Goal: Information Seeking & Learning: Learn about a topic

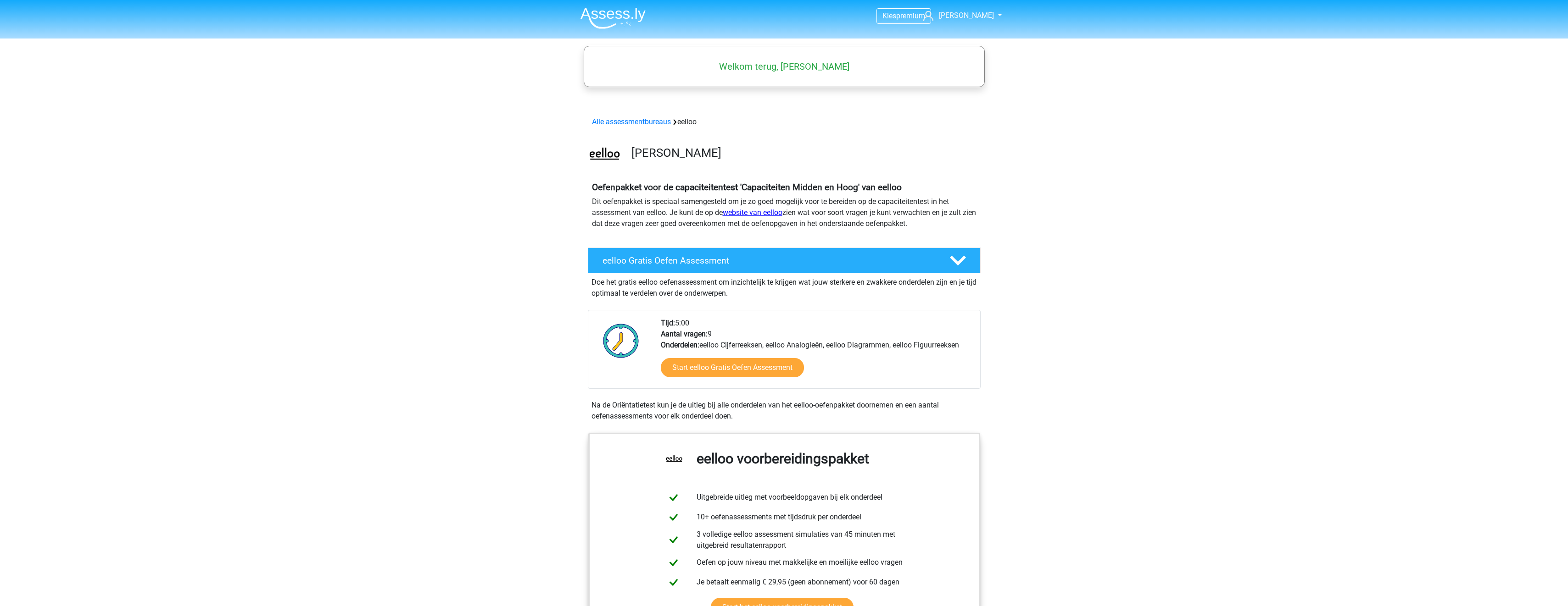
click at [742, 211] on link "website van eelloo" at bounding box center [753, 213] width 60 height 9
click at [618, 13] on img at bounding box center [613, 18] width 65 height 21
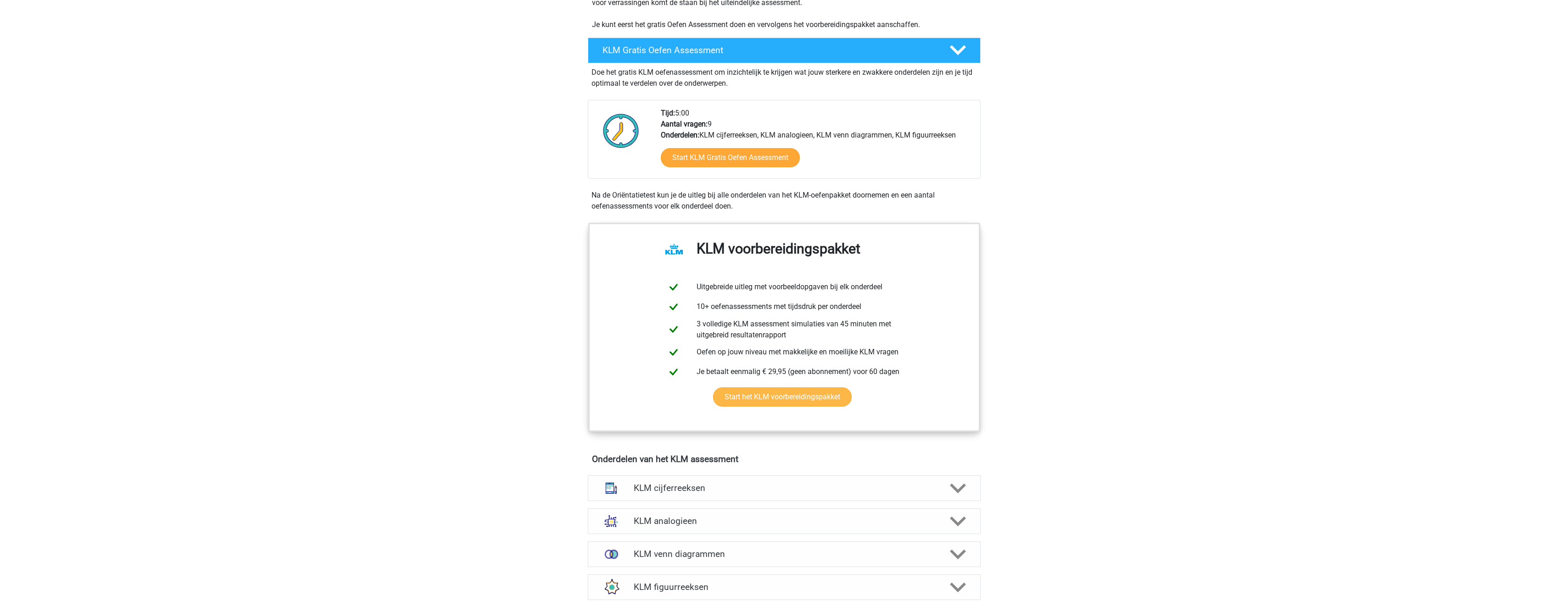
scroll to position [229, 0]
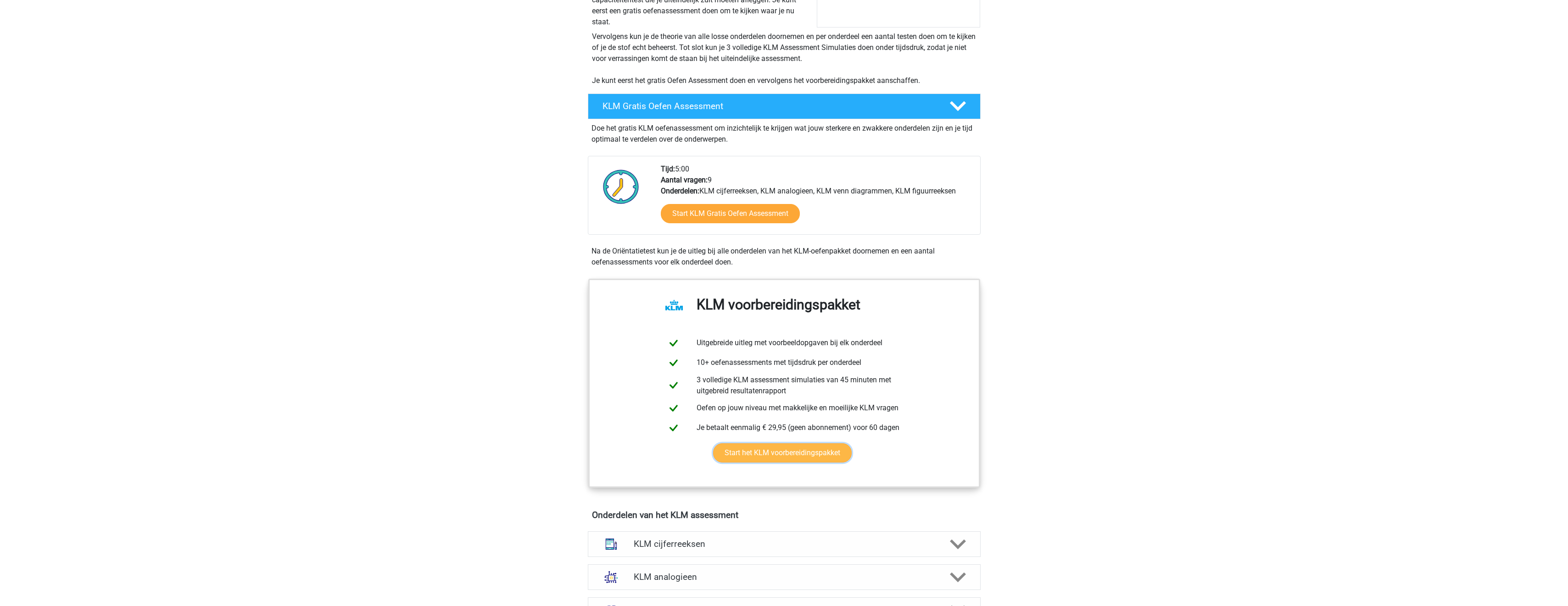
click at [839, 451] on link "Start het KLM voorbereidingspakket" at bounding box center [782, 453] width 139 height 20
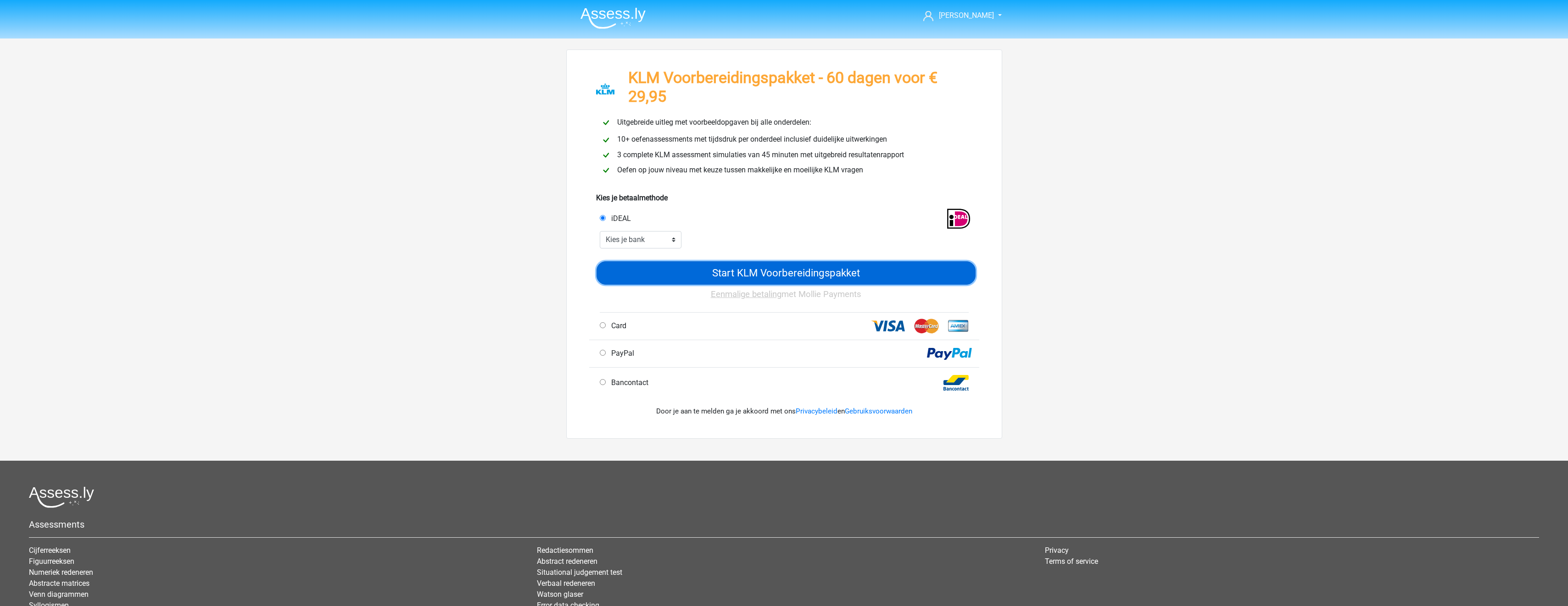
click at [749, 272] on input "Start KLM Voorbereidingspakket" at bounding box center [786, 273] width 379 height 23
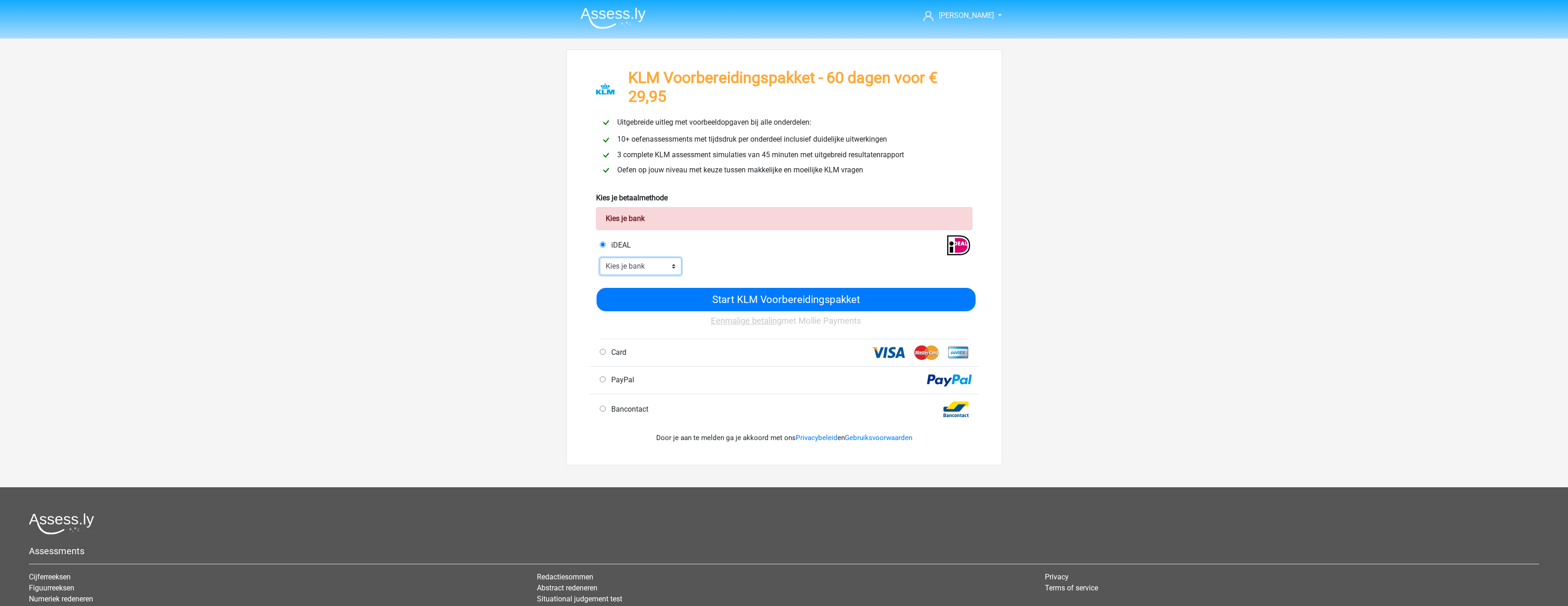
click at [663, 264] on select "Kies je bank ABN AMRO ING Rabobank ASN Bank bunq Knab N26 NN Regiobank Revolut …" at bounding box center [641, 266] width 82 height 18
select select "ideal_[SWIFT_CODE]"
click at [600, 258] on select "Kies je bank ABN AMRO ING Rabobank ASN Bank bunq Knab N26 NN Regiobank Revolut …" at bounding box center [641, 266] width 82 height 18
click at [711, 305] on input "Start KLM Voorbereidingspakket" at bounding box center [786, 299] width 379 height 23
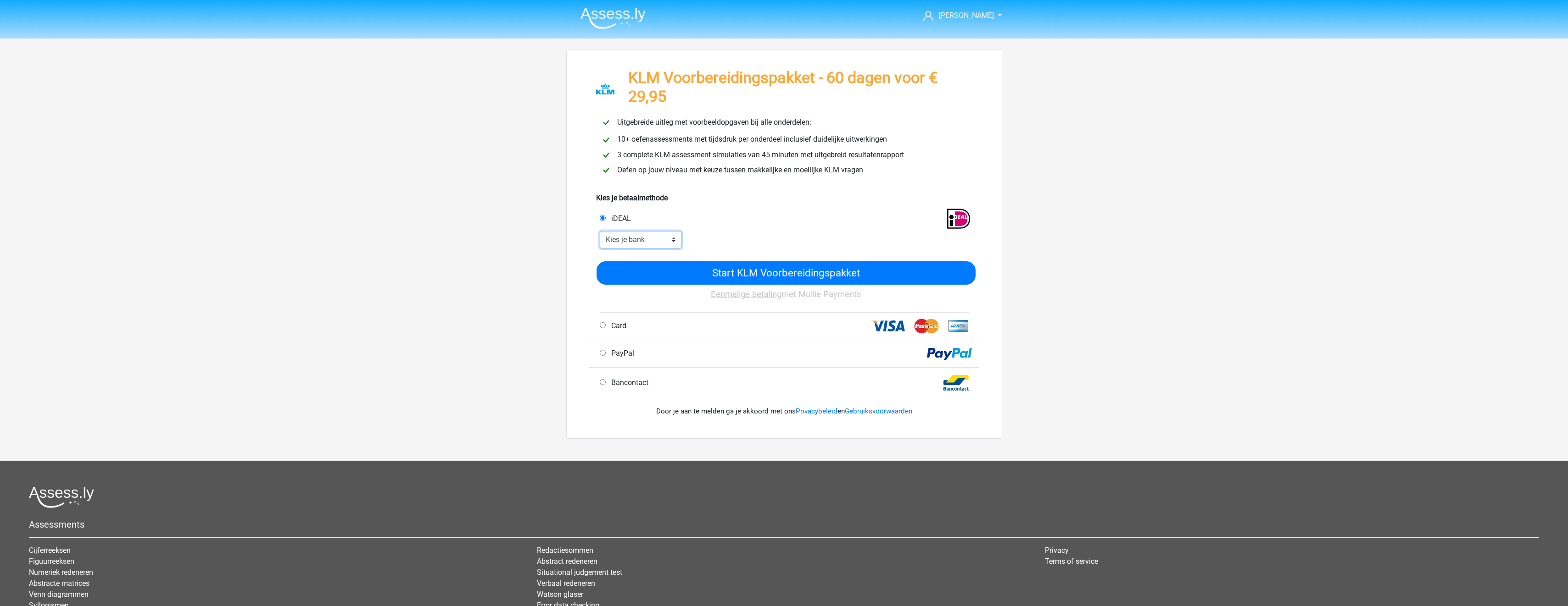
click at [652, 236] on select "Kies je bank ABN AMRO ING Rabobank ASN Bank bunq Knab N26 NN Regiobank Revolut …" at bounding box center [641, 239] width 82 height 18
select select "ideal_ABNANL2A"
click at [600, 231] on select "Kies je bank ABN AMRO ING Rabobank ASN Bank bunq Knab N26 NN Regiobank Revolut …" at bounding box center [641, 239] width 82 height 18
click at [639, 272] on input "Start KLM Voorbereidingspakket" at bounding box center [786, 273] width 379 height 23
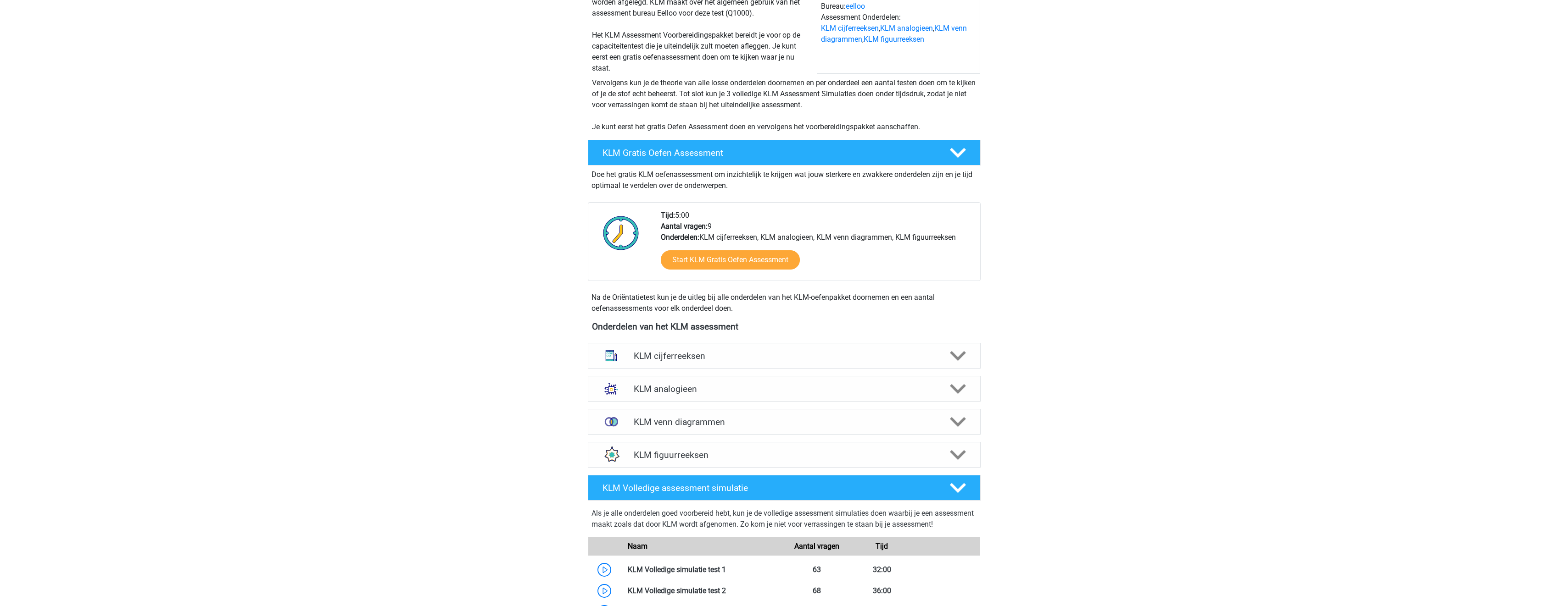
scroll to position [413, 0]
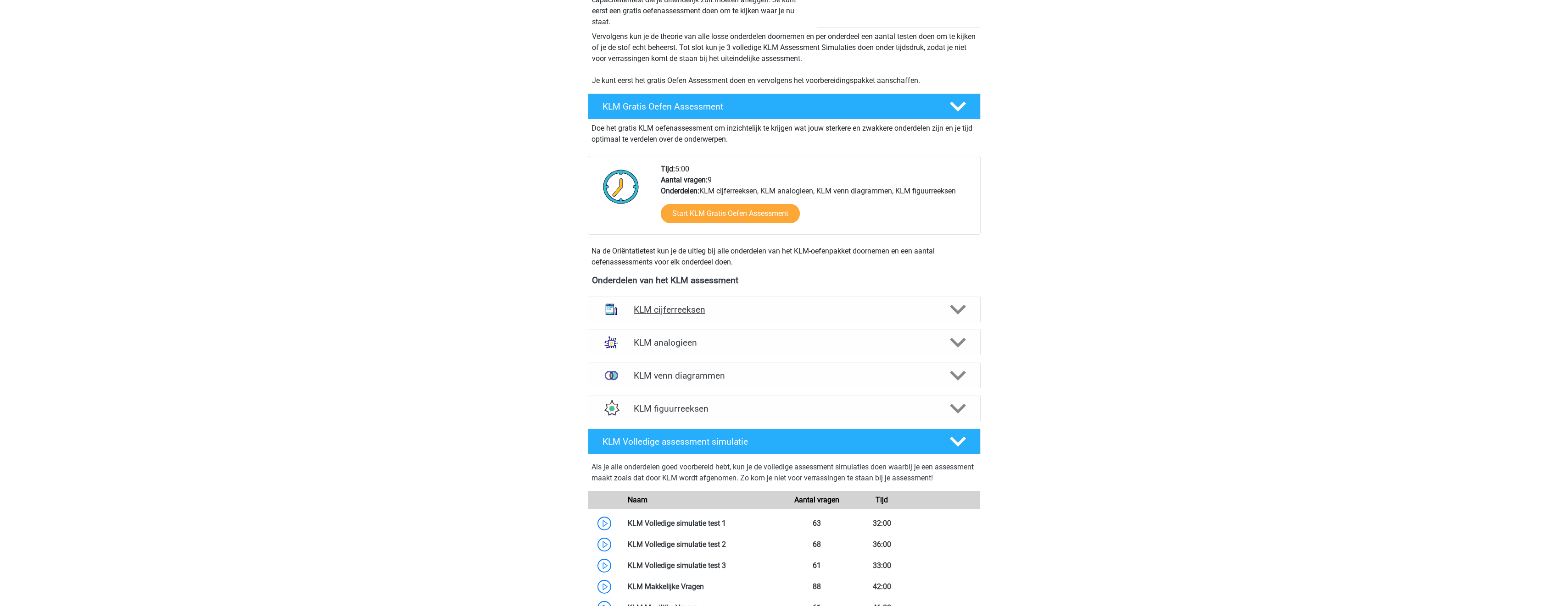
click at [795, 313] on h4 "KLM cijferreeksen" at bounding box center [784, 309] width 301 height 10
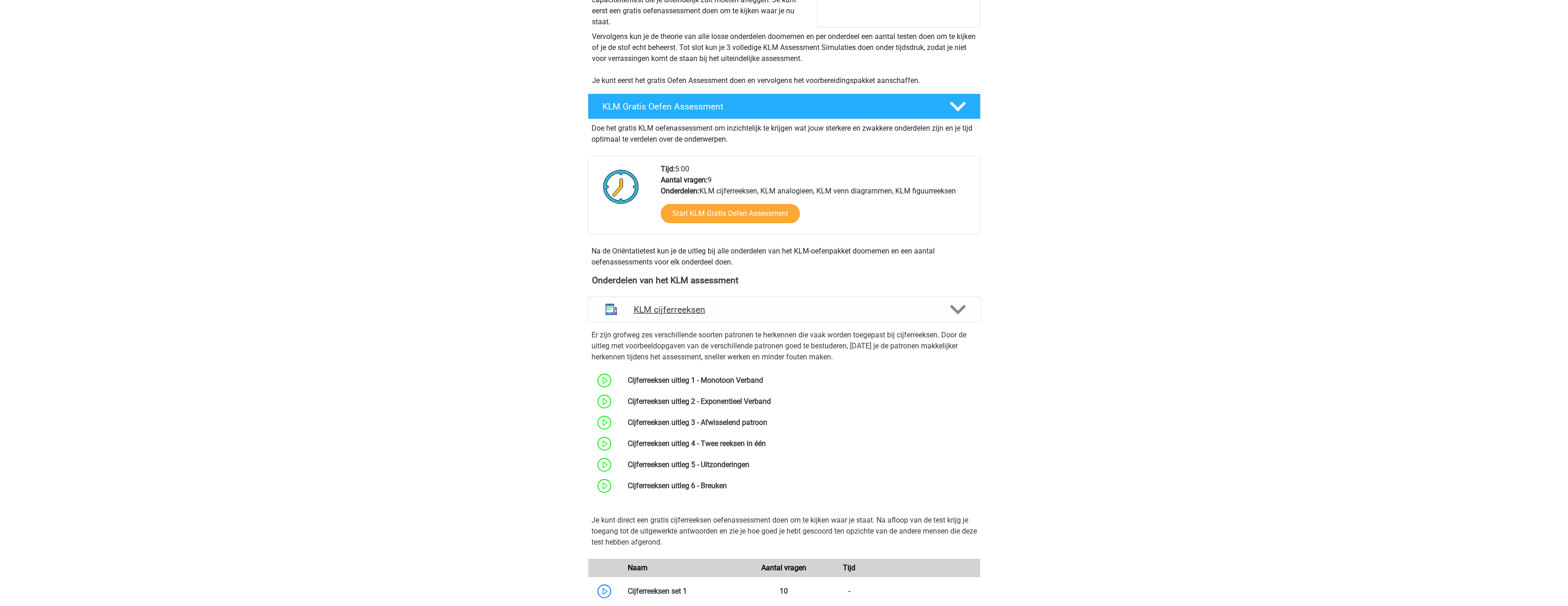
click at [795, 313] on h4 "KLM cijferreeksen" at bounding box center [784, 309] width 301 height 10
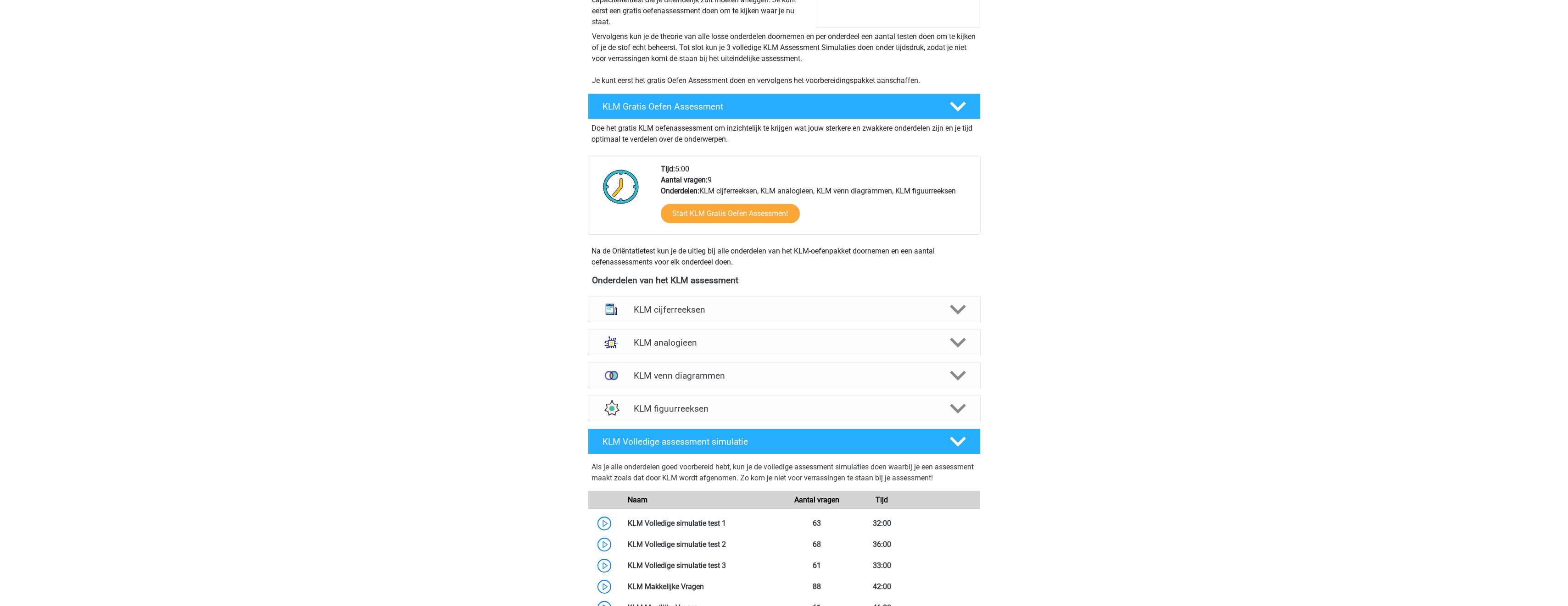
click at [781, 324] on div "KLM cijferreeksen Er zijn grofweg zes verschillende soorten patronen te herkenn…" at bounding box center [784, 310] width 429 height 33
click at [782, 312] on h4 "KLM cijferreeksen" at bounding box center [784, 309] width 301 height 10
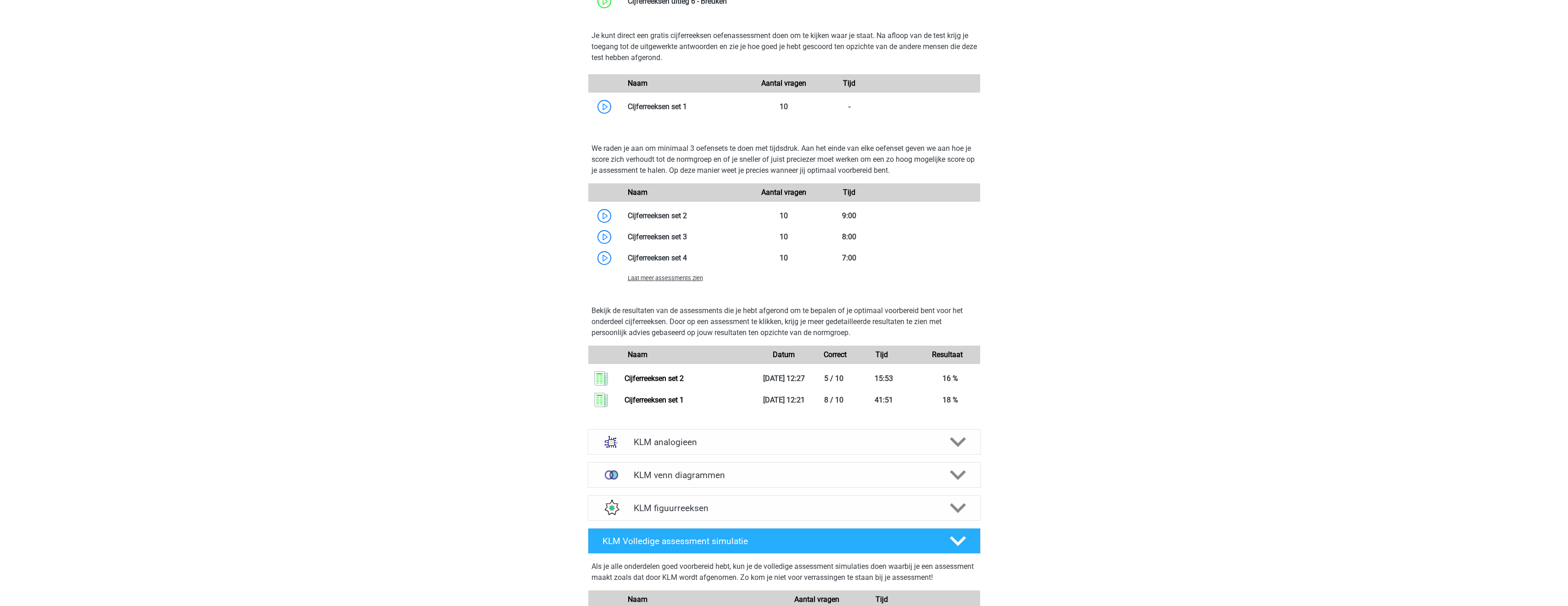
scroll to position [917, 0]
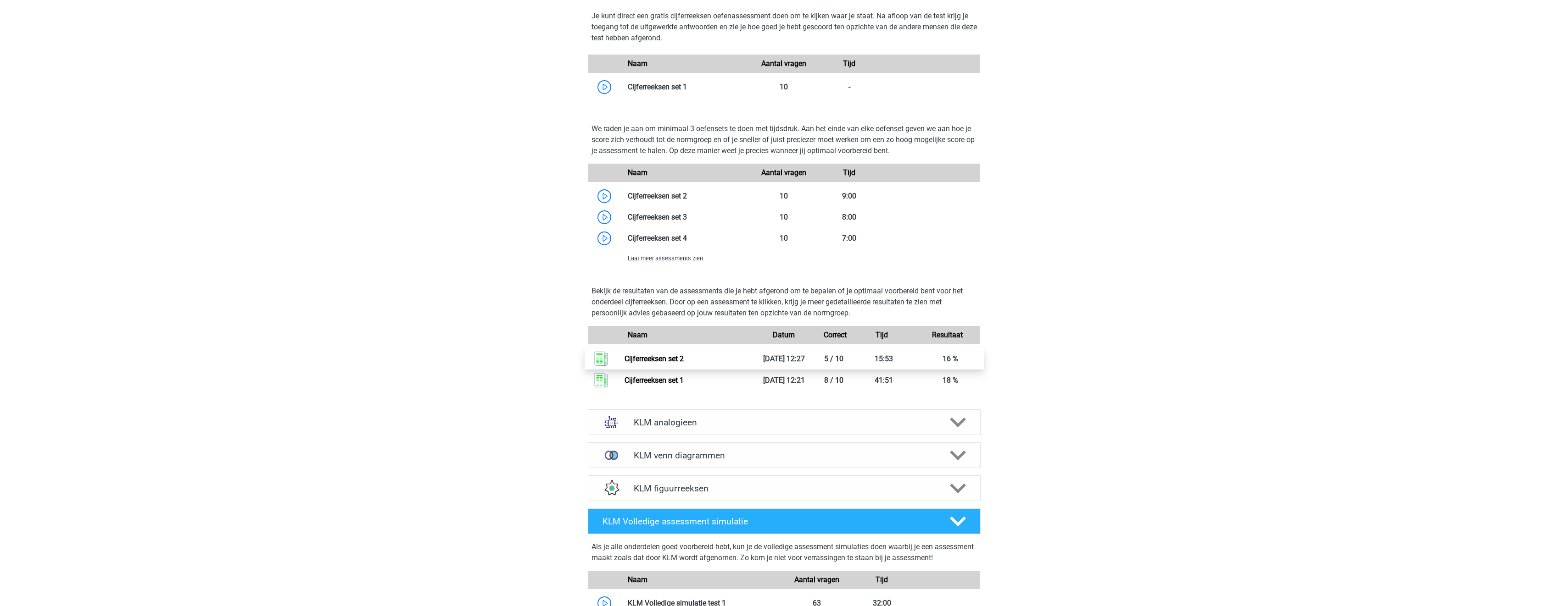
click at [644, 363] on link "Cijferreeksen set 2" at bounding box center [654, 359] width 59 height 9
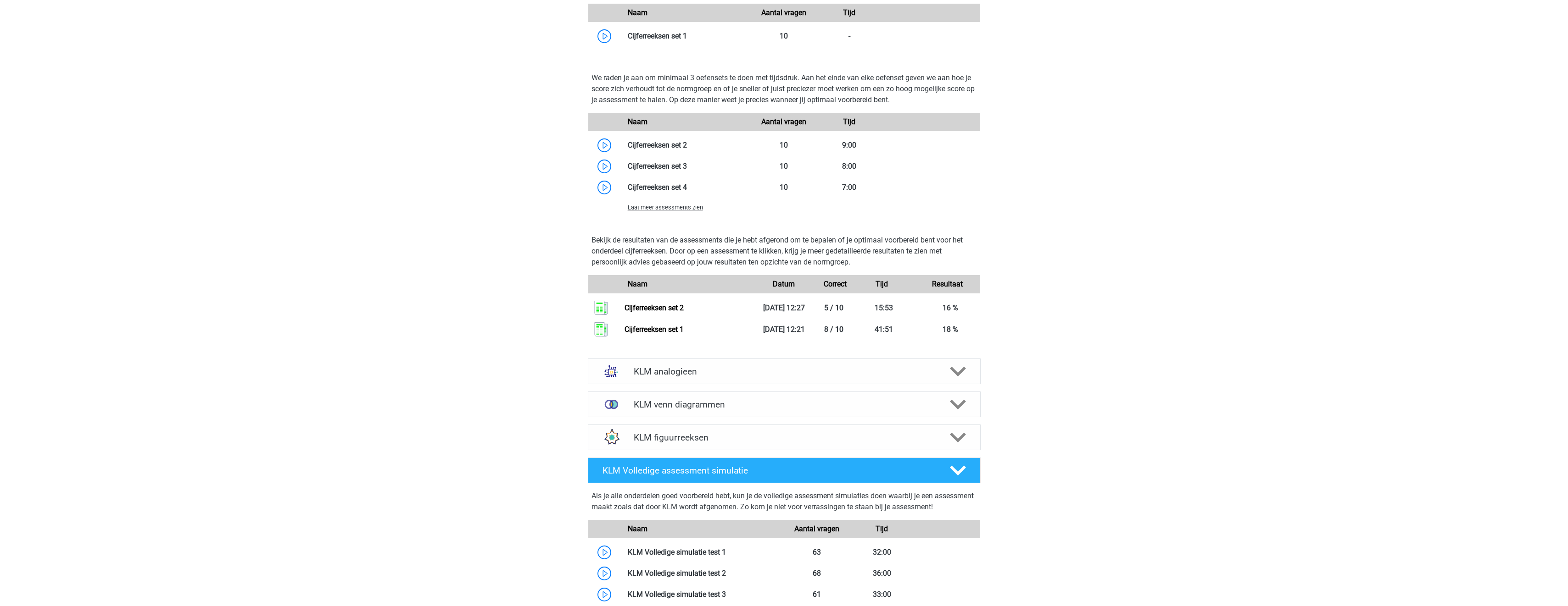
scroll to position [1100, 0]
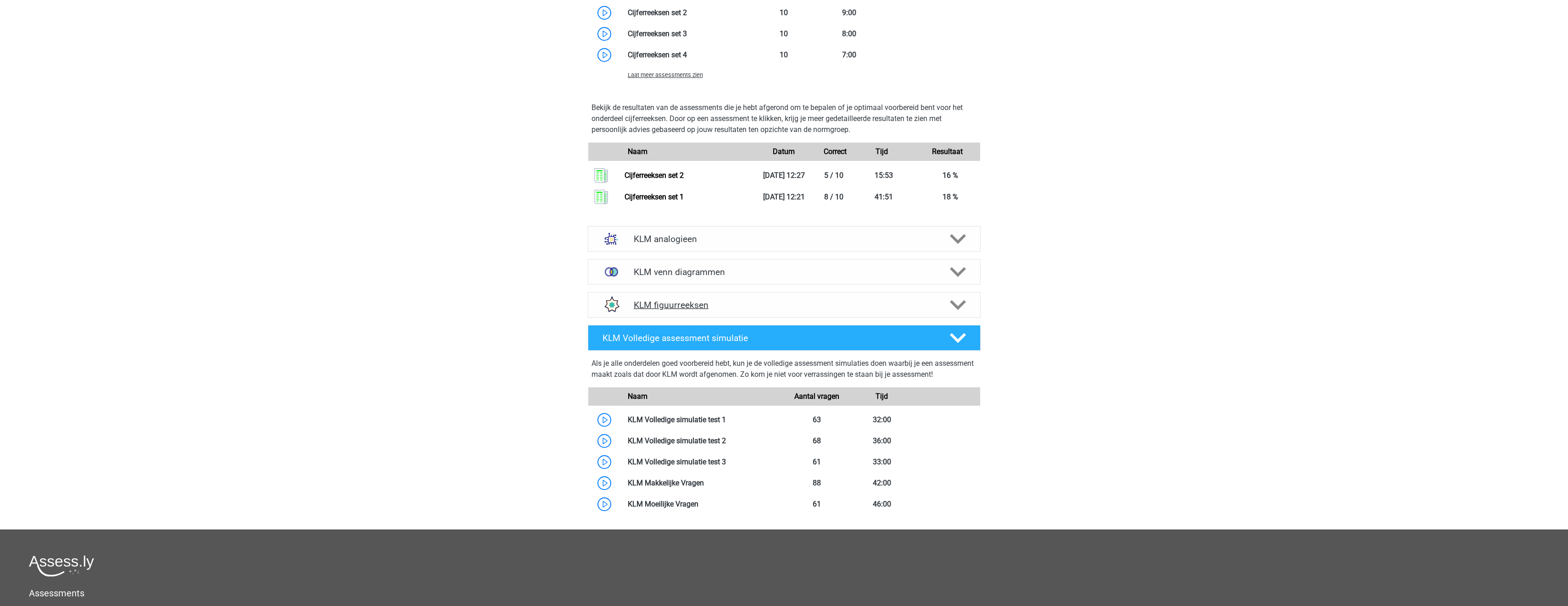
click at [787, 295] on div "KLM figuurreeksen" at bounding box center [784, 305] width 392 height 26
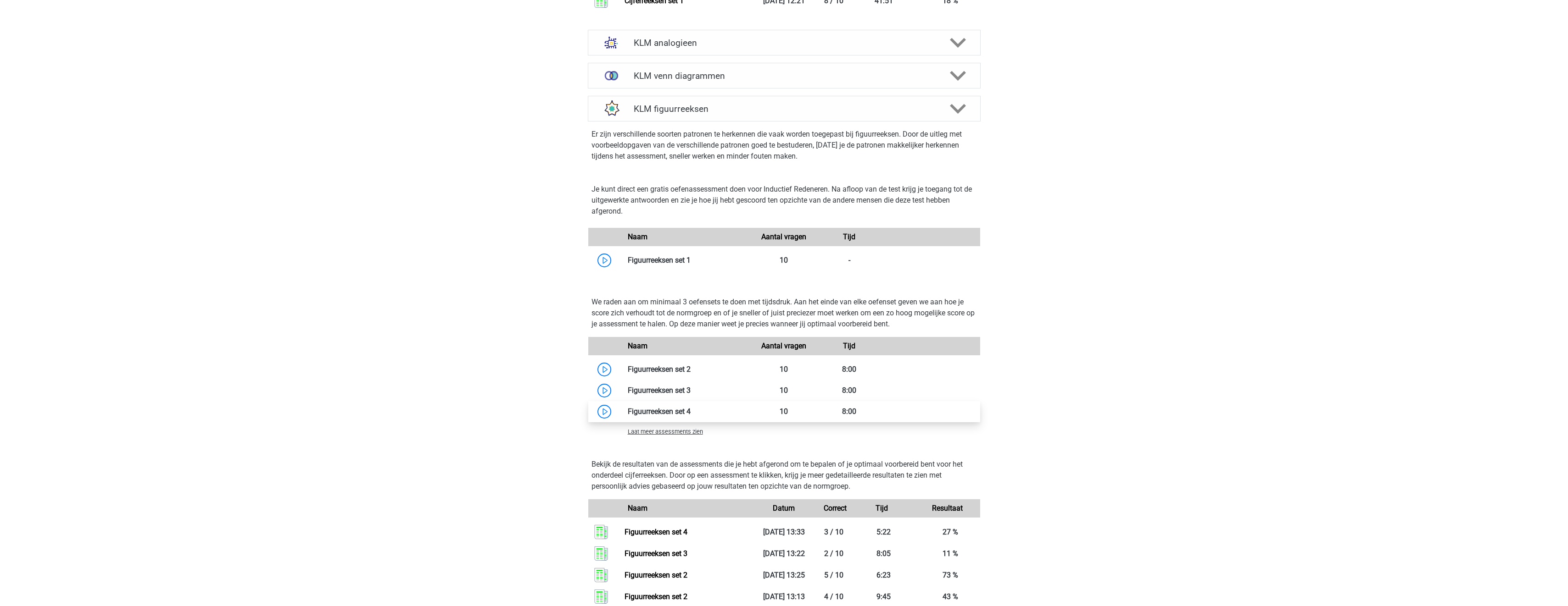
scroll to position [1376, 0]
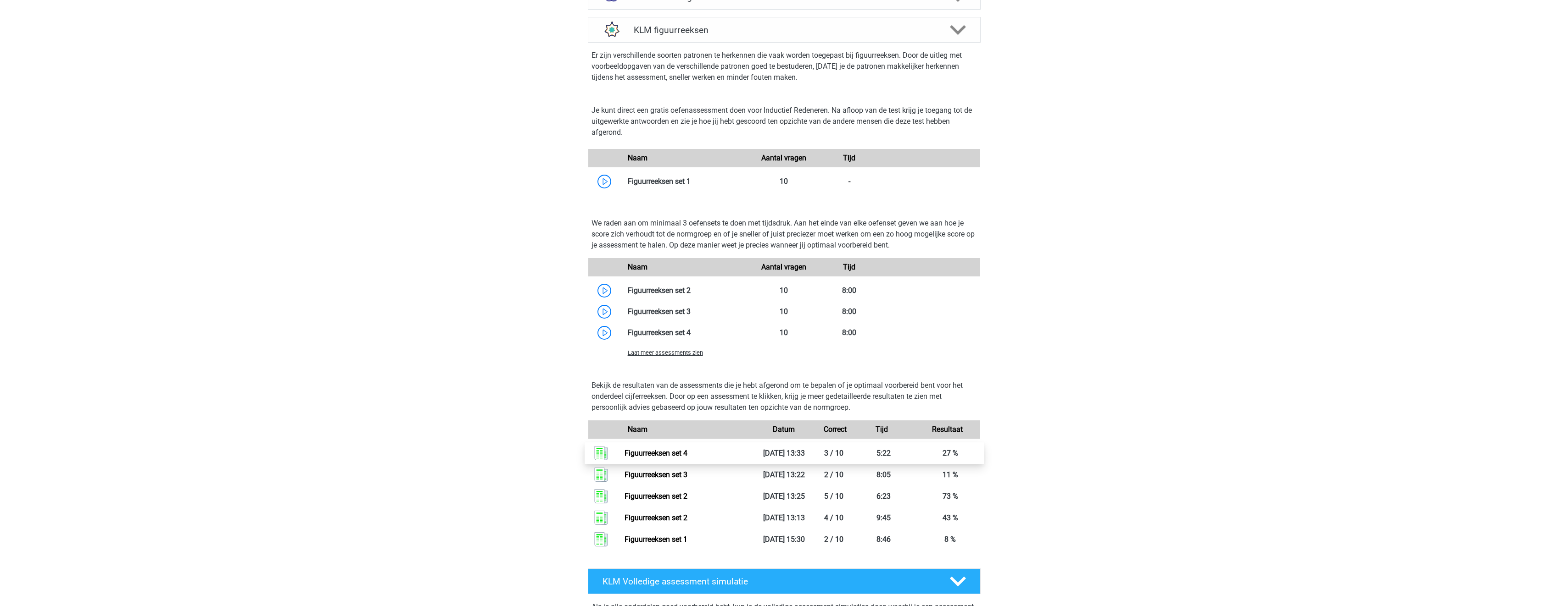
click at [673, 456] on link "Figuurreeksen set 4" at bounding box center [656, 453] width 63 height 9
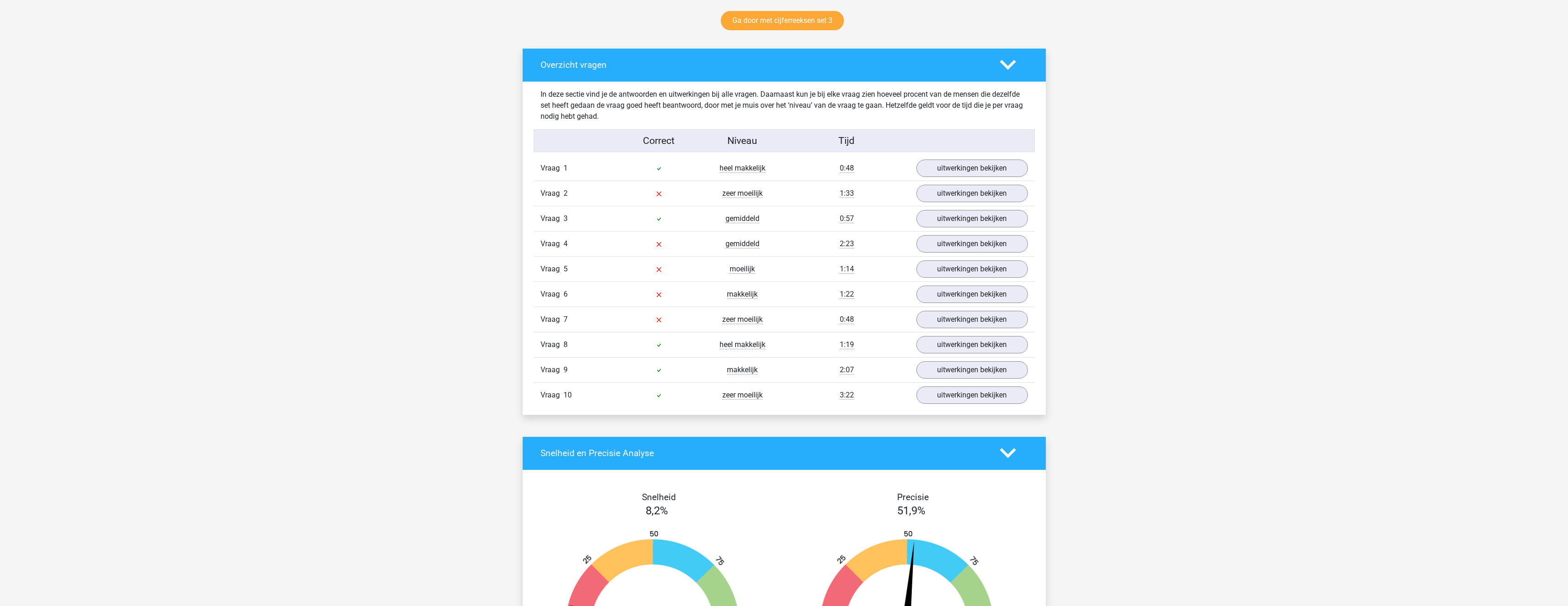
scroll to position [367, 0]
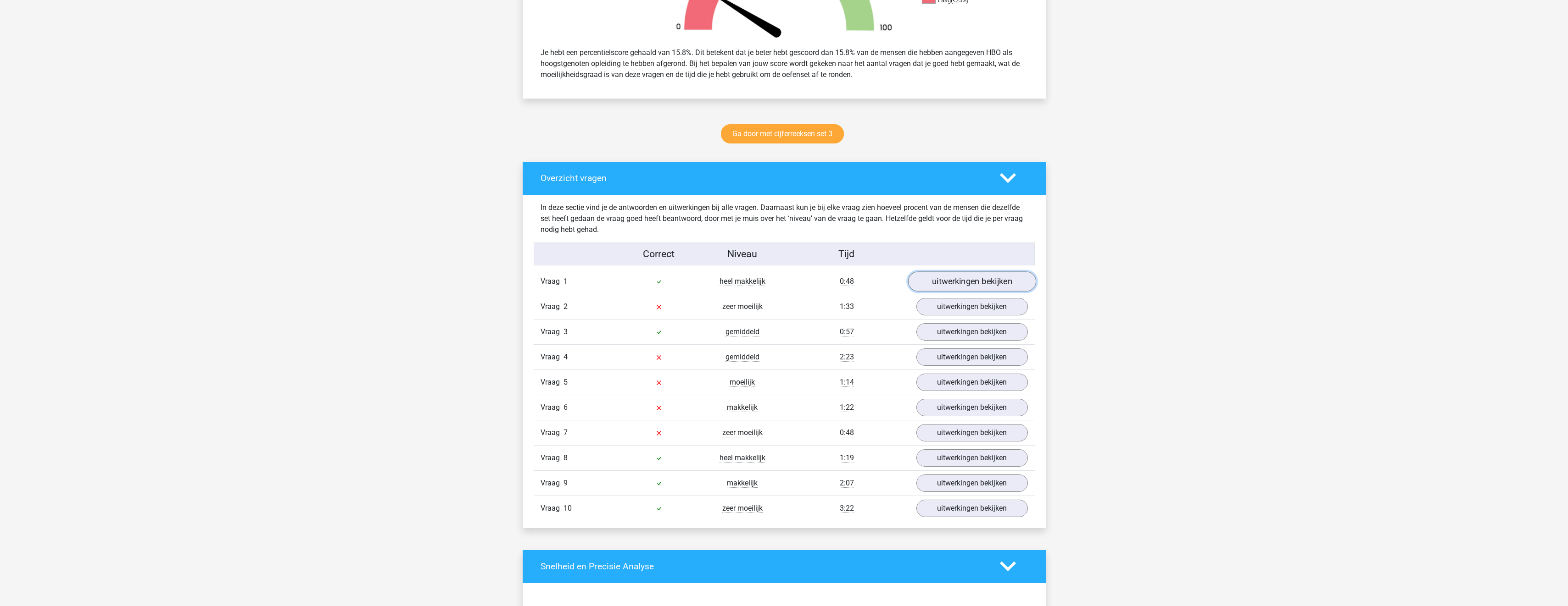
click at [940, 280] on link "uitwerkingen bekijken" at bounding box center [971, 281] width 128 height 20
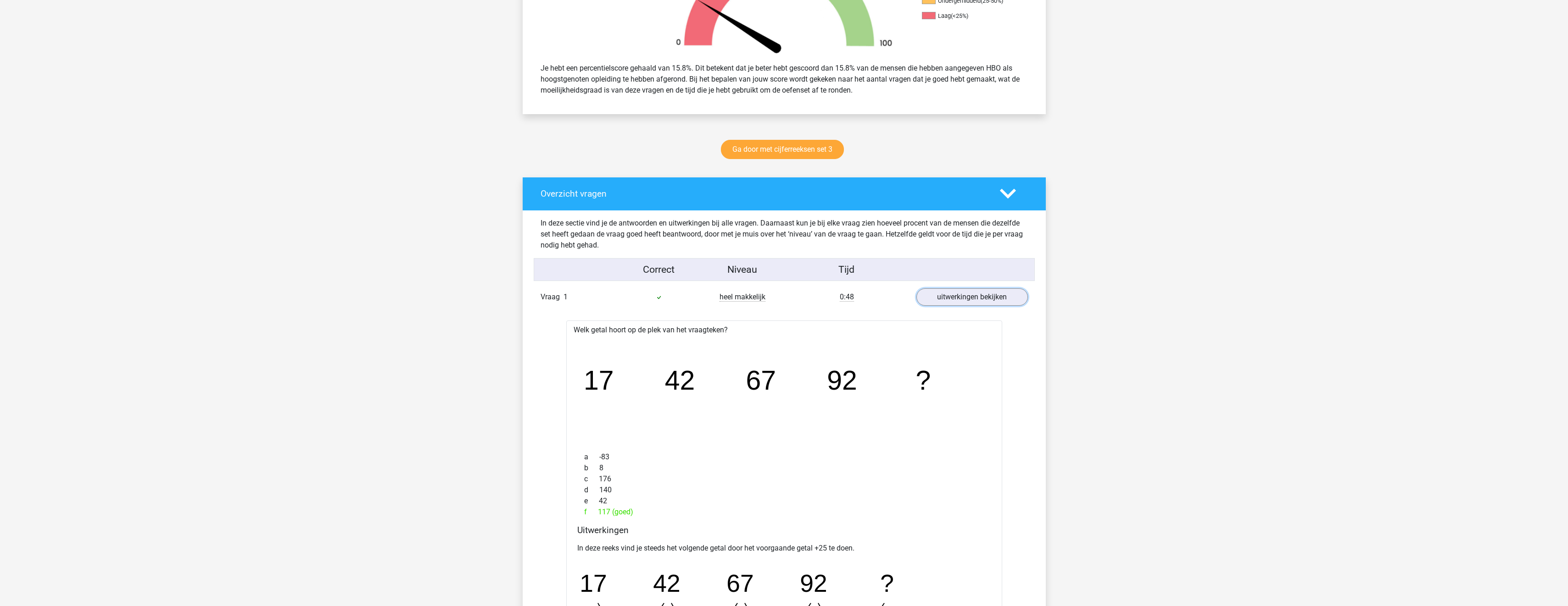
scroll to position [321, 0]
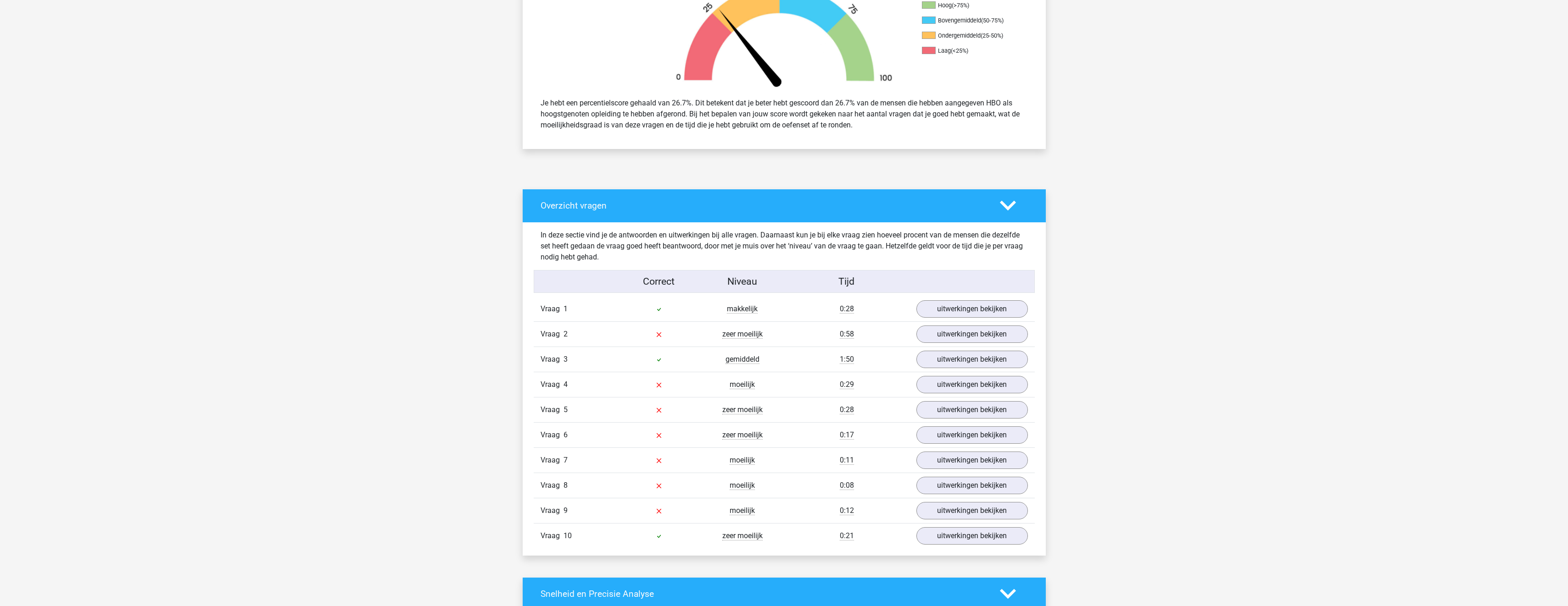
scroll to position [321, 0]
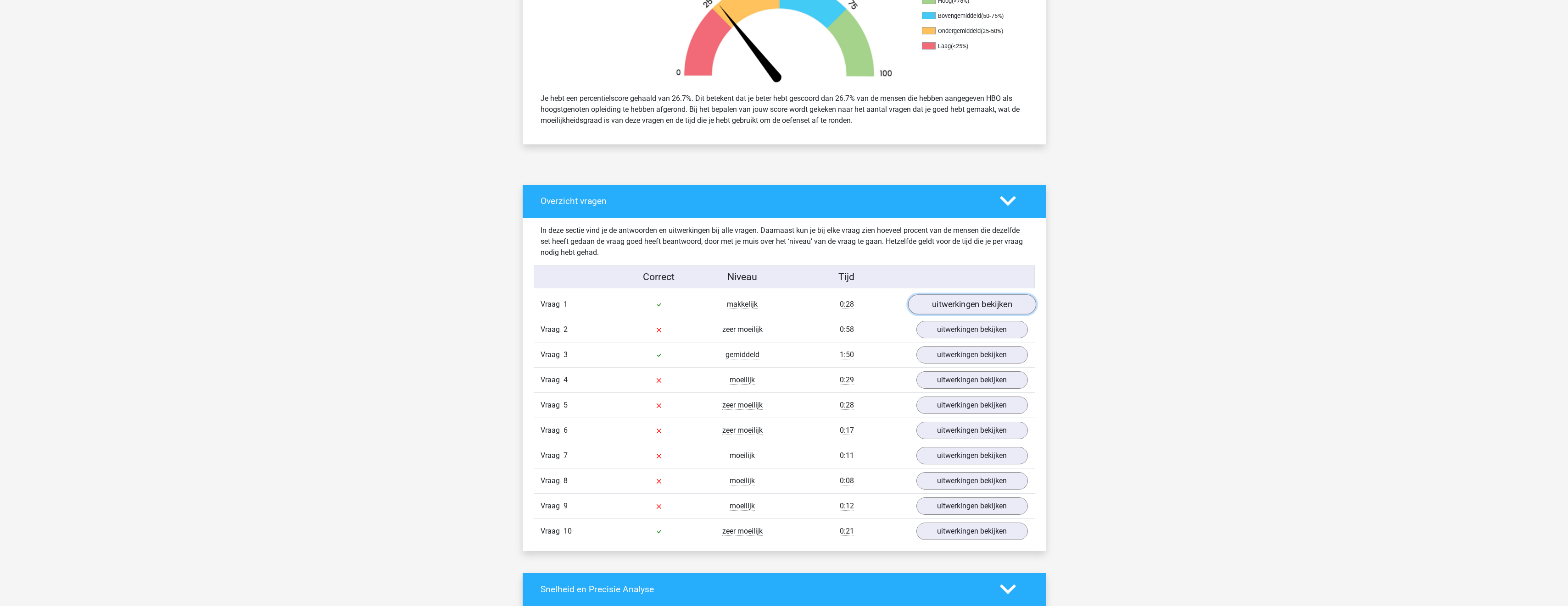
click at [954, 303] on link "uitwerkingen bekijken" at bounding box center [971, 304] width 128 height 20
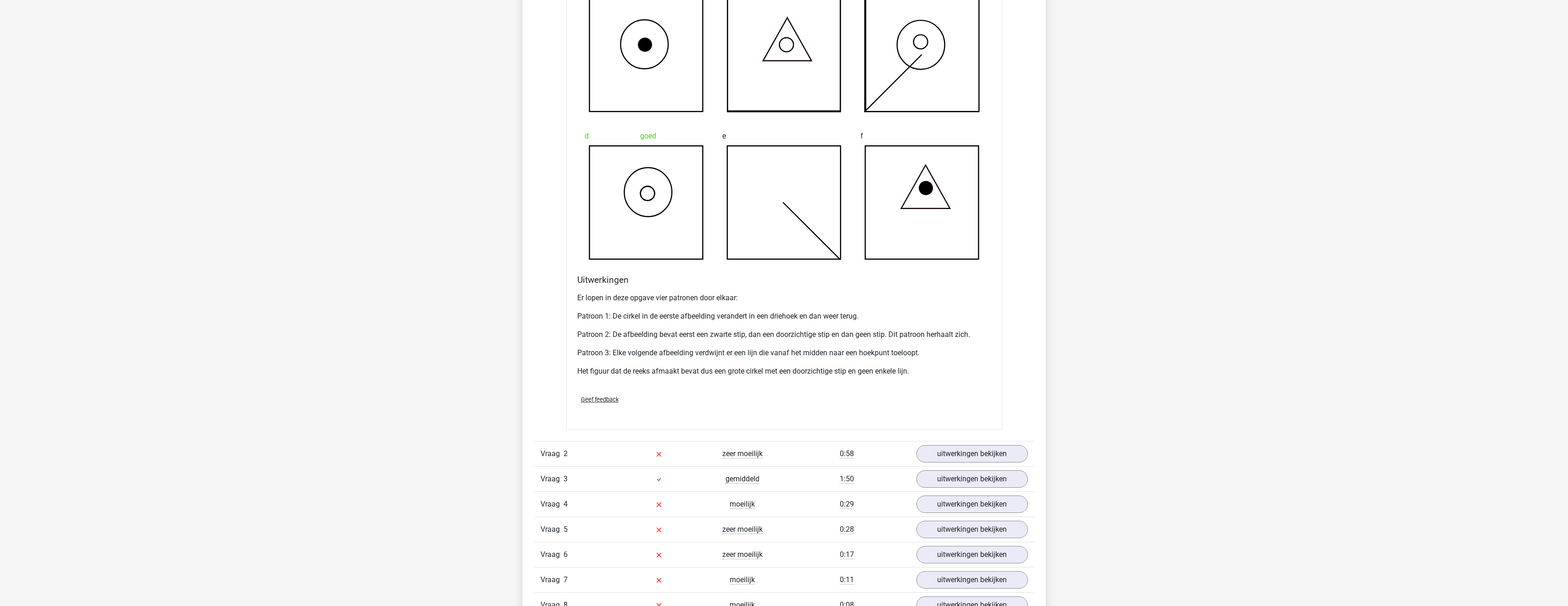
scroll to position [917, 0]
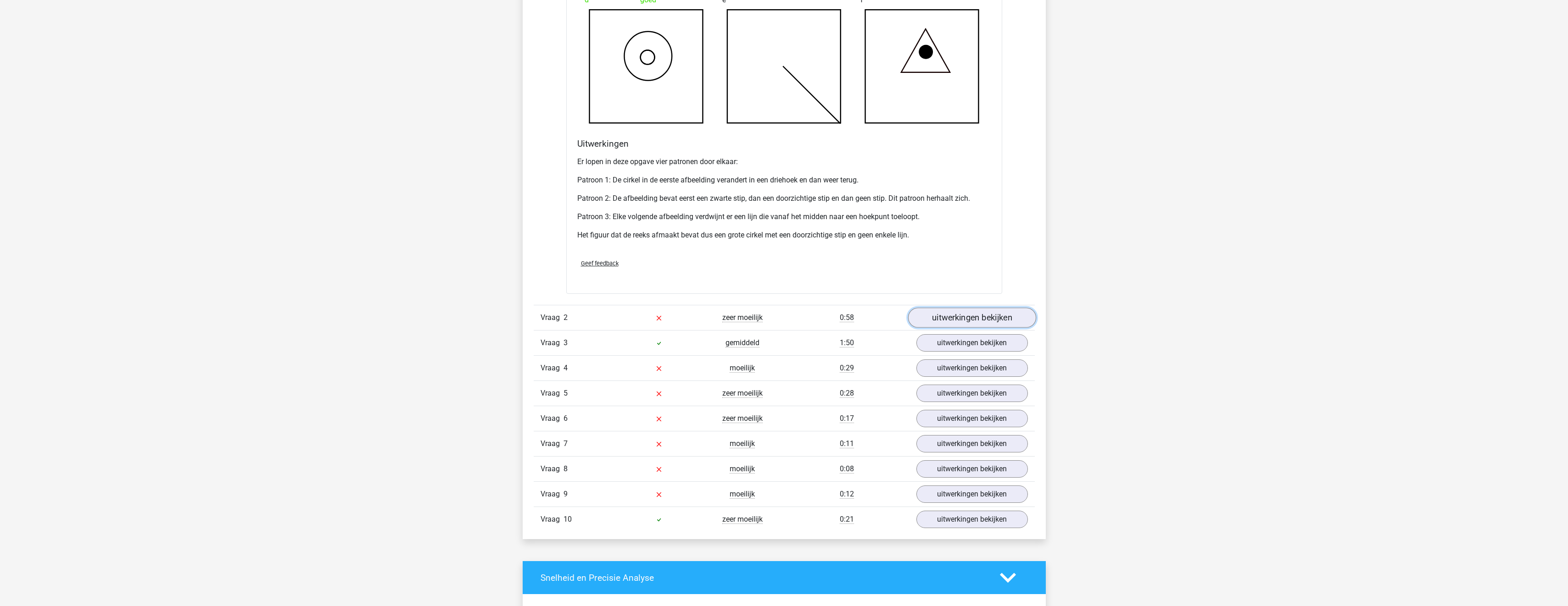
click at [955, 316] on link "uitwerkingen bekijken" at bounding box center [971, 318] width 128 height 20
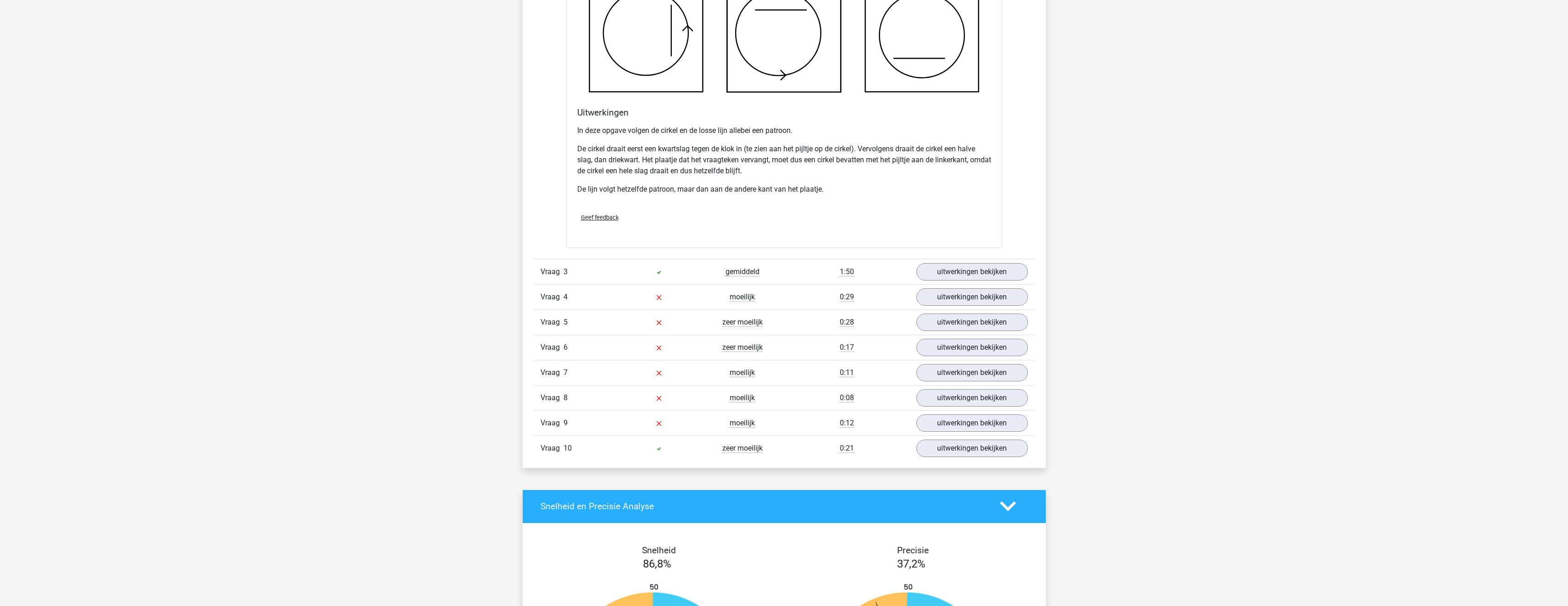
scroll to position [1559, 0]
click at [968, 268] on link "uitwerkingen bekijken" at bounding box center [971, 271] width 128 height 20
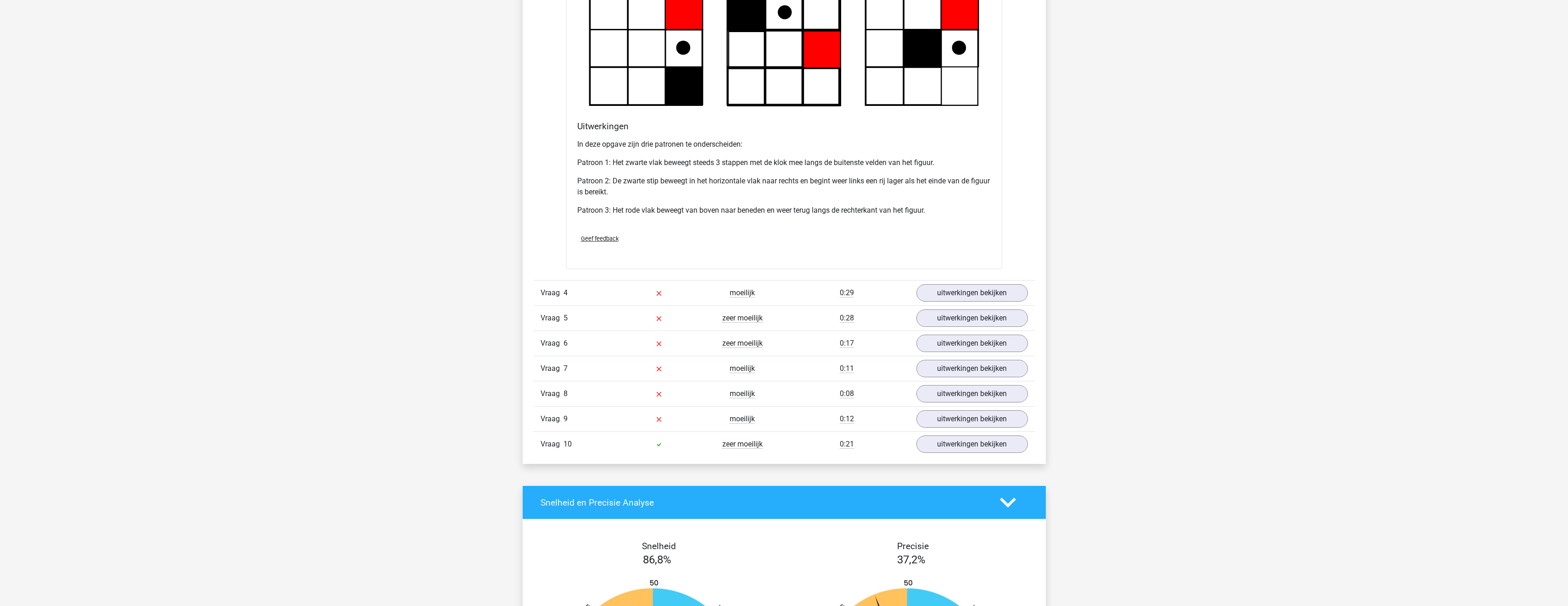
scroll to position [2247, 0]
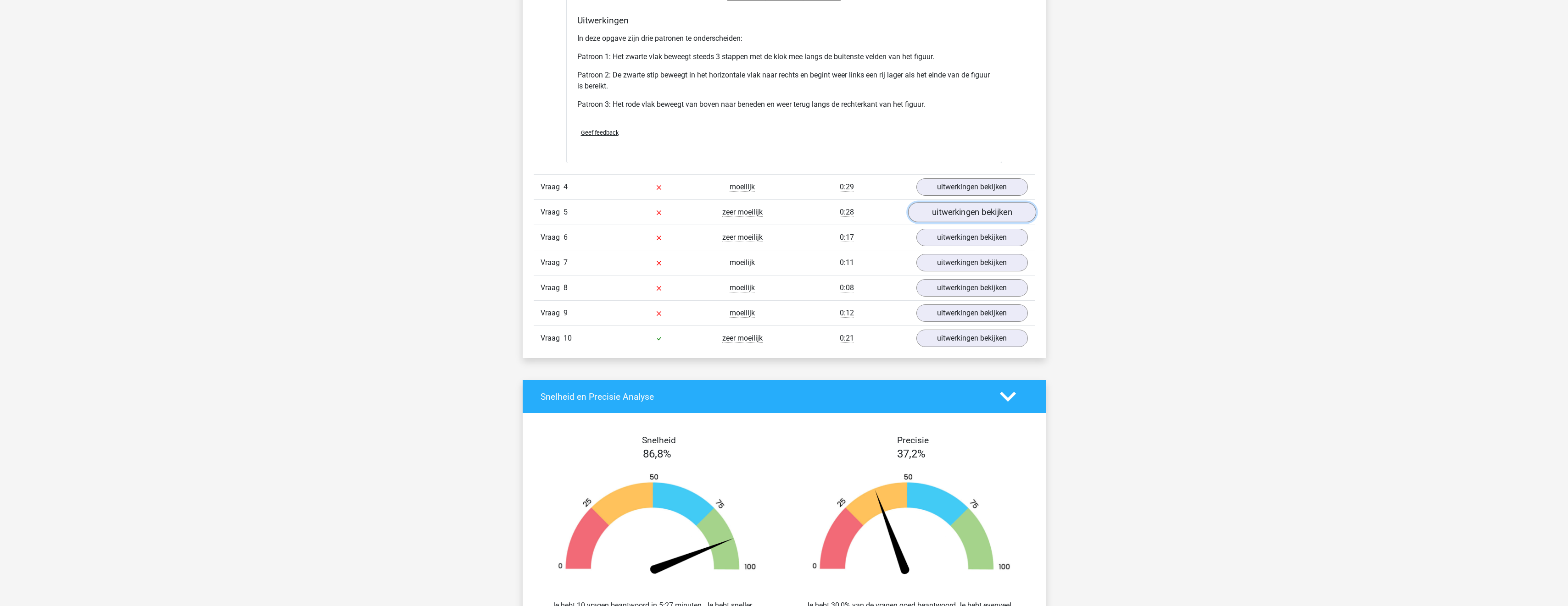
click at [961, 207] on link "uitwerkingen bekijken" at bounding box center [971, 212] width 128 height 20
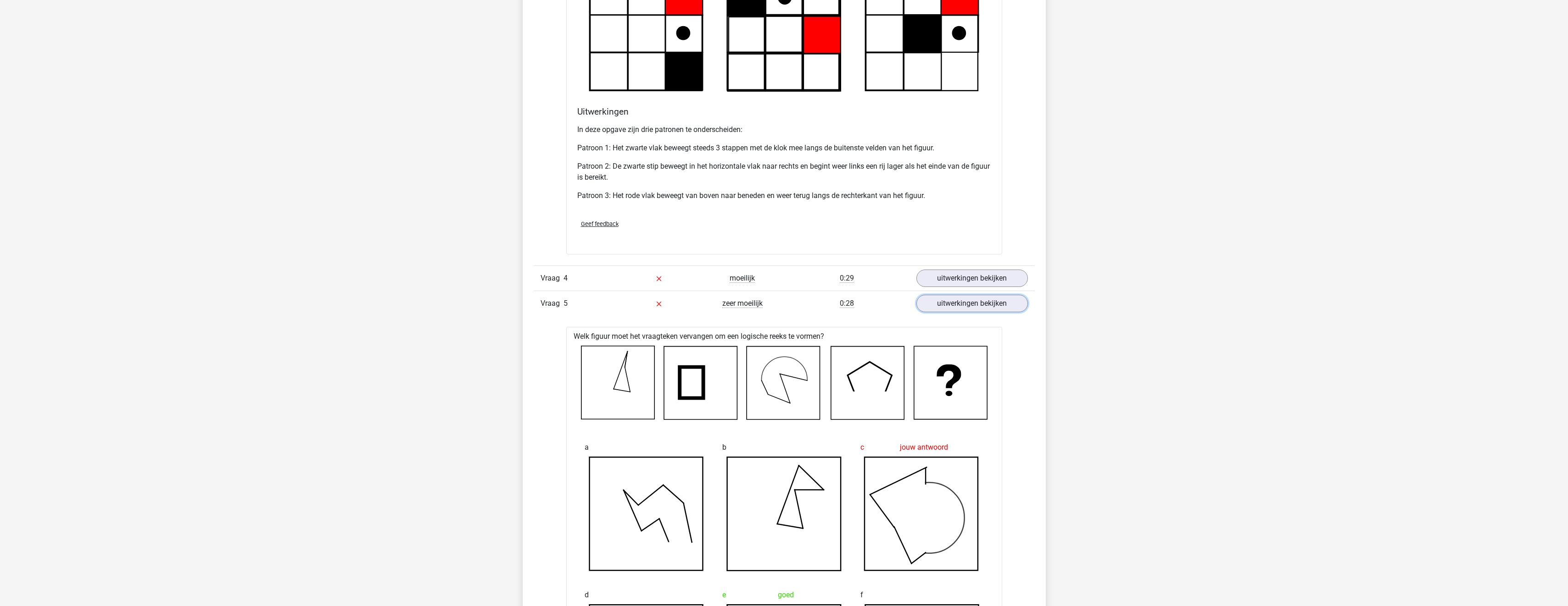
scroll to position [2155, 0]
click at [957, 275] on link "uitwerkingen bekijken" at bounding box center [971, 279] width 128 height 20
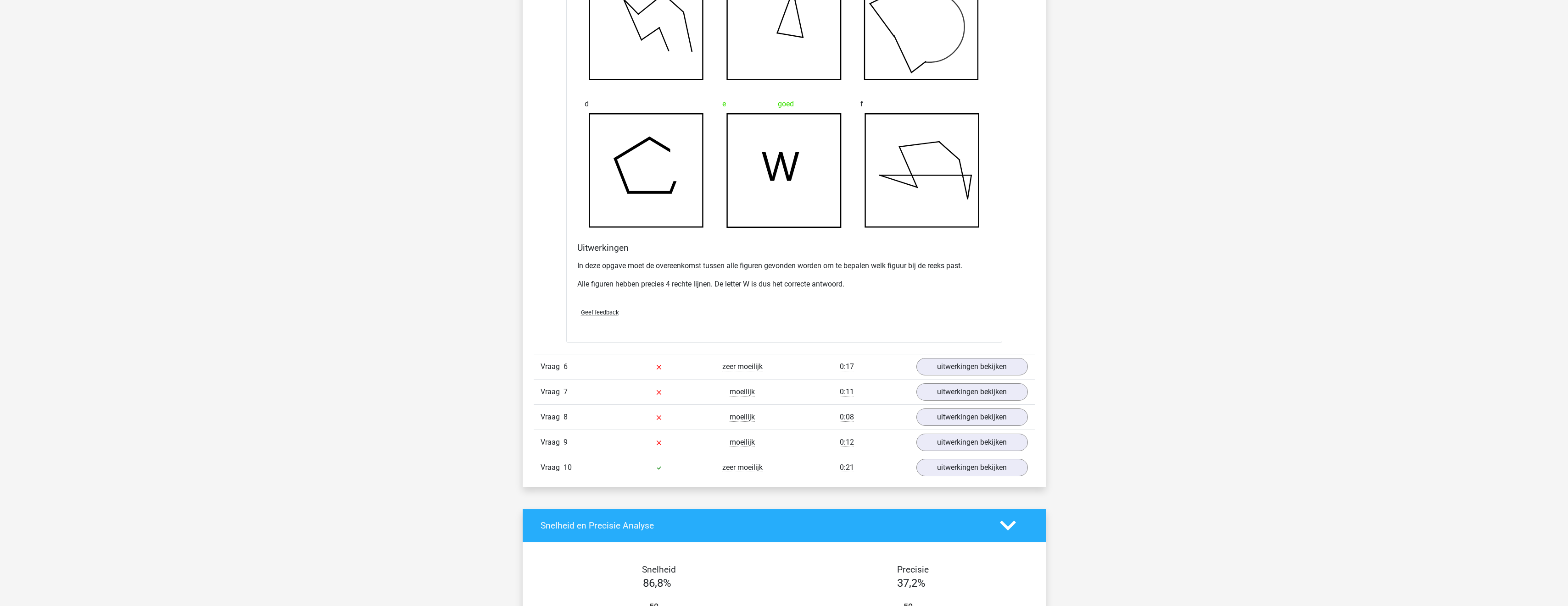
scroll to position [3301, 0]
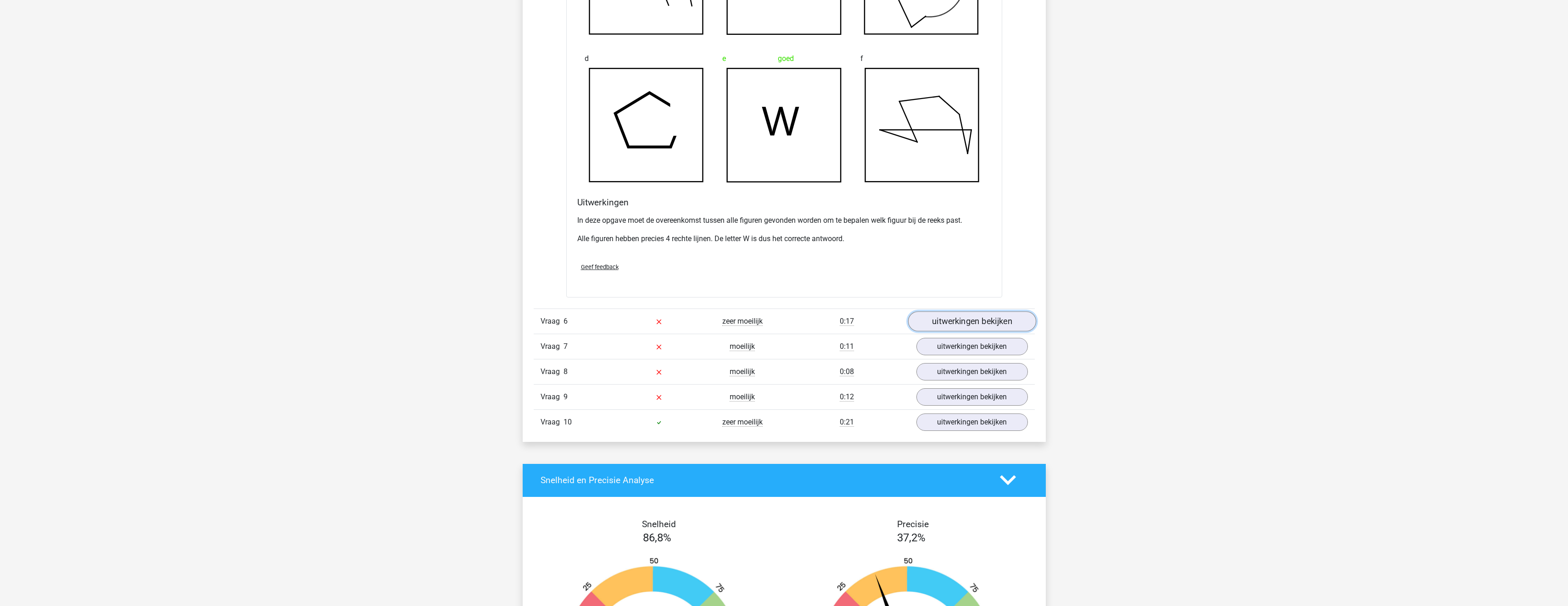
click at [950, 323] on link "uitwerkingen bekijken" at bounding box center [971, 321] width 128 height 20
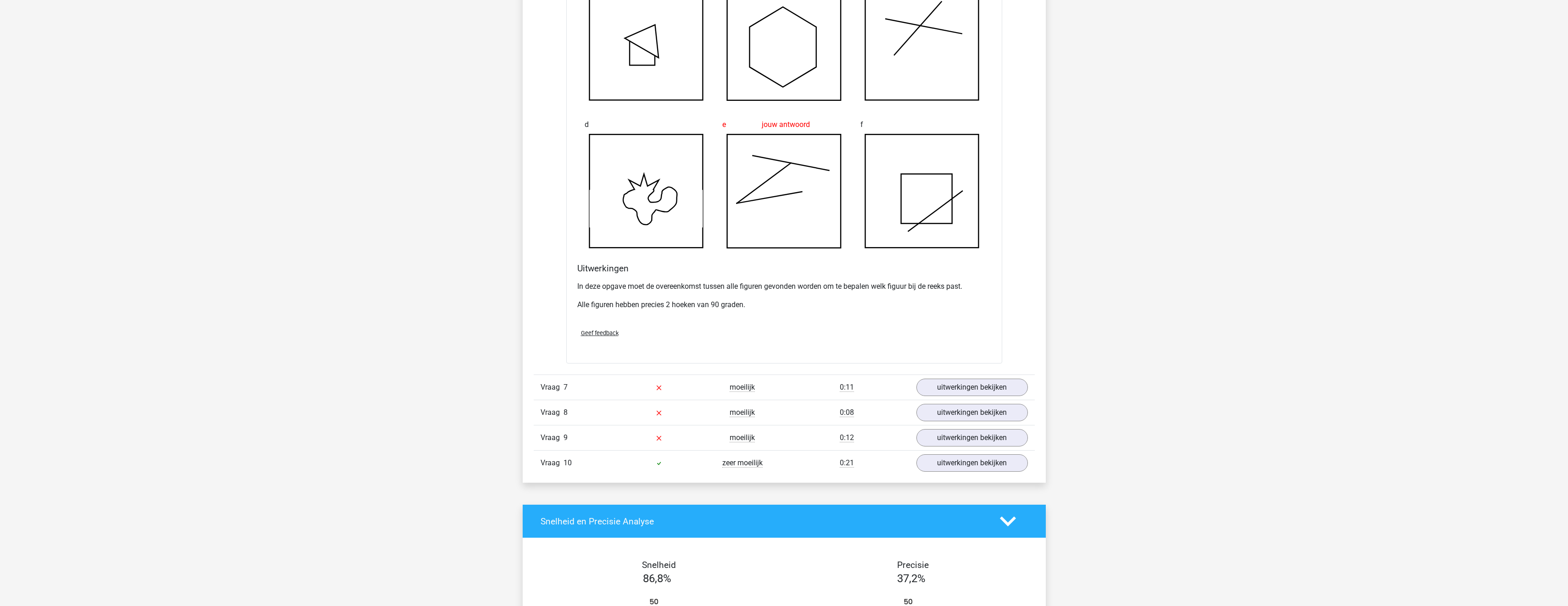
scroll to position [3897, 0]
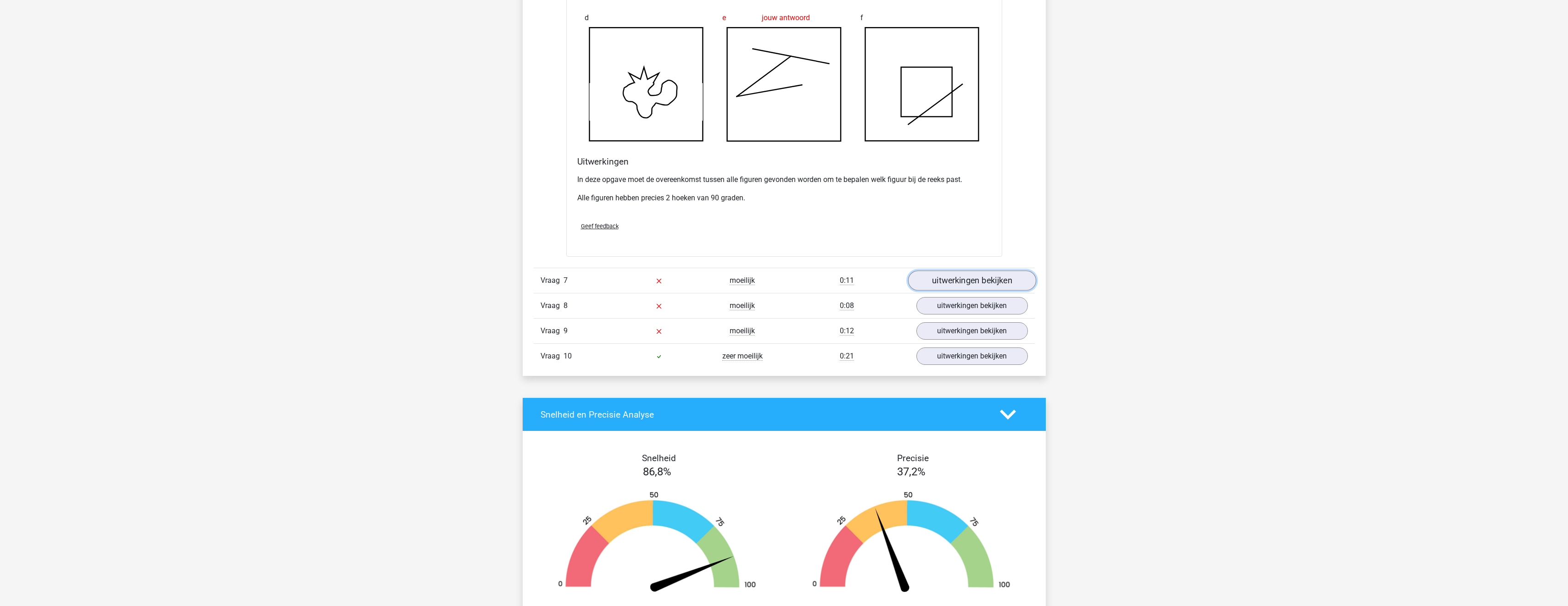
click at [971, 282] on link "uitwerkingen bekijken" at bounding box center [971, 280] width 128 height 20
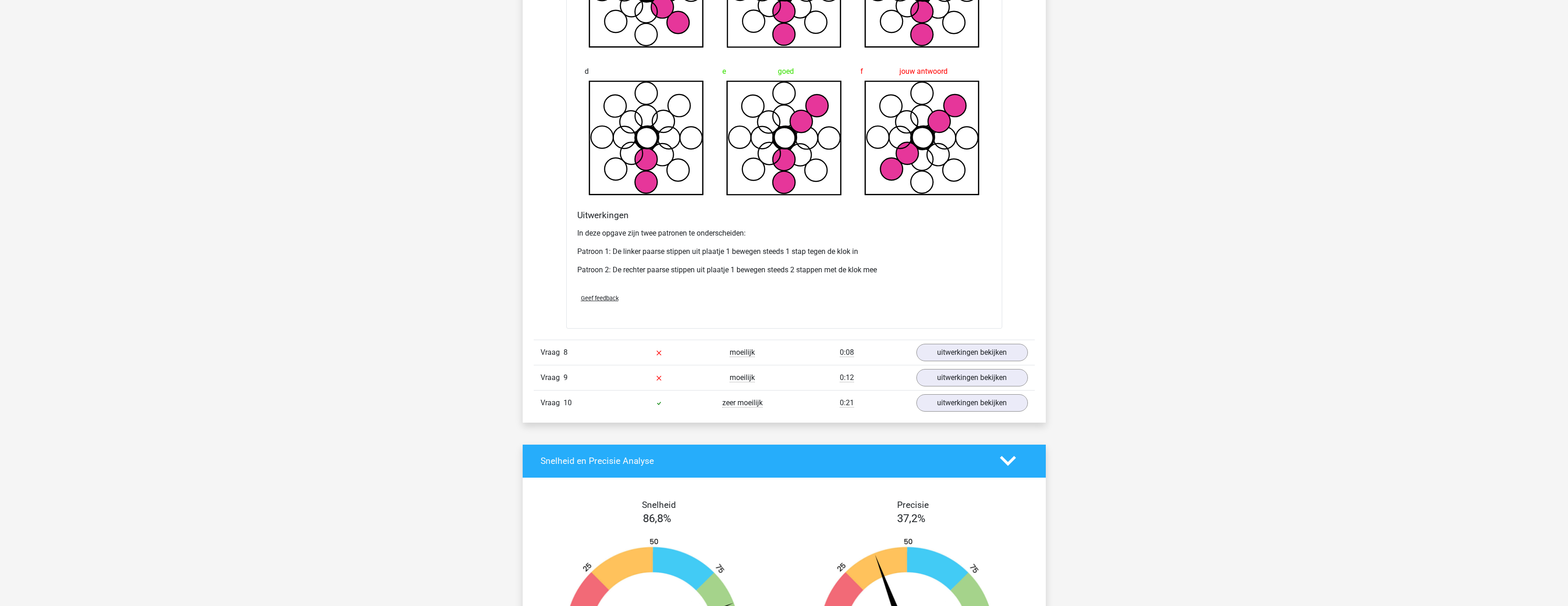
scroll to position [4402, 0]
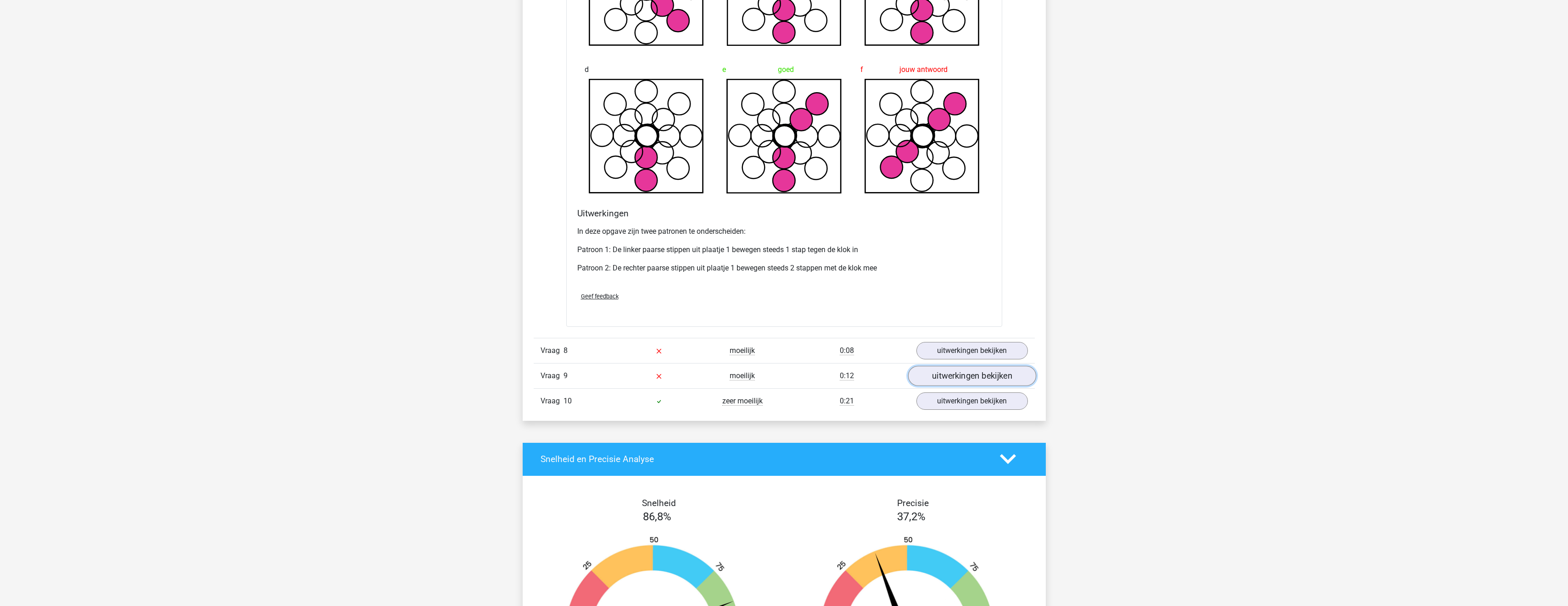
click at [956, 368] on link "uitwerkingen bekijken" at bounding box center [971, 376] width 128 height 20
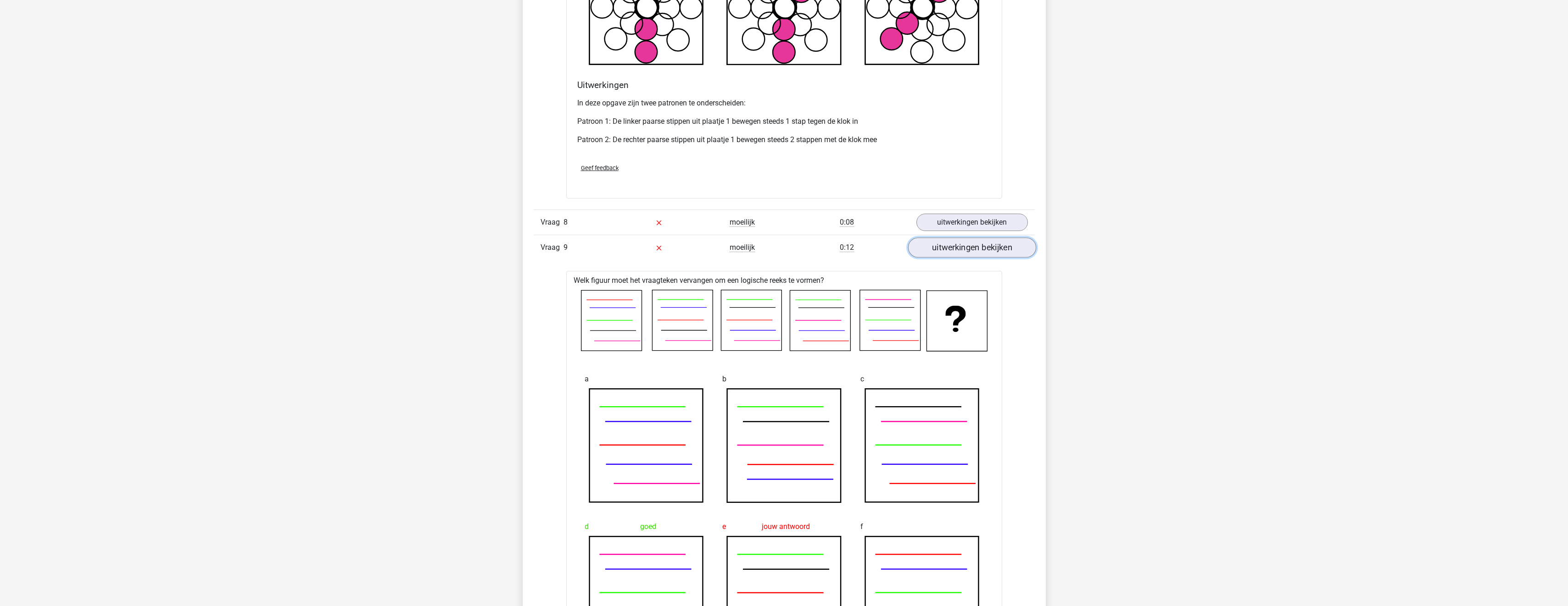
scroll to position [4448, 0]
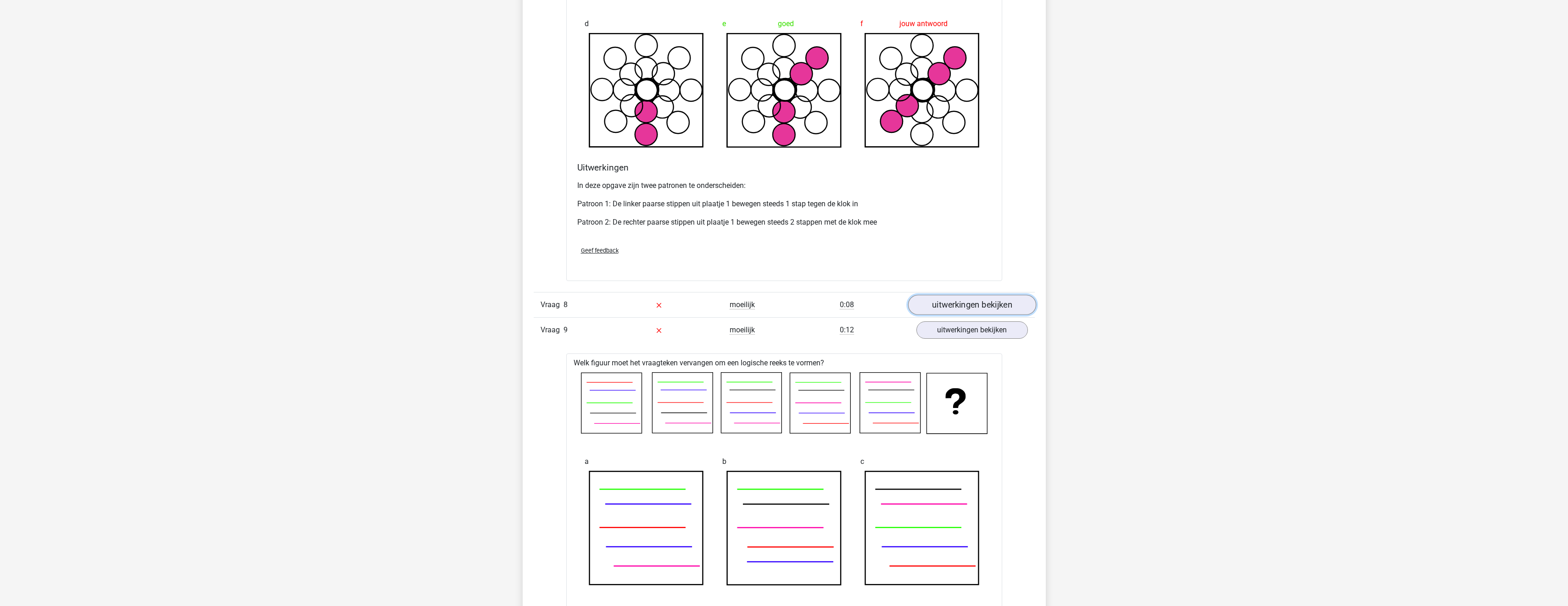
click at [943, 307] on link "uitwerkingen bekijken" at bounding box center [971, 305] width 128 height 20
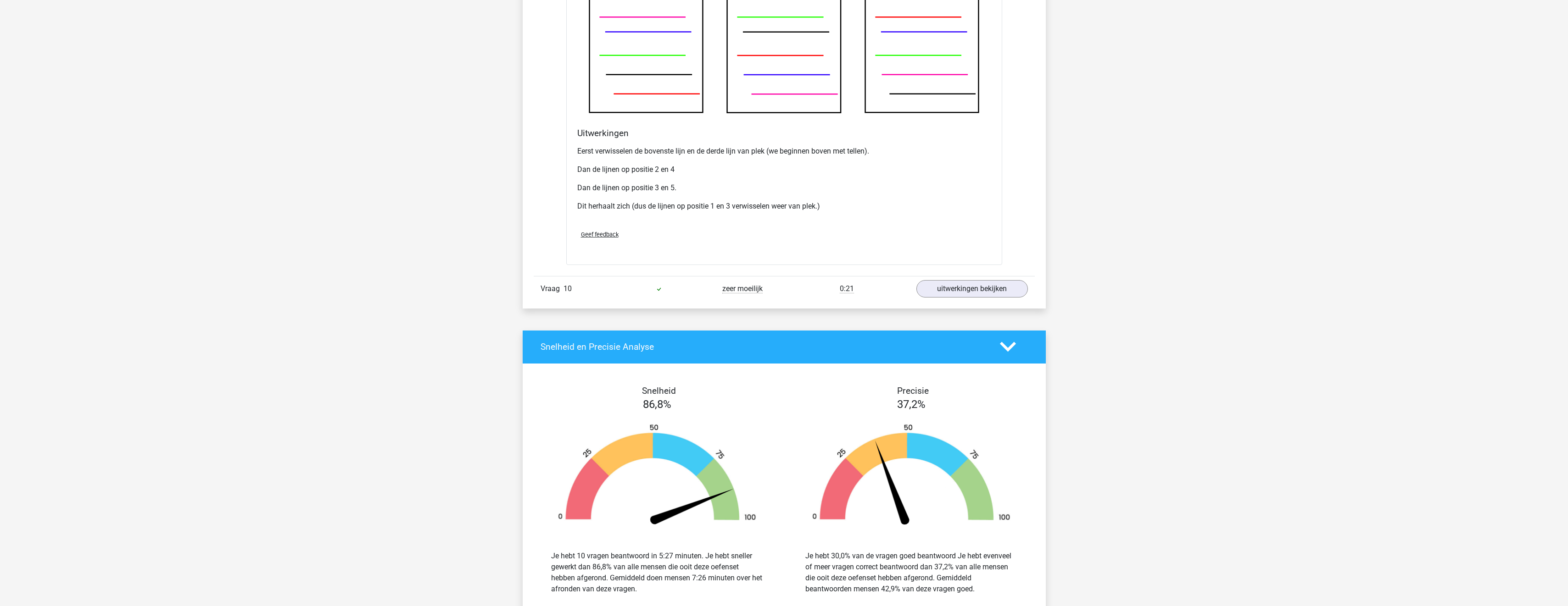
scroll to position [5686, 0]
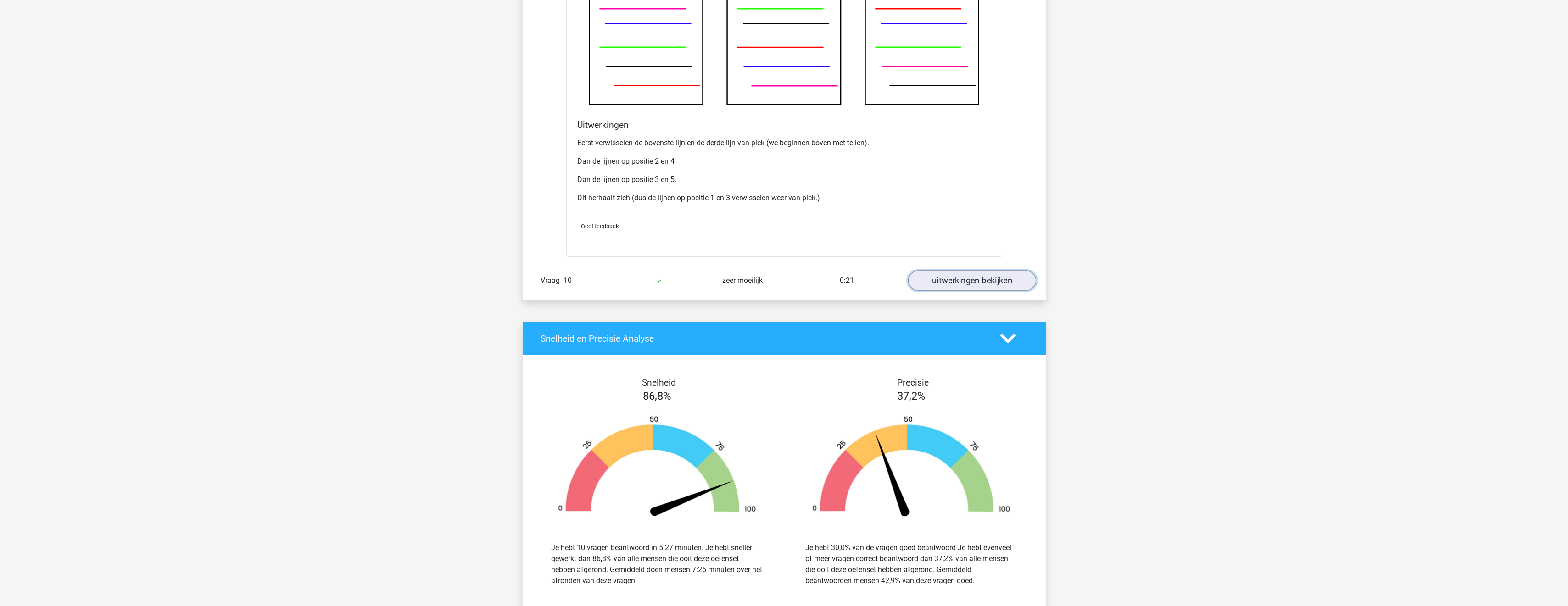
click at [964, 281] on link "uitwerkingen bekijken" at bounding box center [971, 280] width 128 height 20
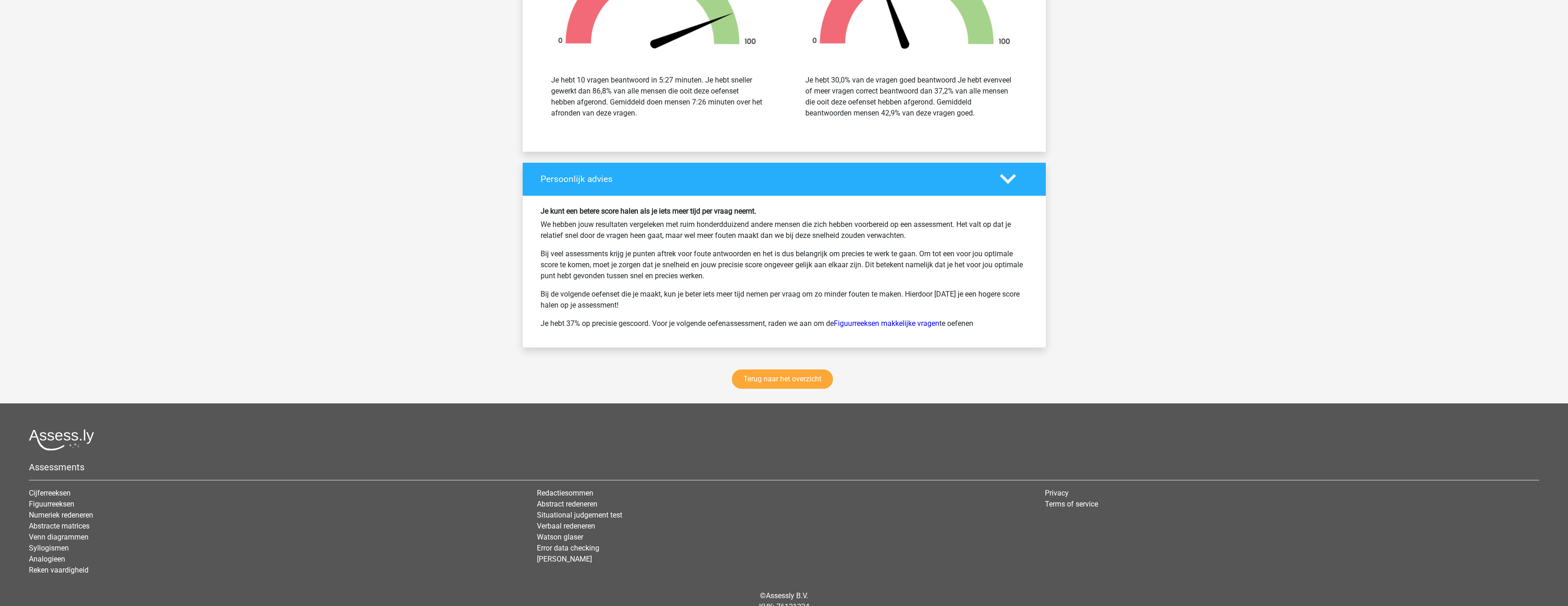
scroll to position [6780, 0]
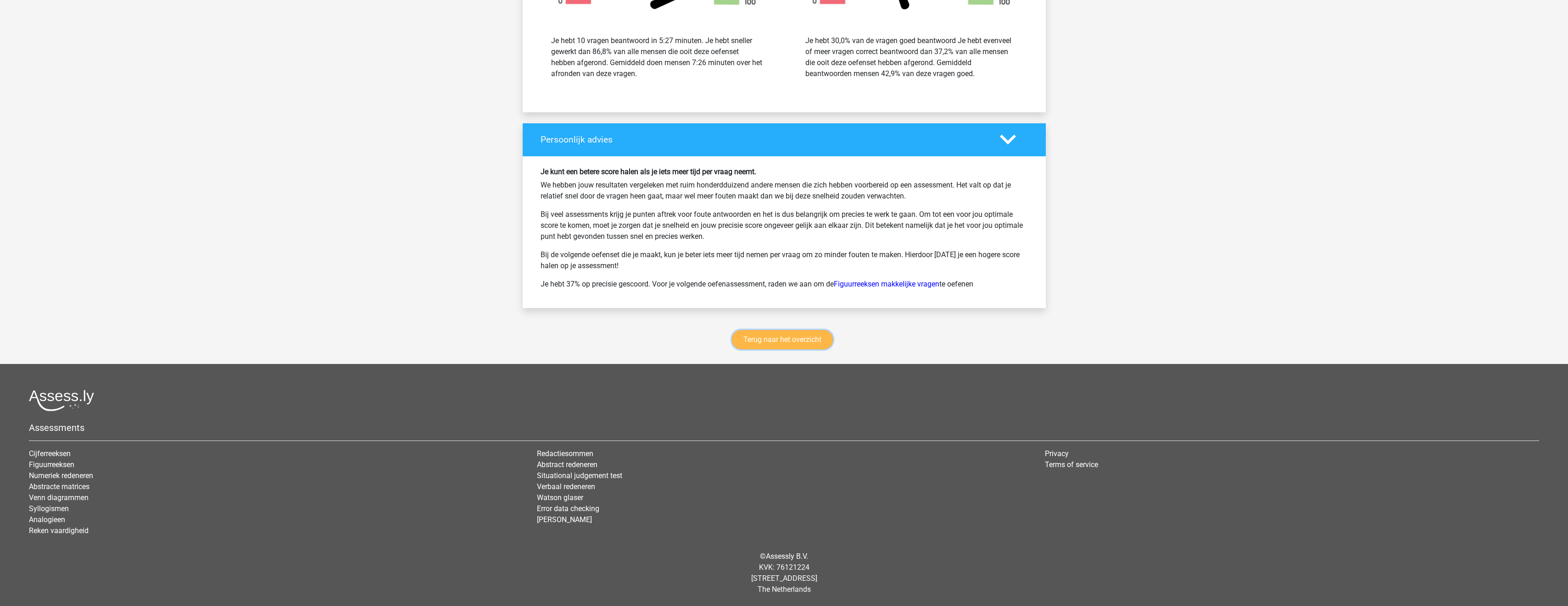
click at [770, 335] on link "Terug naar het overzicht" at bounding box center [782, 340] width 101 height 20
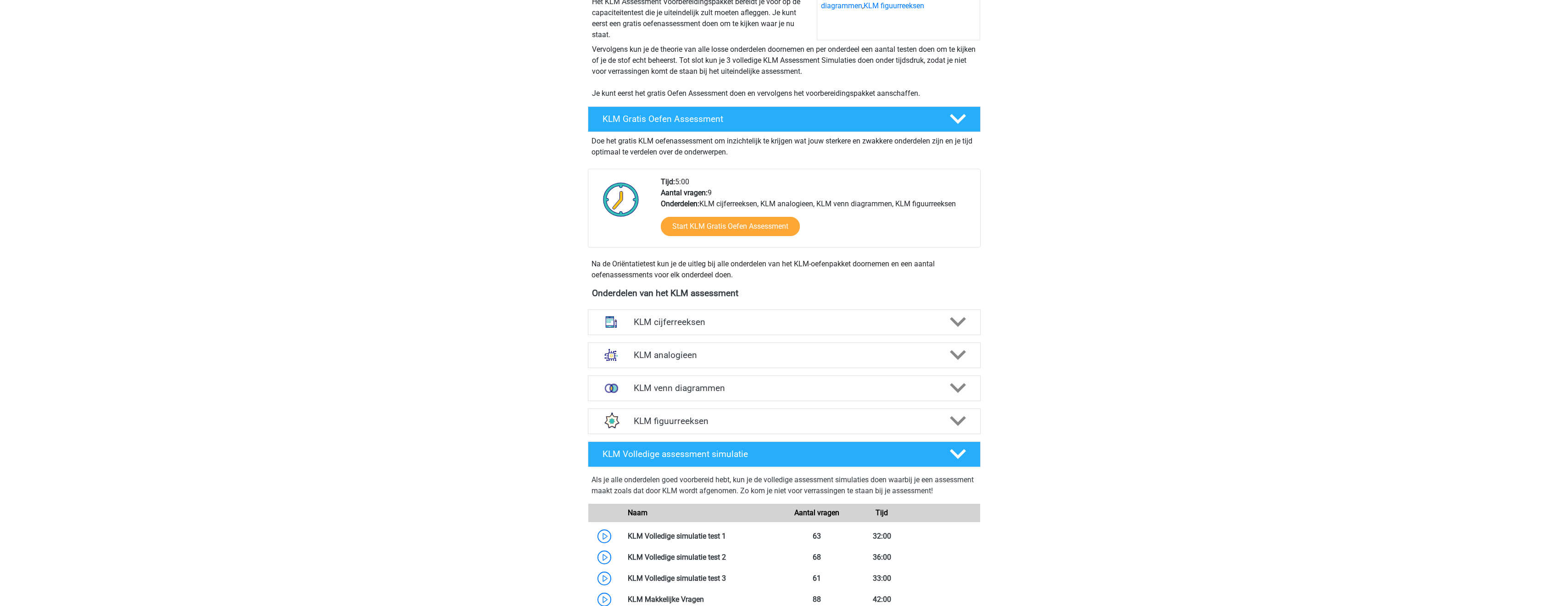
scroll to position [229, 0]
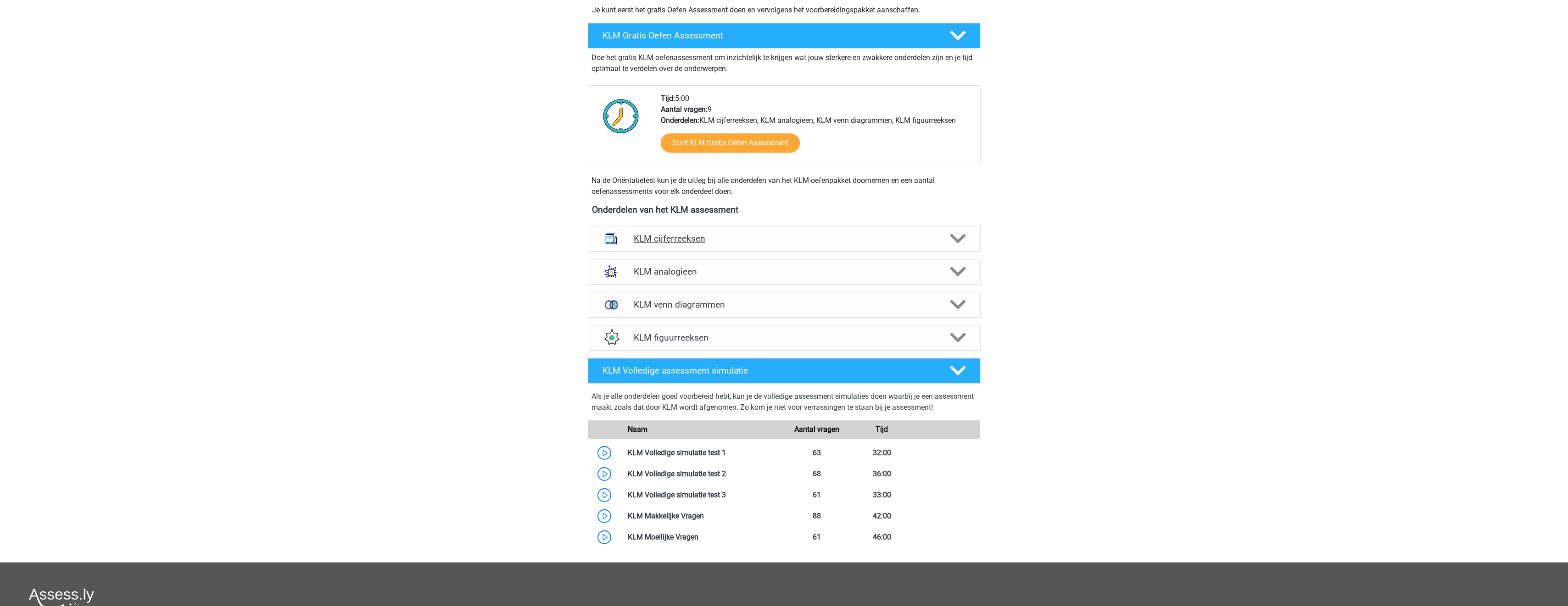
click at [722, 243] on h4 "KLM cijferreeksen" at bounding box center [784, 238] width 301 height 10
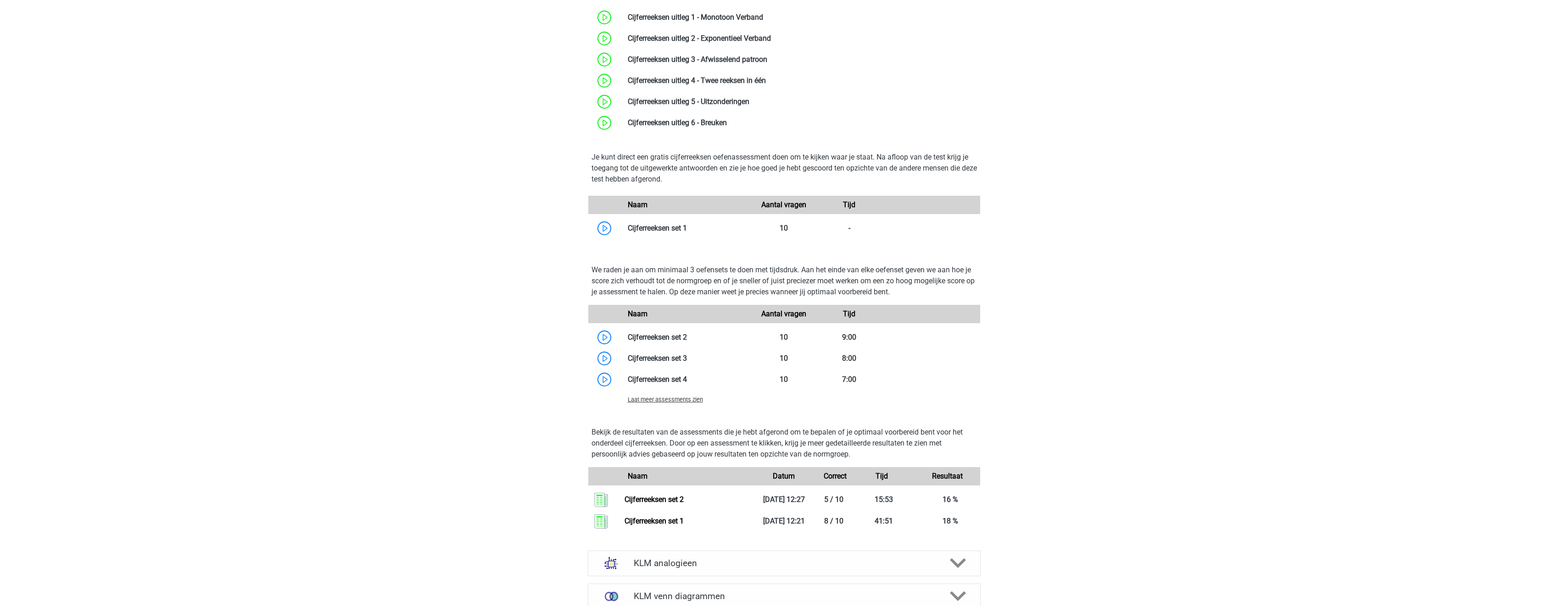
scroll to position [505, 0]
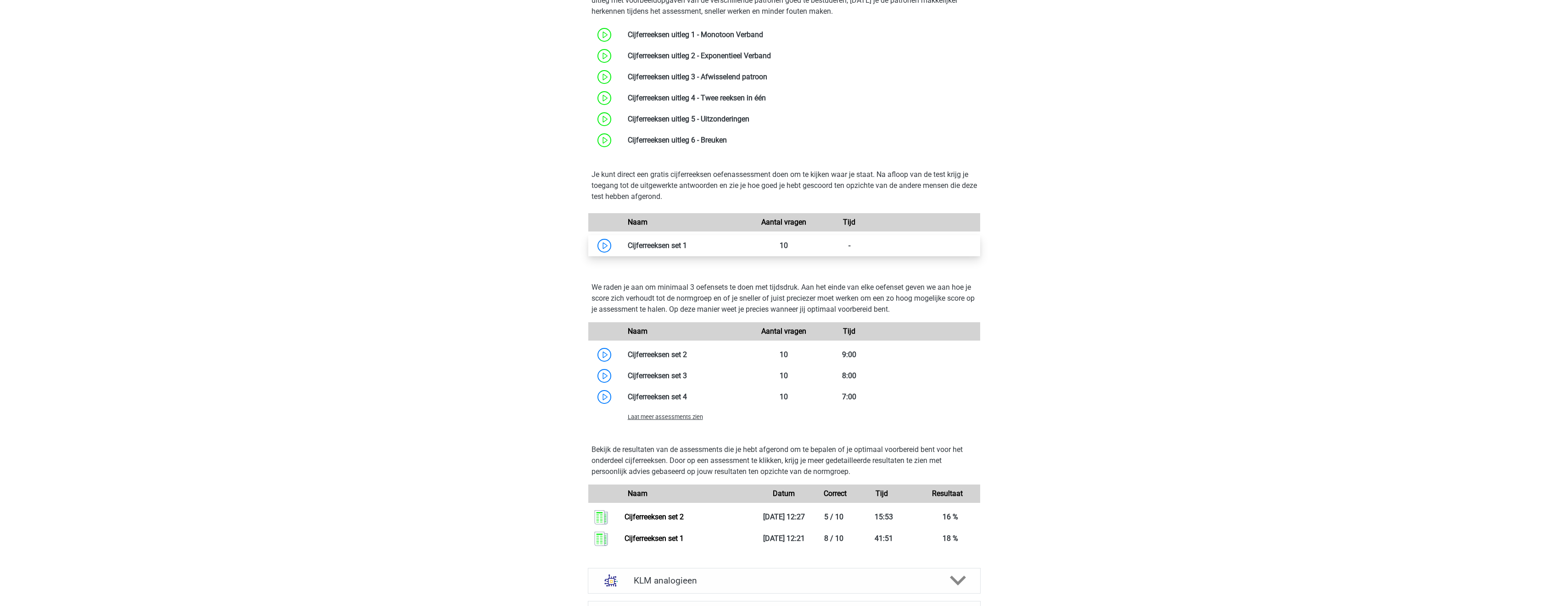
click at [687, 249] on link at bounding box center [687, 246] width 0 height 9
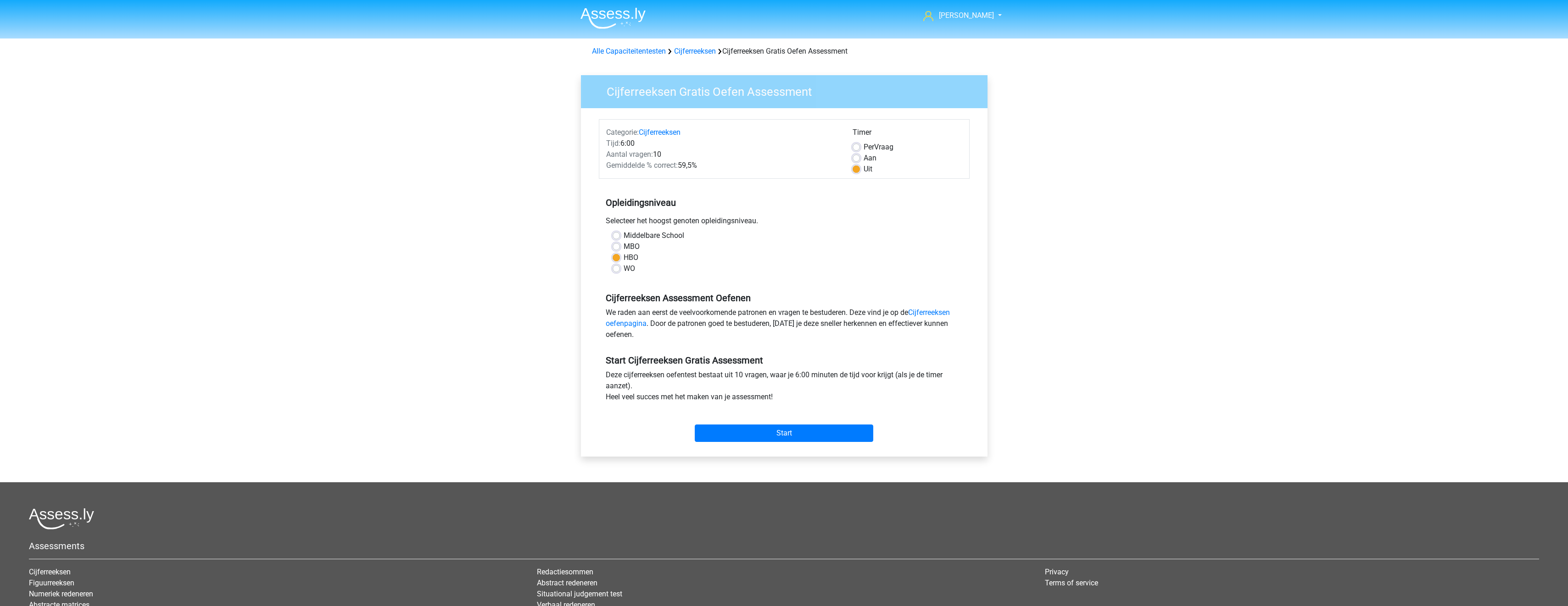
click at [784, 444] on div "Start" at bounding box center [784, 426] width 370 height 40
click at [793, 434] on input "Start" at bounding box center [784, 433] width 179 height 18
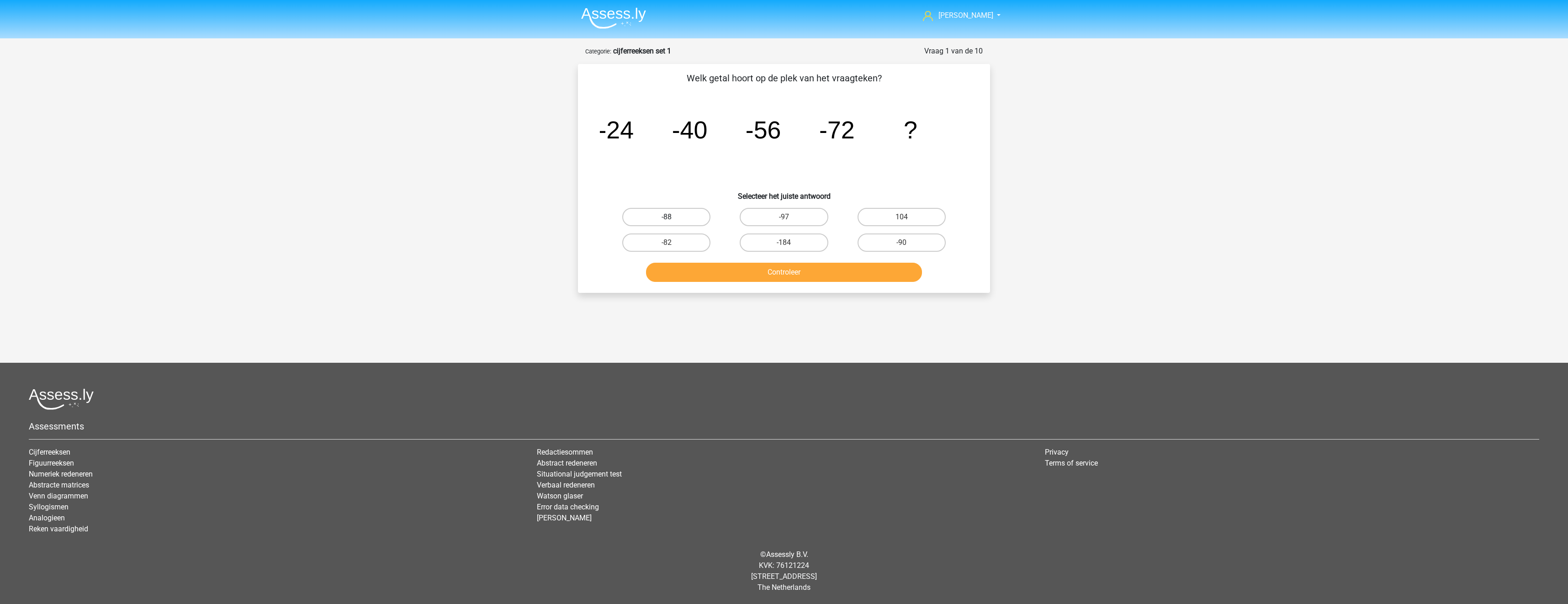
click at [656, 214] on label "-88" at bounding box center [666, 217] width 88 height 18
click at [667, 217] on input "-88" at bounding box center [670, 220] width 6 height 6
radio input "true"
click at [721, 265] on button "Controleer" at bounding box center [784, 273] width 276 height 19
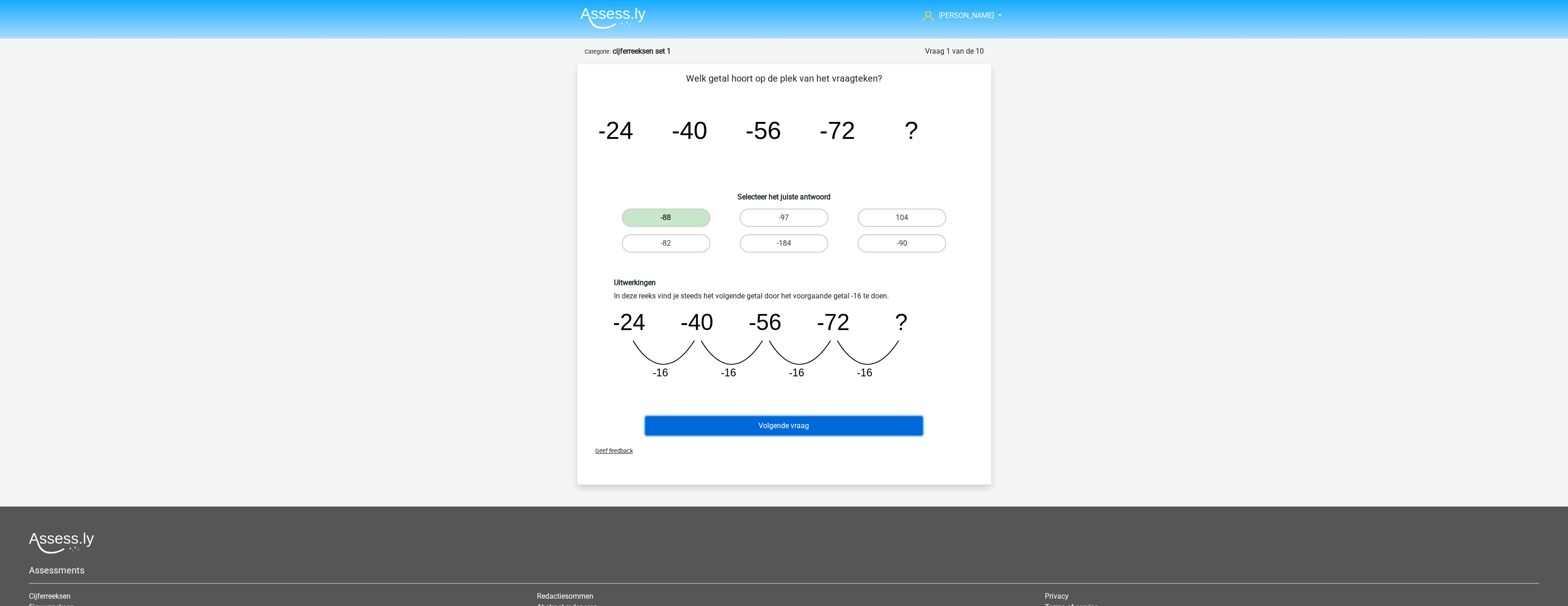
click at [784, 421] on button "Volgende vraag" at bounding box center [784, 426] width 278 height 20
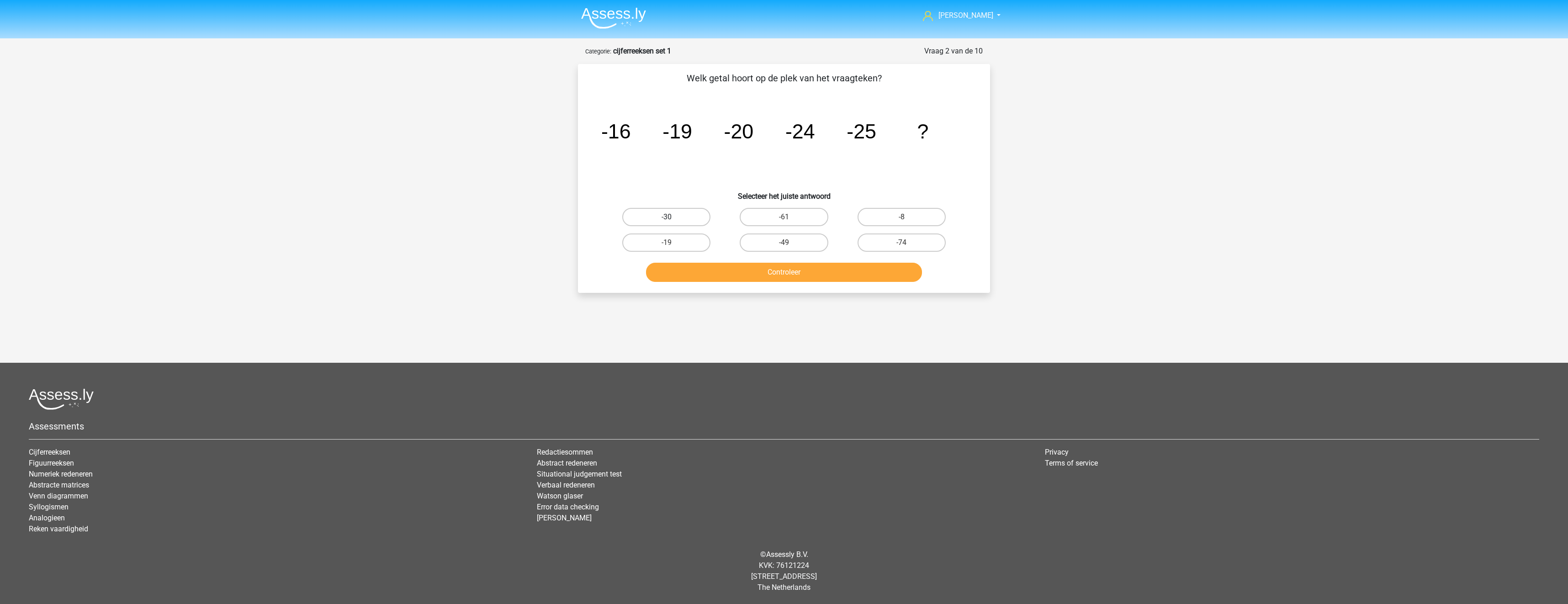
click at [678, 214] on label "-30" at bounding box center [666, 217] width 88 height 18
click at [673, 217] on input "-30" at bounding box center [670, 220] width 6 height 6
radio input "true"
click at [706, 269] on button "Controleer" at bounding box center [784, 273] width 276 height 19
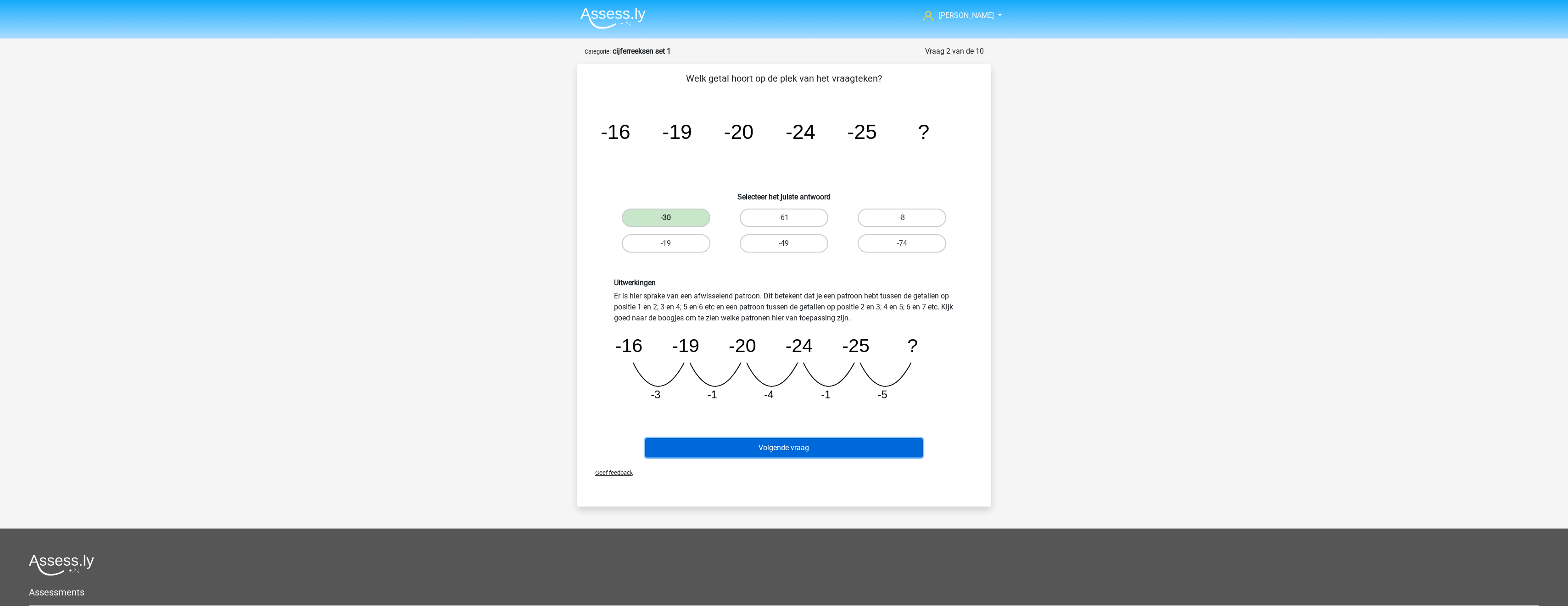
click at [835, 444] on button "Volgende vraag" at bounding box center [784, 448] width 278 height 20
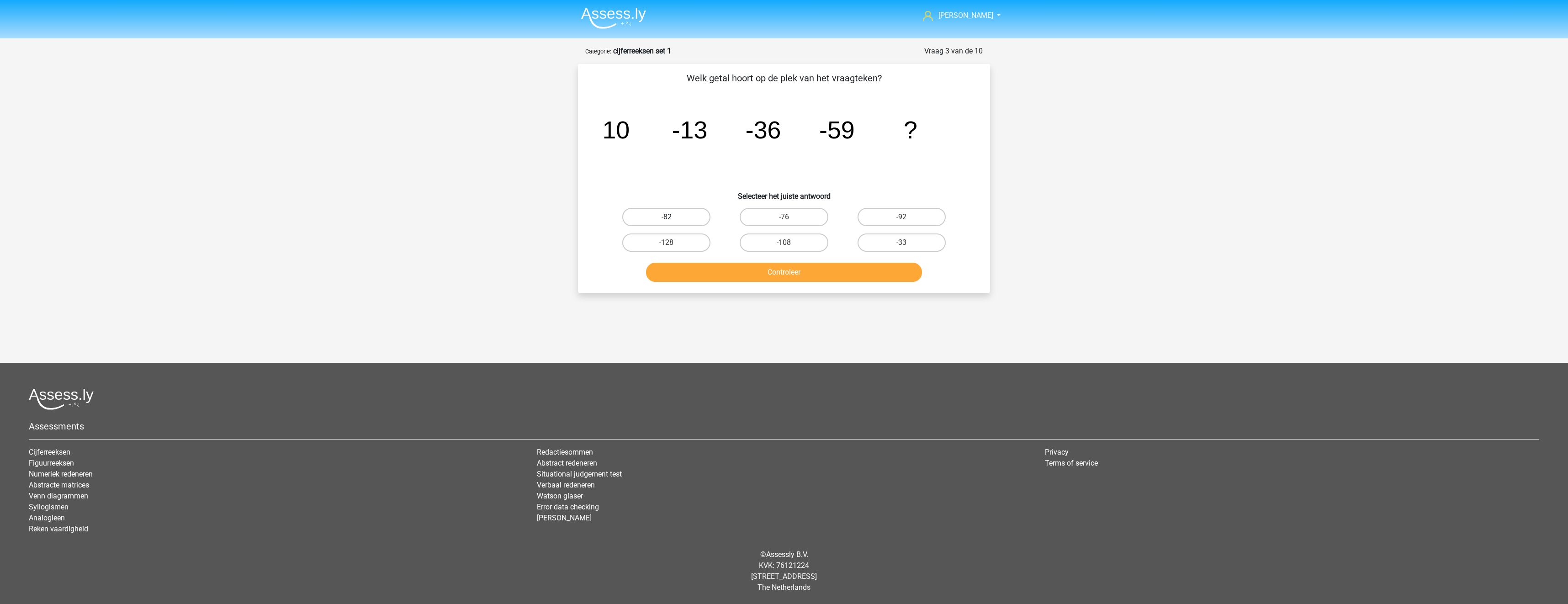
click at [683, 214] on label "-82" at bounding box center [666, 217] width 88 height 18
click at [673, 217] on input "-82" at bounding box center [670, 220] width 6 height 6
radio input "true"
click at [727, 272] on button "Controleer" at bounding box center [784, 273] width 276 height 19
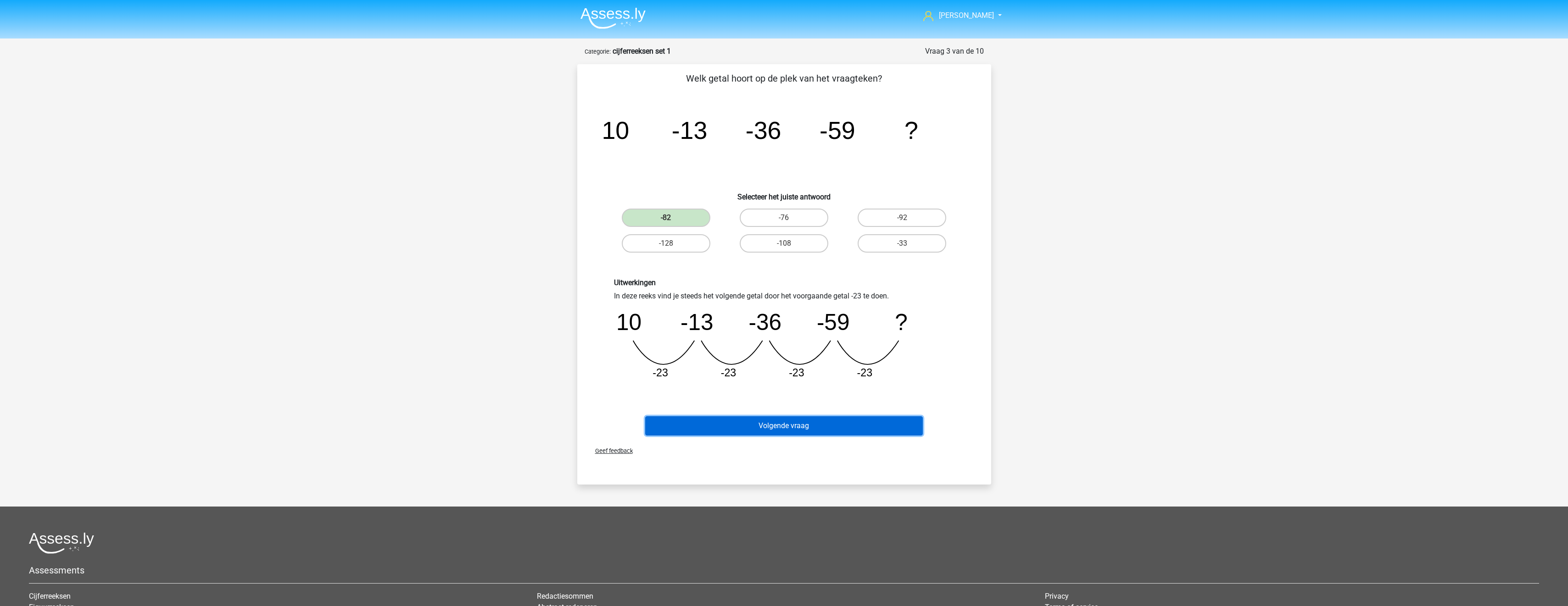
click at [837, 431] on button "Volgende vraag" at bounding box center [784, 426] width 278 height 20
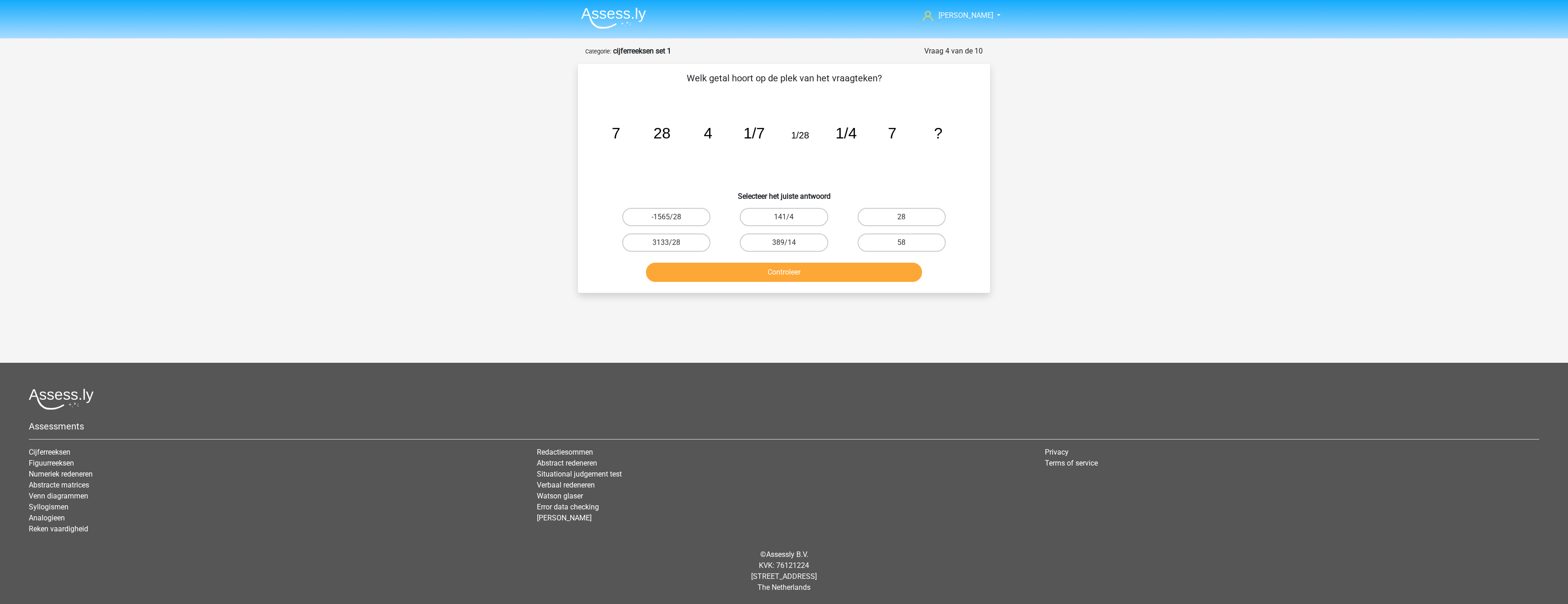
click at [892, 228] on div "28" at bounding box center [901, 217] width 117 height 26
click at [893, 216] on label "28" at bounding box center [901, 217] width 88 height 18
click at [901, 217] on input "28" at bounding box center [905, 220] width 6 height 6
radio input "true"
click at [875, 269] on button "Controleer" at bounding box center [784, 273] width 276 height 19
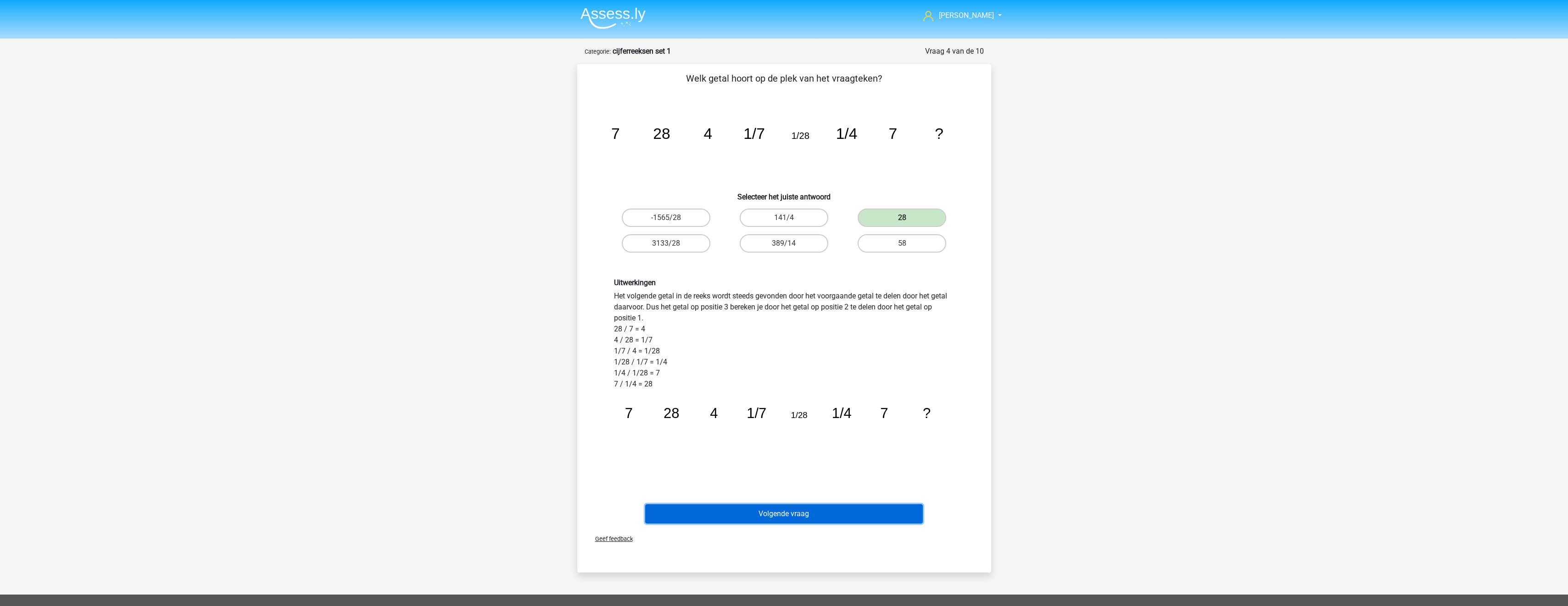
click at [799, 516] on button "Volgende vraag" at bounding box center [784, 514] width 278 height 20
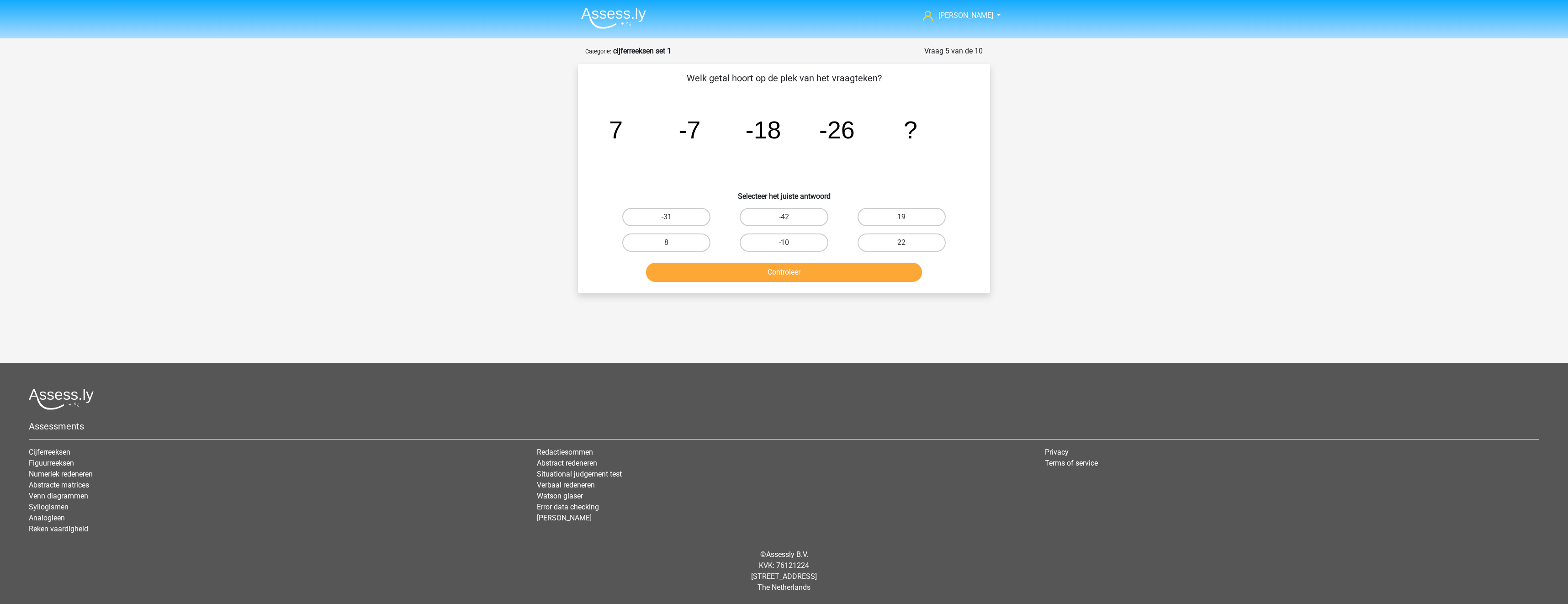
click at [671, 219] on input "-31" at bounding box center [670, 220] width 6 height 6
radio input "true"
click at [741, 271] on button "Controleer" at bounding box center [784, 273] width 276 height 19
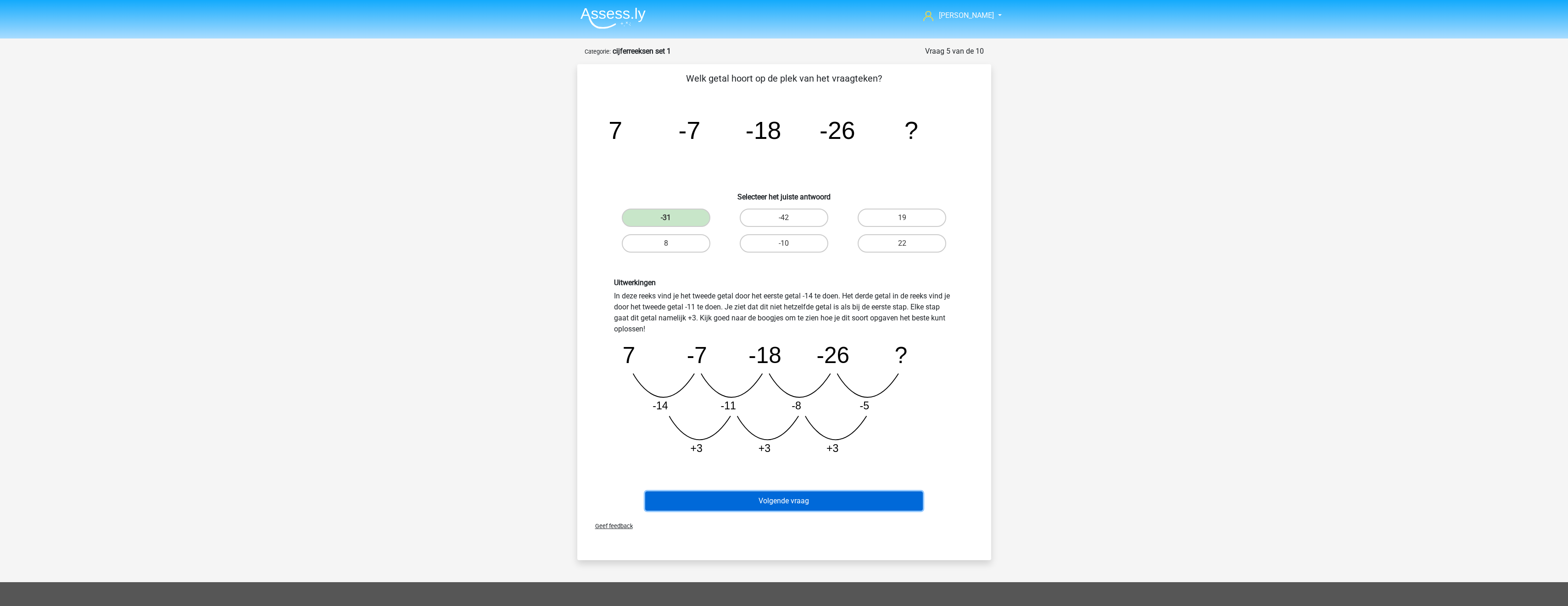
click at [817, 505] on button "Volgende vraag" at bounding box center [784, 502] width 278 height 20
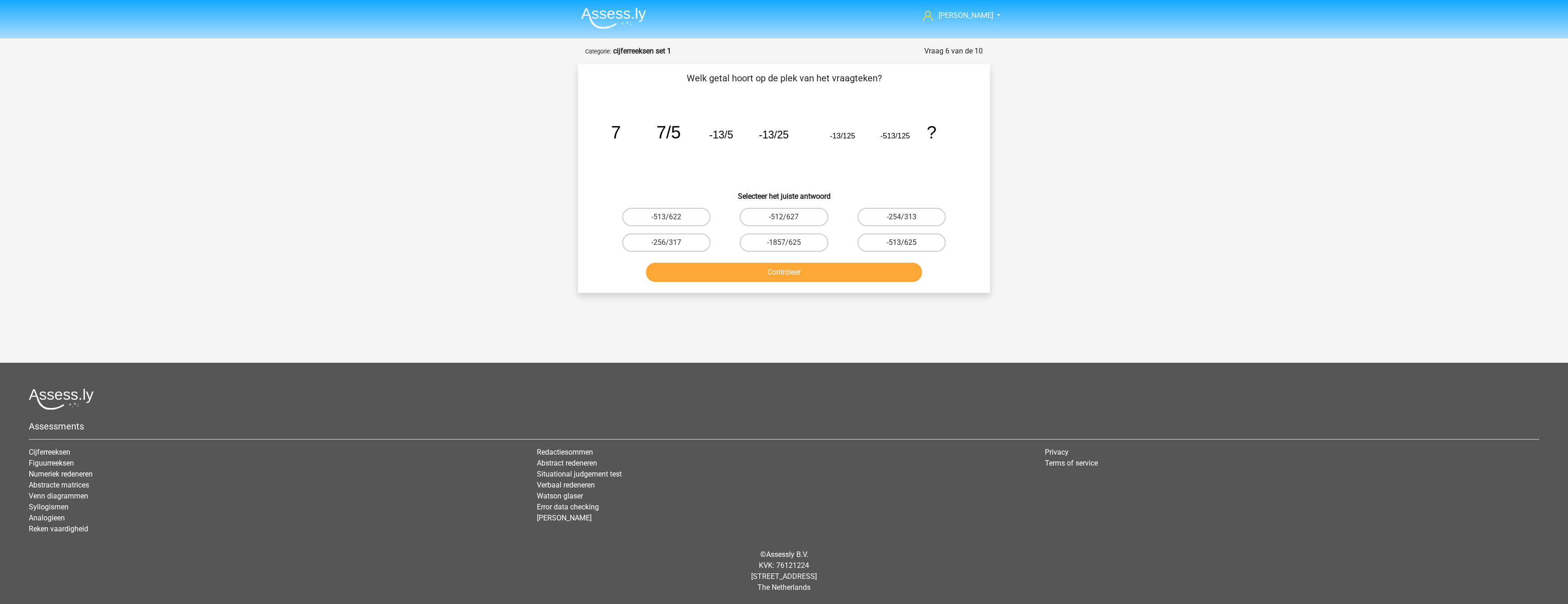
click at [911, 245] on label "-513/625" at bounding box center [901, 243] width 88 height 18
click at [908, 245] on input "-513/625" at bounding box center [905, 246] width 6 height 6
radio input "true"
click at [894, 269] on button "Controleer" at bounding box center [784, 273] width 276 height 19
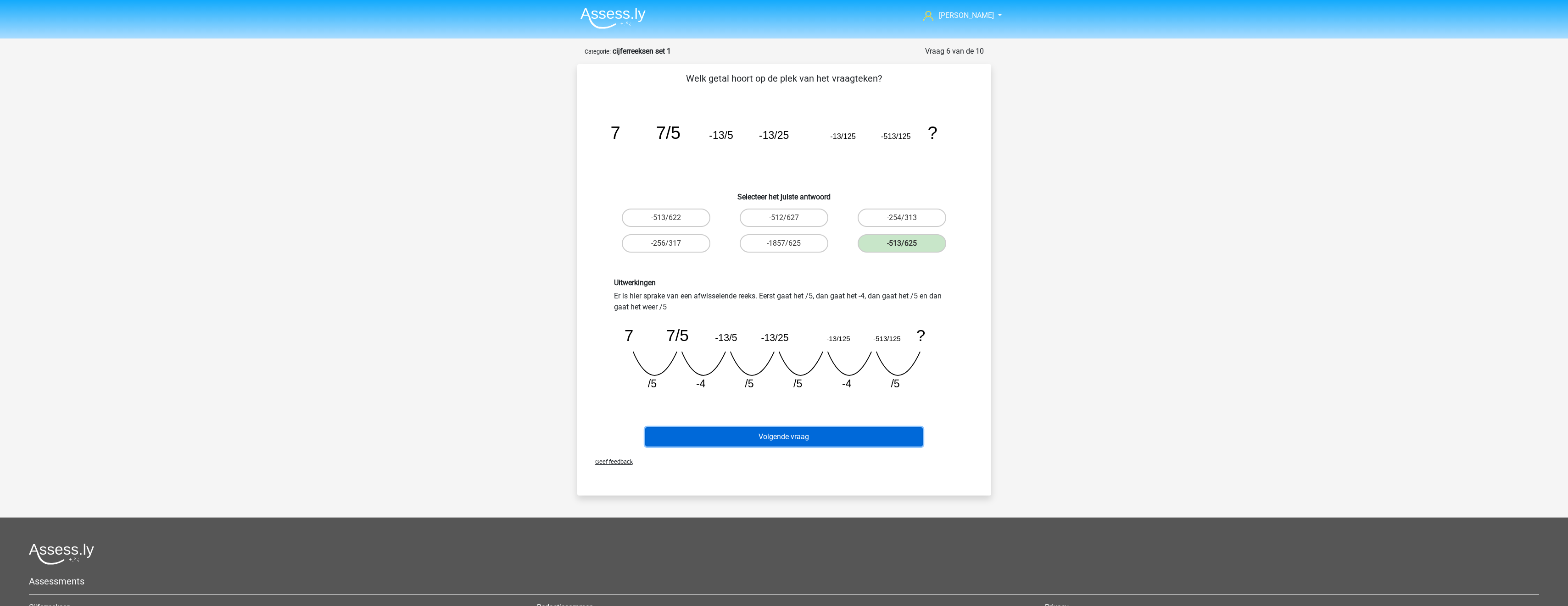
click at [878, 436] on button "Volgende vraag" at bounding box center [784, 437] width 278 height 20
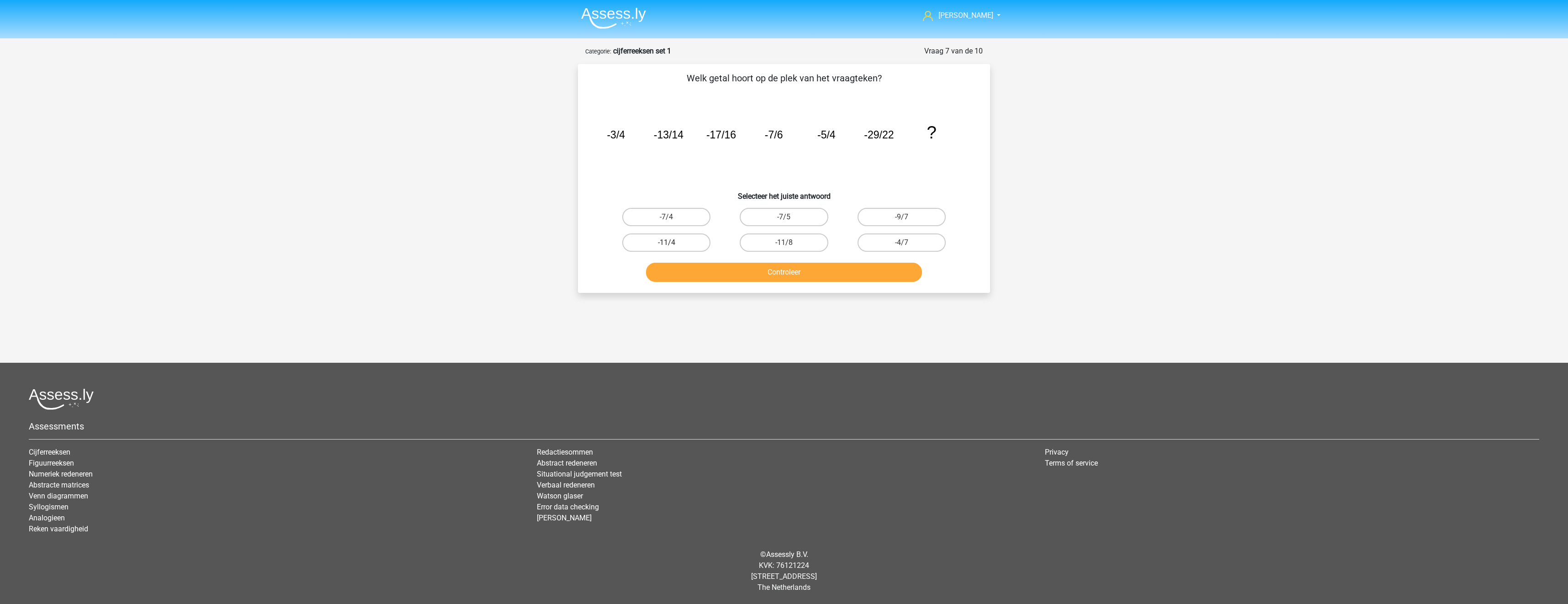
click at [673, 232] on div "-11/4" at bounding box center [666, 243] width 117 height 26
click at [677, 240] on label "-11/4" at bounding box center [666, 243] width 88 height 18
click at [673, 243] on input "-11/4" at bounding box center [670, 246] width 6 height 6
radio input "true"
drag, startPoint x: 698, startPoint y: 263, endPoint x: 702, endPoint y: 267, distance: 5.7
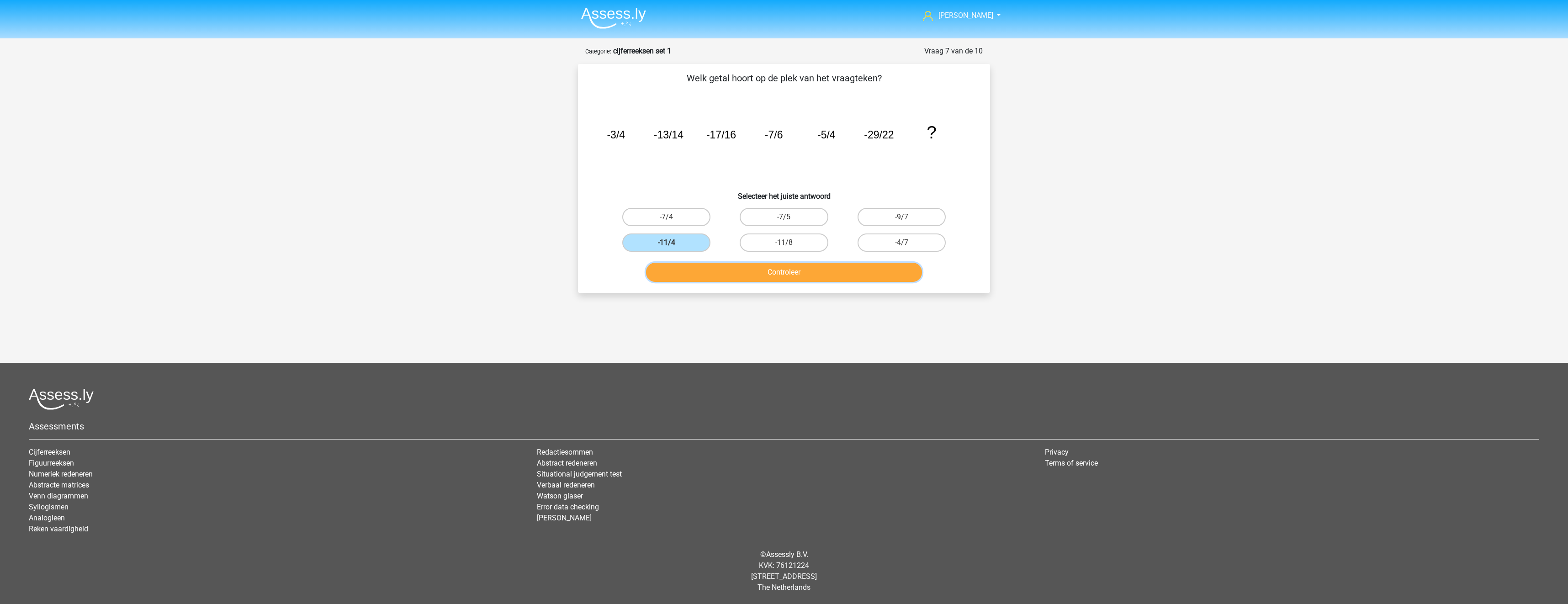
click at [699, 265] on button "Controleer" at bounding box center [784, 273] width 276 height 19
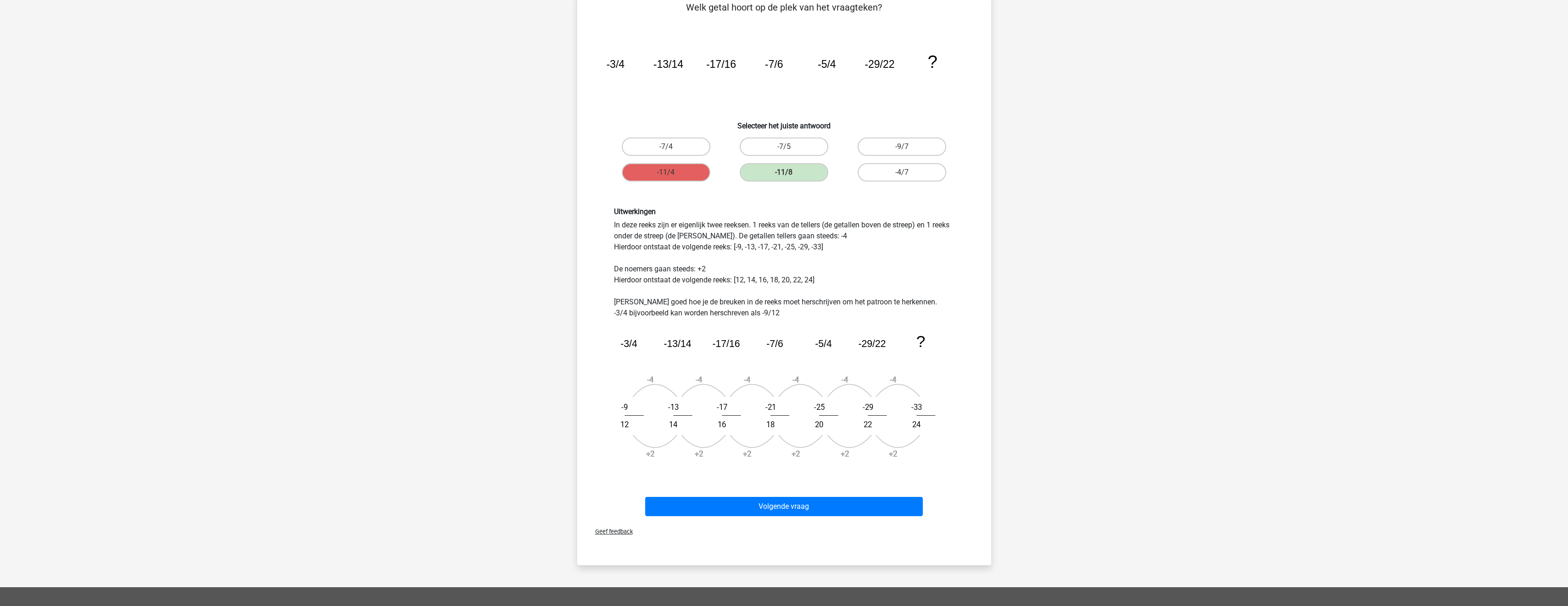
scroll to position [137, 0]
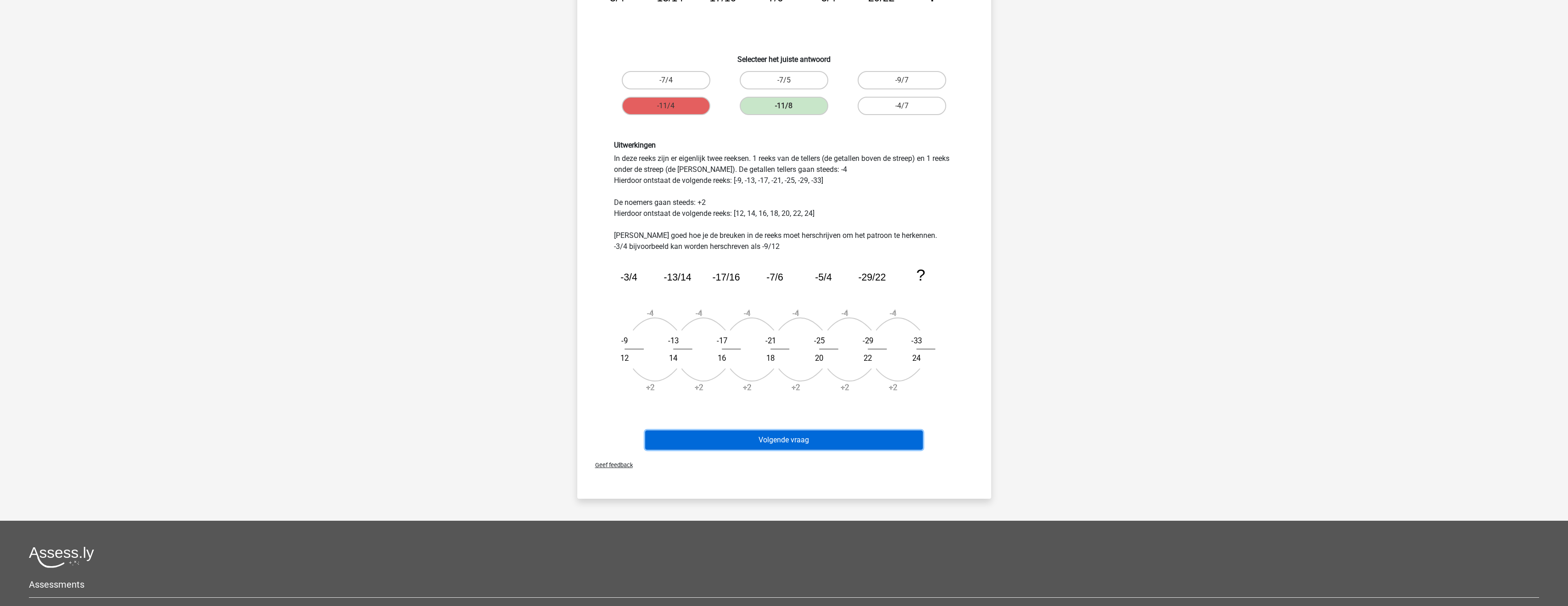
click at [803, 437] on button "Volgende vraag" at bounding box center [784, 440] width 278 height 20
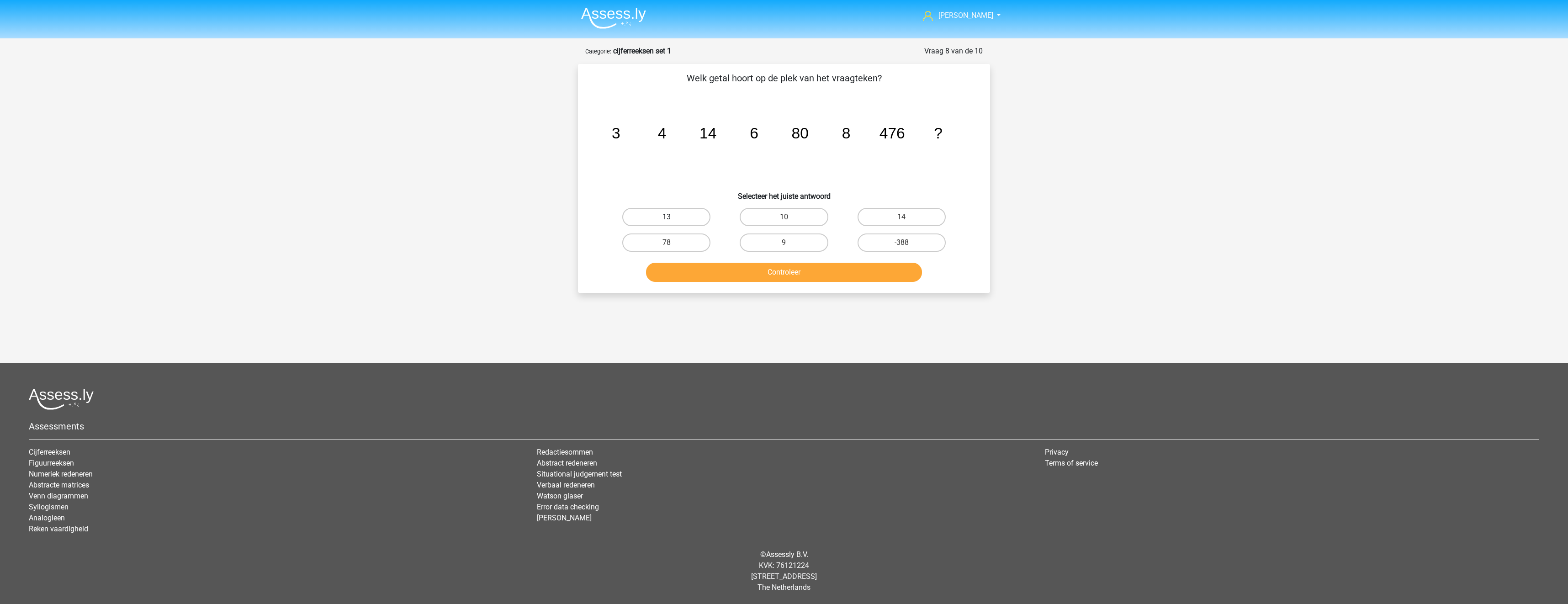
click at [695, 217] on label "13" at bounding box center [666, 217] width 88 height 18
click at [673, 217] on input "13" at bounding box center [670, 220] width 6 height 6
radio input "true"
drag, startPoint x: 719, startPoint y: 271, endPoint x: 728, endPoint y: 276, distance: 10.3
click at [719, 272] on button "Controleer" at bounding box center [784, 273] width 276 height 19
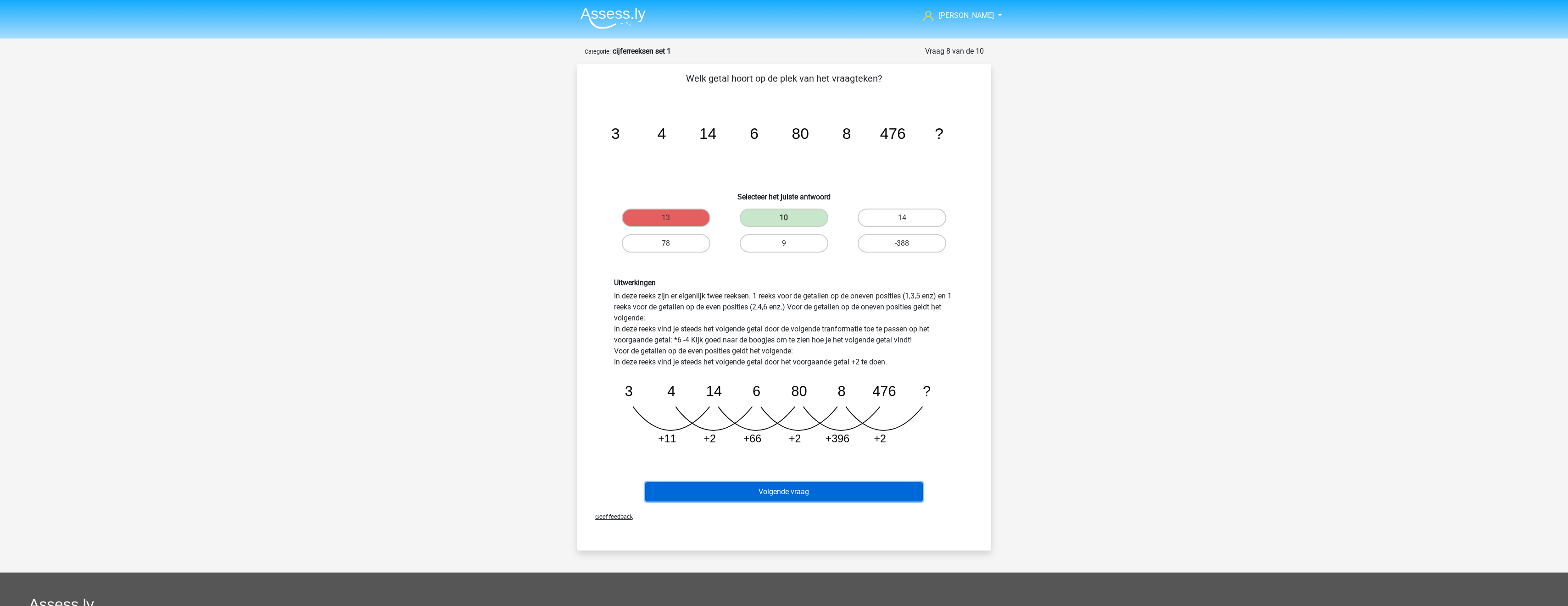
click at [801, 495] on button "Volgende vraag" at bounding box center [784, 492] width 278 height 20
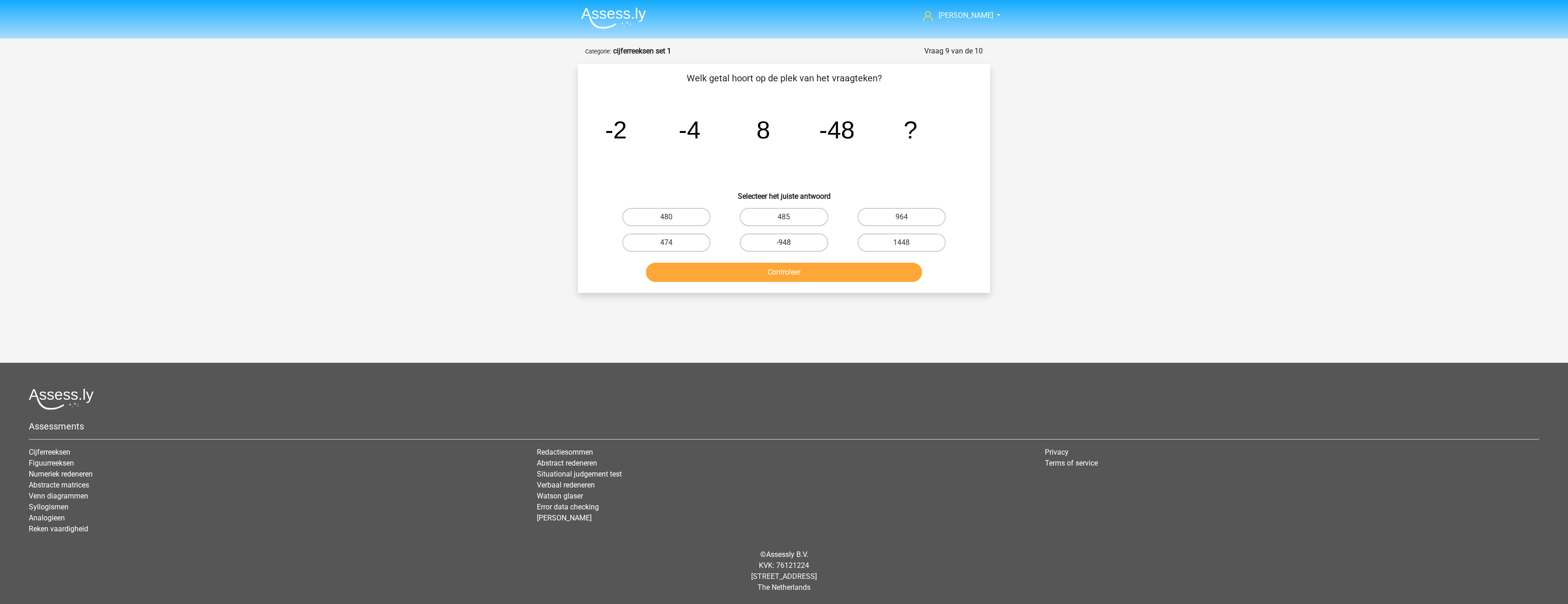
click at [797, 242] on label "-948" at bounding box center [783, 243] width 88 height 18
click at [790, 243] on input "-948" at bounding box center [787, 246] width 6 height 6
radio input "true"
click at [809, 272] on button "Controleer" at bounding box center [784, 273] width 276 height 19
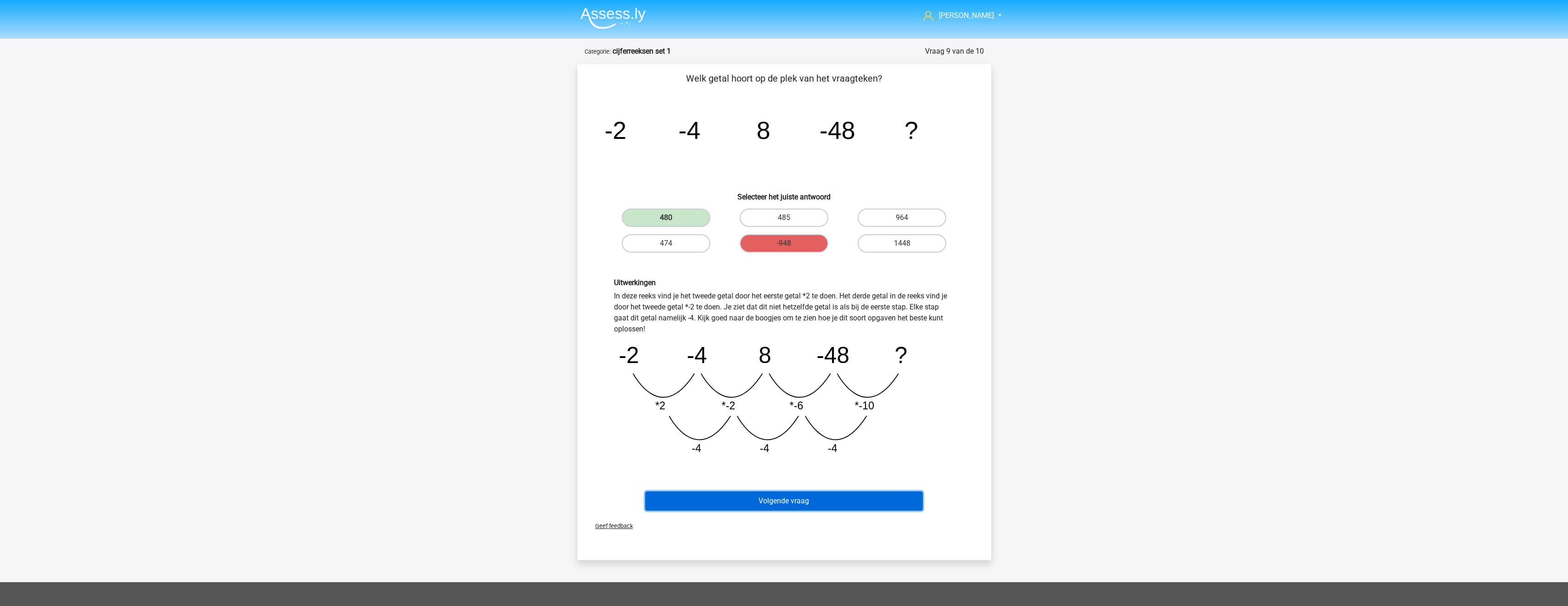
click at [807, 499] on button "Volgende vraag" at bounding box center [784, 502] width 278 height 20
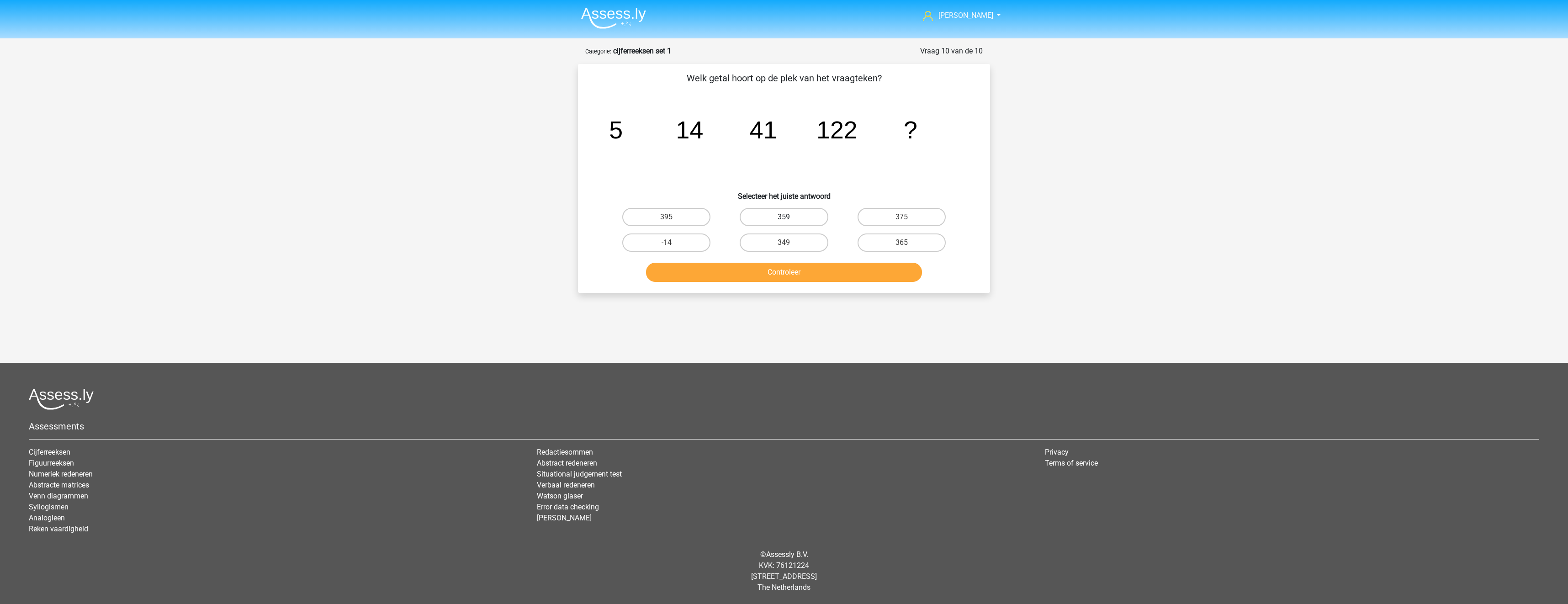
click at [824, 219] on label "359" at bounding box center [783, 217] width 88 height 18
click at [790, 219] on input "359" at bounding box center [787, 220] width 6 height 6
radio input "true"
click at [831, 267] on button "Controleer" at bounding box center [784, 273] width 276 height 19
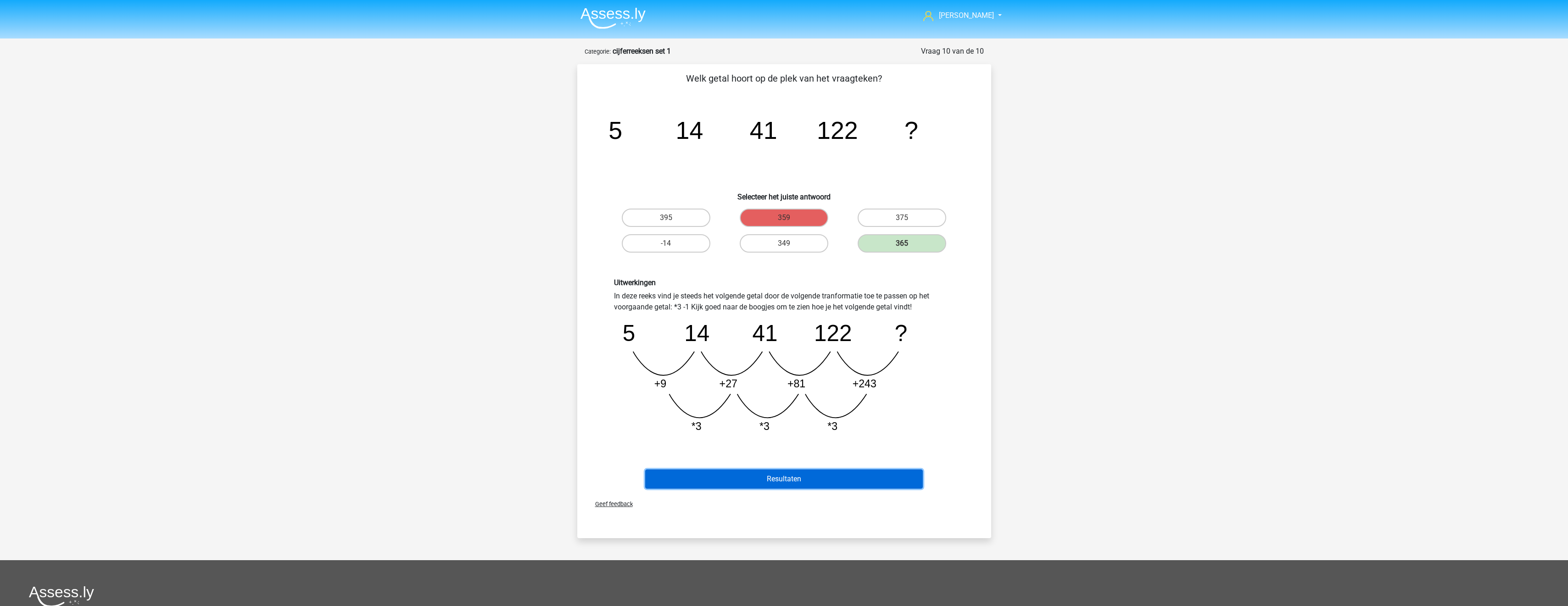
click at [818, 479] on button "Resultaten" at bounding box center [784, 480] width 278 height 20
click at [812, 480] on button "Resultaten" at bounding box center [784, 480] width 278 height 20
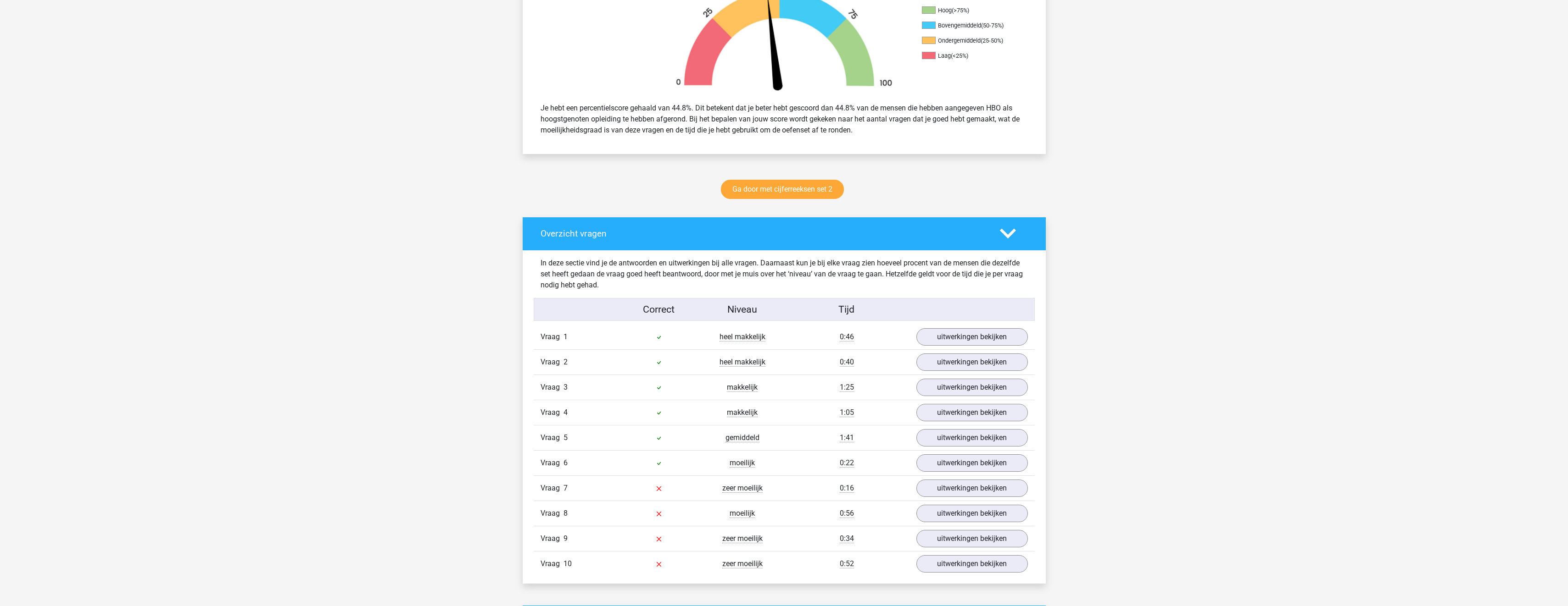
scroll to position [413, 0]
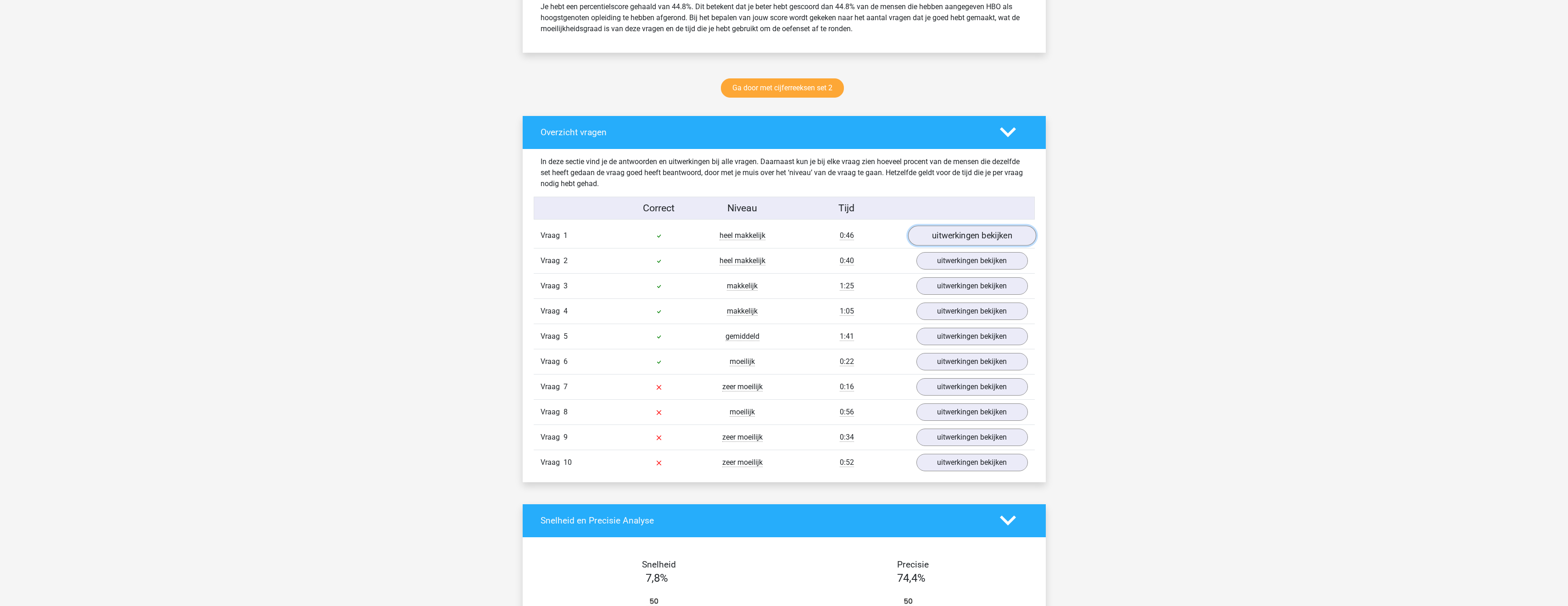
click at [950, 240] on link "uitwerkingen bekijken" at bounding box center [971, 235] width 128 height 20
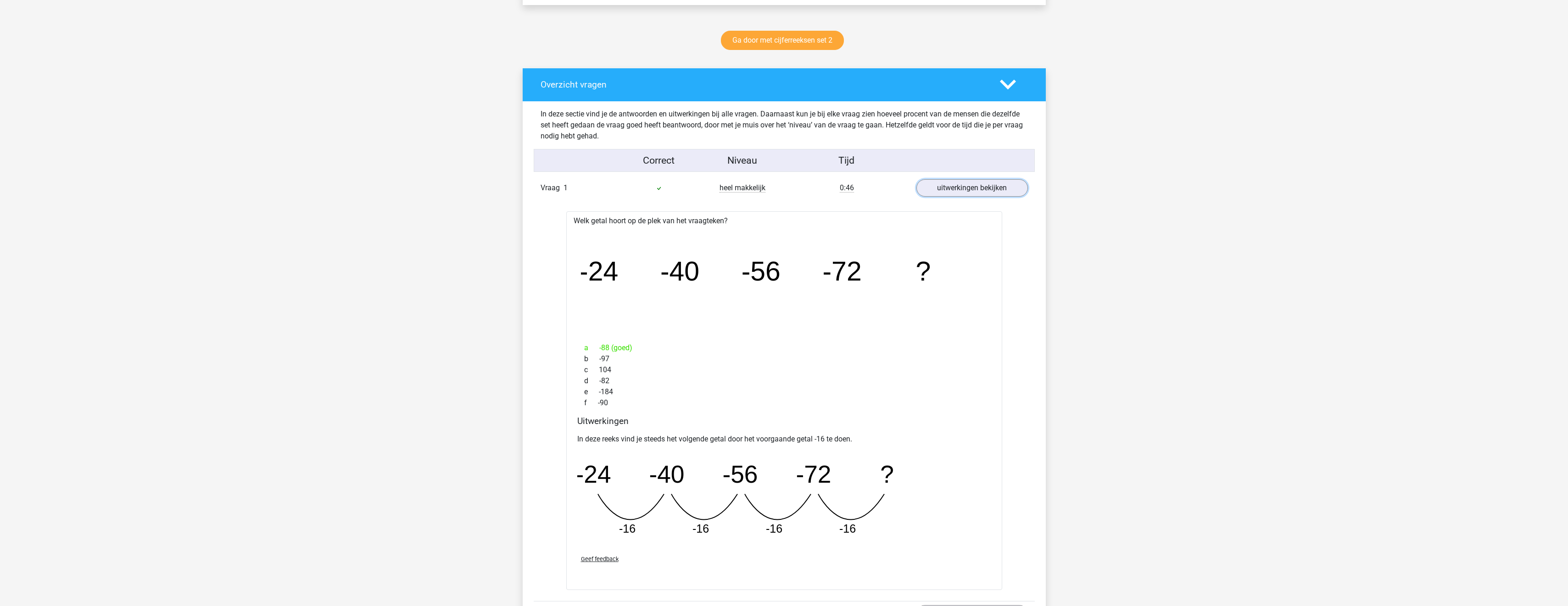
scroll to position [642, 0]
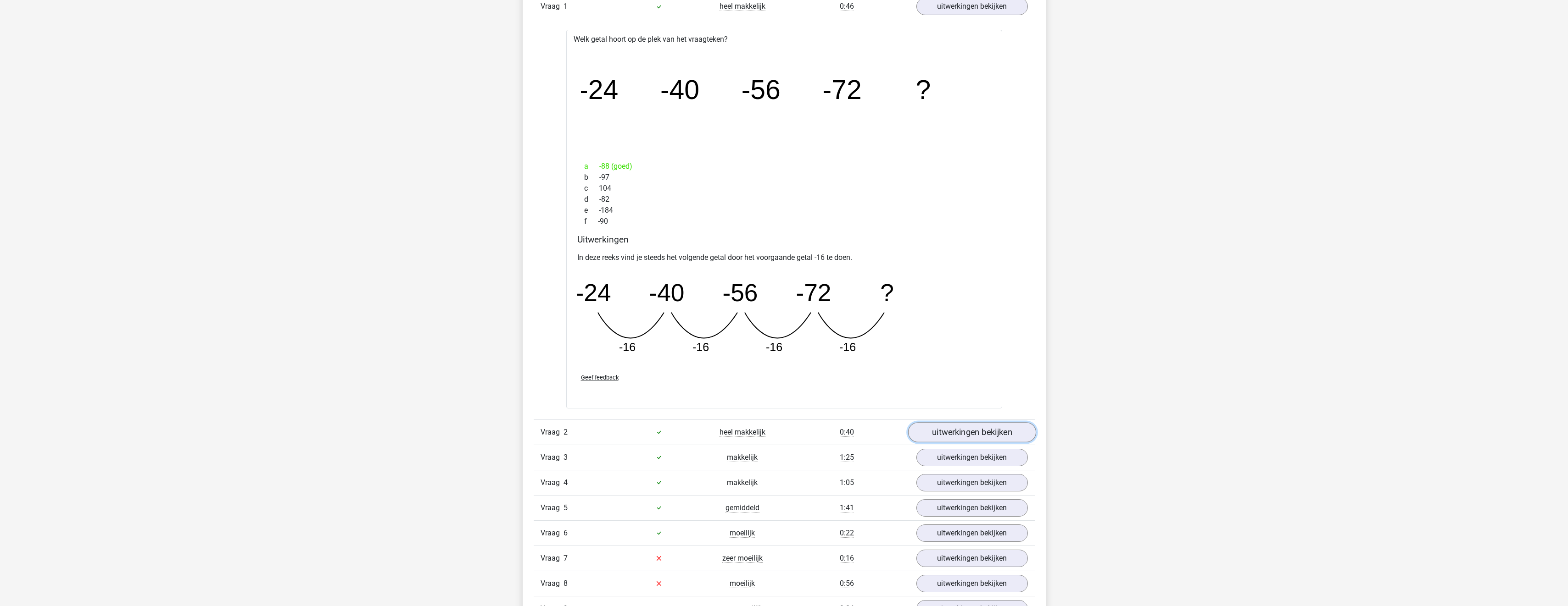
click at [966, 428] on link "uitwerkingen bekijken" at bounding box center [971, 432] width 128 height 20
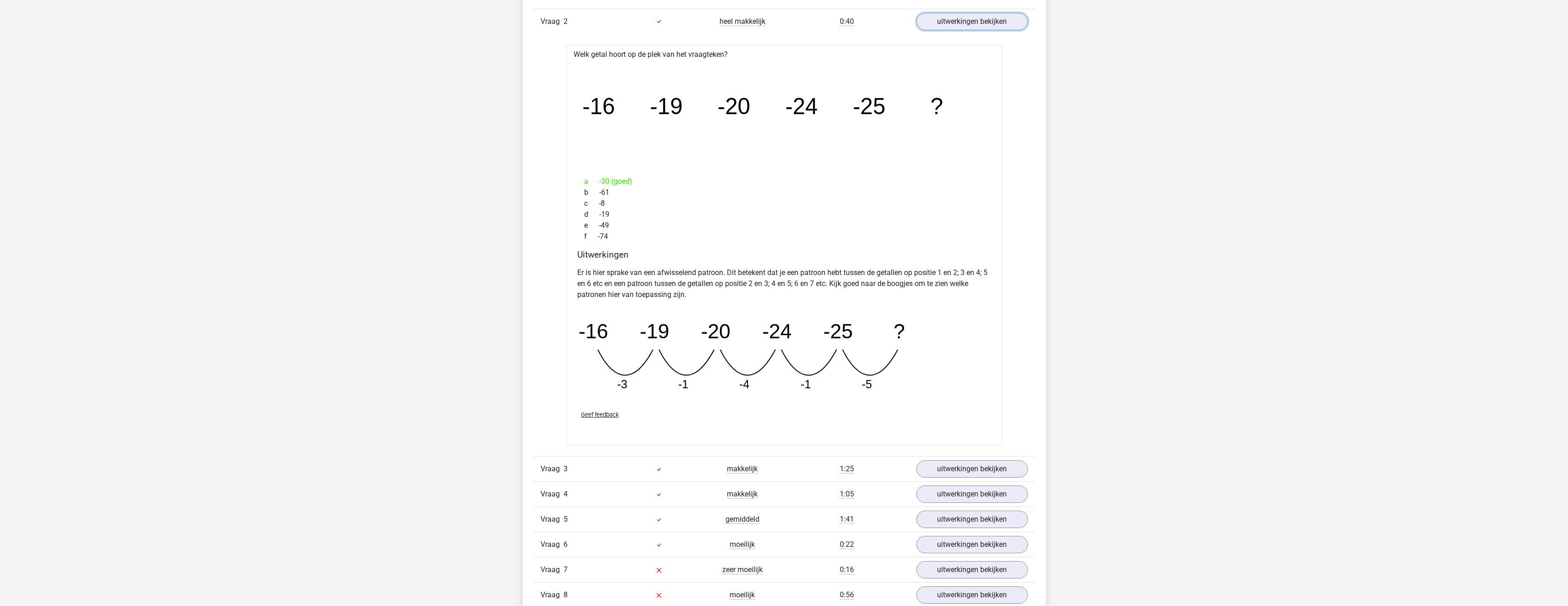
scroll to position [1054, 0]
click at [981, 473] on link "uitwerkingen bekijken" at bounding box center [971, 467] width 128 height 20
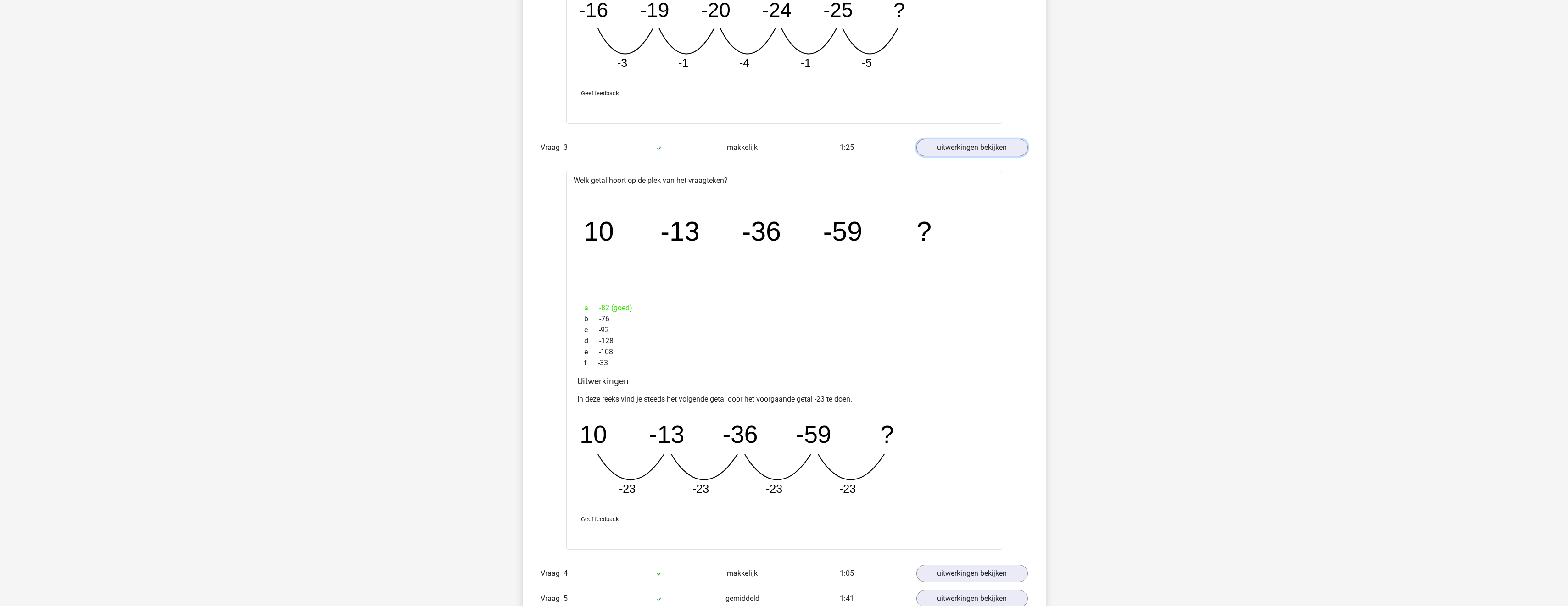
scroll to position [1376, 0]
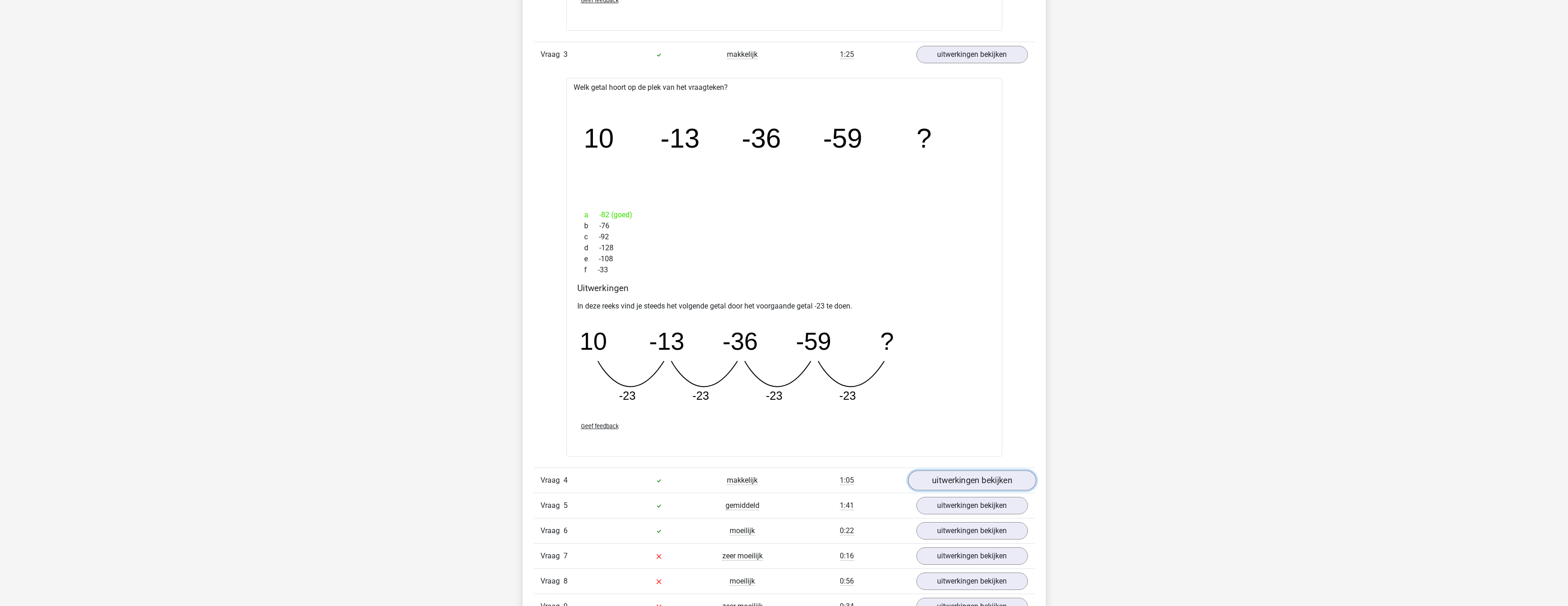
click at [986, 478] on link "uitwerkingen bekijken" at bounding box center [971, 480] width 128 height 20
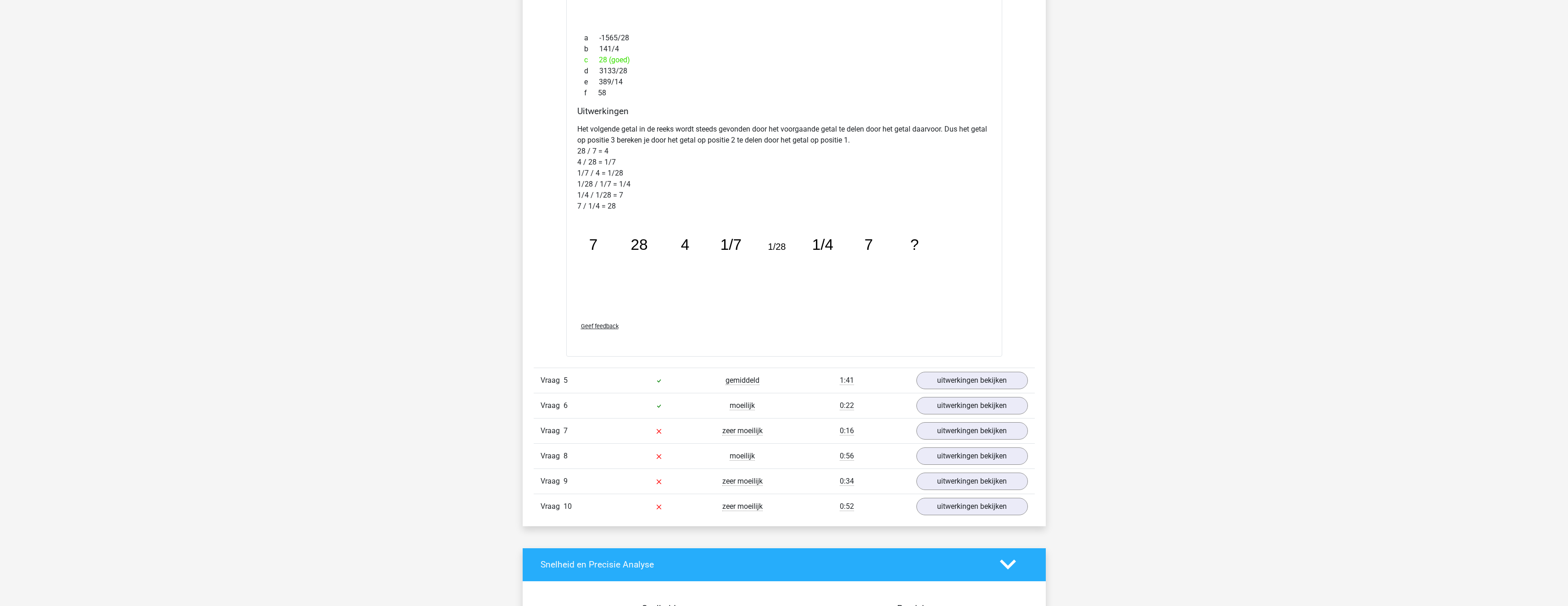
scroll to position [2109, 0]
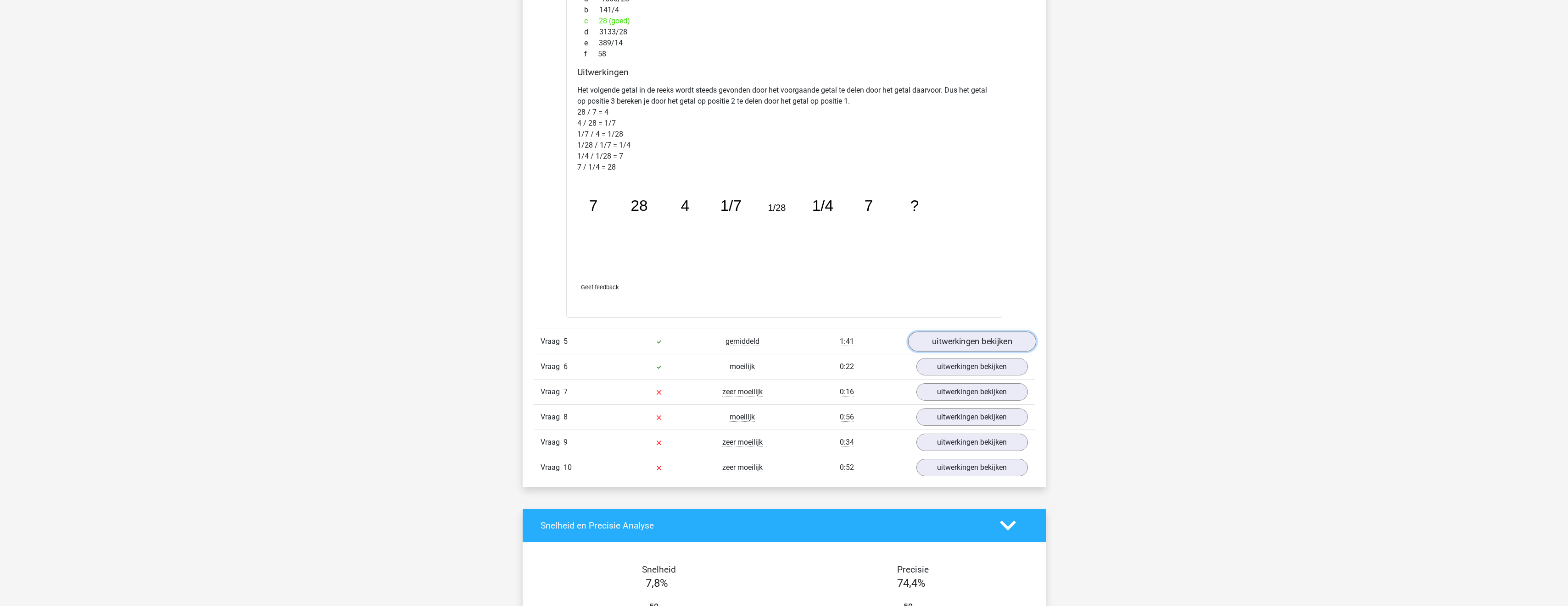
click at [960, 335] on link "uitwerkingen bekijken" at bounding box center [971, 341] width 128 height 20
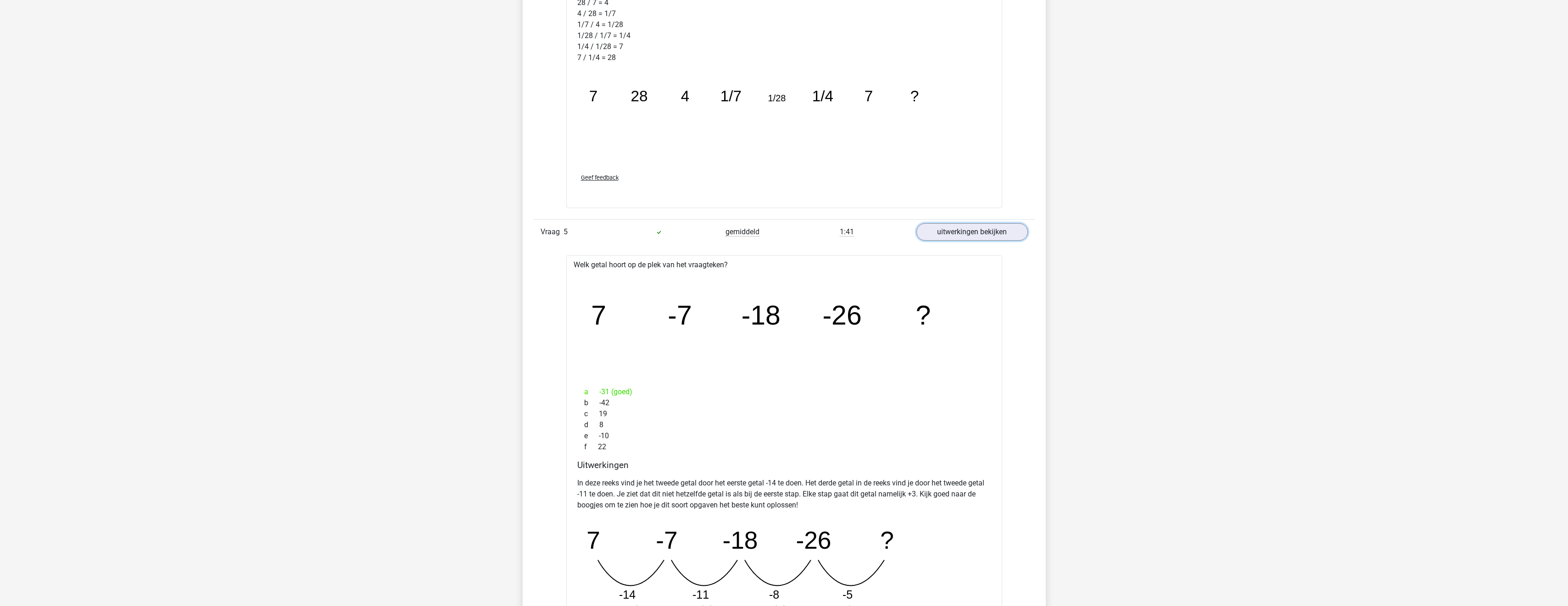
scroll to position [2293, 0]
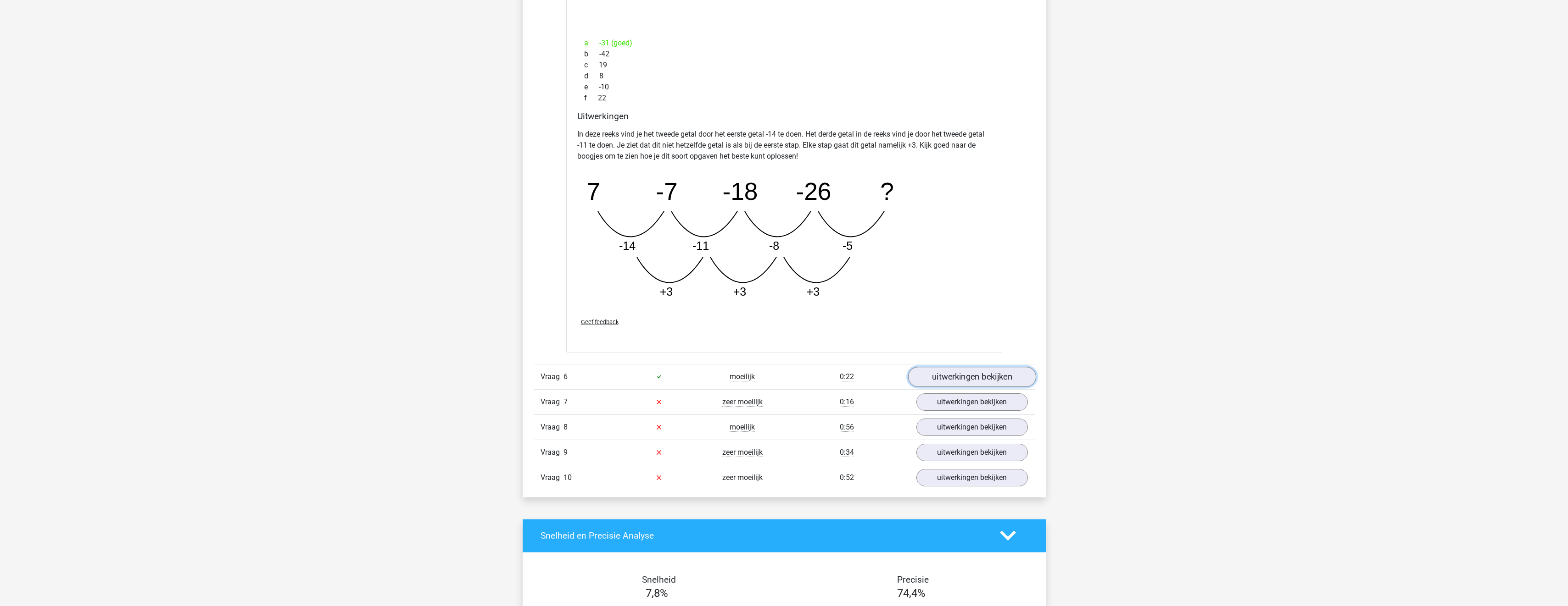
click at [944, 372] on link "uitwerkingen bekijken" at bounding box center [971, 376] width 128 height 20
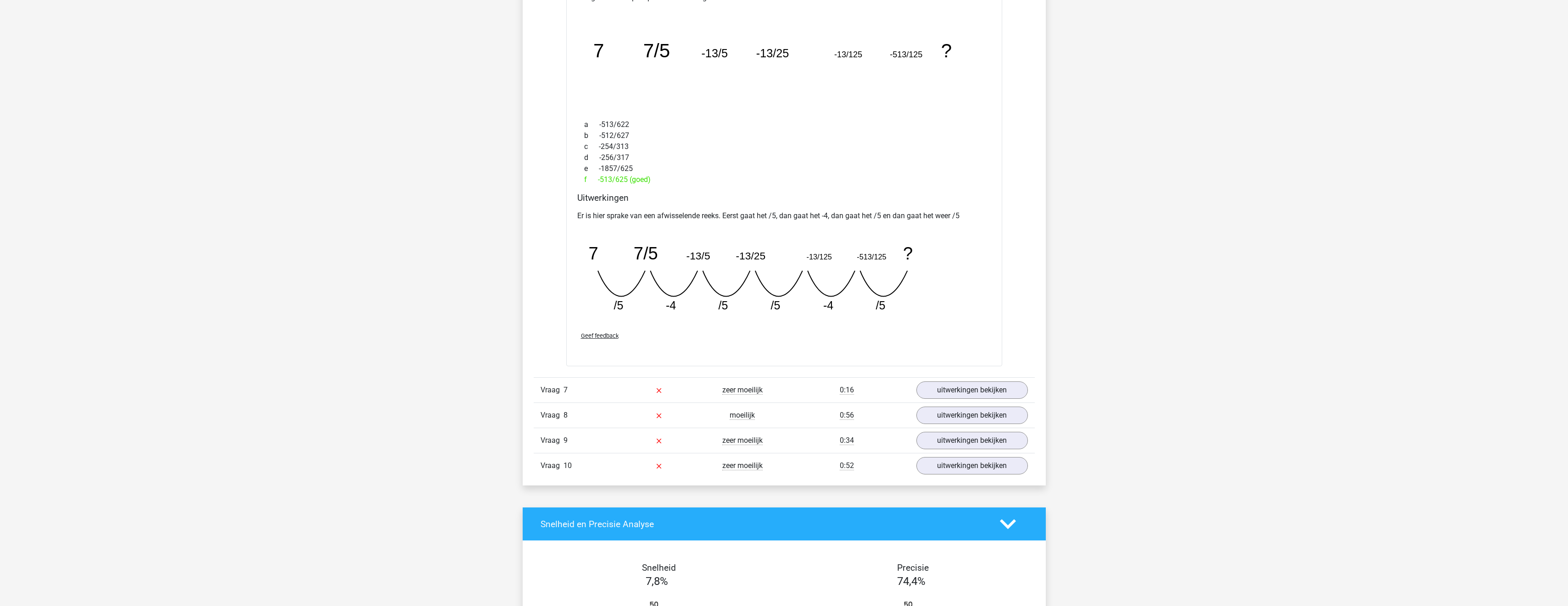
scroll to position [2981, 0]
click at [945, 396] on link "uitwerkingen bekijken" at bounding box center [971, 389] width 128 height 20
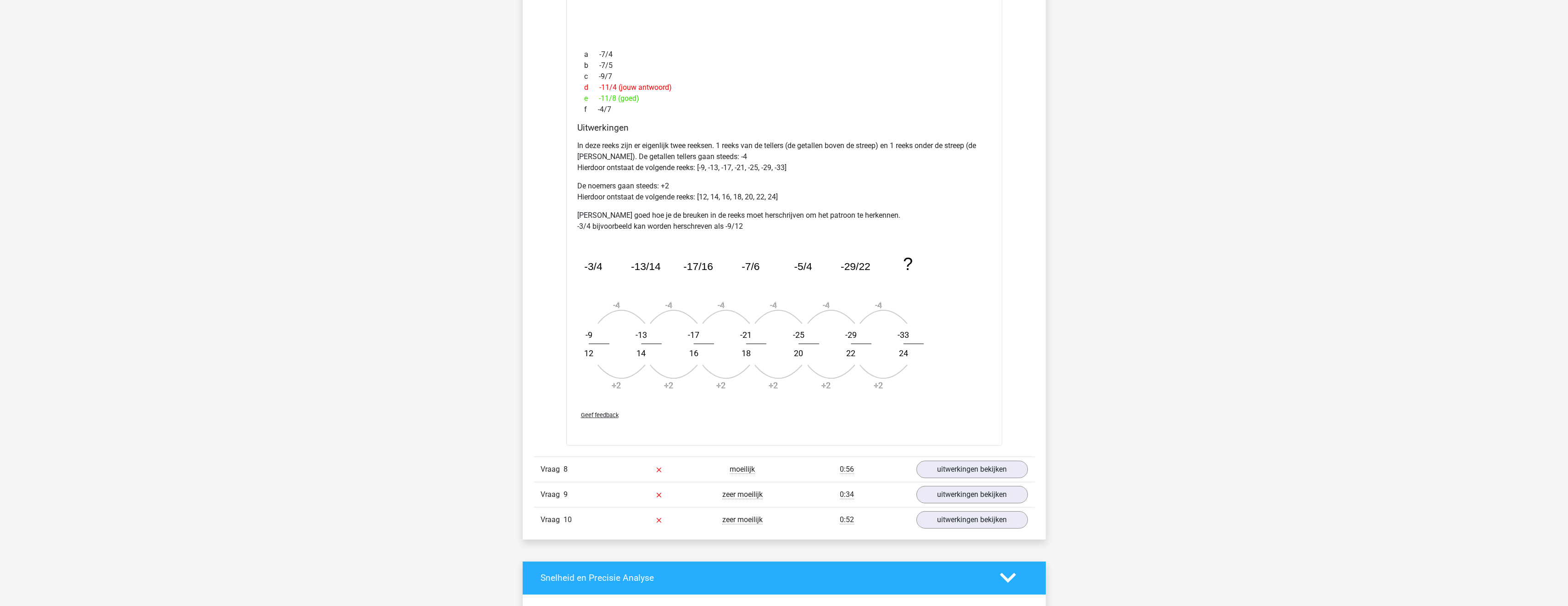
scroll to position [3484, 0]
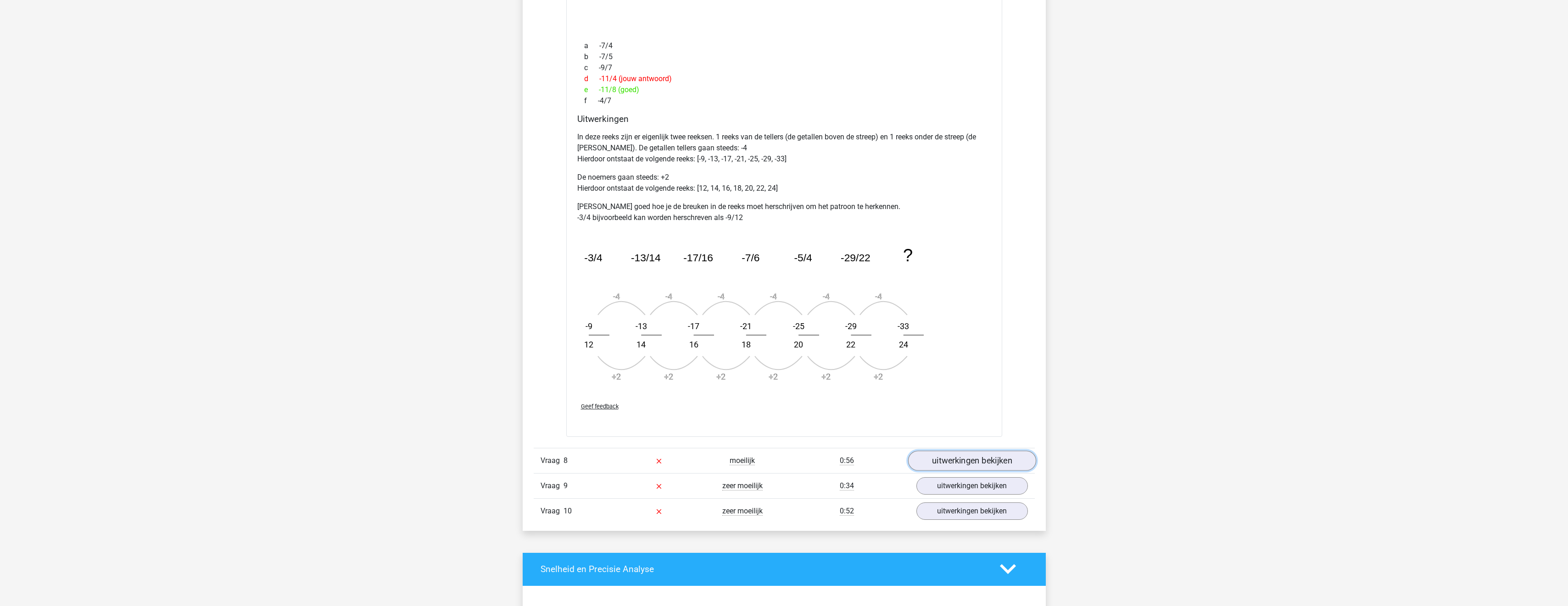
click at [952, 459] on link "uitwerkingen bekijken" at bounding box center [971, 461] width 128 height 20
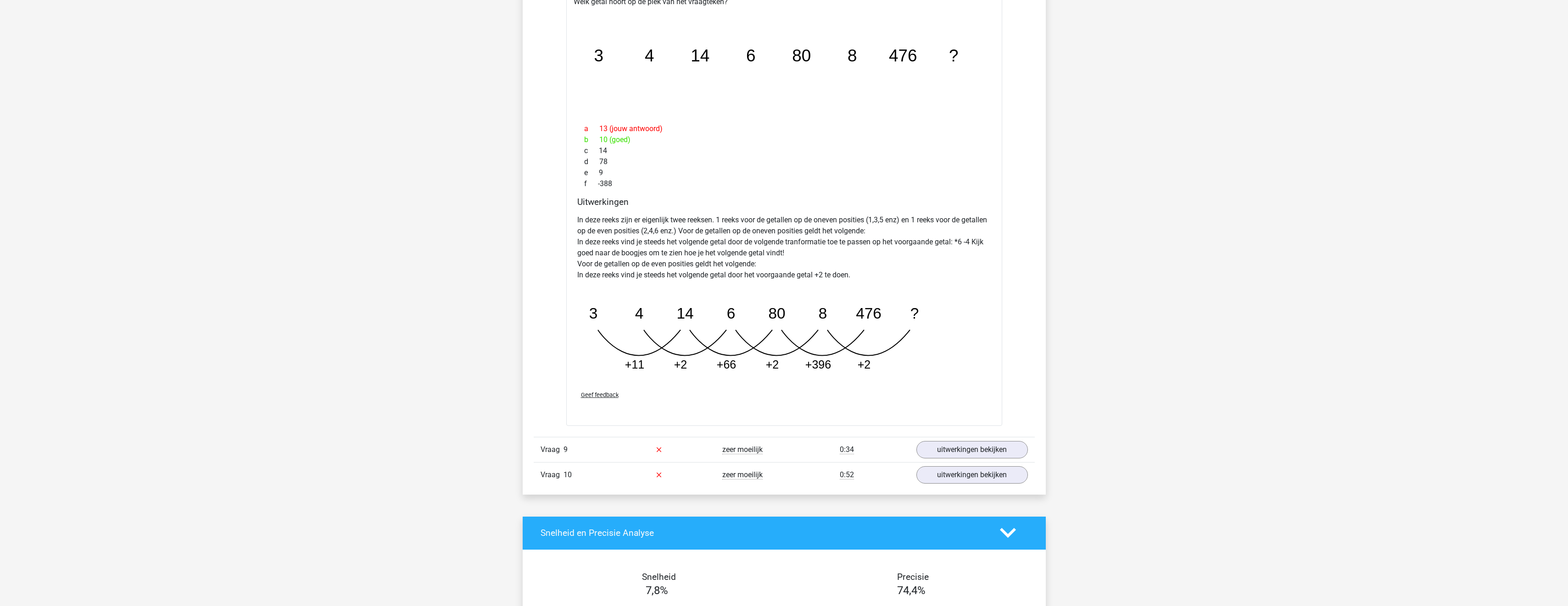
scroll to position [4035, 0]
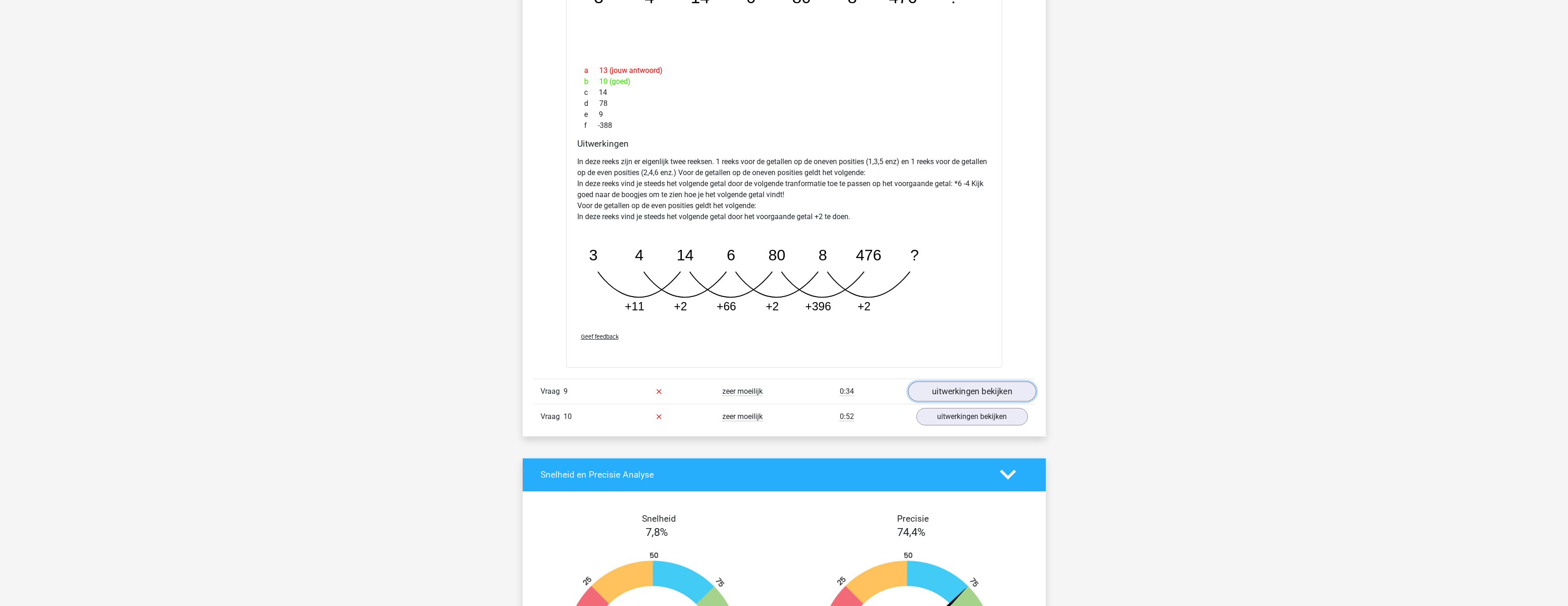
click at [961, 396] on link "uitwerkingen bekijken" at bounding box center [971, 391] width 128 height 20
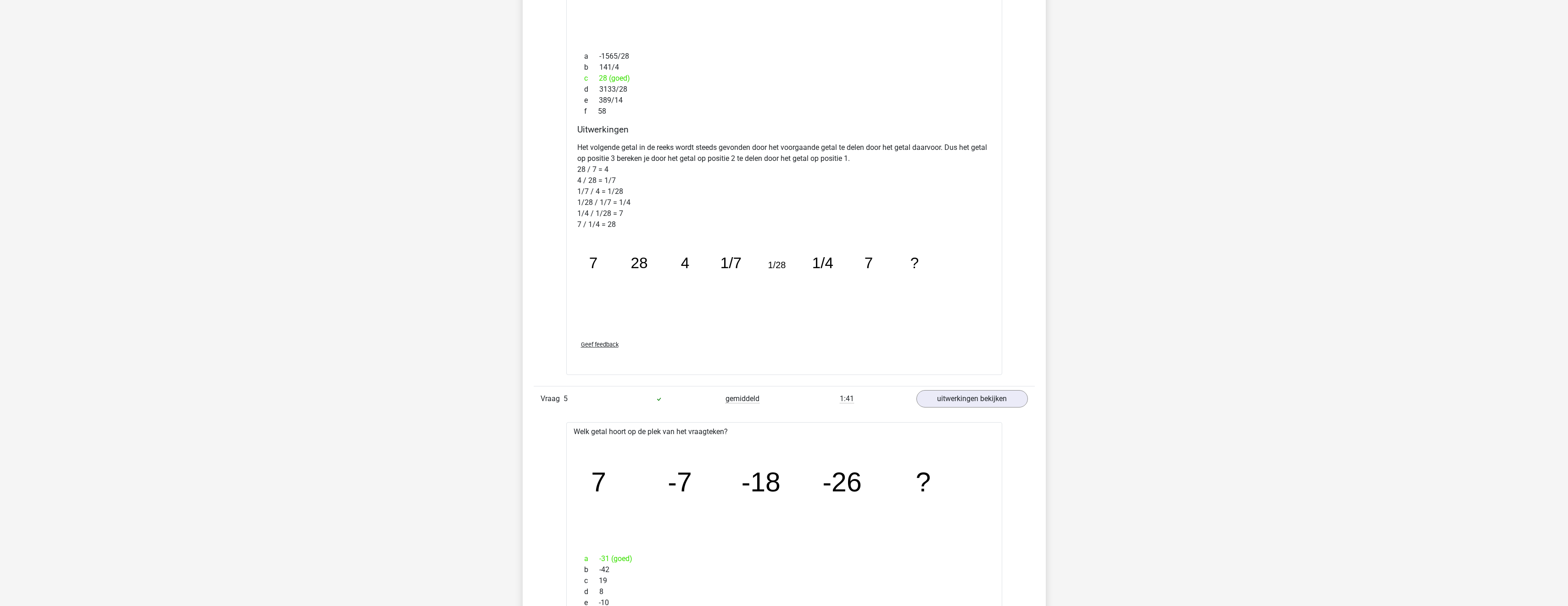
scroll to position [1972, 0]
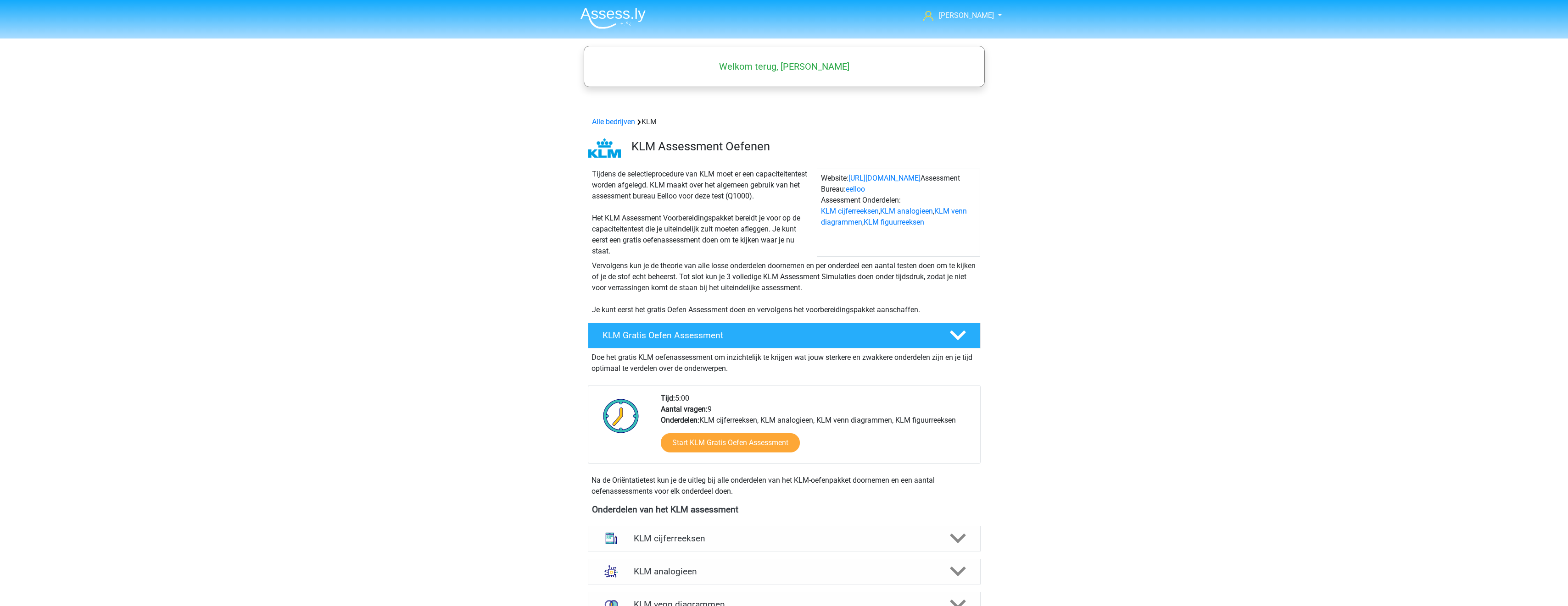
scroll to position [183, 0]
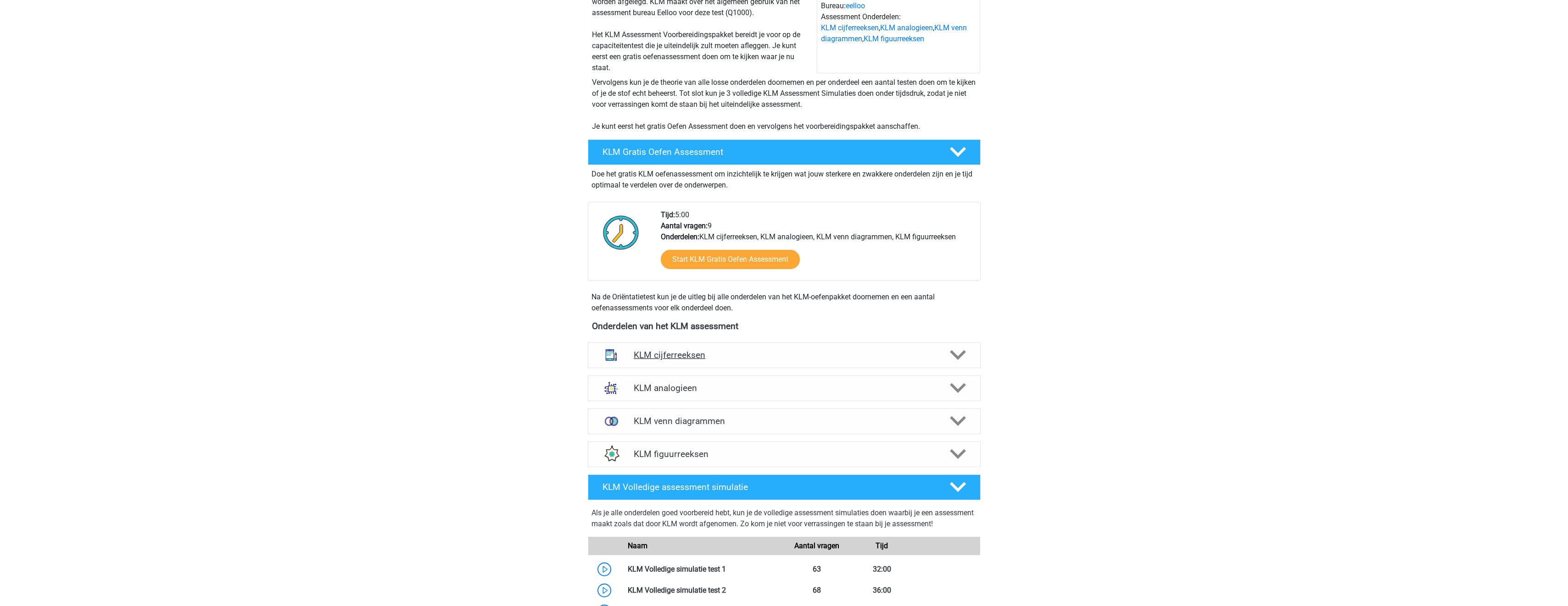
click at [869, 359] on h4 "KLM cijferreeksen" at bounding box center [784, 355] width 301 height 10
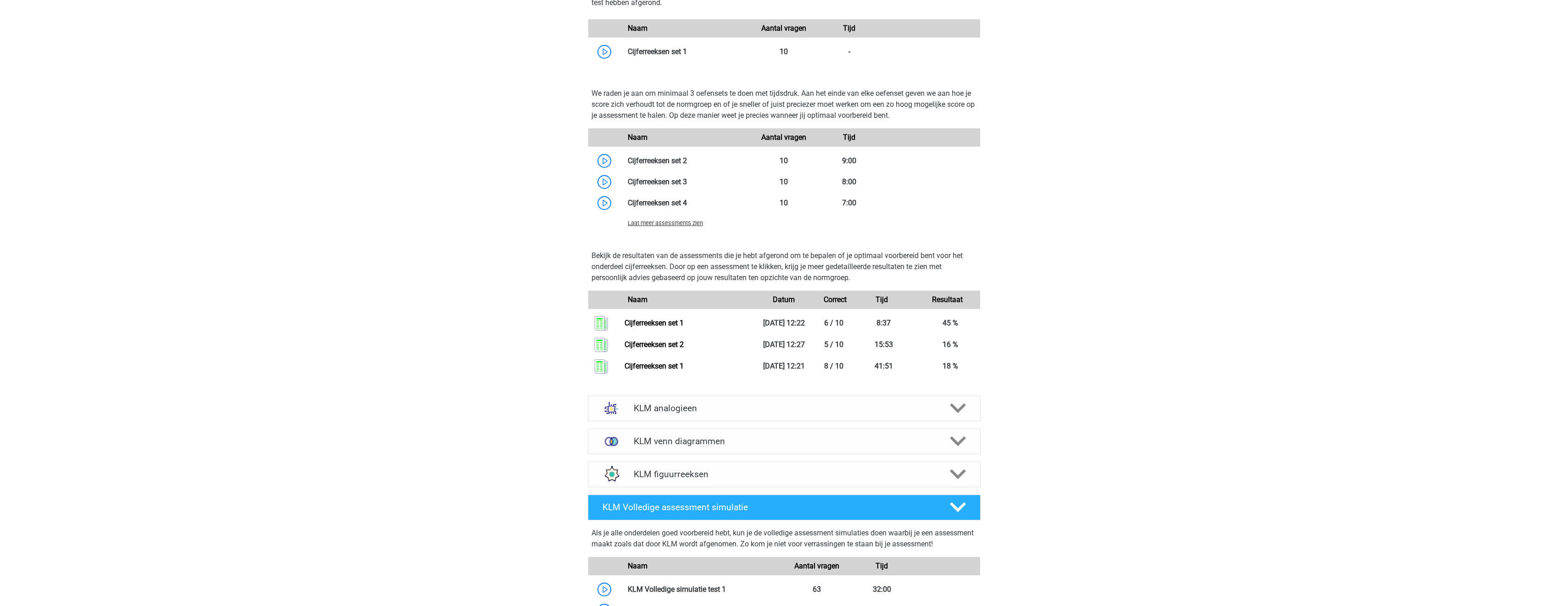
scroll to position [779, 0]
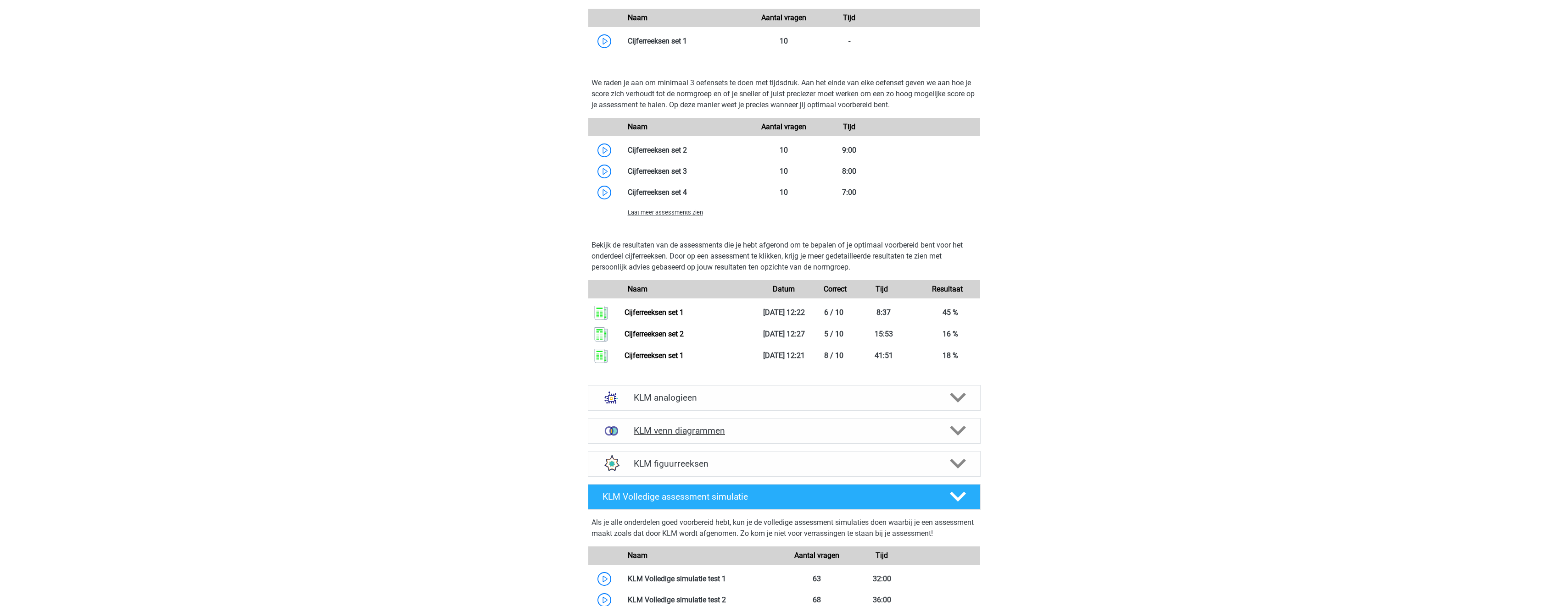
click at [927, 418] on div "KLM venn diagrammen" at bounding box center [784, 431] width 392 height 26
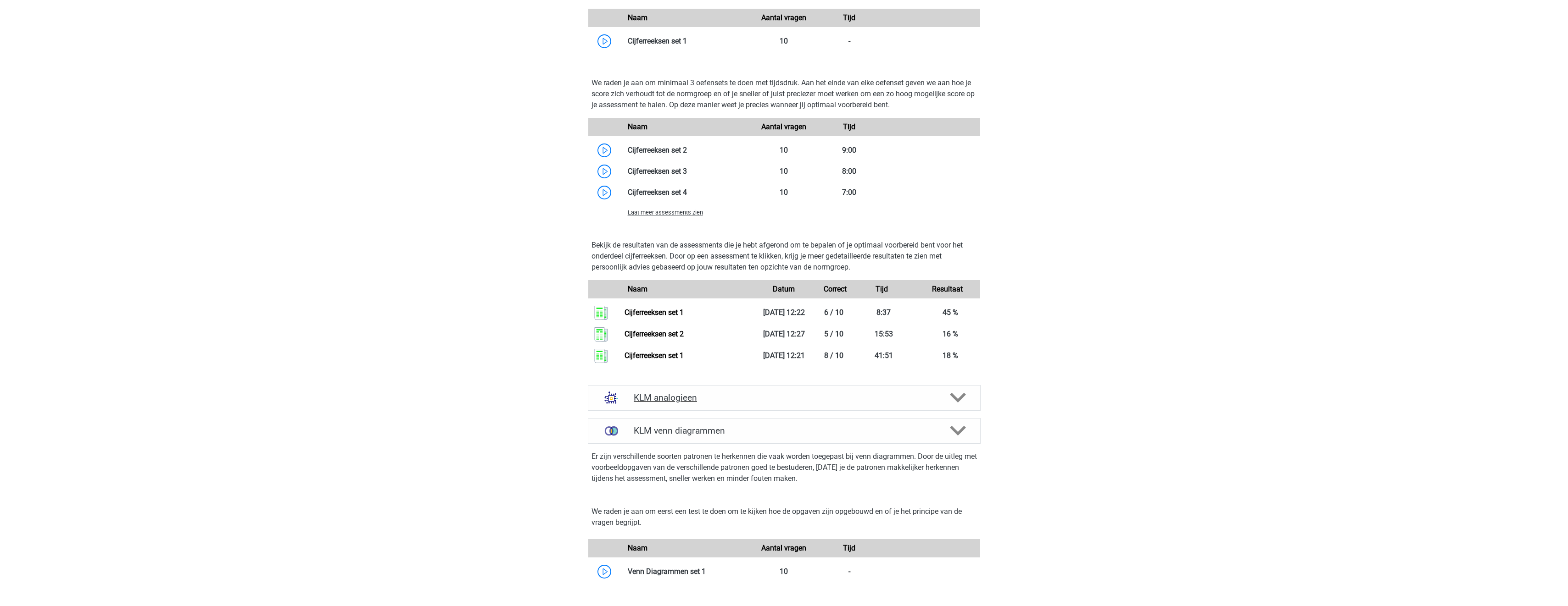
click at [929, 400] on h4 "KLM analogieen" at bounding box center [784, 397] width 301 height 10
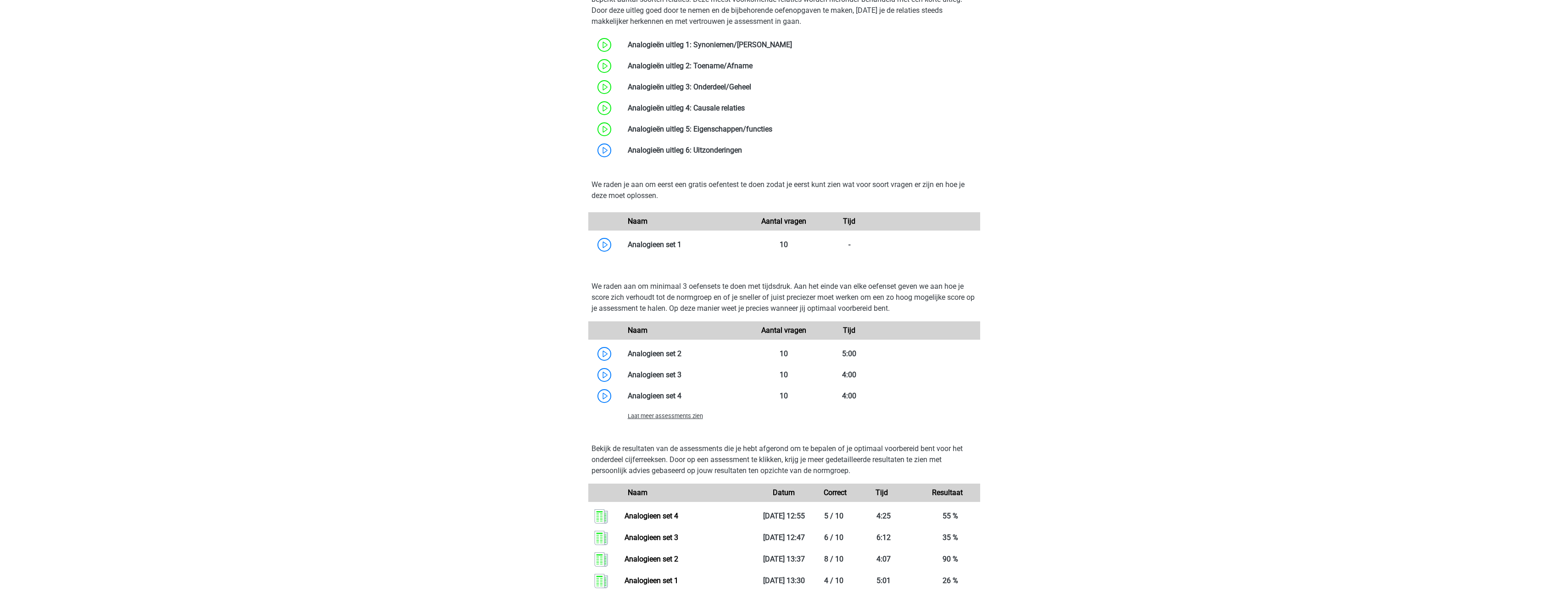
scroll to position [1284, 0]
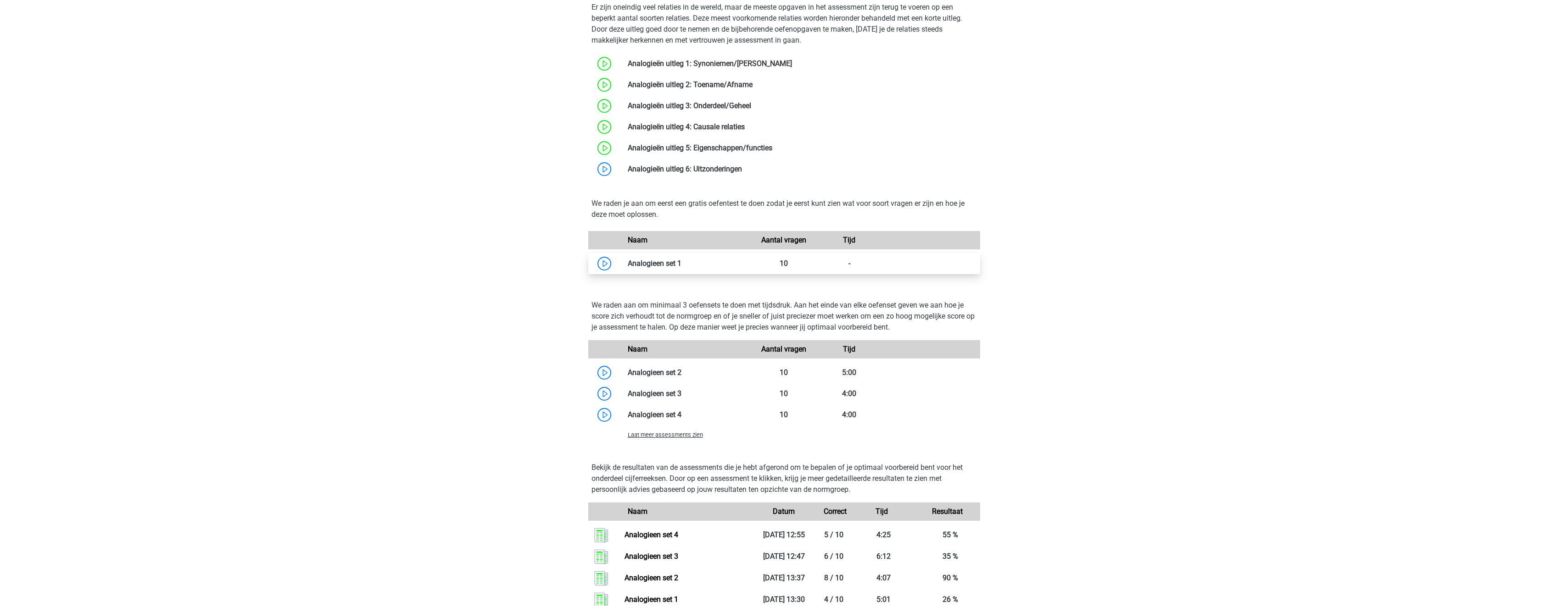
click at [682, 265] on link at bounding box center [682, 263] width 0 height 9
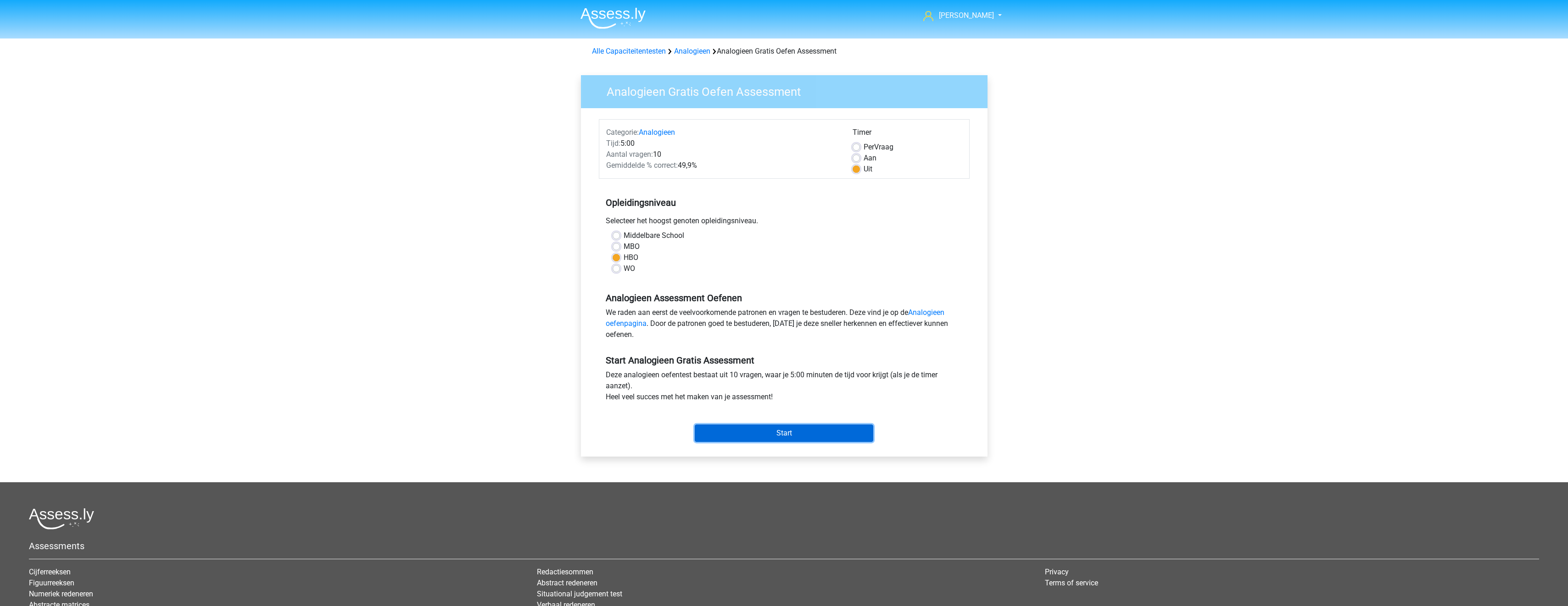
click at [763, 429] on input "Start" at bounding box center [784, 433] width 179 height 18
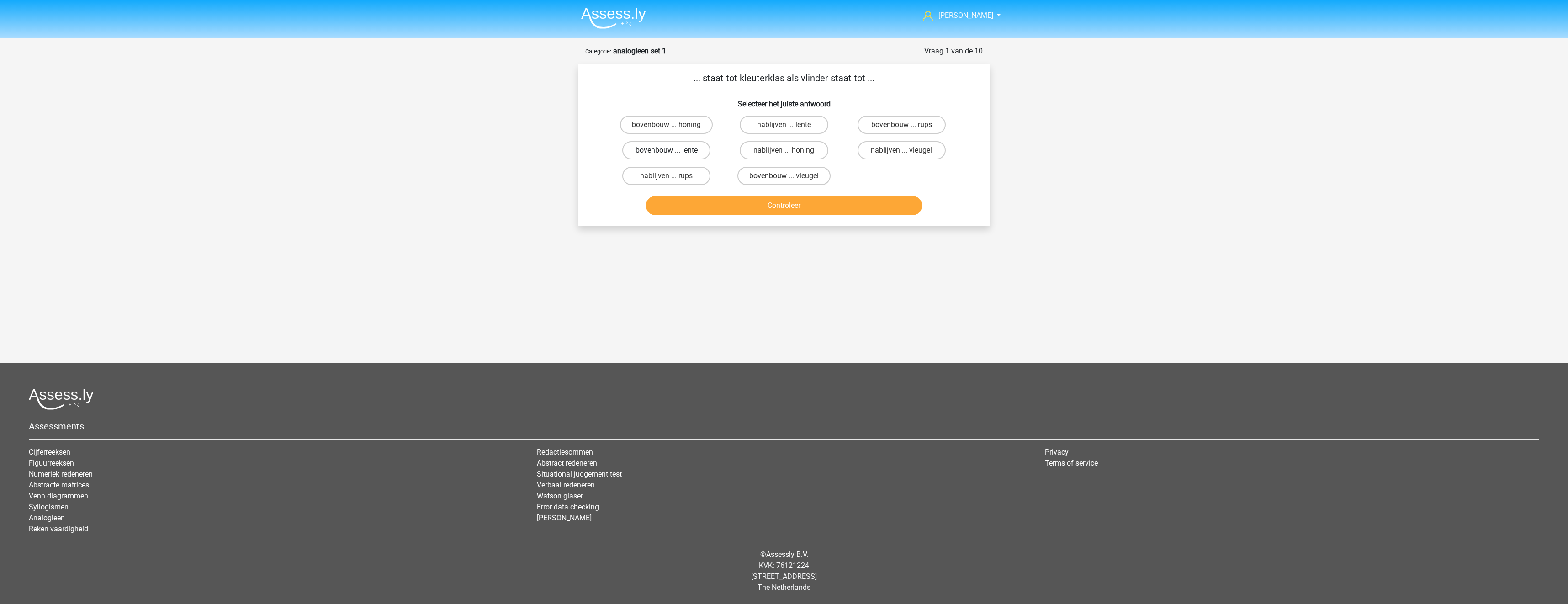
click at [648, 149] on label "bovenbouw ... lente" at bounding box center [666, 150] width 88 height 18
click at [667, 150] on input "bovenbouw ... lente" at bounding box center [670, 153] width 6 height 6
radio input "true"
click at [690, 197] on div "Controleer" at bounding box center [784, 204] width 383 height 30
click at [696, 203] on button "Controleer" at bounding box center [784, 206] width 276 height 19
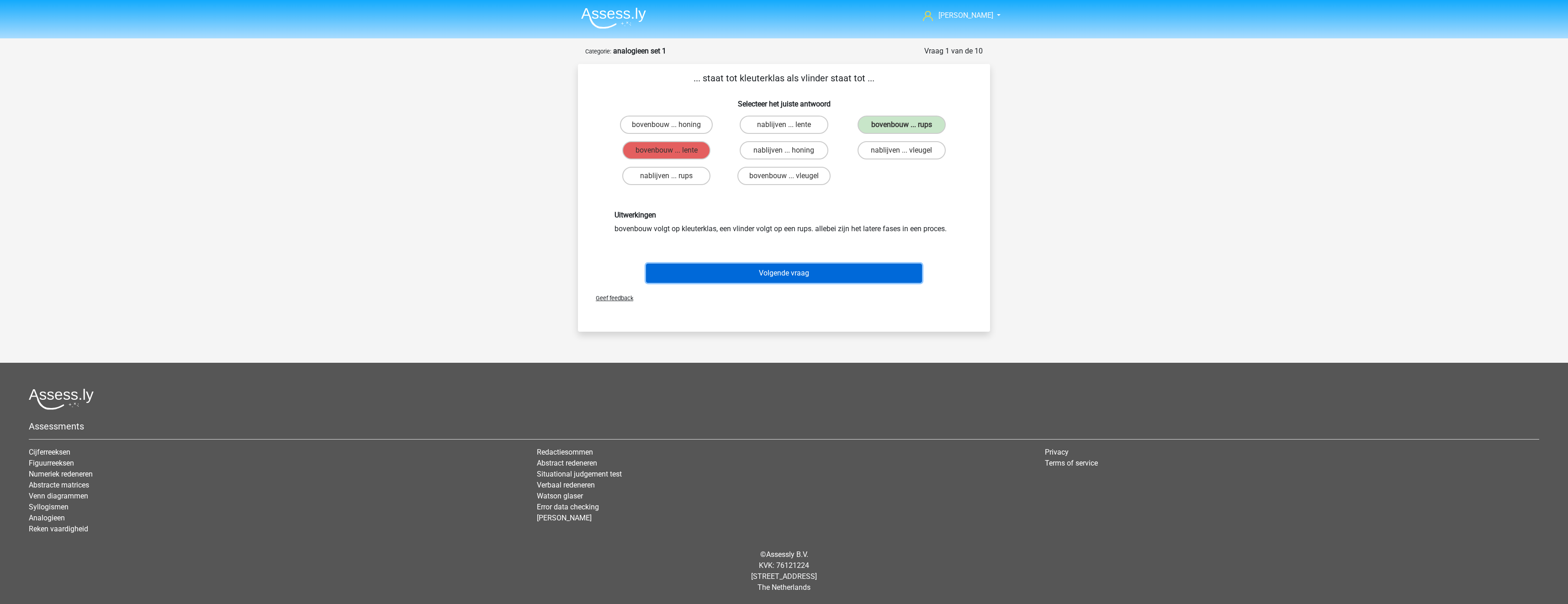
click at [774, 275] on button "Volgende vraag" at bounding box center [784, 273] width 276 height 19
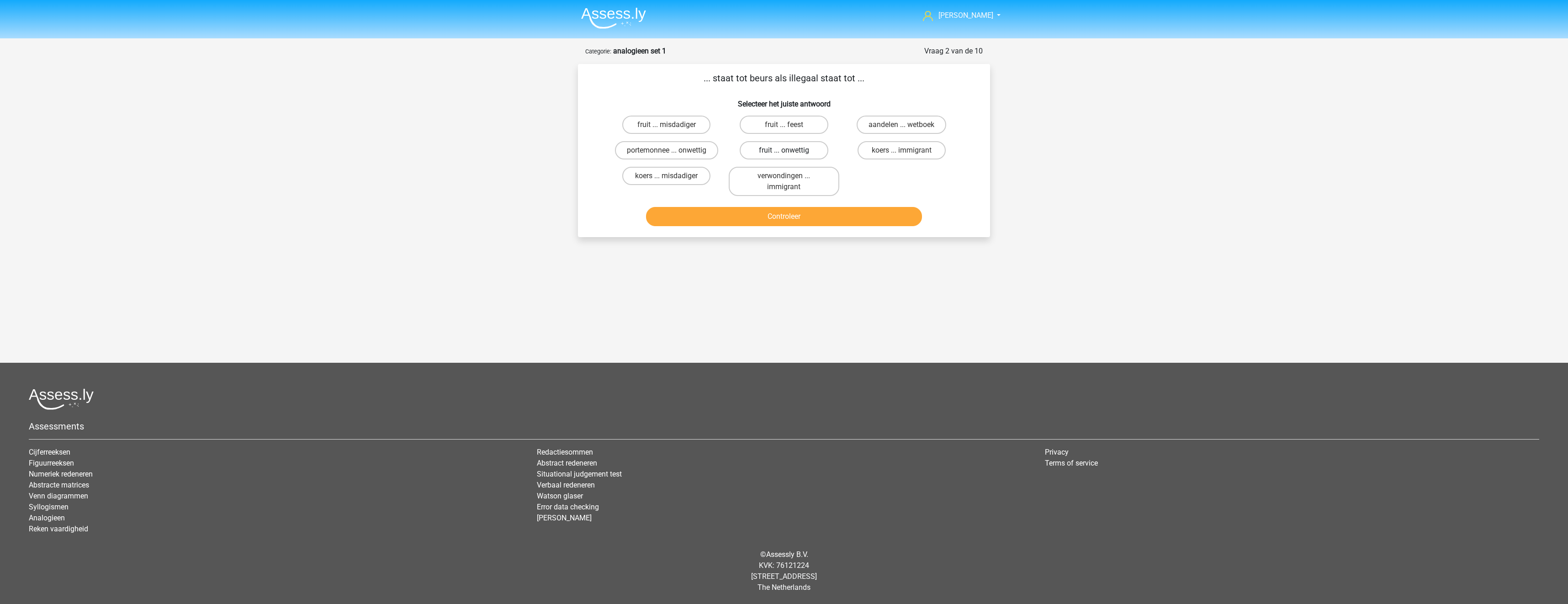
click at [772, 151] on label "fruit ... onwettig" at bounding box center [783, 150] width 88 height 18
click at [784, 151] on input "fruit ... onwettig" at bounding box center [787, 153] width 6 height 6
radio input "true"
click at [773, 221] on button "Controleer" at bounding box center [784, 217] width 276 height 19
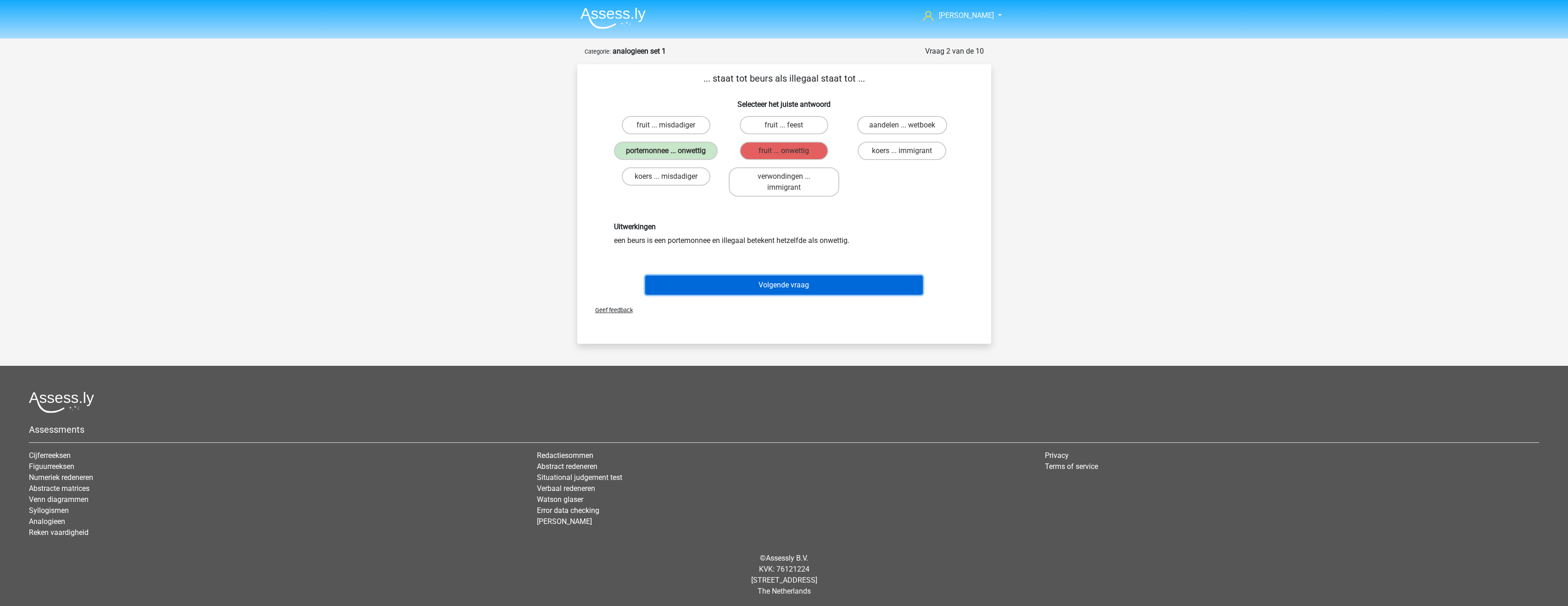
click at [758, 286] on button "Volgende vraag" at bounding box center [784, 285] width 278 height 20
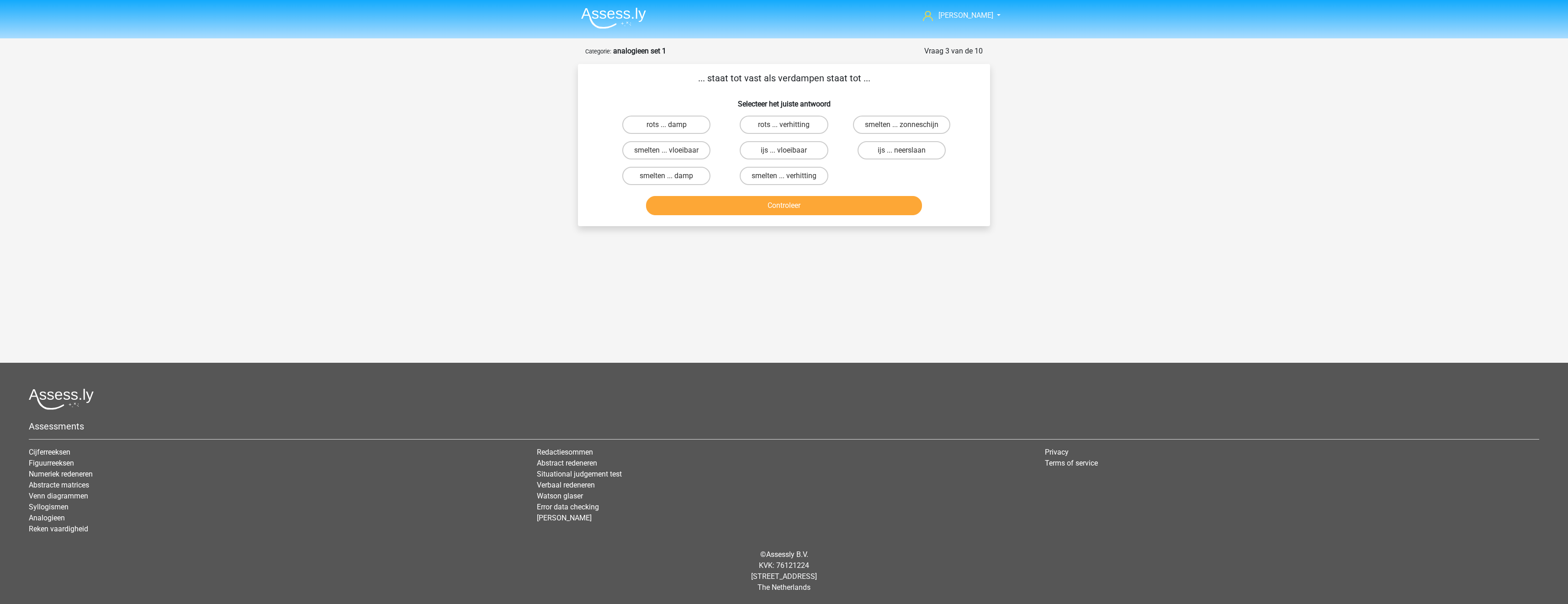
click at [787, 155] on input "ijs ... vloeibaar" at bounding box center [787, 153] width 6 height 6
radio input "true"
click at [798, 206] on button "Controleer" at bounding box center [784, 206] width 276 height 19
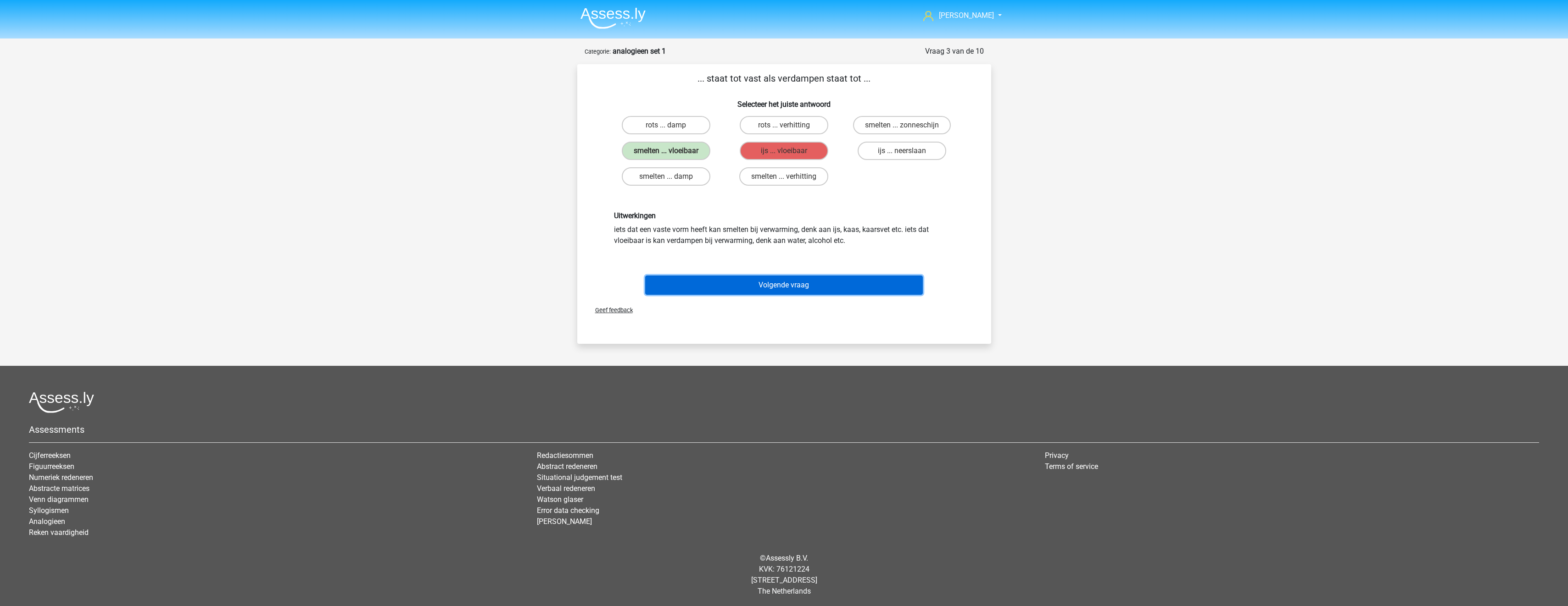
click at [802, 285] on button "Volgende vraag" at bounding box center [784, 285] width 278 height 20
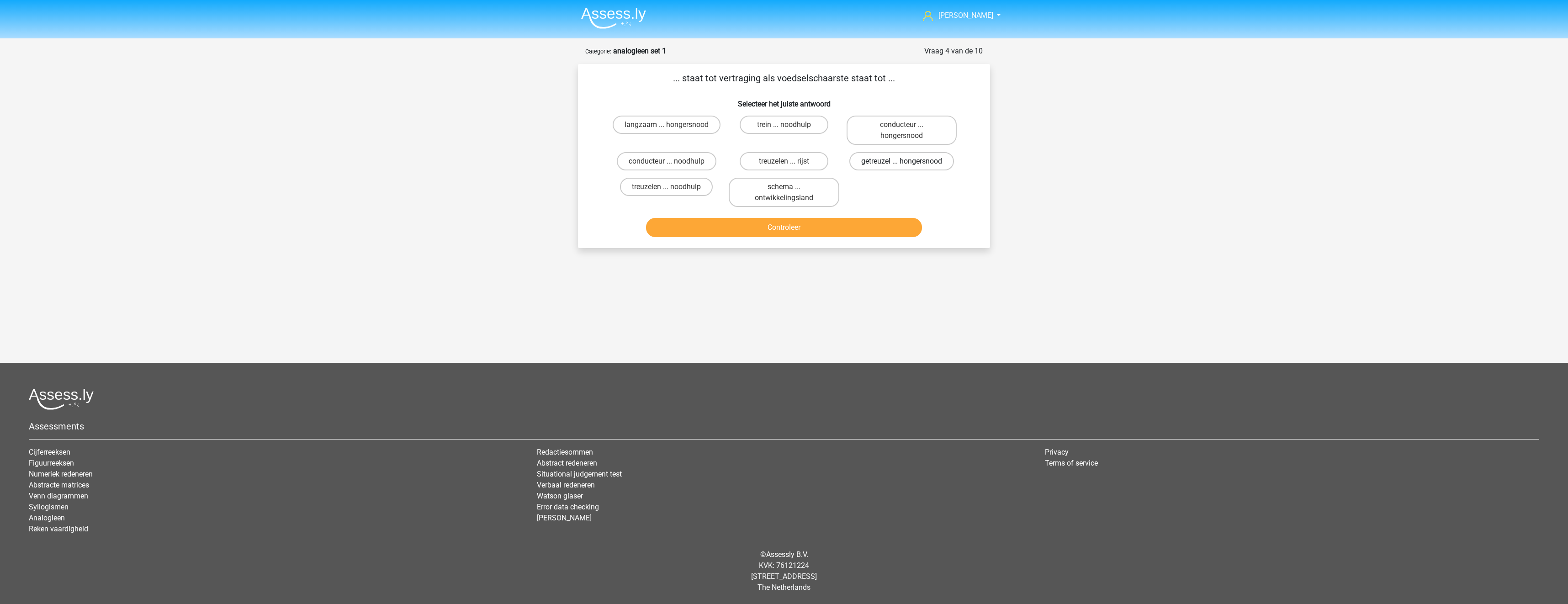
click at [888, 164] on label "getreuzel ... hongersnood" at bounding box center [901, 161] width 105 height 18
click at [901, 164] on input "getreuzel ... hongersnood" at bounding box center [905, 164] width 6 height 6
radio input "true"
click at [888, 223] on button "Controleer" at bounding box center [784, 228] width 276 height 19
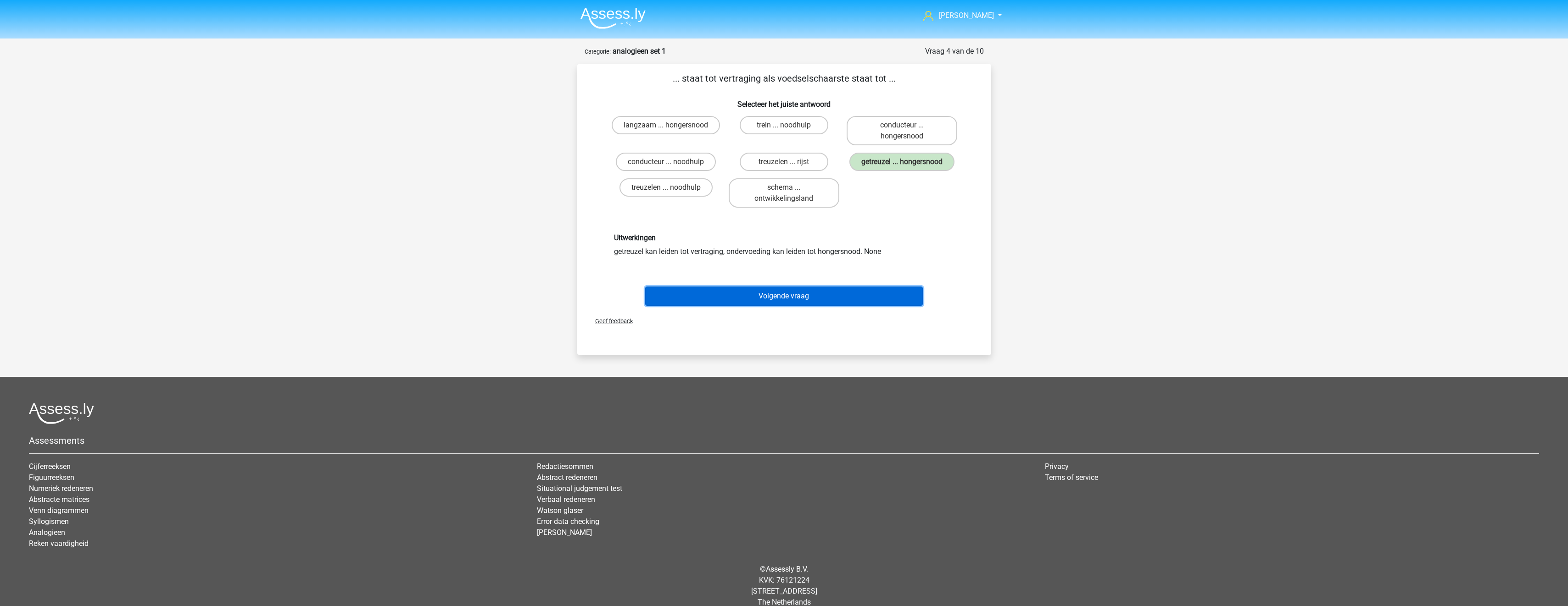
click at [870, 298] on button "Volgende vraag" at bounding box center [784, 296] width 278 height 20
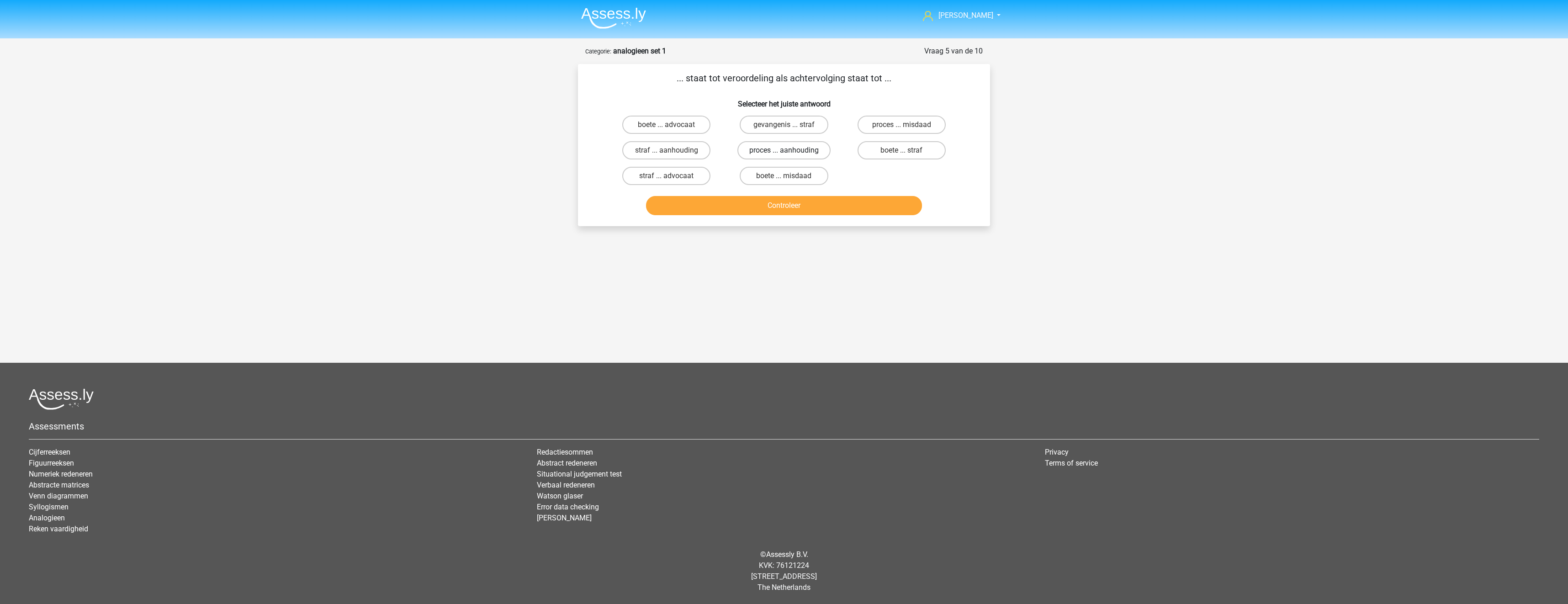
click at [818, 152] on label "proces ... aanhouding" at bounding box center [783, 150] width 93 height 18
click at [790, 152] on input "proces ... aanhouding" at bounding box center [787, 153] width 6 height 6
radio input "true"
click at [851, 212] on button "Controleer" at bounding box center [784, 206] width 276 height 19
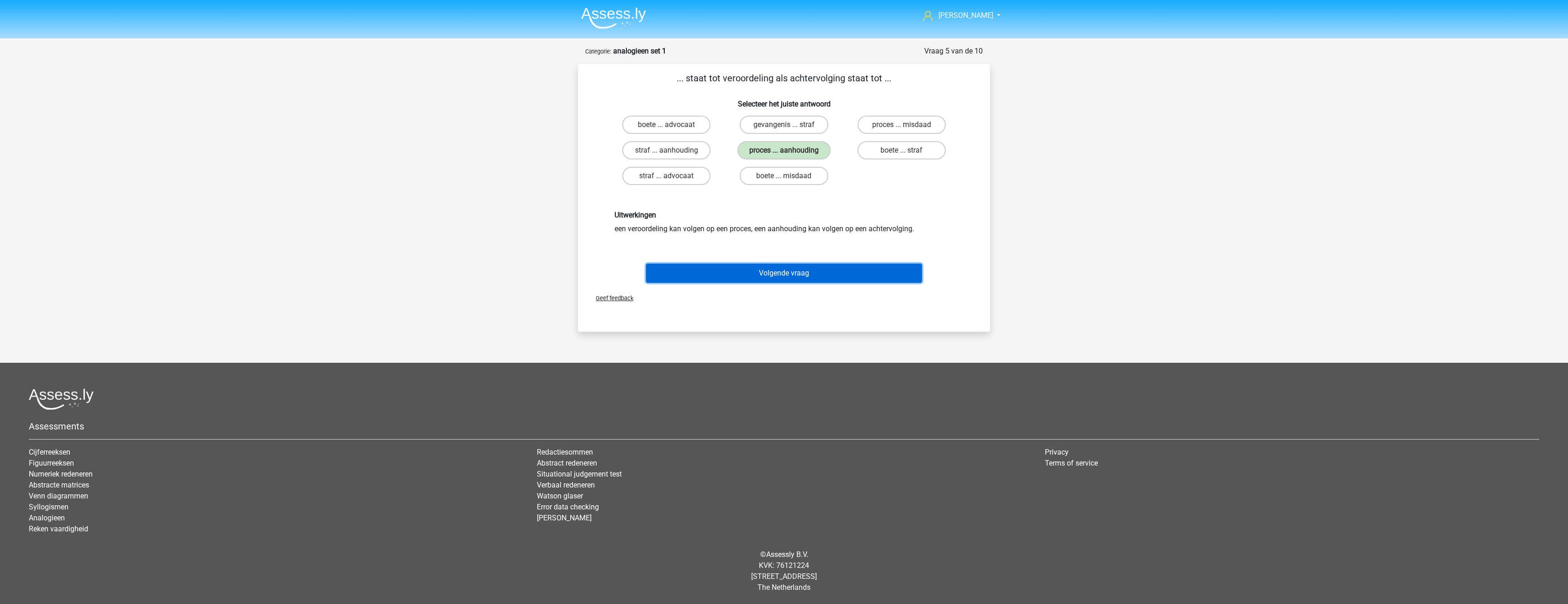
click at [841, 274] on button "Volgende vraag" at bounding box center [784, 273] width 276 height 19
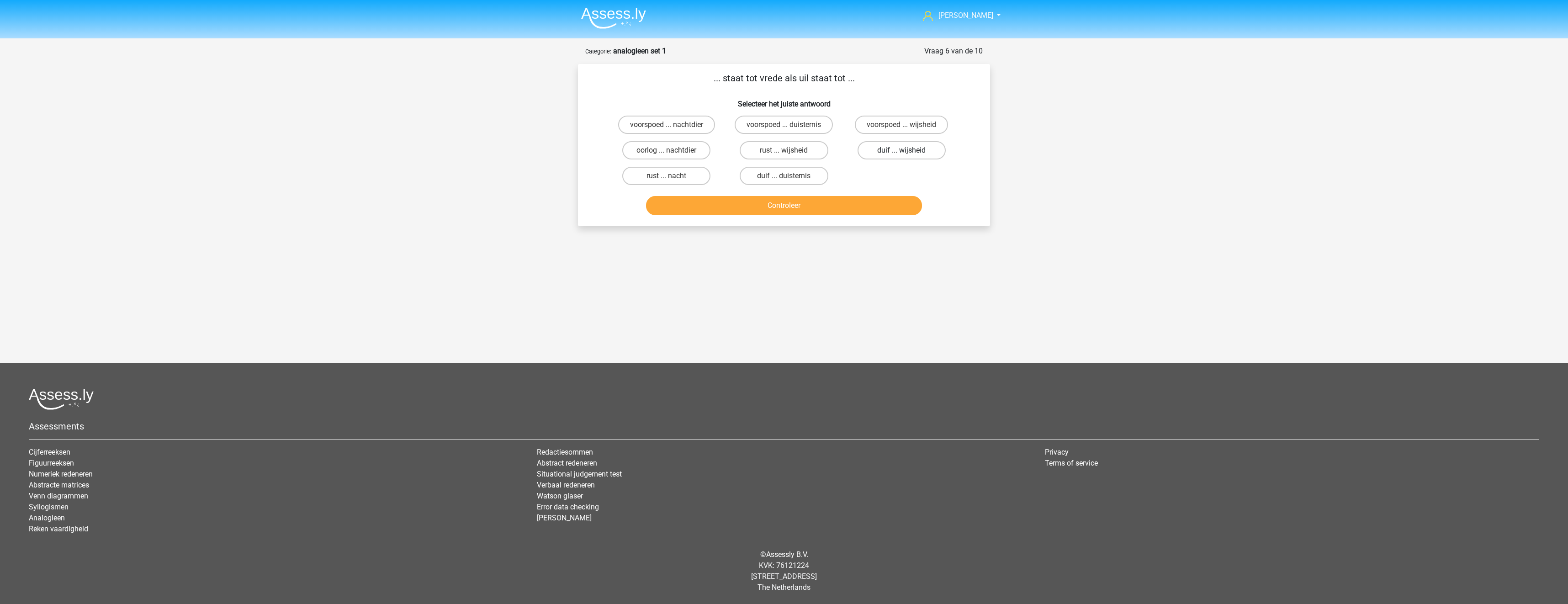
click at [868, 149] on label "duif ... wijsheid" at bounding box center [901, 150] width 88 height 18
click at [901, 150] on input "duif ... wijsheid" at bounding box center [905, 153] width 6 height 6
radio input "true"
click at [852, 212] on button "Controleer" at bounding box center [784, 206] width 276 height 19
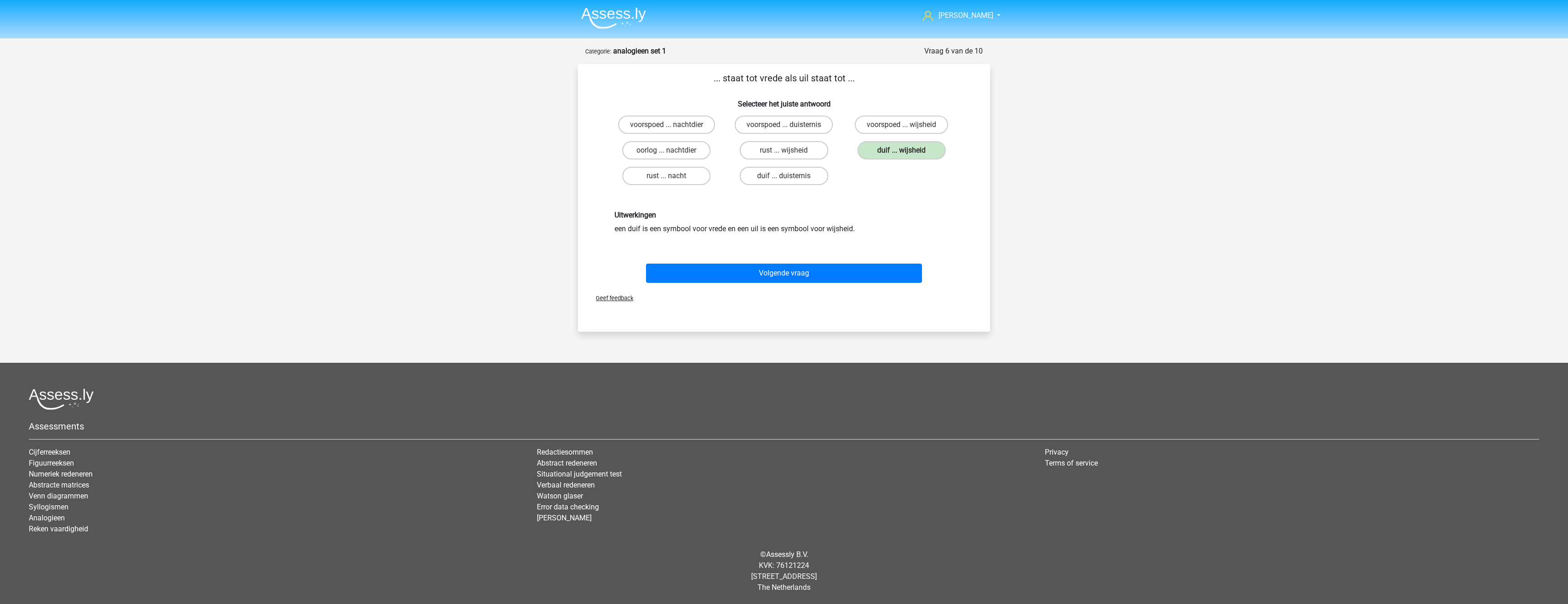
click at [820, 287] on div "Geef feedback" at bounding box center [783, 298] width 405 height 23
click at [821, 273] on button "Volgende vraag" at bounding box center [784, 273] width 276 height 19
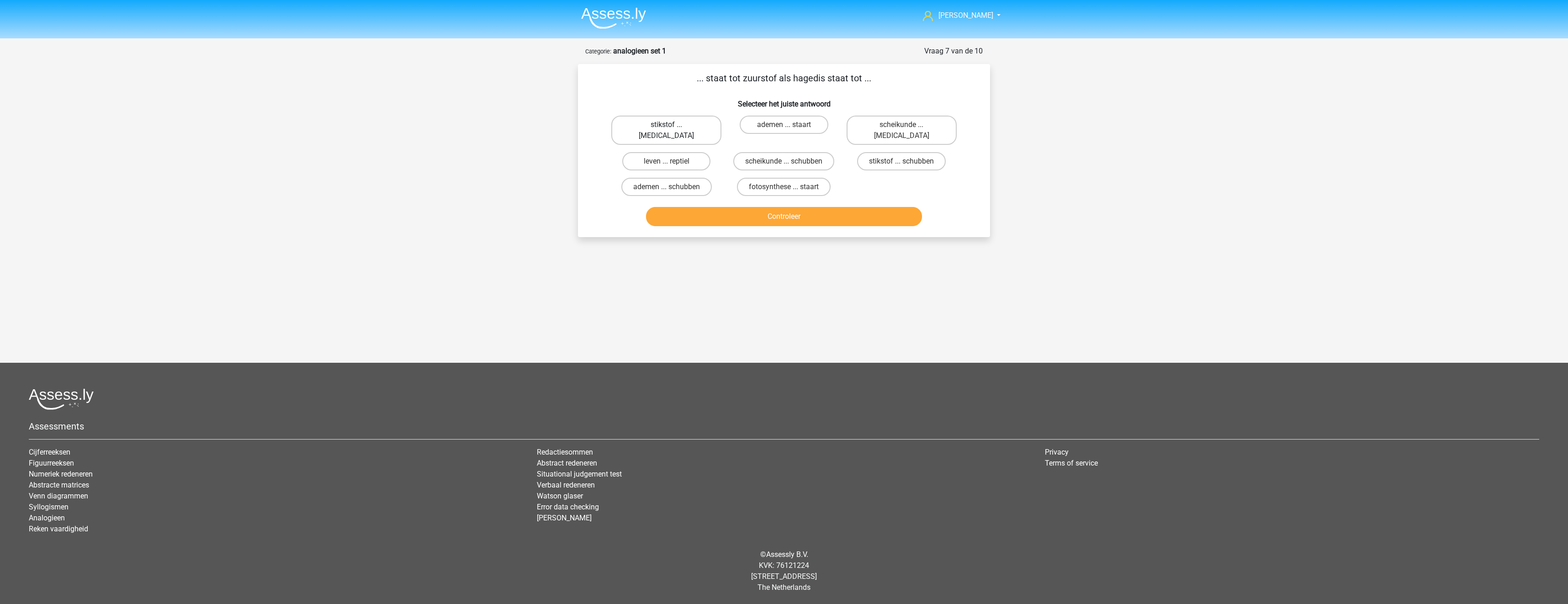
click at [701, 127] on label "stikstof ... krokodil" at bounding box center [666, 130] width 110 height 29
click at [673, 127] on input "stikstof ... krokodil" at bounding box center [670, 128] width 6 height 6
radio input "true"
click at [754, 207] on button "Controleer" at bounding box center [784, 217] width 276 height 19
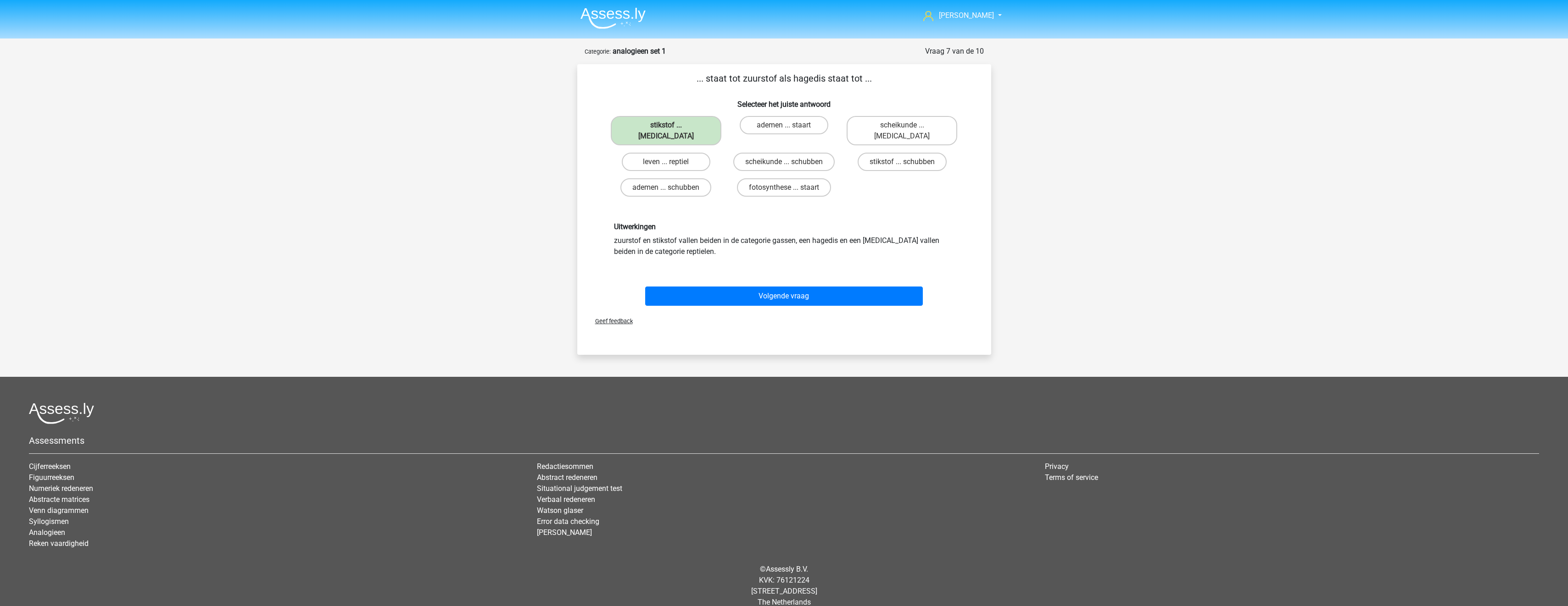
click at [800, 279] on div "Volgende vraag" at bounding box center [784, 294] width 385 height 31
click at [812, 287] on button "Volgende vraag" at bounding box center [784, 296] width 278 height 20
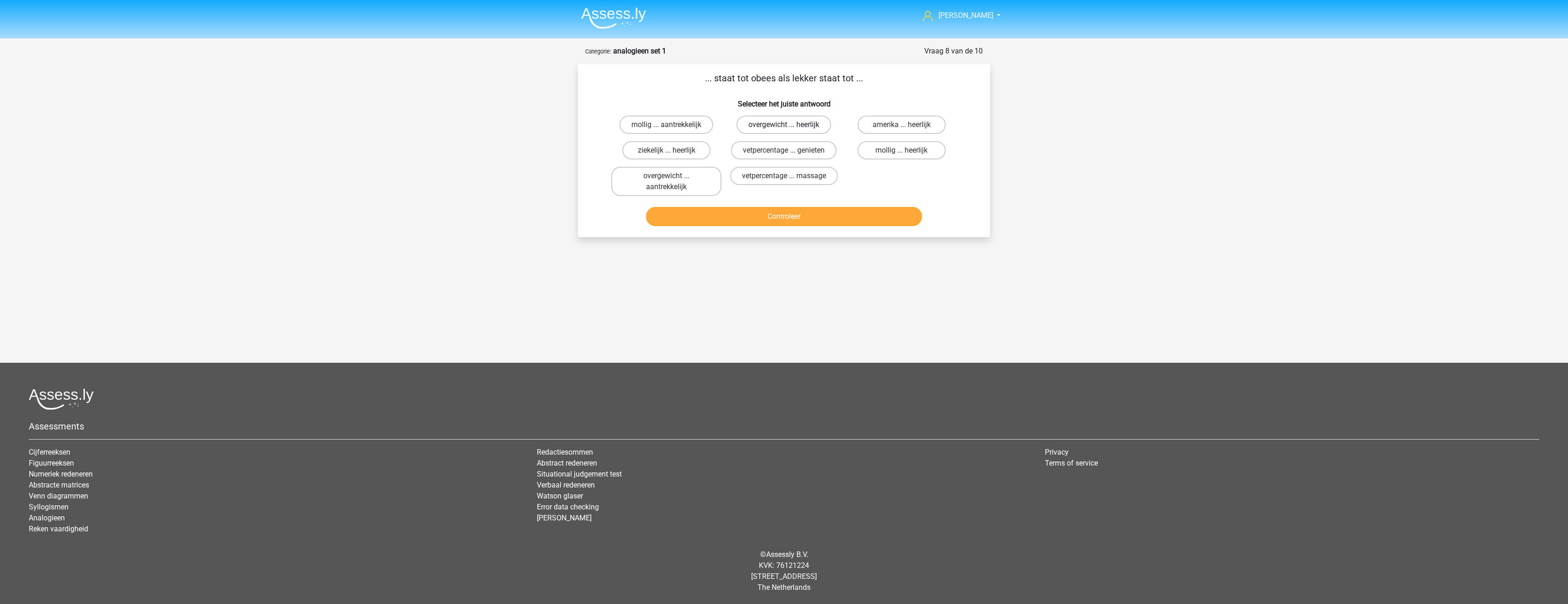
click at [811, 129] on label "overgewicht ... heerlijk" at bounding box center [783, 125] width 94 height 18
click at [790, 129] on input "overgewicht ... heerlijk" at bounding box center [787, 128] width 6 height 6
radio input "true"
click at [794, 216] on button "Controleer" at bounding box center [784, 217] width 276 height 19
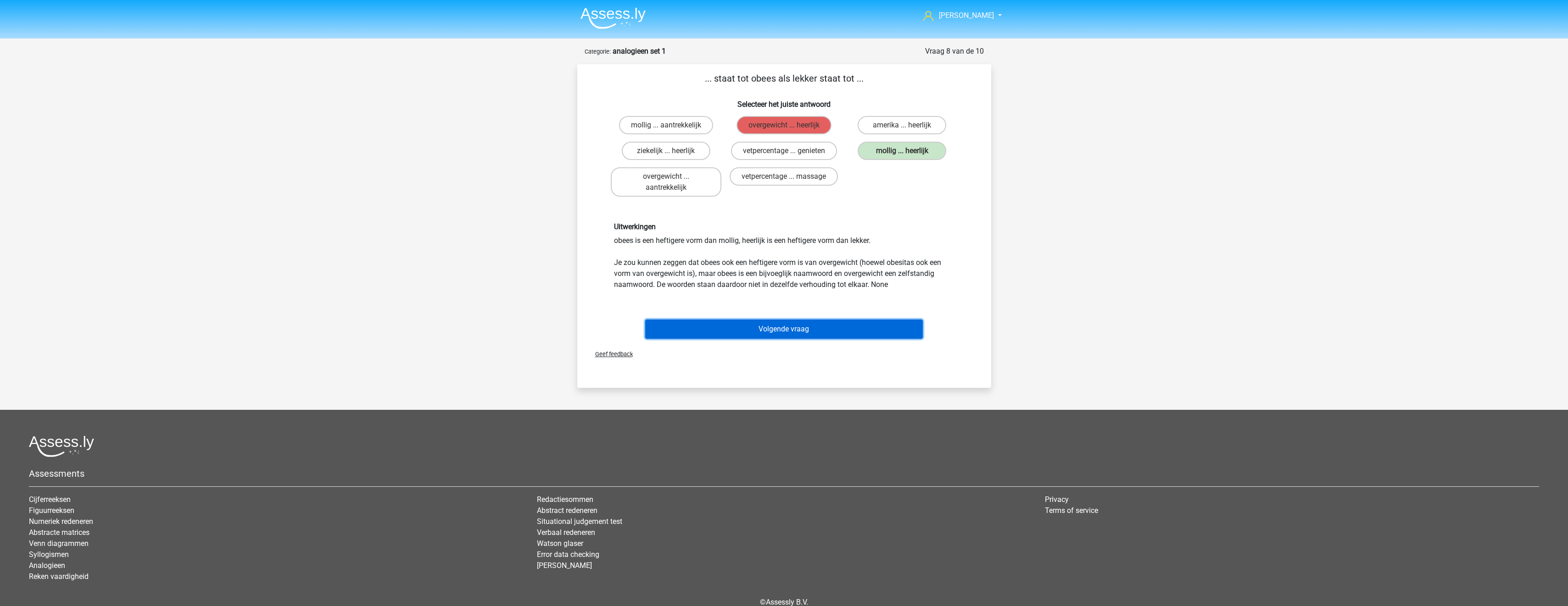
click at [821, 326] on button "Volgende vraag" at bounding box center [784, 329] width 278 height 20
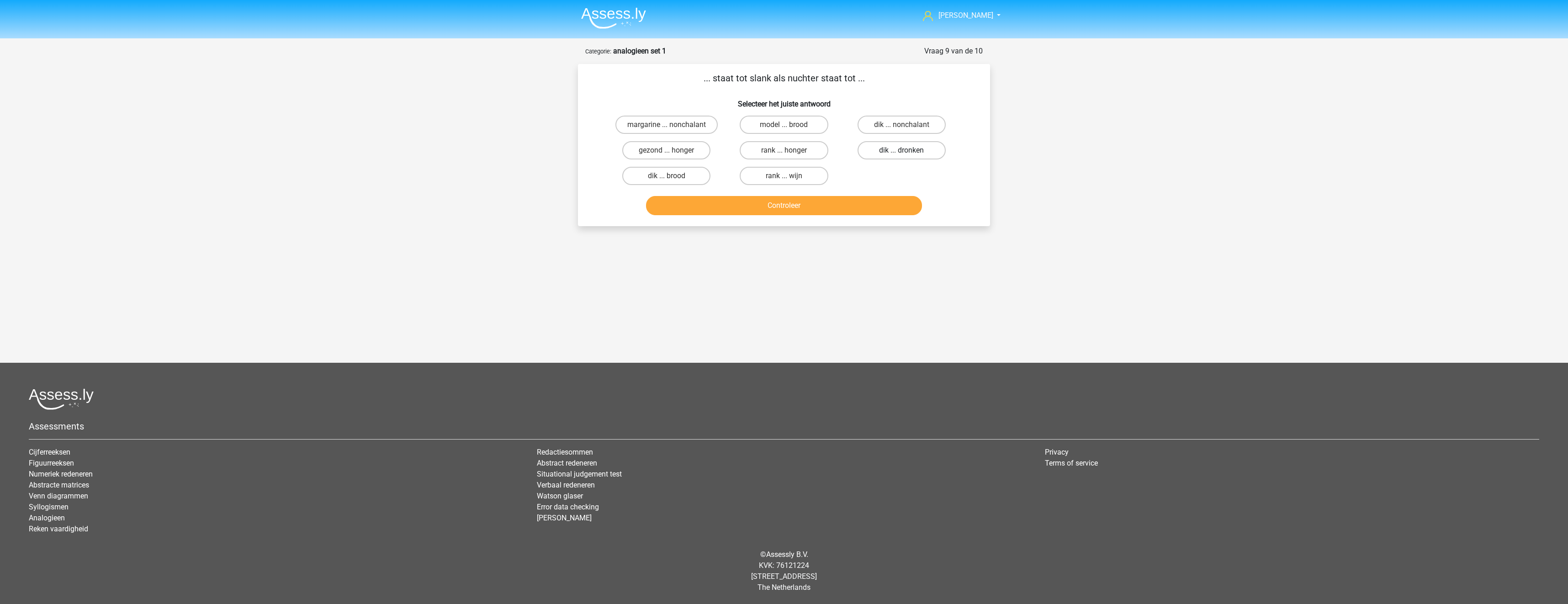
click at [920, 155] on label "dik ... dronken" at bounding box center [901, 150] width 88 height 18
click at [908, 155] on input "dik ... dronken" at bounding box center [905, 153] width 6 height 6
radio input "true"
click at [899, 206] on button "Controleer" at bounding box center [784, 206] width 276 height 19
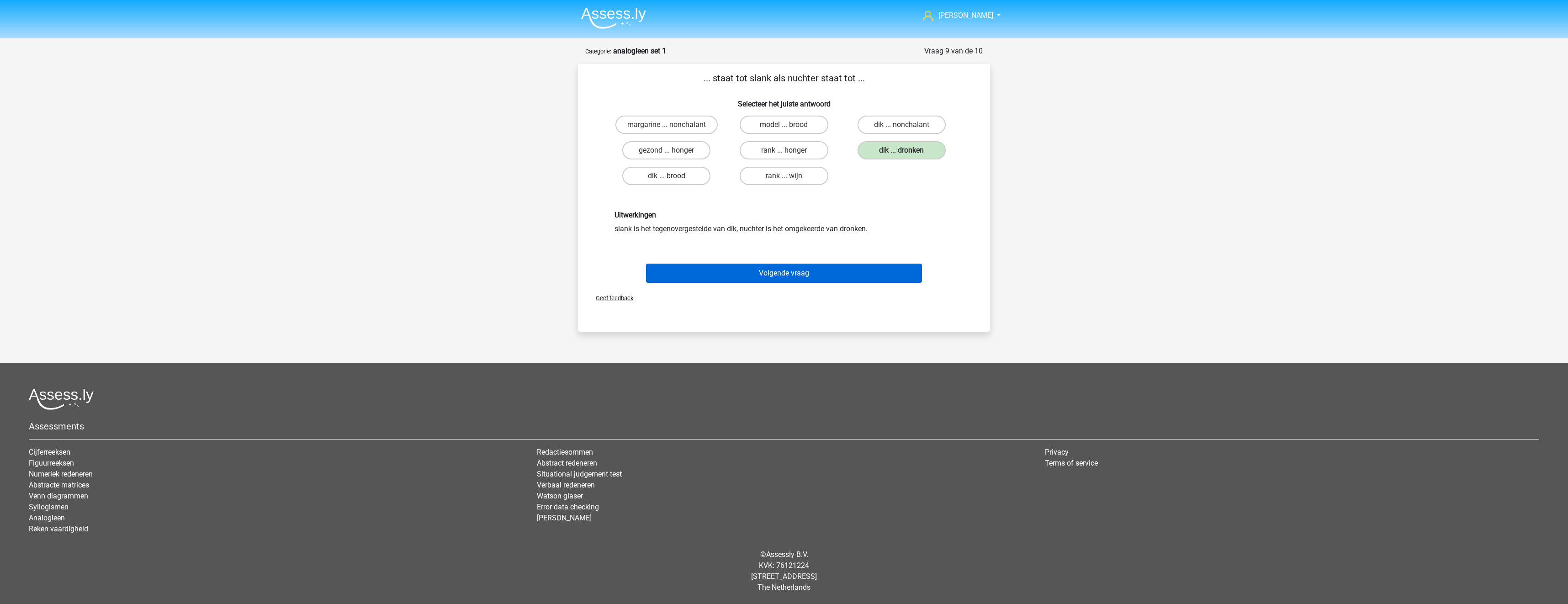
click at [867, 264] on div "Volgende vraag" at bounding box center [784, 272] width 383 height 30
click at [871, 269] on button "Volgende vraag" at bounding box center [784, 273] width 276 height 19
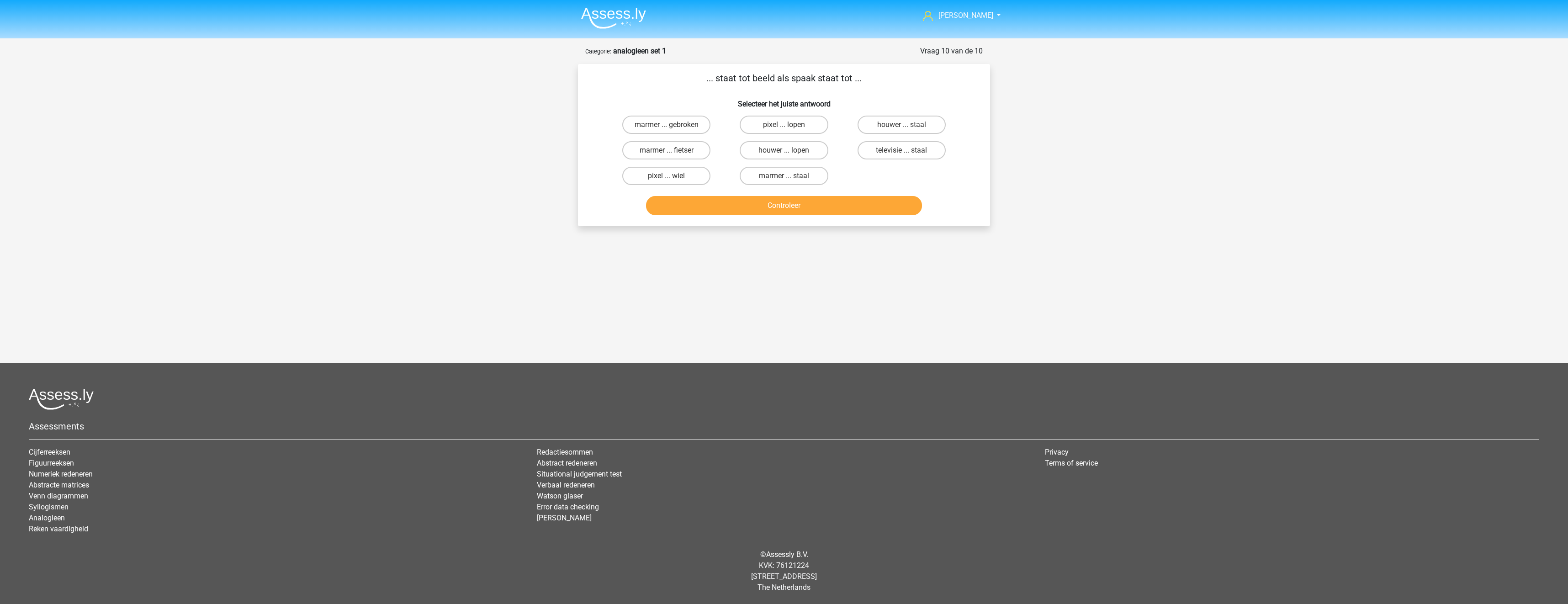
drag, startPoint x: 785, startPoint y: 175, endPoint x: 794, endPoint y: 189, distance: 16.6
click at [786, 175] on label "marmer ... staal" at bounding box center [783, 176] width 88 height 18
click at [786, 176] on input "marmer ... staal" at bounding box center [787, 179] width 6 height 6
radio input "true"
click at [798, 201] on button "Controleer" at bounding box center [784, 206] width 276 height 19
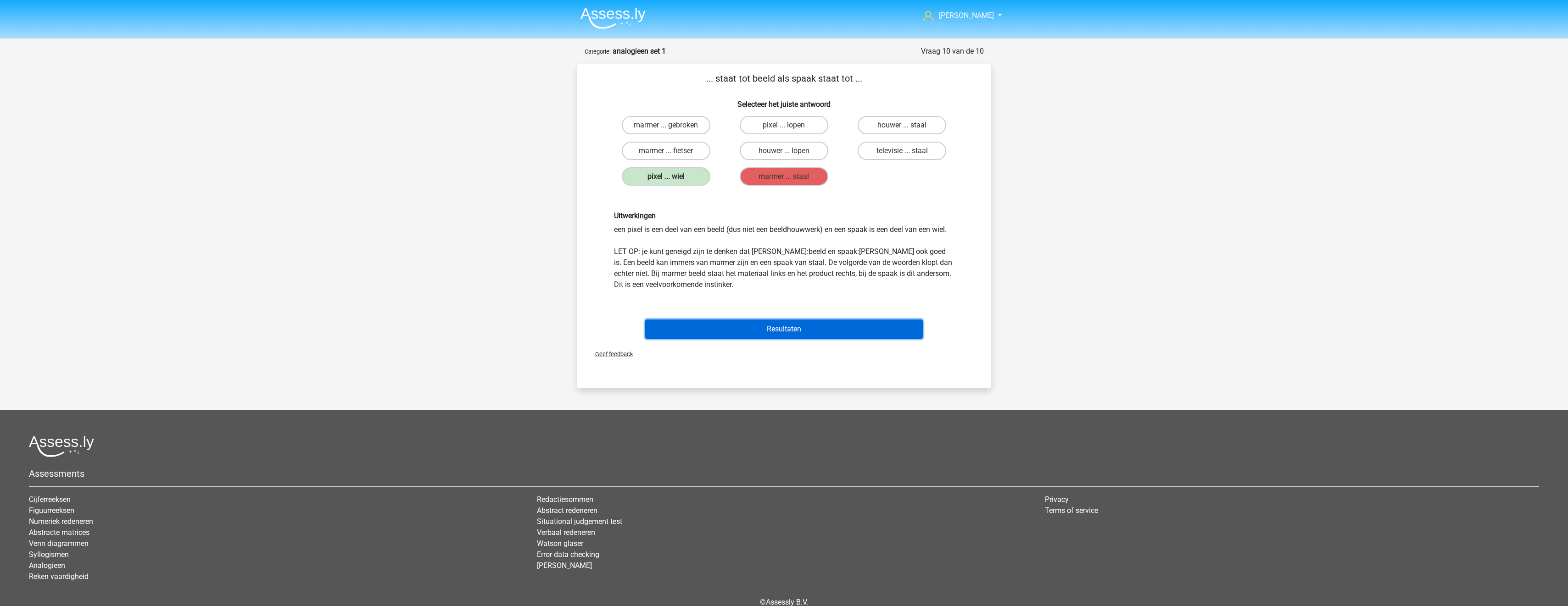
click at [820, 327] on button "Resultaten" at bounding box center [784, 329] width 278 height 20
click at [793, 330] on button "Resultaten" at bounding box center [784, 329] width 278 height 20
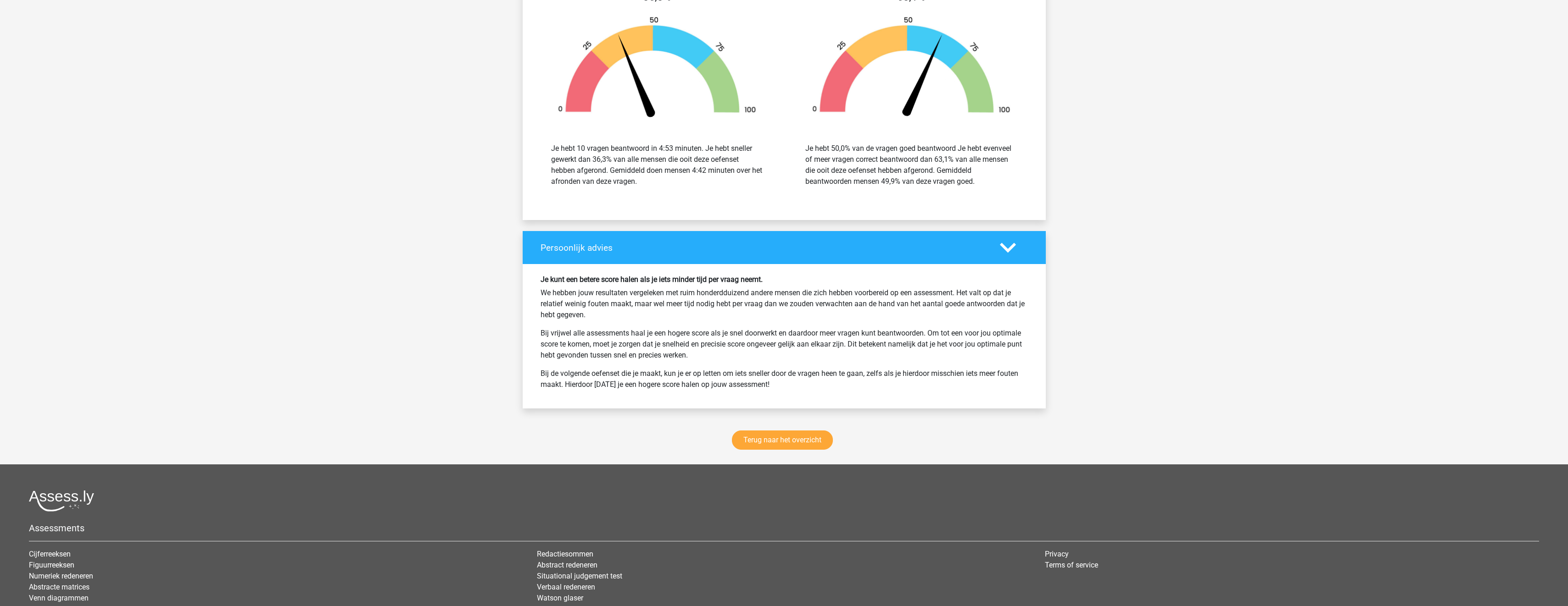
scroll to position [1054, 0]
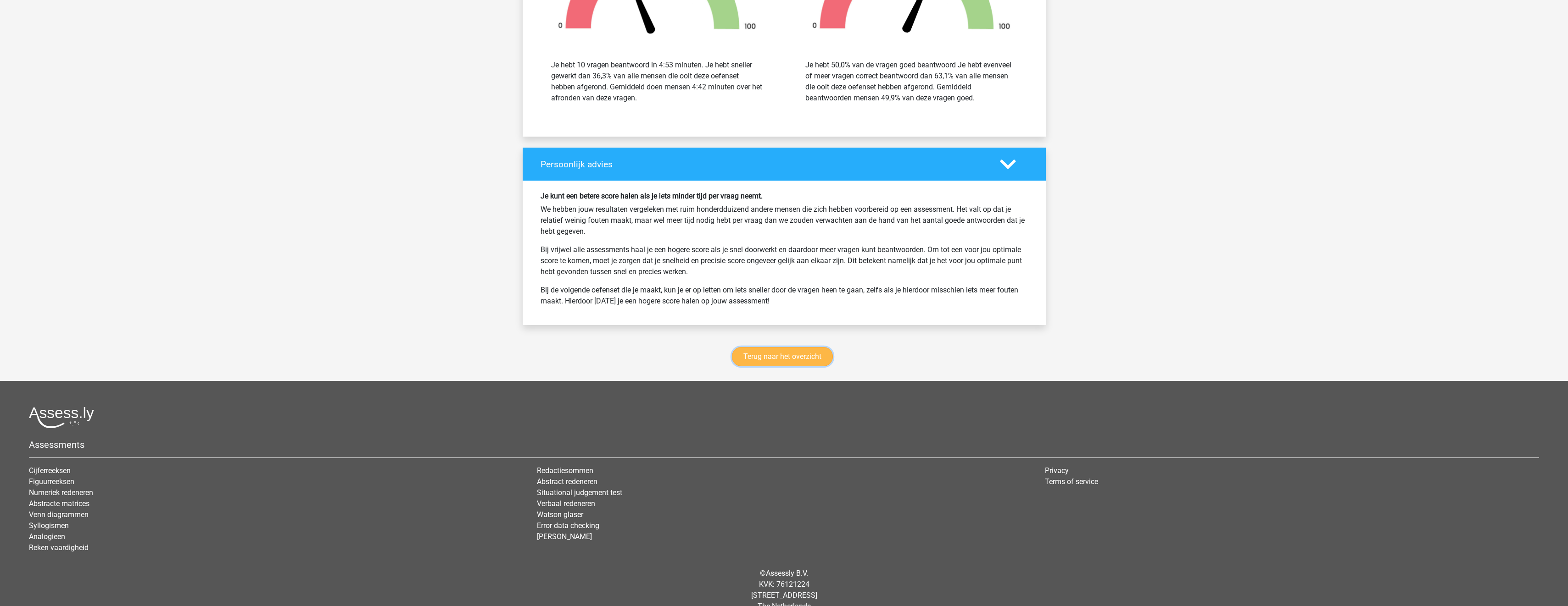
click at [820, 352] on link "Terug naar het overzicht" at bounding box center [782, 357] width 101 height 20
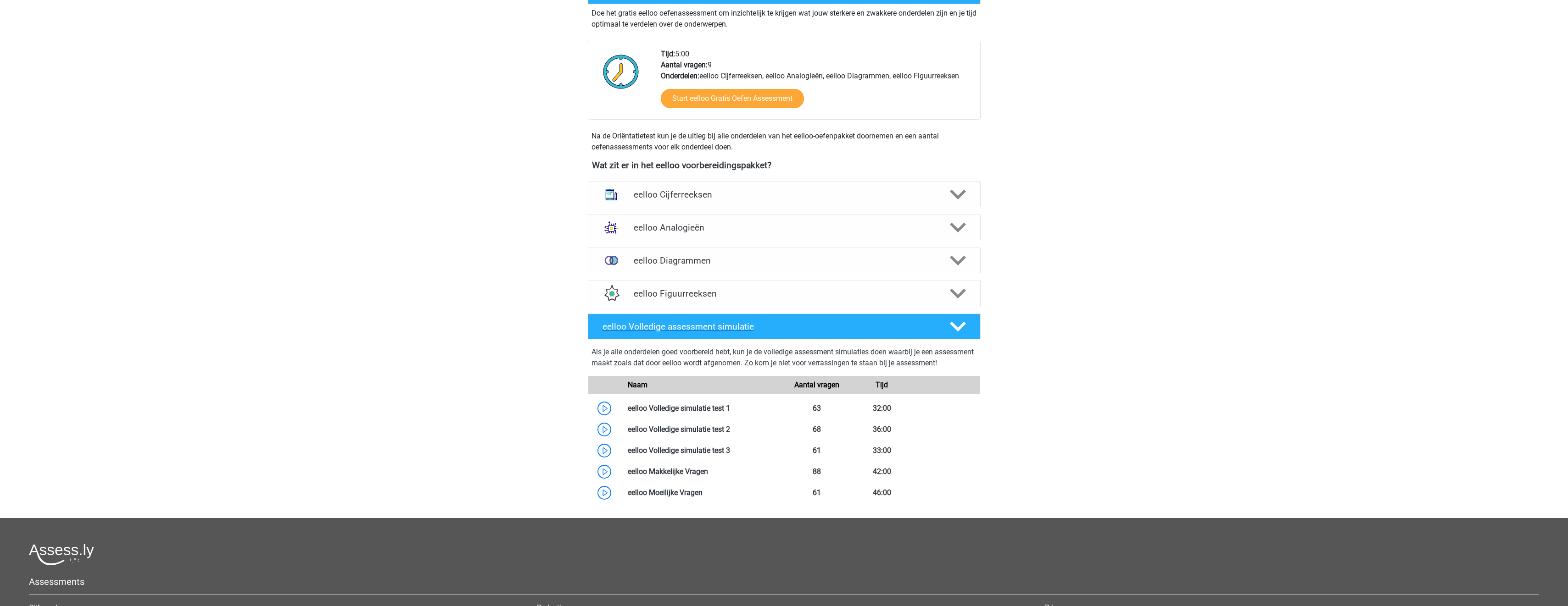
scroll to position [229, 0]
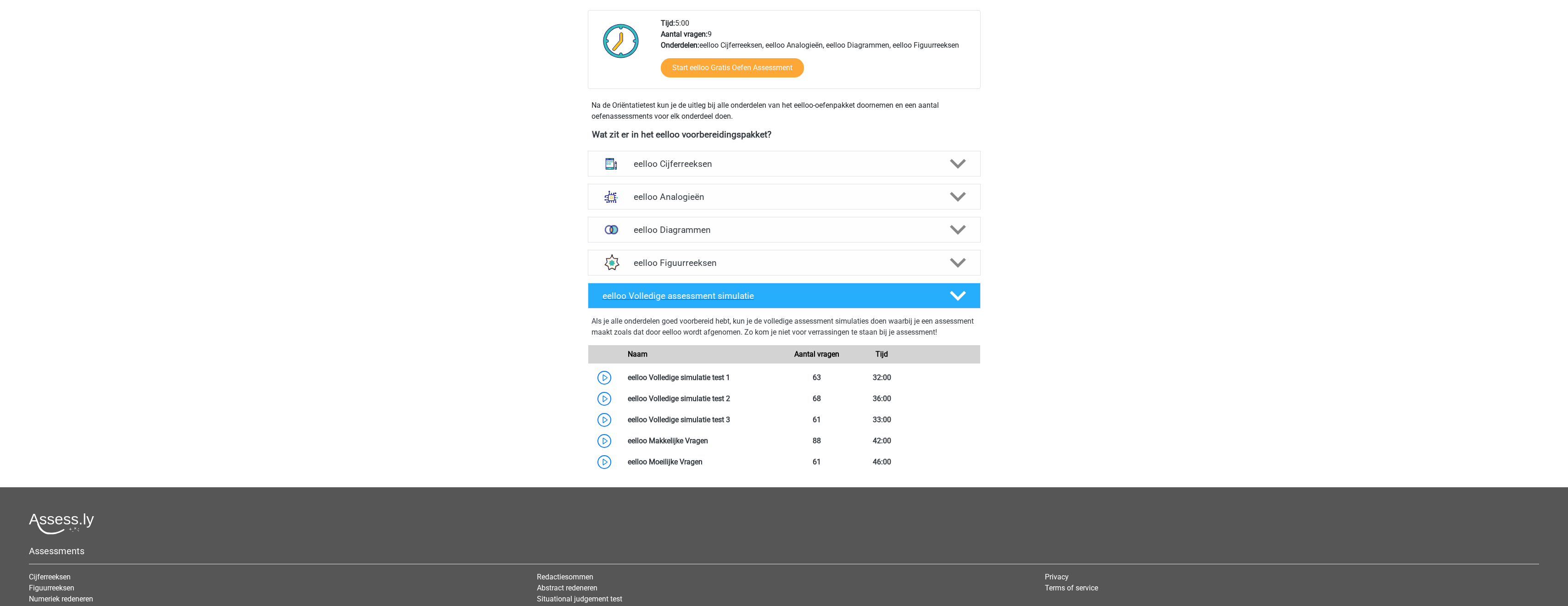
click at [963, 290] on icon at bounding box center [958, 296] width 16 height 16
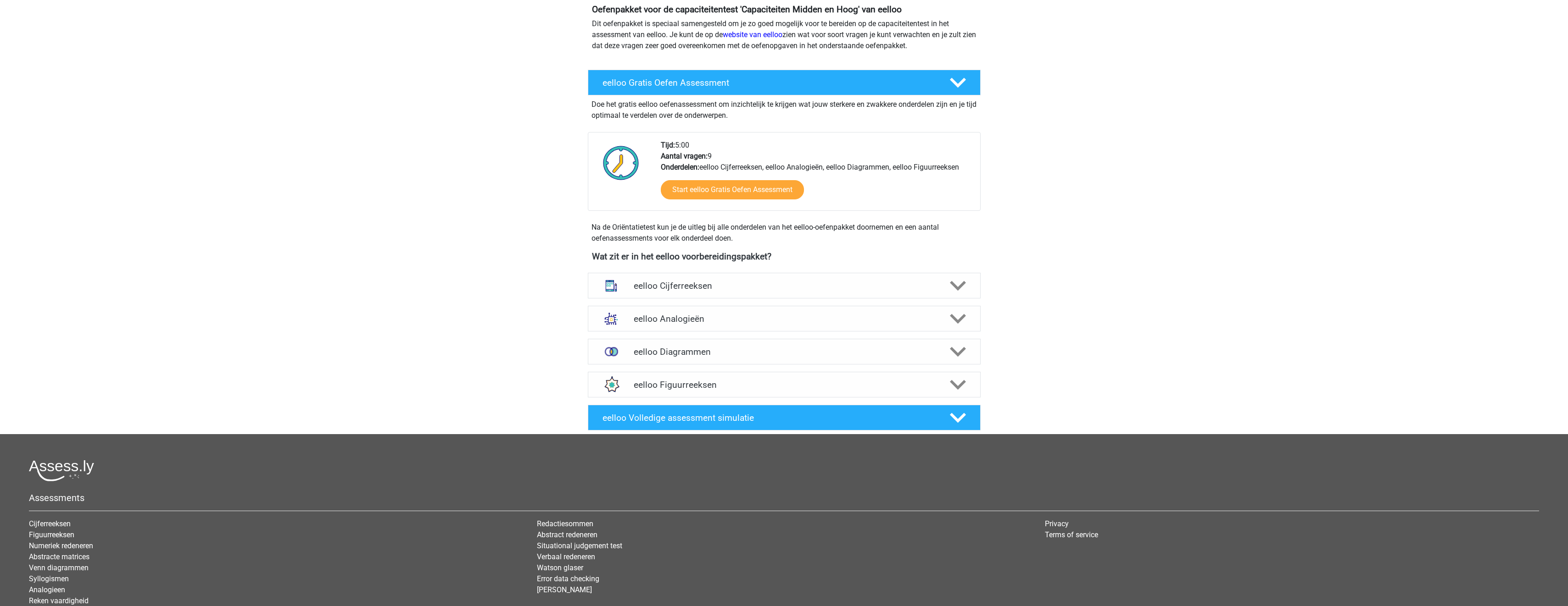
scroll to position [0, 0]
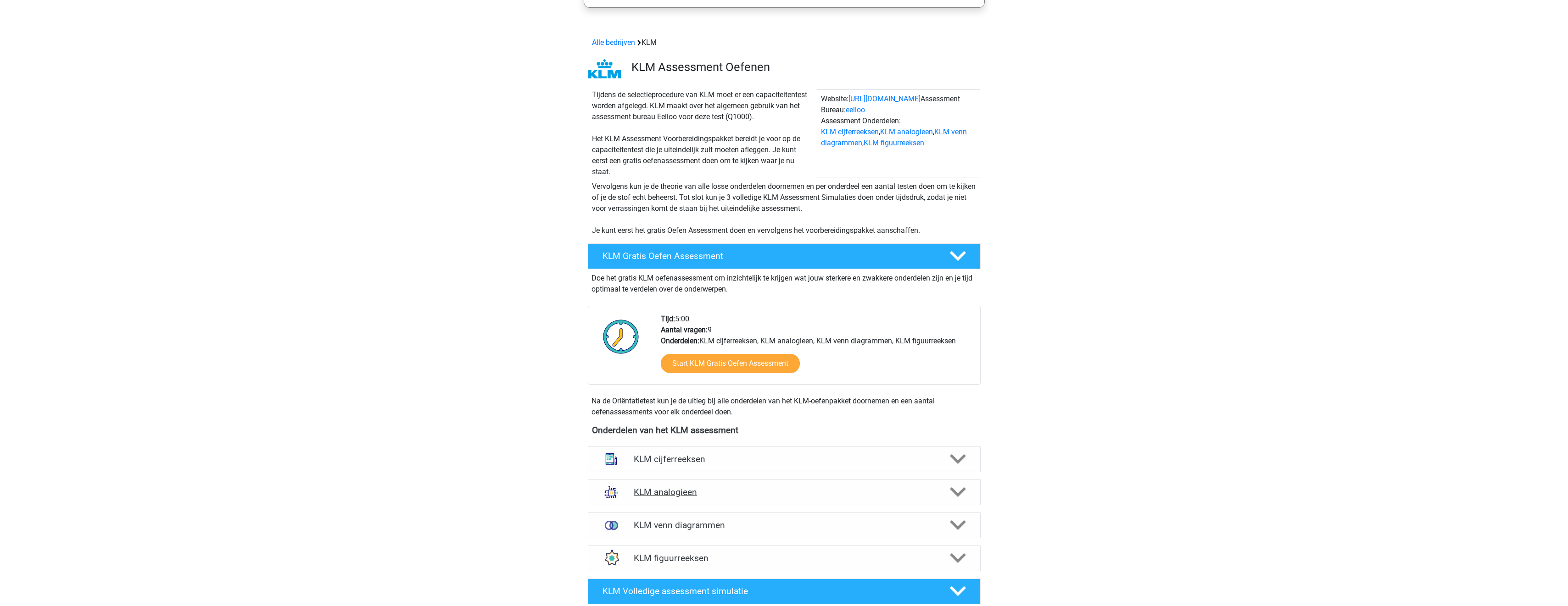
scroll to position [229, 0]
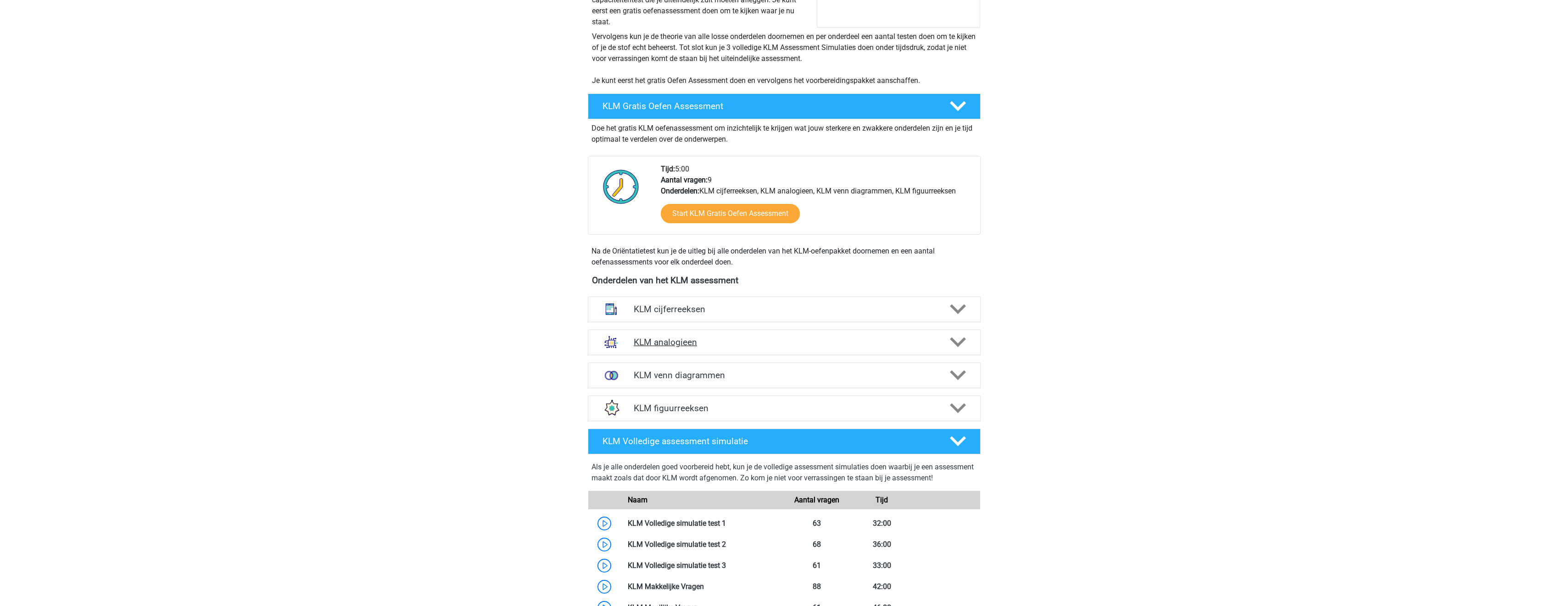
click at [776, 335] on div "KLM analogieen" at bounding box center [784, 343] width 392 height 26
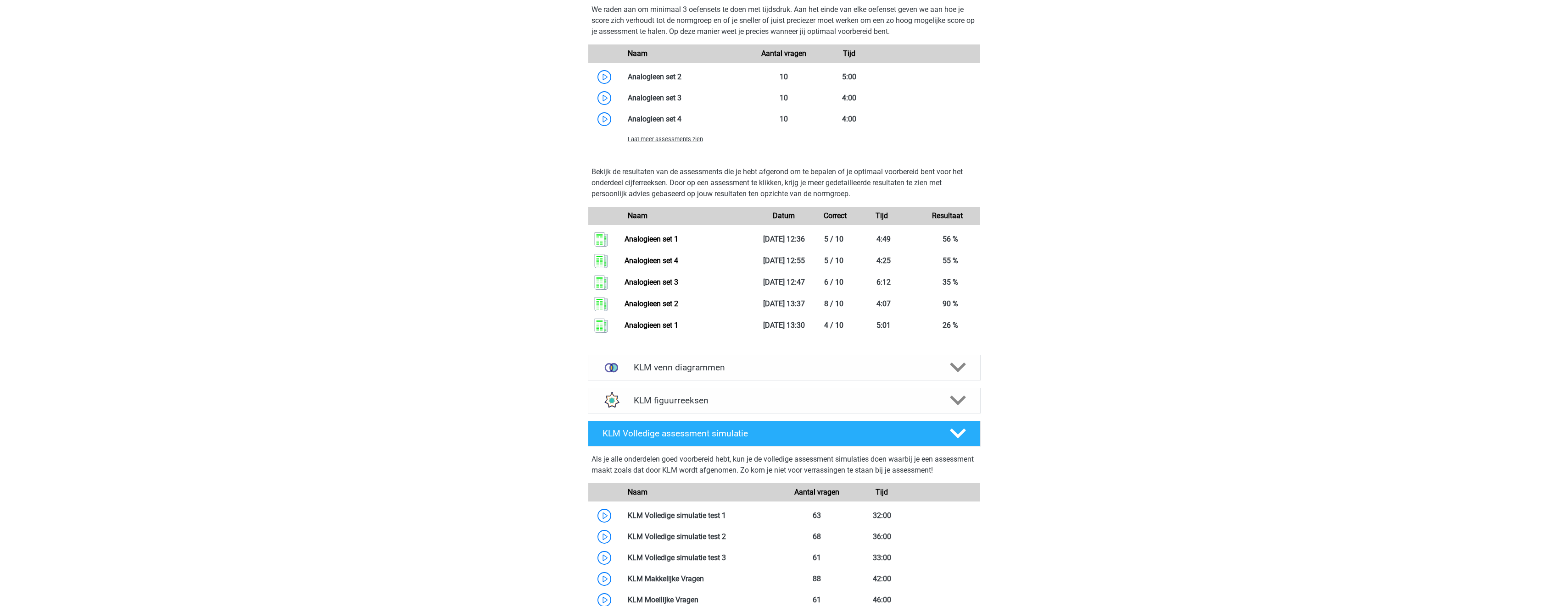
scroll to position [963, 0]
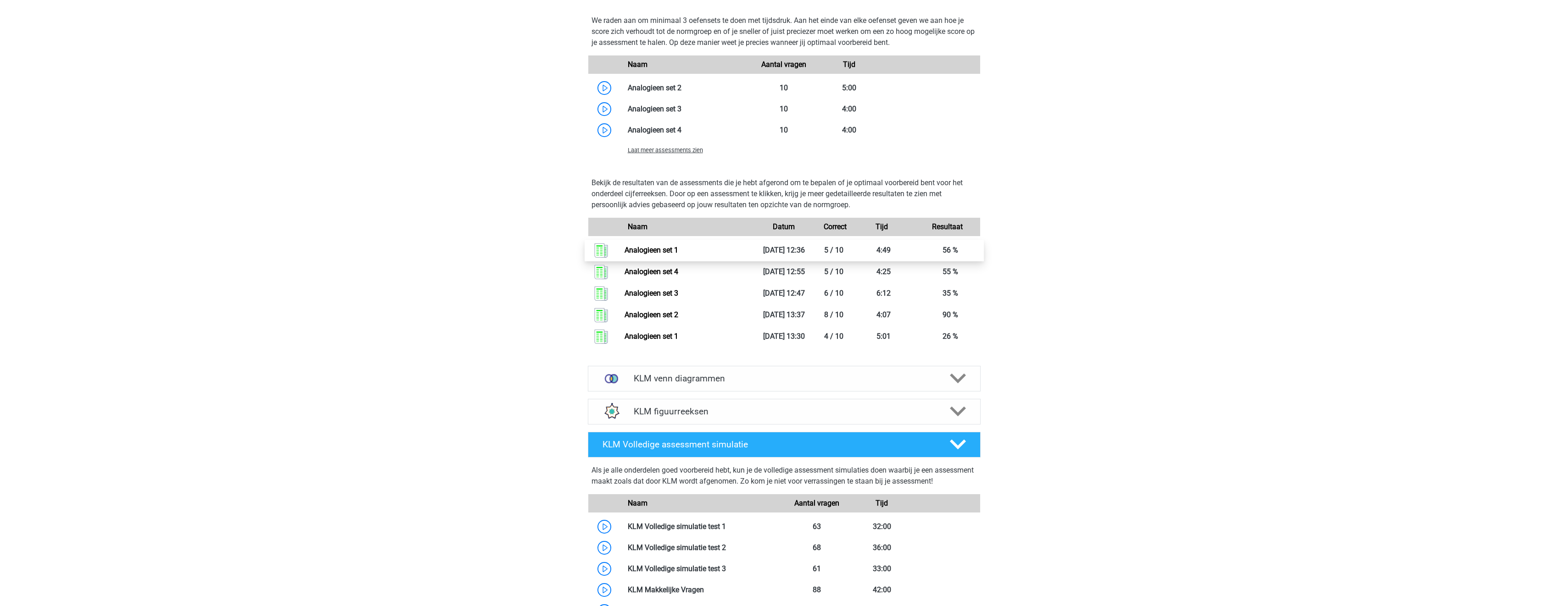
click at [644, 251] on link "Analogieen set 1" at bounding box center [652, 250] width 54 height 9
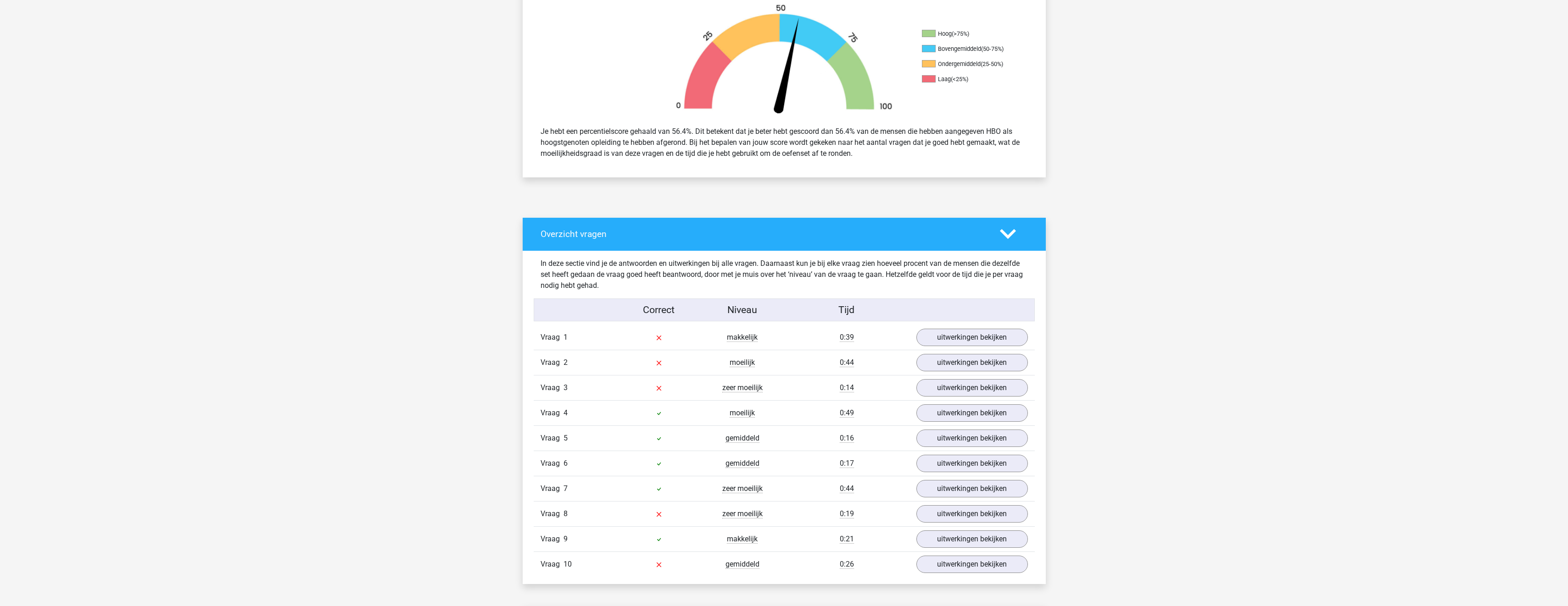
scroll to position [367, 0]
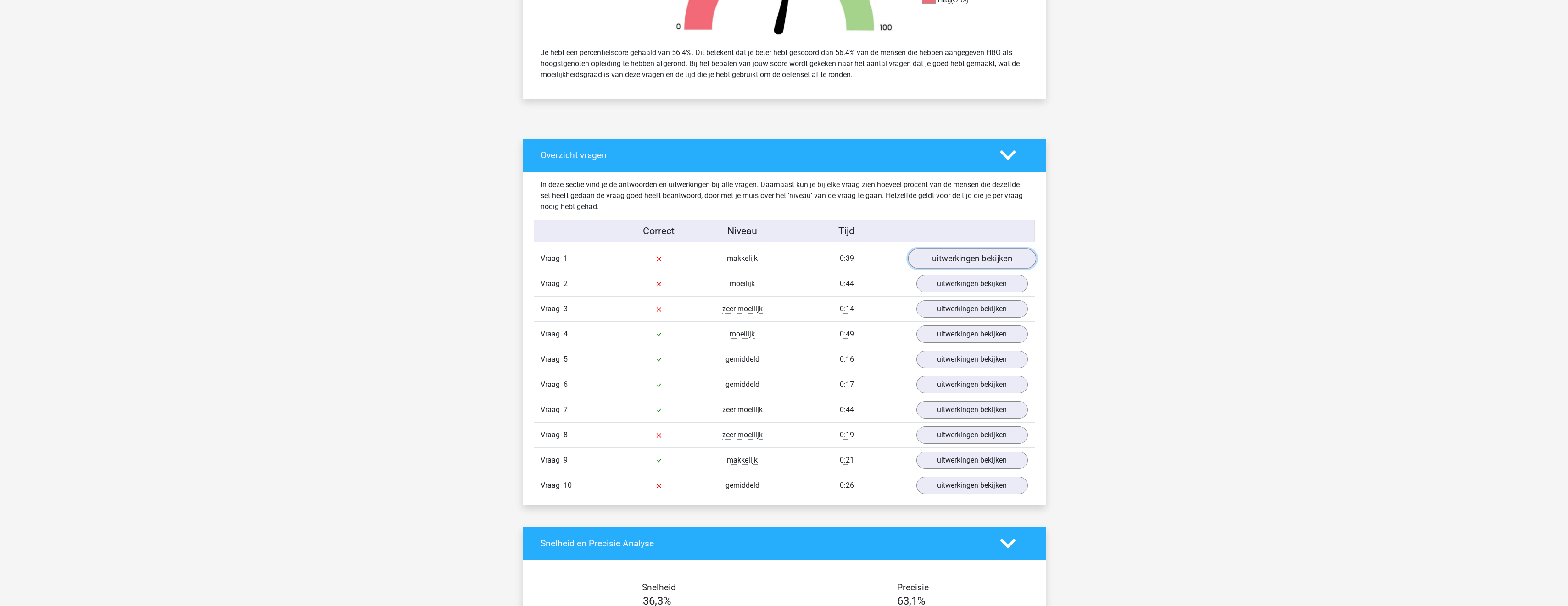
click at [951, 261] on link "uitwerkingen bekijken" at bounding box center [971, 258] width 128 height 20
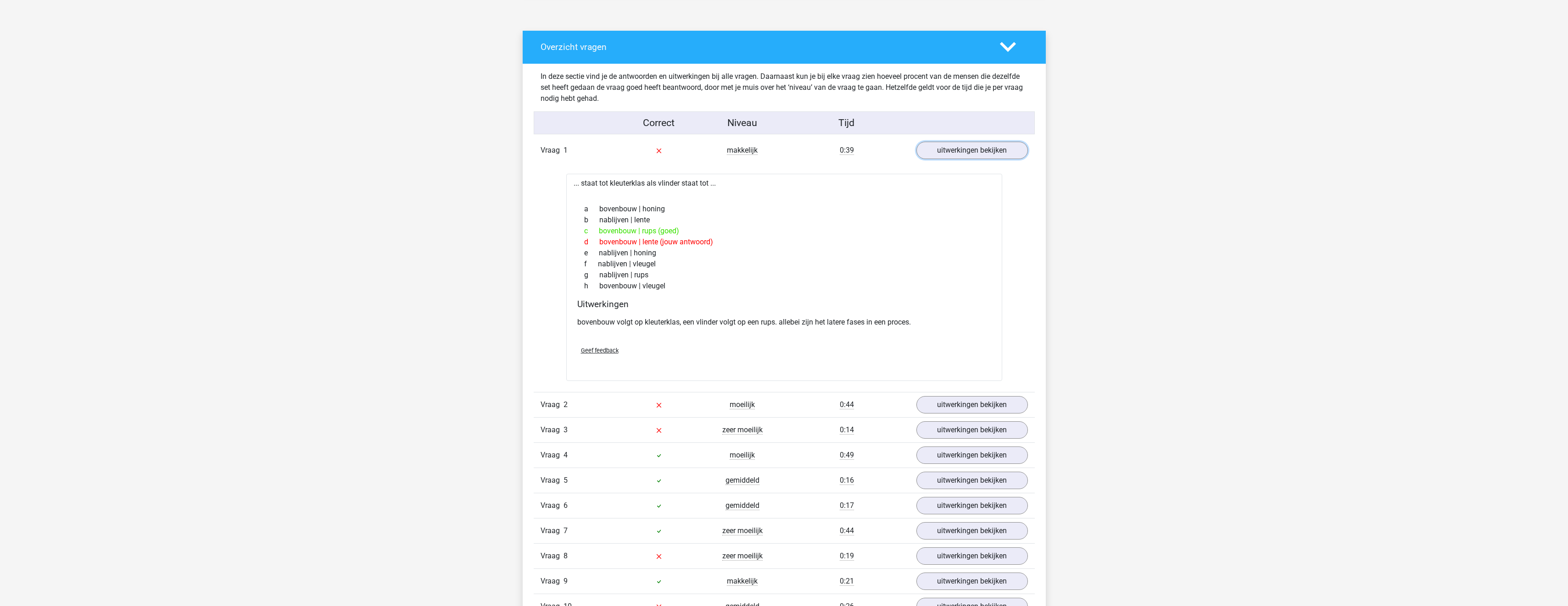
scroll to position [505, 0]
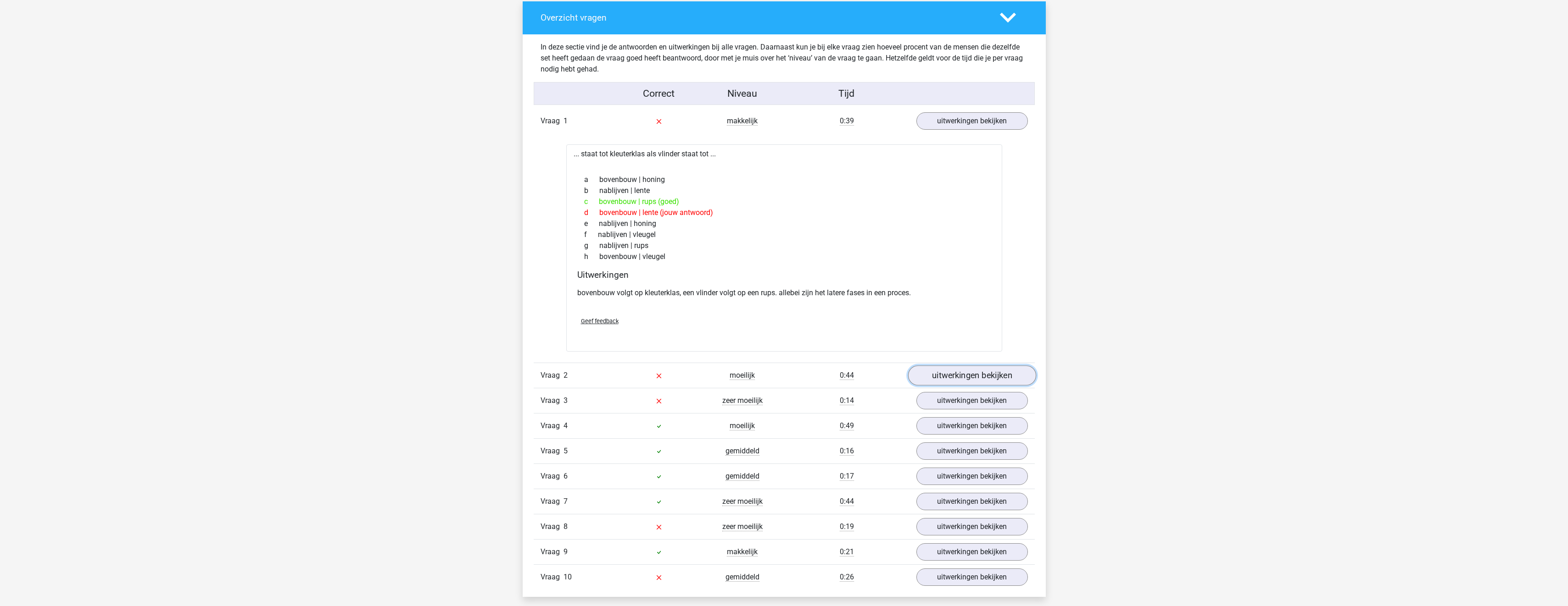
click at [962, 381] on link "uitwerkingen bekijken" at bounding box center [971, 375] width 128 height 20
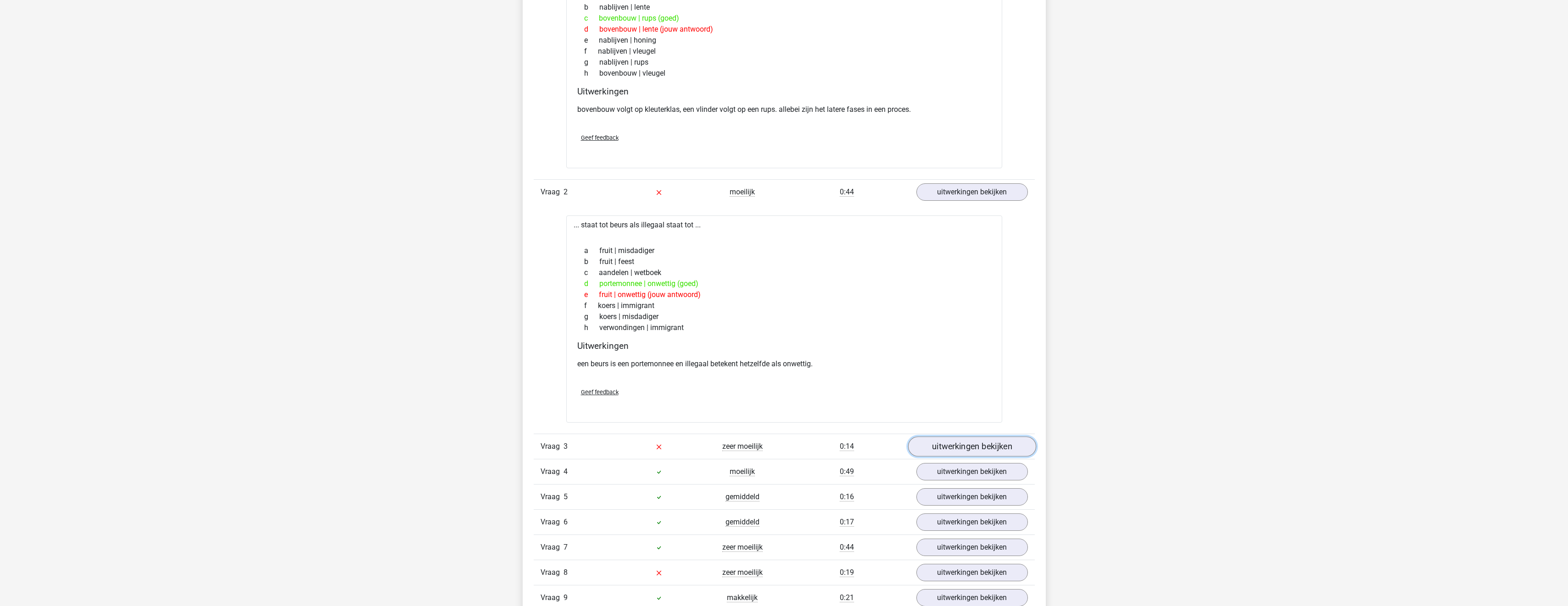
click at [964, 448] on link "uitwerkingen bekijken" at bounding box center [971, 447] width 128 height 20
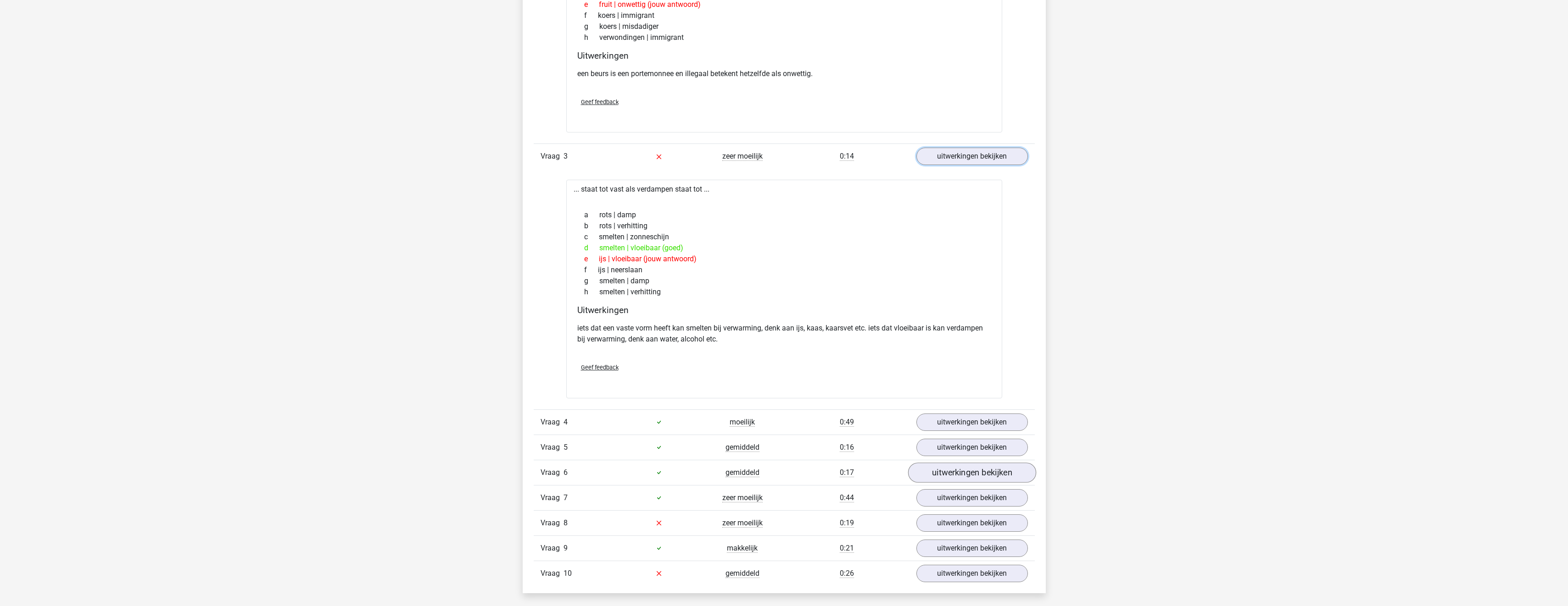
scroll to position [1009, 0]
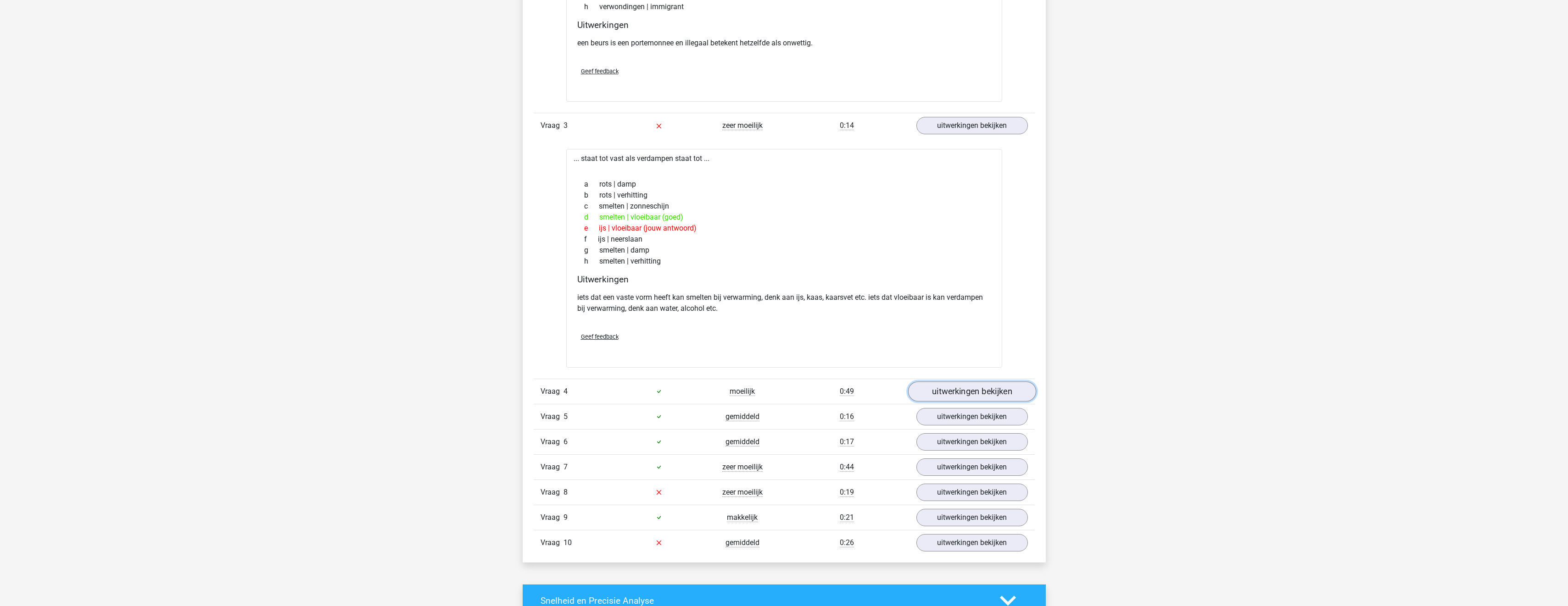
click at [960, 388] on link "uitwerkingen bekijken" at bounding box center [971, 391] width 128 height 20
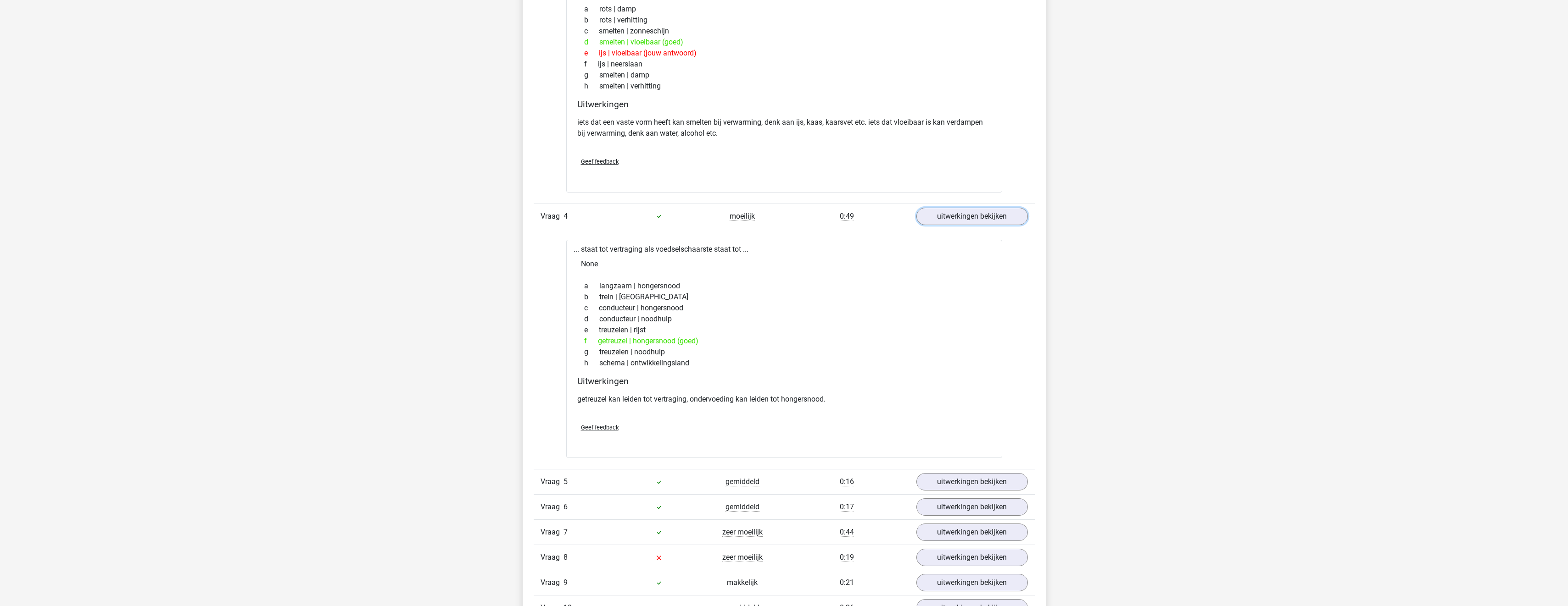
scroll to position [1238, 0]
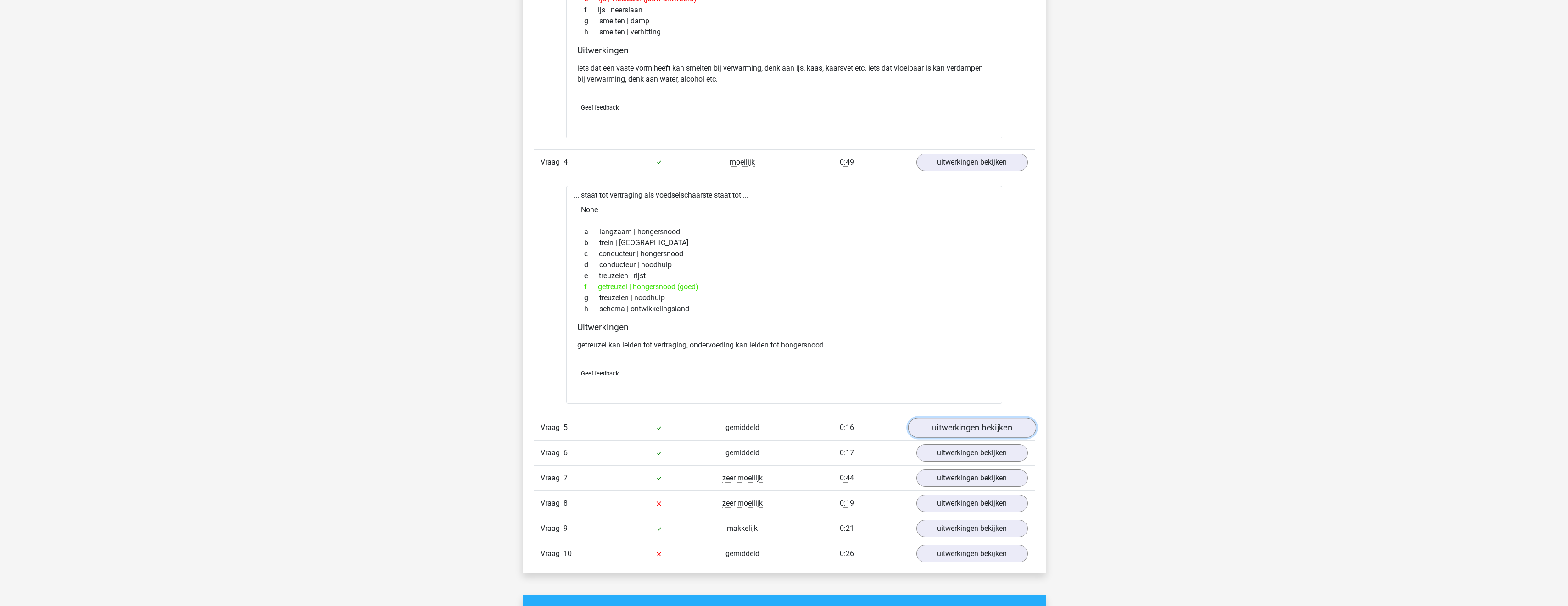
click at [935, 433] on link "uitwerkingen bekijken" at bounding box center [971, 428] width 128 height 20
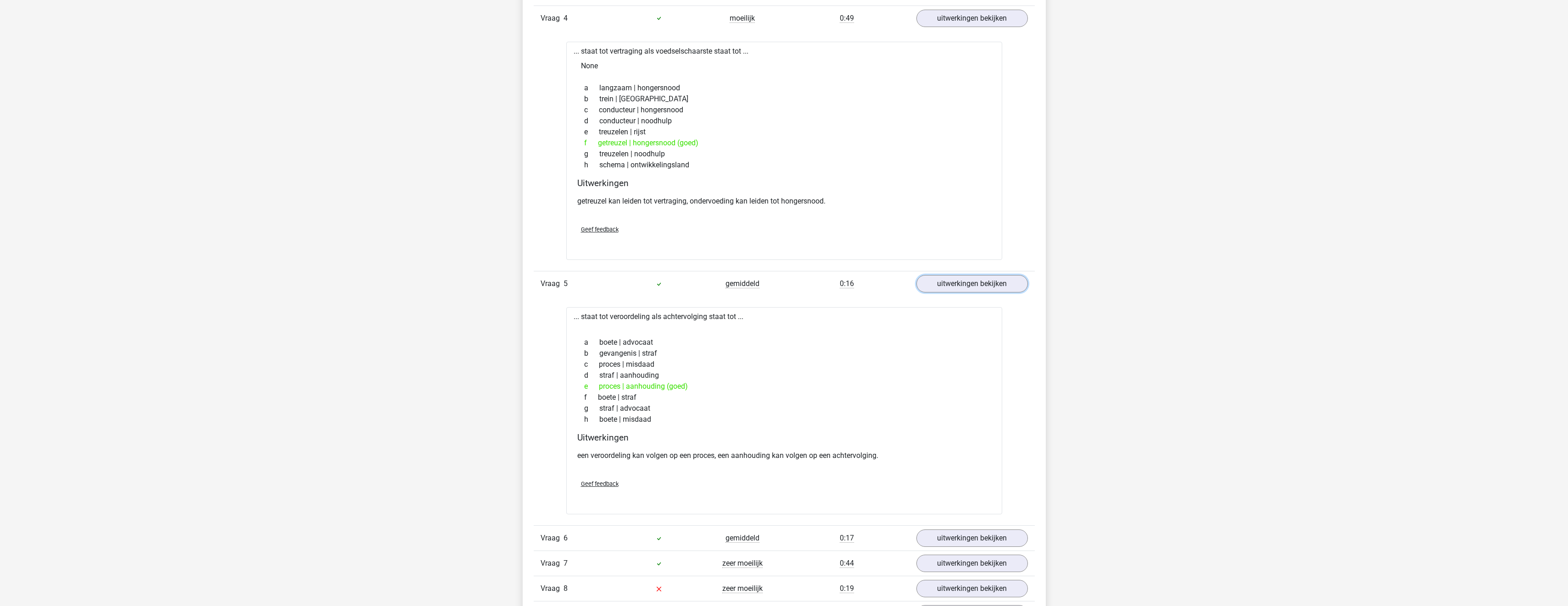
scroll to position [1467, 0]
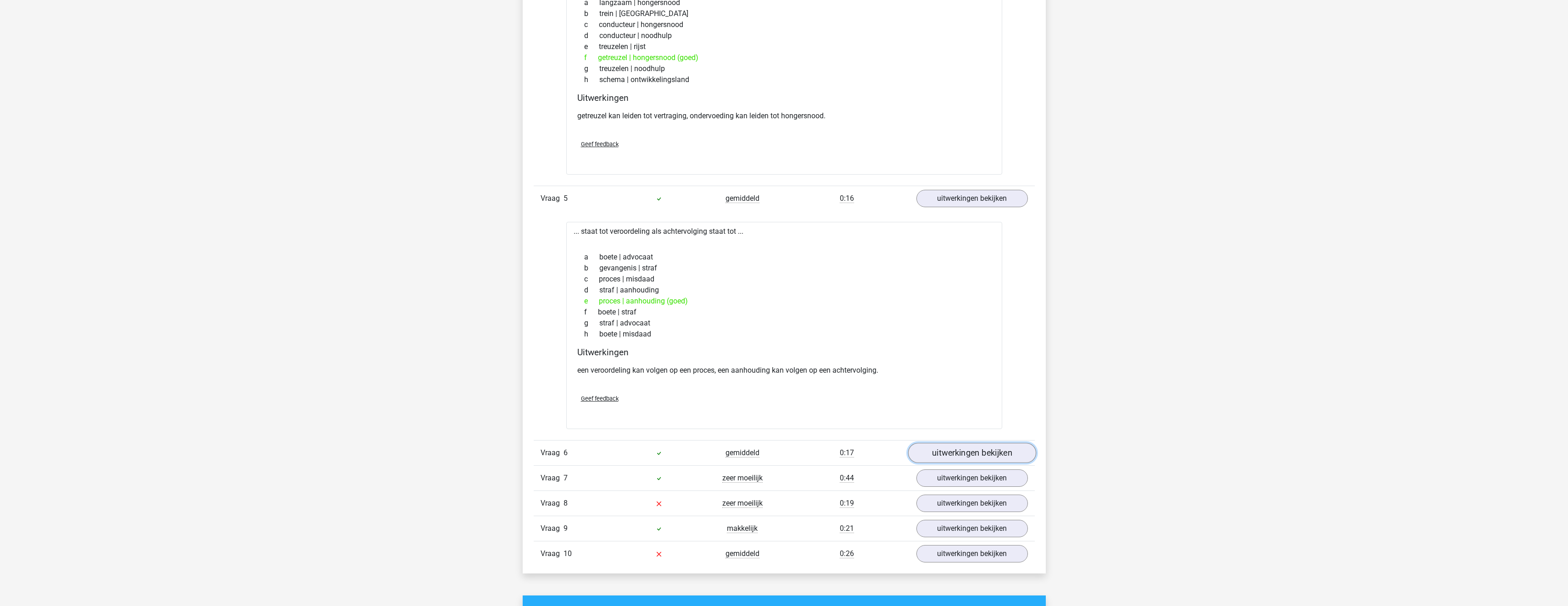
click at [953, 451] on link "uitwerkingen bekijken" at bounding box center [971, 453] width 128 height 20
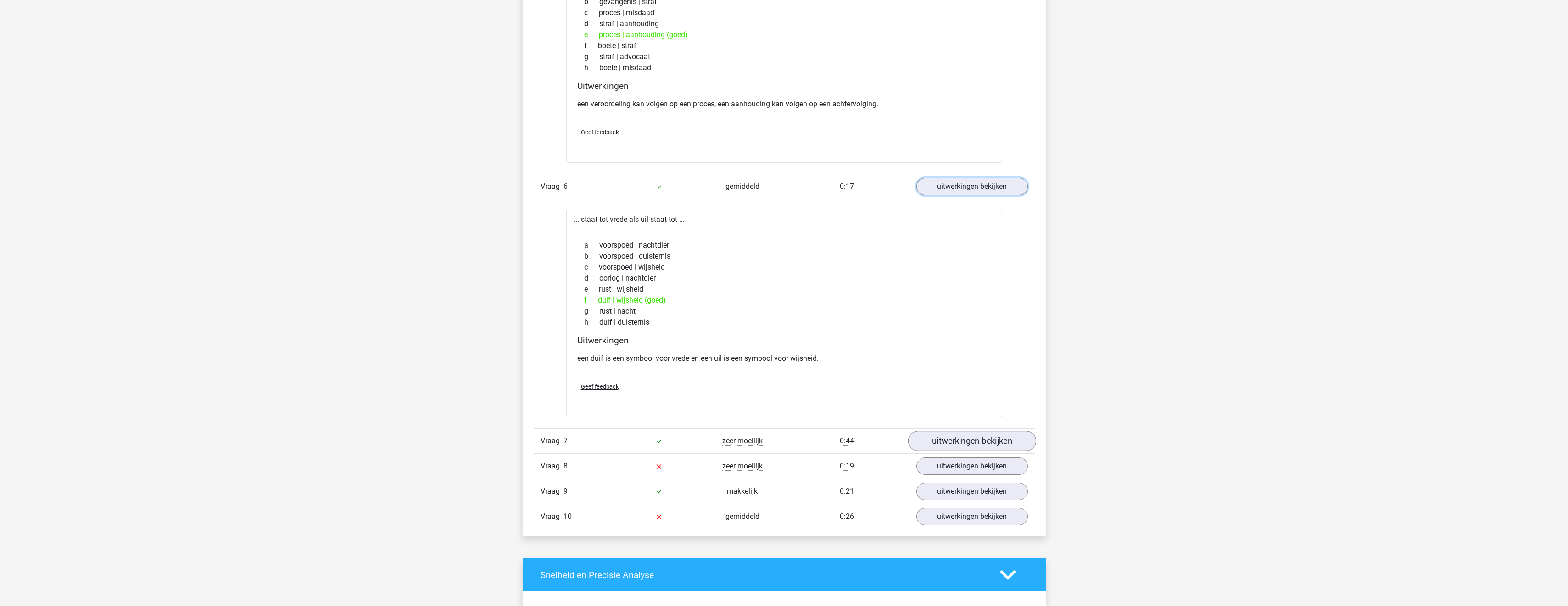
scroll to position [1742, 0]
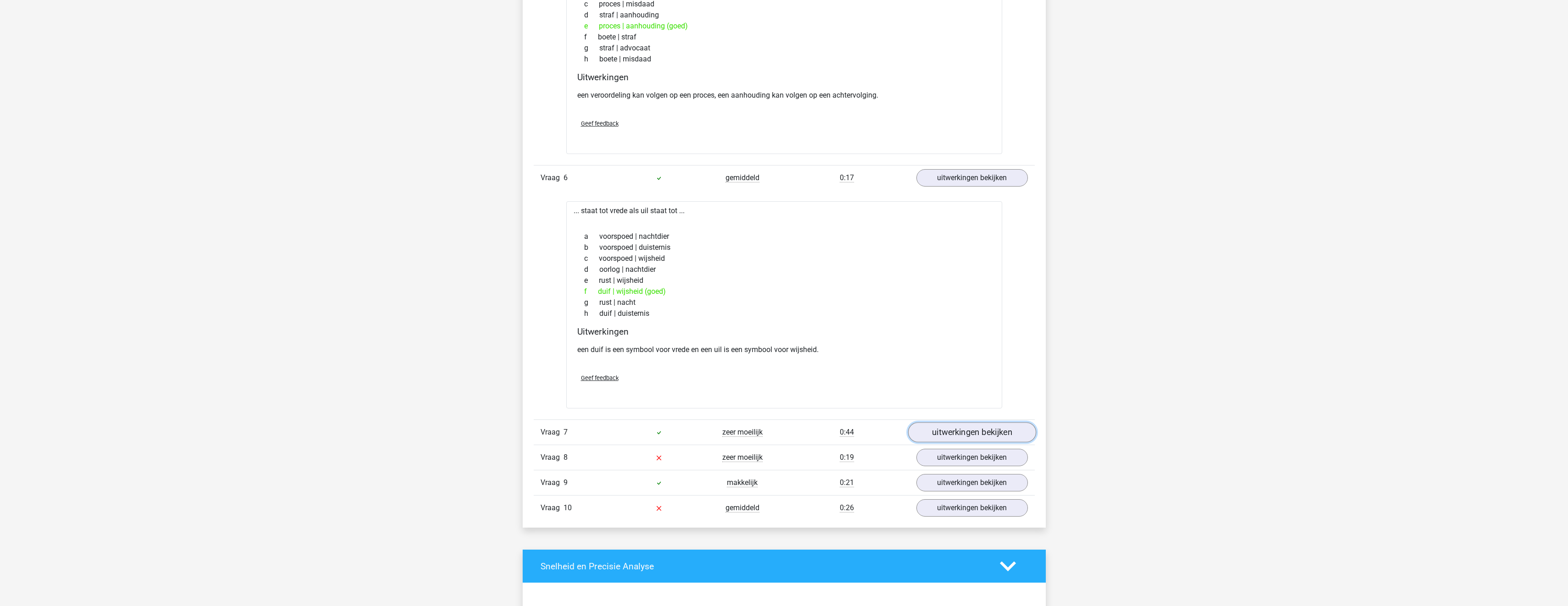
click at [973, 433] on link "uitwerkingen bekijken" at bounding box center [971, 432] width 128 height 20
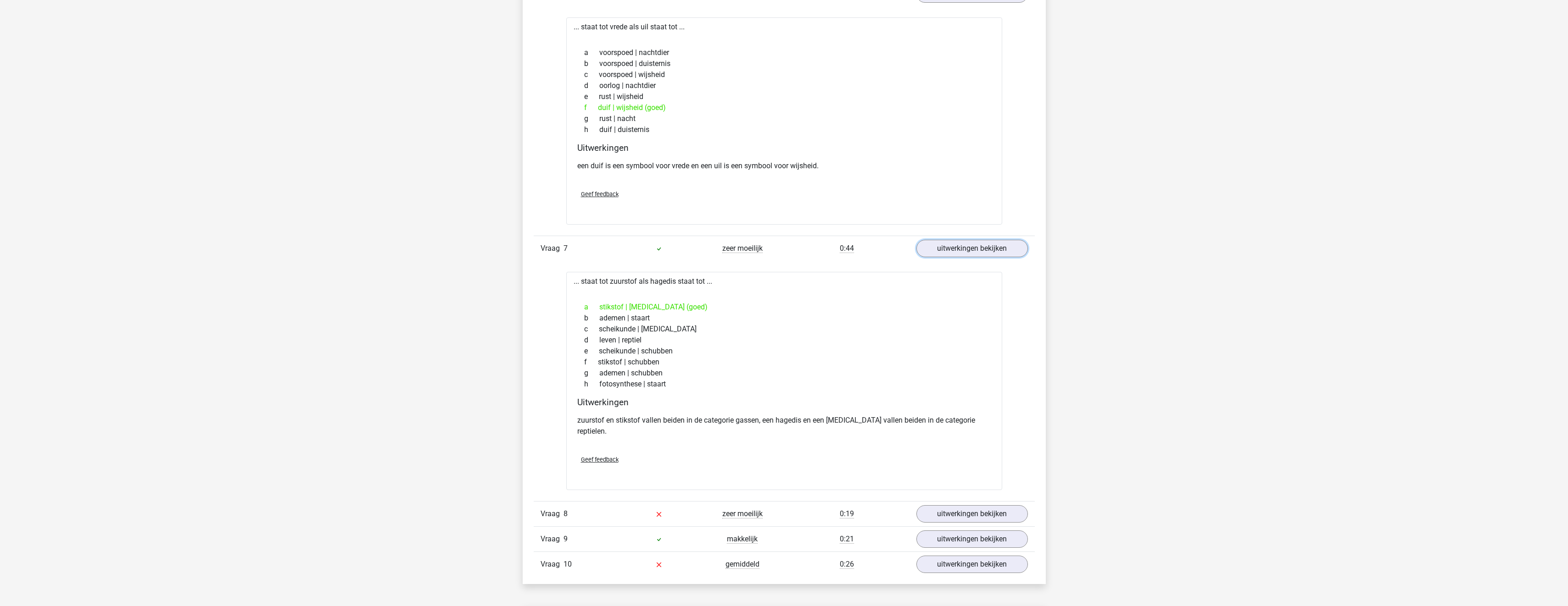
scroll to position [2018, 0]
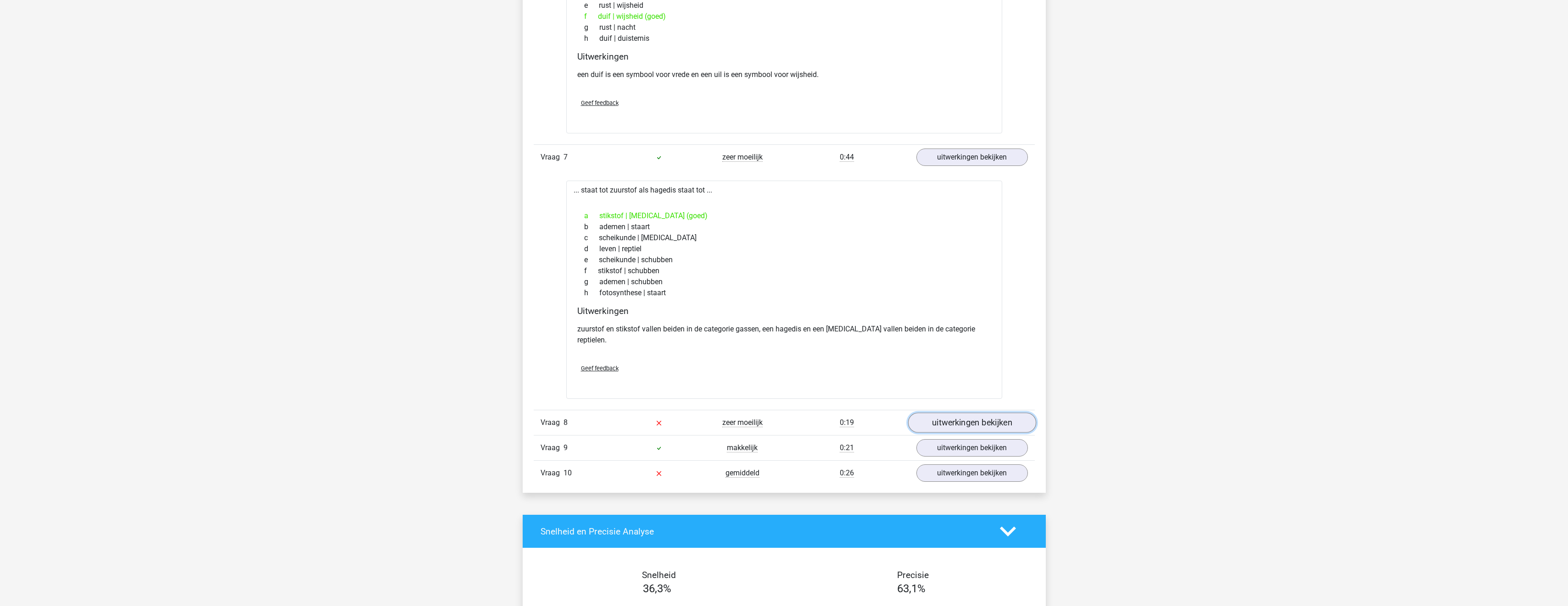
click at [951, 413] on link "uitwerkingen bekijken" at bounding box center [971, 423] width 128 height 20
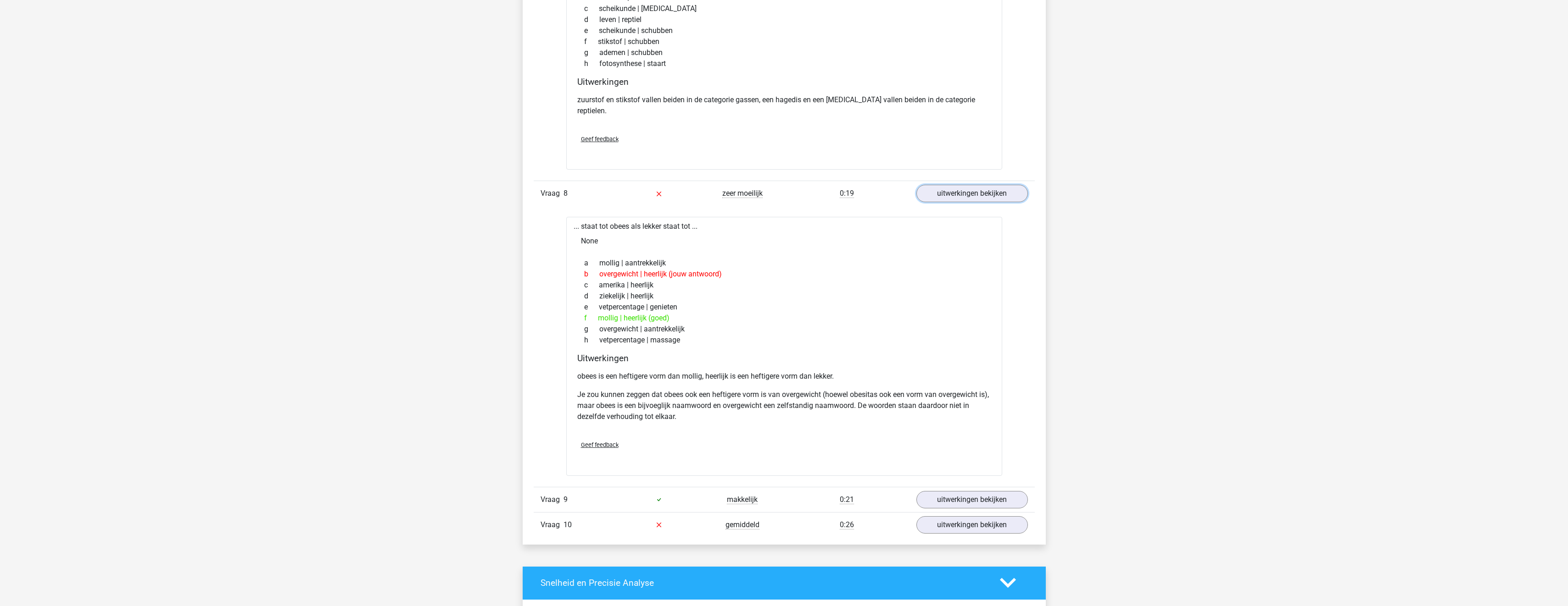
scroll to position [2293, 0]
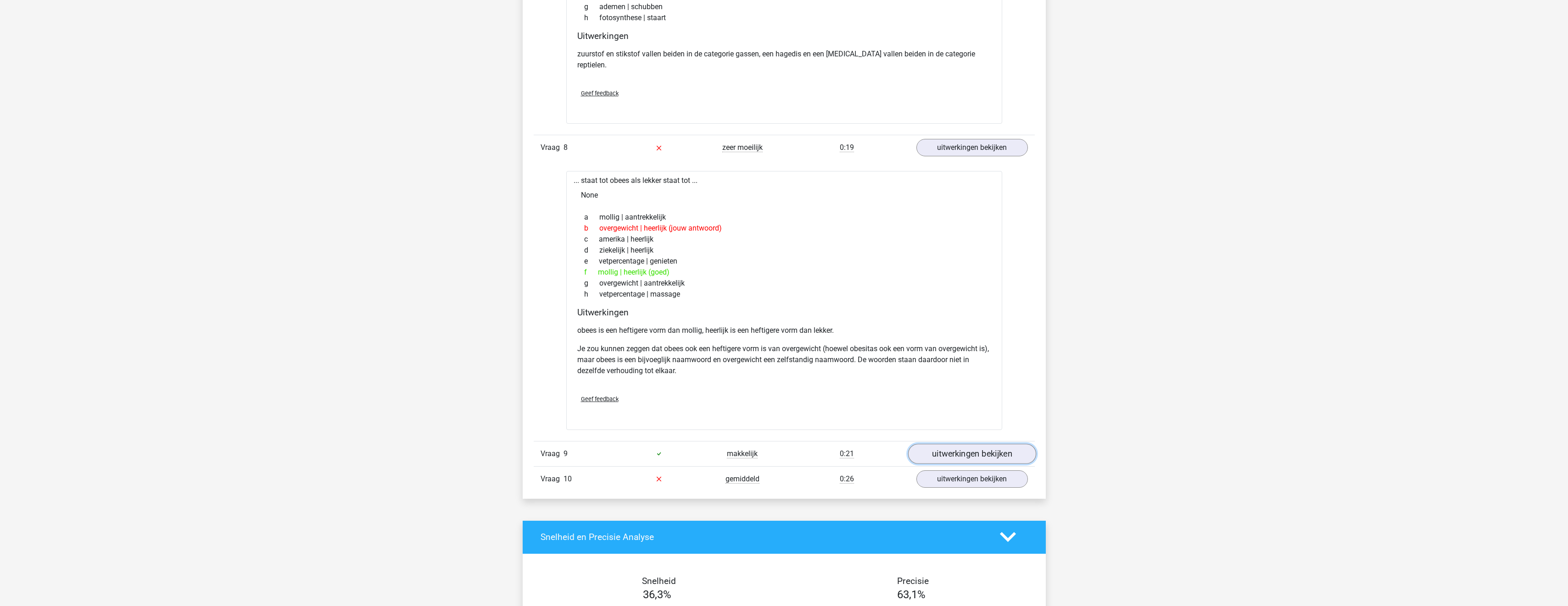
click at [948, 448] on link "uitwerkingen bekijken" at bounding box center [971, 454] width 128 height 20
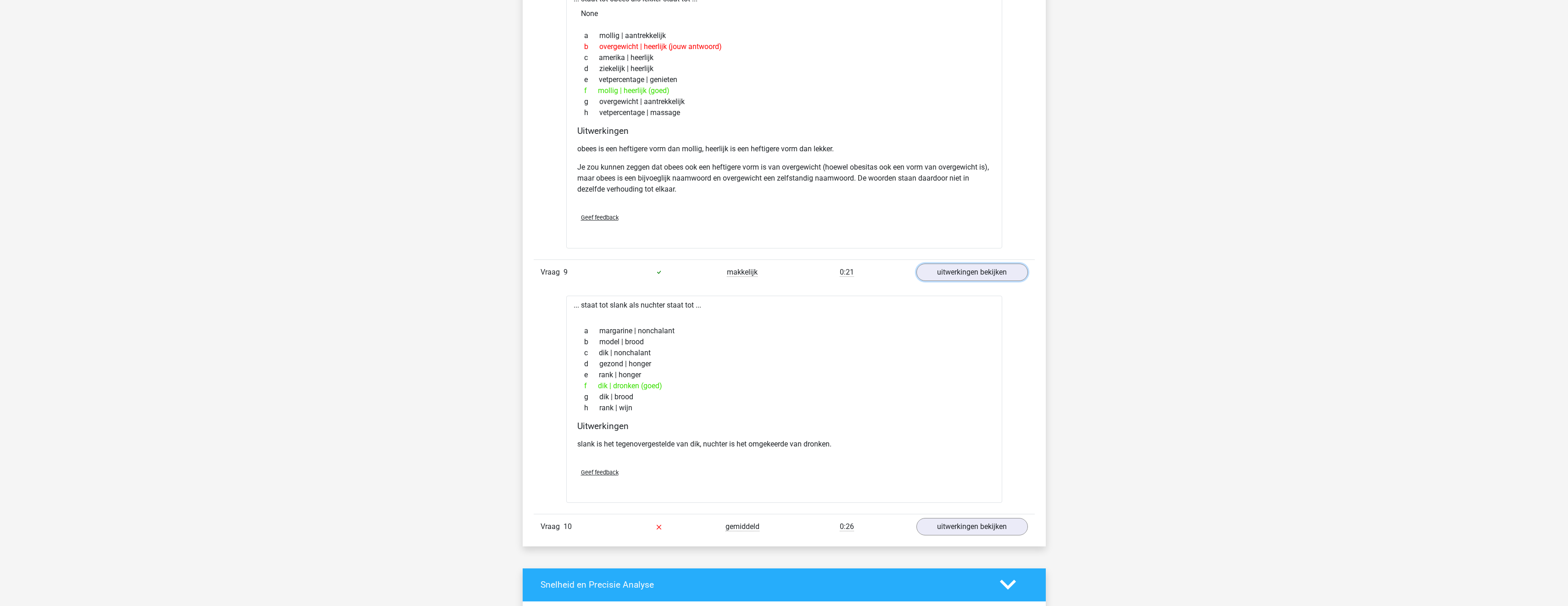
scroll to position [2522, 0]
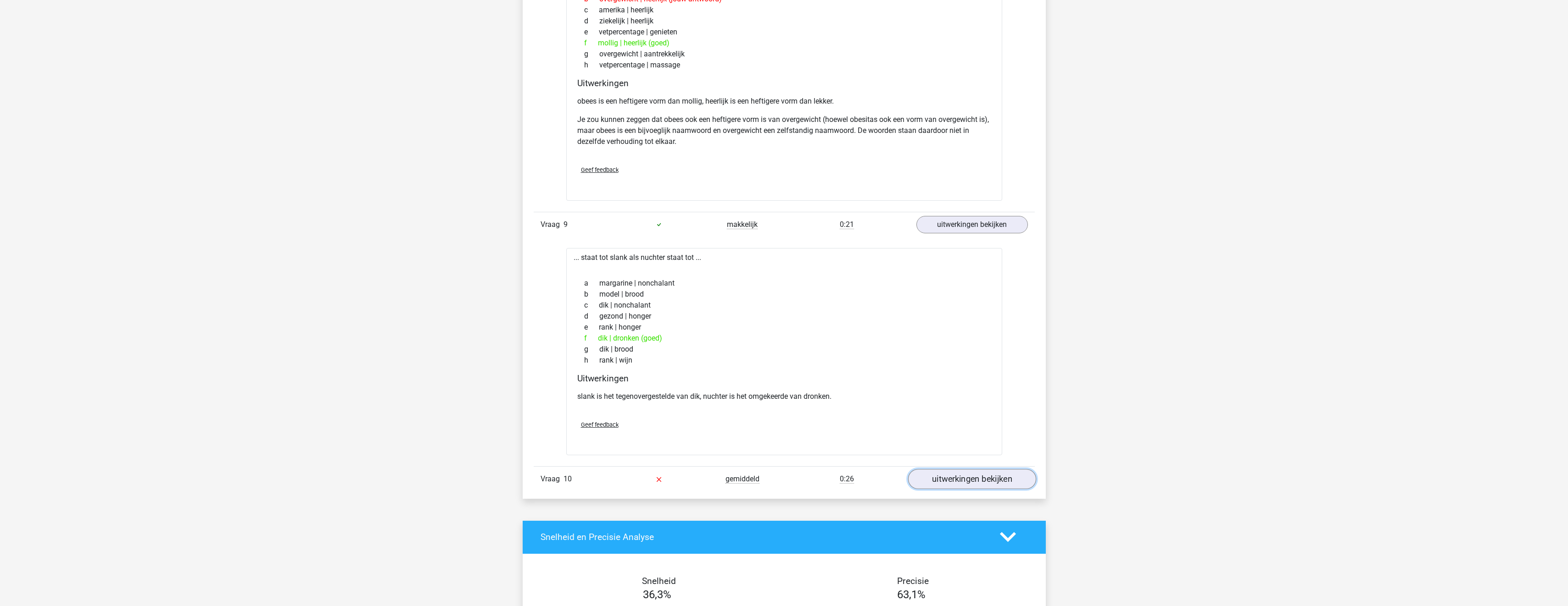
click at [957, 469] on link "uitwerkingen bekijken" at bounding box center [971, 479] width 128 height 20
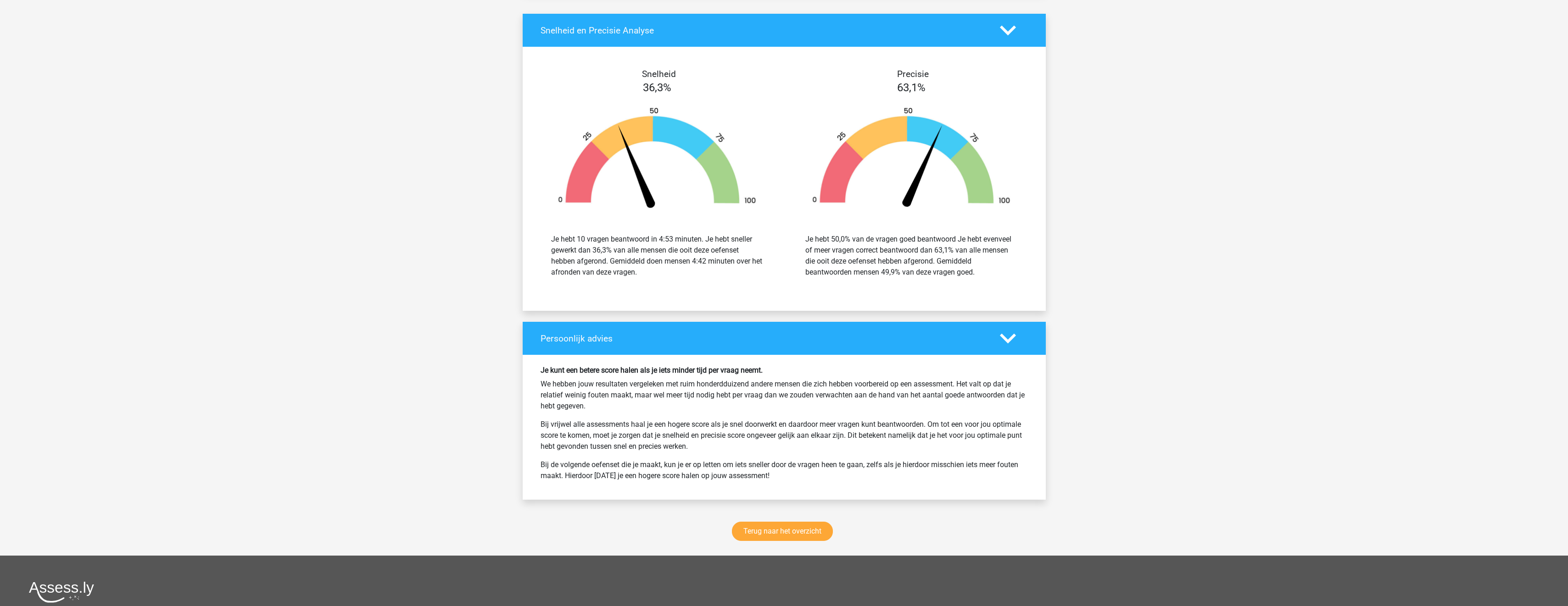
scroll to position [3490, 0]
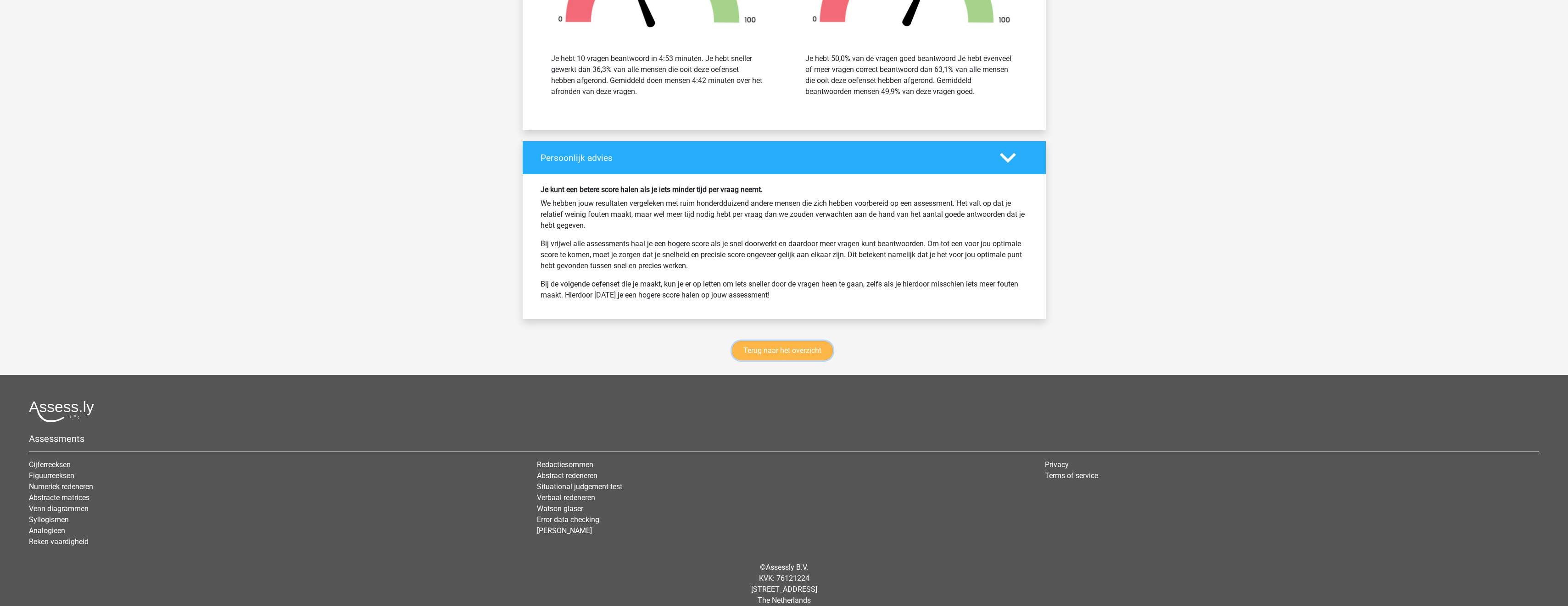
click at [822, 341] on link "Terug naar het overzicht" at bounding box center [782, 351] width 101 height 20
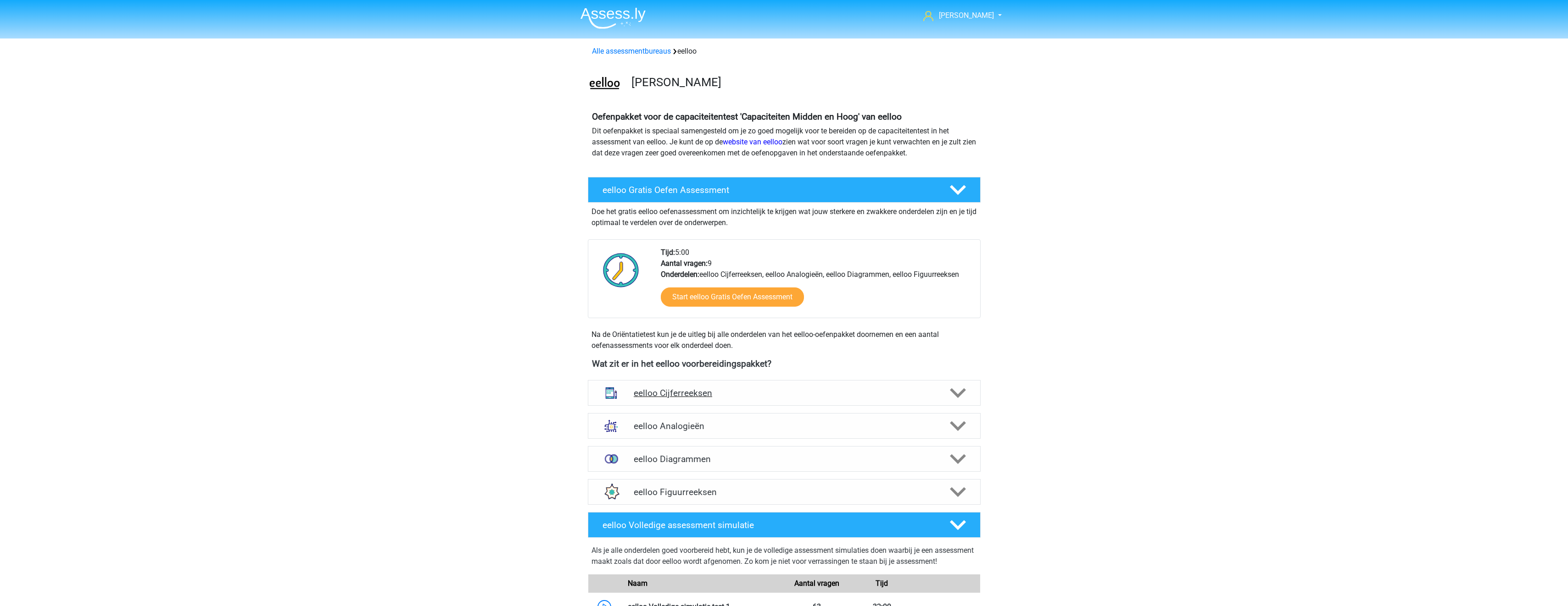
click at [806, 385] on div "eelloo Cijferreeksen" at bounding box center [784, 393] width 392 height 26
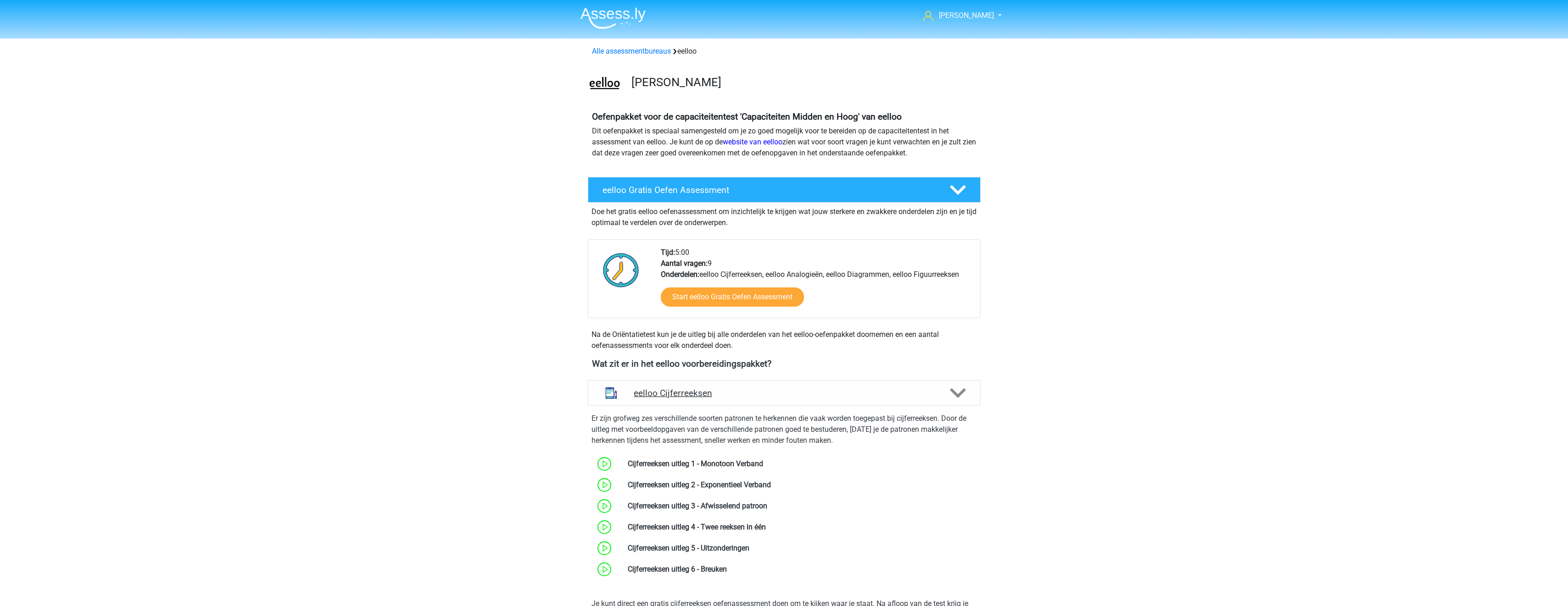
click at [806, 388] on h4 "eelloo Cijferreeksen" at bounding box center [784, 393] width 301 height 10
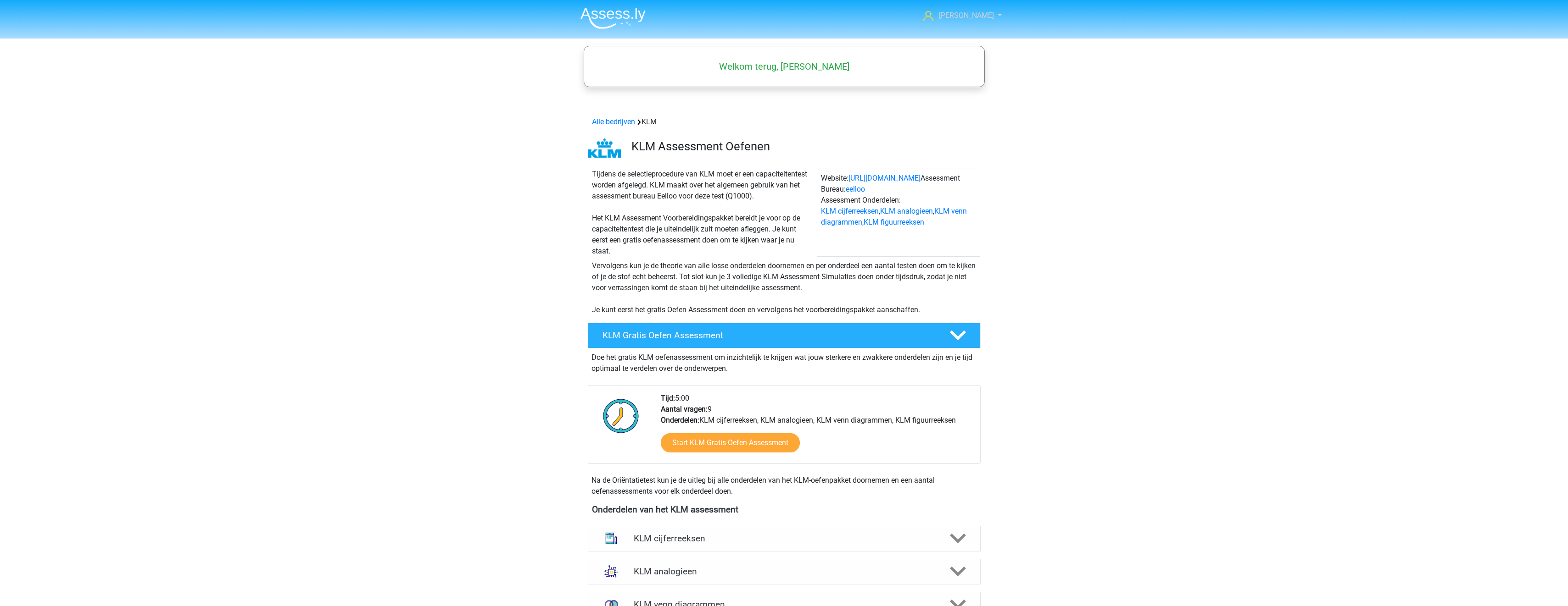
click at [933, 14] on icon at bounding box center [928, 16] width 10 height 10
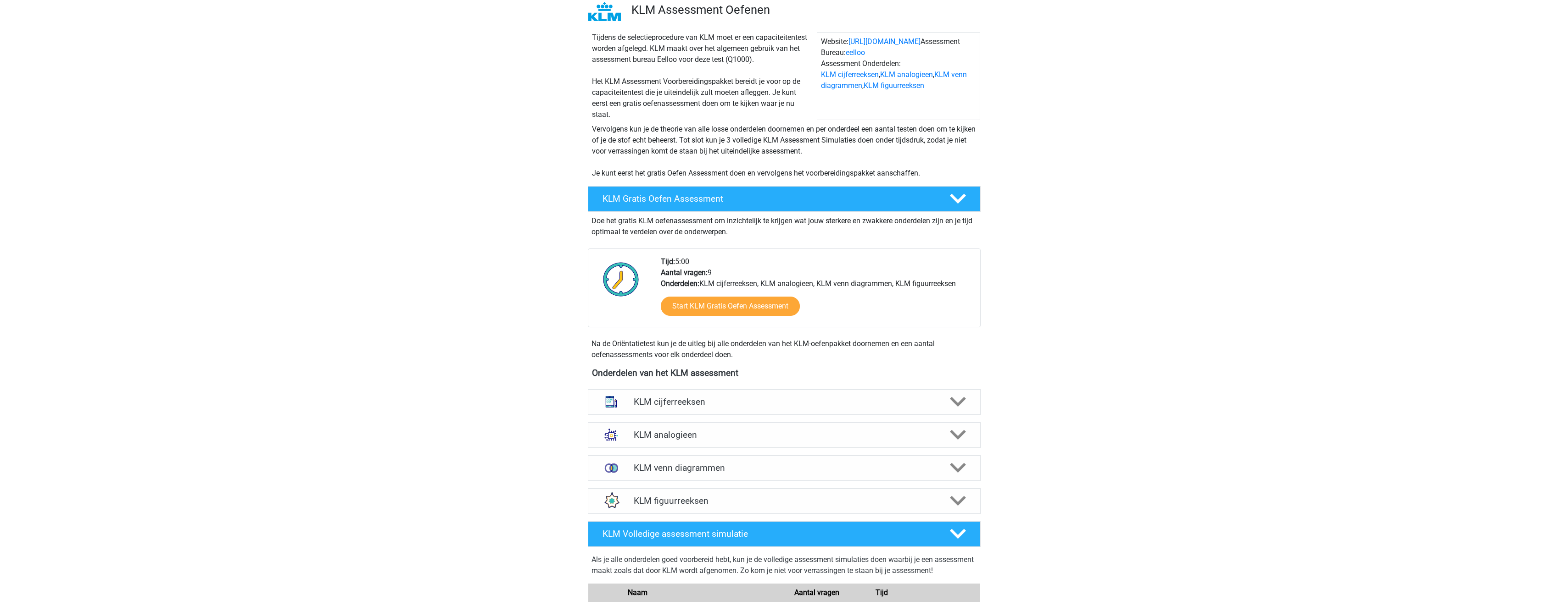
scroll to position [137, 0]
click at [790, 398] on h4 "KLM cijferreeksen" at bounding box center [784, 401] width 301 height 10
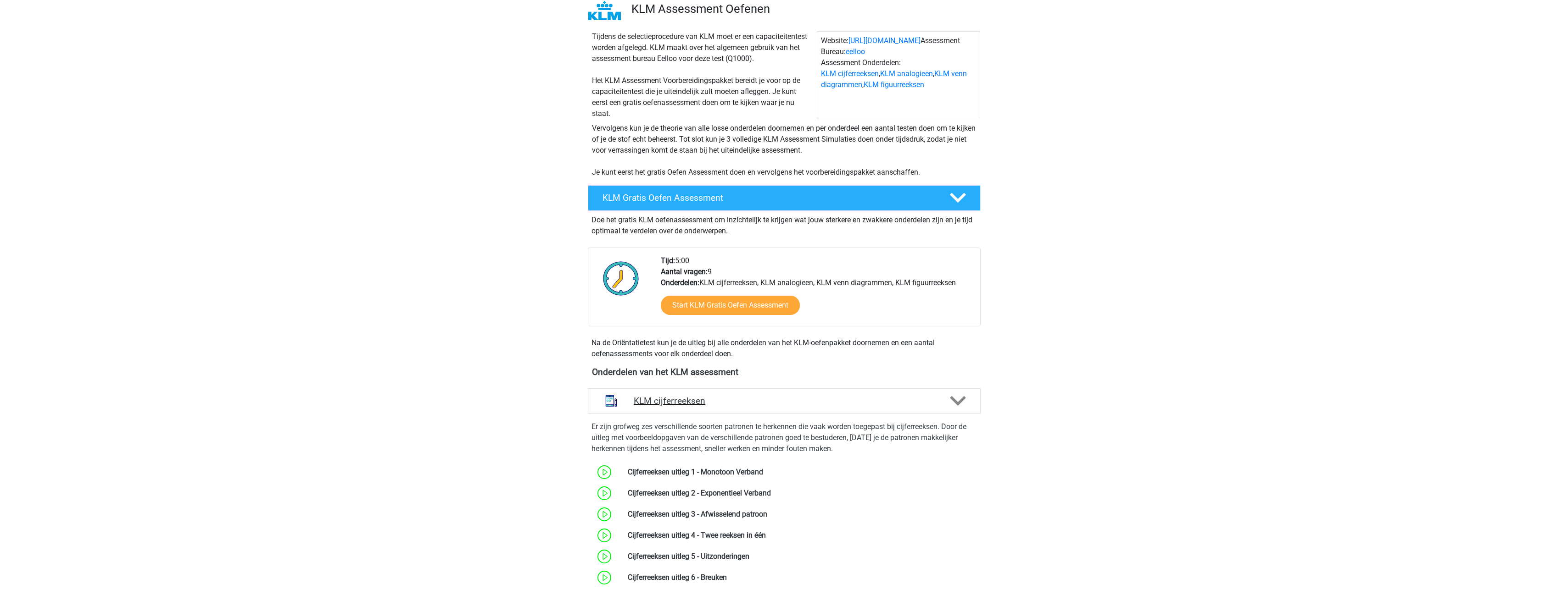
click at [790, 398] on h4 "KLM cijferreeksen" at bounding box center [784, 401] width 301 height 10
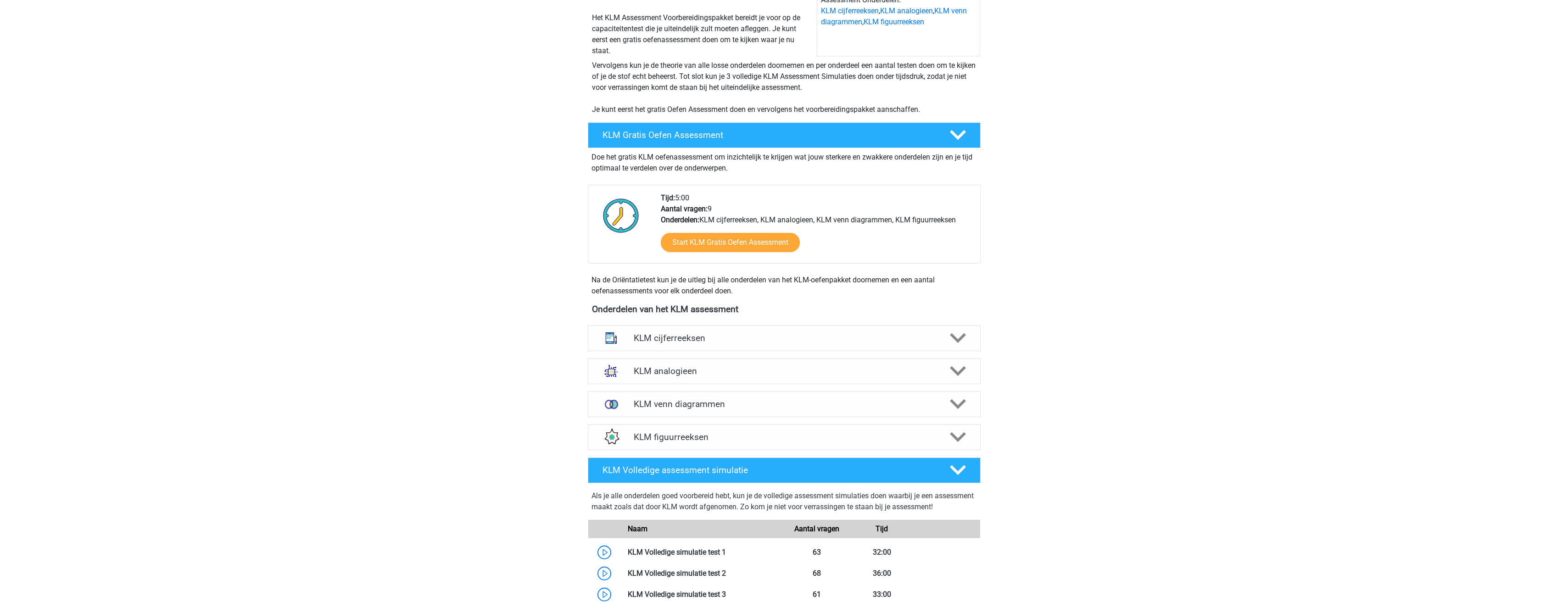
scroll to position [229, 0]
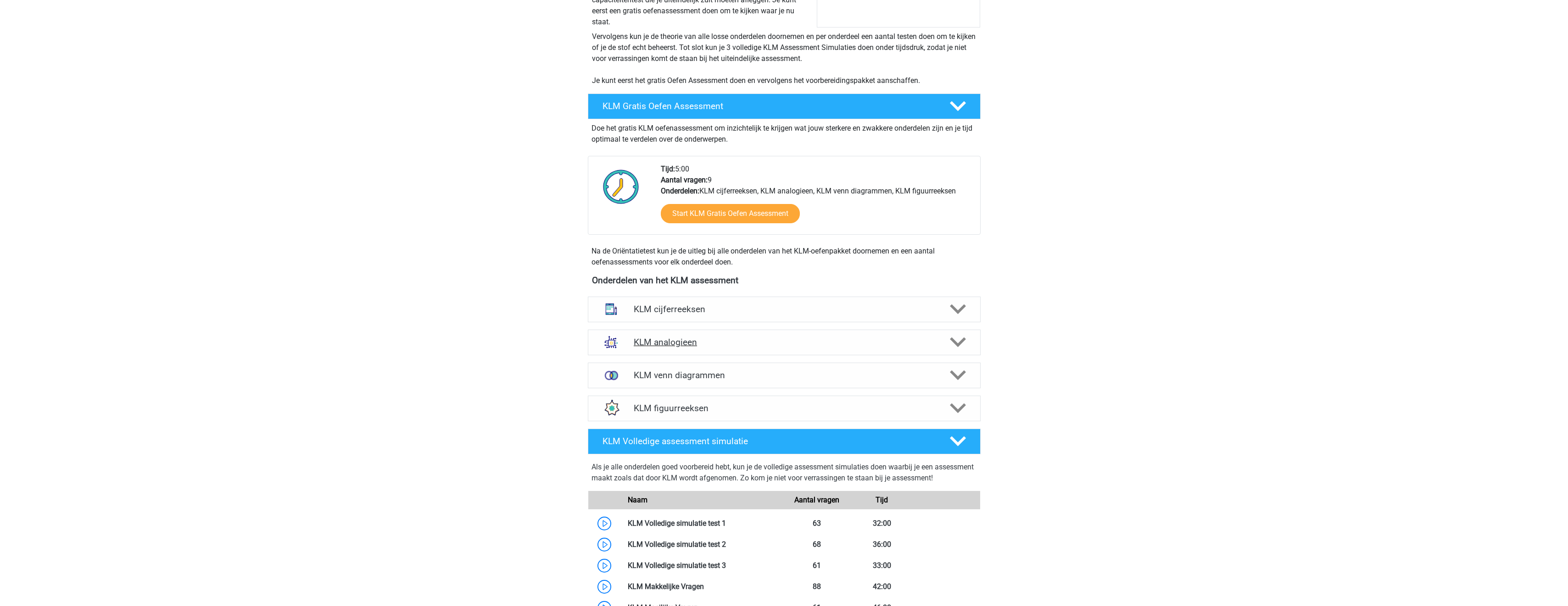
click at [782, 351] on div "KLM analogieen" at bounding box center [784, 343] width 392 height 26
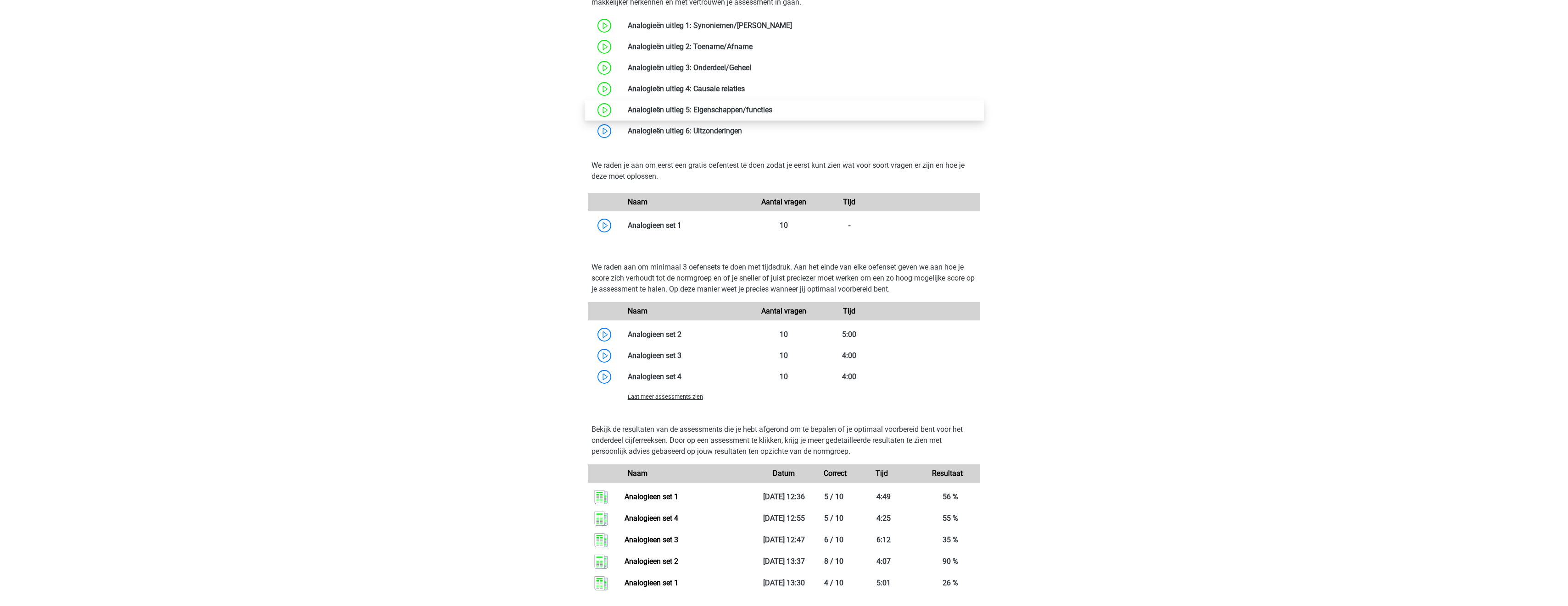
scroll to position [734, 0]
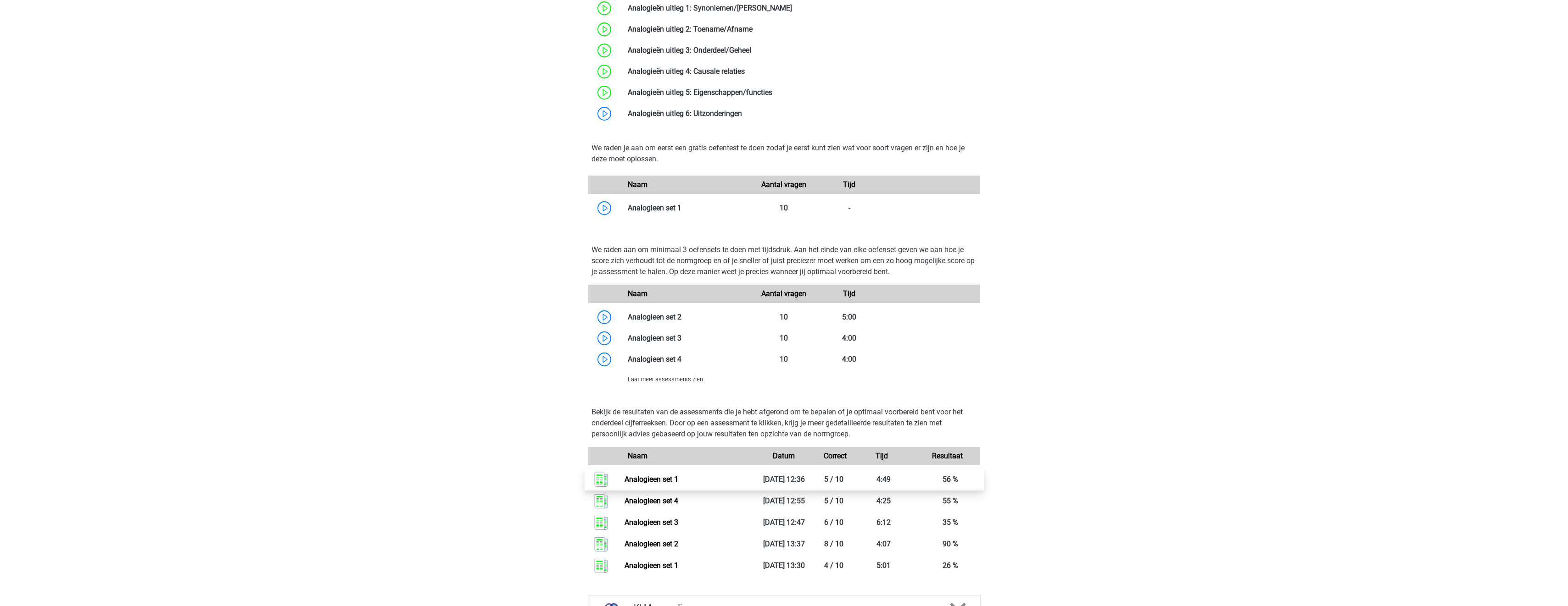
click at [678, 478] on link "Analogieen set 1" at bounding box center [652, 480] width 54 height 9
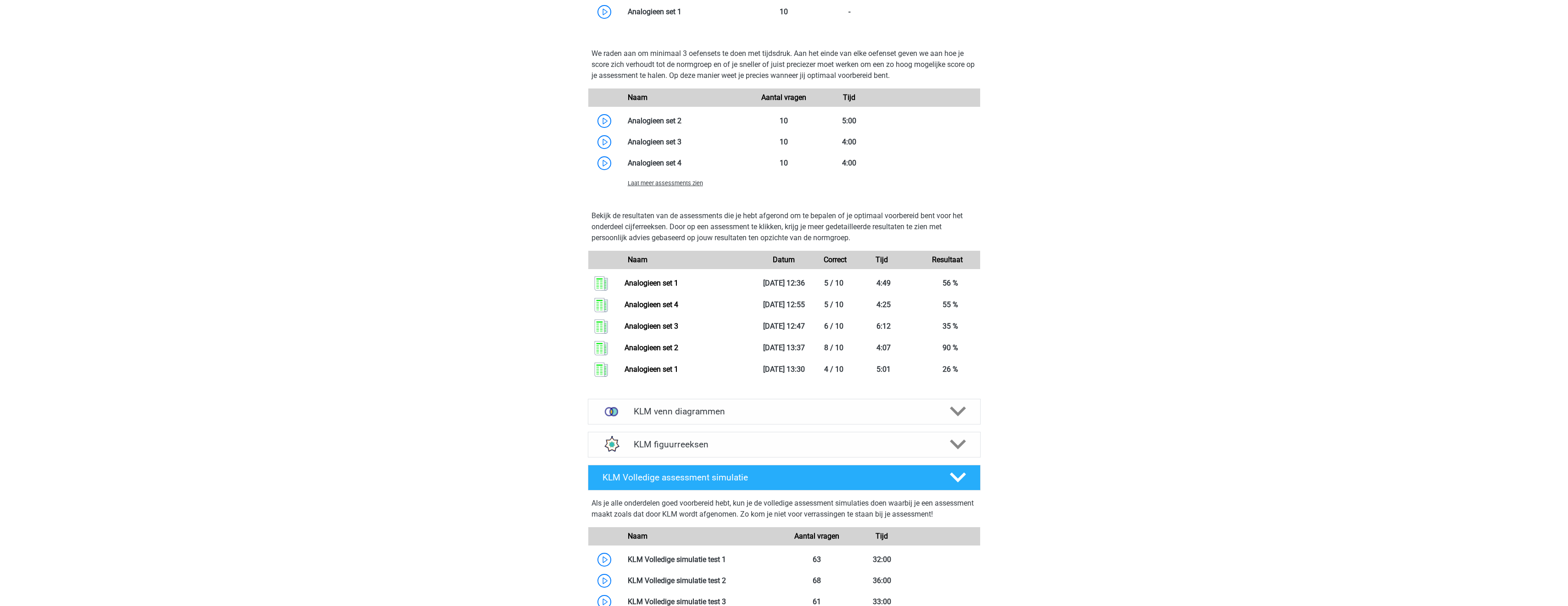
scroll to position [1009, 0]
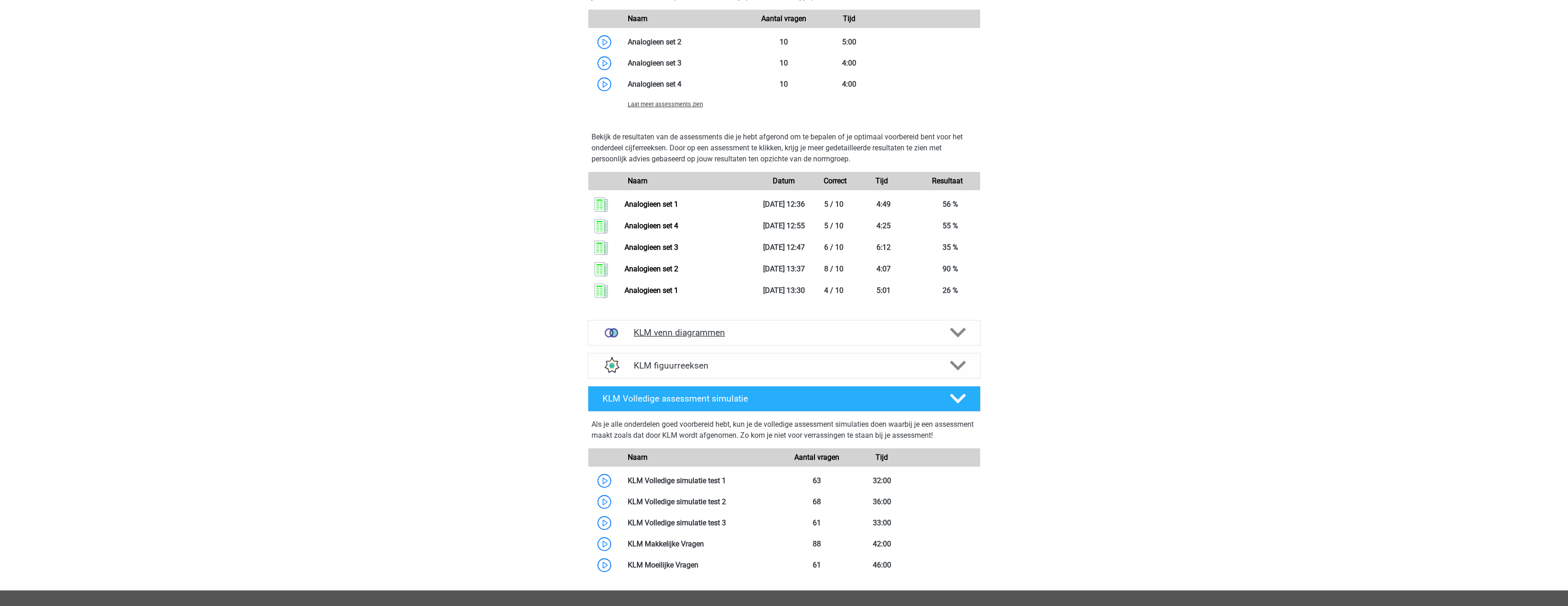
click at [754, 327] on h4 "KLM venn diagrammen" at bounding box center [784, 332] width 301 height 10
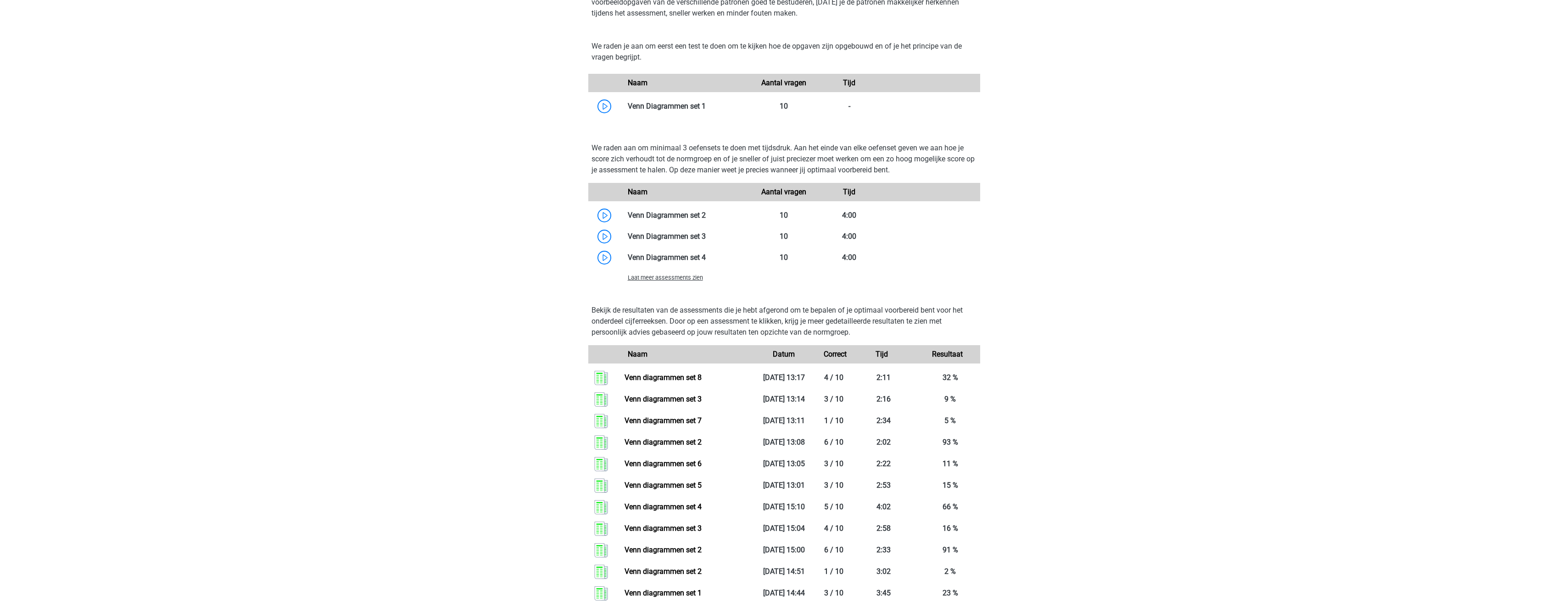
scroll to position [1330, 0]
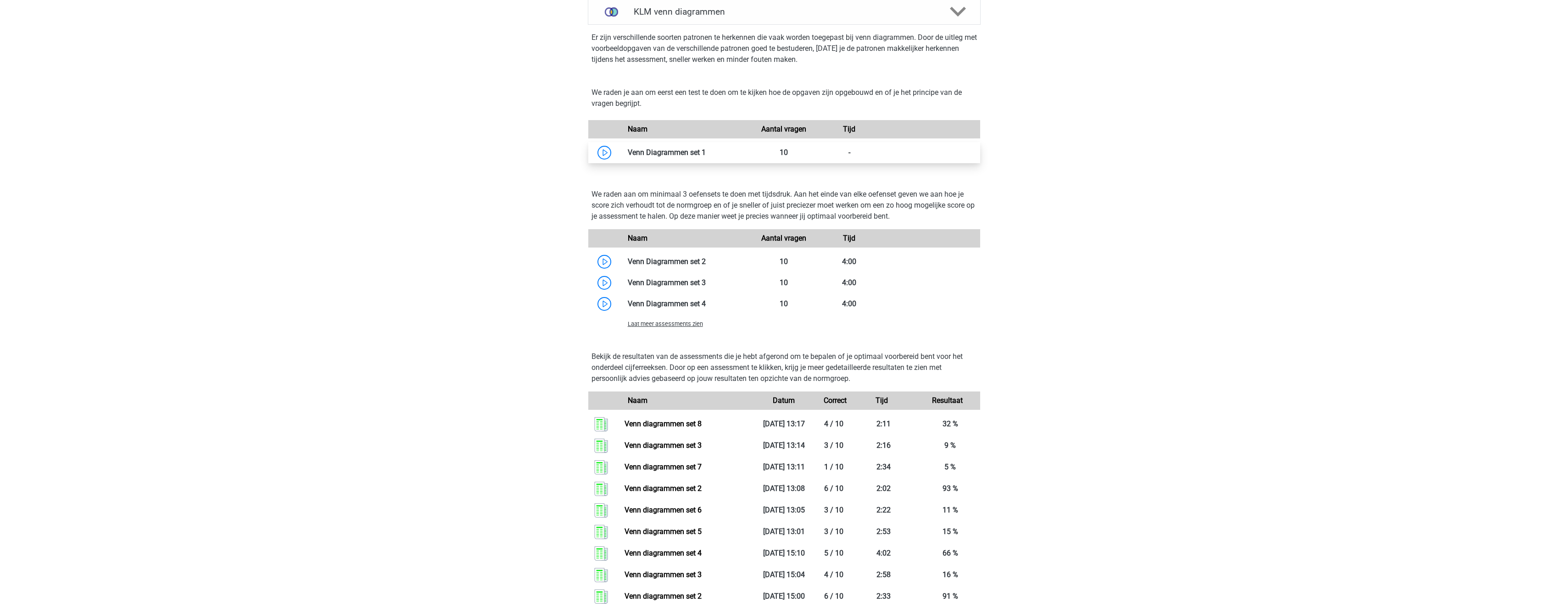
click at [705, 152] on link at bounding box center [705, 152] width 0 height 9
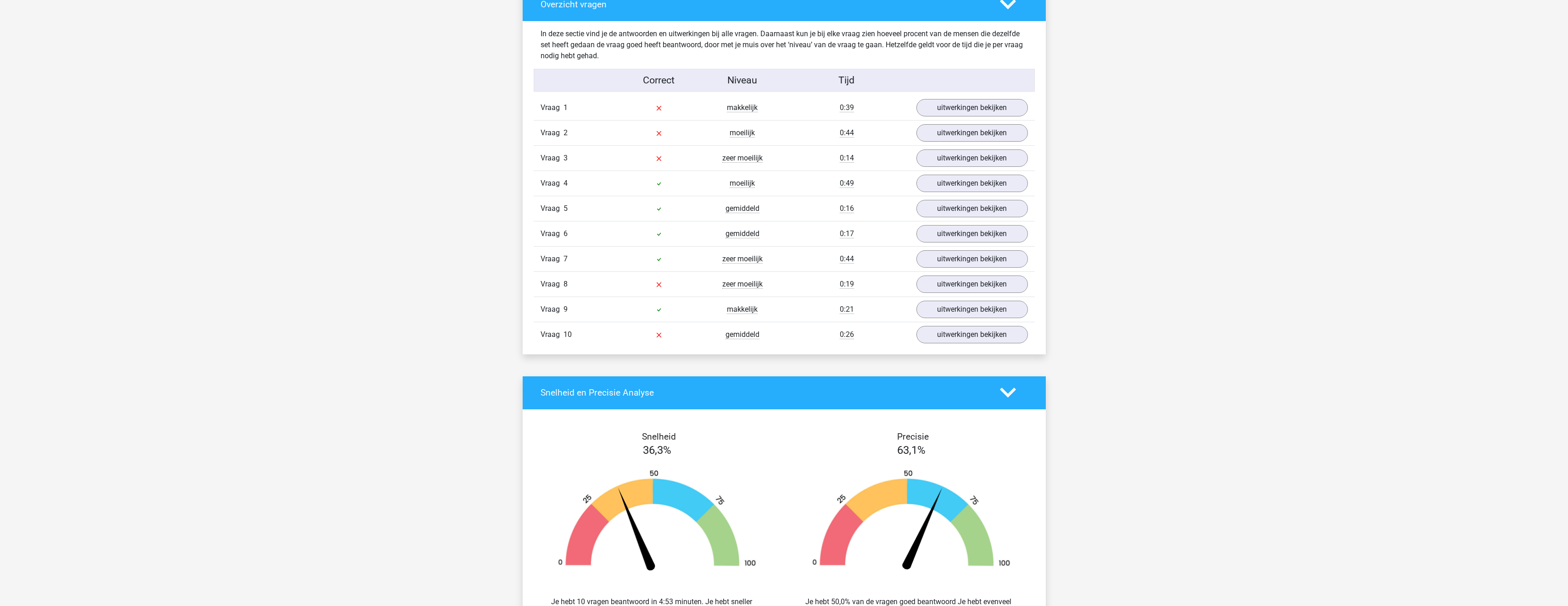
scroll to position [459, 0]
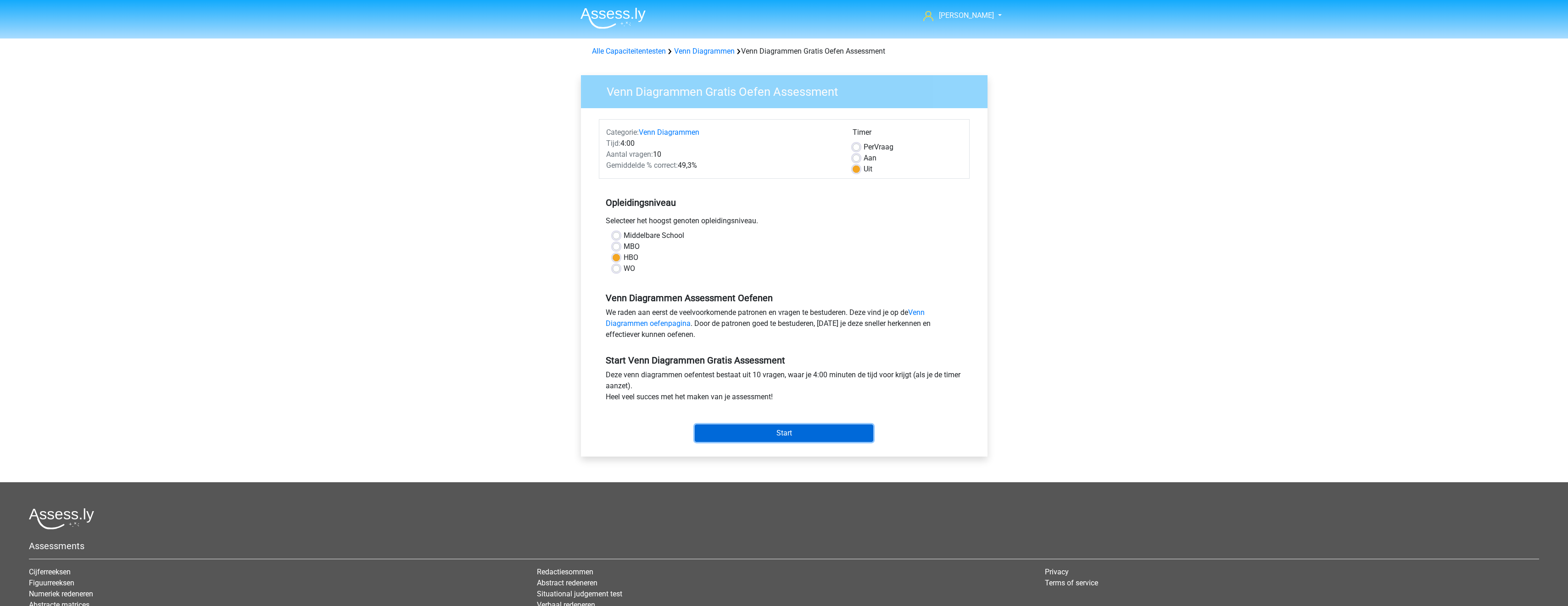
click at [800, 428] on input "Start" at bounding box center [784, 433] width 179 height 18
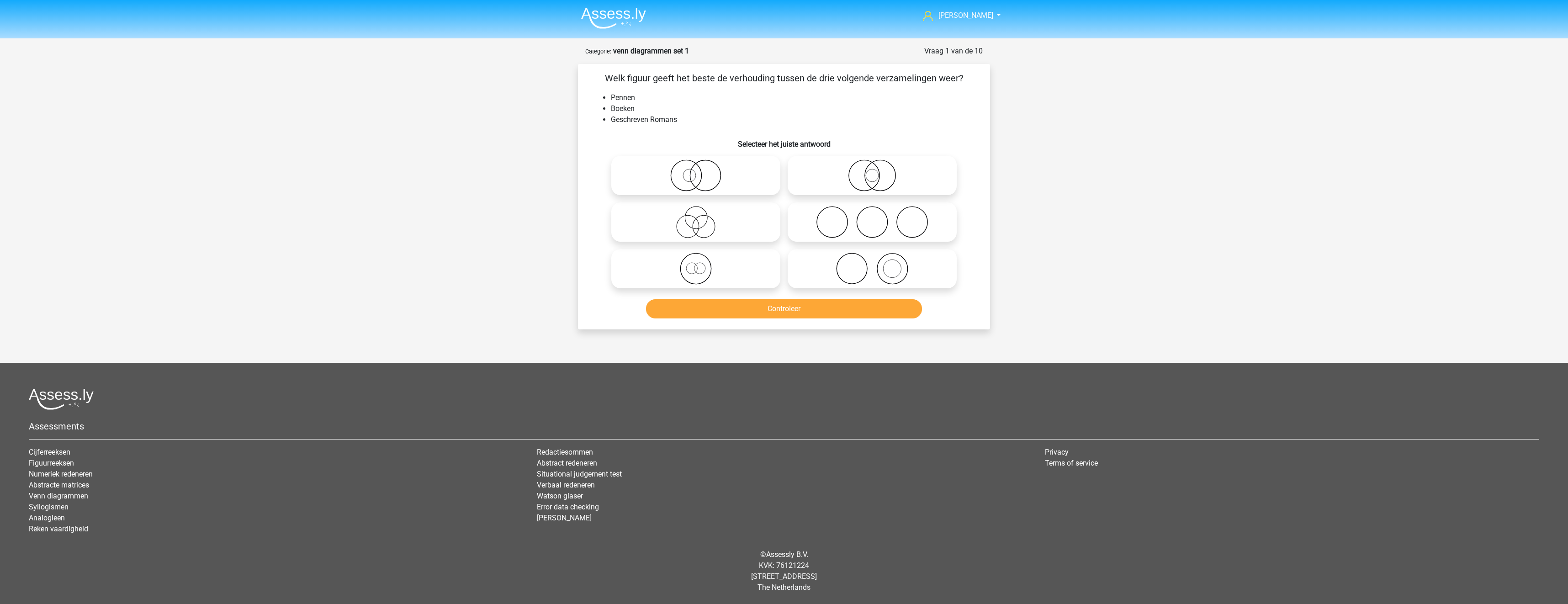
click at [838, 223] on icon at bounding box center [872, 222] width 162 height 32
click at [872, 217] on input "radio" at bounding box center [875, 215] width 6 height 6
radio input "true"
click at [831, 272] on icon at bounding box center [872, 269] width 162 height 32
click at [872, 264] on input "radio" at bounding box center [875, 261] width 6 height 6
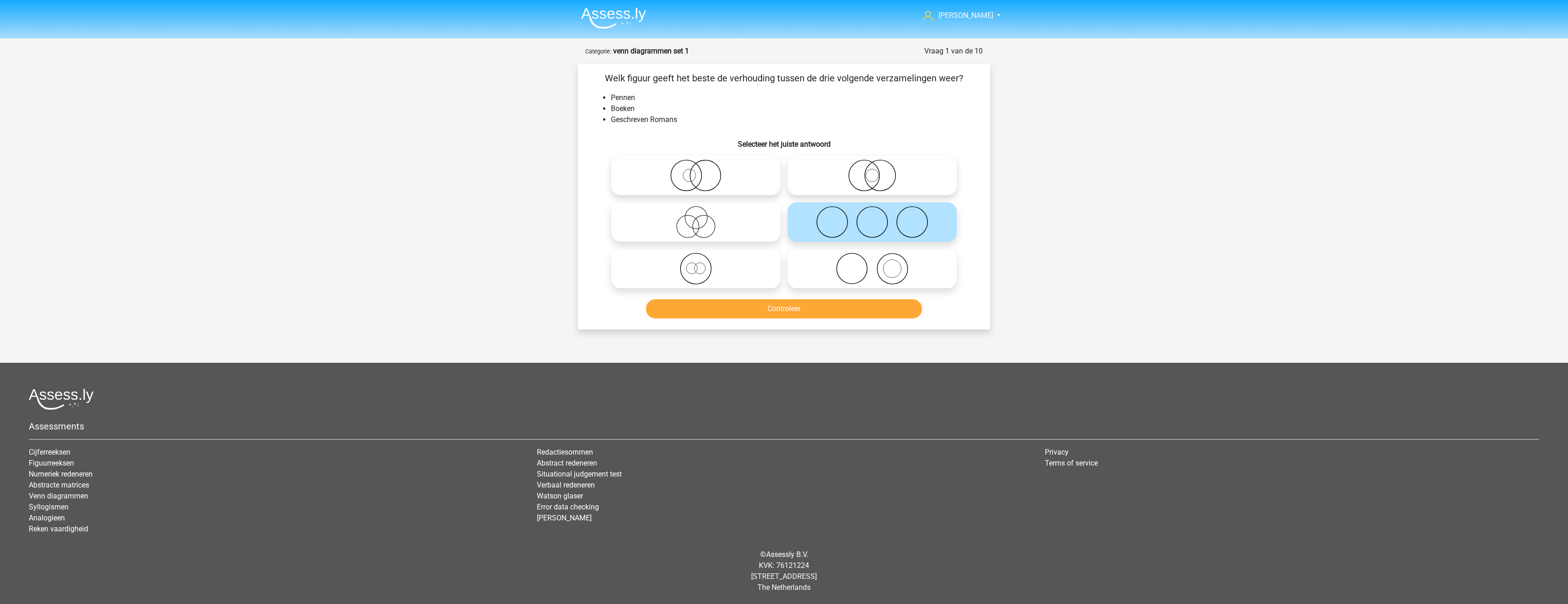
radio input "true"
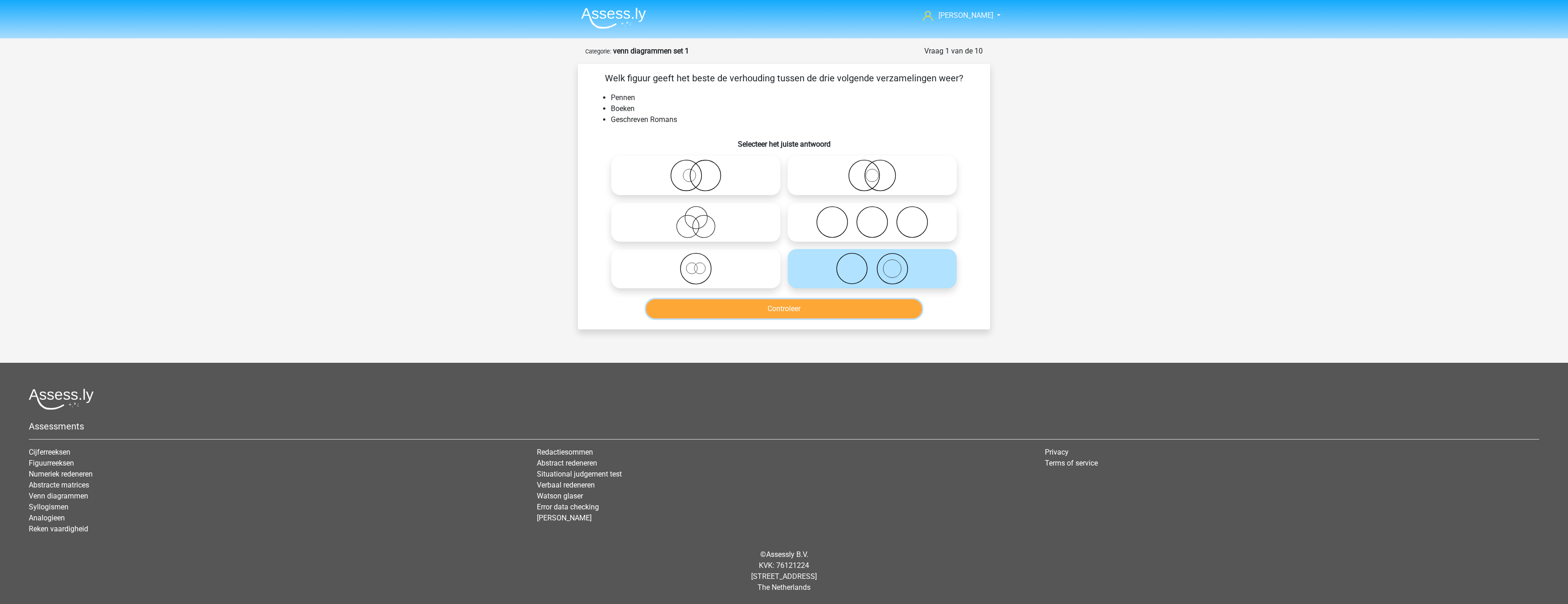
click at [813, 311] on button "Controleer" at bounding box center [784, 309] width 276 height 19
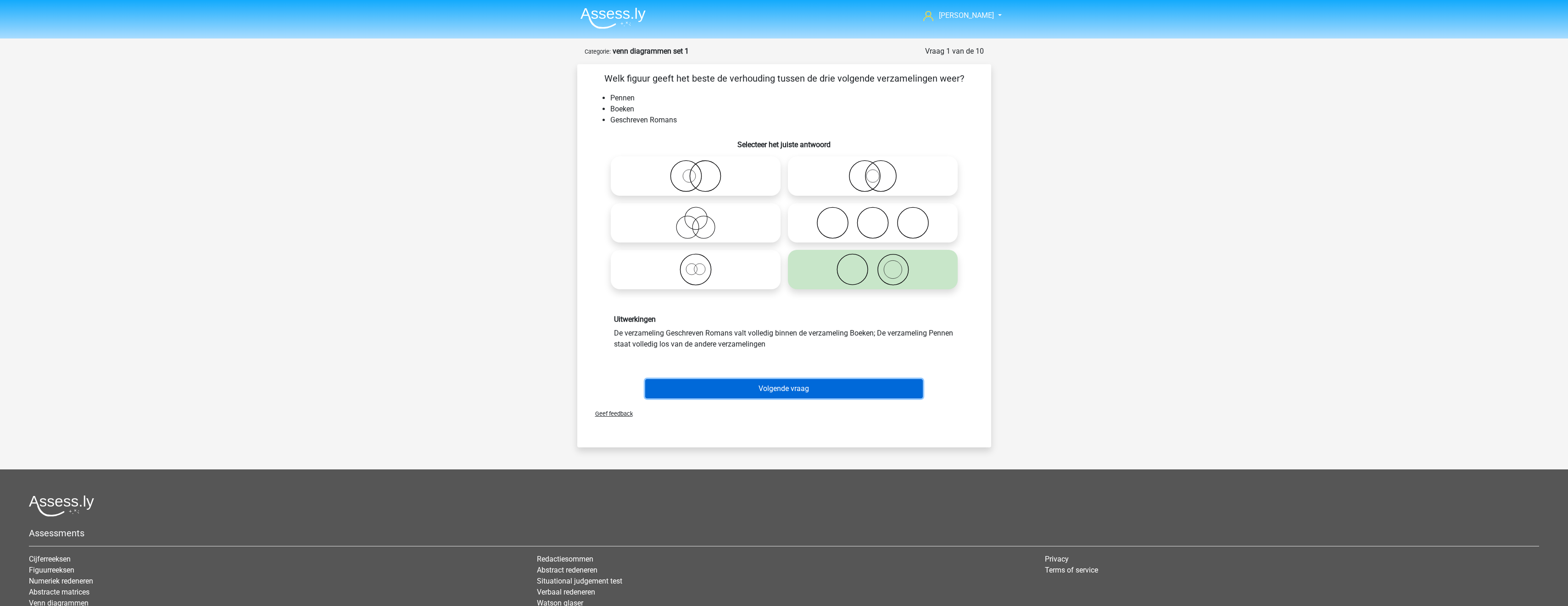
click at [817, 388] on button "Volgende vraag" at bounding box center [784, 389] width 278 height 20
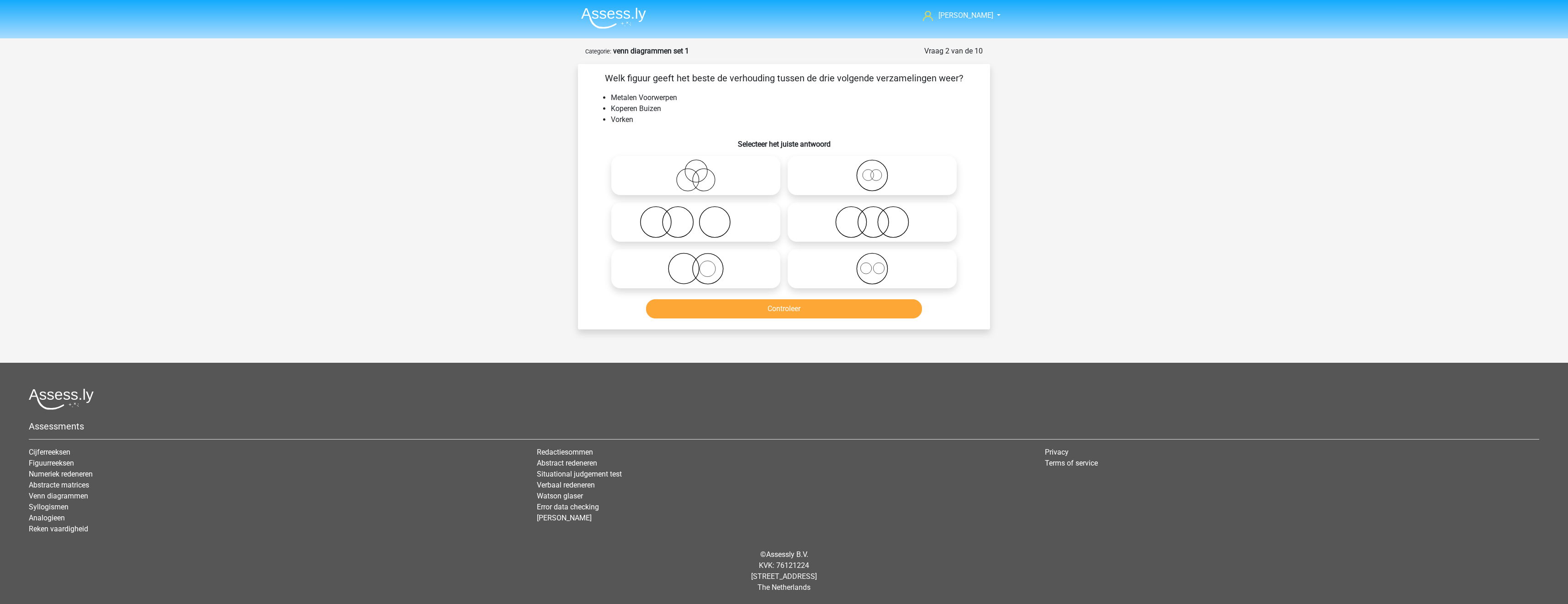
click at [844, 276] on icon at bounding box center [872, 269] width 162 height 32
click at [872, 264] on input "radio" at bounding box center [875, 261] width 6 height 6
radio input "true"
click at [850, 312] on button "Controleer" at bounding box center [784, 309] width 276 height 19
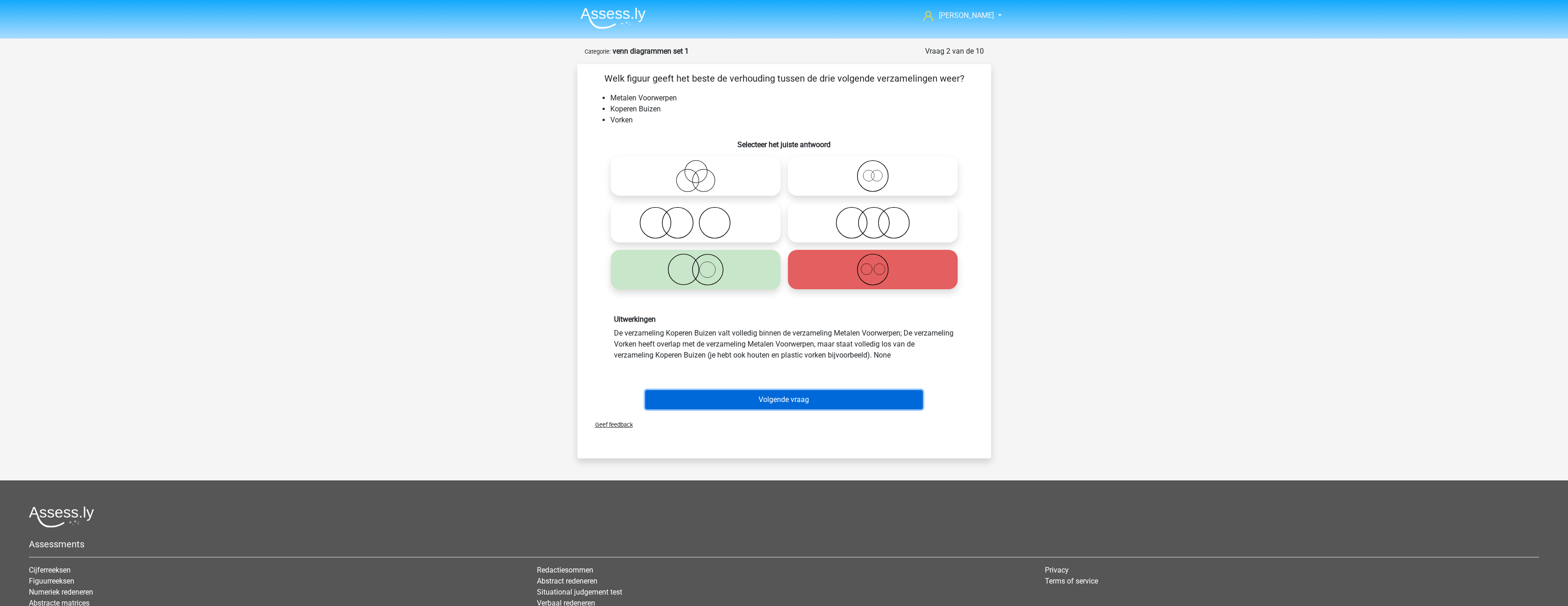
click at [798, 398] on button "Volgende vraag" at bounding box center [784, 400] width 278 height 20
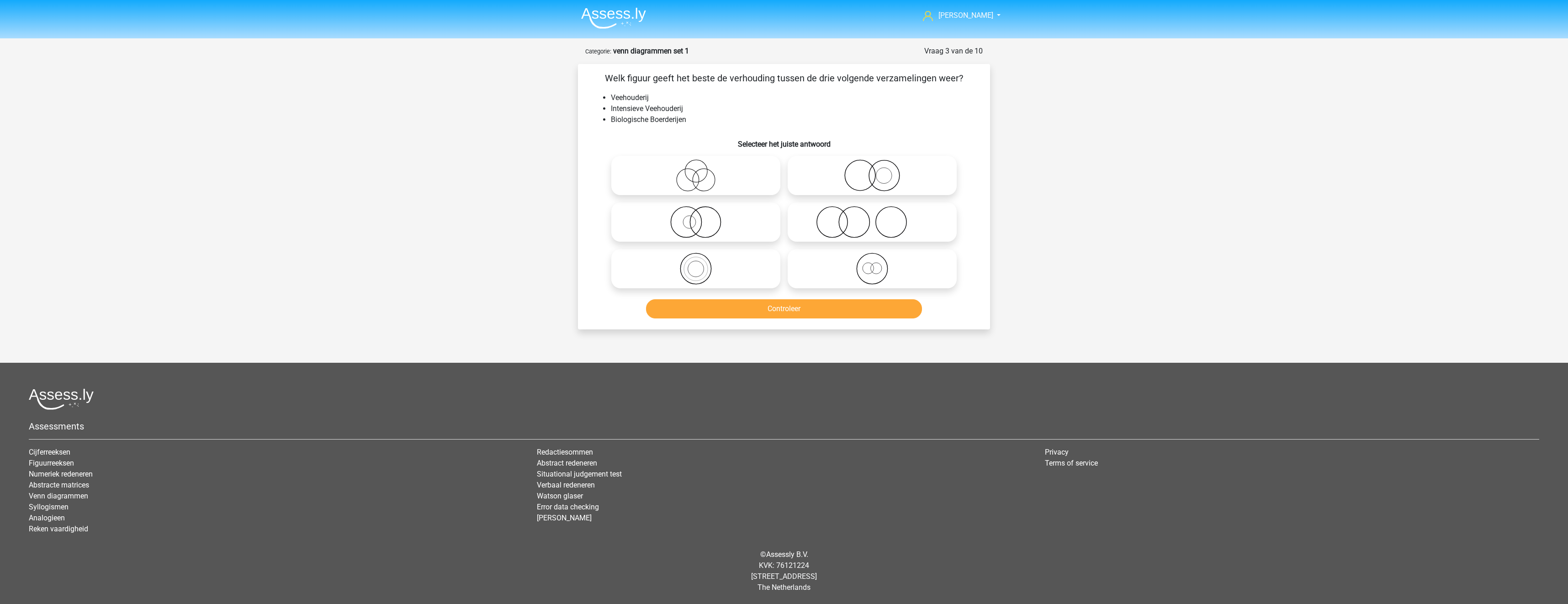
click at [719, 224] on icon at bounding box center [696, 222] width 162 height 32
click at [702, 217] on input "radio" at bounding box center [699, 215] width 6 height 6
radio input "true"
click at [841, 186] on icon at bounding box center [872, 175] width 162 height 32
click at [872, 171] on input "radio" at bounding box center [875, 168] width 6 height 6
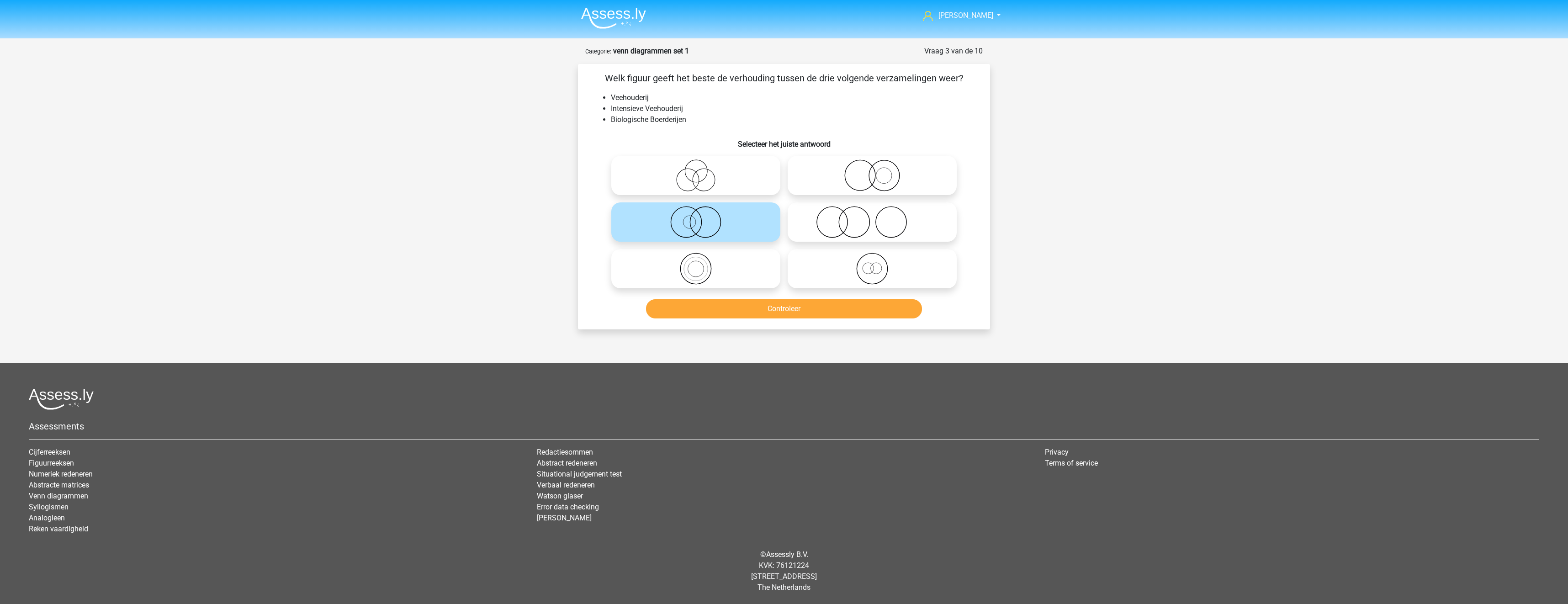
radio input "true"
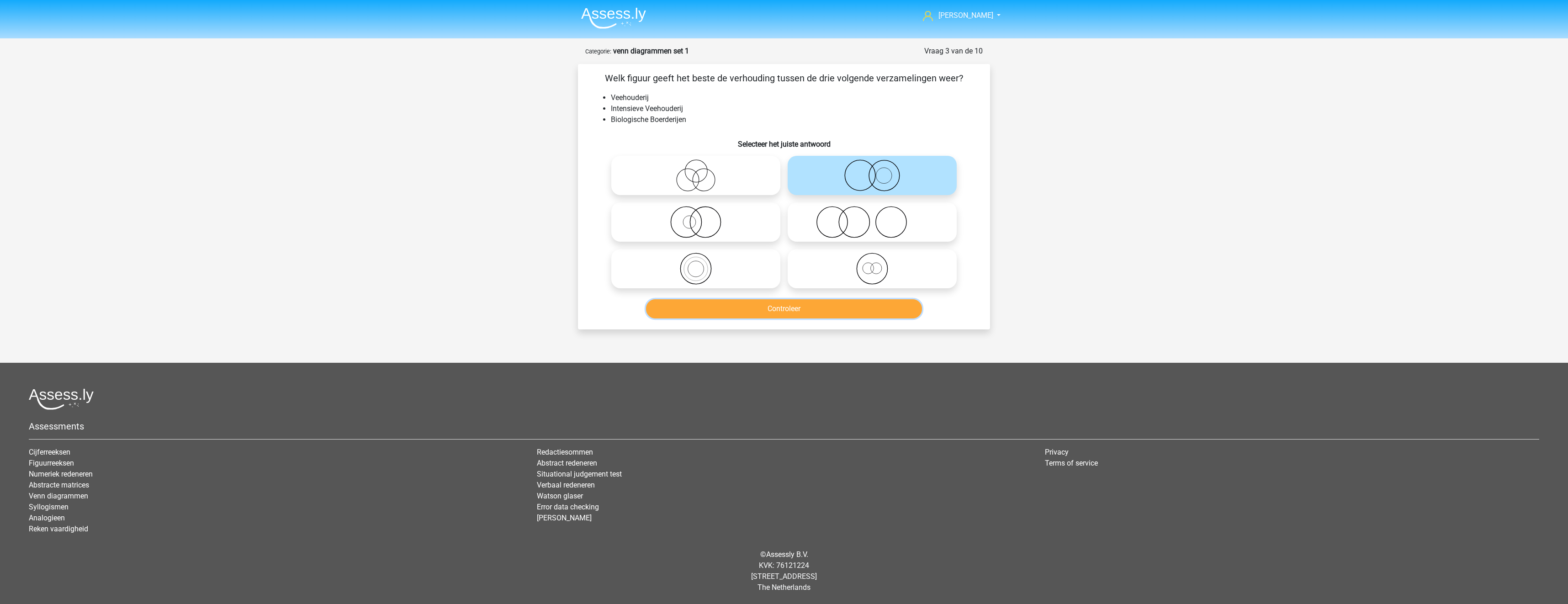
click at [832, 312] on button "Controleer" at bounding box center [784, 309] width 276 height 19
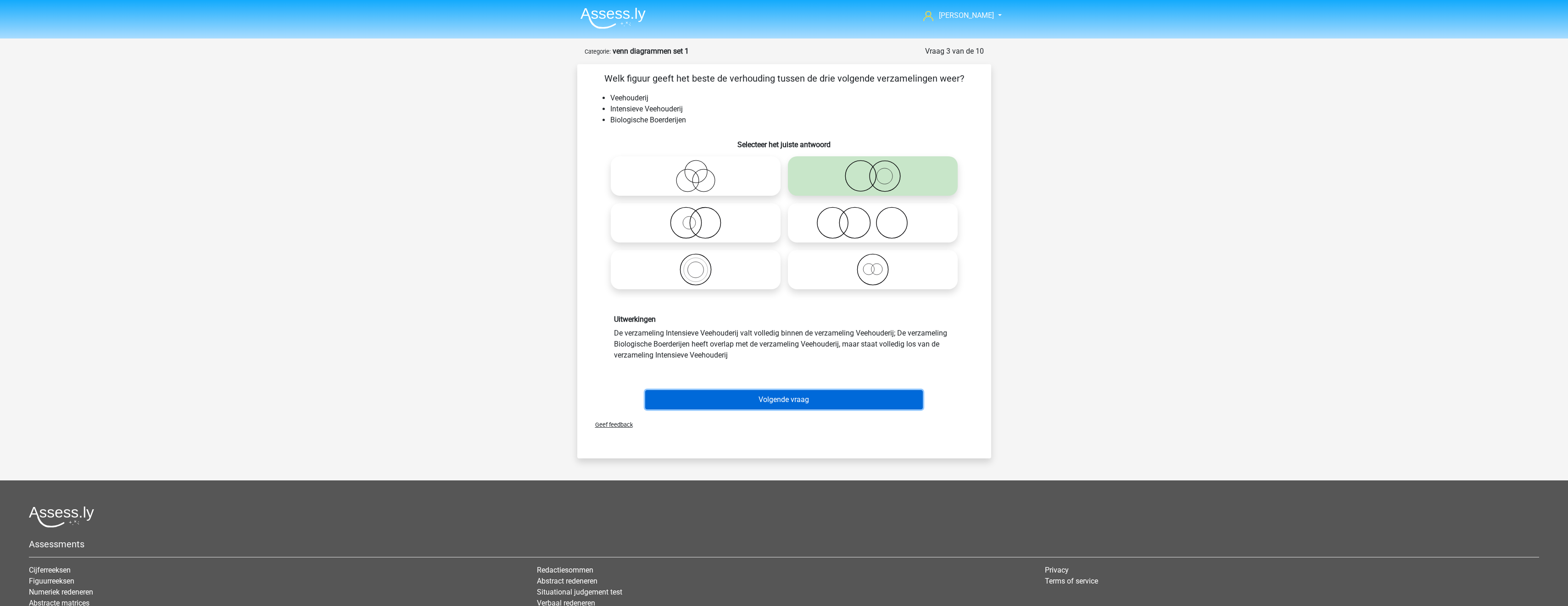
click at [824, 401] on button "Volgende vraag" at bounding box center [784, 400] width 278 height 20
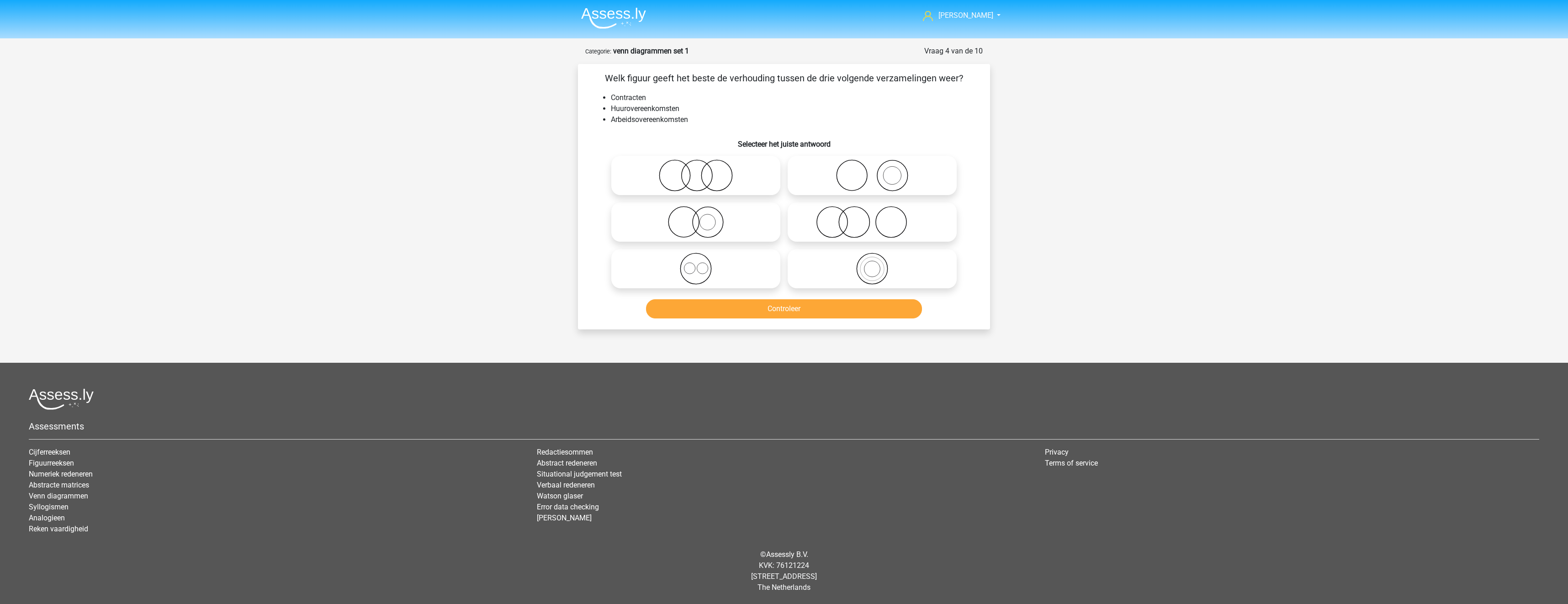
click at [721, 176] on icon at bounding box center [696, 175] width 162 height 32
click at [702, 171] on input "radio" at bounding box center [699, 168] width 6 height 6
radio input "true"
click at [741, 306] on button "Controleer" at bounding box center [784, 309] width 276 height 19
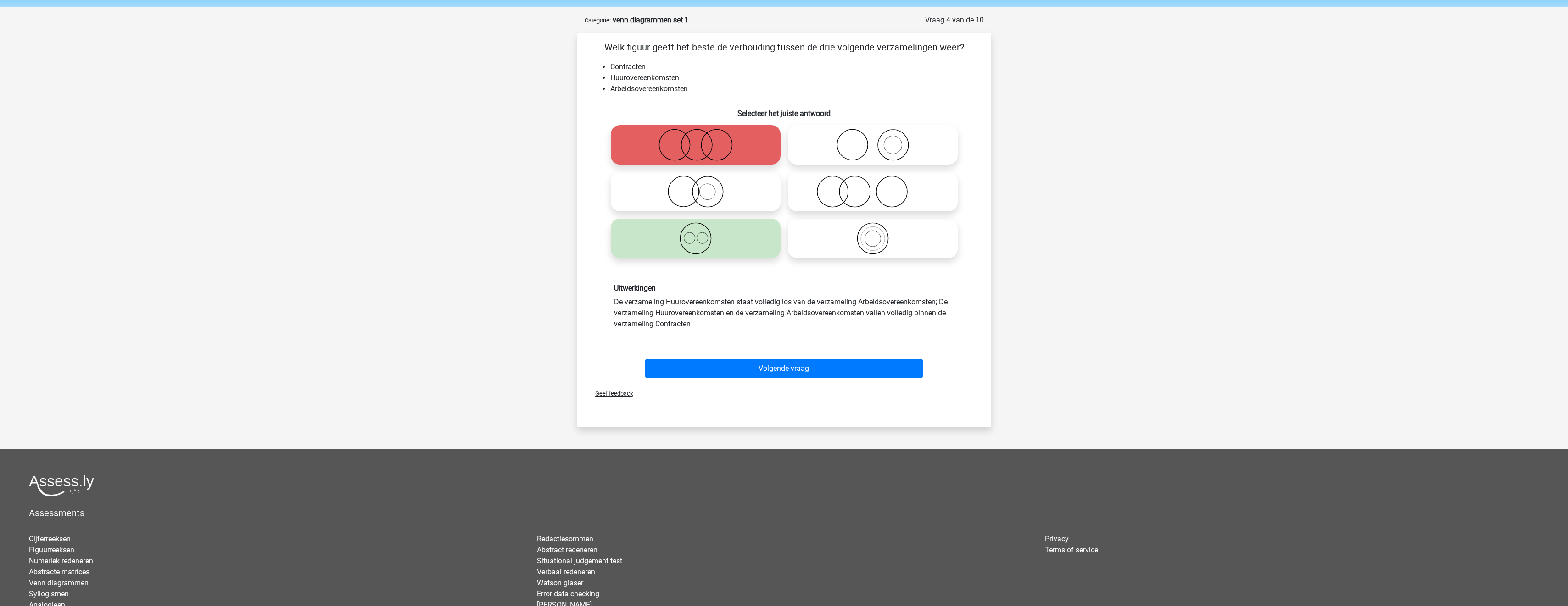
scroll to position [46, 0]
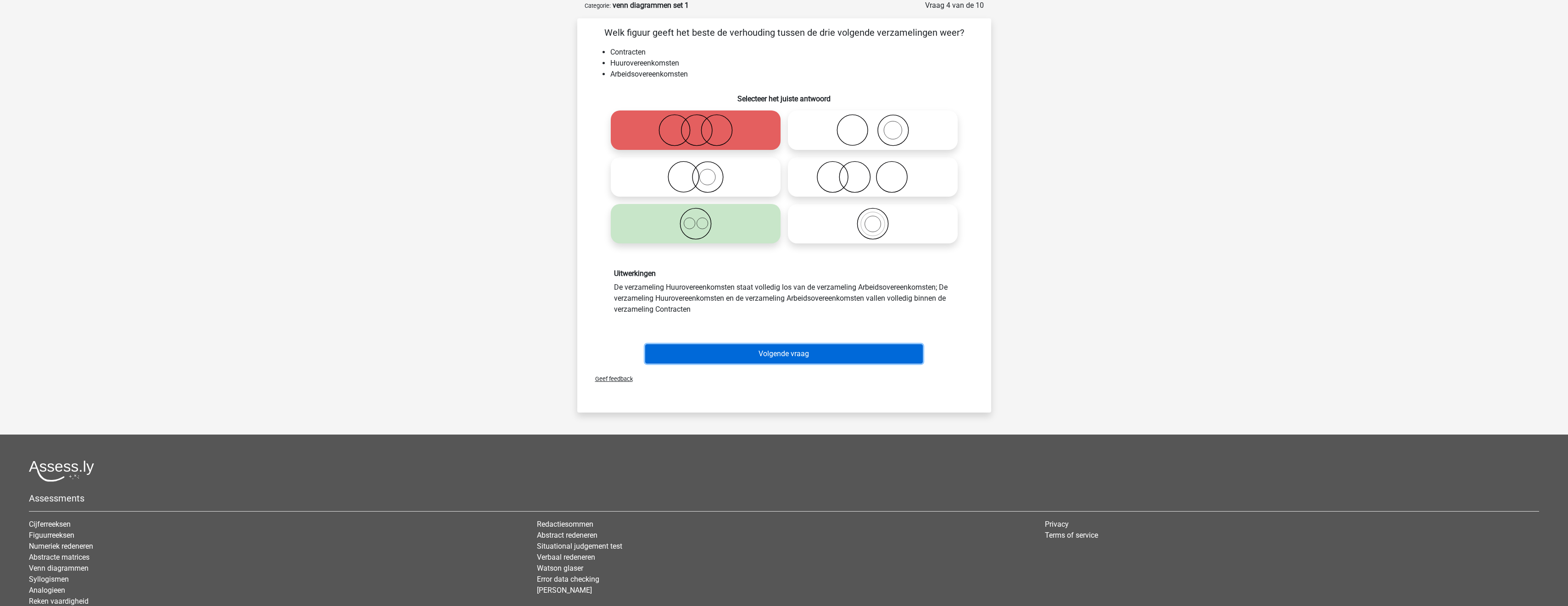
drag, startPoint x: 779, startPoint y: 347, endPoint x: 786, endPoint y: 348, distance: 7.1
click at [779, 348] on button "Volgende vraag" at bounding box center [784, 354] width 278 height 20
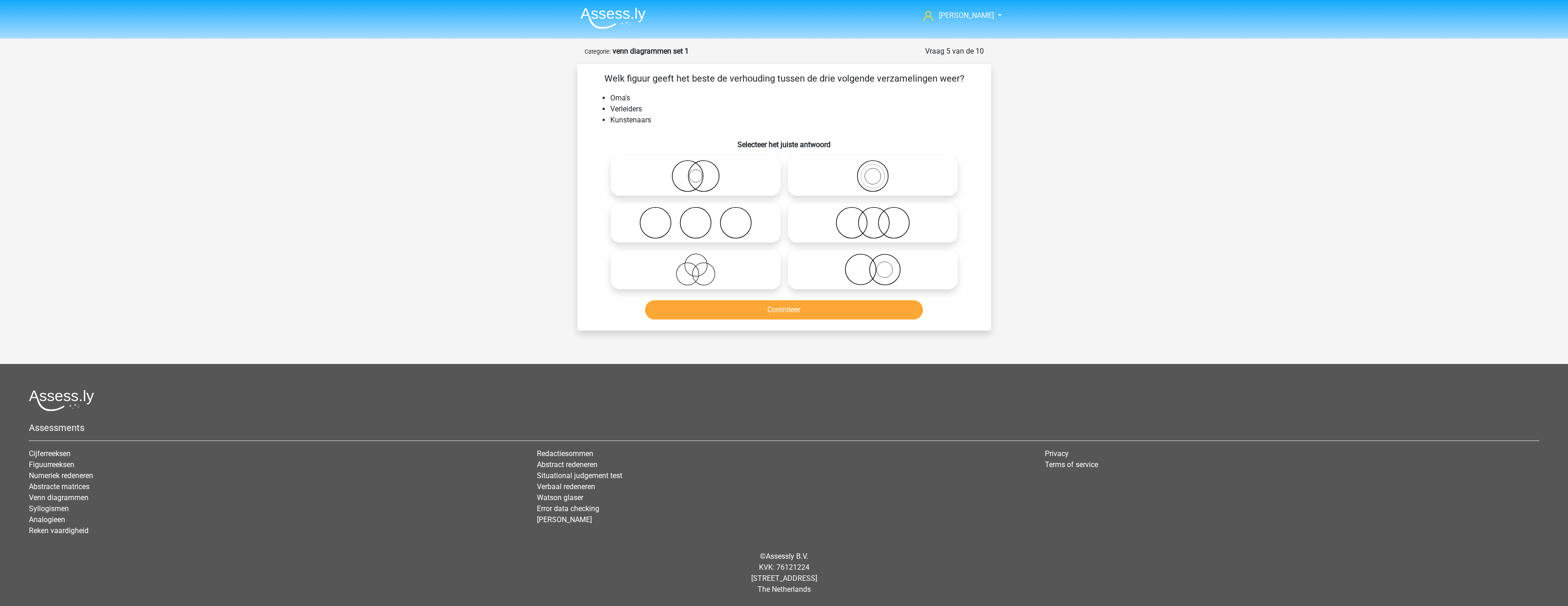
scroll to position [0, 0]
click at [742, 230] on icon at bounding box center [699, 223] width 163 height 32
click at [705, 218] on input "radio" at bounding box center [702, 216] width 6 height 6
radio input "true"
click at [757, 307] on button "Controleer" at bounding box center [787, 310] width 278 height 20
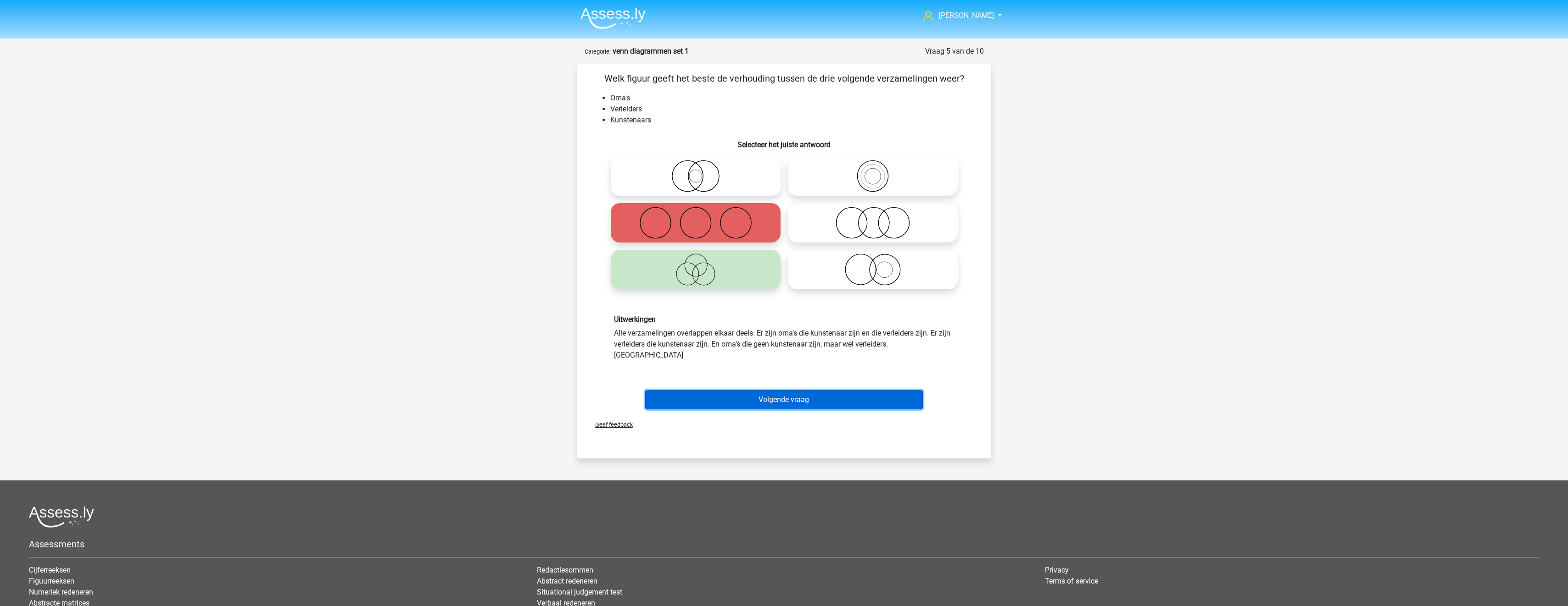
click at [781, 390] on button "Volgende vraag" at bounding box center [784, 400] width 278 height 20
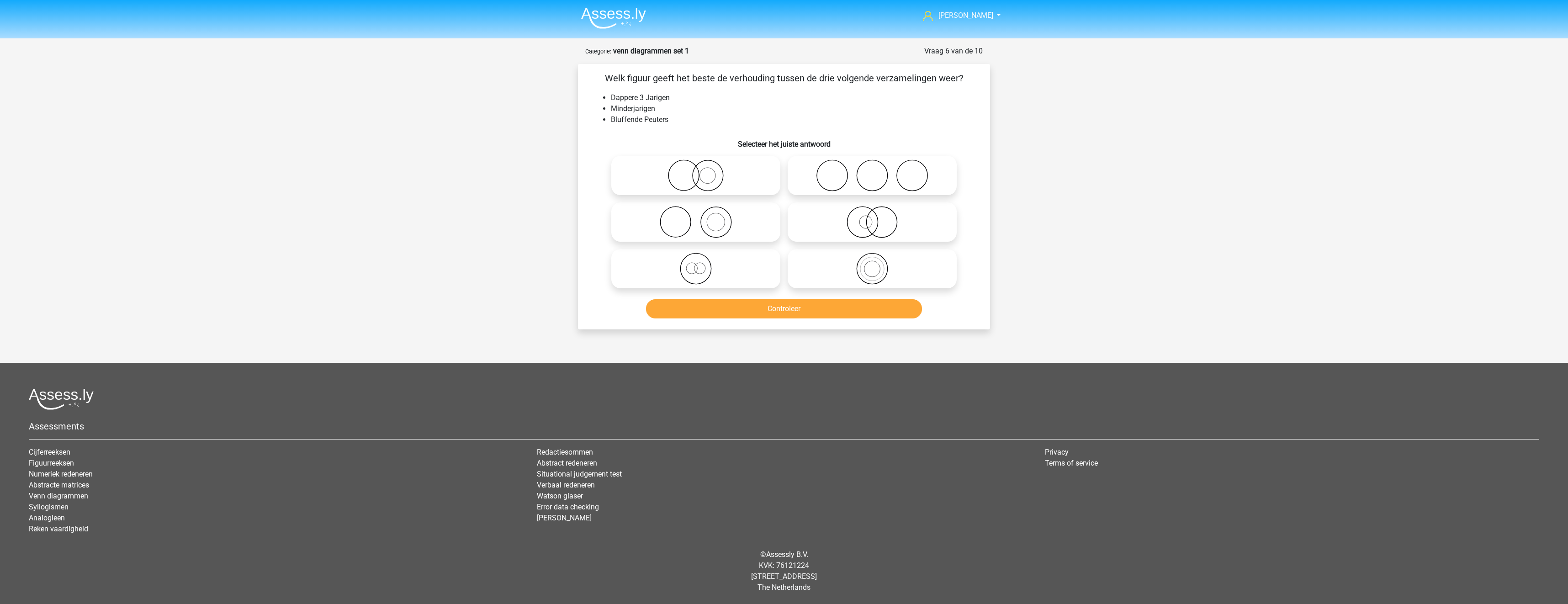
click at [758, 275] on icon at bounding box center [696, 269] width 162 height 32
click at [702, 264] on input "radio" at bounding box center [699, 261] width 6 height 6
radio input "true"
click at [770, 312] on button "Controleer" at bounding box center [784, 309] width 276 height 19
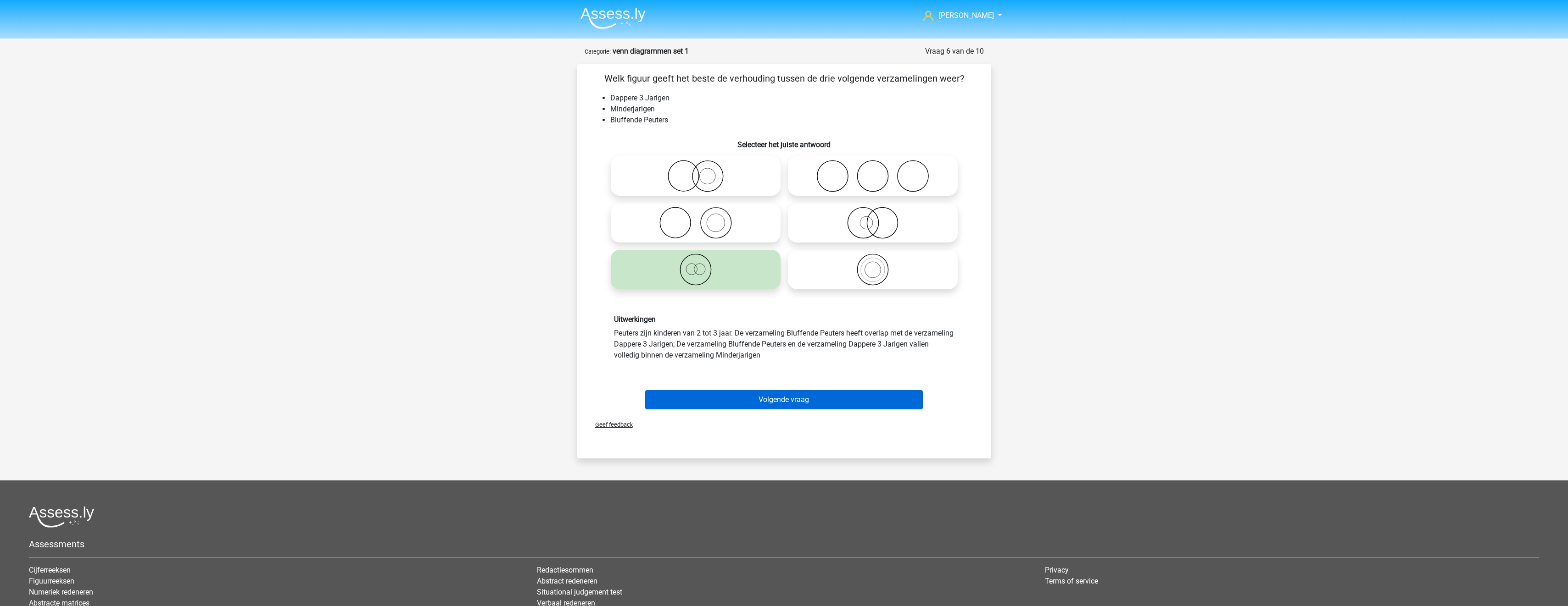
drag, startPoint x: 801, startPoint y: 387, endPoint x: 805, endPoint y: 391, distance: 5.7
click at [803, 390] on div "Volgende vraag" at bounding box center [784, 398] width 385 height 31
click at [809, 396] on button "Volgende vraag" at bounding box center [784, 400] width 278 height 20
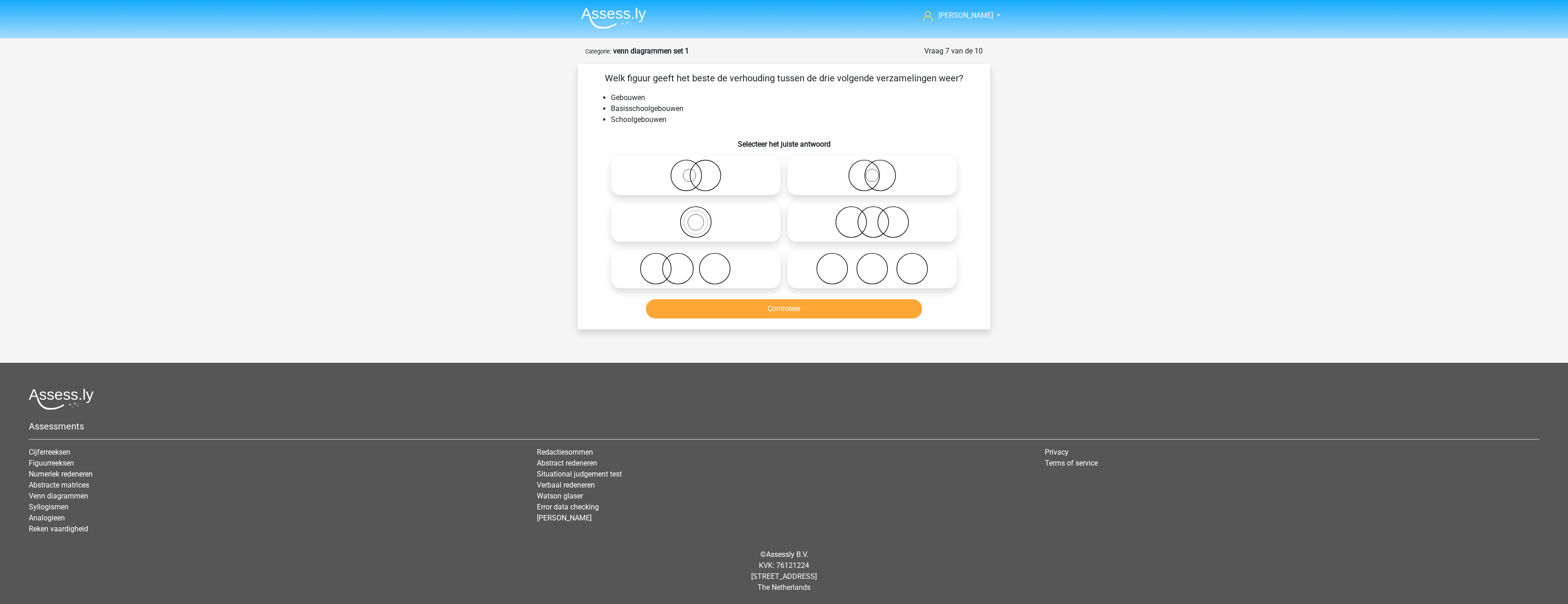
click at [721, 233] on icon at bounding box center [696, 222] width 162 height 32
click at [702, 217] on input "radio" at bounding box center [699, 215] width 6 height 6
radio input "true"
click at [743, 316] on button "Controleer" at bounding box center [784, 309] width 276 height 19
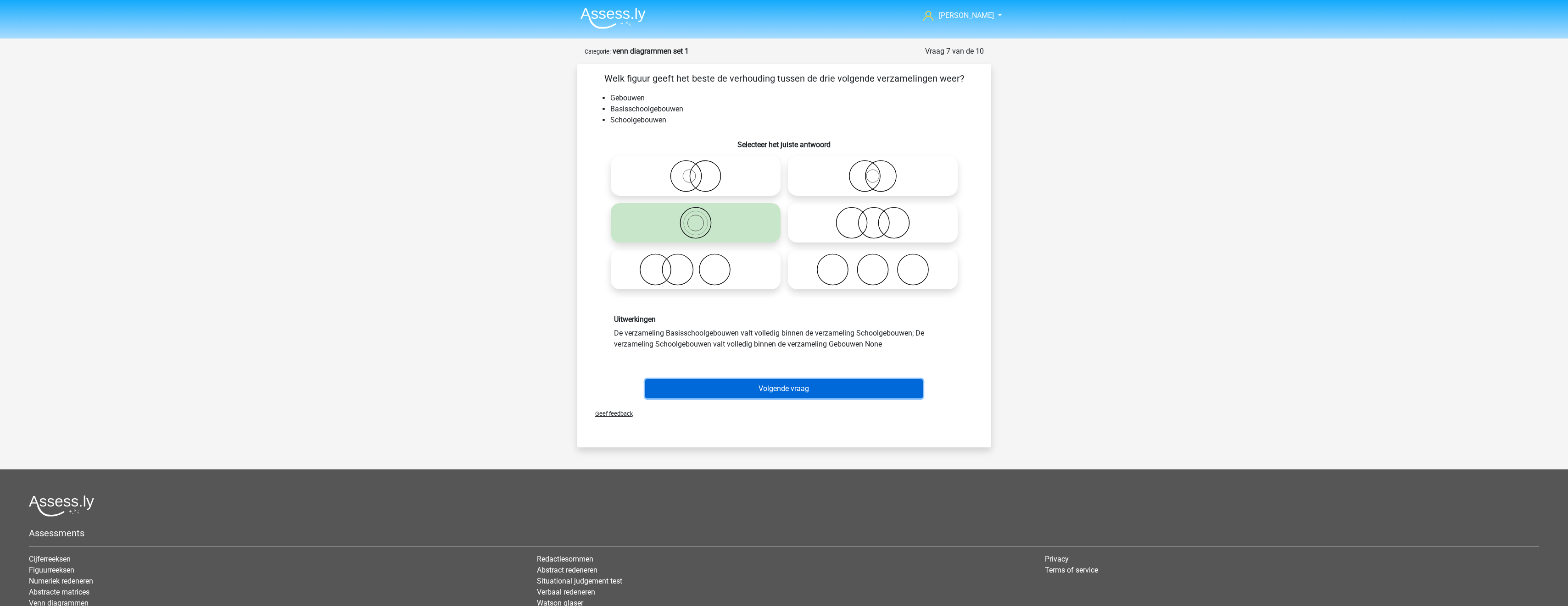
click at [781, 389] on button "Volgende vraag" at bounding box center [784, 389] width 278 height 20
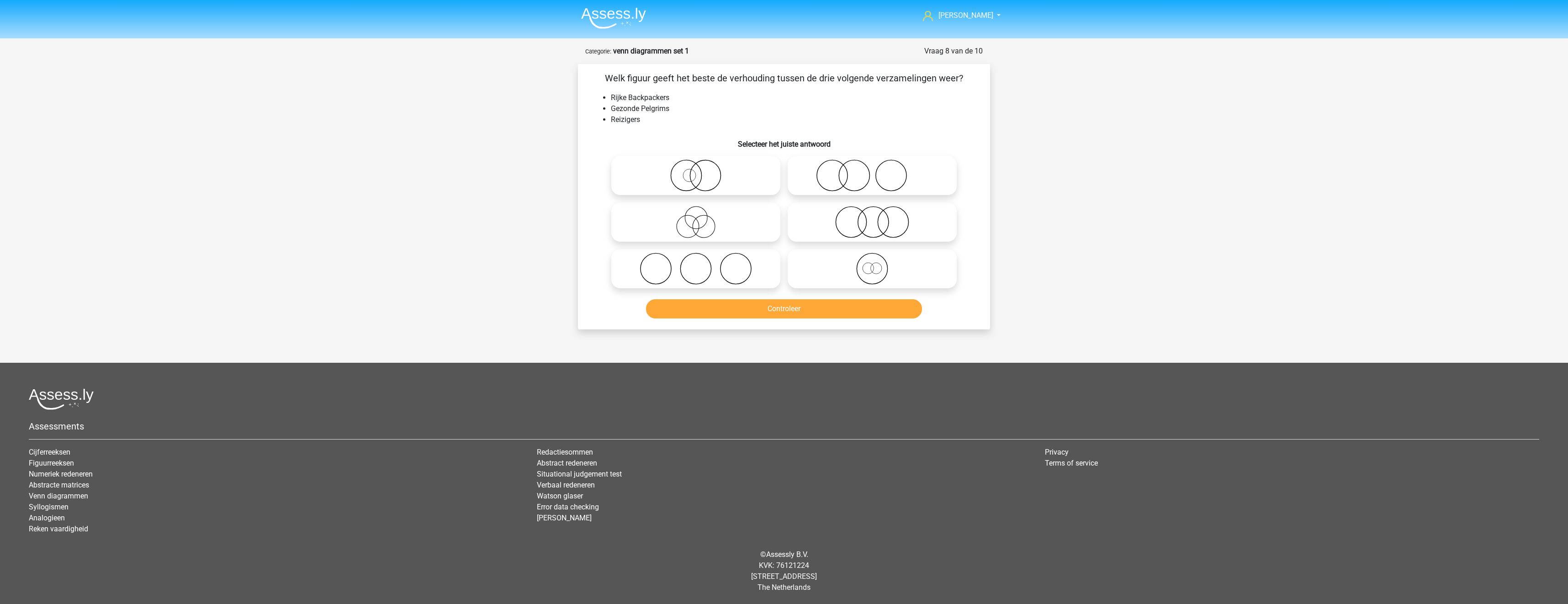
click at [741, 221] on icon at bounding box center [696, 222] width 162 height 32
click at [702, 217] on input "radio" at bounding box center [699, 215] width 6 height 6
radio input "true"
click at [774, 307] on button "Controleer" at bounding box center [784, 309] width 276 height 19
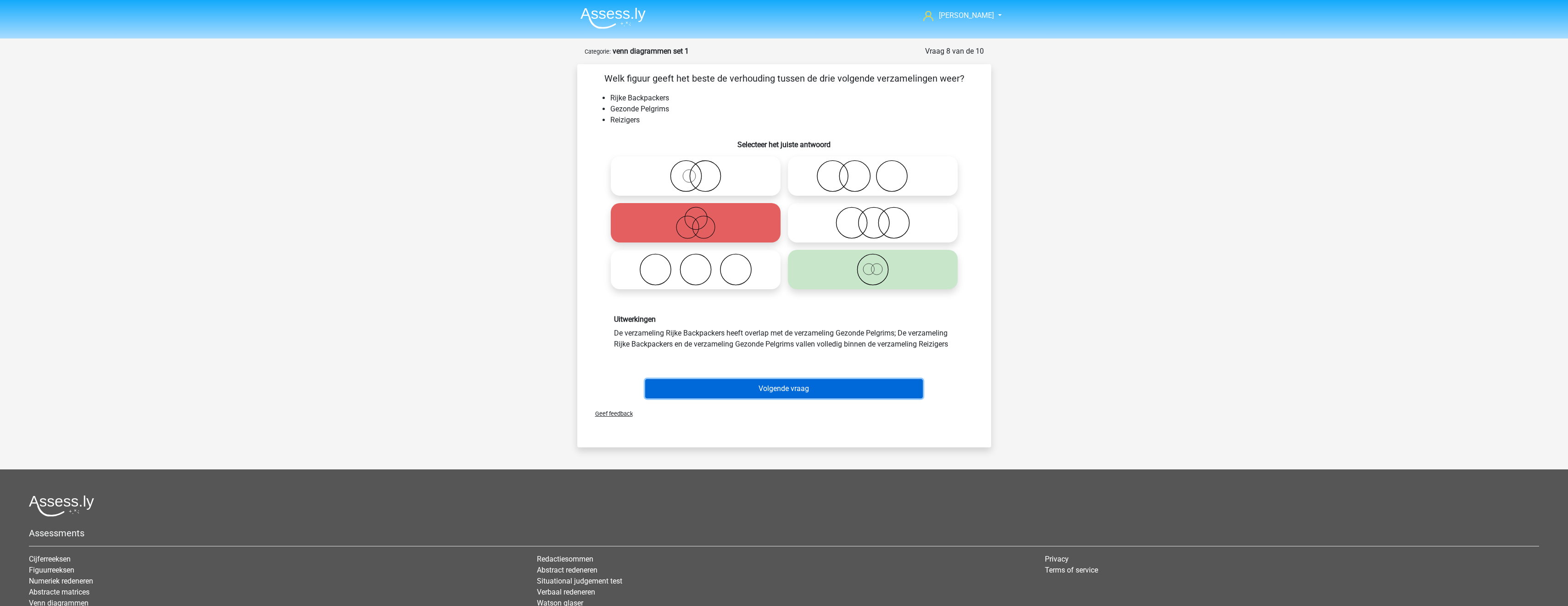
click at [858, 385] on button "Volgende vraag" at bounding box center [784, 389] width 278 height 20
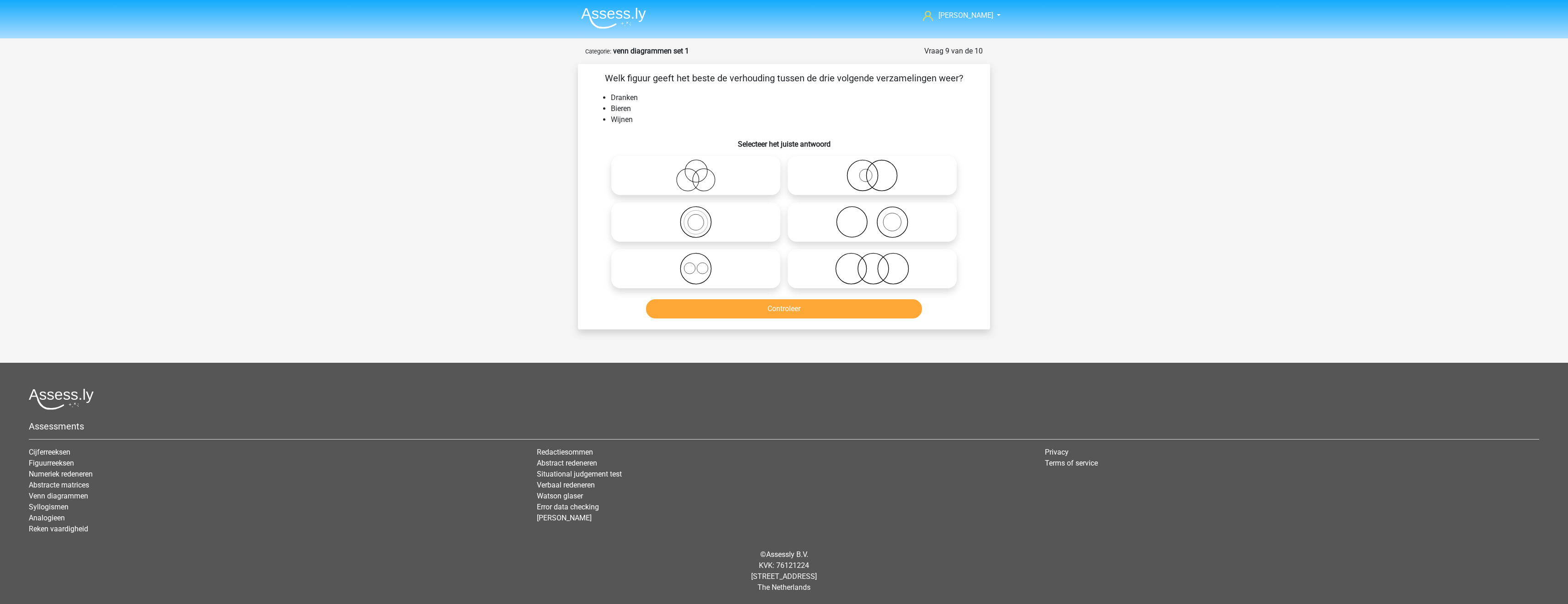
click at [853, 271] on icon at bounding box center [872, 269] width 162 height 32
click at [872, 264] on input "radio" at bounding box center [875, 261] width 6 height 6
radio input "true"
click at [855, 314] on button "Controleer" at bounding box center [784, 309] width 276 height 19
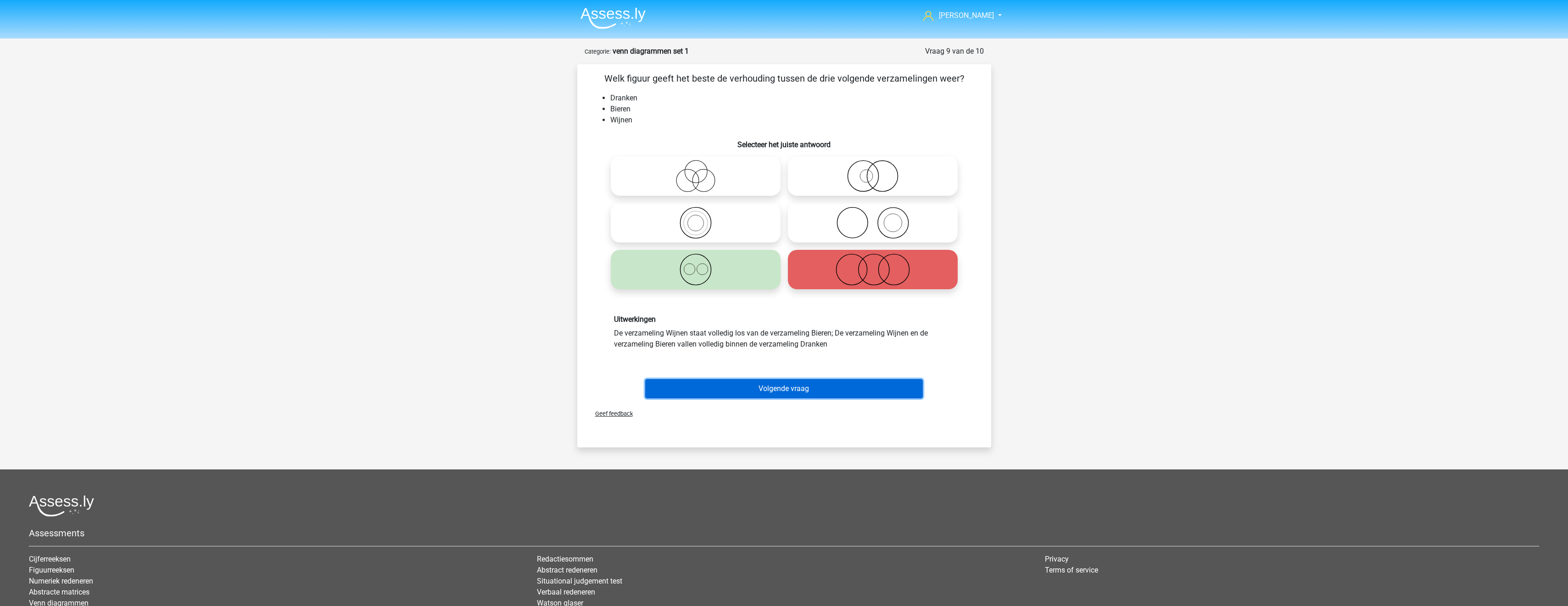
click at [805, 382] on button "Volgende vraag" at bounding box center [784, 389] width 278 height 20
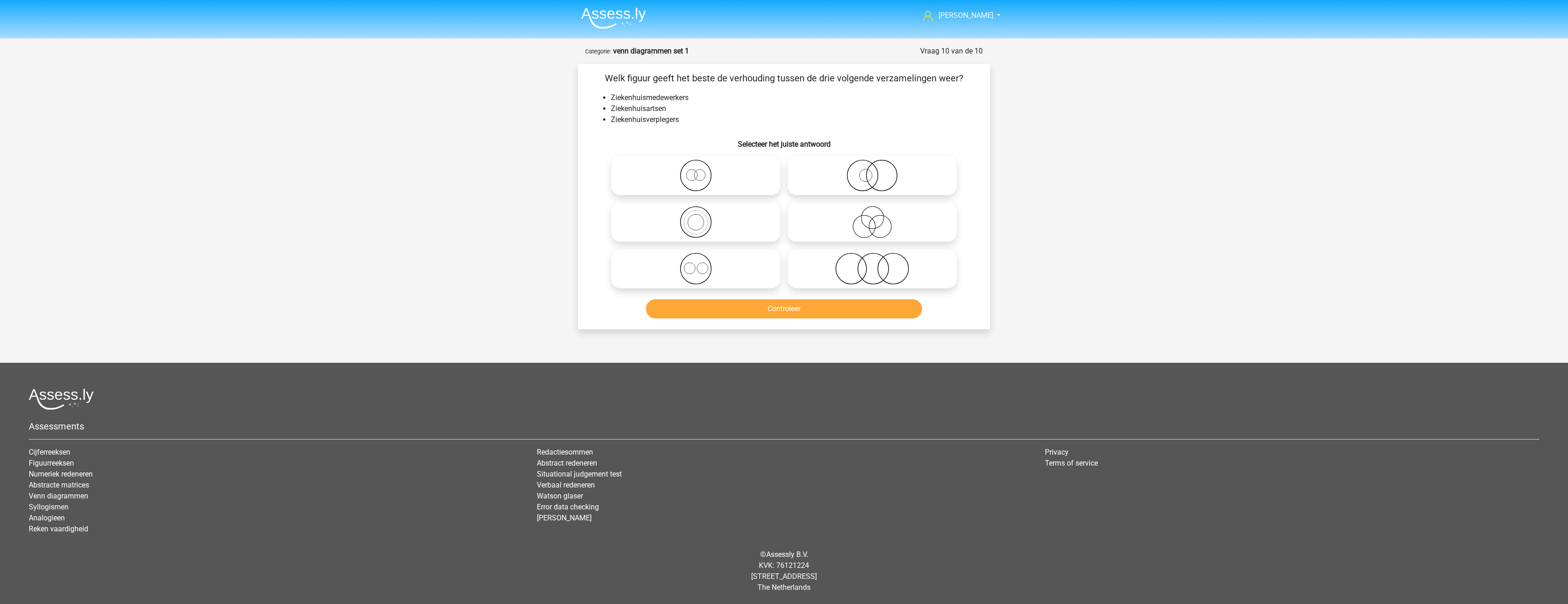
click at [723, 178] on icon at bounding box center [696, 175] width 162 height 32
click at [702, 171] on input "radio" at bounding box center [699, 168] width 6 height 6
radio input "true"
click at [759, 321] on div "Controleer" at bounding box center [783, 311] width 352 height 23
click at [761, 309] on button "Controleer" at bounding box center [784, 309] width 276 height 19
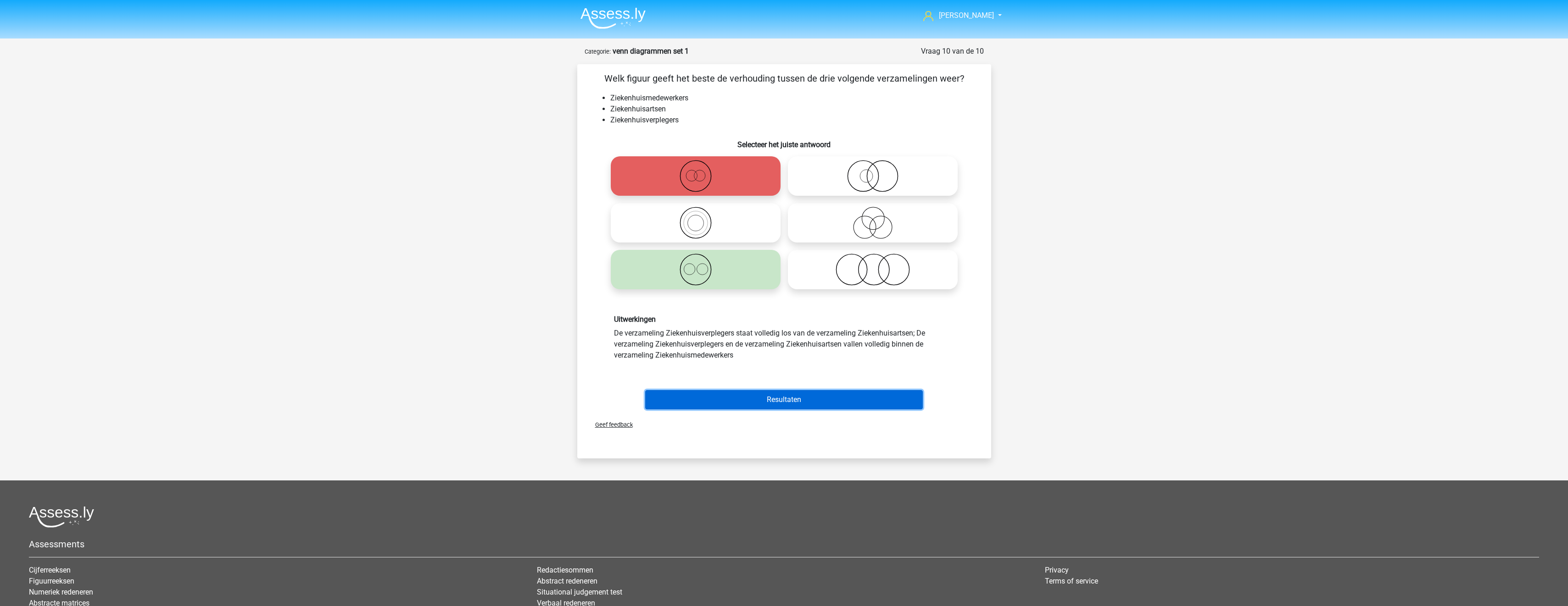
click at [803, 395] on button "Resultaten" at bounding box center [784, 400] width 278 height 20
click at [863, 403] on button "Resultaten" at bounding box center [784, 400] width 278 height 20
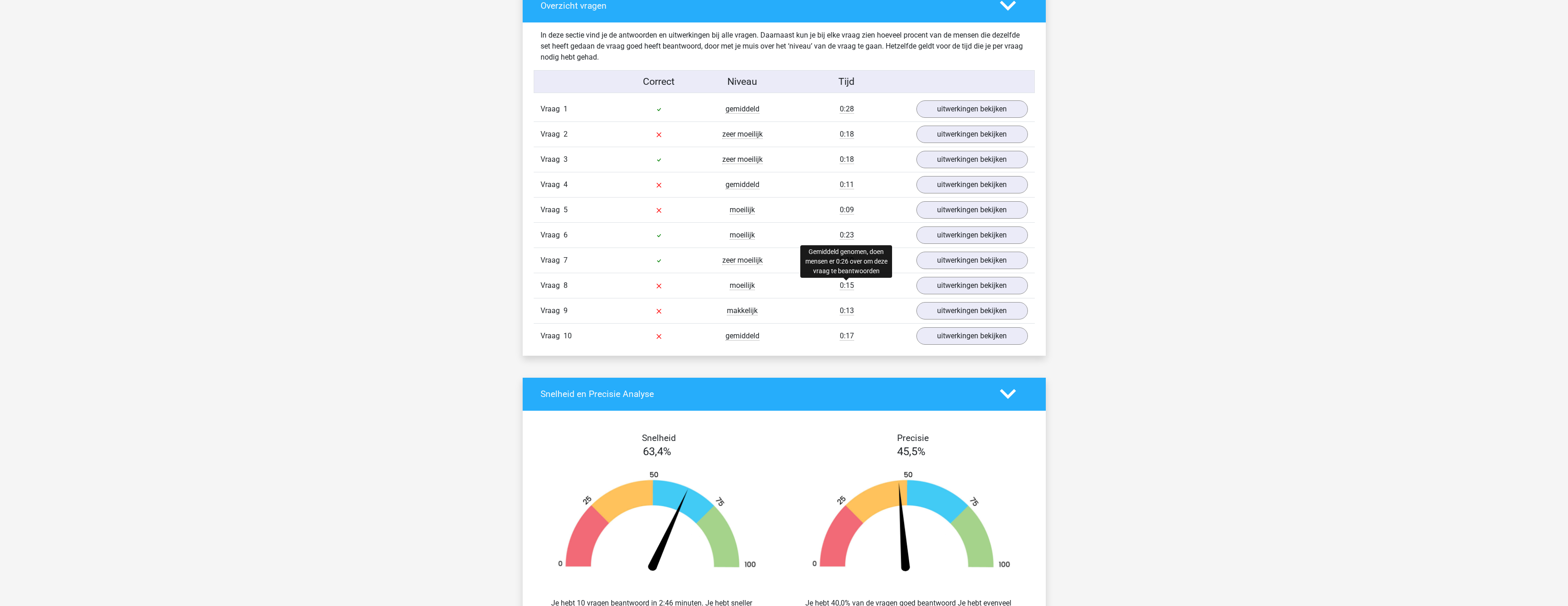
scroll to position [345, 0]
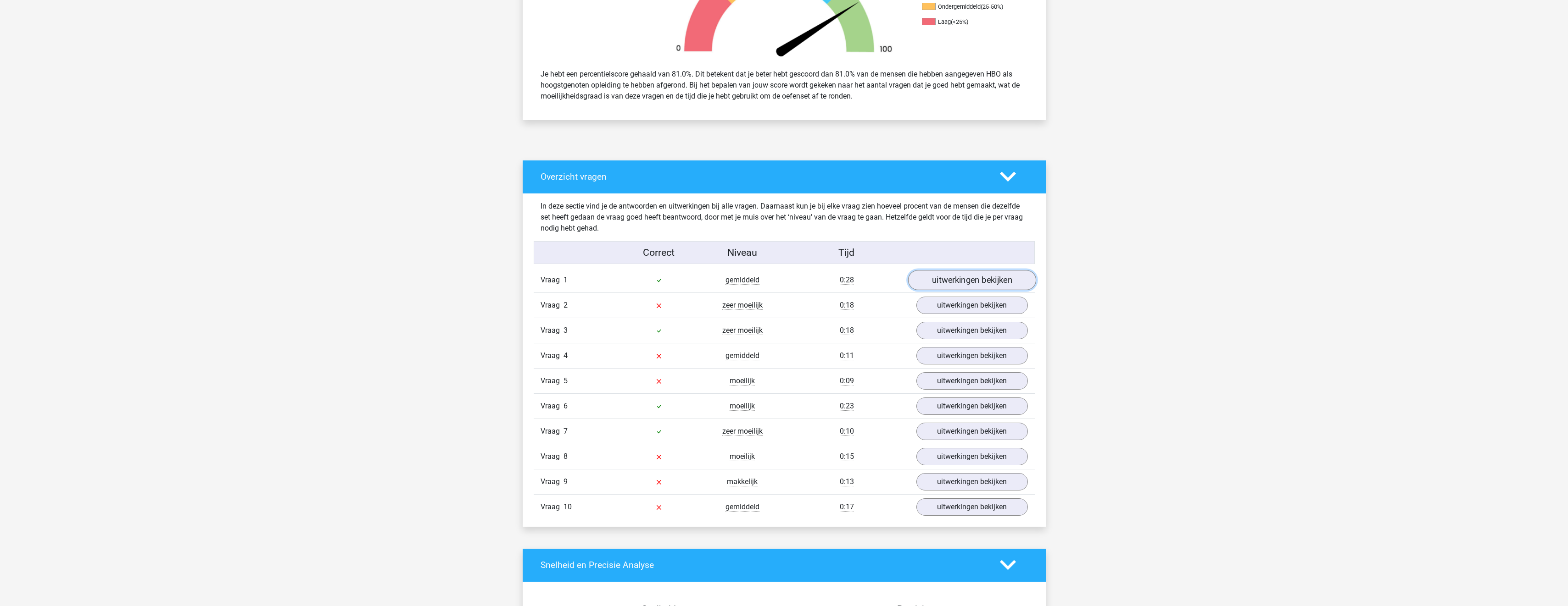
click at [950, 284] on link "uitwerkingen bekijken" at bounding box center [971, 280] width 128 height 20
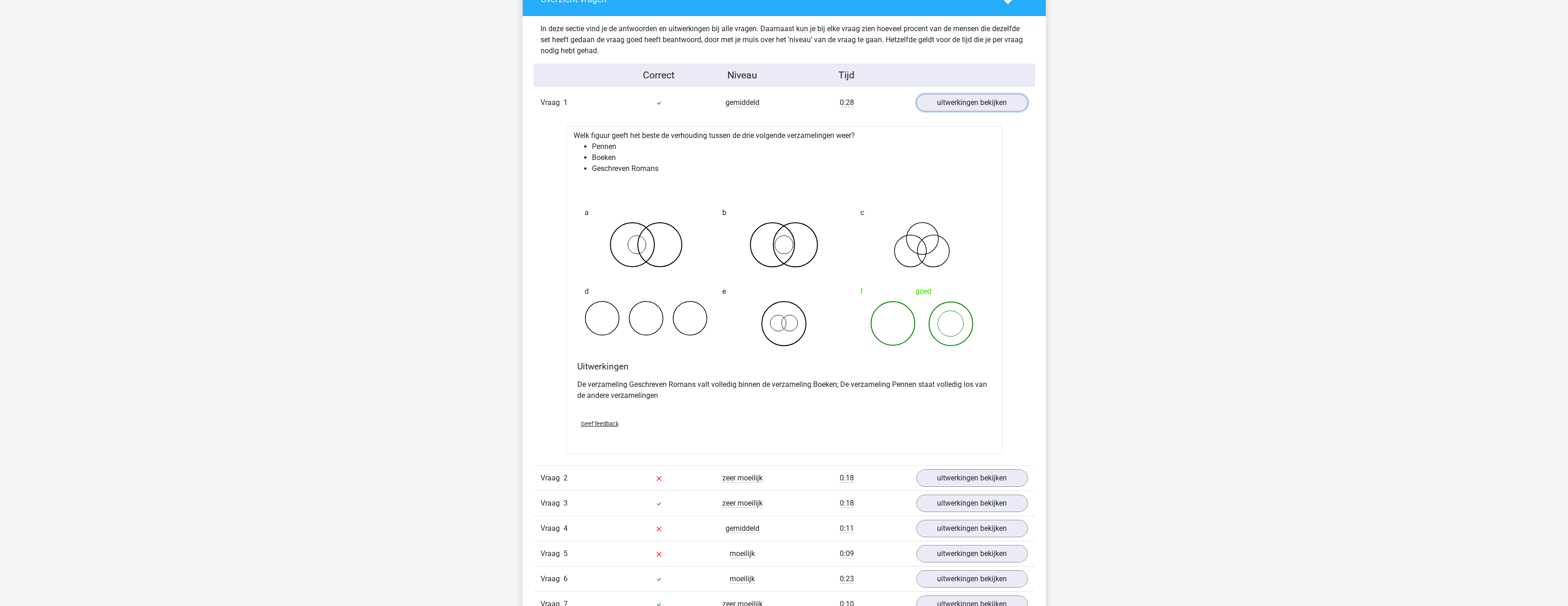
scroll to position [528, 0]
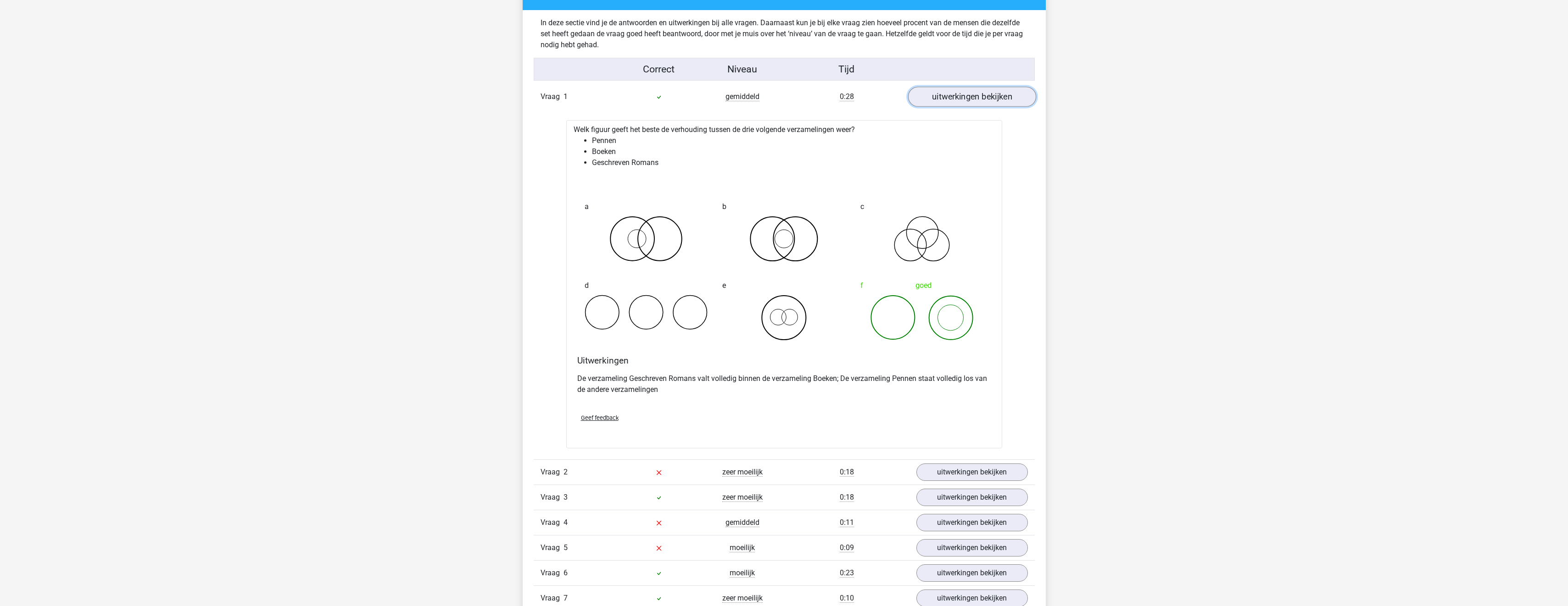
click at [1010, 90] on link "uitwerkingen bekijken" at bounding box center [971, 97] width 128 height 20
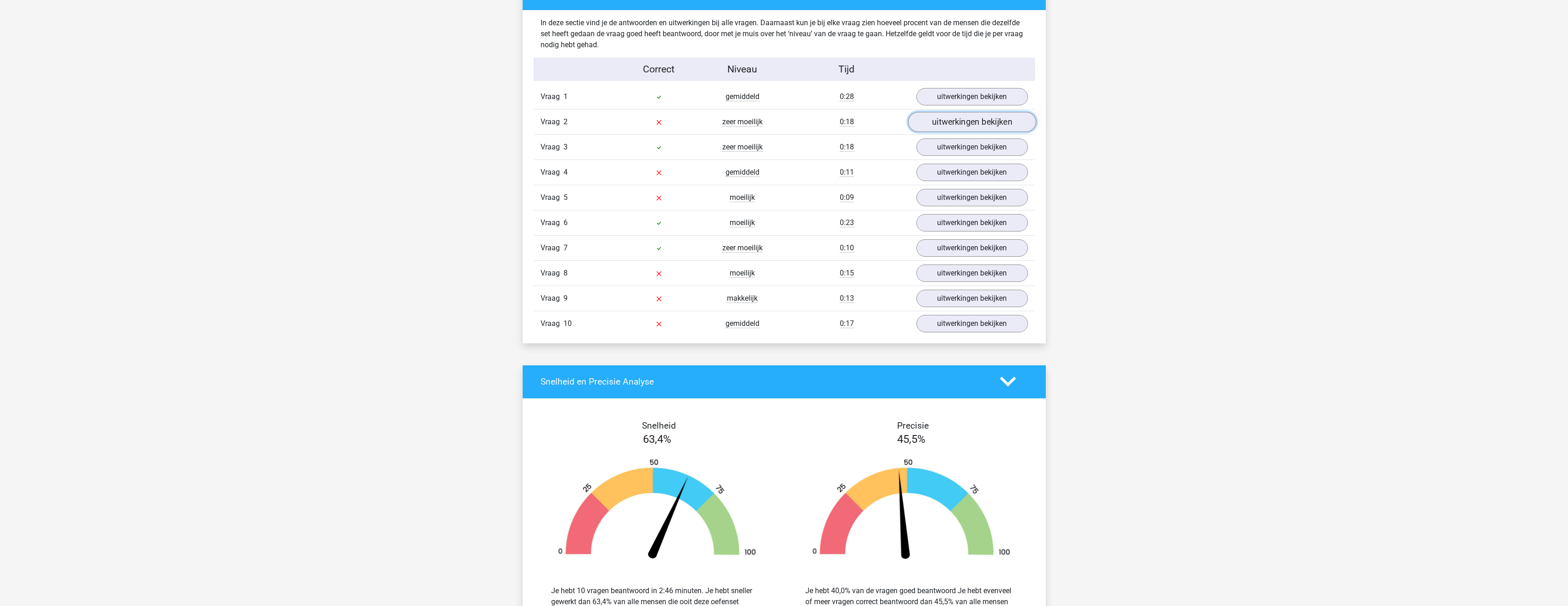
click at [944, 116] on link "uitwerkingen bekijken" at bounding box center [971, 122] width 128 height 20
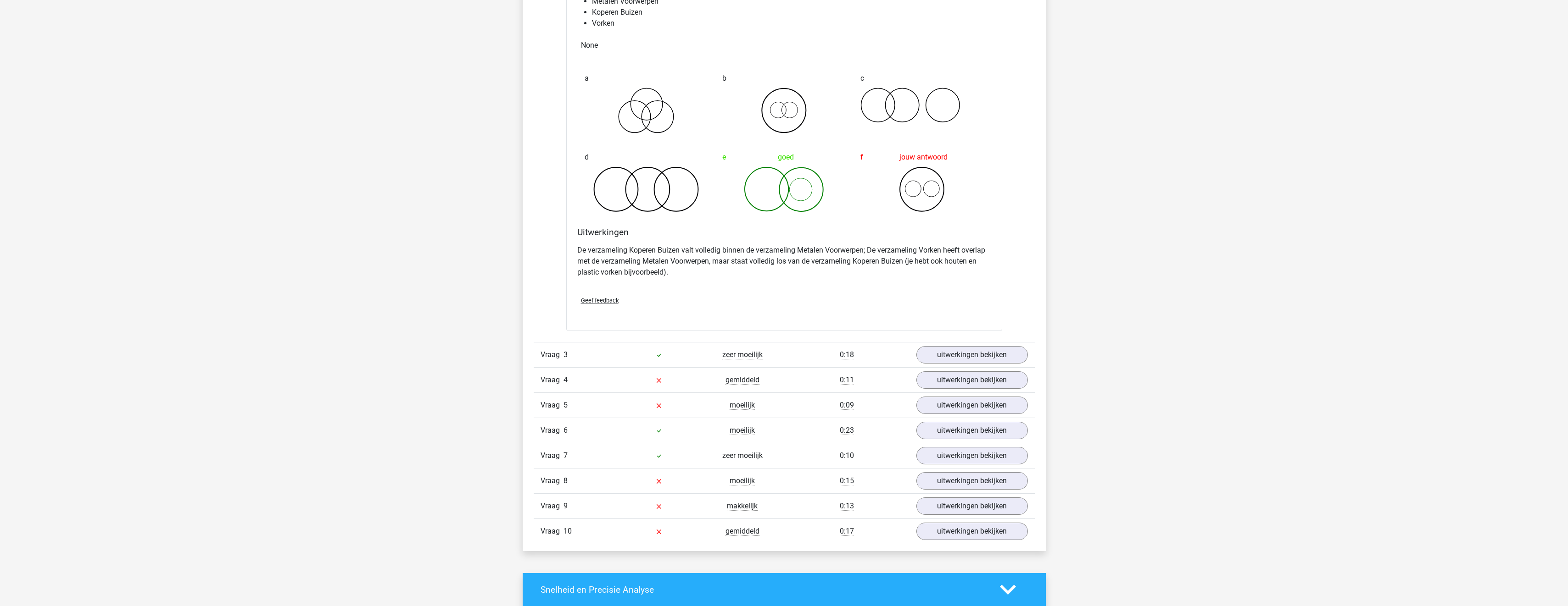
scroll to position [712, 0]
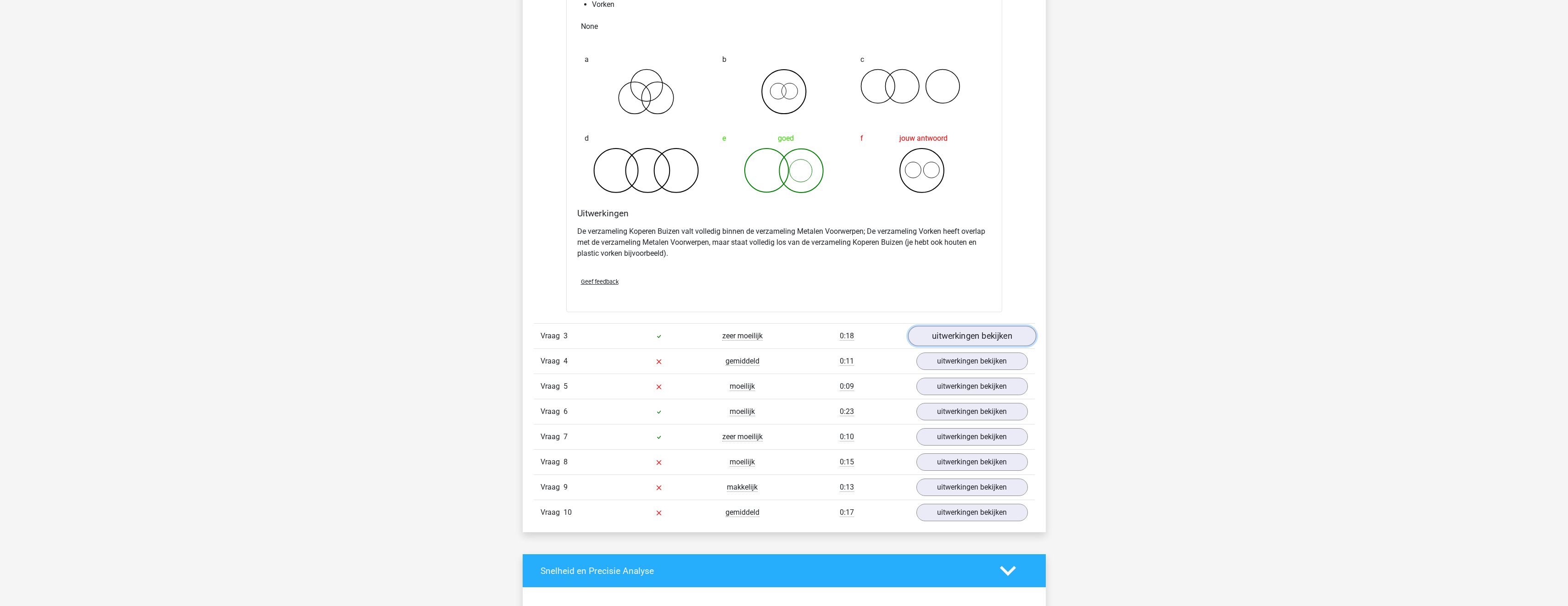
click at [966, 330] on link "uitwerkingen bekijken" at bounding box center [971, 336] width 128 height 20
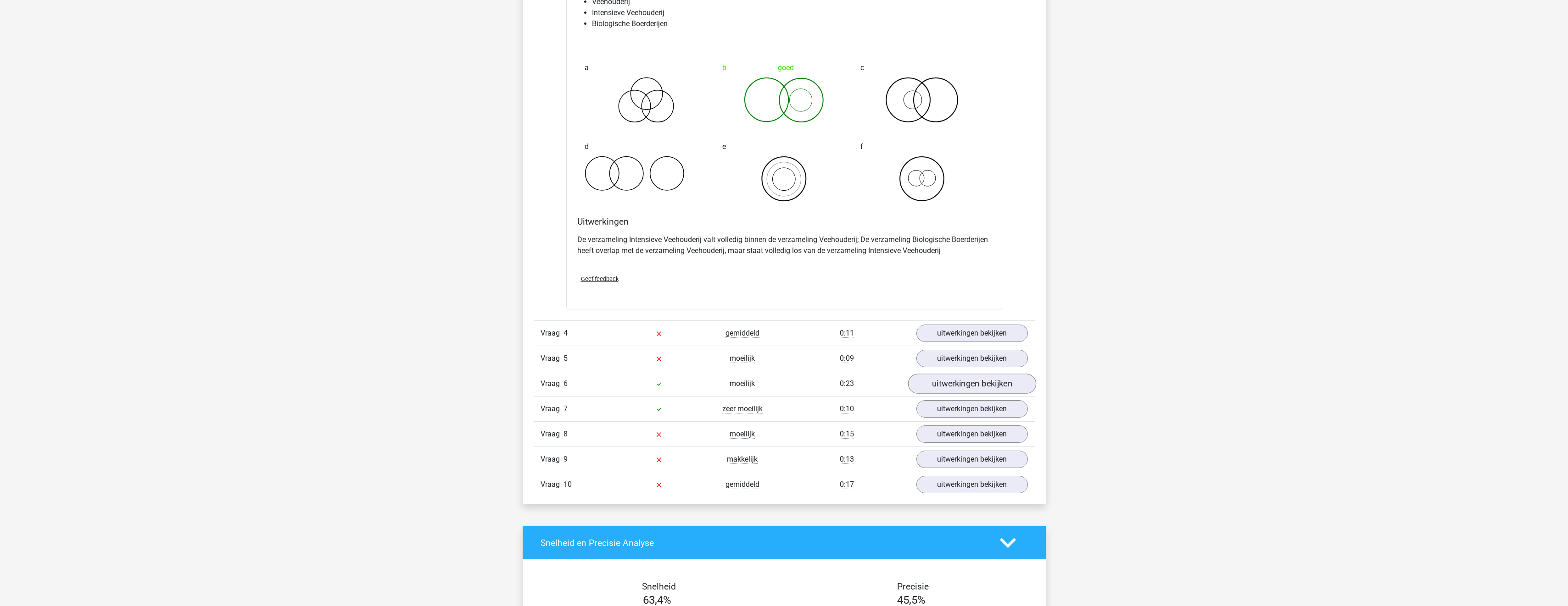
scroll to position [1125, 0]
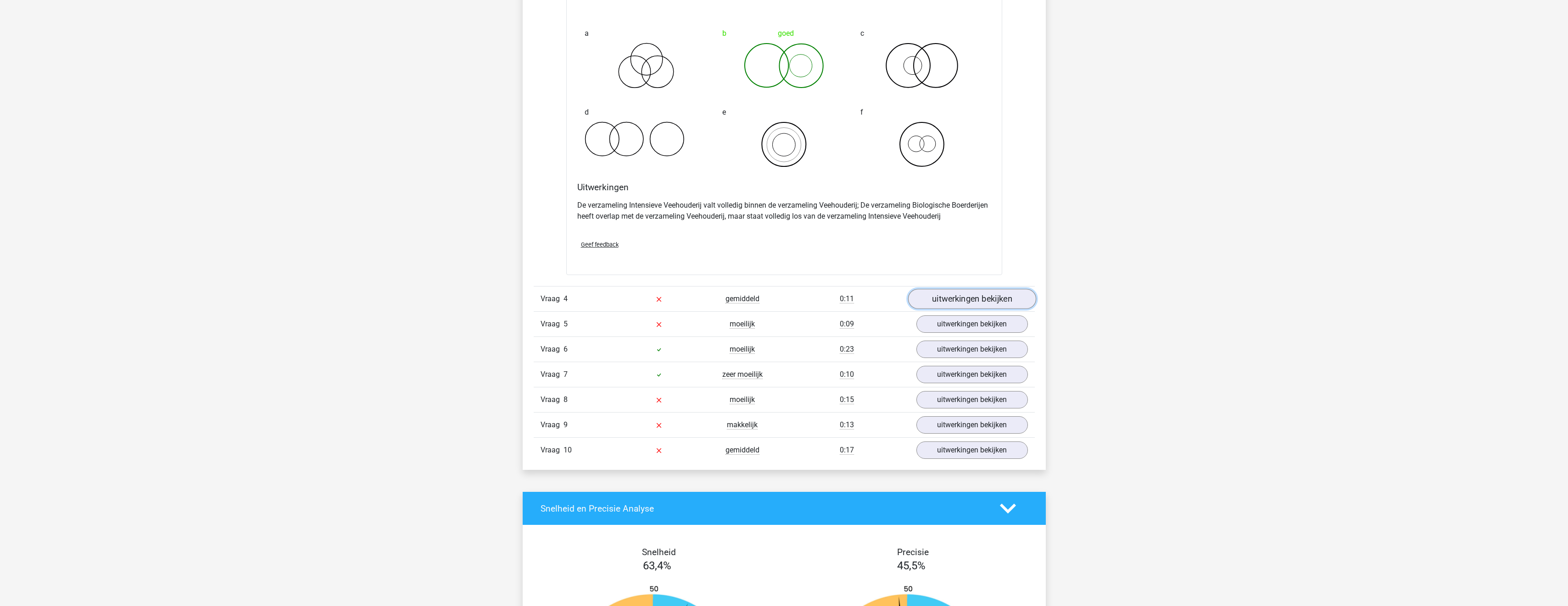
click at [947, 293] on link "uitwerkingen bekijken" at bounding box center [971, 299] width 128 height 20
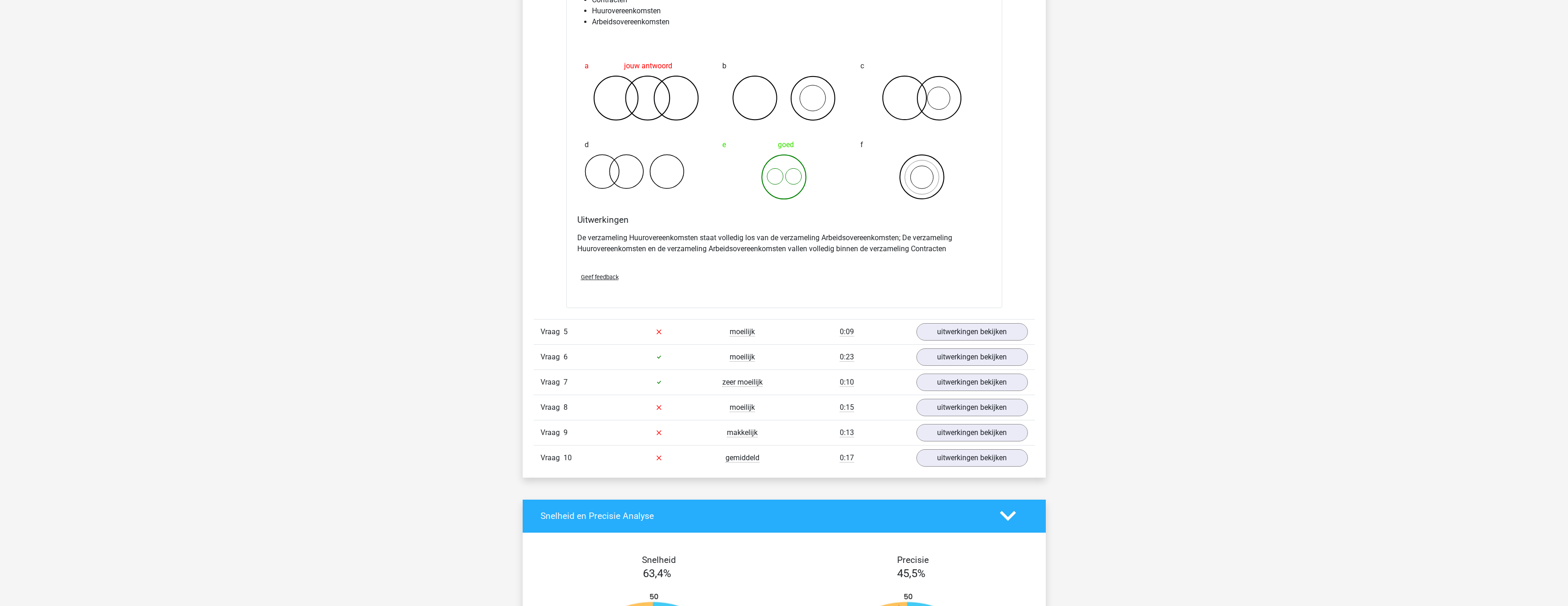
scroll to position [1492, 0]
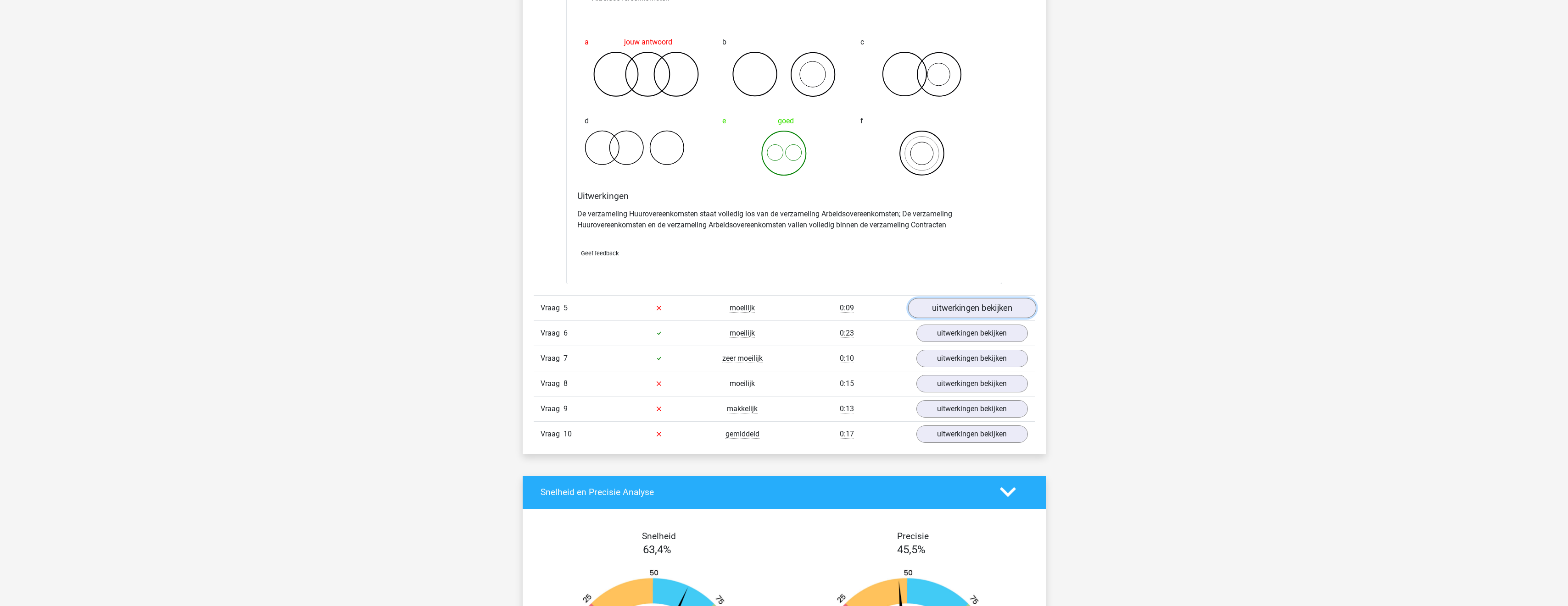
click at [944, 315] on link "uitwerkingen bekijken" at bounding box center [971, 308] width 128 height 20
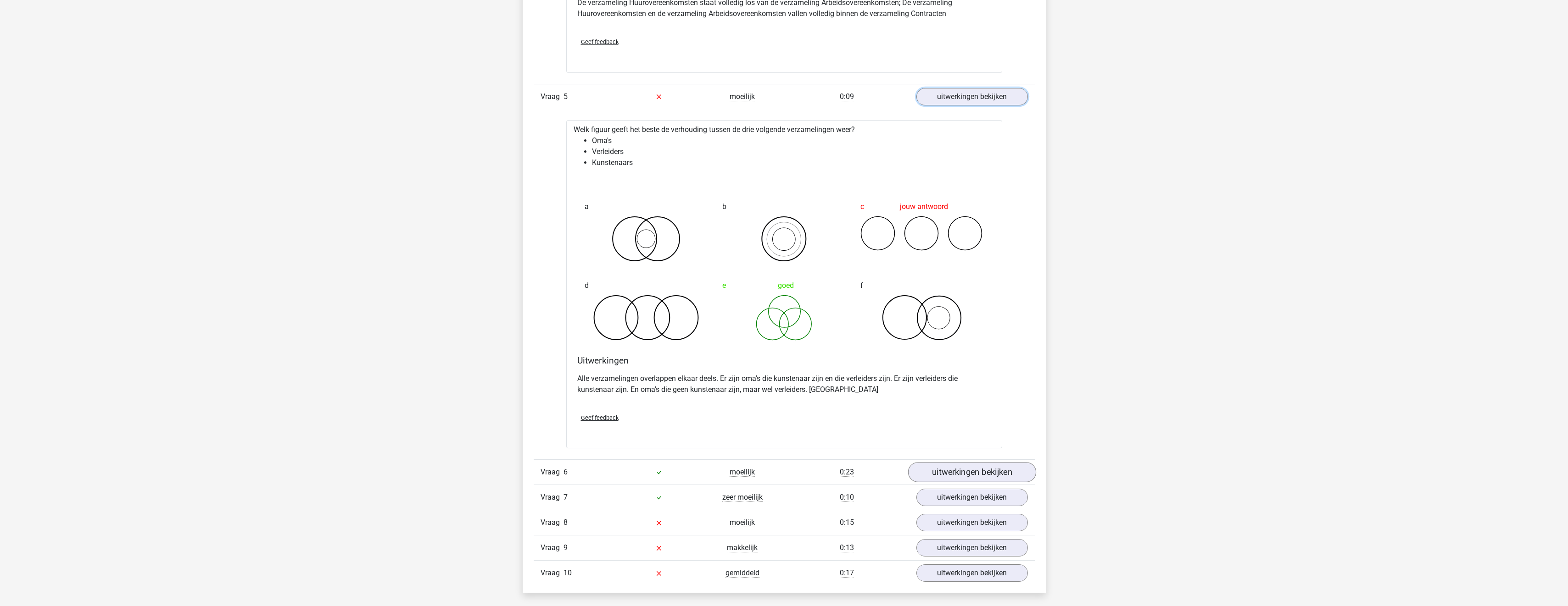
scroll to position [1858, 0]
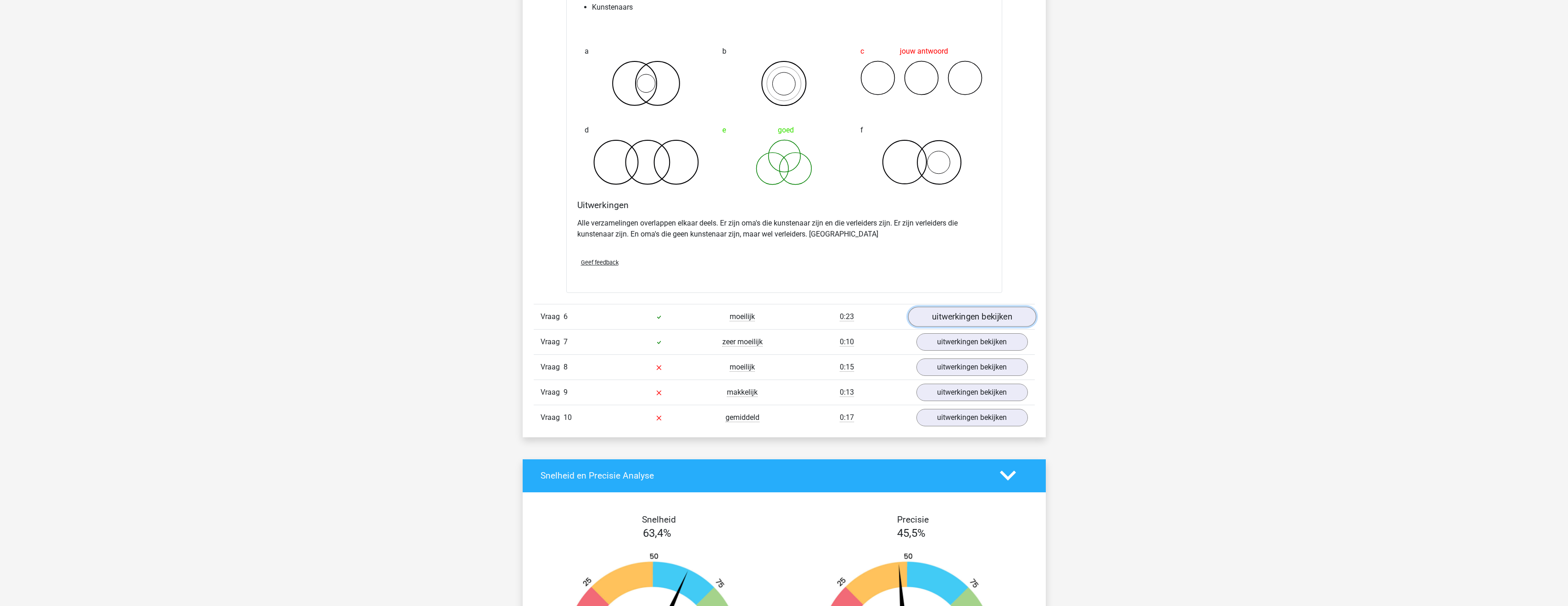
click at [962, 319] on link "uitwerkingen bekijken" at bounding box center [971, 316] width 128 height 20
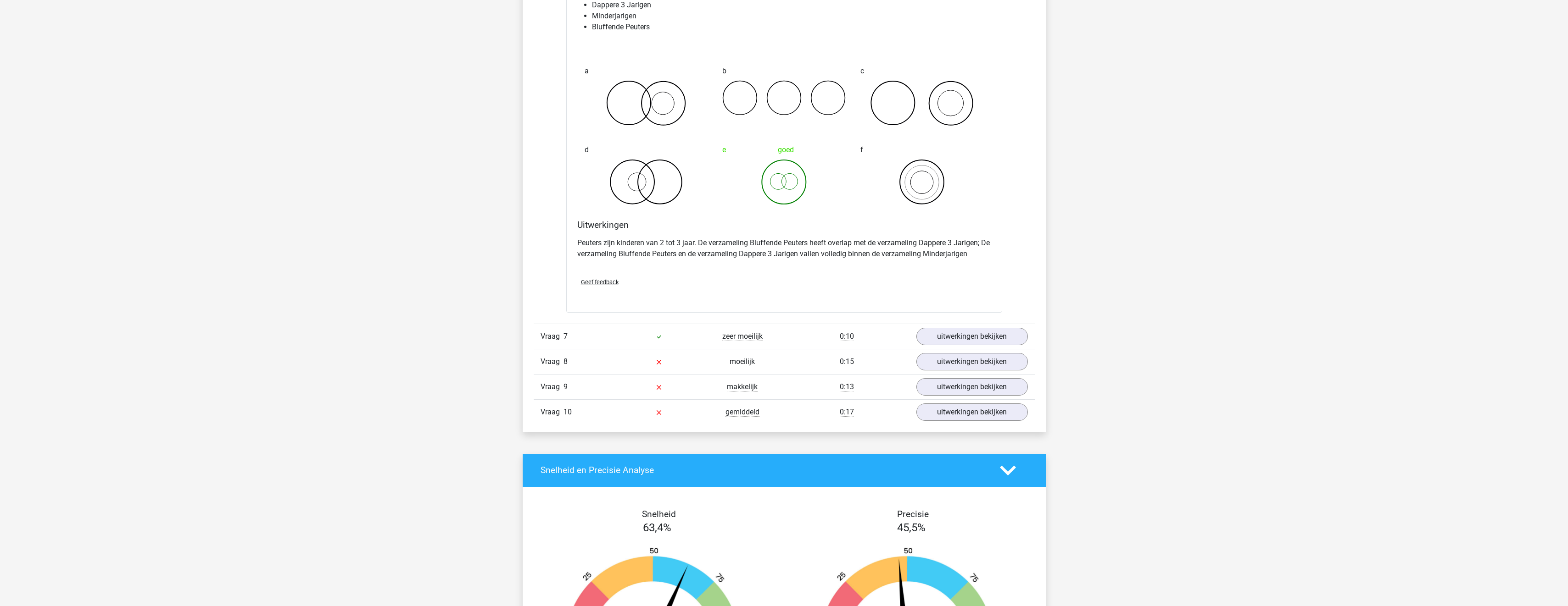
scroll to position [2225, 0]
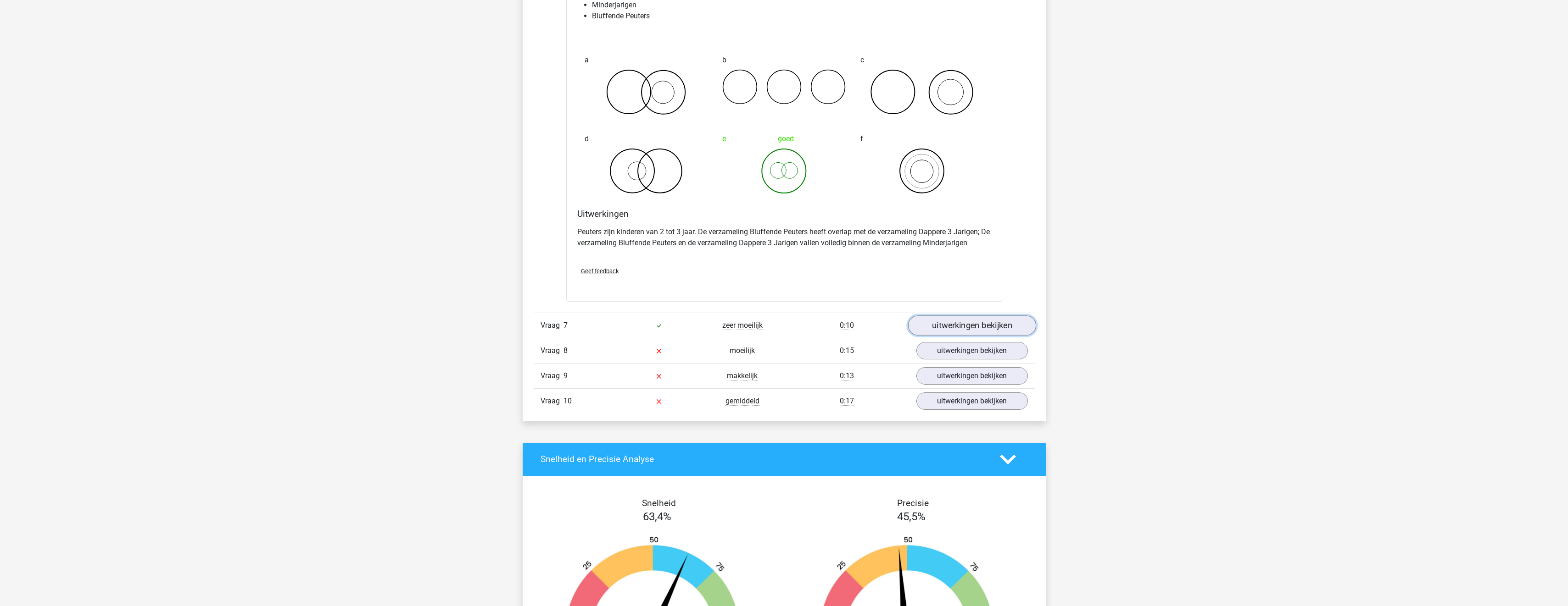
click at [963, 327] on link "uitwerkingen bekijken" at bounding box center [971, 325] width 128 height 20
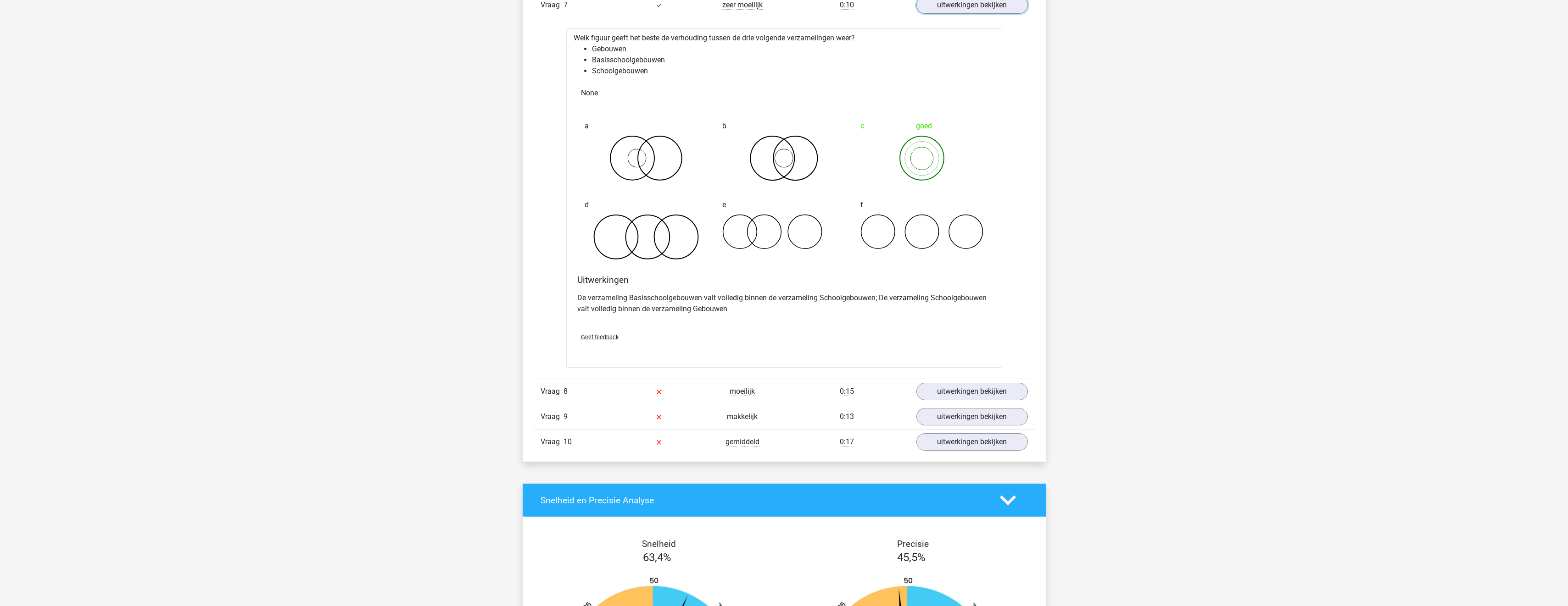
scroll to position [2546, 0]
click at [941, 383] on link "uitwerkingen bekijken" at bounding box center [971, 391] width 128 height 20
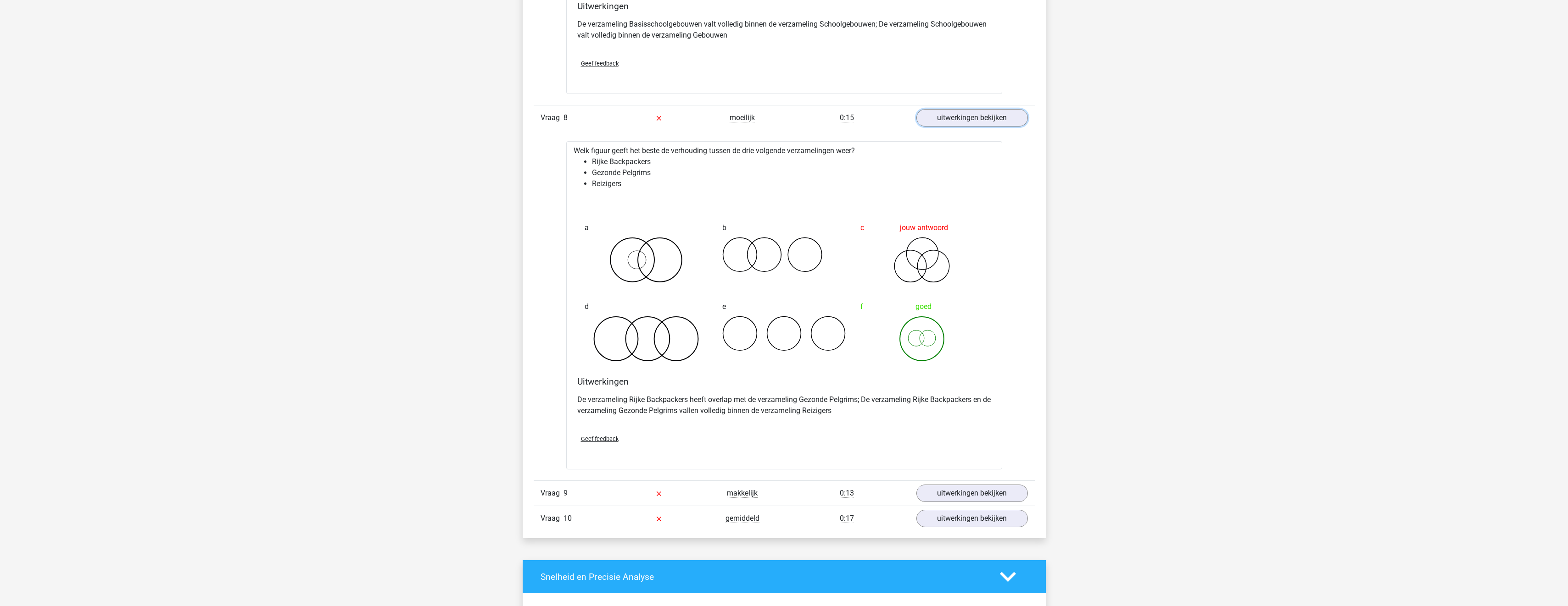
scroll to position [2821, 0]
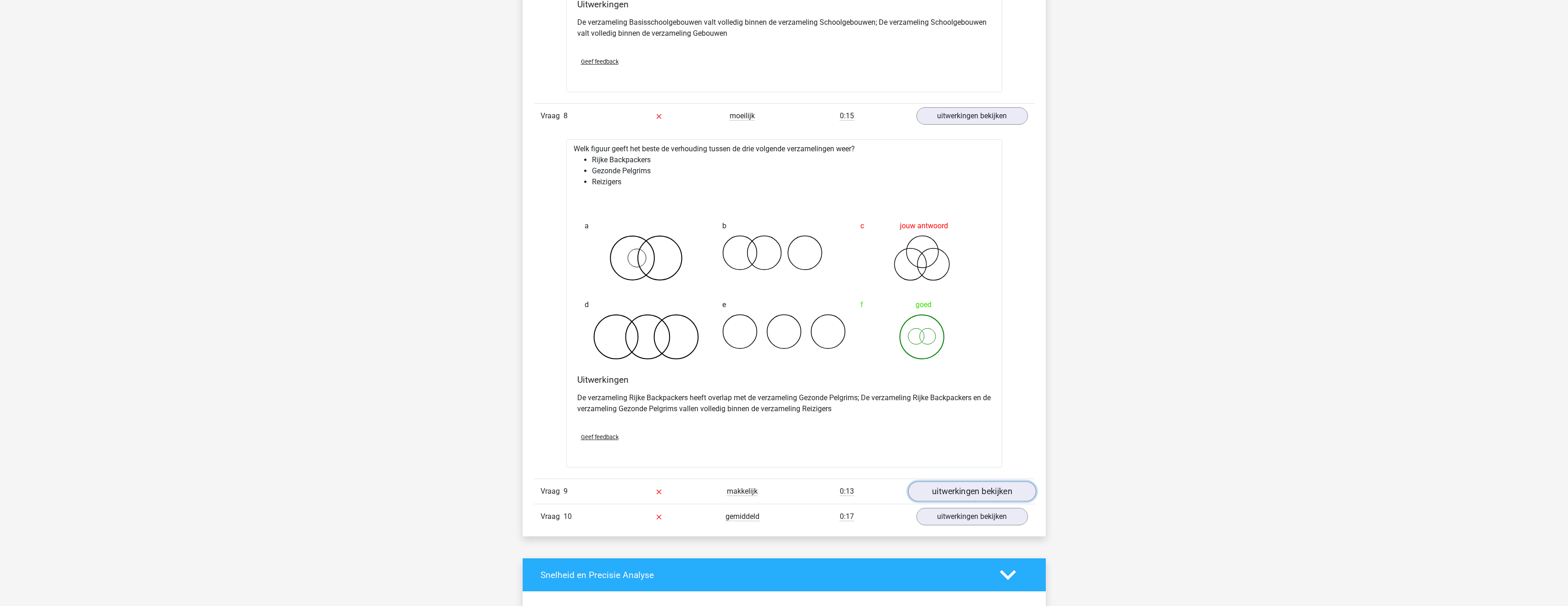
drag, startPoint x: 946, startPoint y: 486, endPoint x: 952, endPoint y: 484, distance: 6.3
click at [946, 487] on link "uitwerkingen bekijken" at bounding box center [971, 492] width 128 height 20
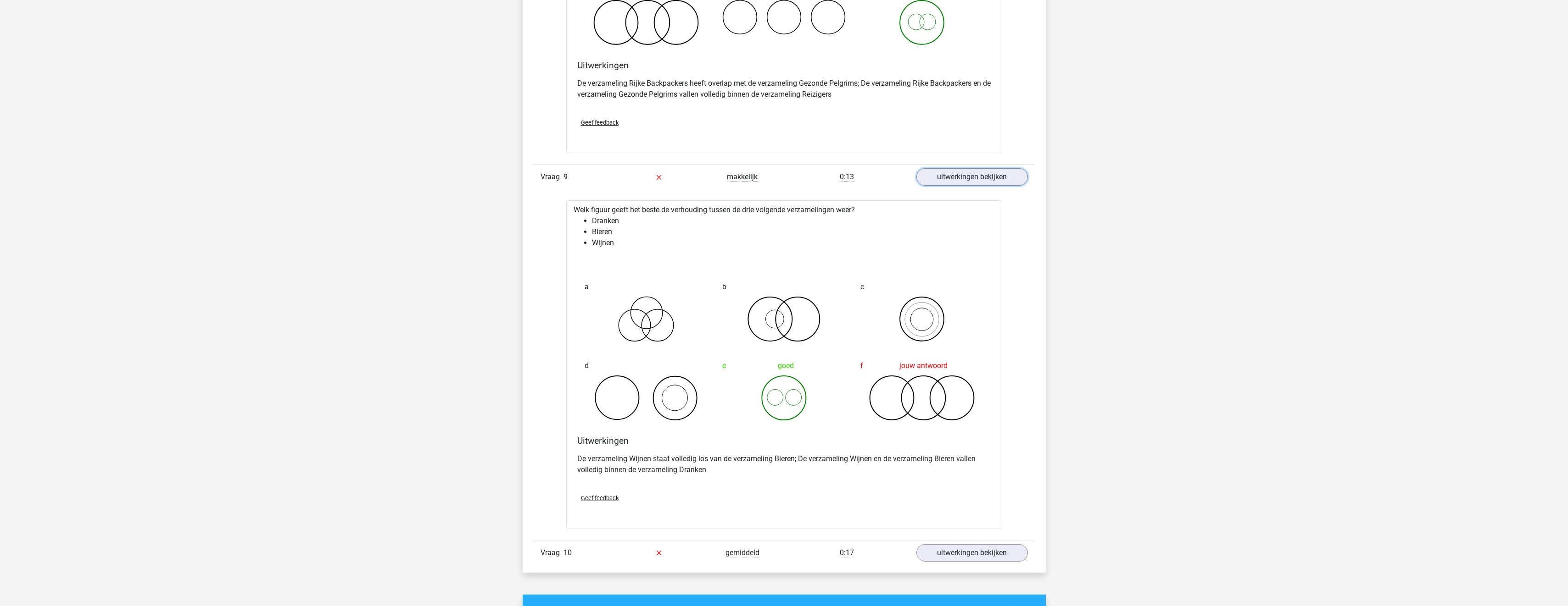
scroll to position [3326, 0]
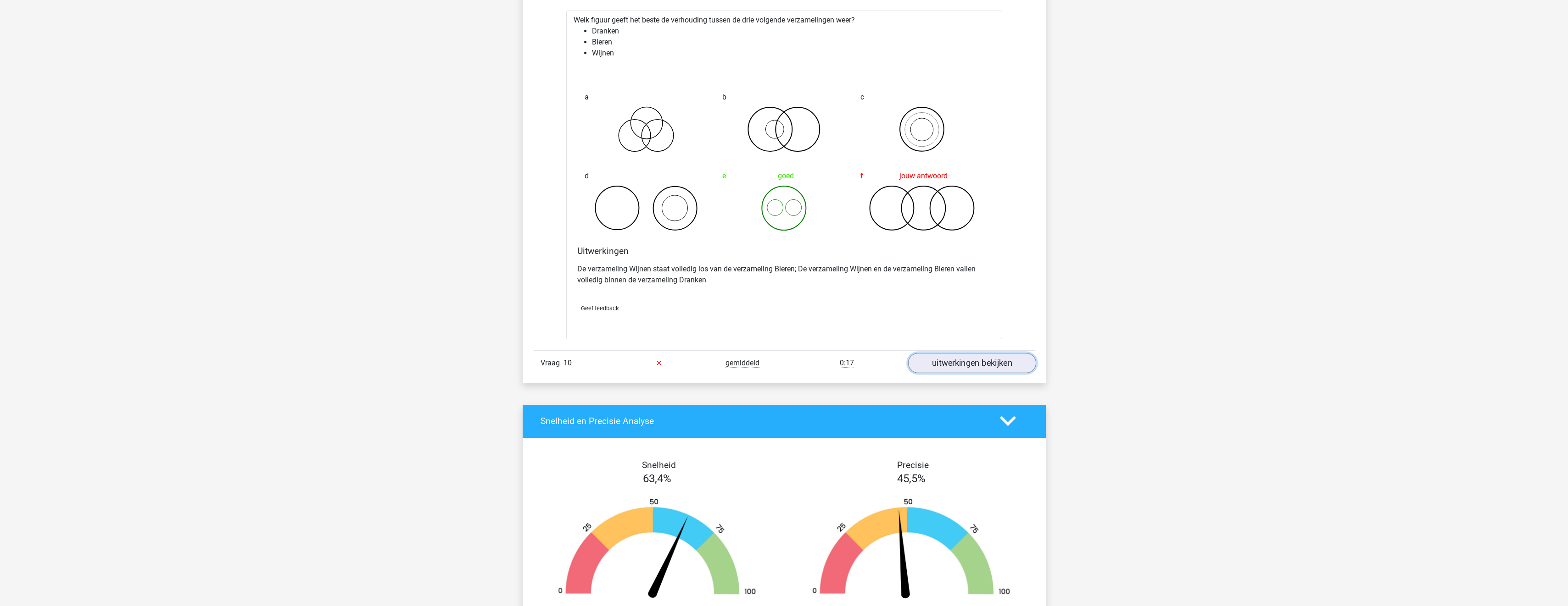
click at [954, 363] on link "uitwerkingen bekijken" at bounding box center [971, 363] width 128 height 20
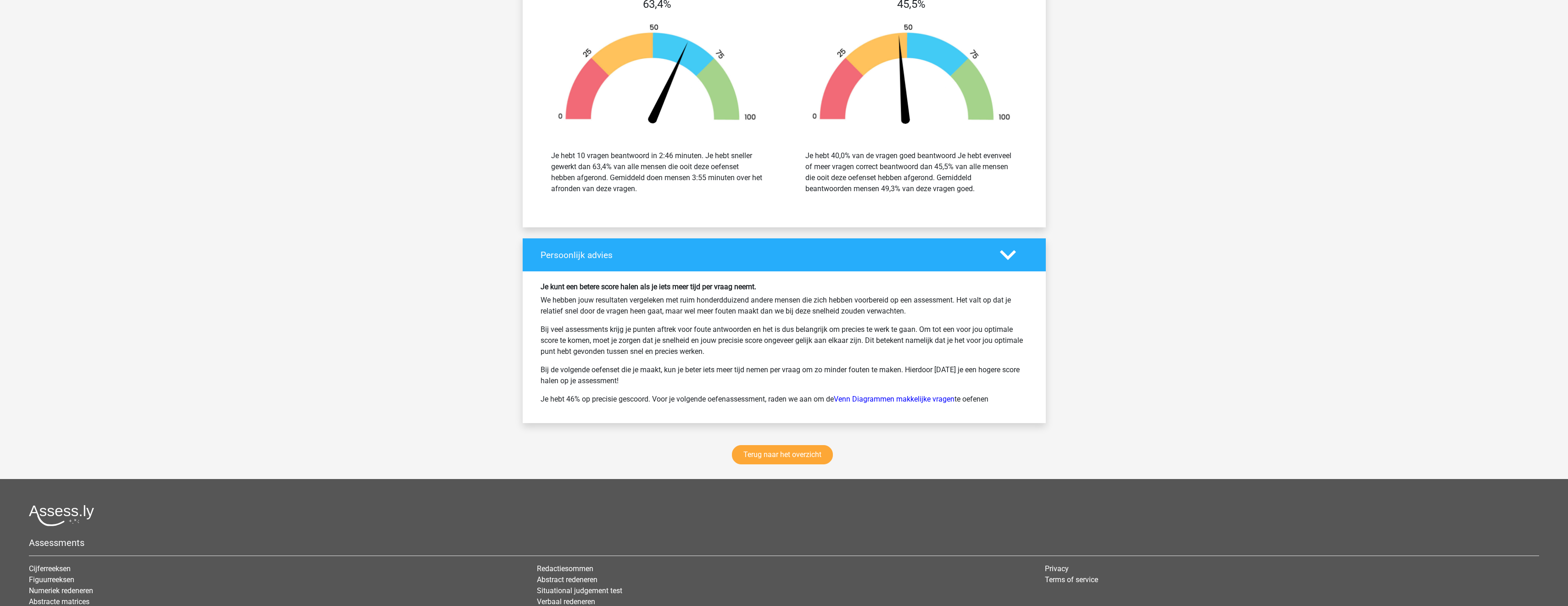
scroll to position [4151, 0]
click at [788, 456] on link "Terug naar het overzicht" at bounding box center [782, 454] width 101 height 20
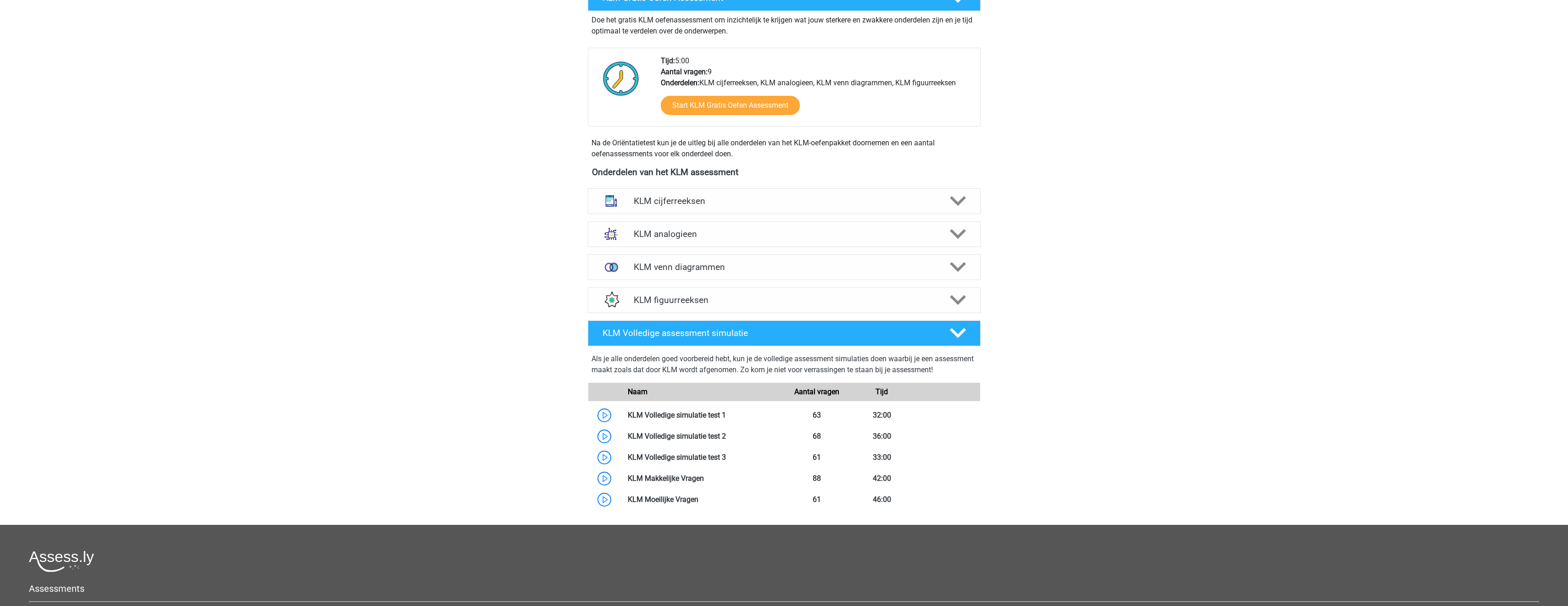
scroll to position [275, 0]
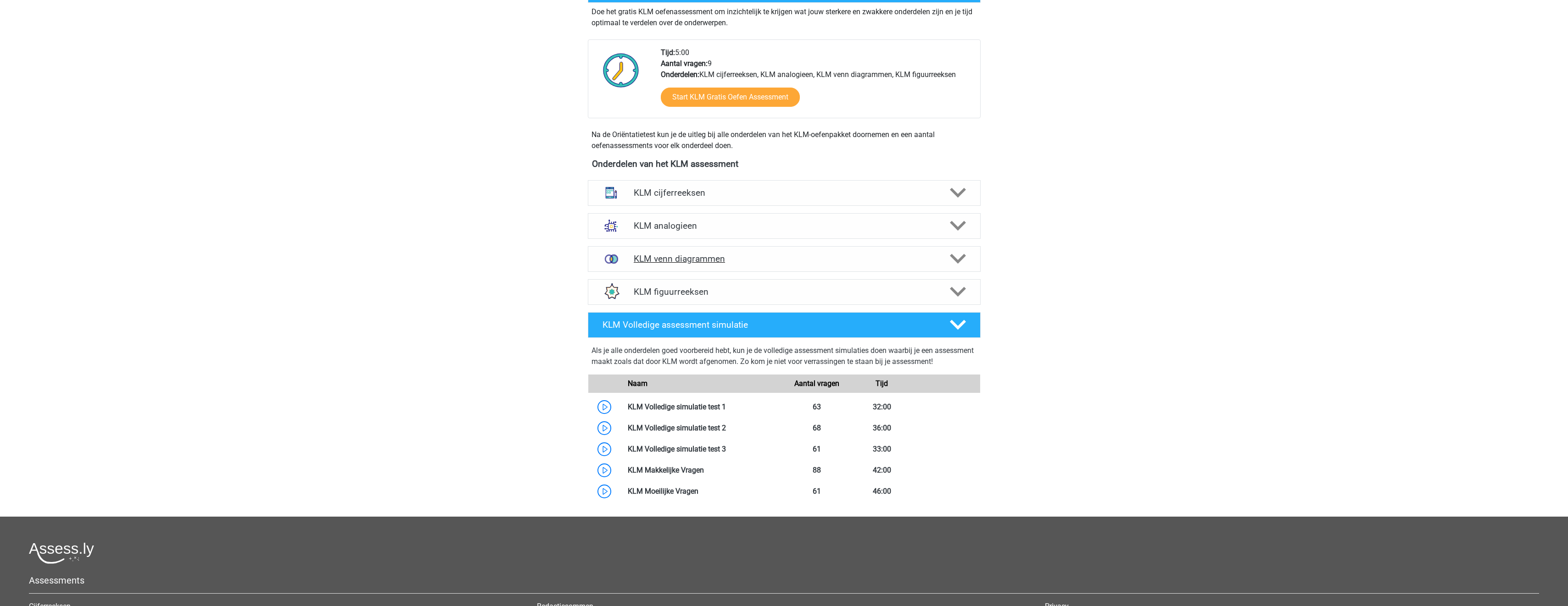
click at [746, 261] on h4 "KLM venn diagrammen" at bounding box center [784, 258] width 301 height 10
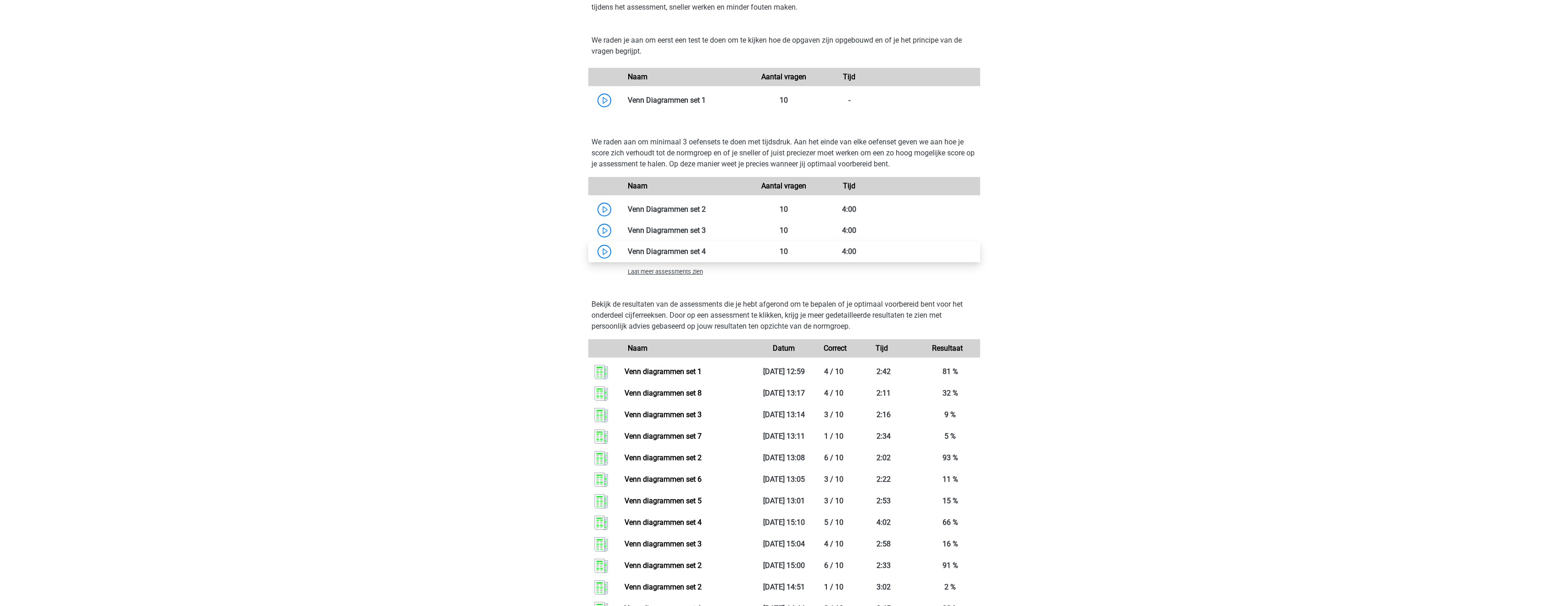
scroll to position [734, 0]
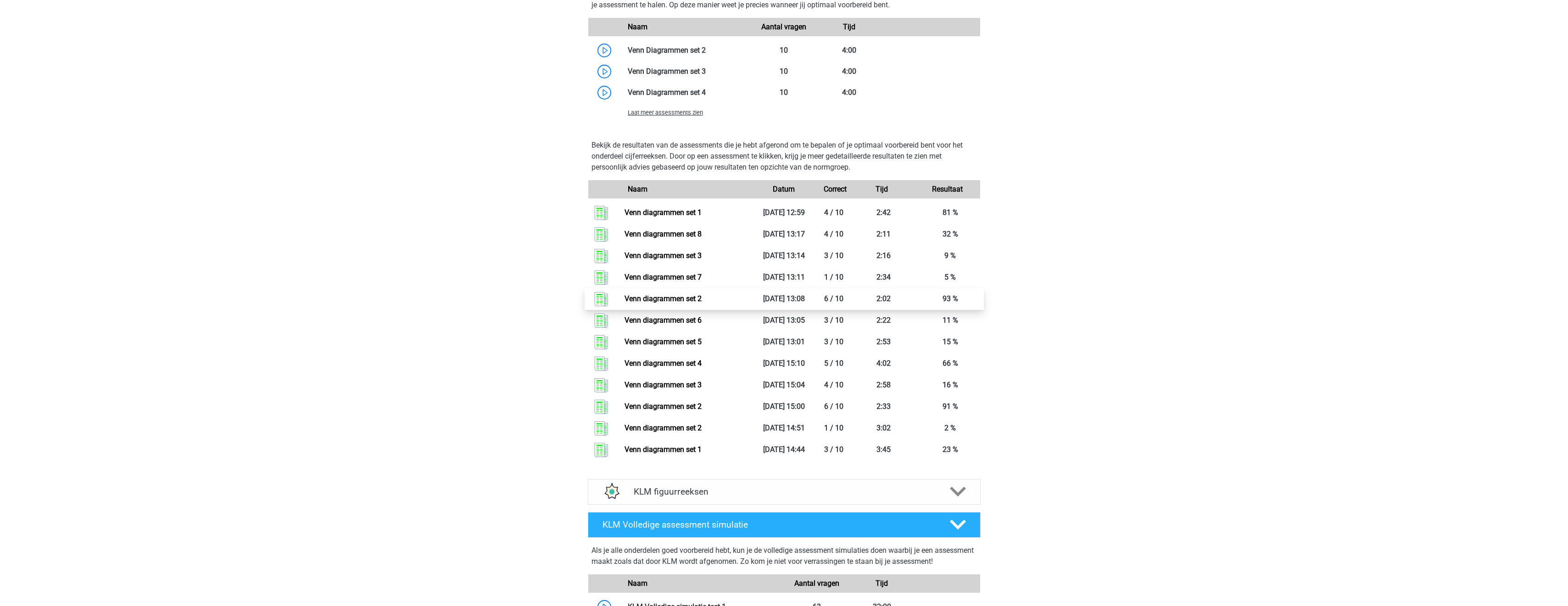
click at [702, 298] on link "Venn diagrammen set 2" at bounding box center [663, 299] width 77 height 9
click at [680, 115] on span "Laat meer assessments zien" at bounding box center [665, 112] width 75 height 7
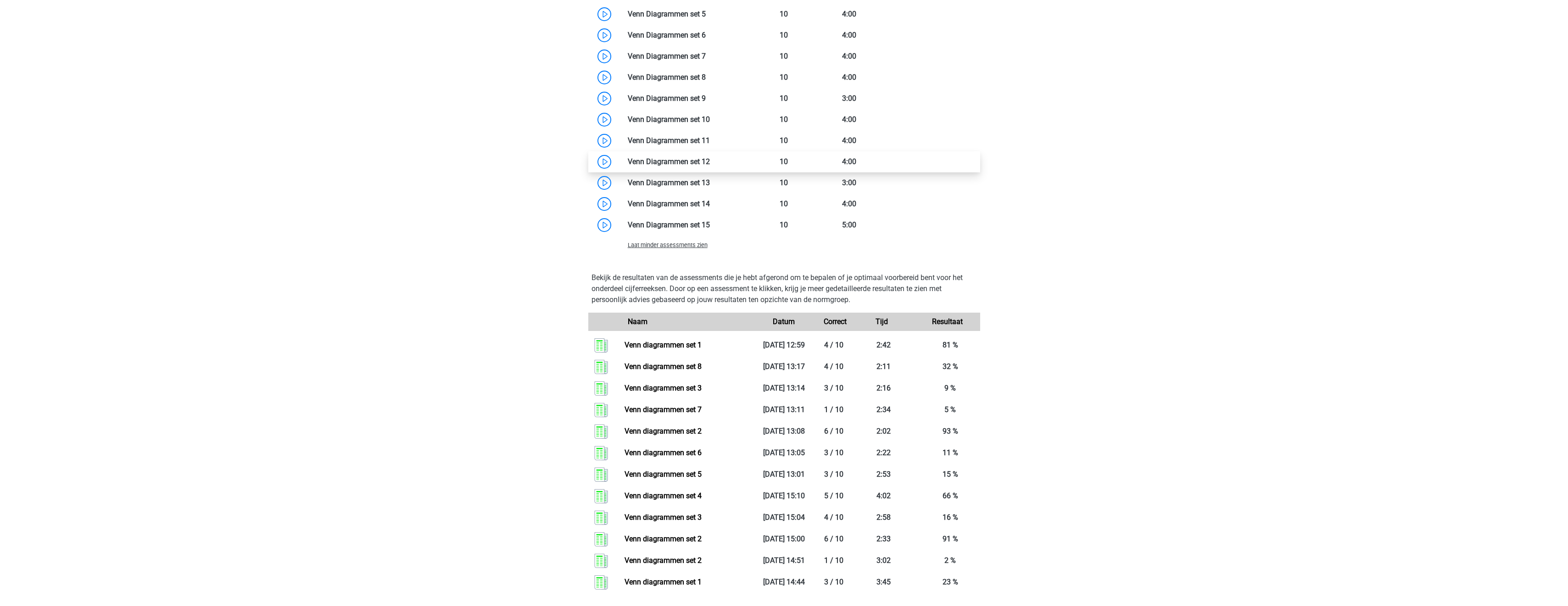
scroll to position [779, 0]
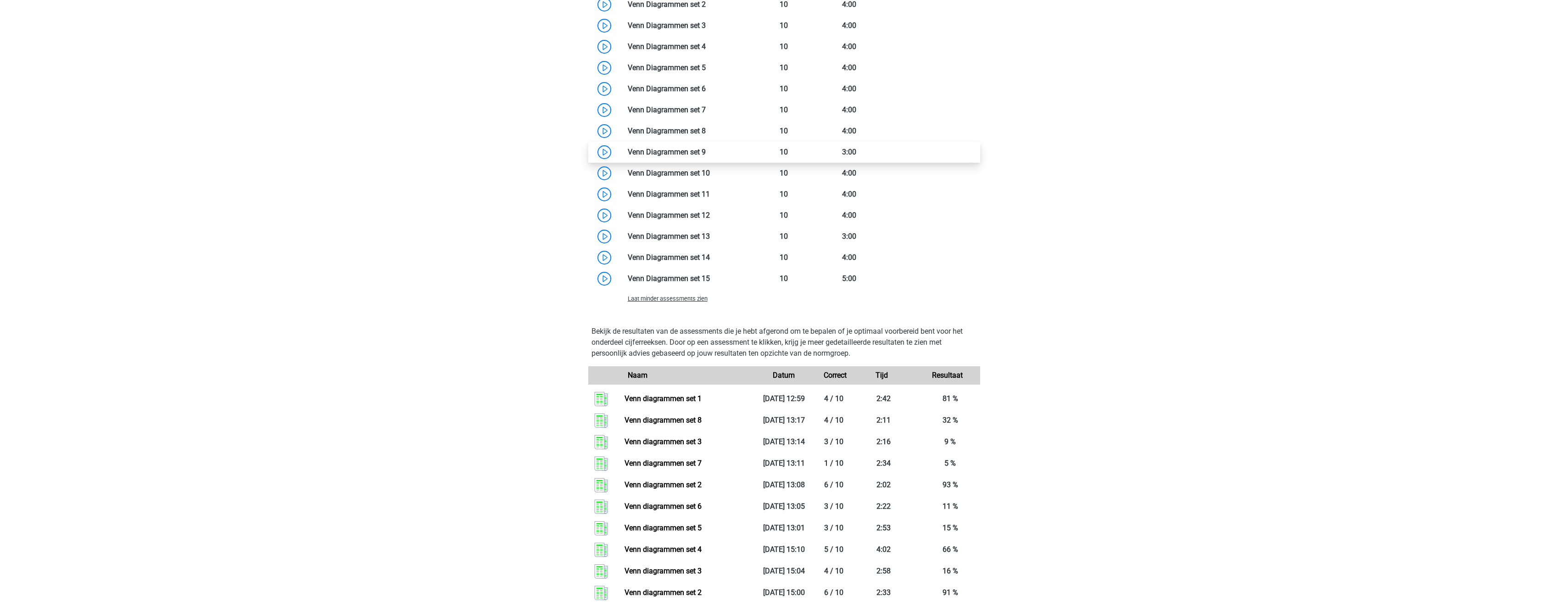
click at [705, 154] on link at bounding box center [705, 152] width 0 height 9
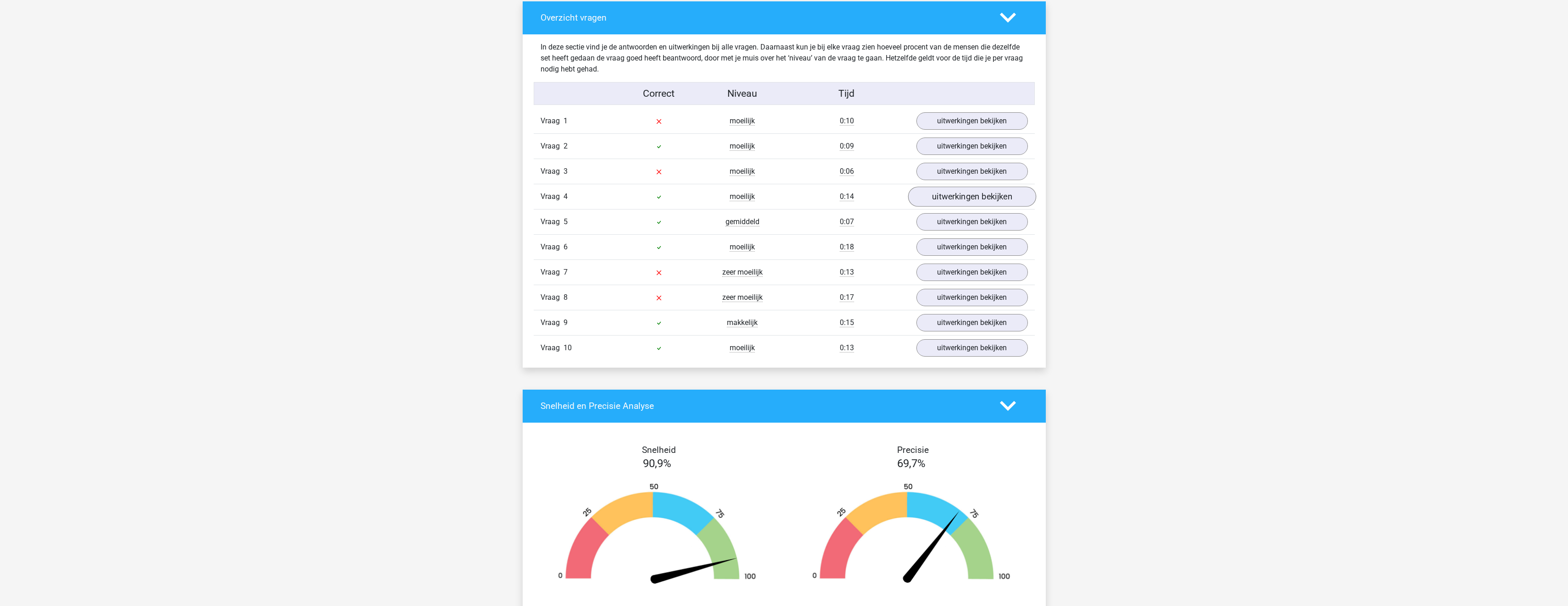
scroll to position [413, 0]
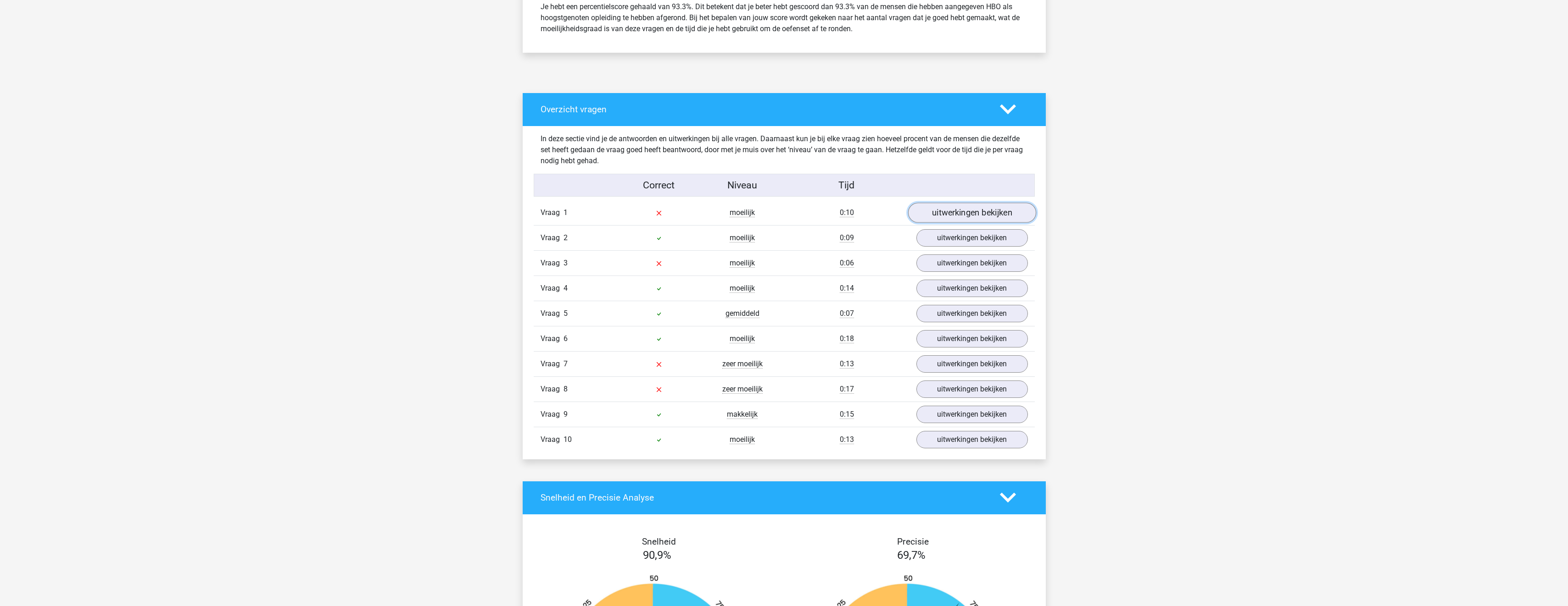
click at [962, 209] on link "uitwerkingen bekijken" at bounding box center [971, 213] width 128 height 20
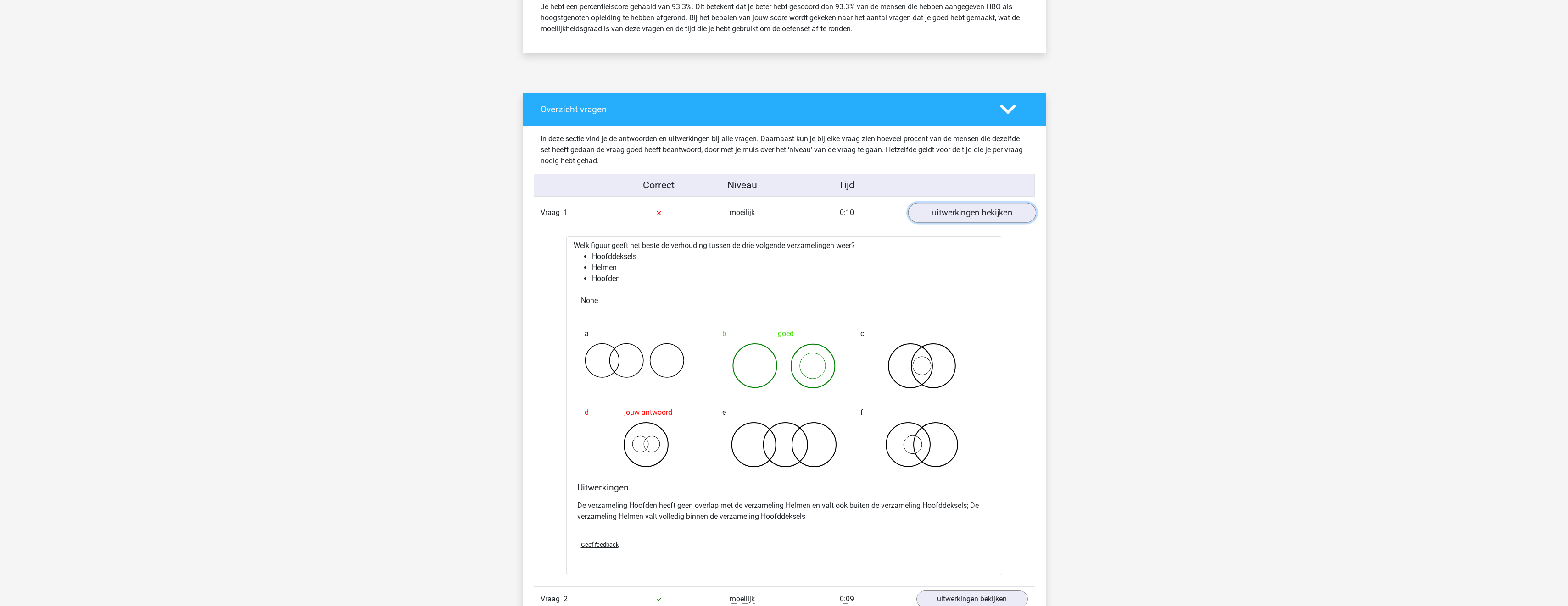
click at [952, 215] on link "uitwerkingen bekijken" at bounding box center [971, 213] width 128 height 20
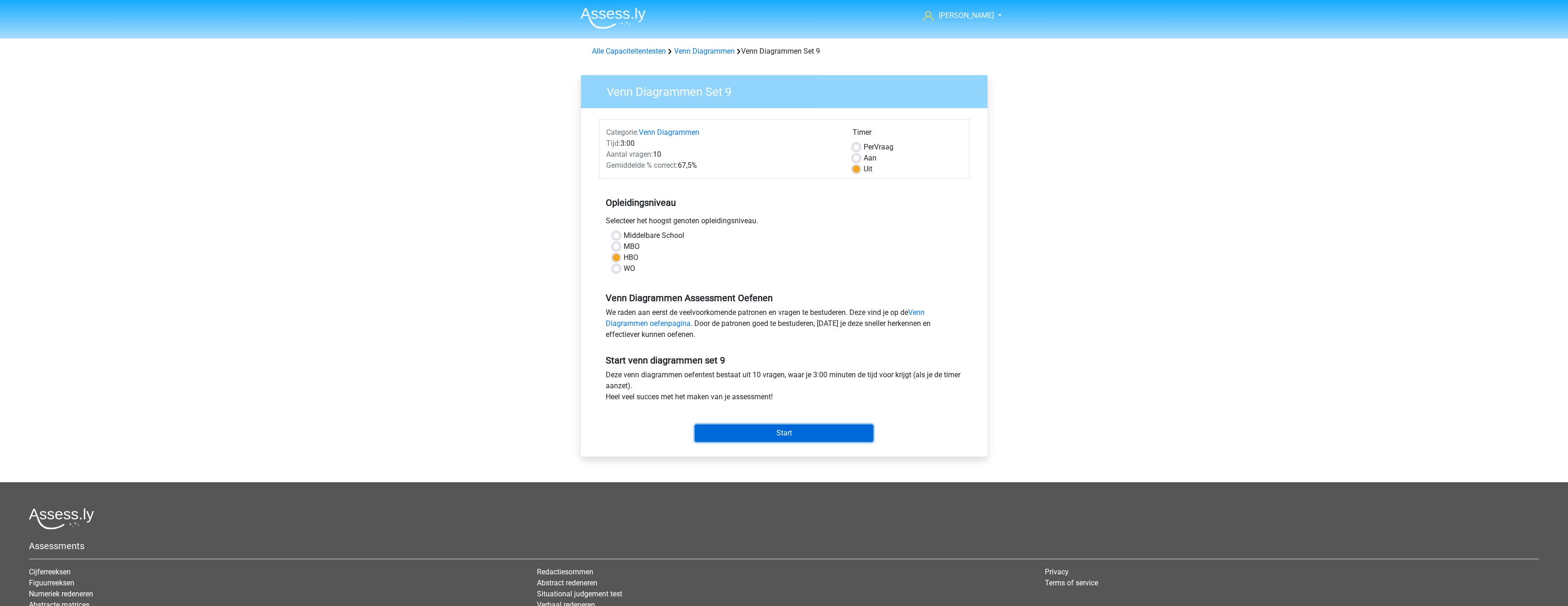
click at [785, 434] on input "Start" at bounding box center [784, 433] width 179 height 18
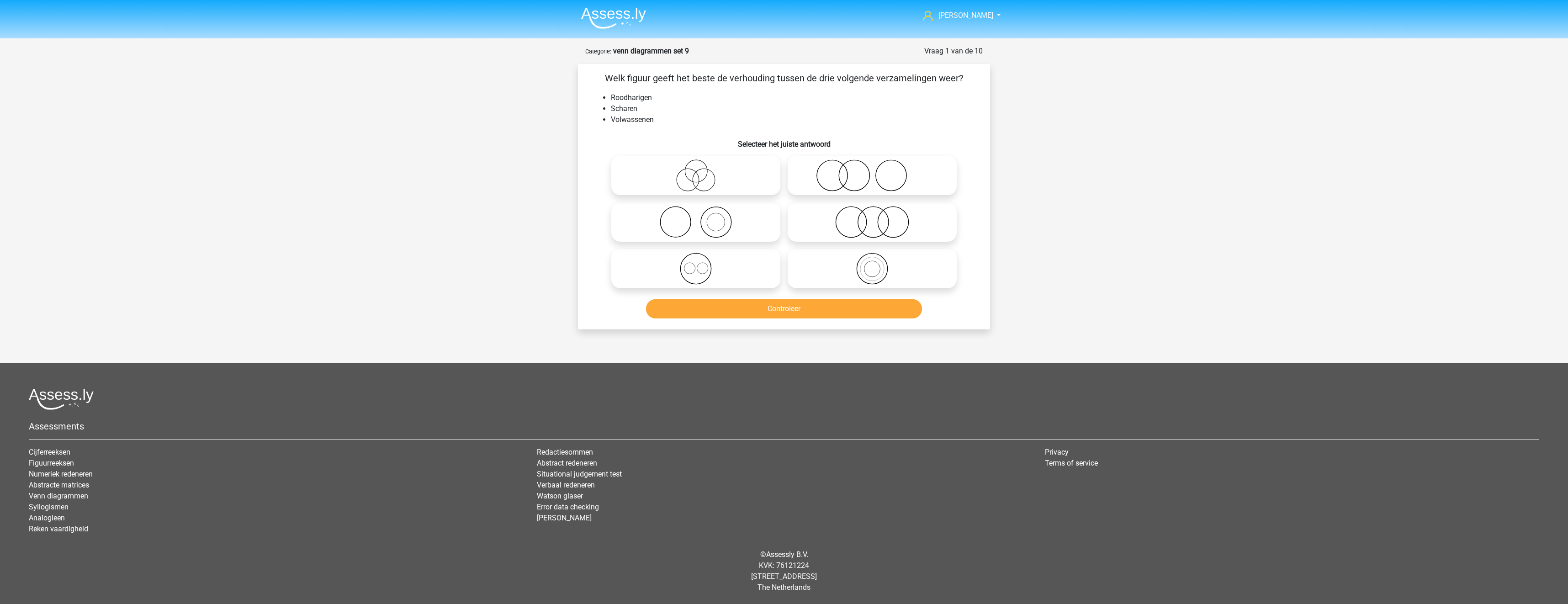
click at [858, 175] on icon at bounding box center [872, 175] width 162 height 32
click at [872, 171] on input "radio" at bounding box center [875, 168] width 6 height 6
radio input "true"
click at [827, 310] on button "Controleer" at bounding box center [784, 309] width 276 height 19
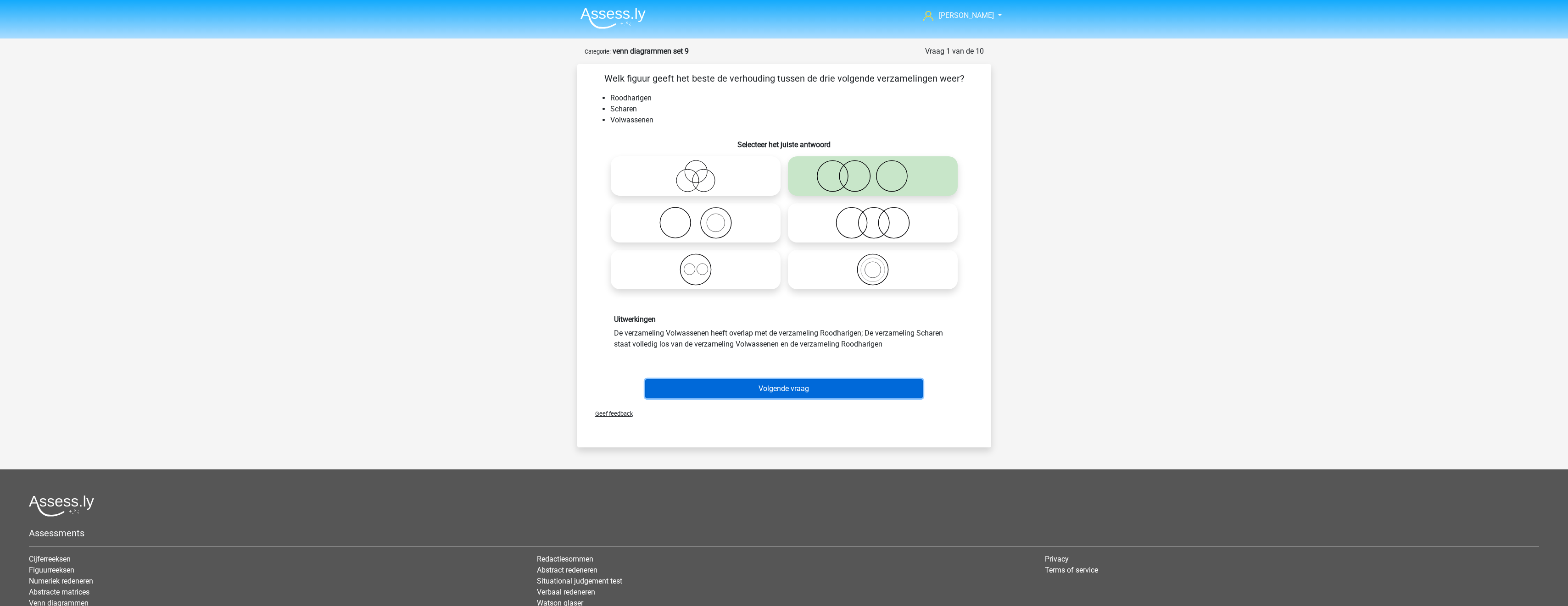
click at [807, 384] on button "Volgende vraag" at bounding box center [784, 389] width 278 height 20
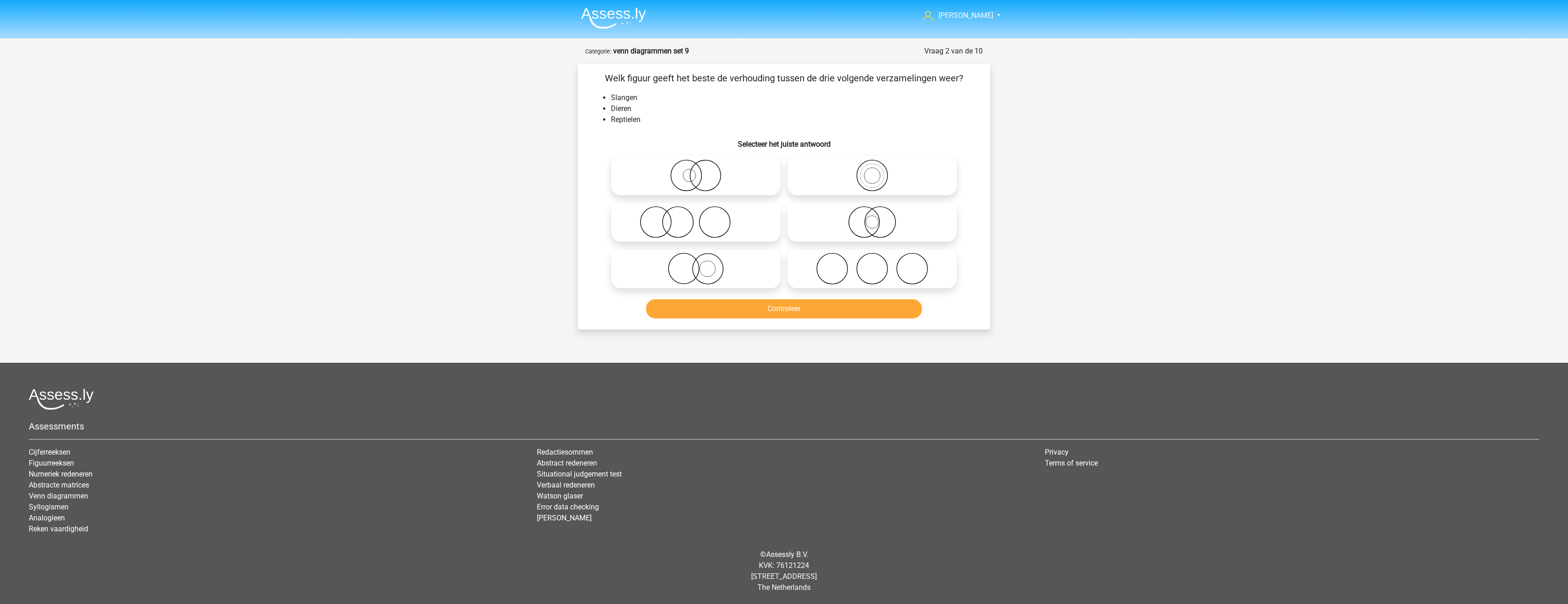
drag, startPoint x: 842, startPoint y: 166, endPoint x: 851, endPoint y: 195, distance: 30.4
click at [845, 171] on icon at bounding box center [872, 175] width 162 height 32
click at [872, 171] on input "radio" at bounding box center [875, 168] width 6 height 6
radio input "true"
click at [852, 311] on button "Controleer" at bounding box center [784, 309] width 276 height 19
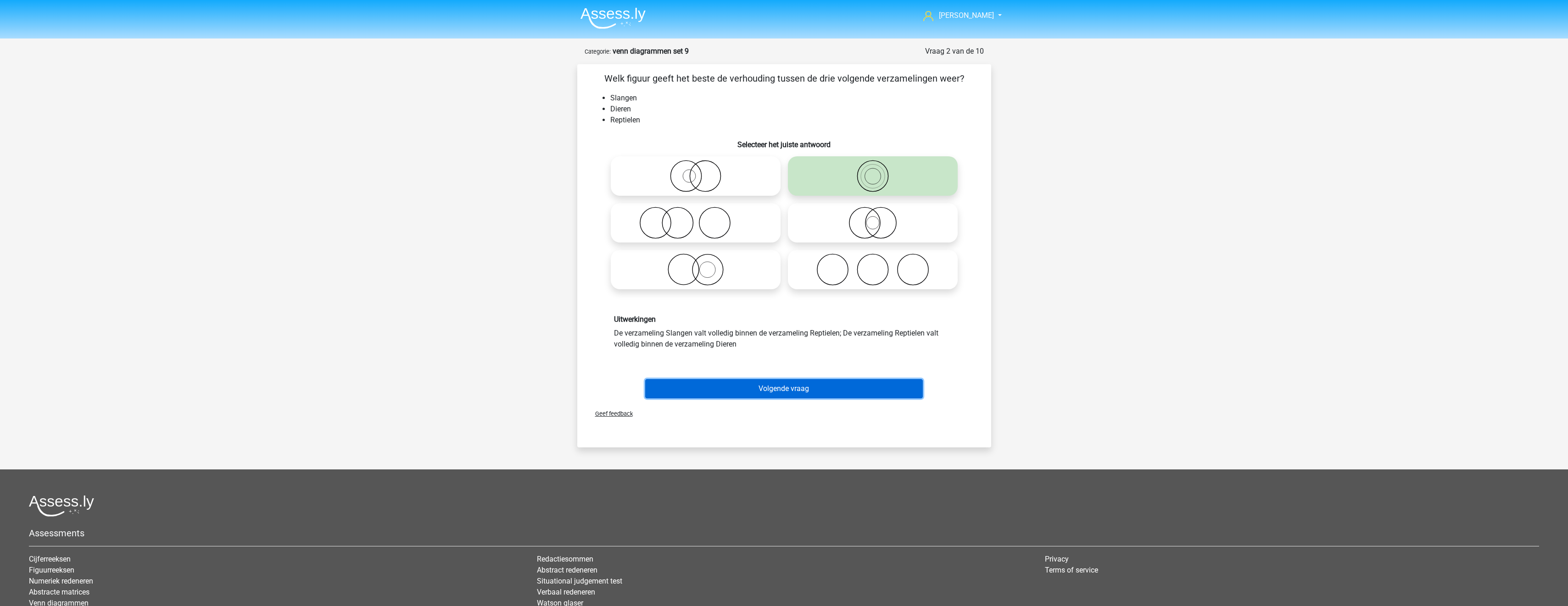
click at [870, 388] on button "Volgende vraag" at bounding box center [784, 389] width 278 height 20
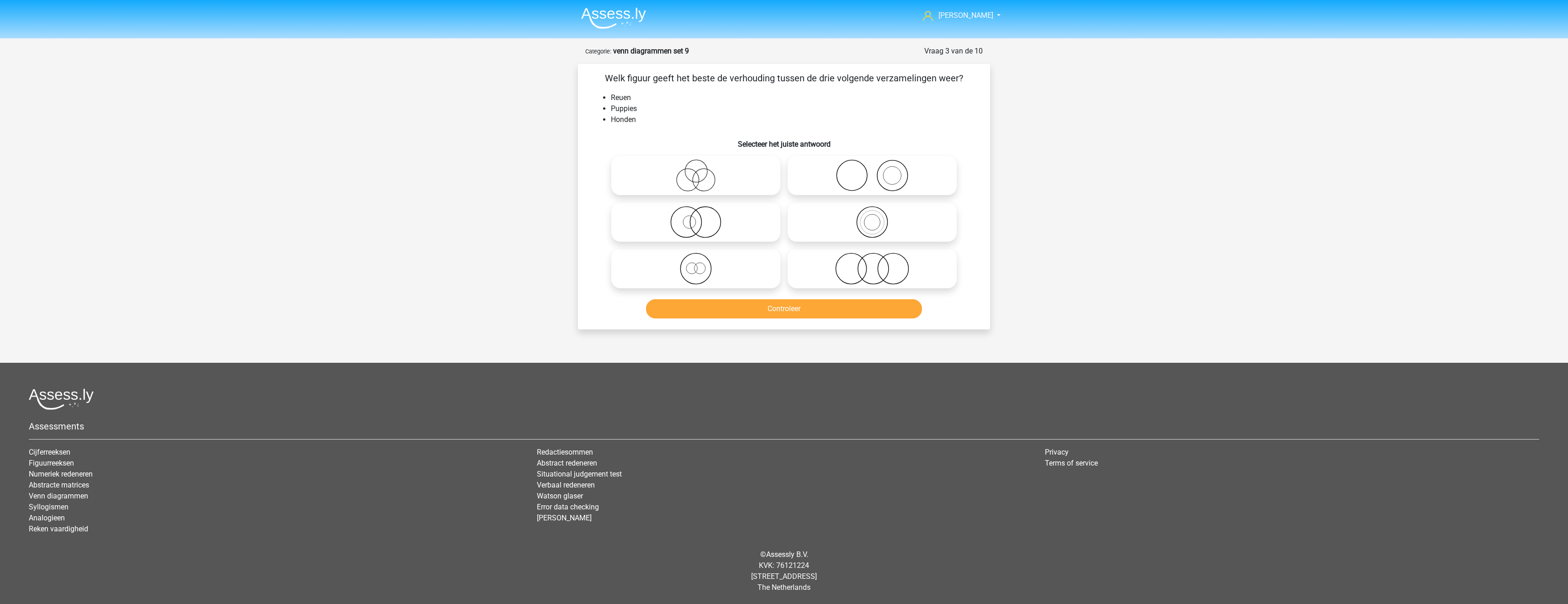
drag, startPoint x: 735, startPoint y: 266, endPoint x: 741, endPoint y: 290, distance: 24.7
click at [735, 266] on icon at bounding box center [696, 269] width 162 height 32
click at [702, 264] on input "radio" at bounding box center [699, 261] width 6 height 6
radio input "true"
click at [749, 315] on button "Controleer" at bounding box center [784, 309] width 276 height 19
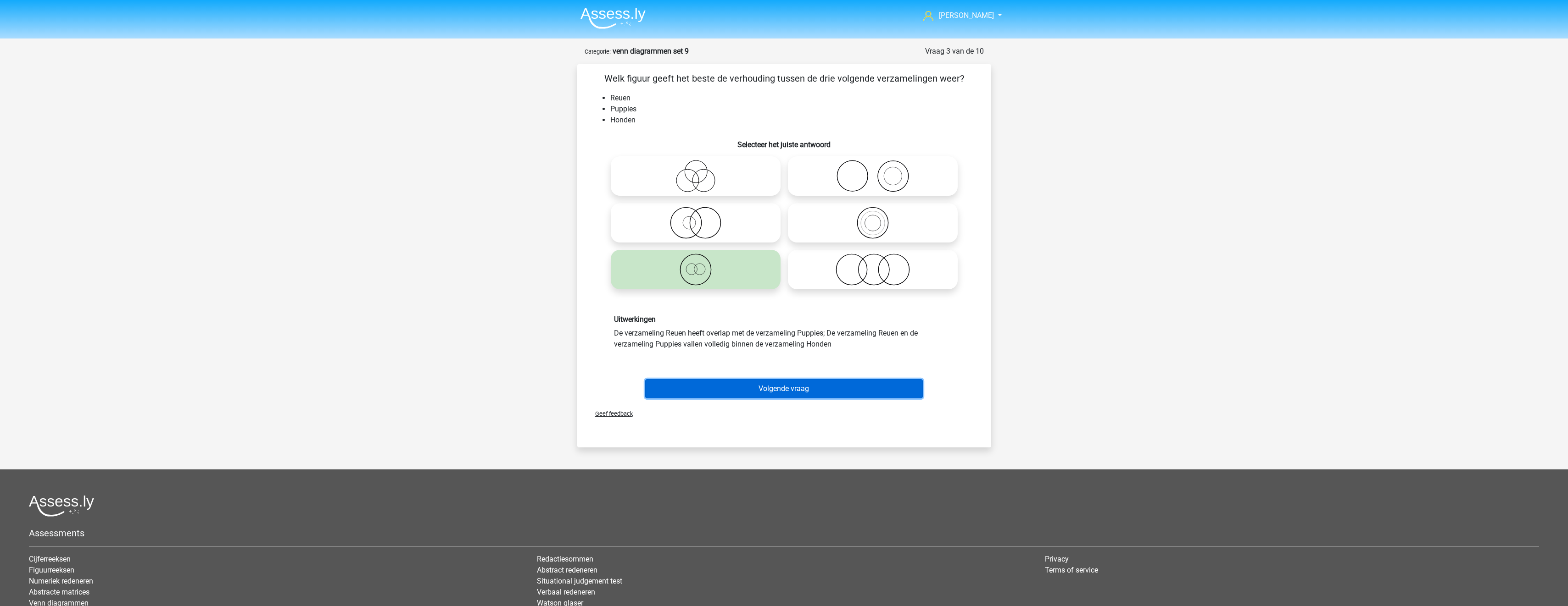
drag, startPoint x: 807, startPoint y: 392, endPoint x: 822, endPoint y: 390, distance: 15.1
click at [809, 393] on button "Volgende vraag" at bounding box center [784, 389] width 278 height 20
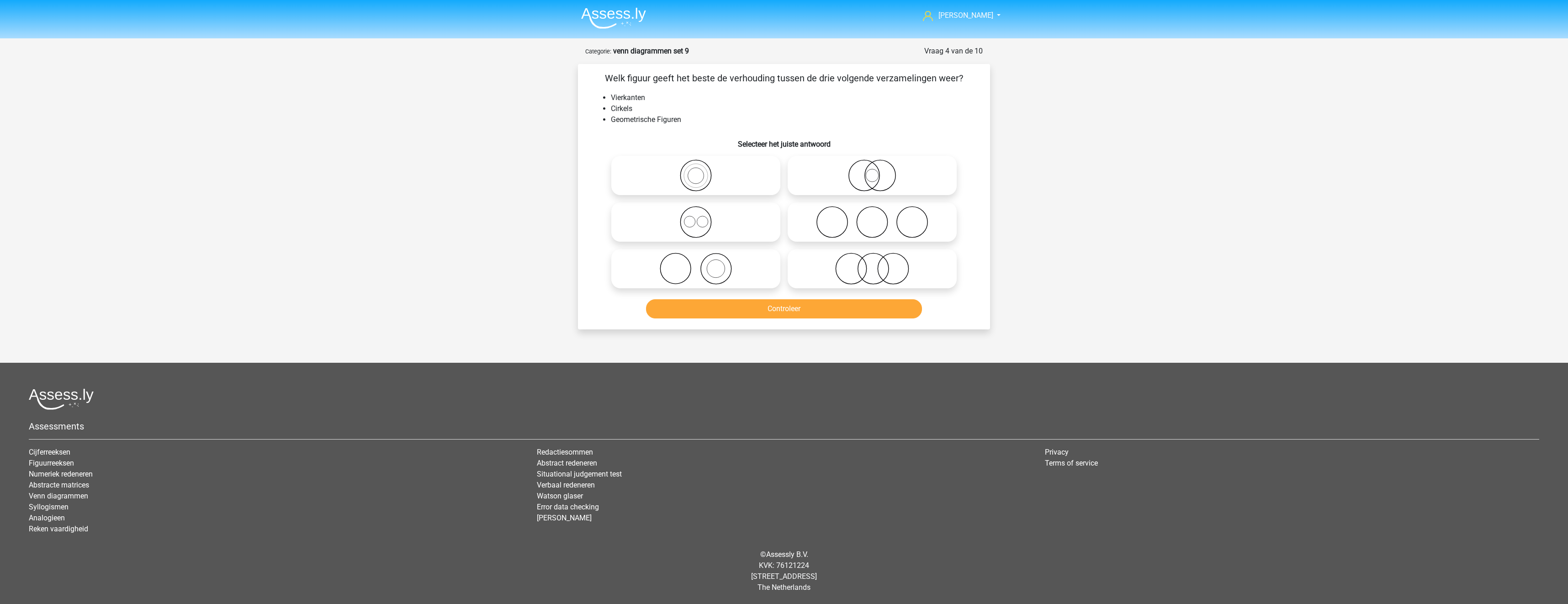
click at [723, 223] on icon at bounding box center [696, 222] width 162 height 32
click at [702, 217] on input "radio" at bounding box center [699, 215] width 6 height 6
radio input "true"
click at [754, 307] on button "Controleer" at bounding box center [784, 309] width 276 height 19
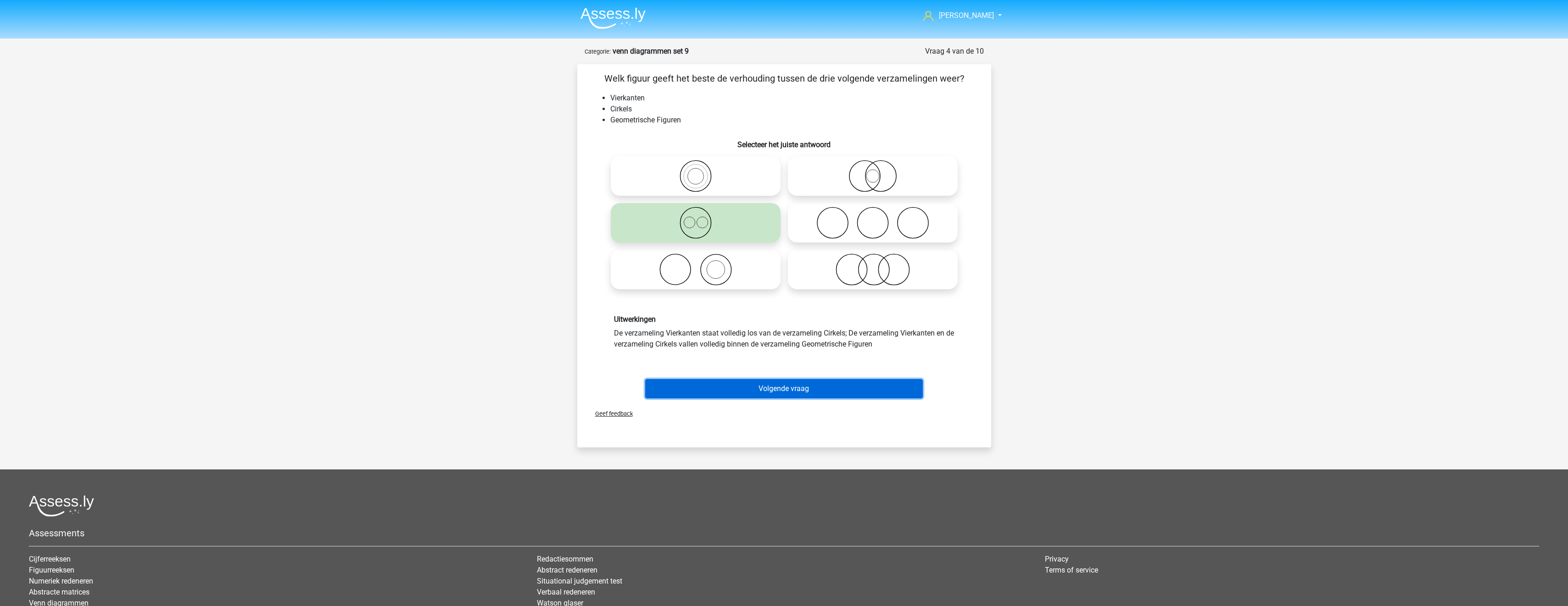
drag, startPoint x: 831, startPoint y: 389, endPoint x: 836, endPoint y: 391, distance: 5.4
click at [833, 390] on button "Volgende vraag" at bounding box center [784, 389] width 278 height 20
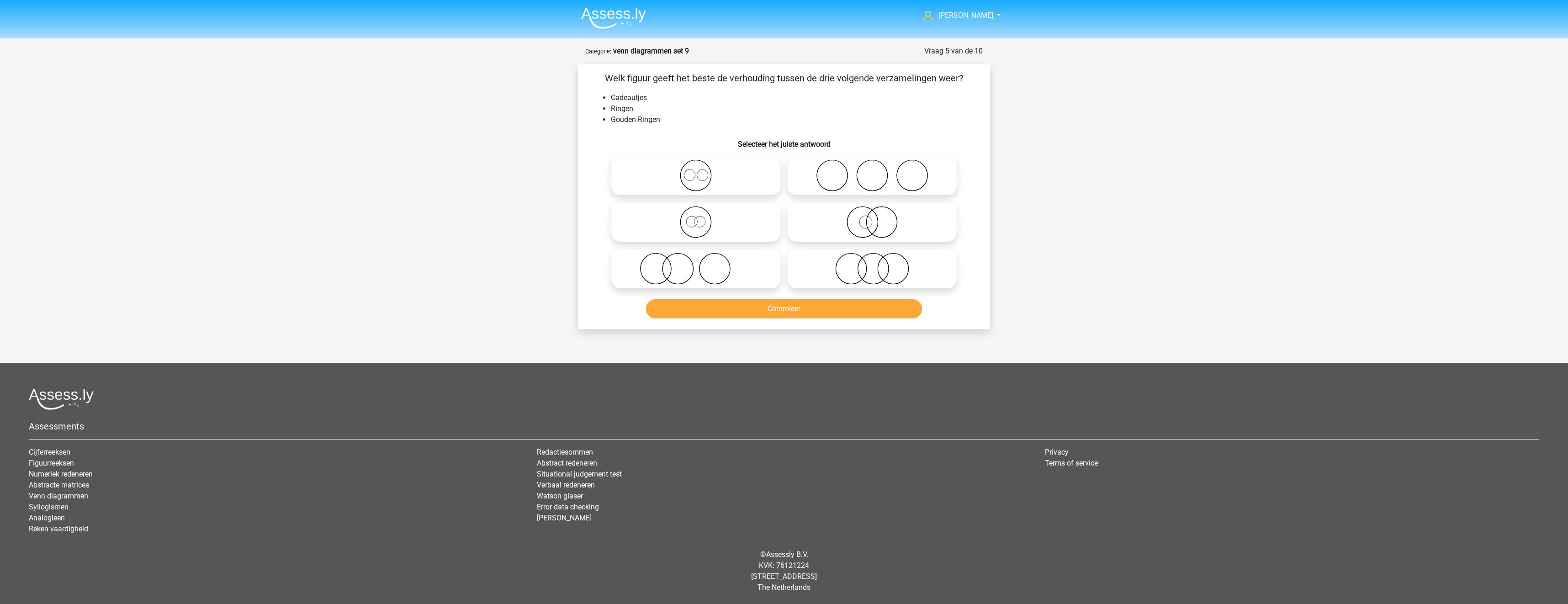
click at [842, 217] on icon at bounding box center [872, 222] width 162 height 32
click at [872, 217] on input "radio" at bounding box center [875, 215] width 6 height 6
radio input "true"
click at [863, 311] on button "Controleer" at bounding box center [784, 309] width 276 height 19
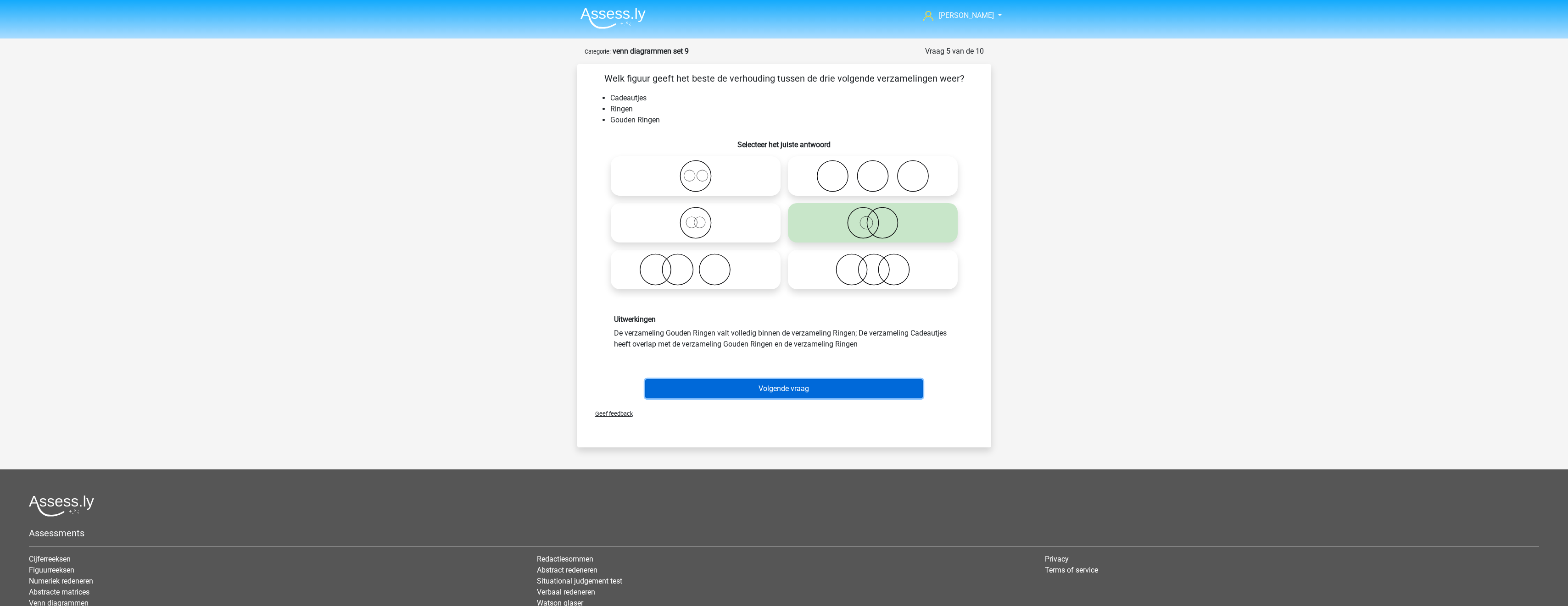
click at [860, 387] on button "Volgende vraag" at bounding box center [784, 389] width 278 height 20
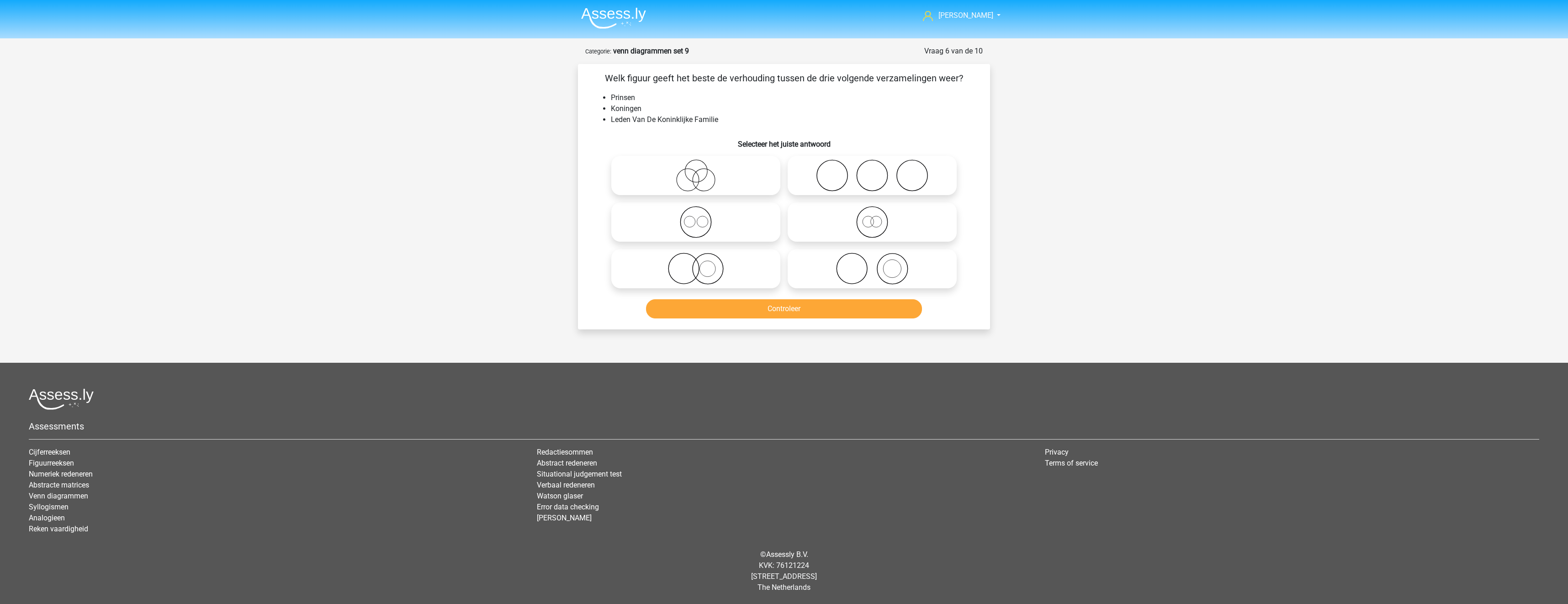
click at [721, 270] on icon at bounding box center [696, 269] width 162 height 32
click at [702, 264] on input "radio" at bounding box center [699, 261] width 6 height 6
radio input "true"
click at [747, 314] on button "Controleer" at bounding box center [784, 309] width 276 height 19
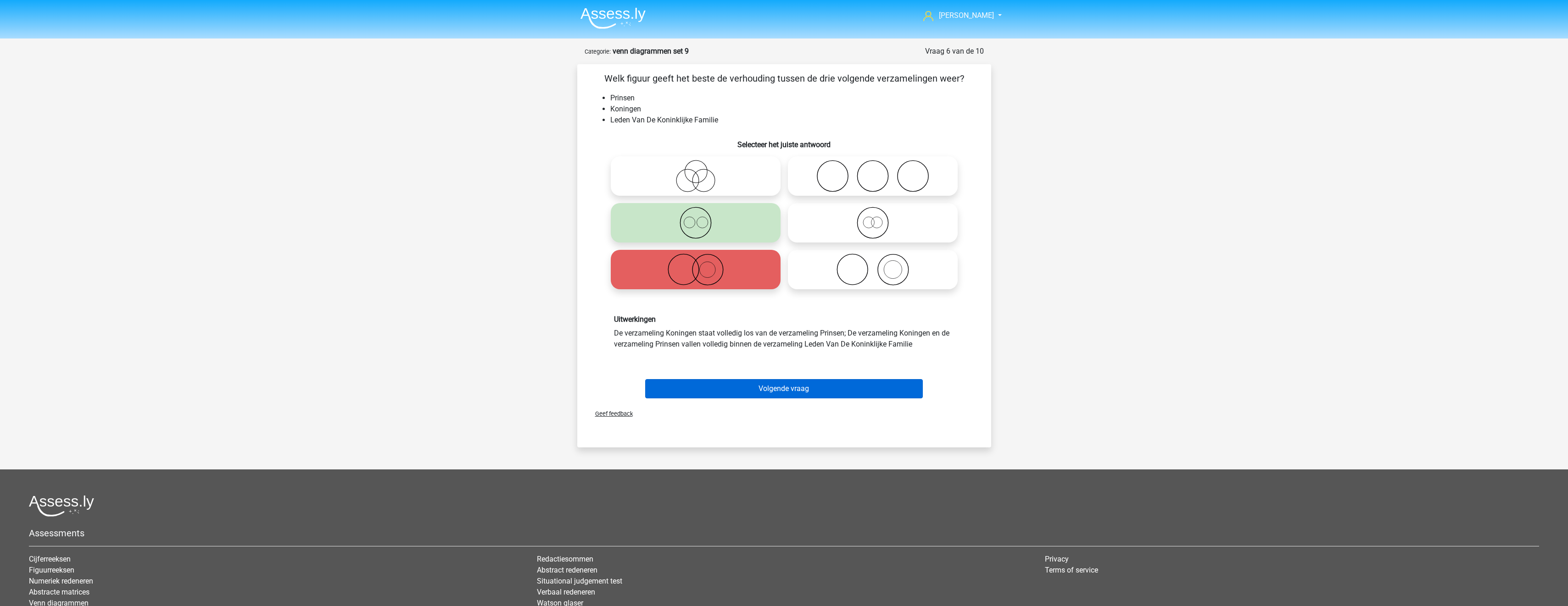
drag, startPoint x: 823, startPoint y: 409, endPoint x: 829, endPoint y: 396, distance: 14.3
click at [823, 410] on div "Geef feedback" at bounding box center [784, 414] width 407 height 23
drag, startPoint x: 829, startPoint y: 387, endPoint x: 836, endPoint y: 380, distance: 9.9
click at [829, 386] on button "Volgende vraag" at bounding box center [784, 389] width 278 height 20
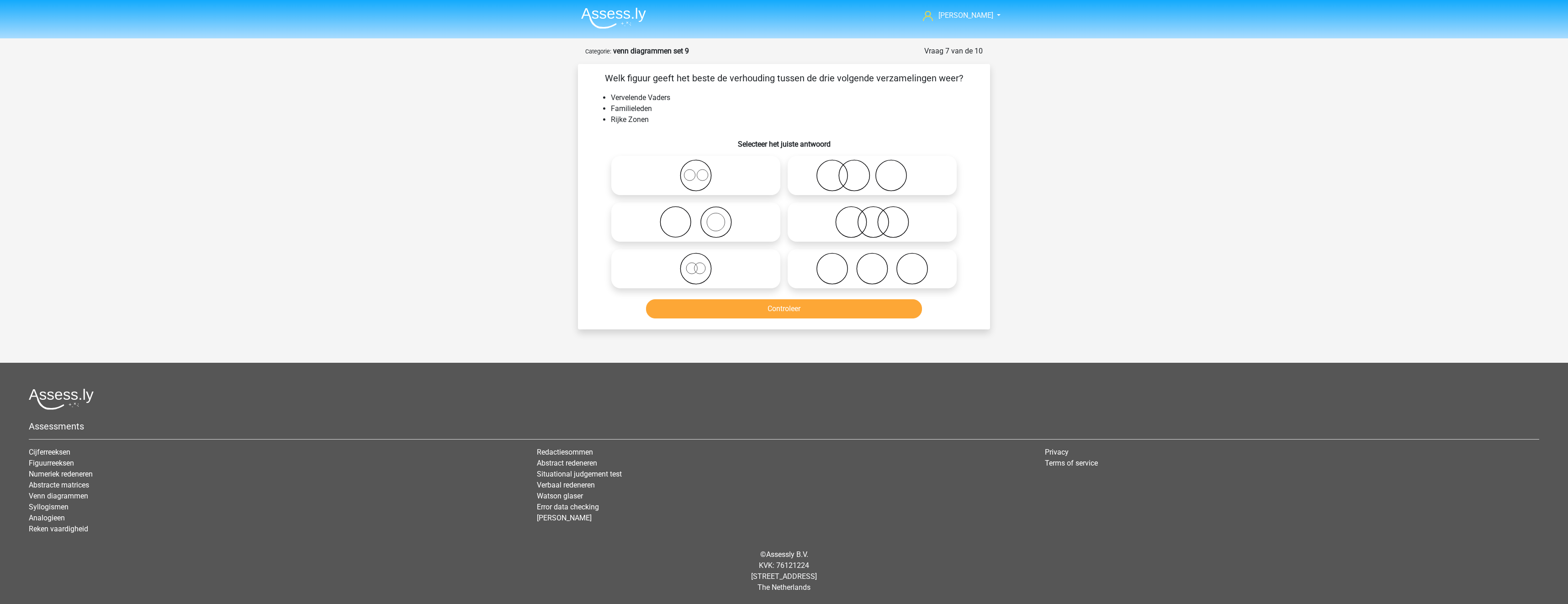
click at [709, 179] on icon at bounding box center [696, 175] width 162 height 32
click at [702, 171] on input "radio" at bounding box center [699, 168] width 6 height 6
radio input "true"
click at [775, 311] on button "Controleer" at bounding box center [784, 309] width 276 height 19
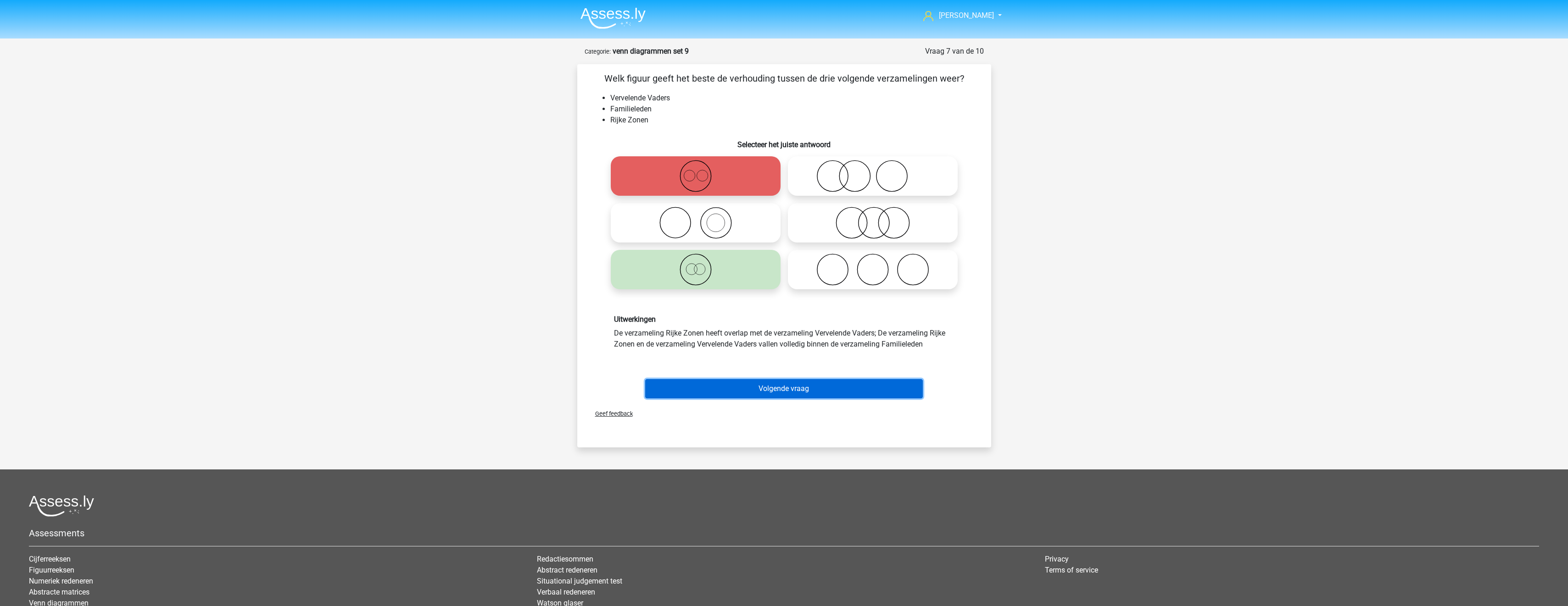
click at [823, 394] on button "Volgende vraag" at bounding box center [784, 389] width 278 height 20
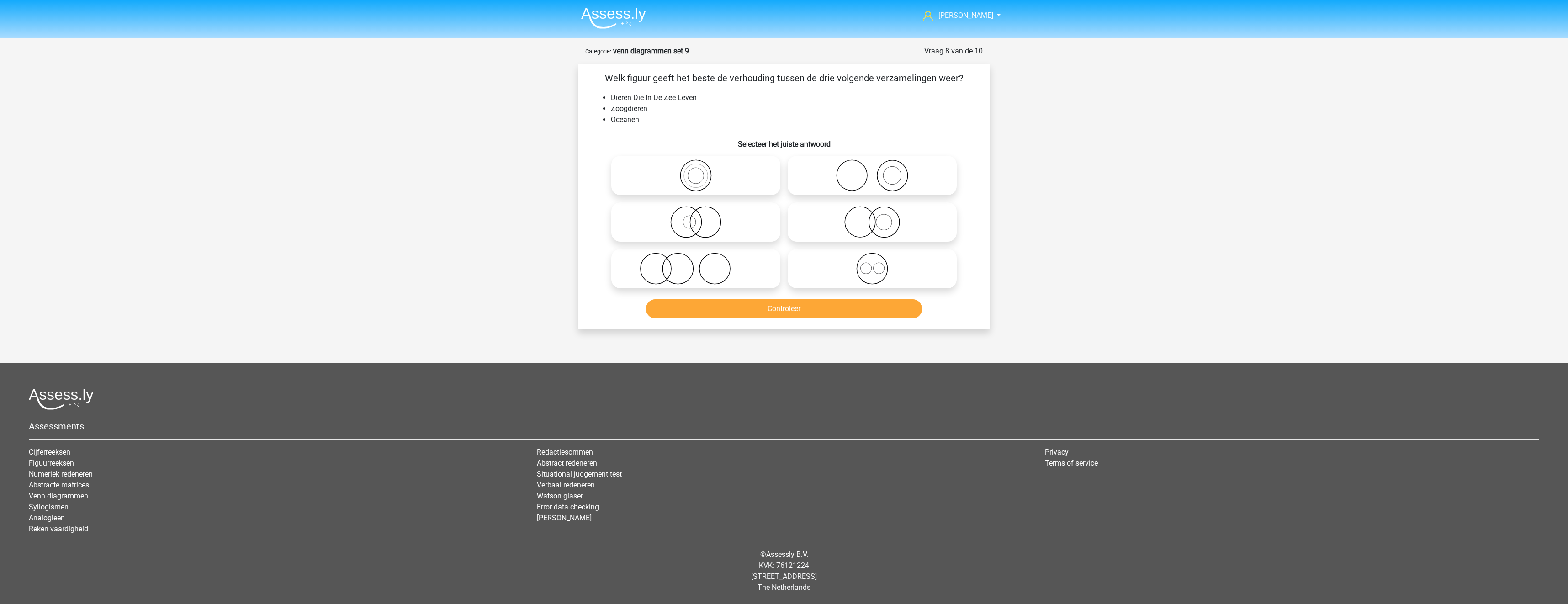
click at [734, 230] on icon at bounding box center [696, 222] width 162 height 32
click at [702, 217] on input "radio" at bounding box center [699, 215] width 6 height 6
radio input "true"
click at [758, 313] on button "Controleer" at bounding box center [784, 309] width 276 height 19
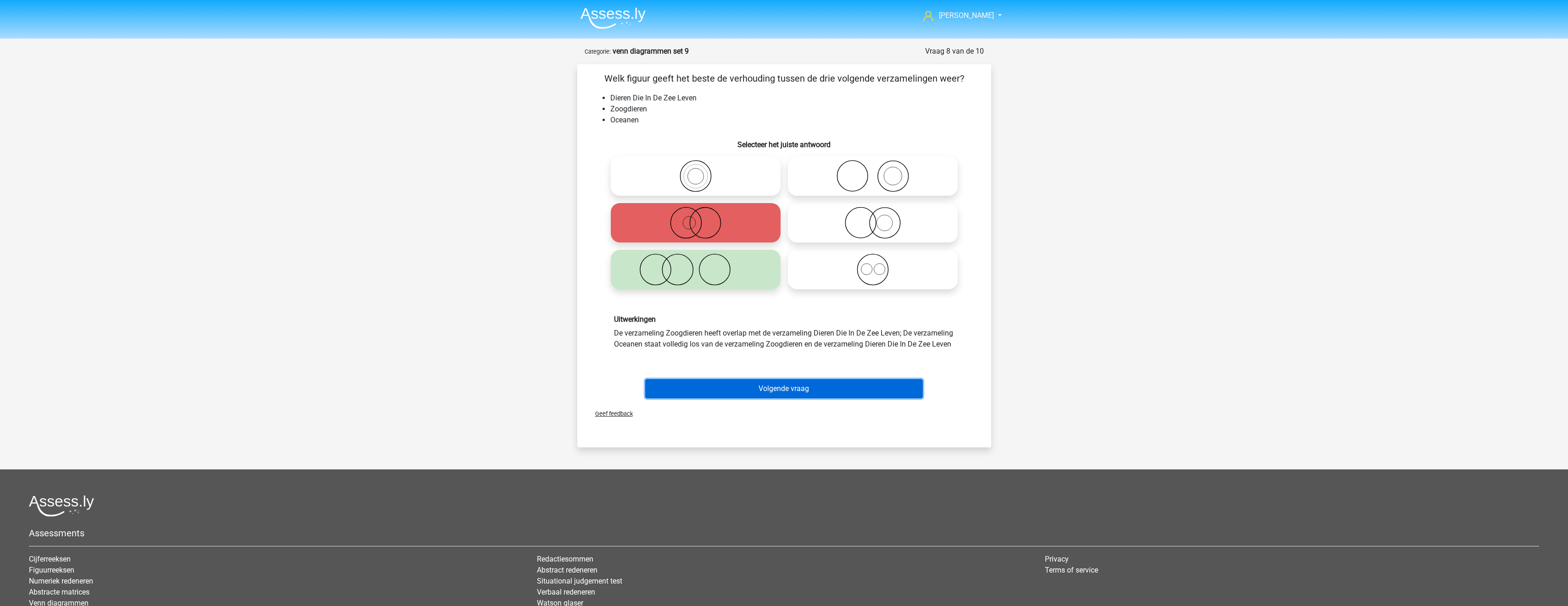
click at [815, 396] on button "Volgende vraag" at bounding box center [784, 389] width 278 height 20
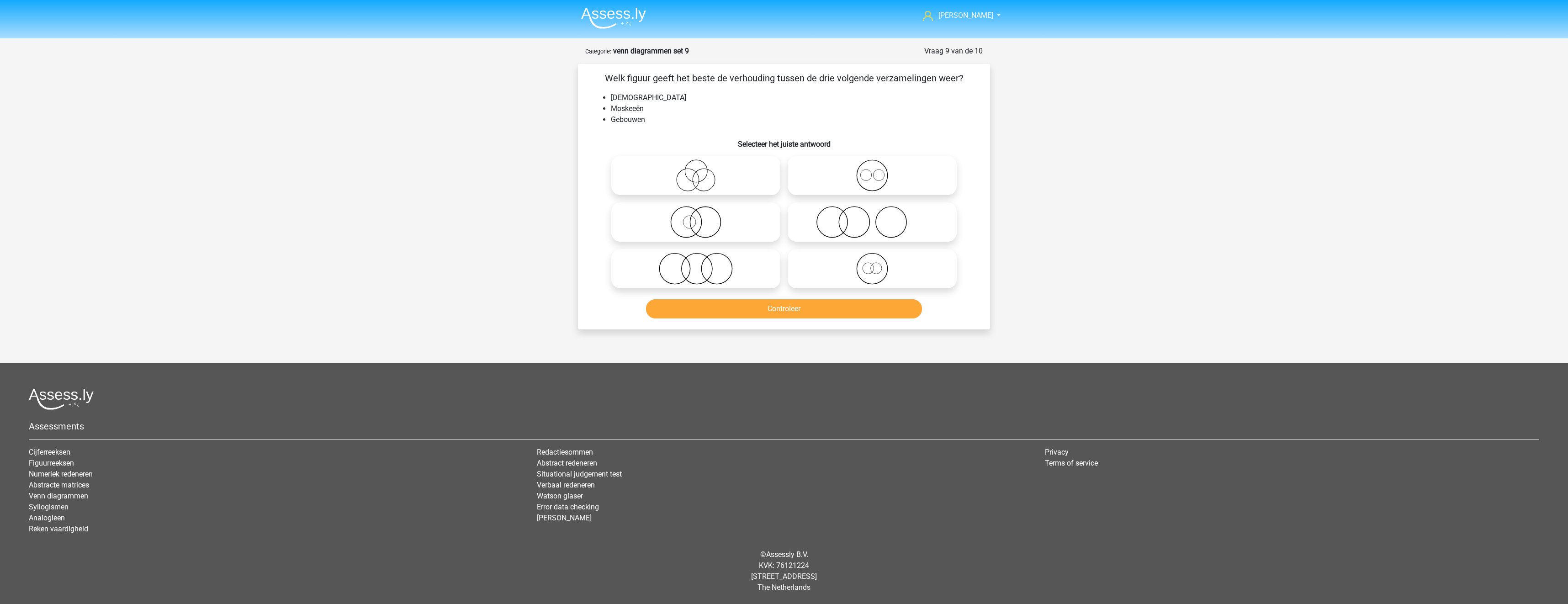
click at [842, 170] on icon at bounding box center [872, 175] width 162 height 32
click at [872, 170] on input "radio" at bounding box center [875, 168] width 6 height 6
radio input "true"
click at [853, 314] on button "Controleer" at bounding box center [784, 309] width 276 height 19
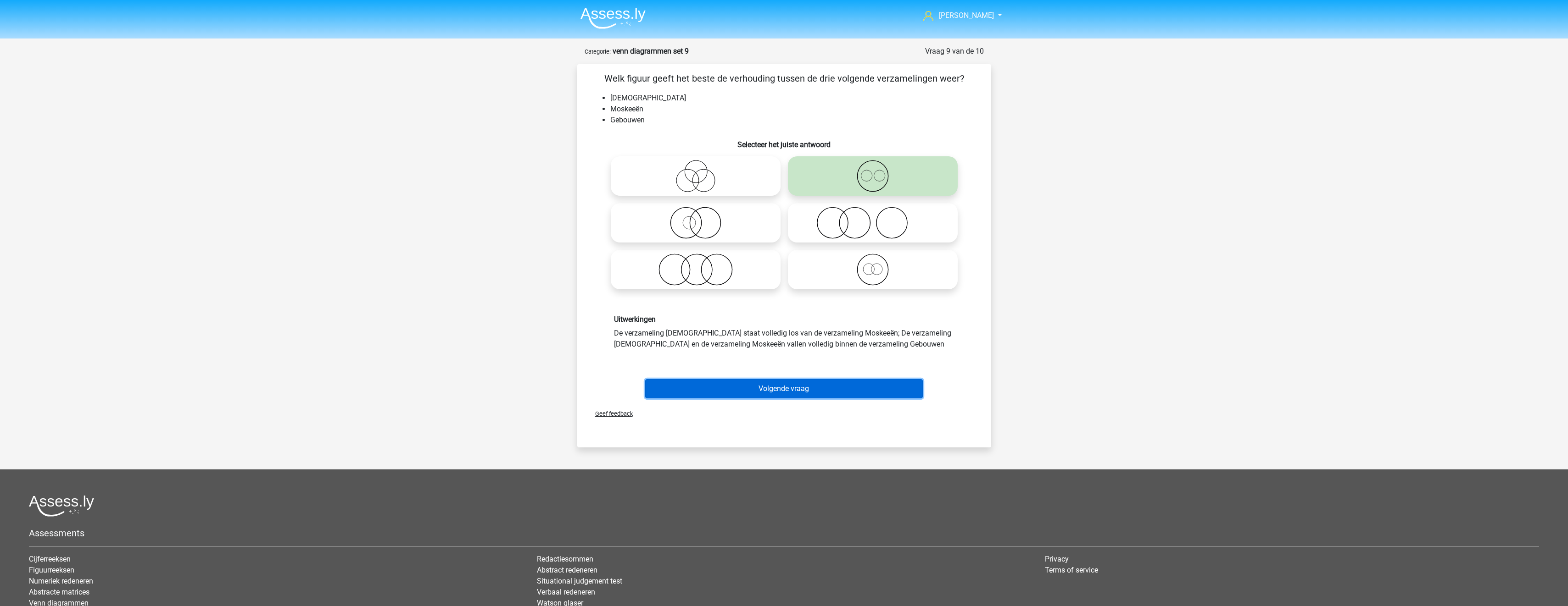
drag, startPoint x: 889, startPoint y: 382, endPoint x: 900, endPoint y: 378, distance: 11.7
click at [888, 383] on button "Volgende vraag" at bounding box center [784, 389] width 278 height 20
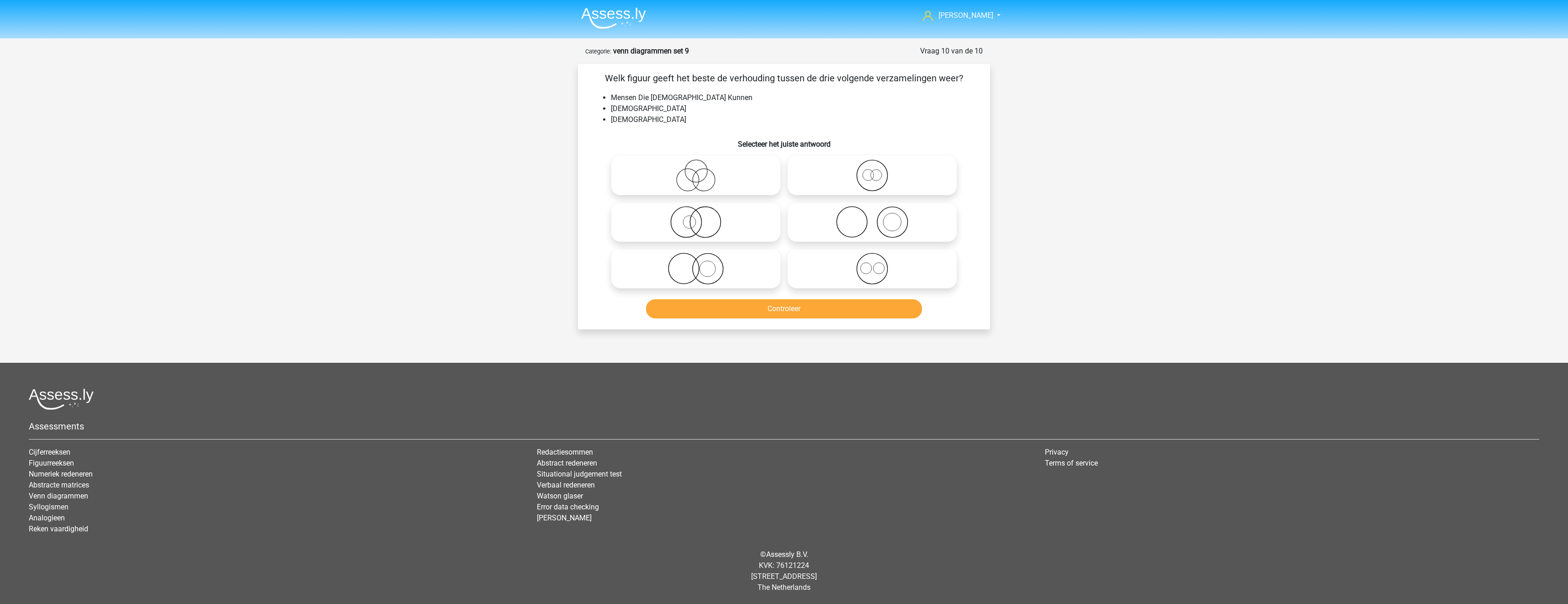
click at [739, 262] on icon at bounding box center [696, 269] width 162 height 32
click at [702, 262] on input "radio" at bounding box center [699, 261] width 6 height 6
radio input "true"
click at [760, 314] on button "Controleer" at bounding box center [784, 309] width 276 height 19
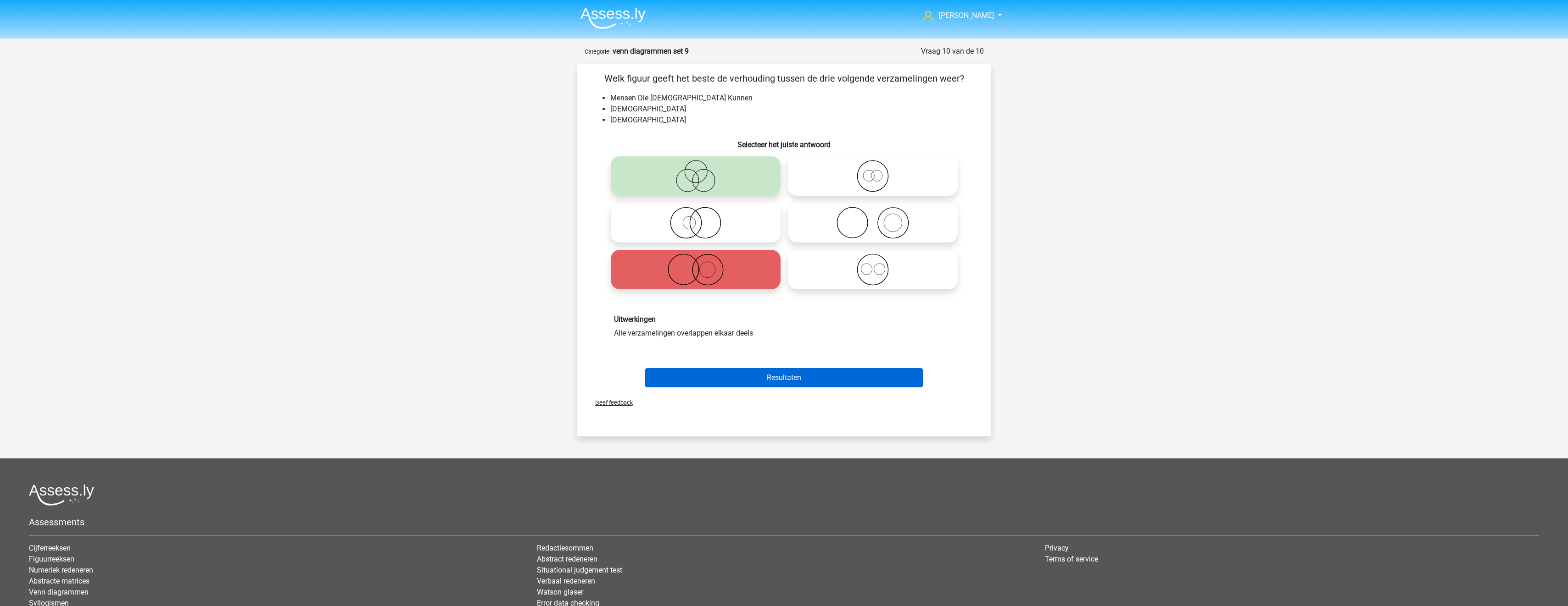
click at [845, 368] on div "Resultaten" at bounding box center [784, 376] width 385 height 31
click at [848, 376] on button "Resultaten" at bounding box center [784, 378] width 278 height 20
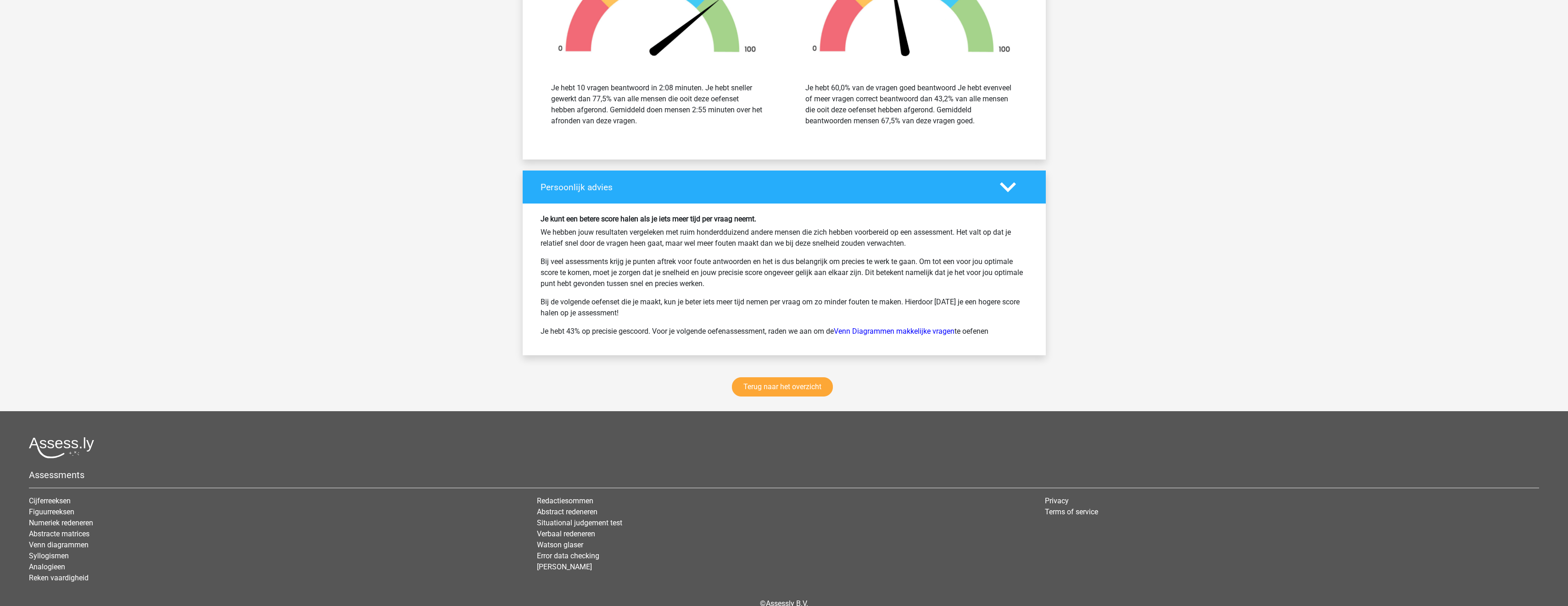
scroll to position [1079, 0]
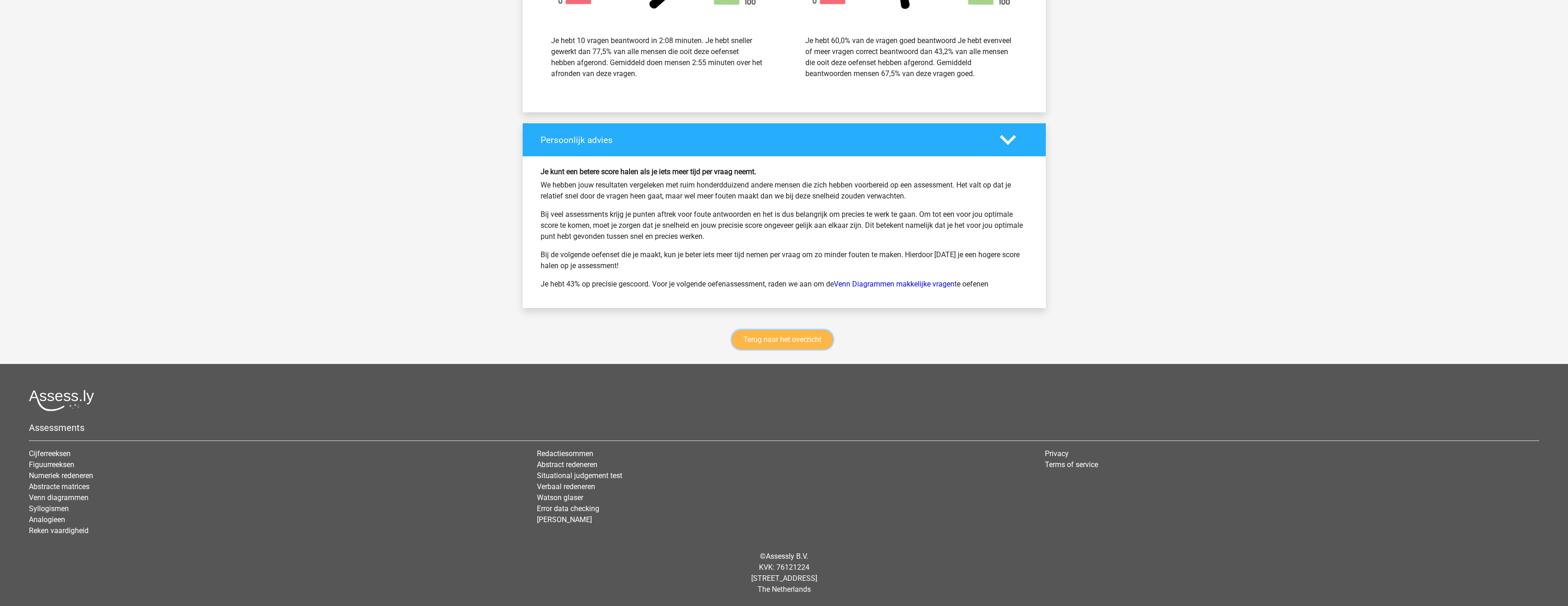
click at [753, 348] on link "Terug naar het overzicht" at bounding box center [782, 340] width 101 height 20
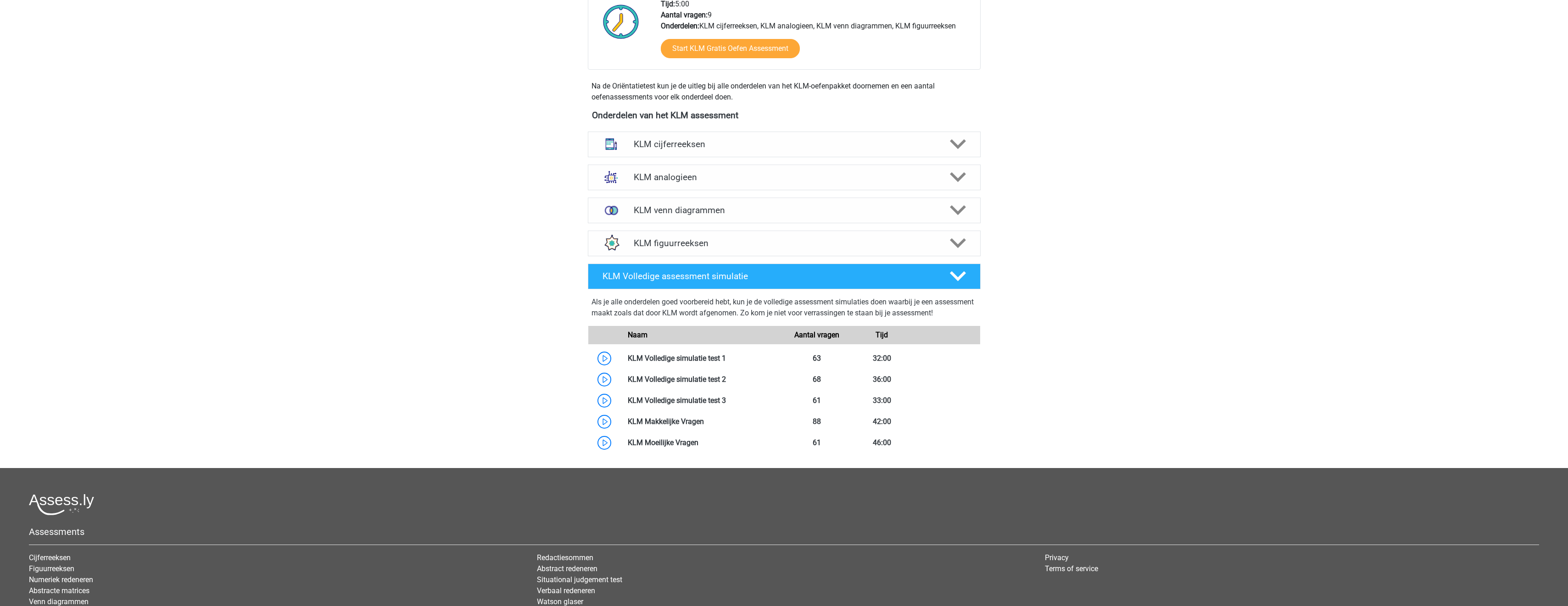
scroll to position [229, 0]
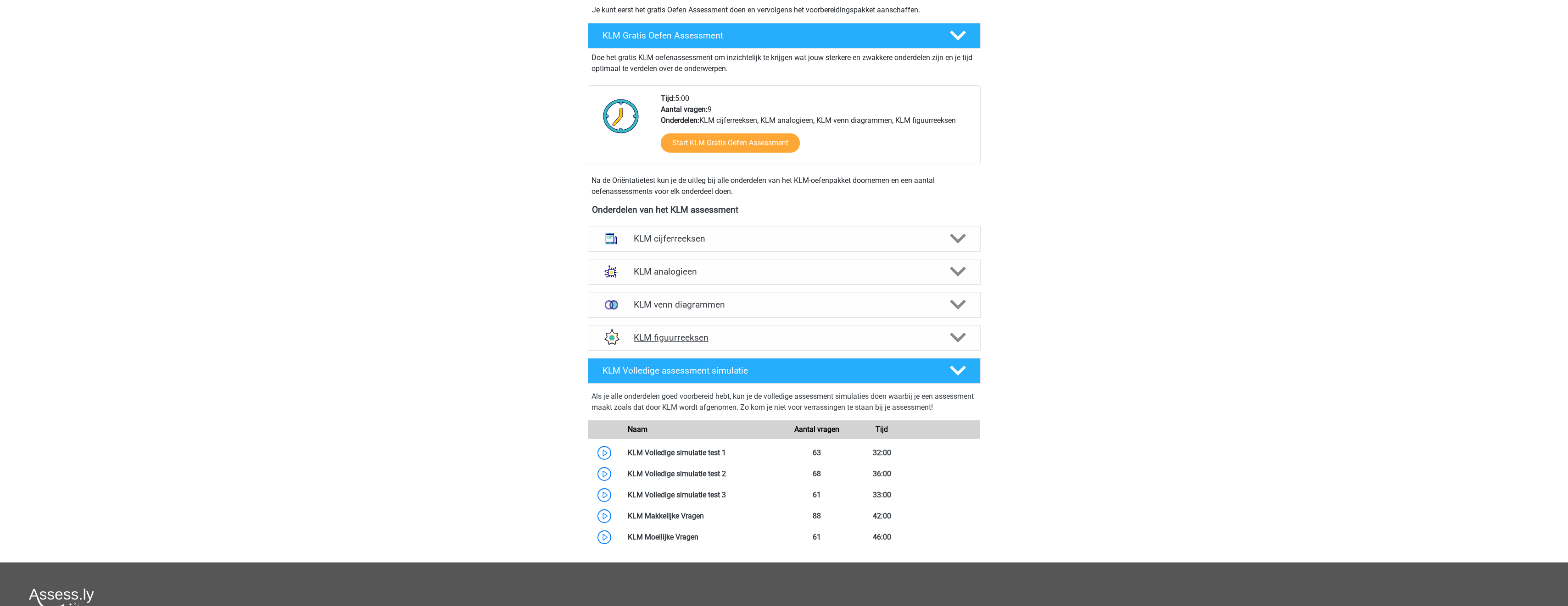
click at [748, 337] on h4 "KLM figuurreeksen" at bounding box center [784, 337] width 301 height 10
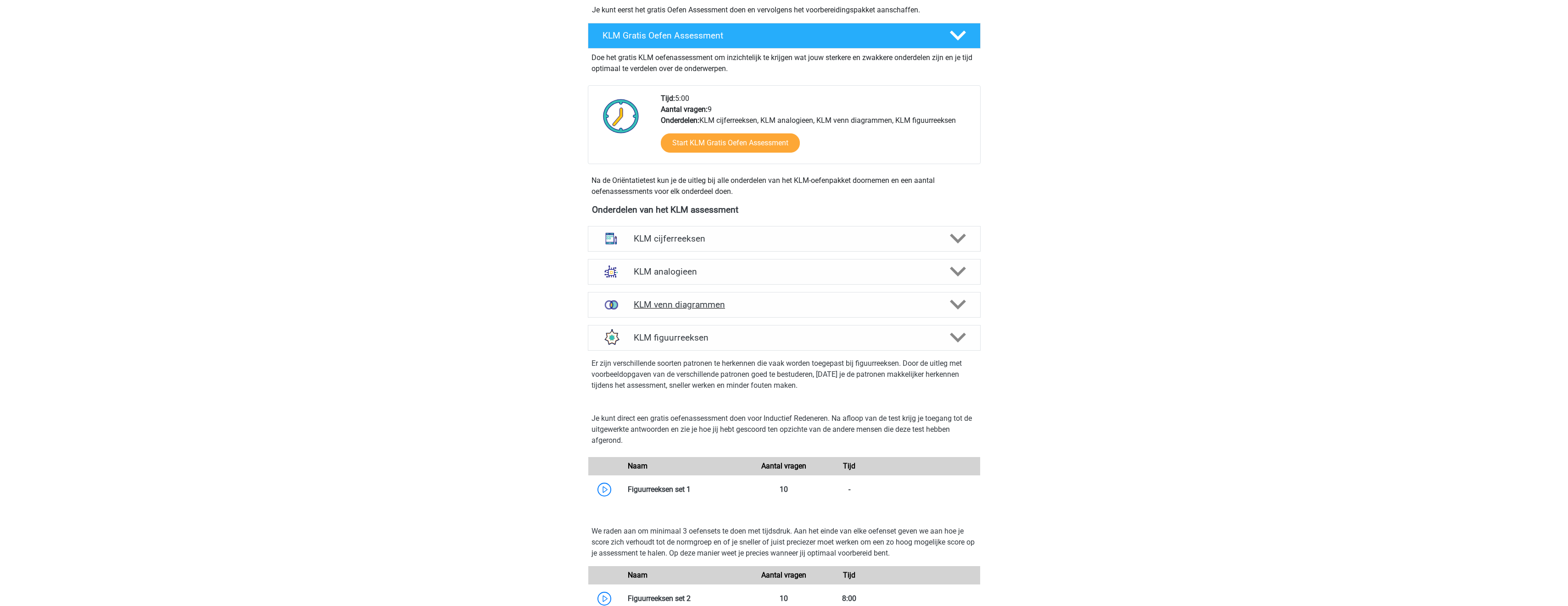
click at [753, 310] on h4 "KLM venn diagrammen" at bounding box center [784, 304] width 301 height 10
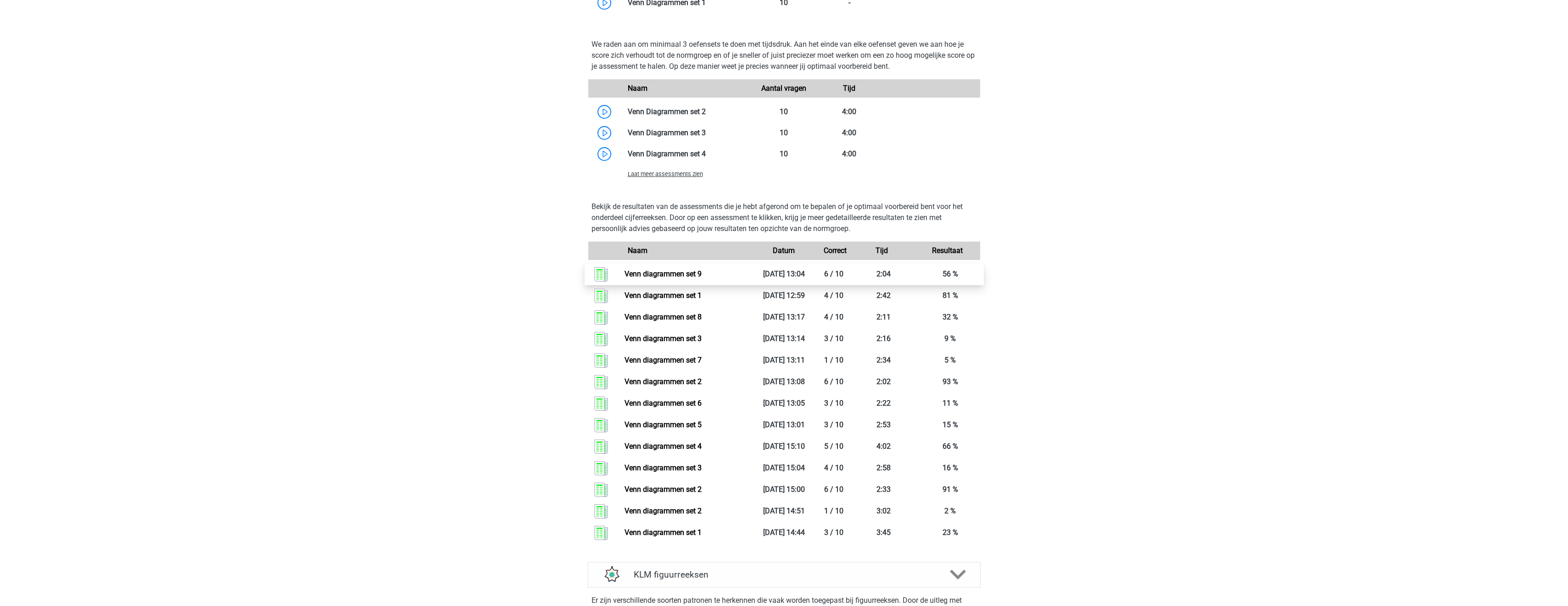
scroll to position [642, 0]
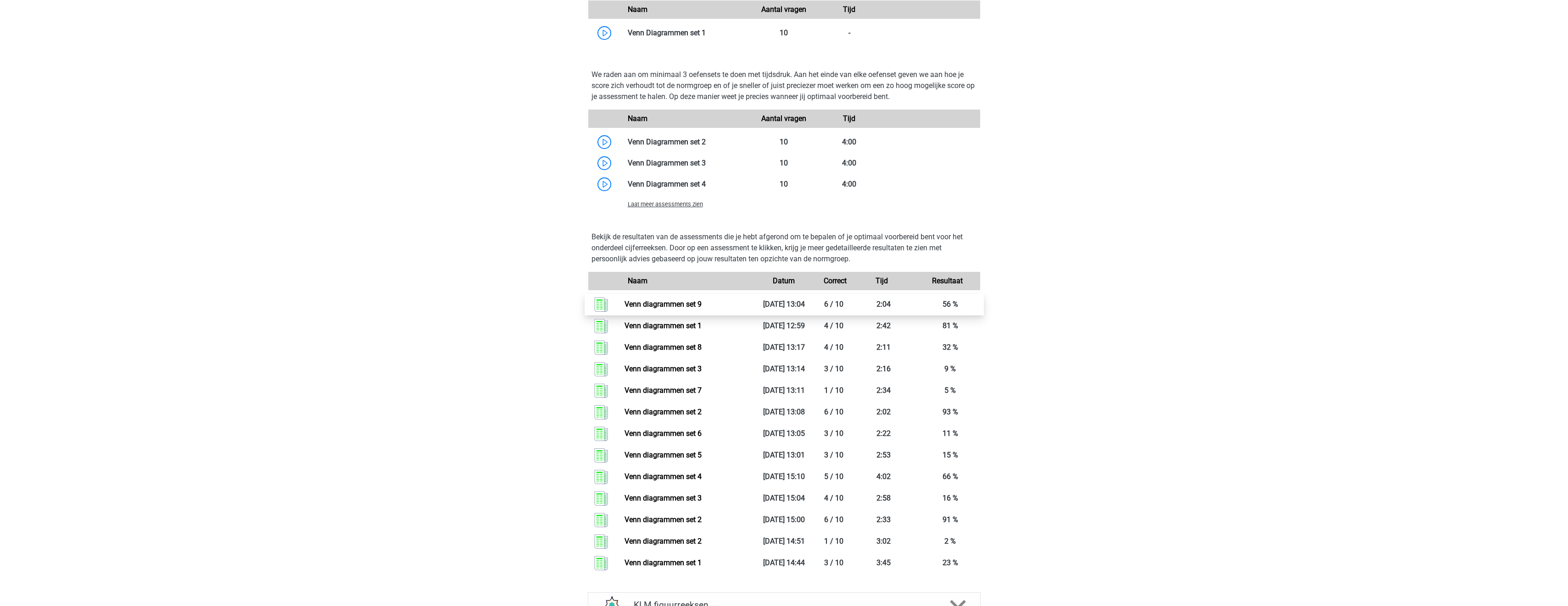
click at [650, 304] on link "Venn diagrammen set 9" at bounding box center [663, 304] width 77 height 9
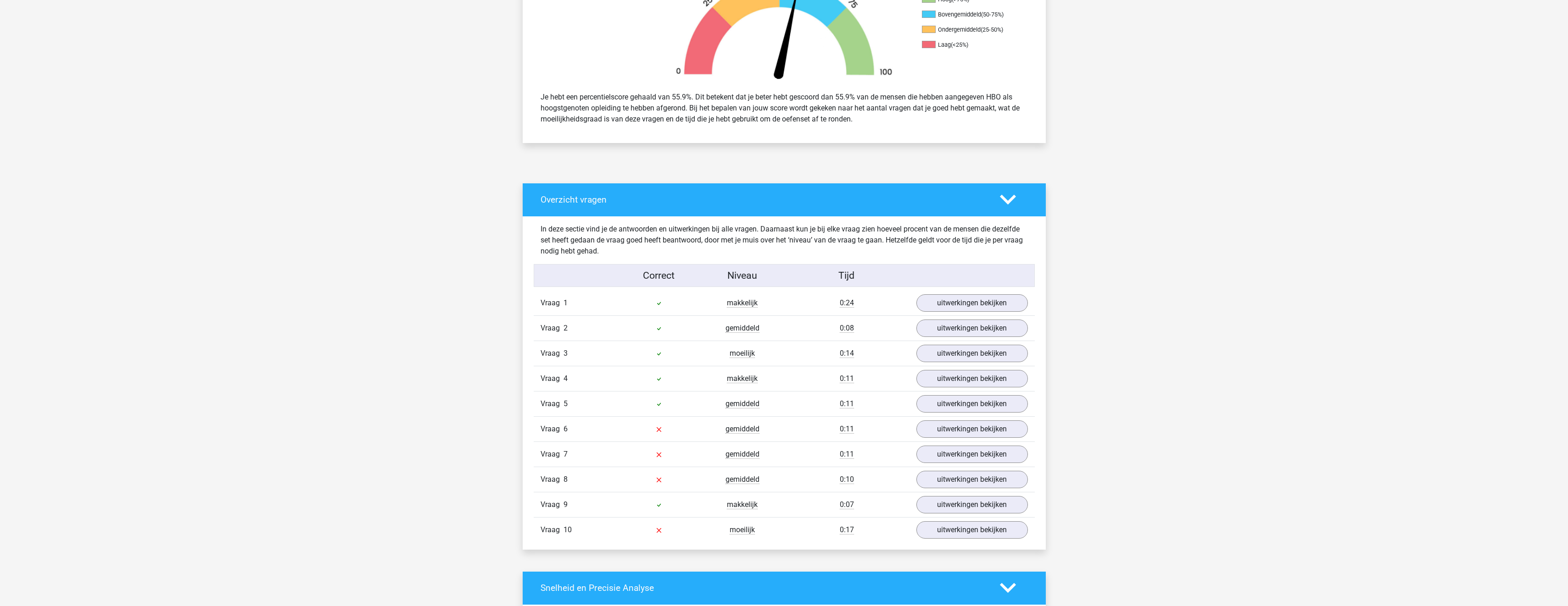
scroll to position [413, 0]
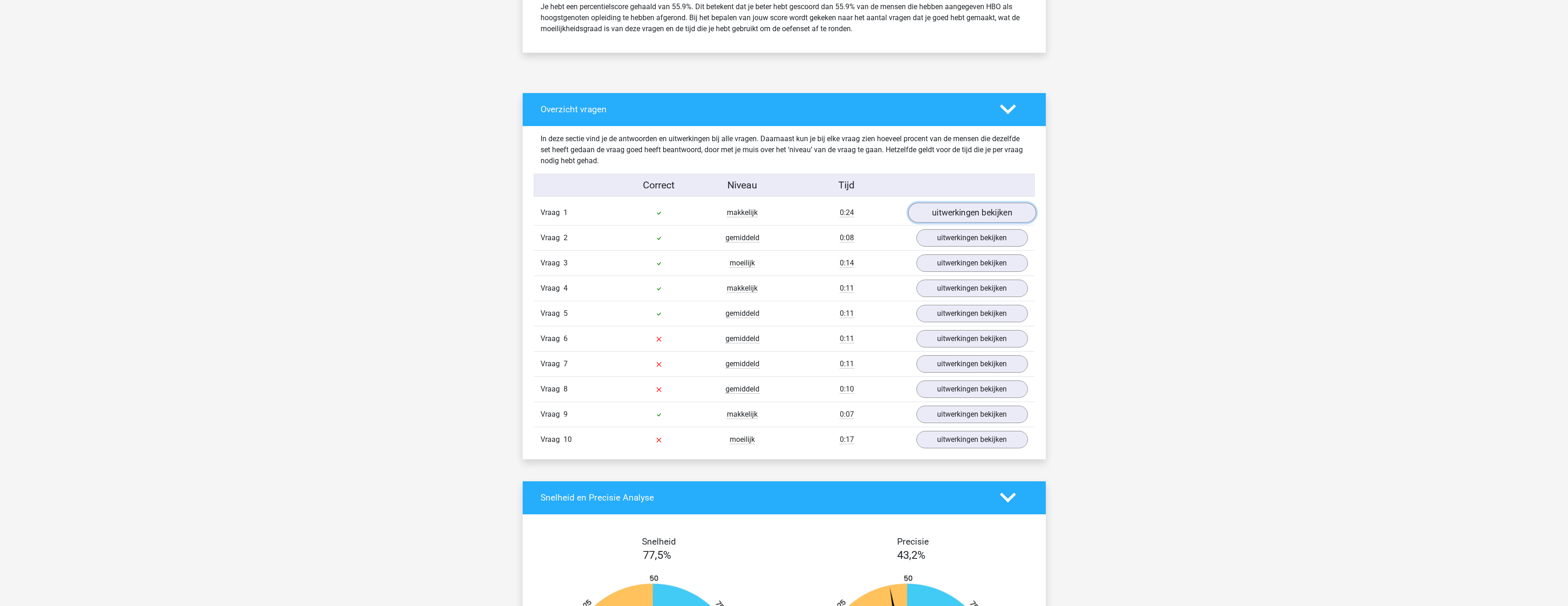
click at [971, 212] on link "uitwerkingen bekijken" at bounding box center [971, 213] width 128 height 20
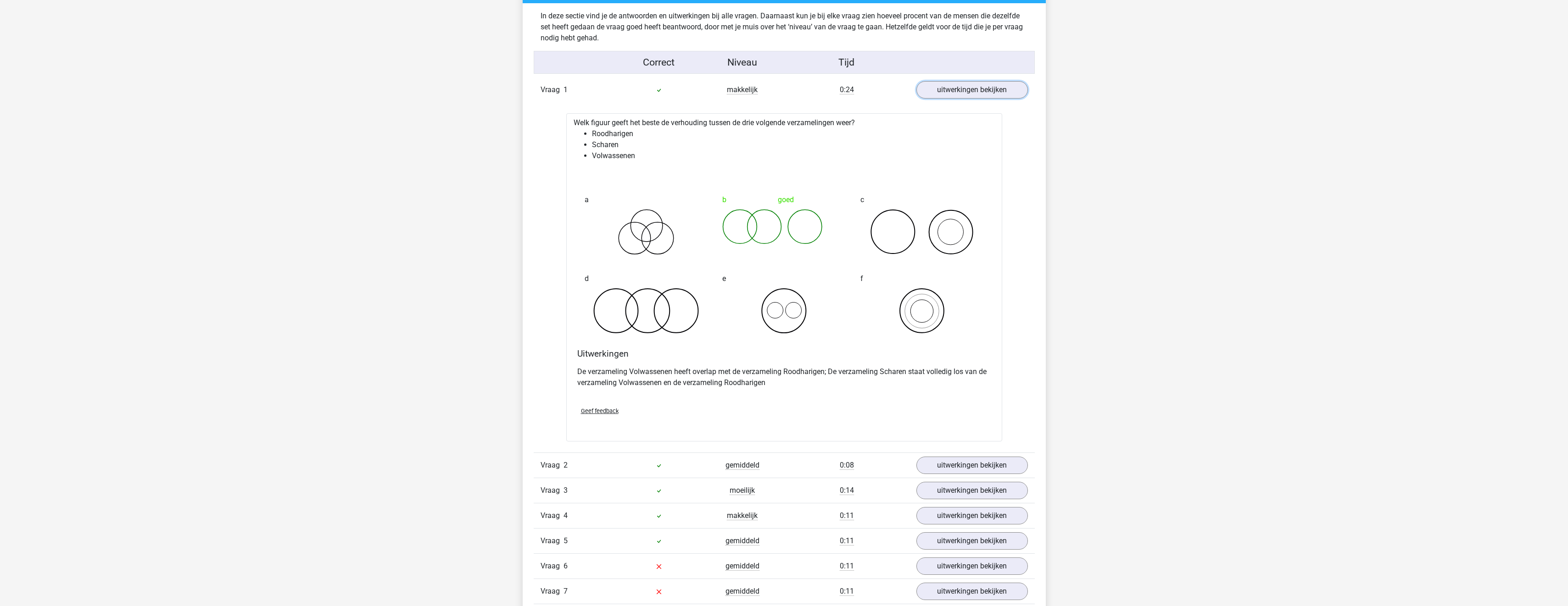
scroll to position [642, 0]
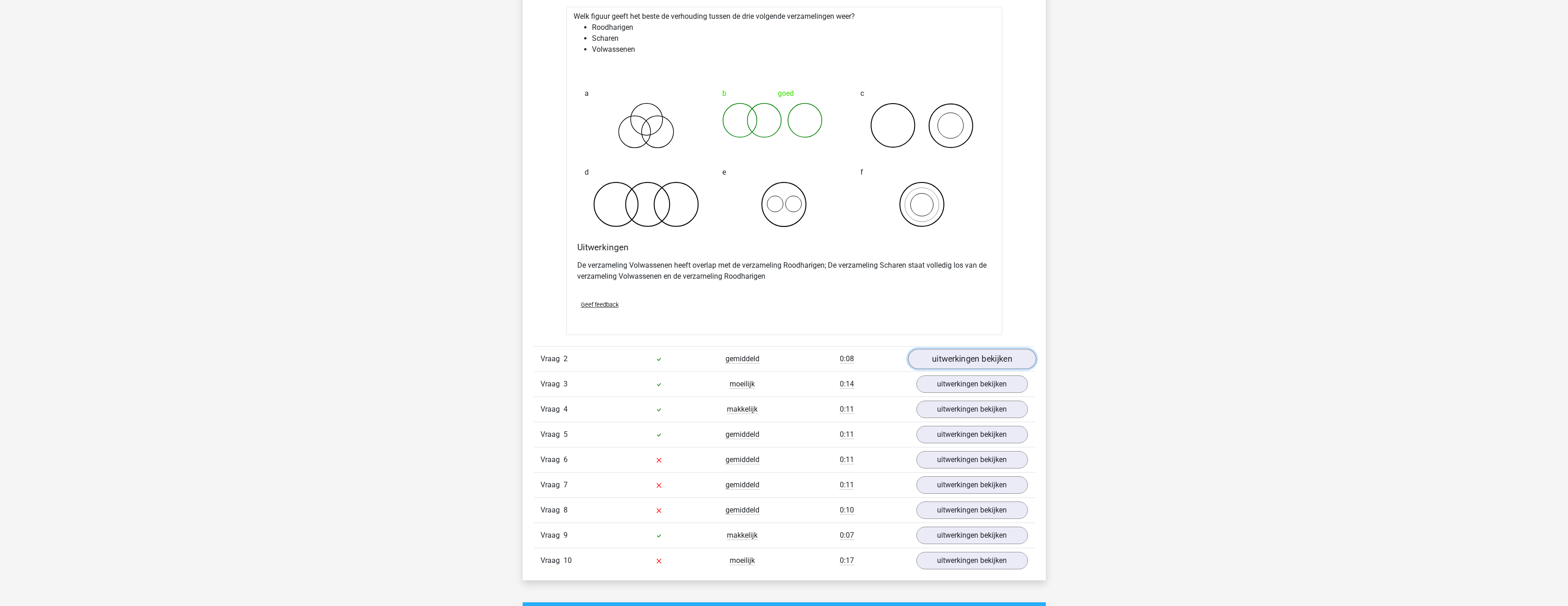
click at [956, 363] on link "uitwerkingen bekijken" at bounding box center [971, 359] width 128 height 20
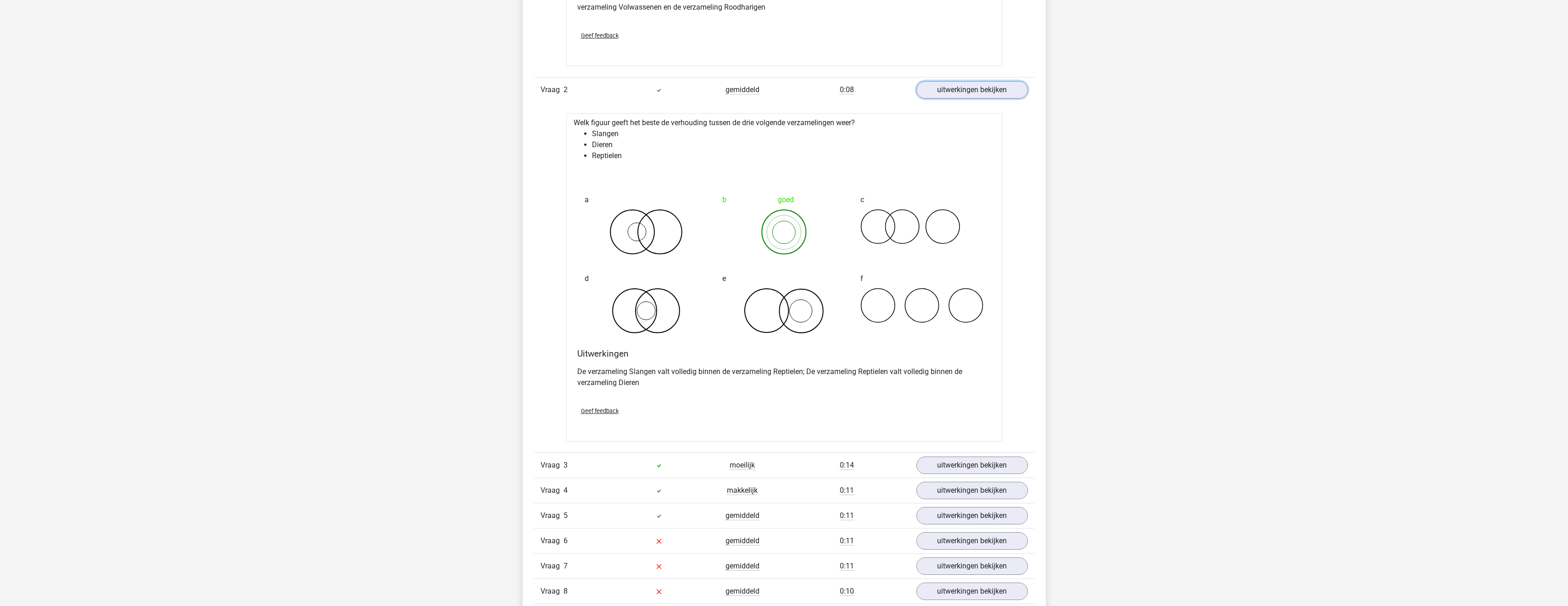
scroll to position [1054, 0]
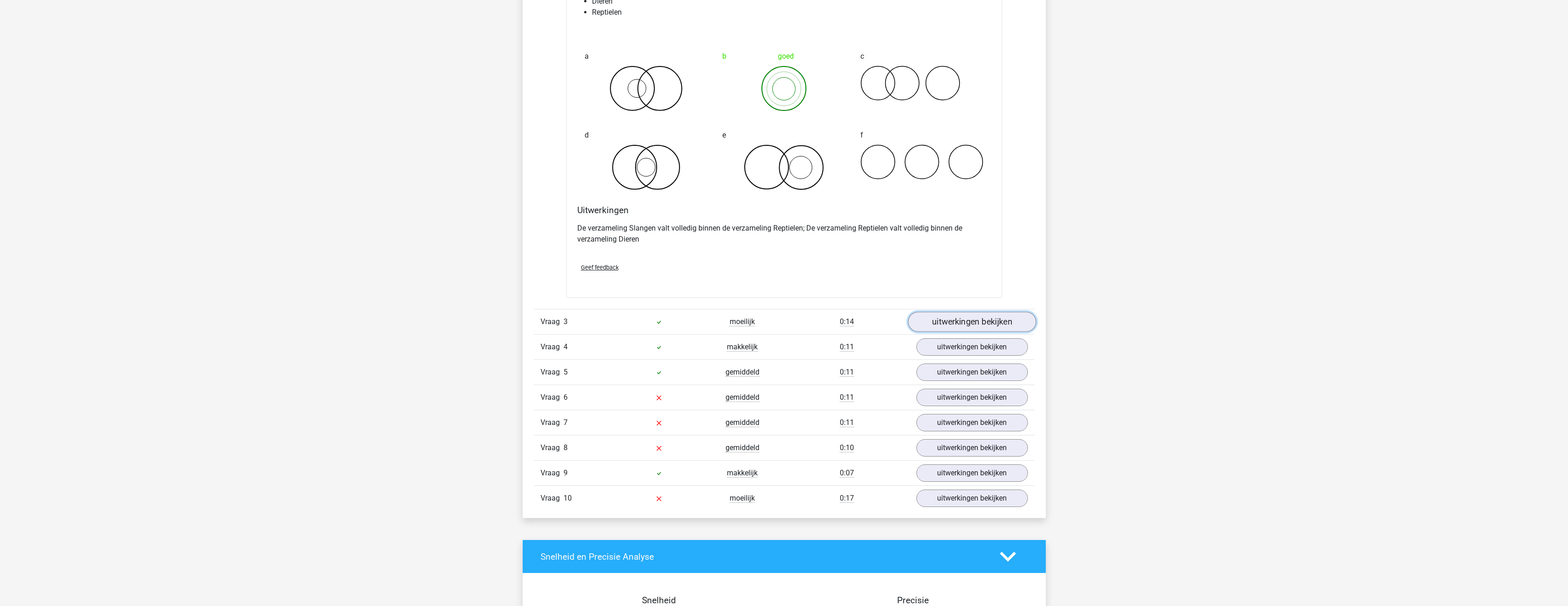
click at [955, 327] on link "uitwerkingen bekijken" at bounding box center [971, 321] width 128 height 20
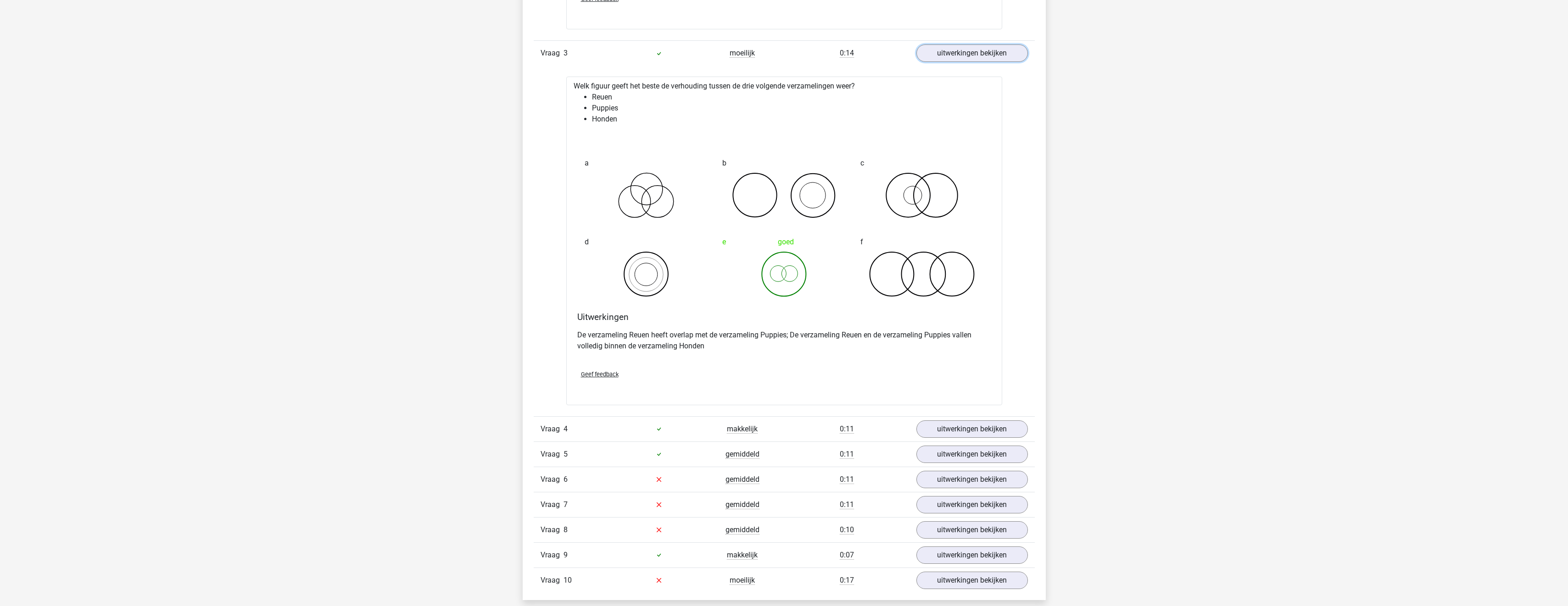
scroll to position [1330, 0]
click at [974, 418] on link "uitwerkingen bekijken" at bounding box center [971, 423] width 128 height 20
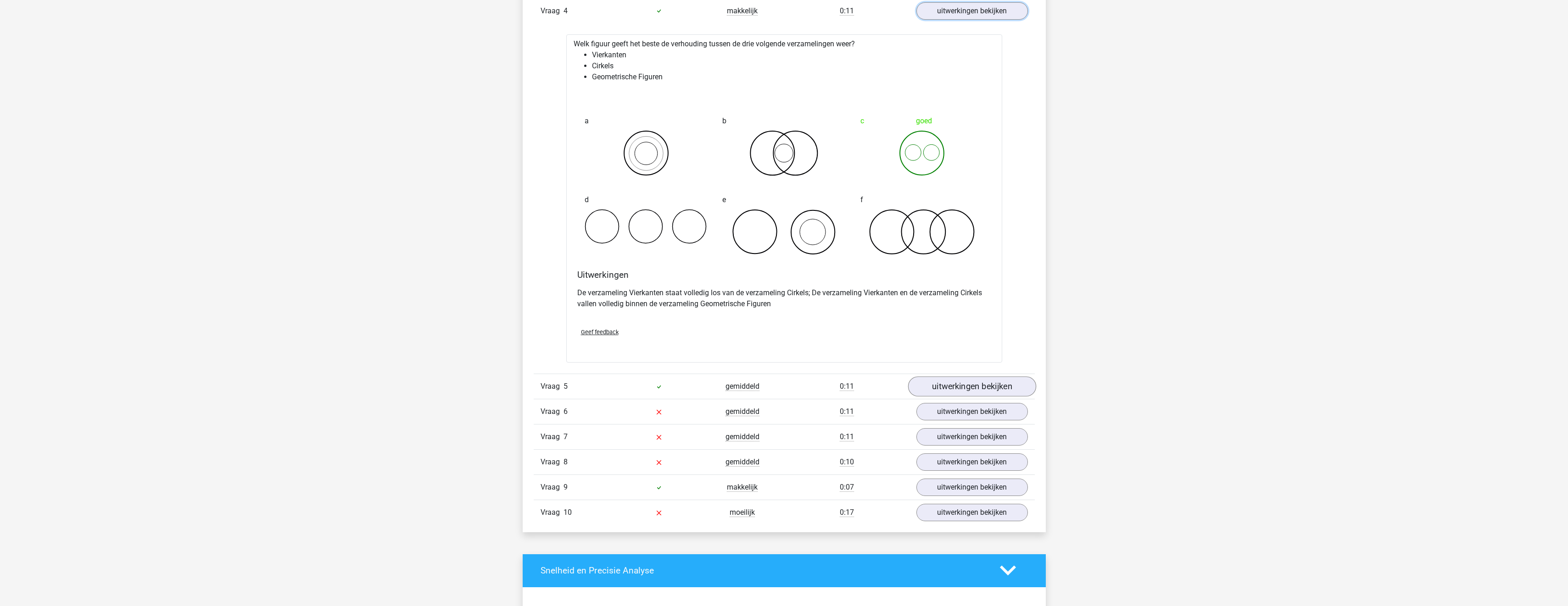
scroll to position [1742, 0]
click at [966, 388] on link "uitwerkingen bekijken" at bounding box center [971, 385] width 128 height 20
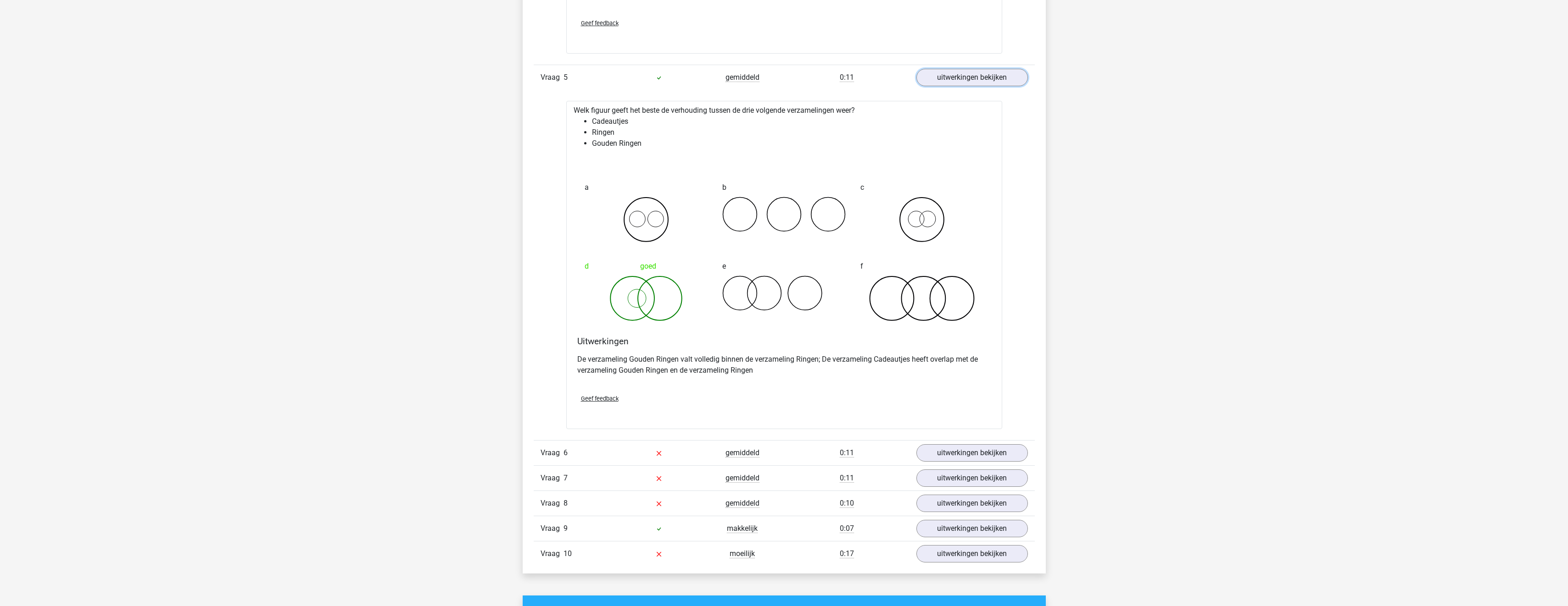
scroll to position [2064, 0]
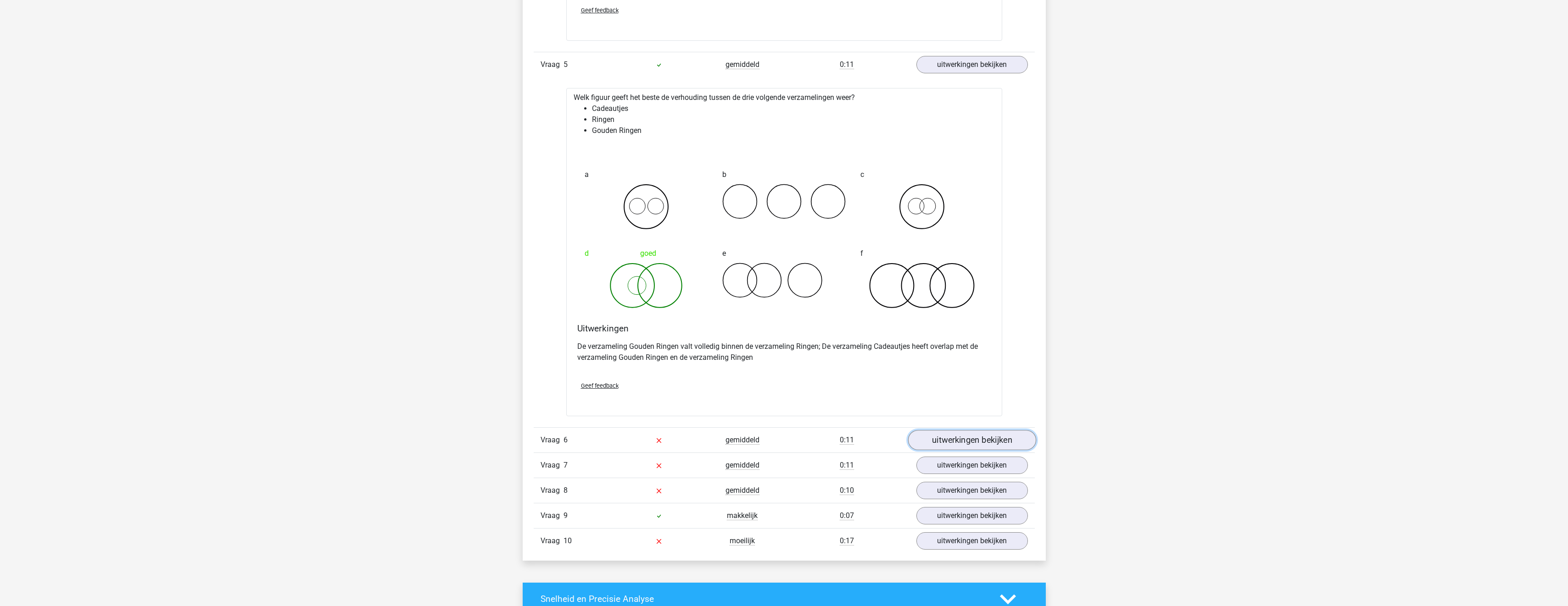
click at [967, 437] on link "uitwerkingen bekijken" at bounding box center [971, 440] width 128 height 20
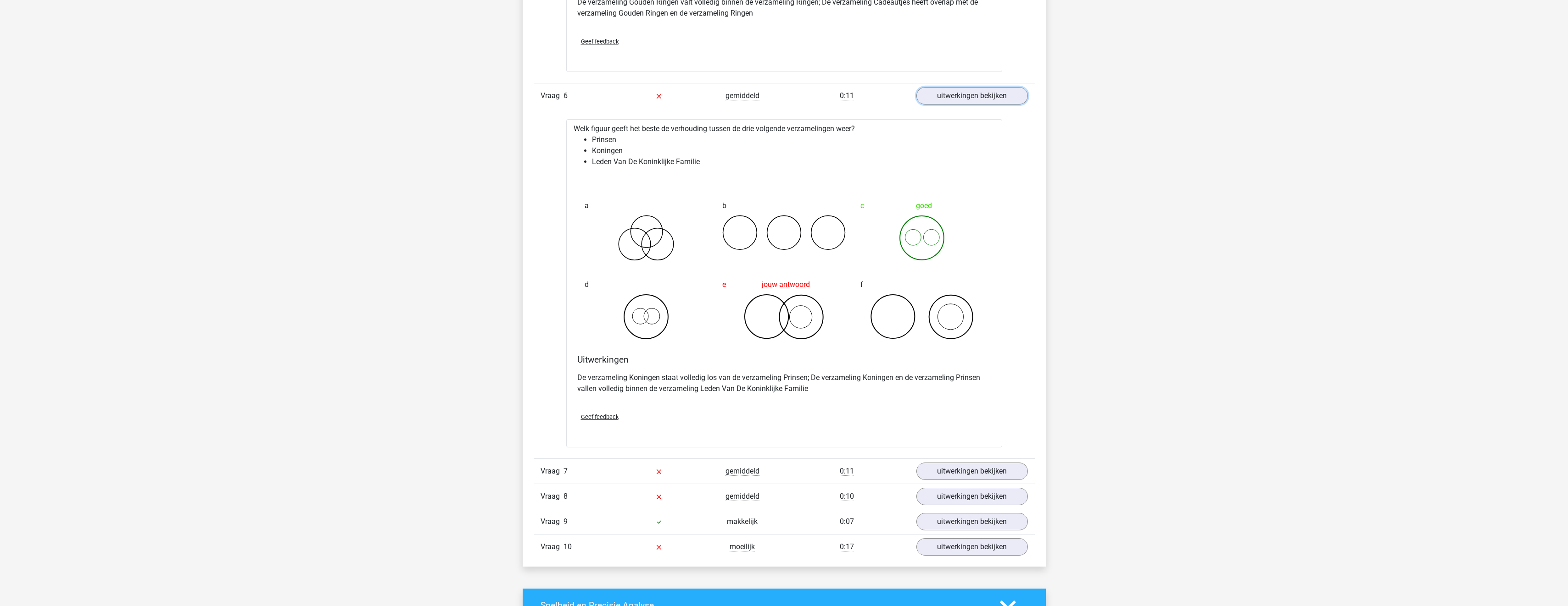
scroll to position [2568, 0]
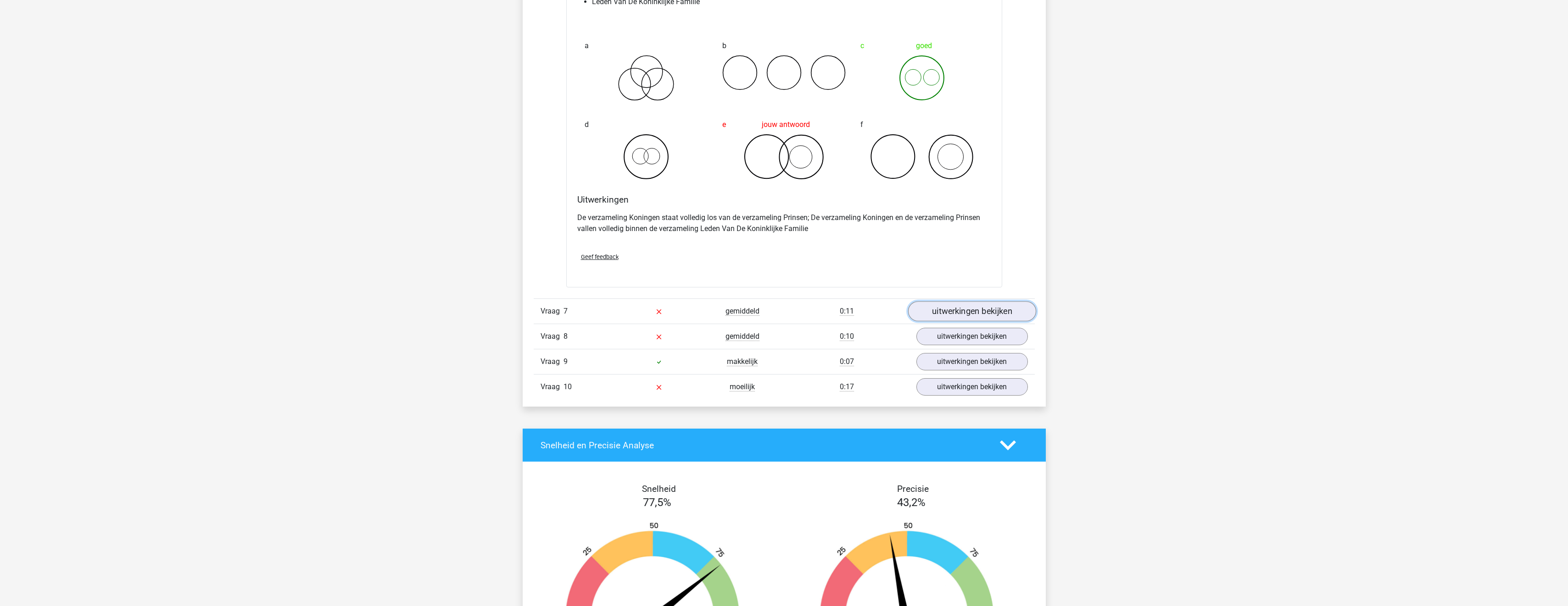
click at [968, 311] on link "uitwerkingen bekijken" at bounding box center [971, 311] width 128 height 20
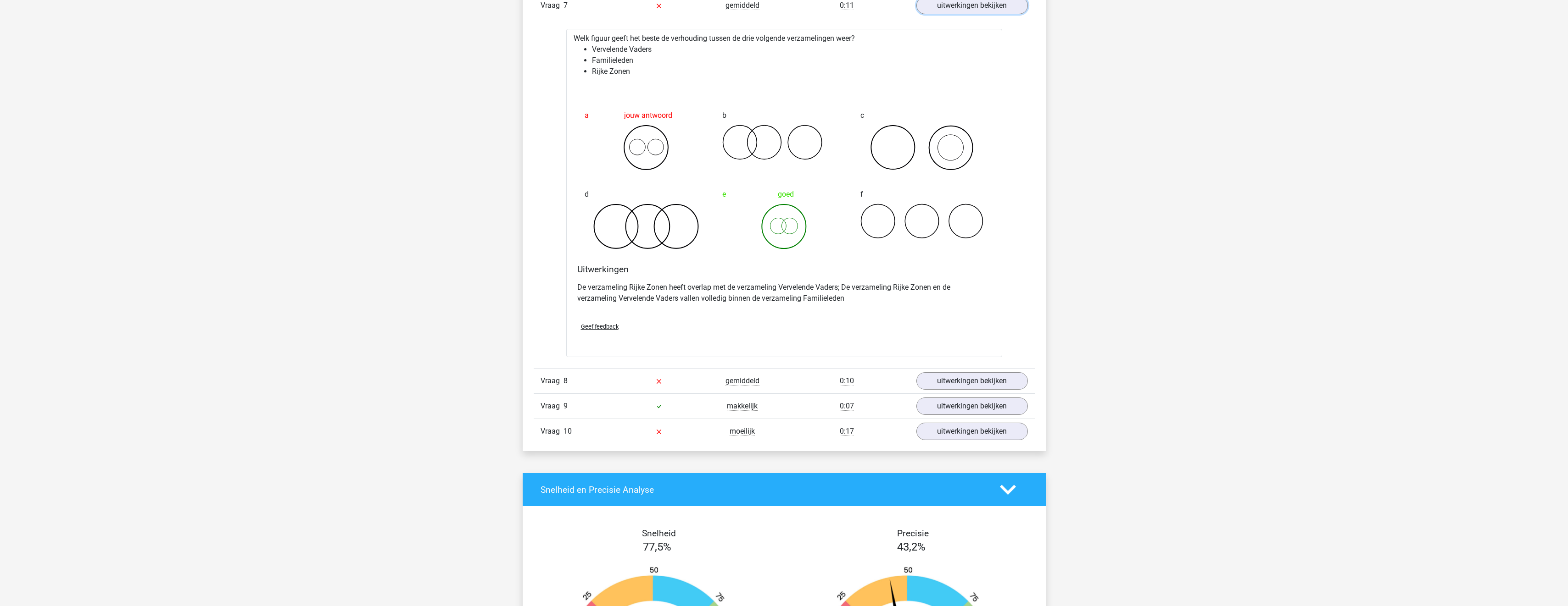
scroll to position [2889, 0]
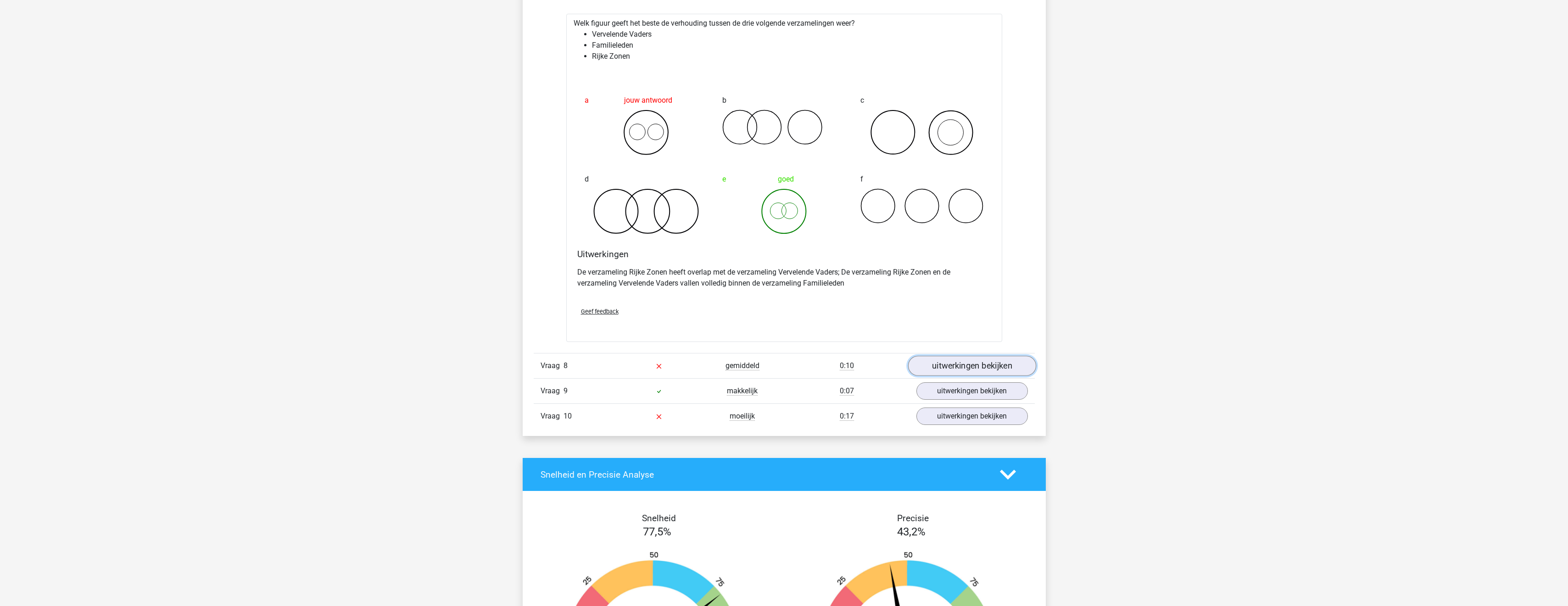
click at [1002, 370] on link "uitwerkingen bekijken" at bounding box center [971, 366] width 128 height 20
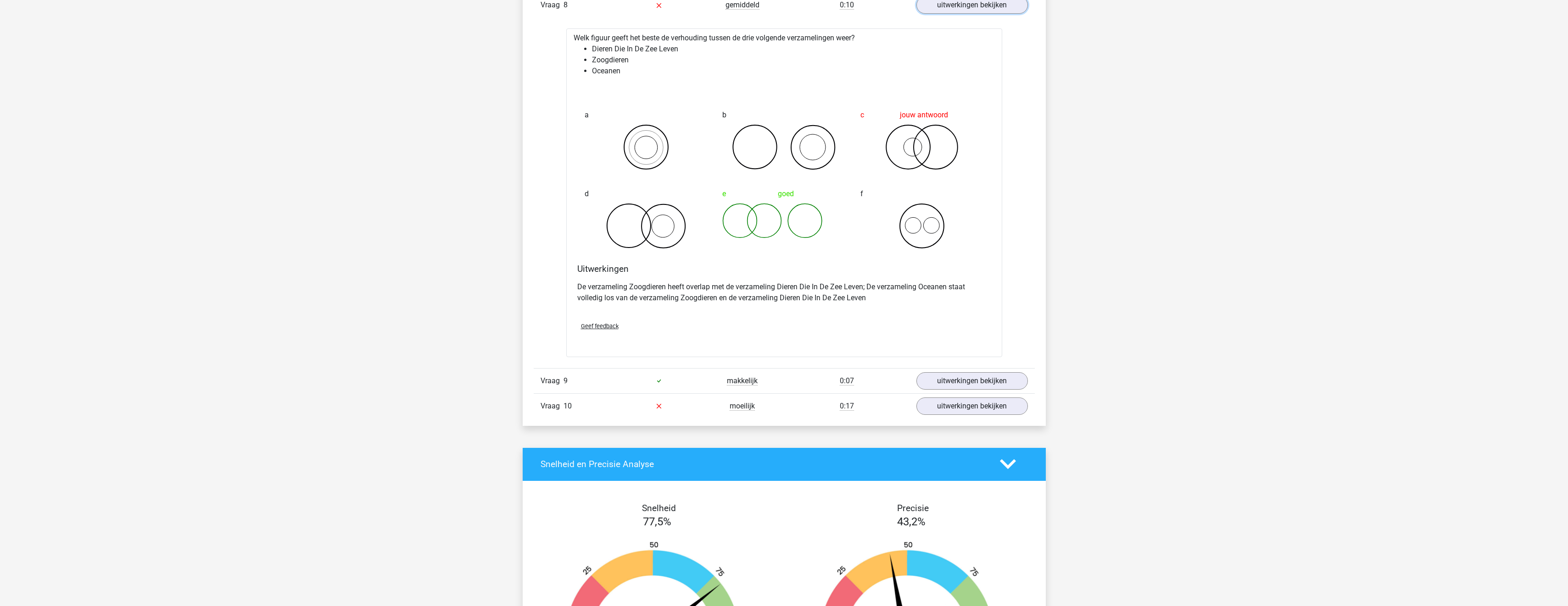
scroll to position [3255, 0]
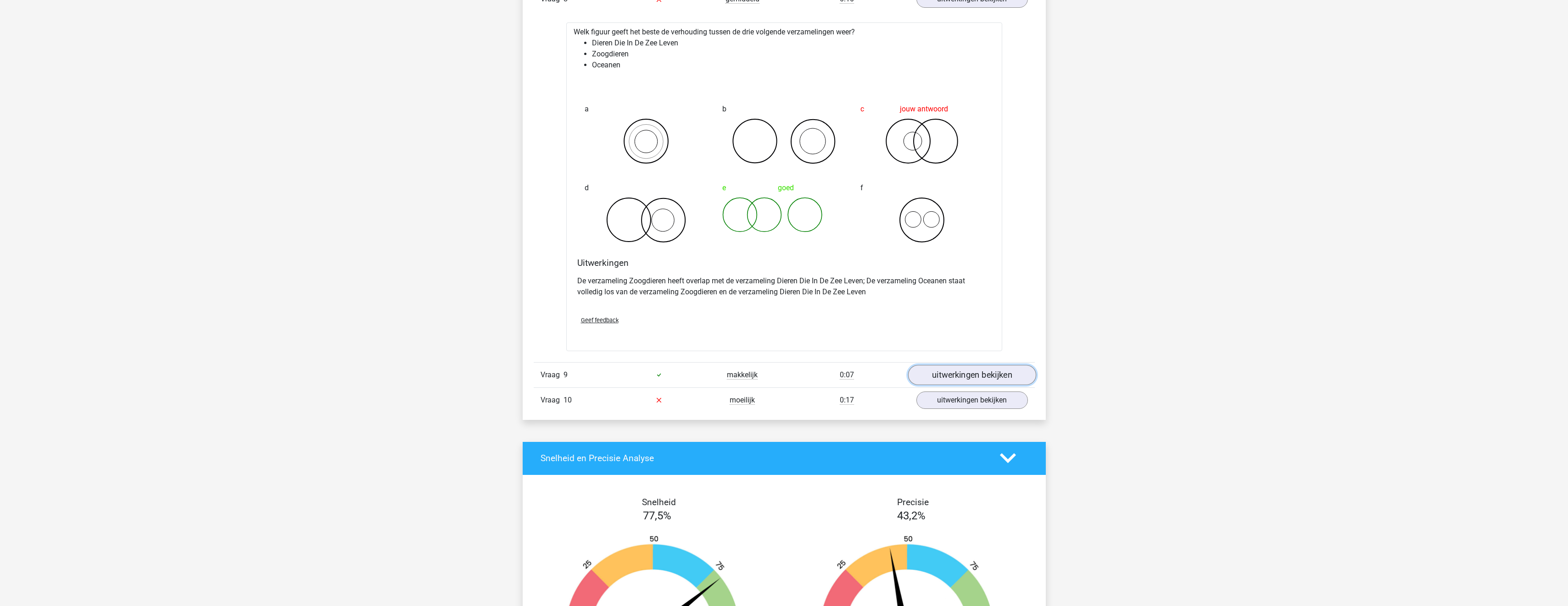
click at [998, 370] on link "uitwerkingen bekijken" at bounding box center [971, 374] width 128 height 20
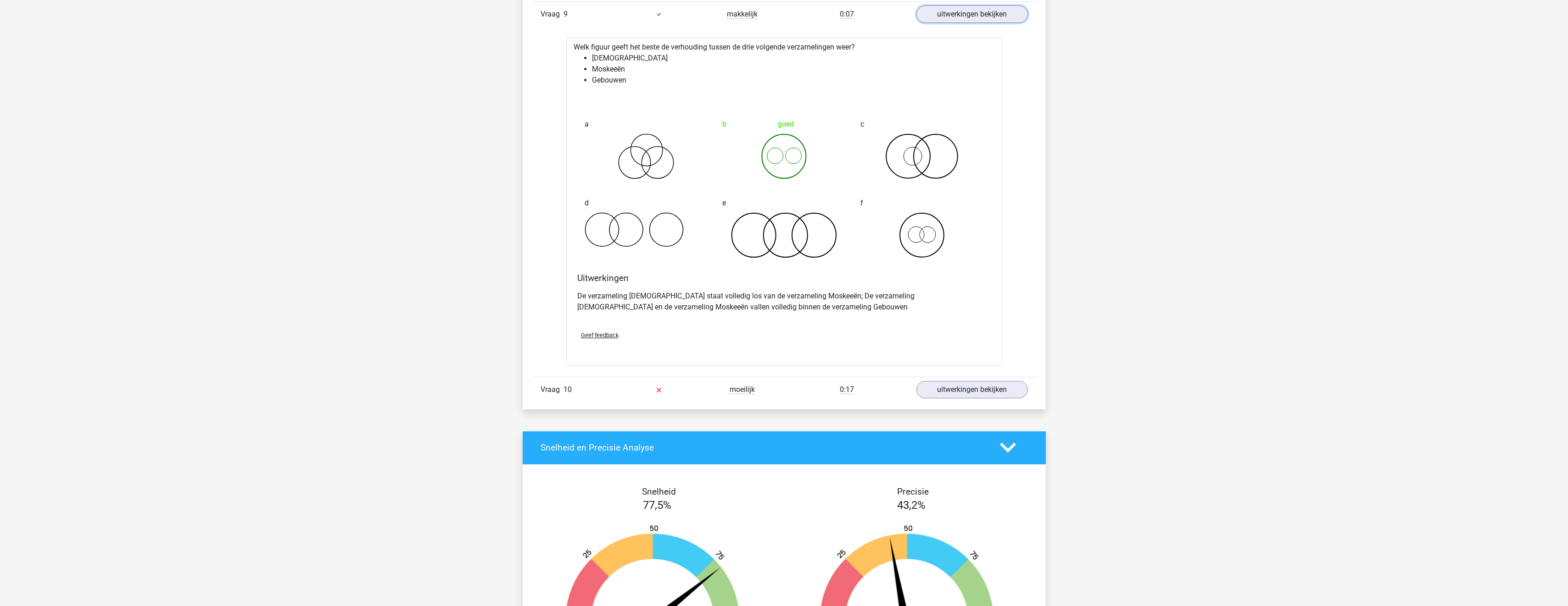
scroll to position [3623, 0]
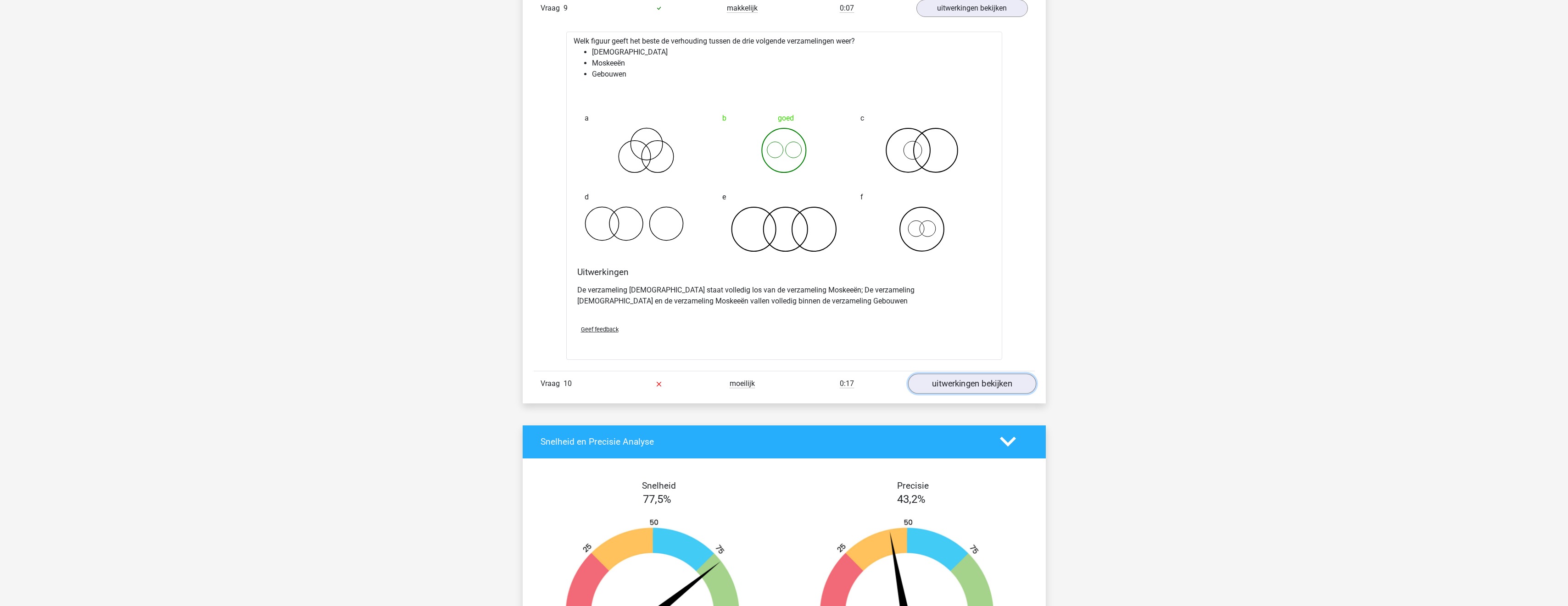
click at [979, 382] on link "uitwerkingen bekijken" at bounding box center [971, 384] width 128 height 20
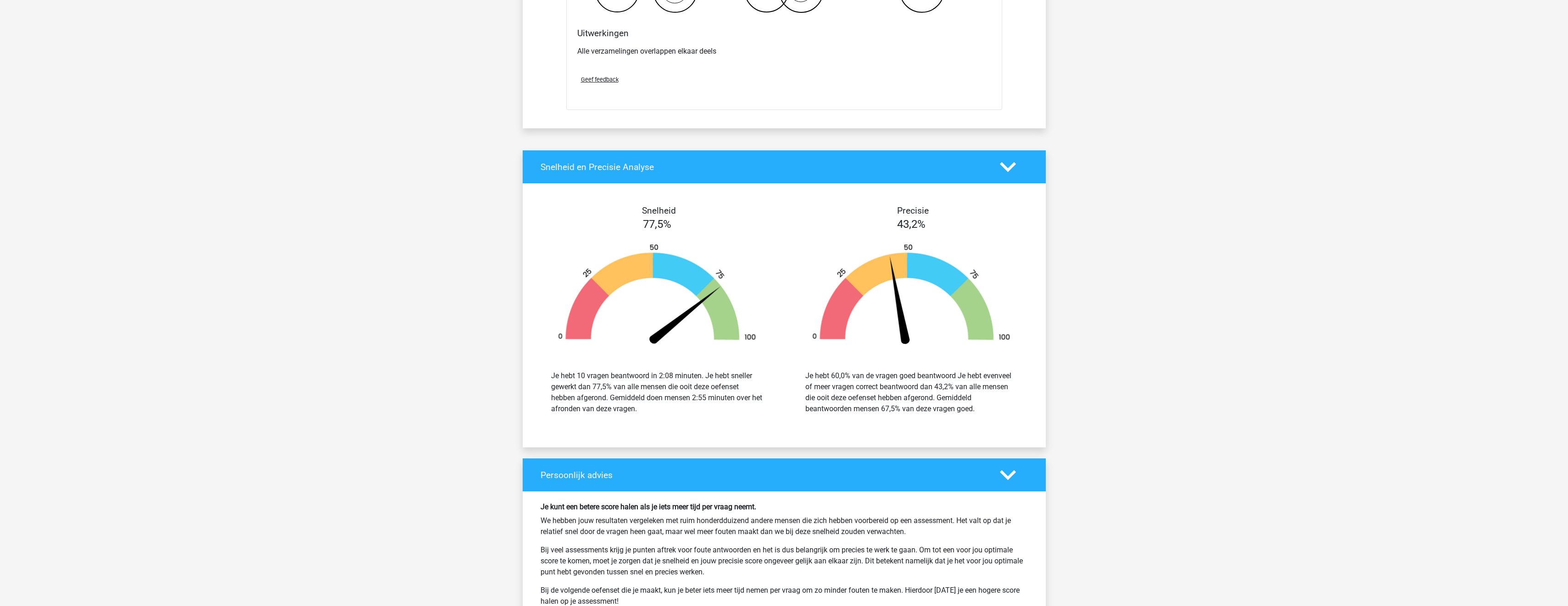
scroll to position [4356, 0]
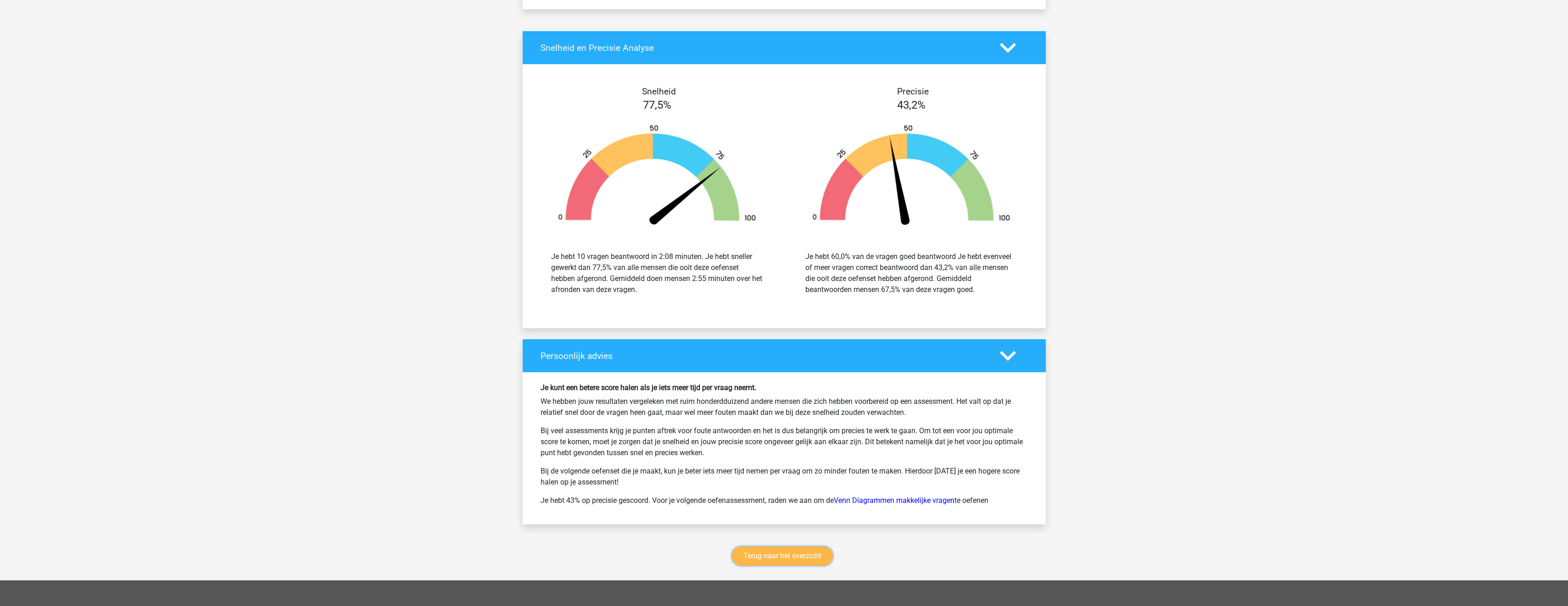
click at [770, 549] on link "Terug naar het overzicht" at bounding box center [782, 557] width 101 height 20
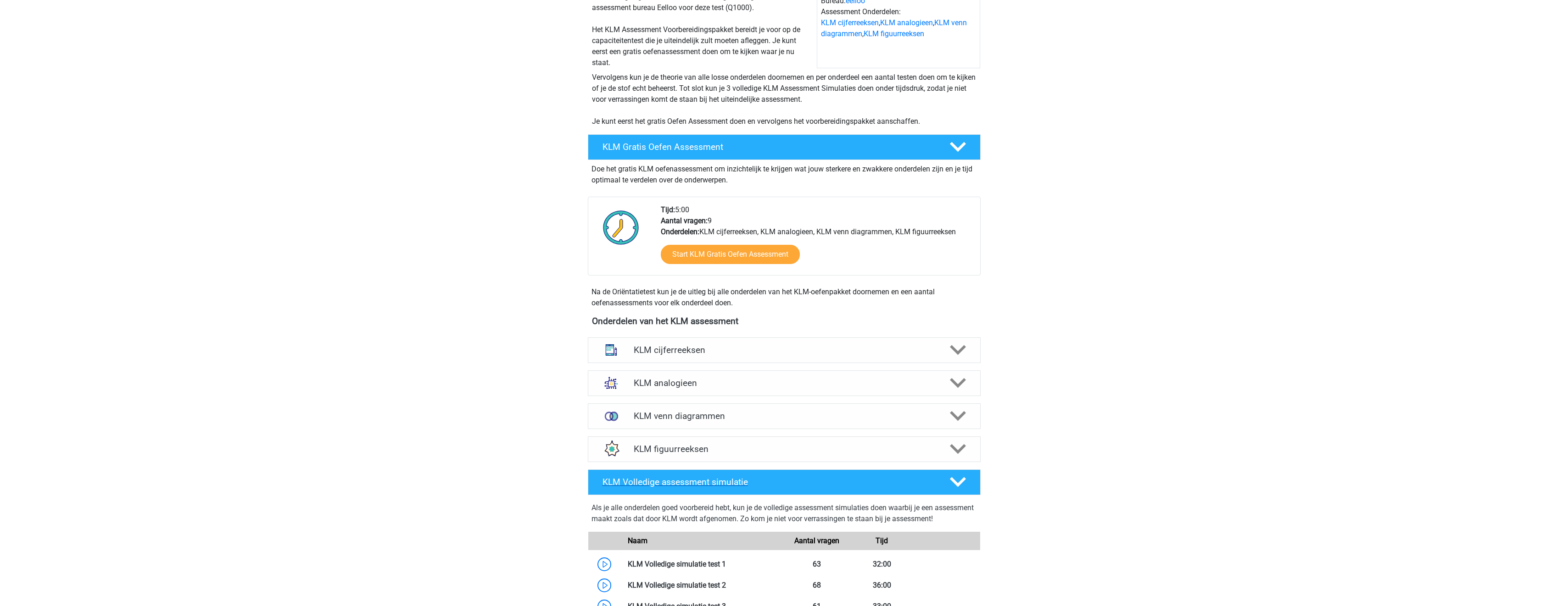
scroll to position [137, 0]
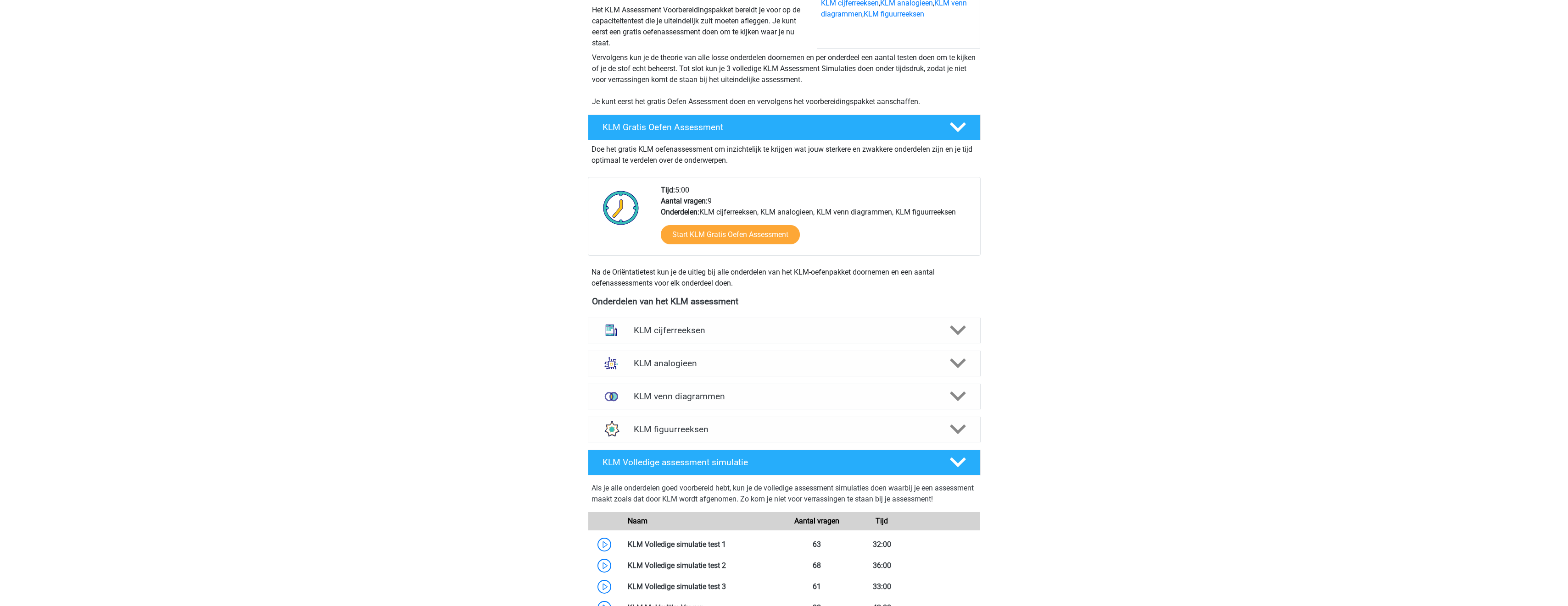
click at [891, 401] on h4 "KLM venn diagrammen" at bounding box center [784, 396] width 301 height 10
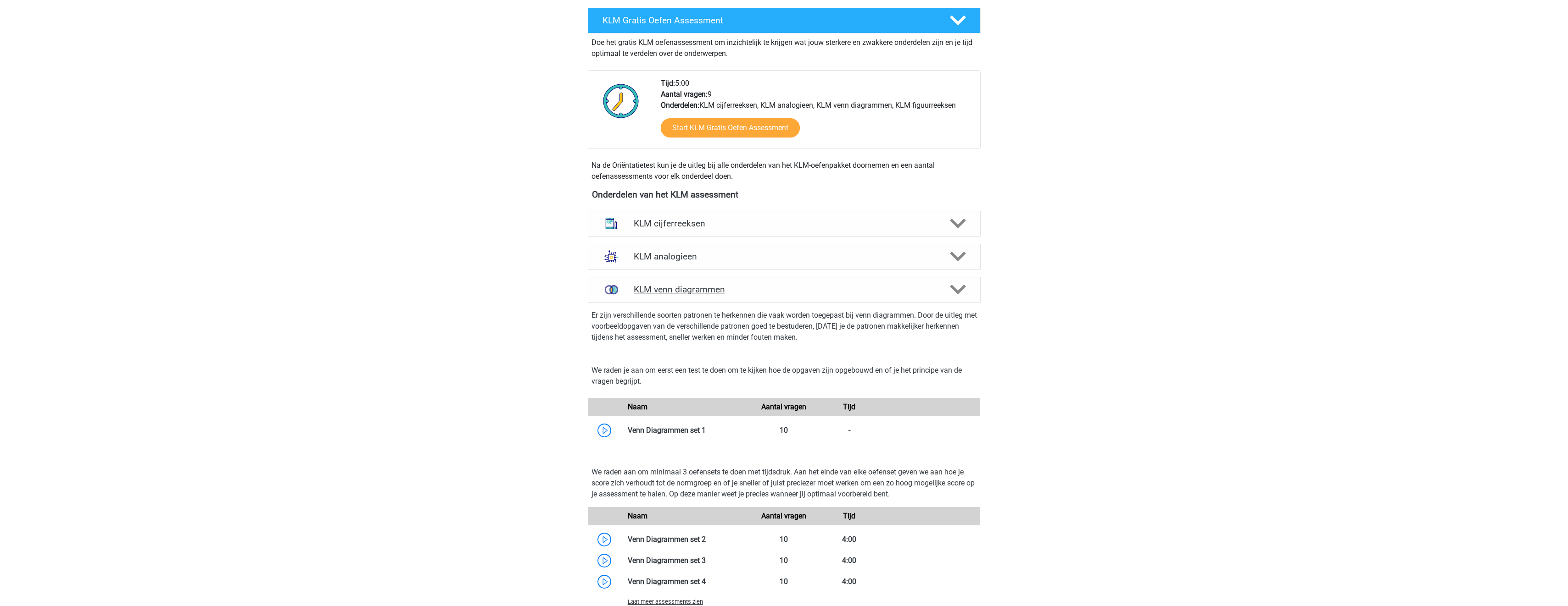
scroll to position [229, 0]
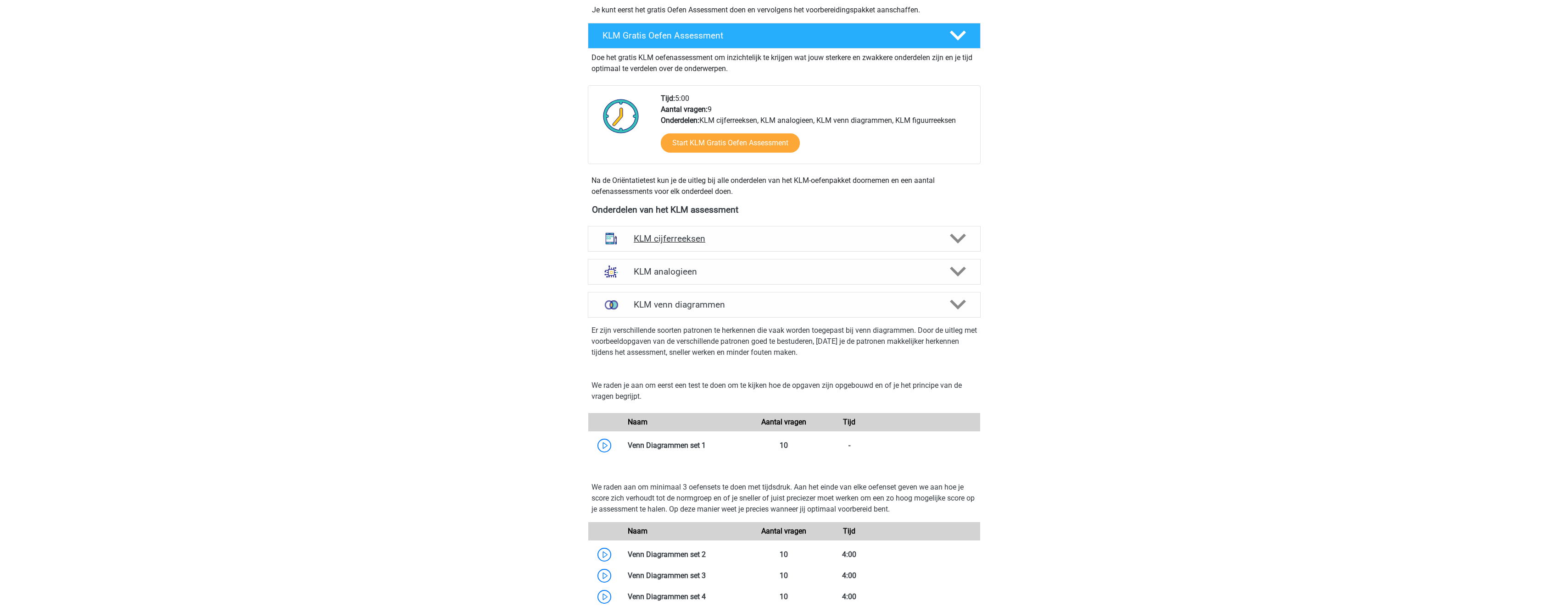
click at [892, 242] on h4 "KLM cijferreeksen" at bounding box center [784, 238] width 301 height 10
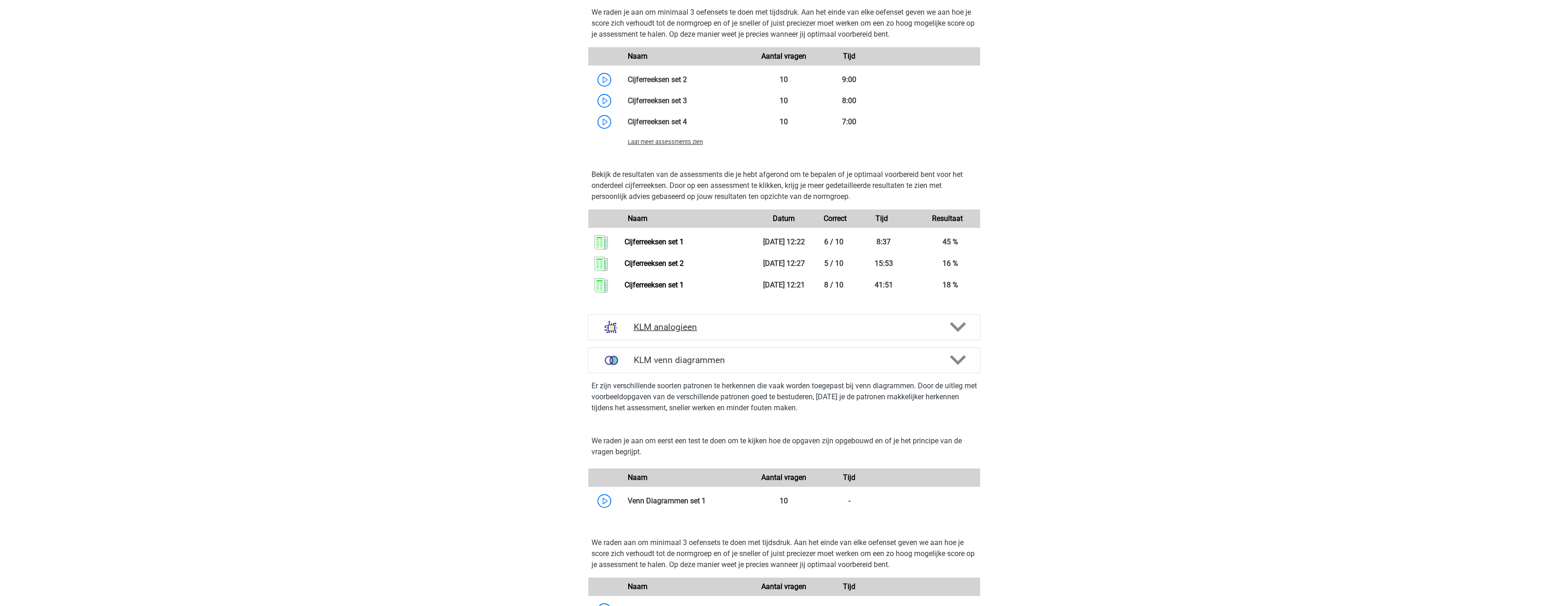
click at [875, 331] on h4 "KLM analogieen" at bounding box center [784, 327] width 301 height 10
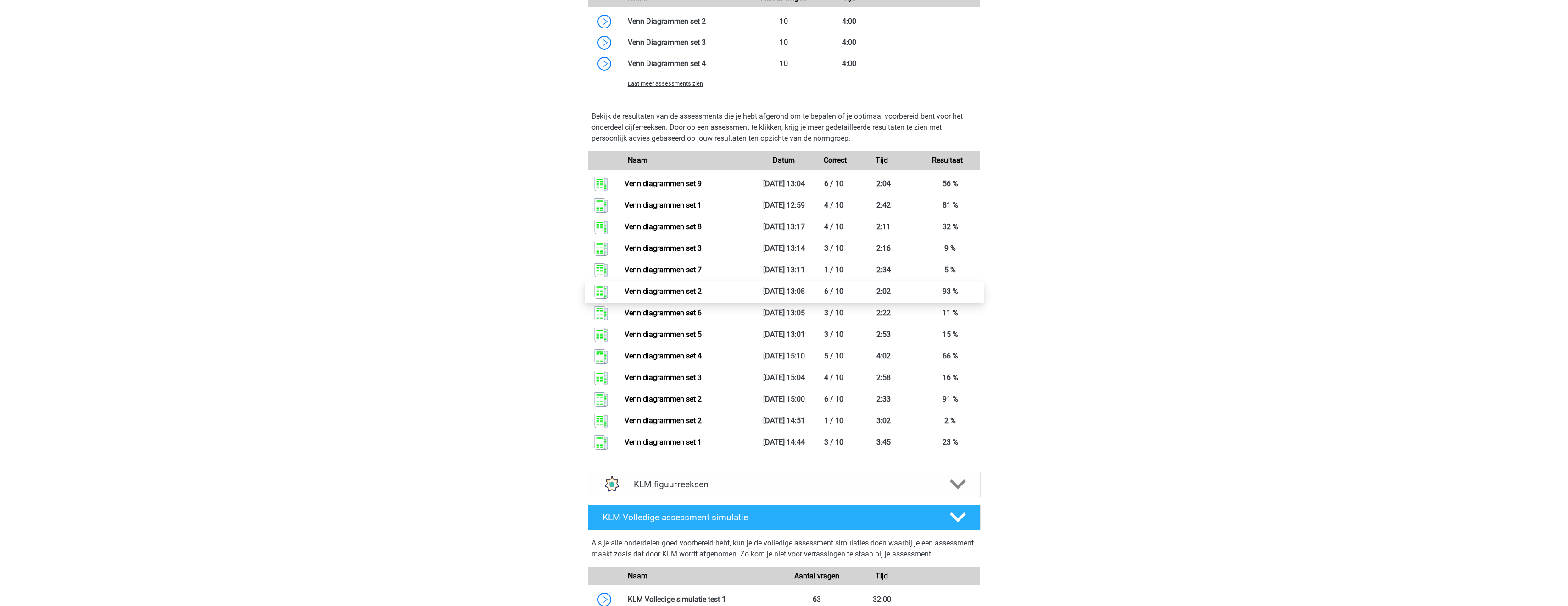
scroll to position [2247, 0]
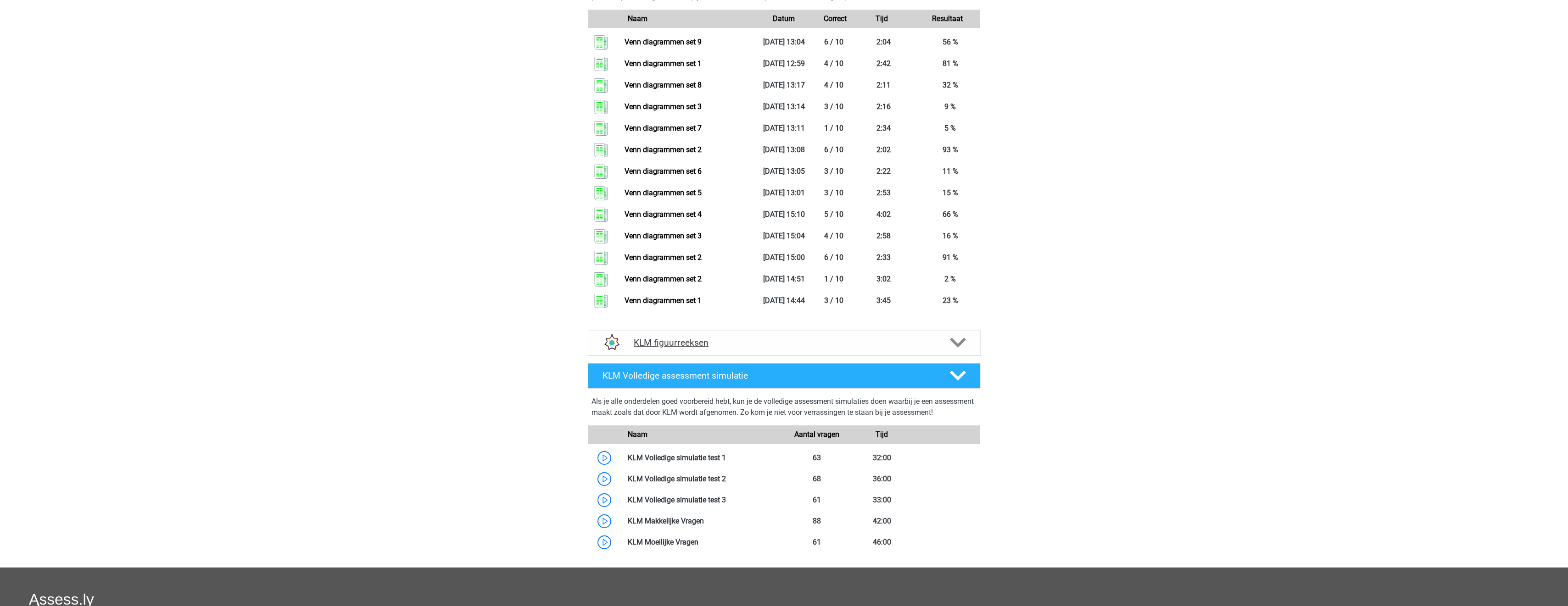
click at [950, 348] on icon at bounding box center [958, 343] width 16 height 16
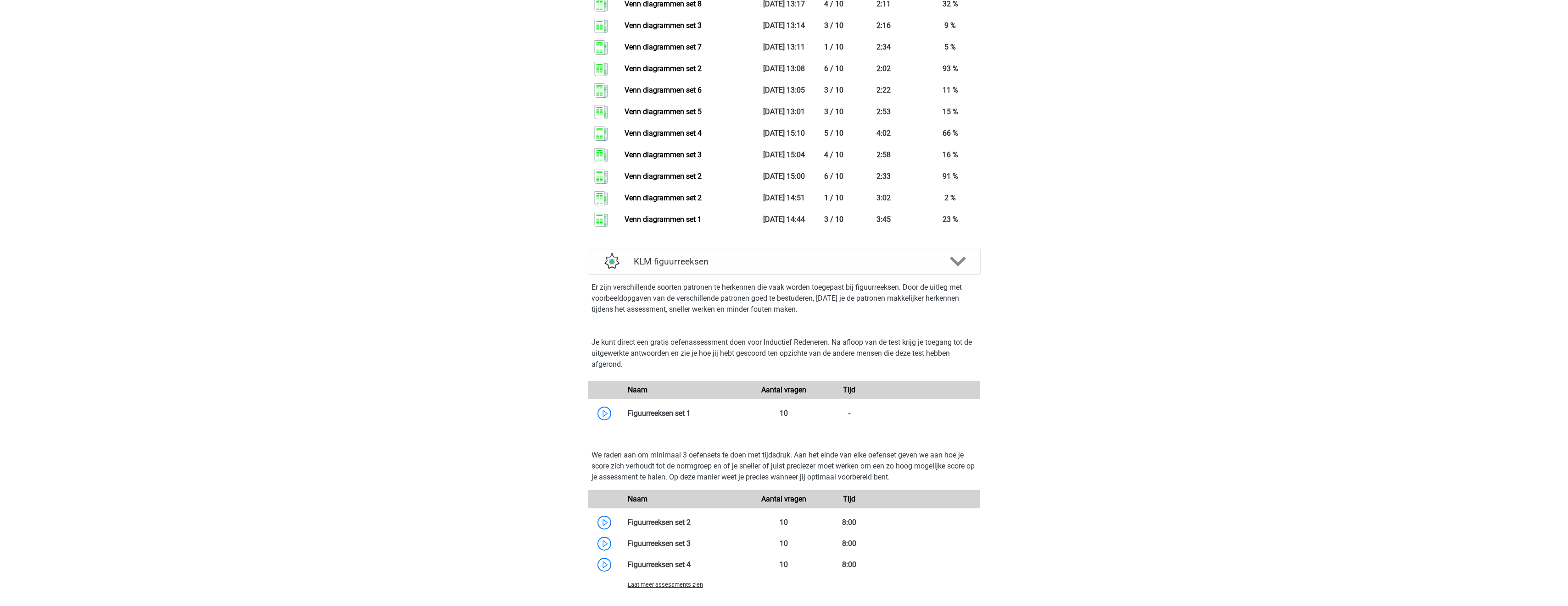
scroll to position [2338, 0]
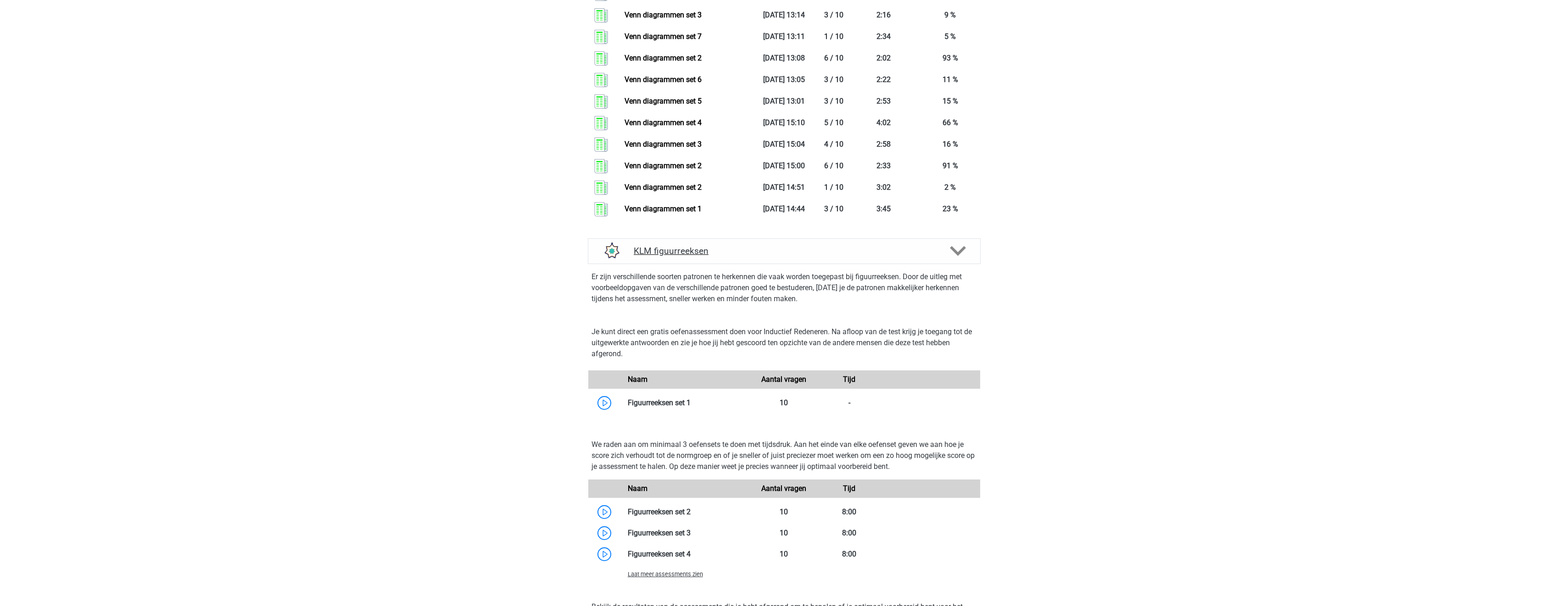
click at [715, 247] on h4 "KLM figuurreeksen" at bounding box center [784, 250] width 301 height 10
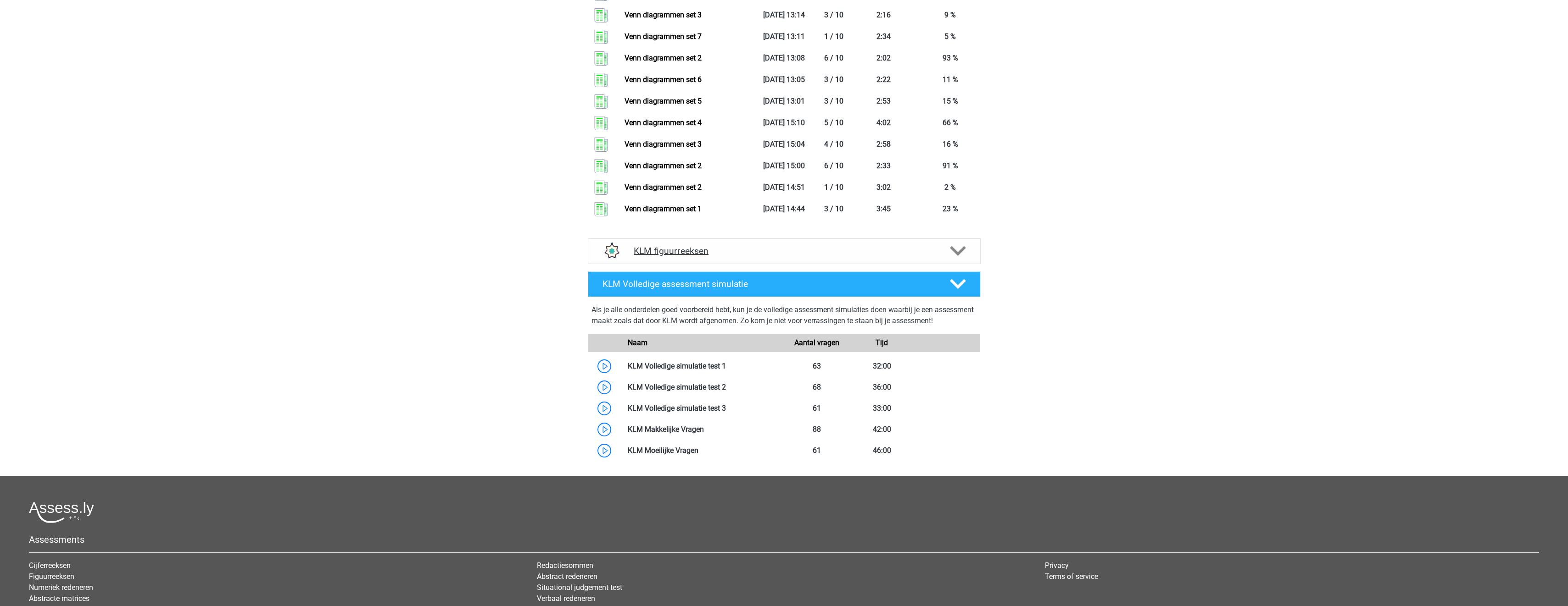
click at [732, 254] on h4 "KLM figuurreeksen" at bounding box center [784, 250] width 301 height 10
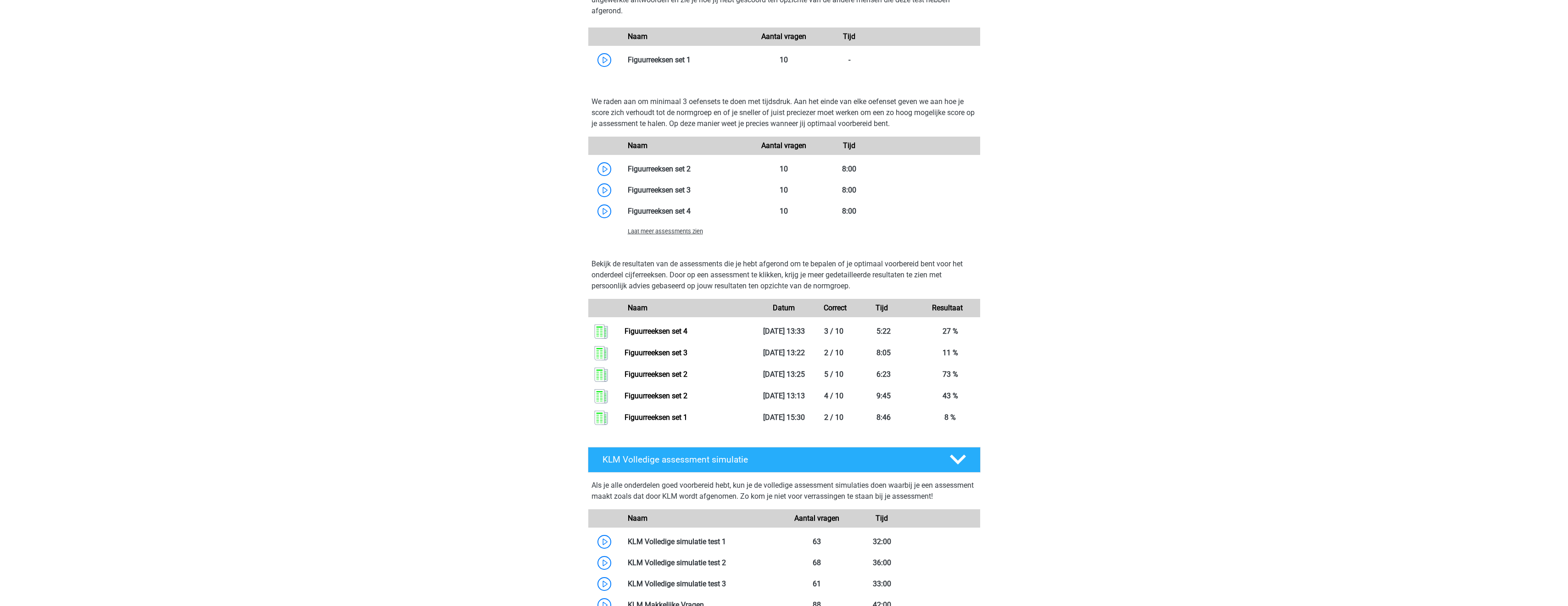
scroll to position [2568, 0]
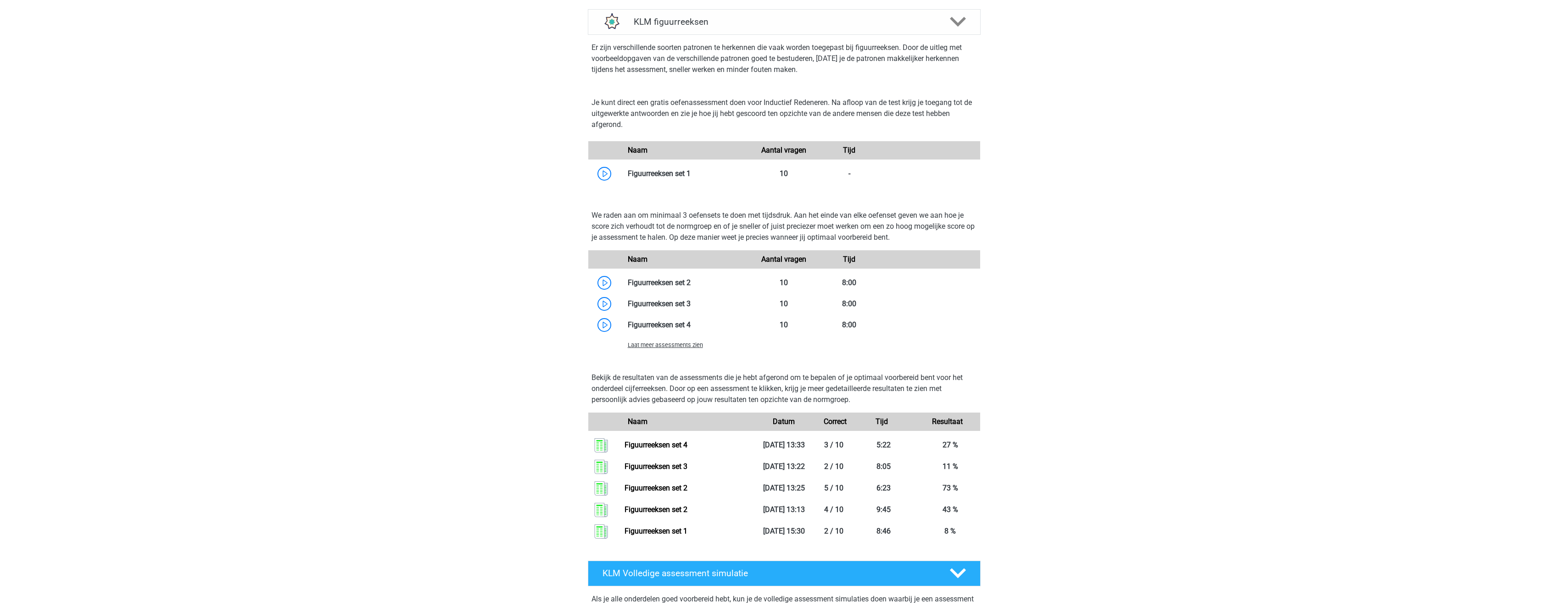
click at [690, 350] on div "Laat meer assessments zien" at bounding box center [784, 345] width 392 height 18
click at [689, 343] on span "Laat meer assessments zien" at bounding box center [665, 345] width 75 height 7
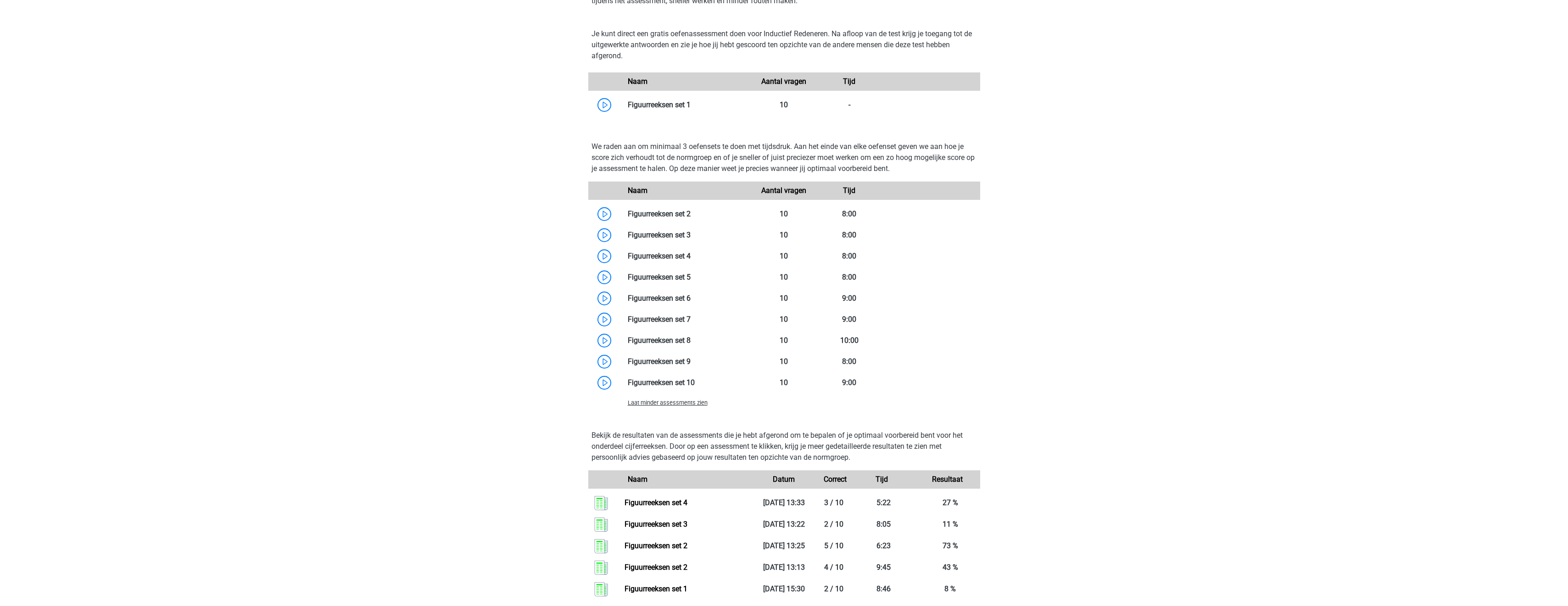
scroll to position [2613, 0]
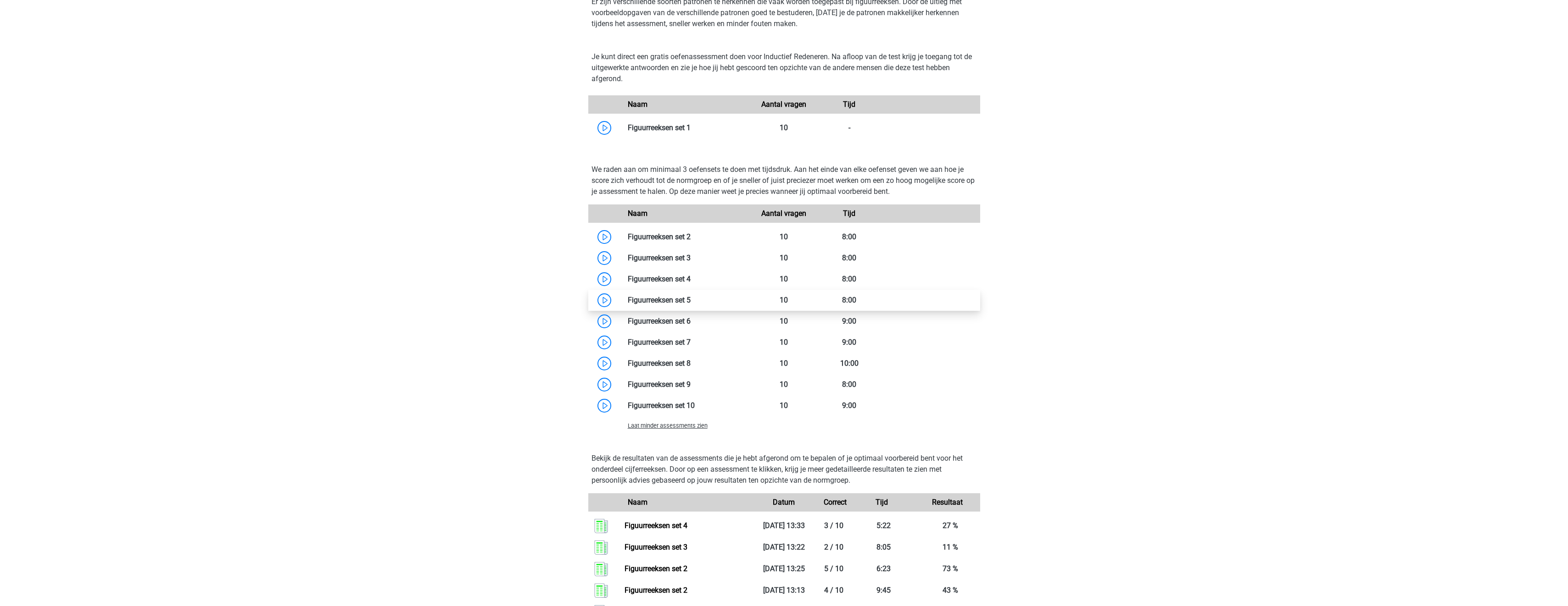
click at [691, 299] on link at bounding box center [691, 300] width 0 height 9
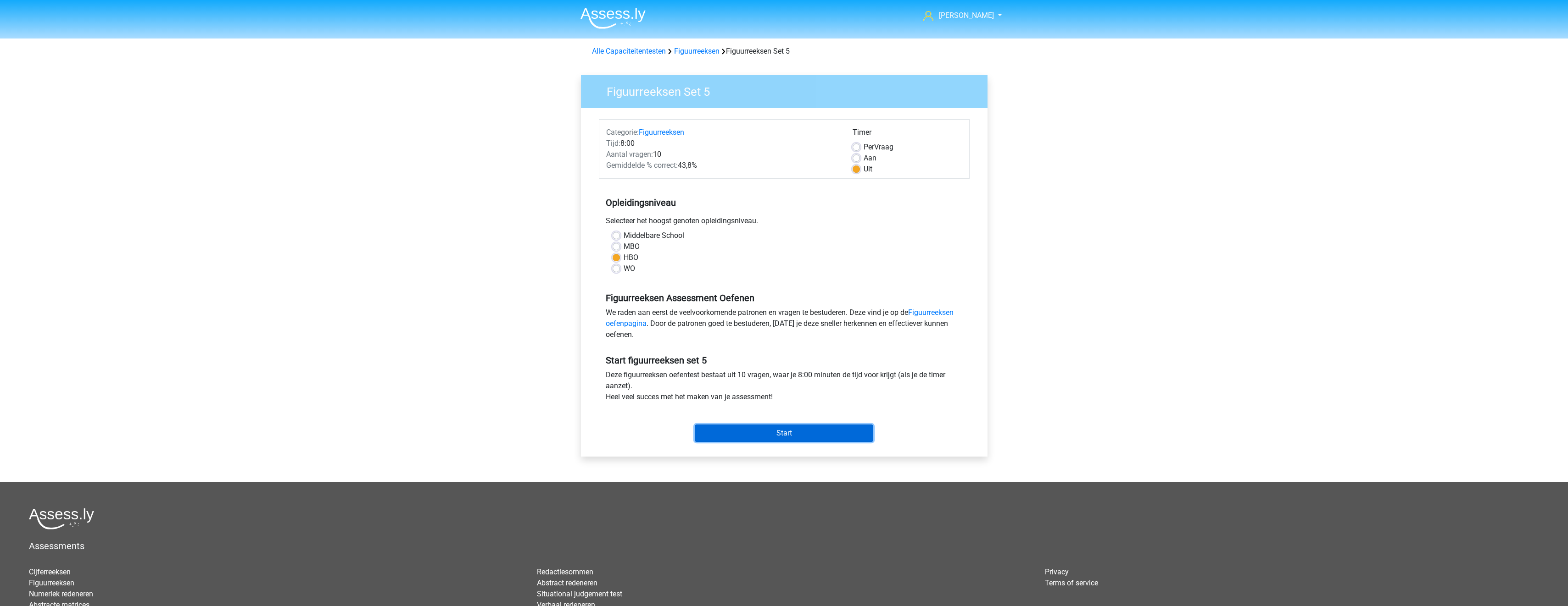
click at [831, 431] on input "Start" at bounding box center [784, 433] width 179 height 18
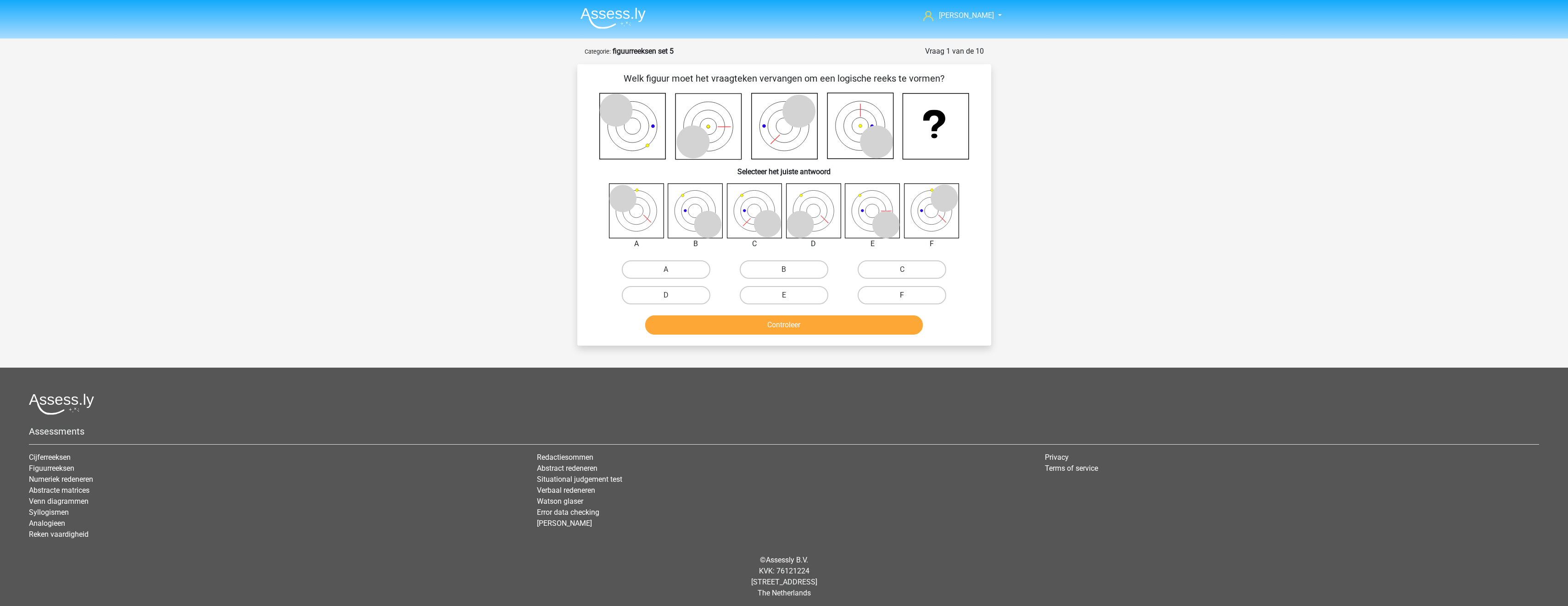
click at [911, 292] on label "F" at bounding box center [902, 295] width 89 height 18
click at [908, 295] on input "F" at bounding box center [905, 298] width 6 height 6
radio input "true"
click at [897, 323] on button "Controleer" at bounding box center [784, 325] width 278 height 20
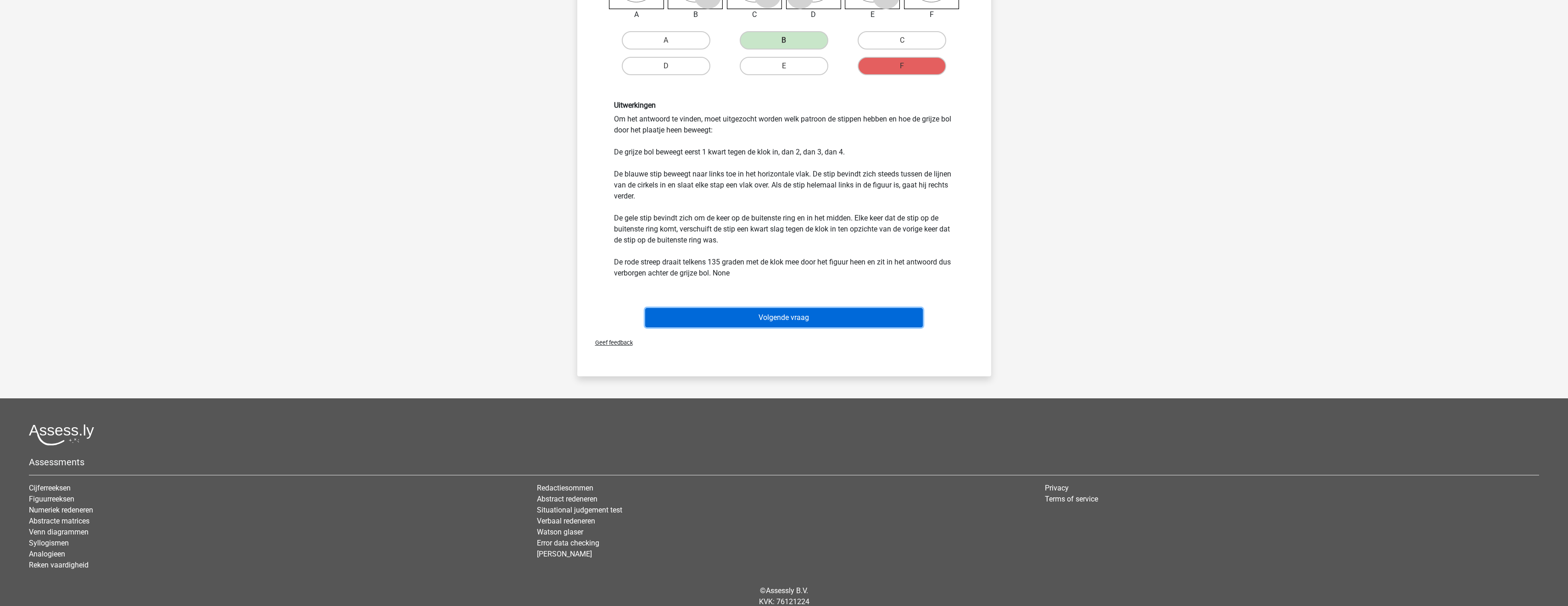
click at [796, 318] on button "Volgende vraag" at bounding box center [784, 318] width 278 height 20
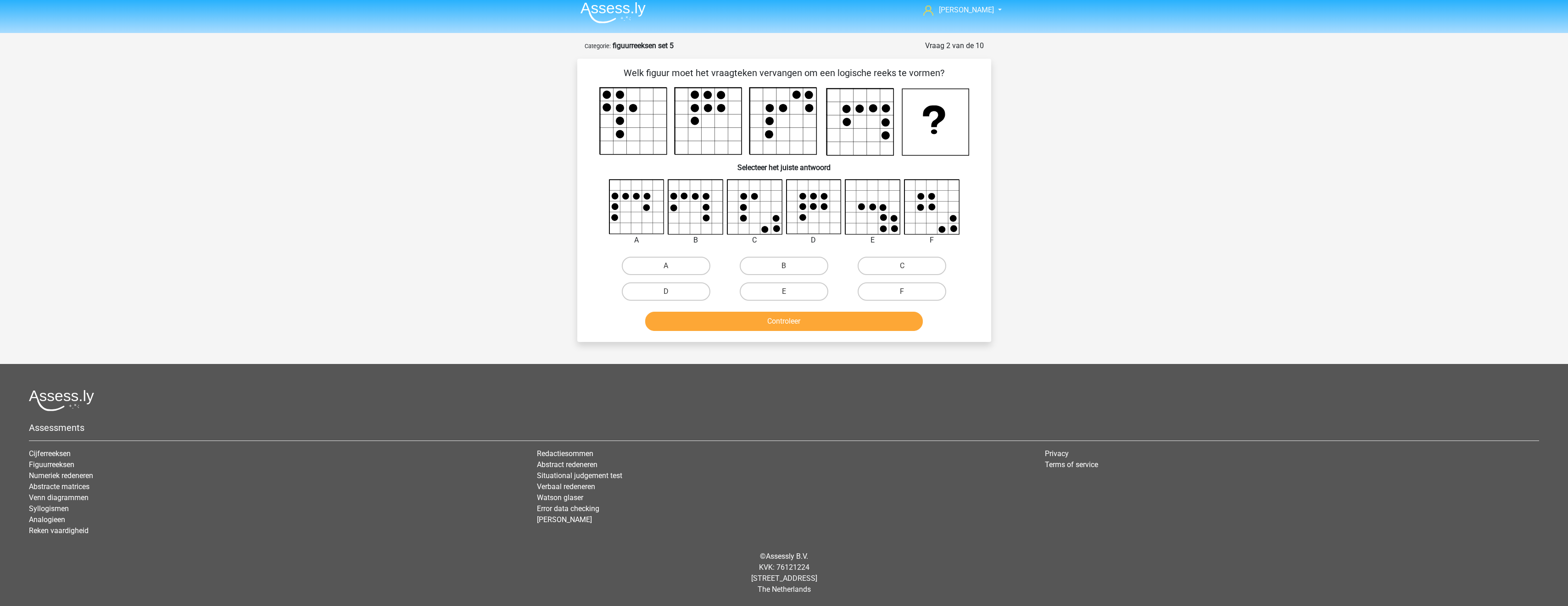
scroll to position [5, 0]
click at [899, 269] on label "C" at bounding box center [902, 266] width 89 height 18
click at [902, 269] on input "C" at bounding box center [905, 269] width 6 height 6
radio input "true"
click at [886, 321] on button "Controleer" at bounding box center [784, 321] width 278 height 20
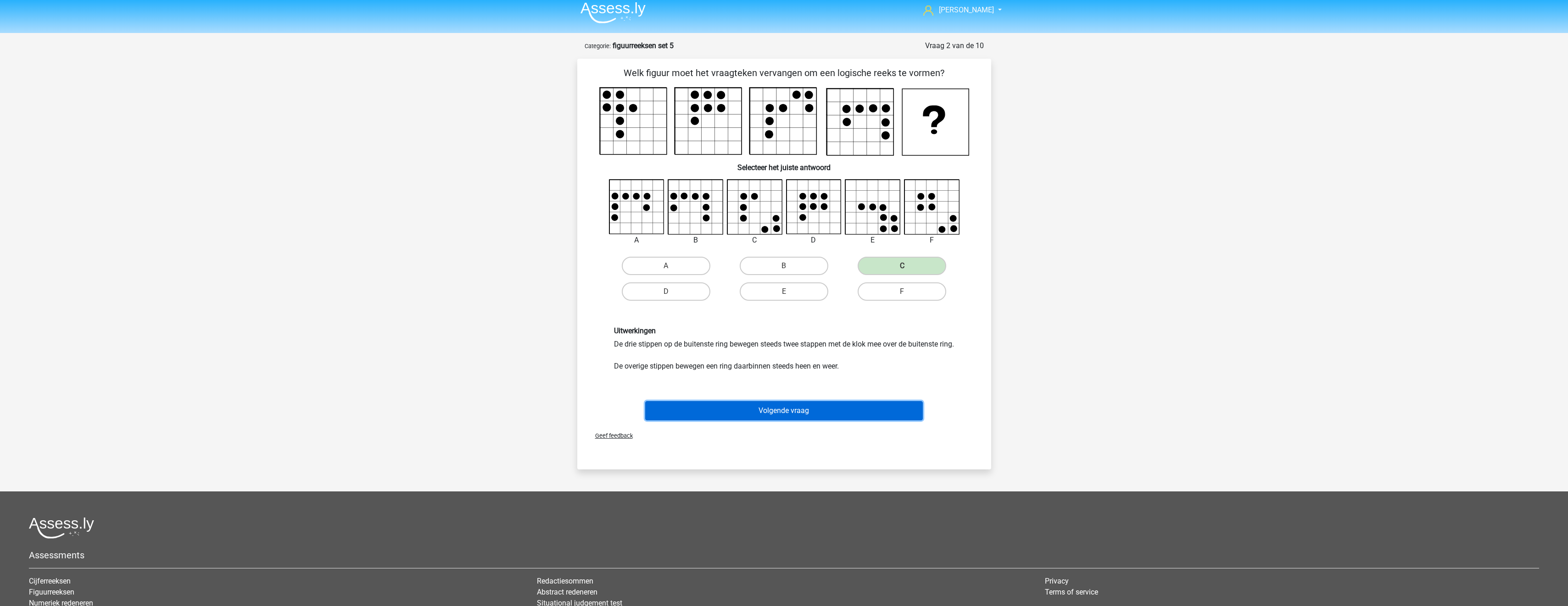
click at [856, 420] on button "Volgende vraag" at bounding box center [784, 411] width 278 height 20
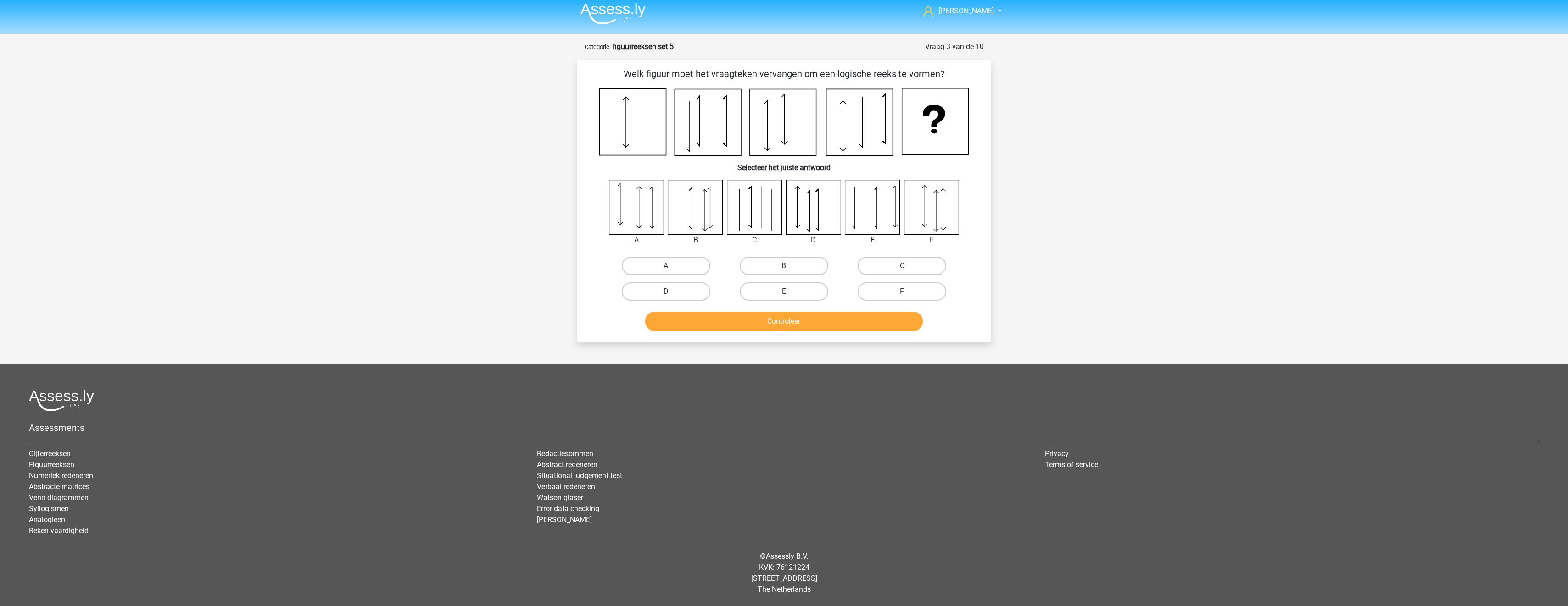
click at [763, 264] on label "B" at bounding box center [784, 266] width 89 height 18
click at [784, 266] on input "B" at bounding box center [787, 269] width 6 height 6
radio input "true"
click at [778, 324] on button "Controleer" at bounding box center [784, 321] width 278 height 20
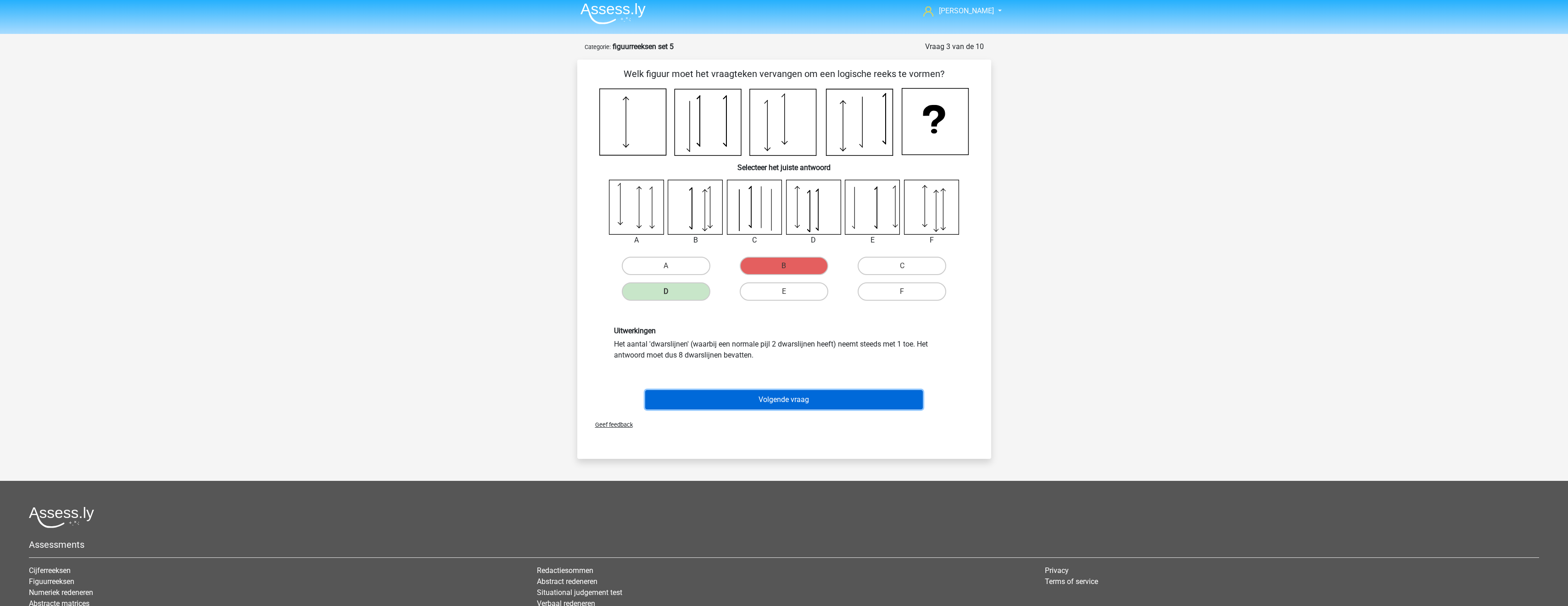
click at [761, 402] on button "Volgende vraag" at bounding box center [784, 400] width 278 height 20
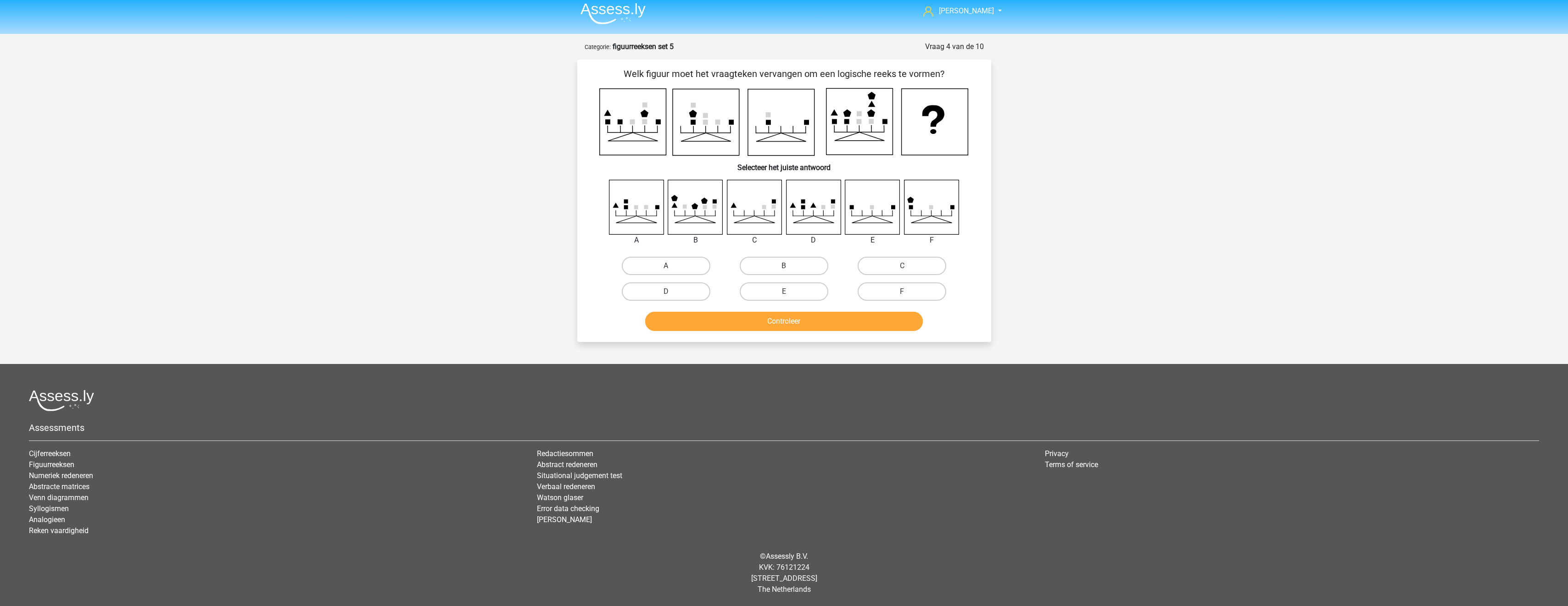
click at [787, 269] on input "B" at bounding box center [787, 269] width 6 height 6
radio input "true"
click at [795, 324] on button "Controleer" at bounding box center [784, 321] width 278 height 20
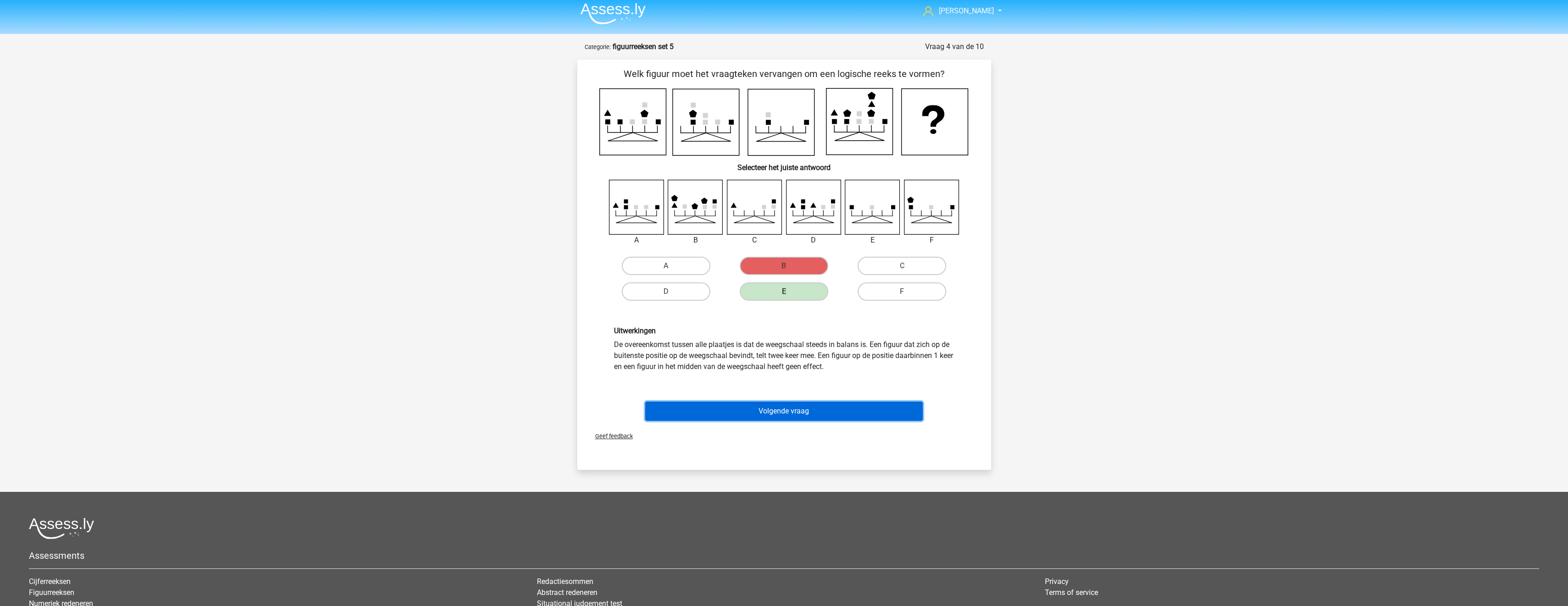
click at [811, 418] on button "Volgende vraag" at bounding box center [784, 412] width 278 height 20
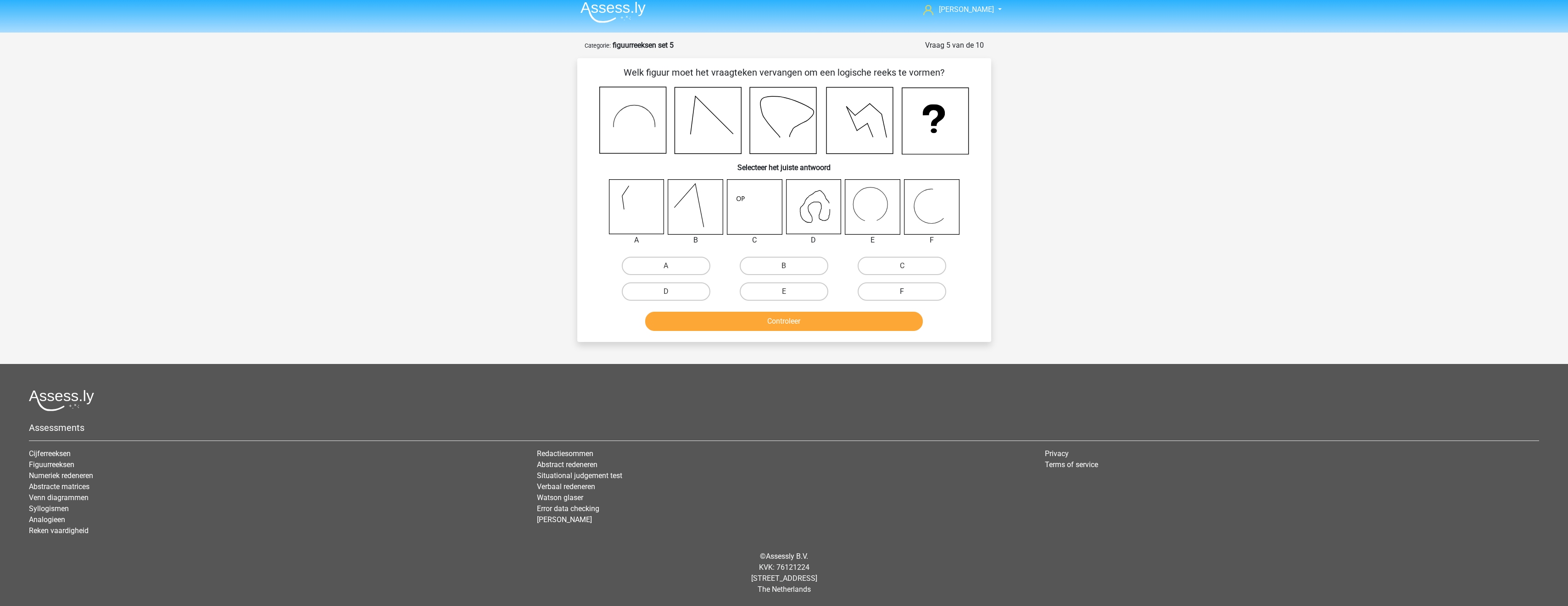
click at [891, 287] on label "F" at bounding box center [902, 291] width 89 height 18
click at [902, 291] on input "F" at bounding box center [905, 294] width 6 height 6
radio input "true"
click at [888, 319] on button "Controleer" at bounding box center [784, 321] width 278 height 20
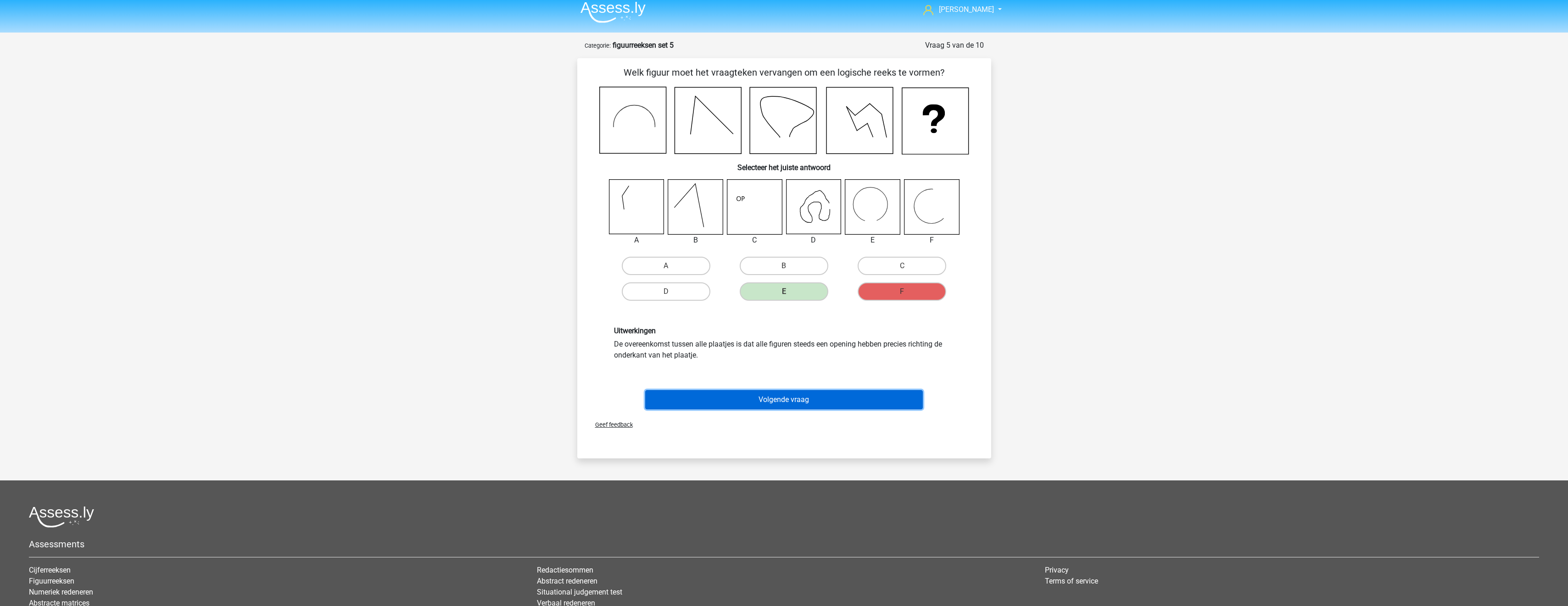
click at [874, 395] on button "Volgende vraag" at bounding box center [784, 400] width 278 height 20
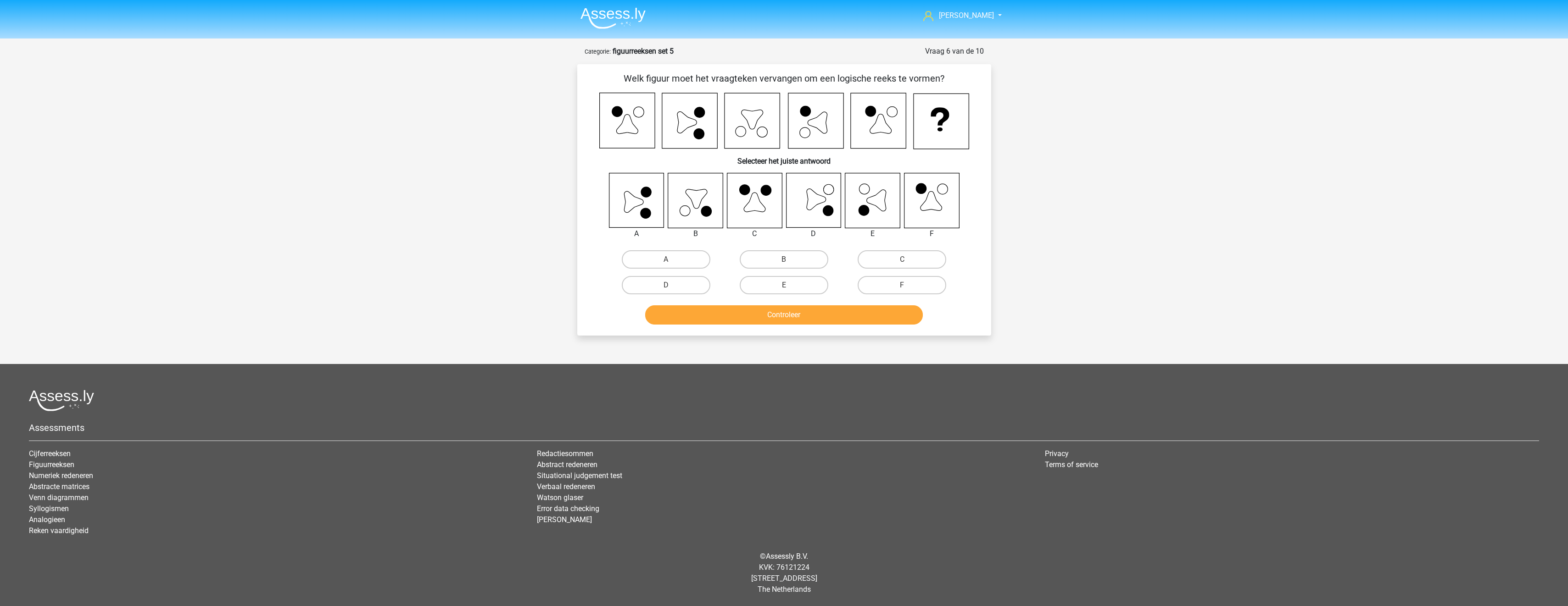
scroll to position [0, 0]
drag, startPoint x: 694, startPoint y: 284, endPoint x: 696, endPoint y: 299, distance: 15.1
click at [694, 284] on label "D" at bounding box center [669, 285] width 89 height 18
click at [675, 285] on input "D" at bounding box center [672, 288] width 6 height 6
radio input "true"
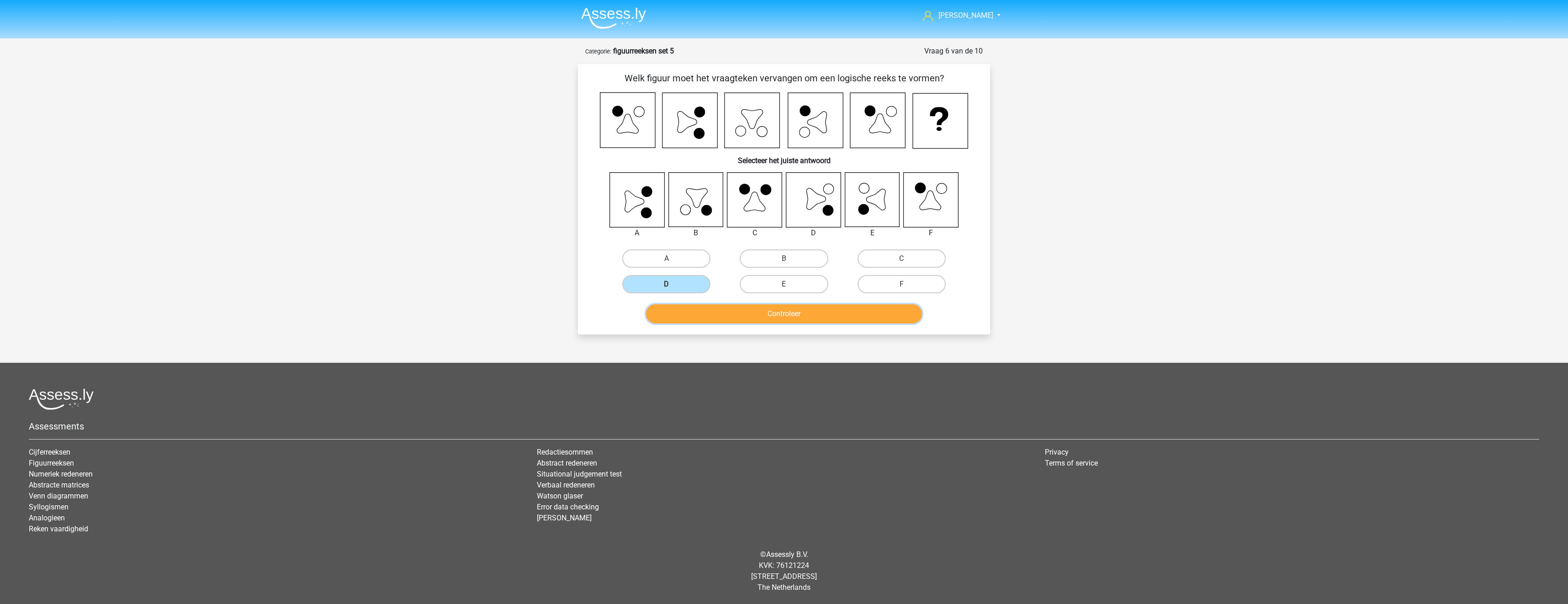
click at [698, 313] on button "Controleer" at bounding box center [784, 314] width 276 height 19
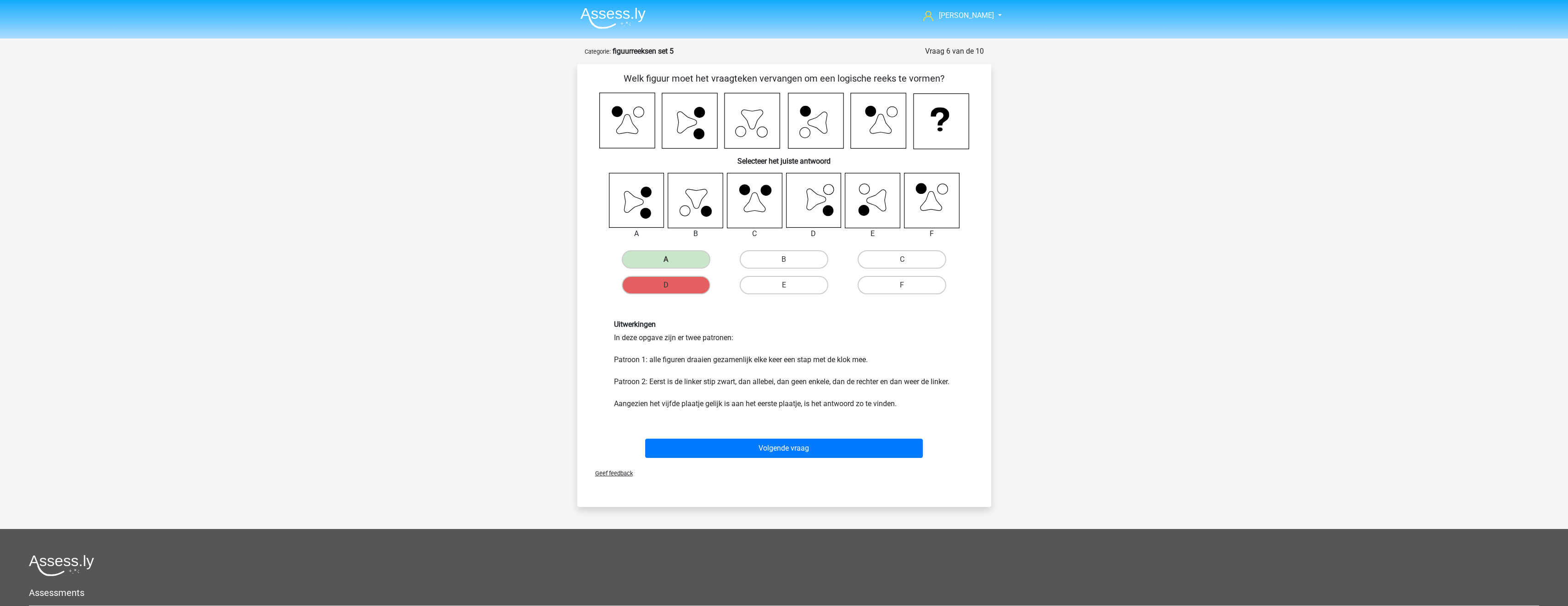
click at [803, 460] on div "Volgende vraag" at bounding box center [784, 450] width 354 height 23
click at [808, 451] on button "Volgende vraag" at bounding box center [784, 448] width 278 height 20
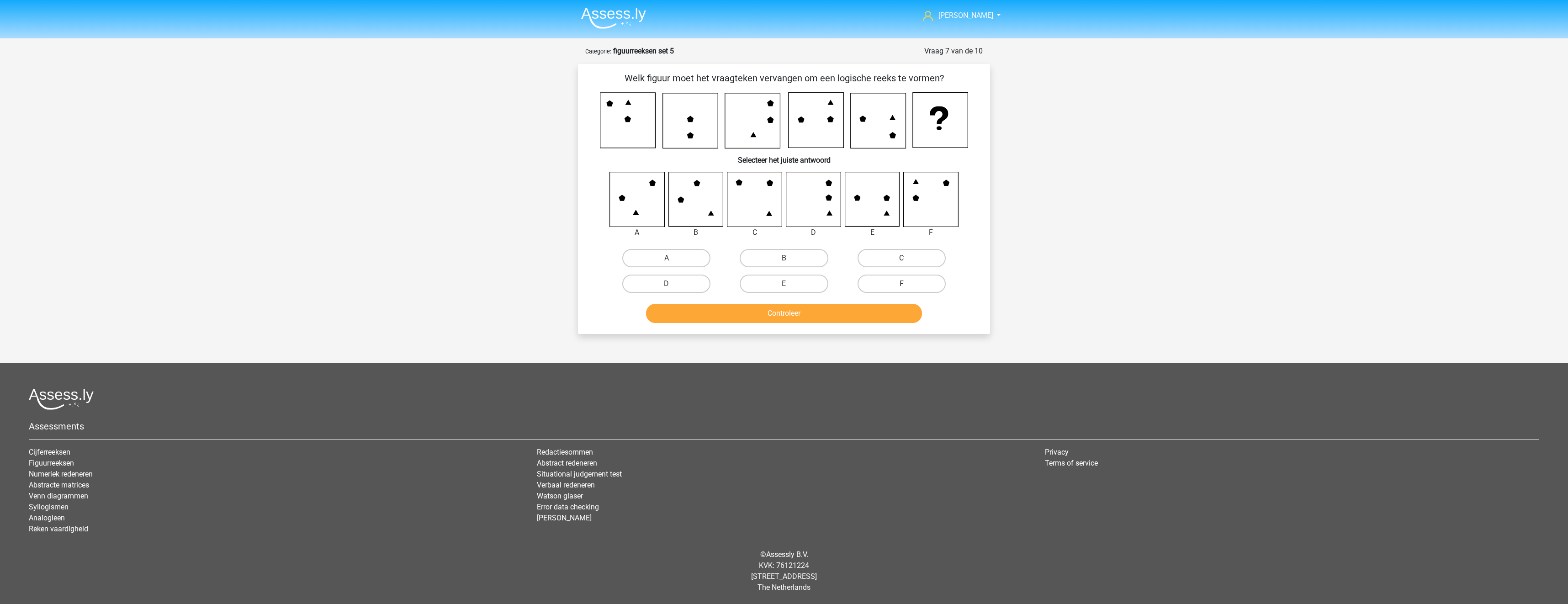
click at [891, 259] on label "C" at bounding box center [901, 258] width 88 height 18
click at [901, 259] on input "C" at bounding box center [905, 261] width 6 height 6
radio input "true"
drag, startPoint x: 892, startPoint y: 317, endPoint x: 896, endPoint y: 322, distance: 6.4
click at [892, 318] on button "Controleer" at bounding box center [784, 314] width 276 height 19
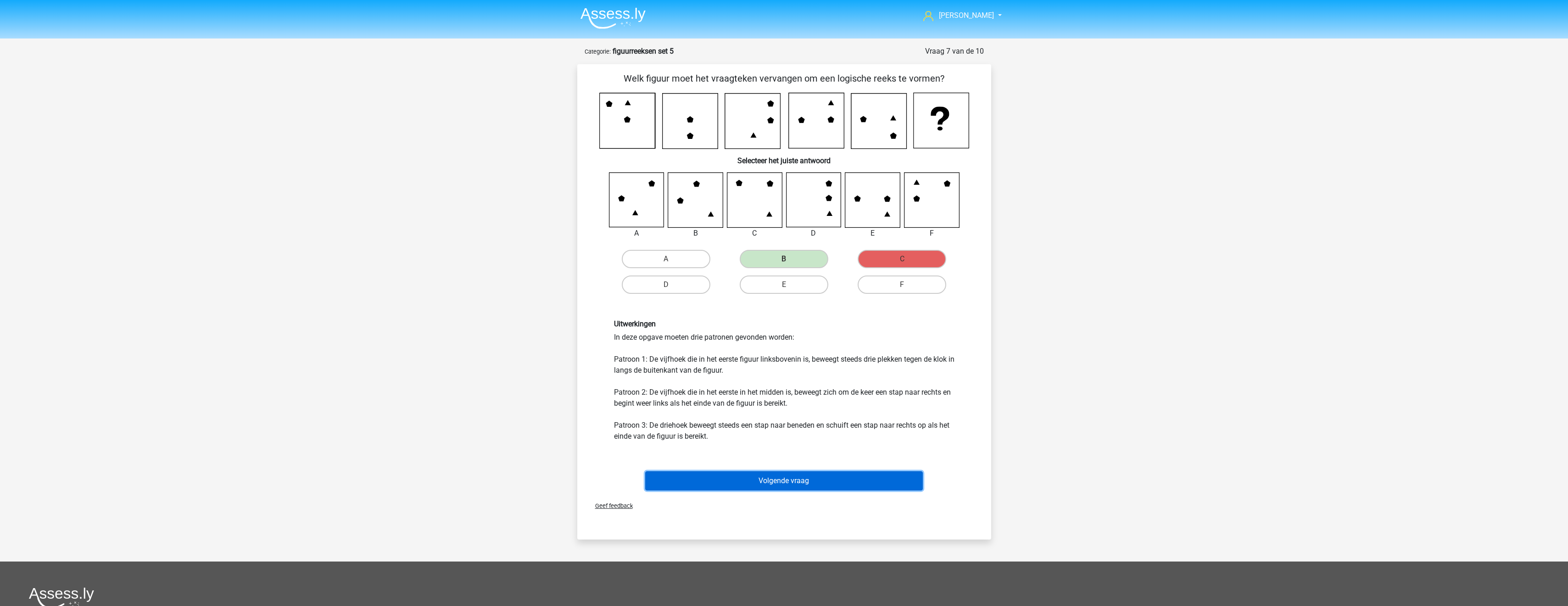
click at [844, 487] on button "Volgende vraag" at bounding box center [784, 481] width 278 height 20
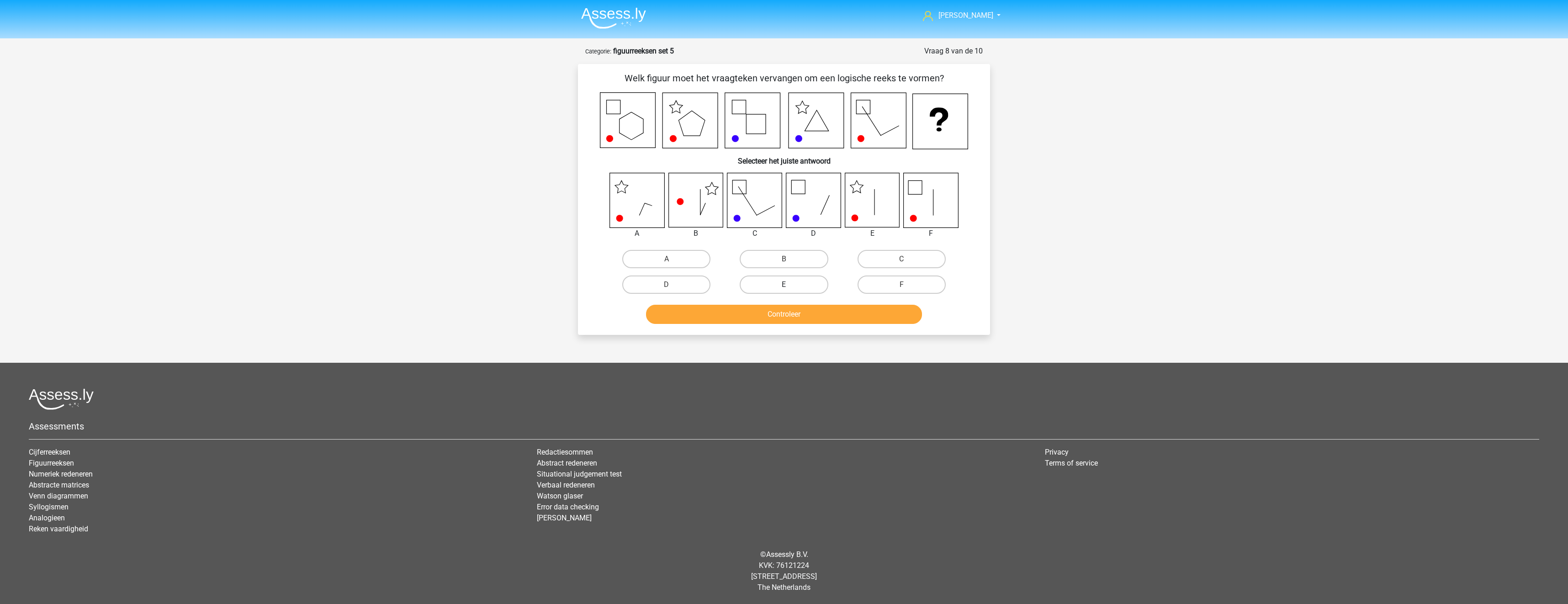
click at [777, 286] on label "E" at bounding box center [783, 285] width 88 height 18
click at [784, 286] on input "E" at bounding box center [787, 288] width 6 height 6
radio input "true"
click at [787, 318] on button "Controleer" at bounding box center [784, 315] width 276 height 19
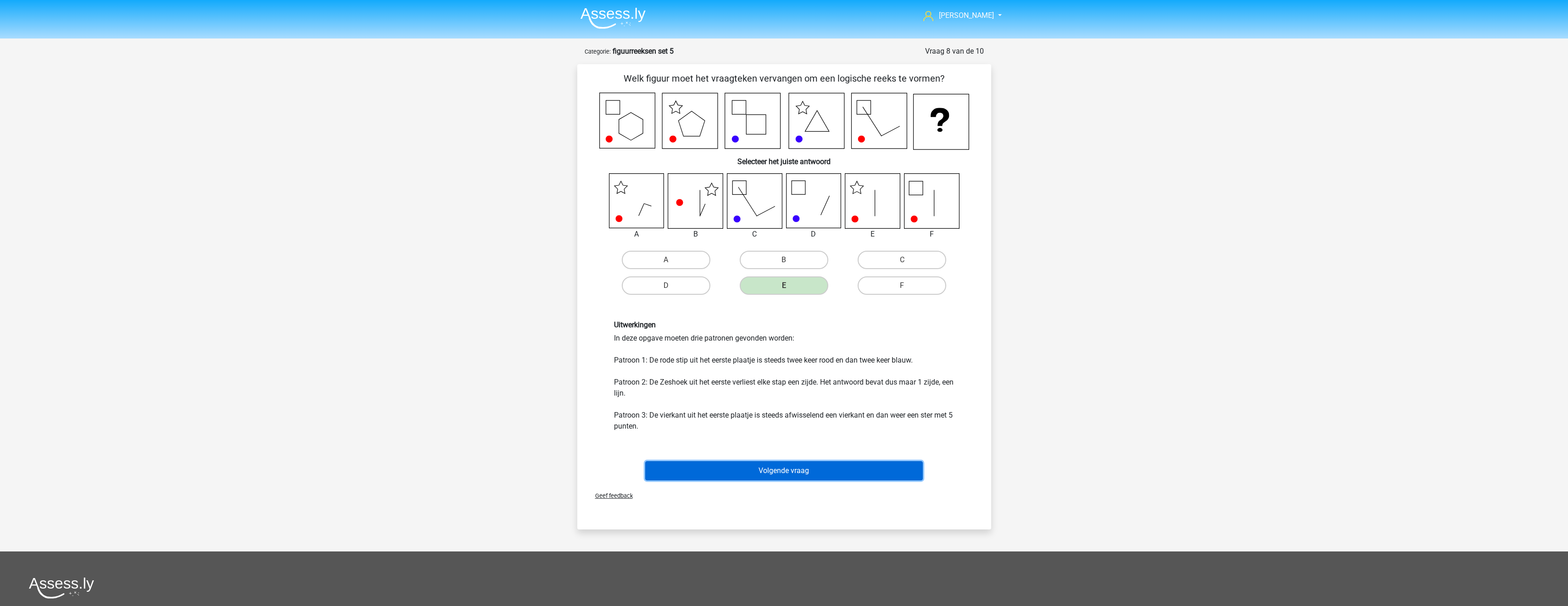
click at [838, 475] on button "Volgende vraag" at bounding box center [784, 471] width 278 height 20
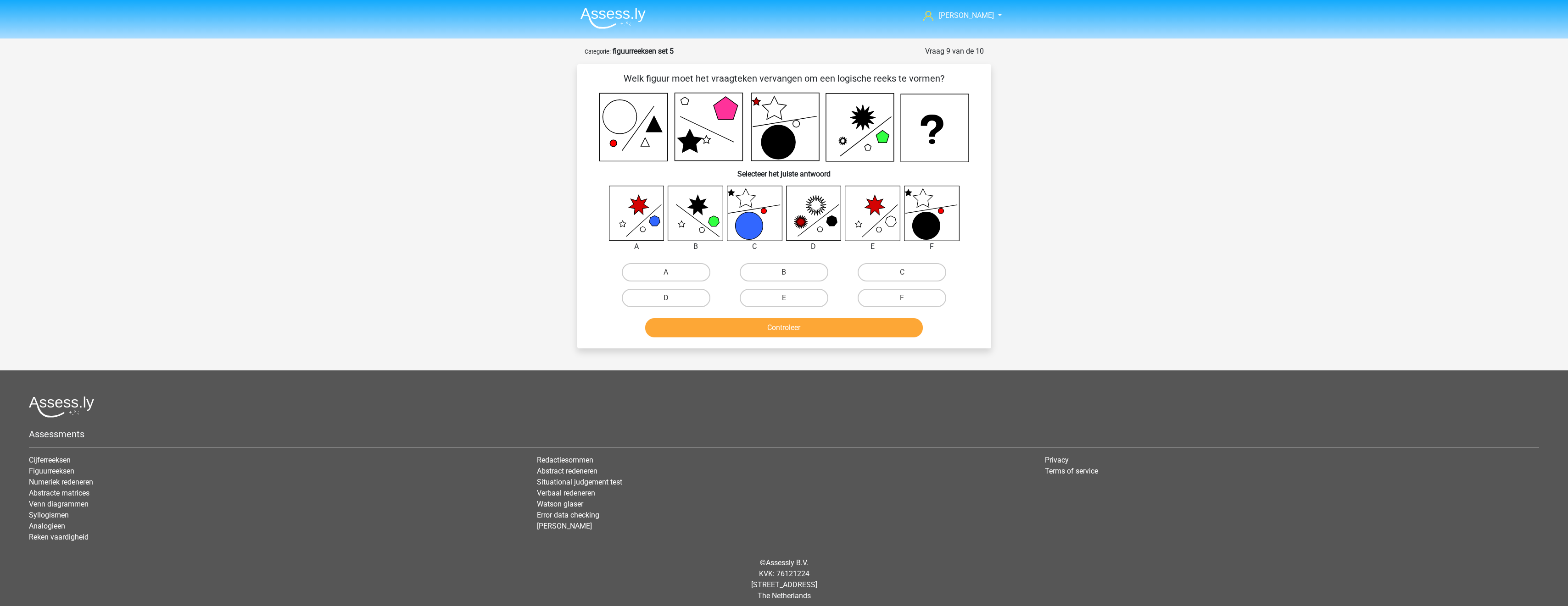
scroll to position [7, 0]
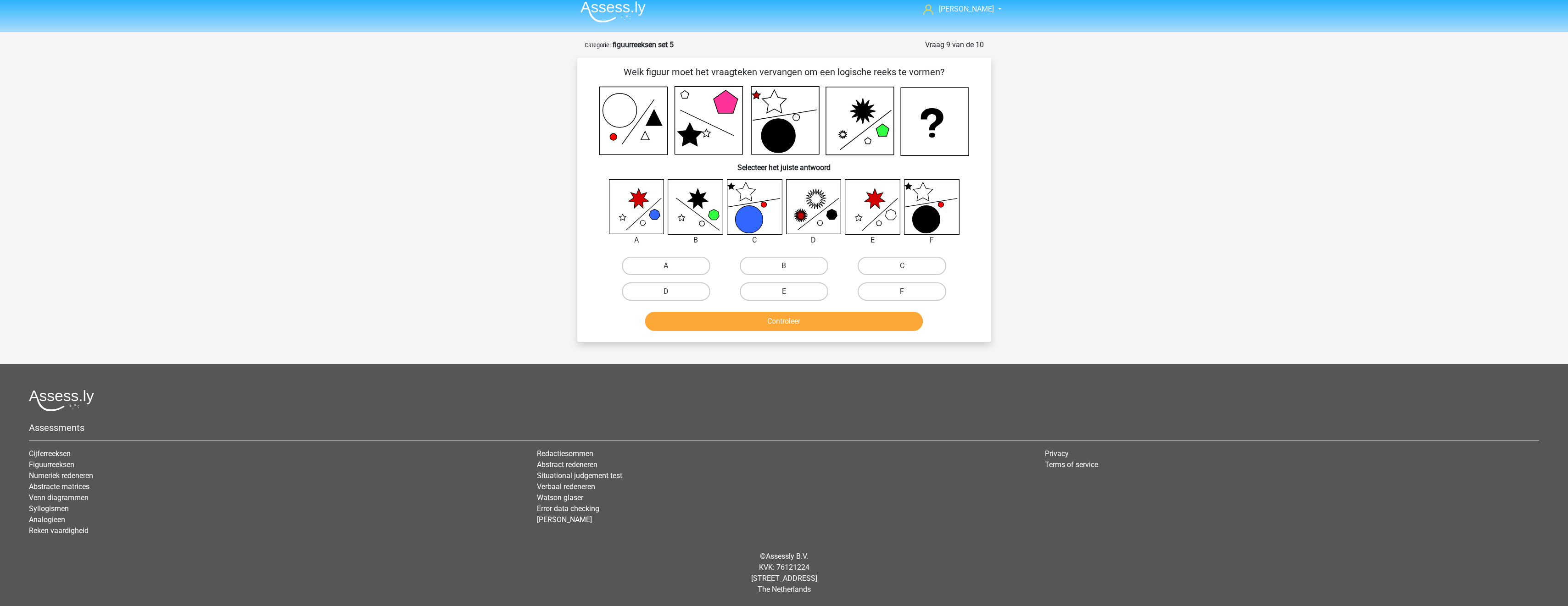
drag, startPoint x: 889, startPoint y: 288, endPoint x: 892, endPoint y: 295, distance: 7.6
click at [891, 291] on label "F" at bounding box center [902, 291] width 89 height 18
click at [902, 291] on input "F" at bounding box center [905, 294] width 6 height 6
radio input "true"
drag, startPoint x: 896, startPoint y: 317, endPoint x: 898, endPoint y: 322, distance: 5.4
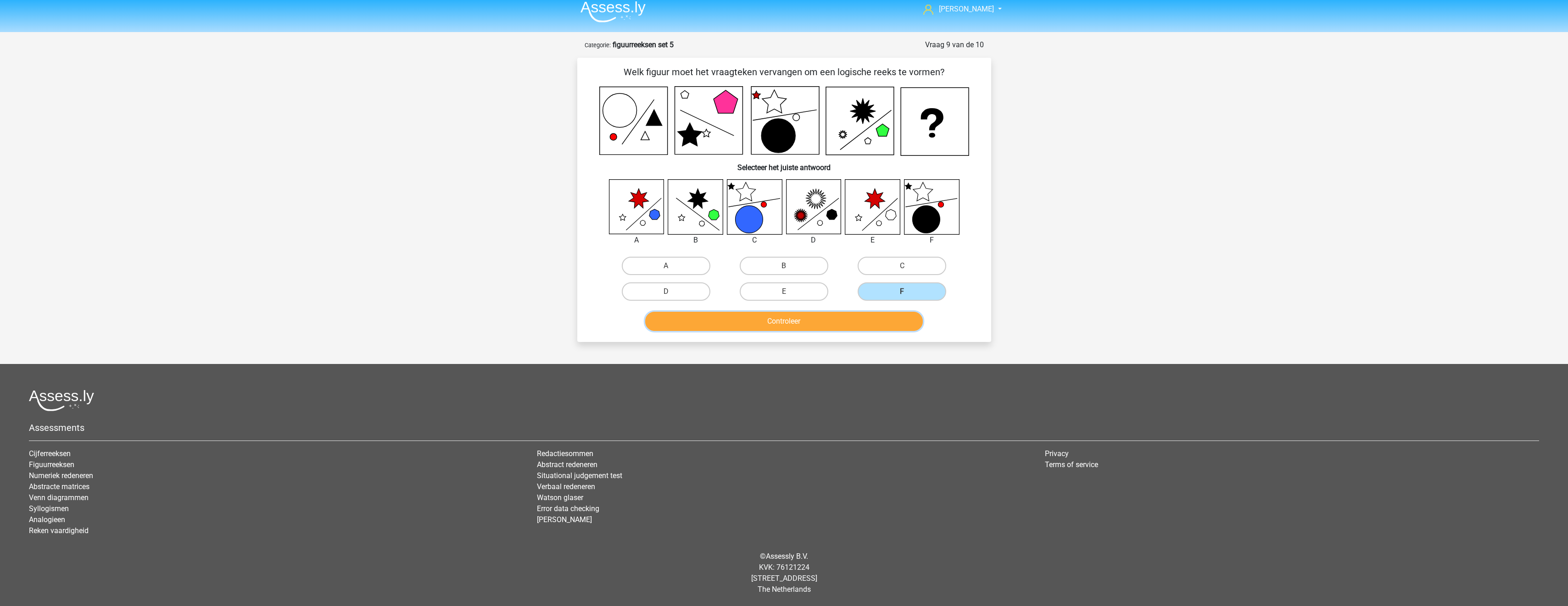
click at [896, 318] on button "Controleer" at bounding box center [784, 321] width 278 height 20
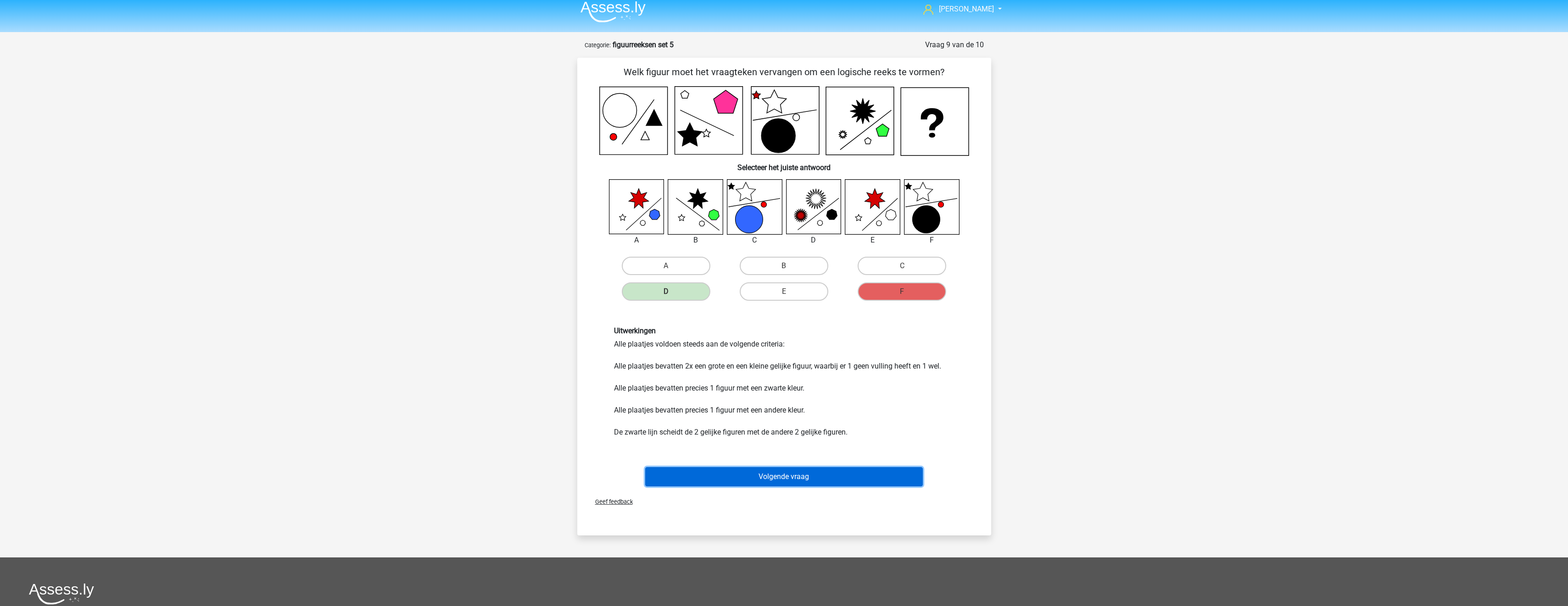
click at [805, 480] on button "Volgende vraag" at bounding box center [784, 477] width 278 height 20
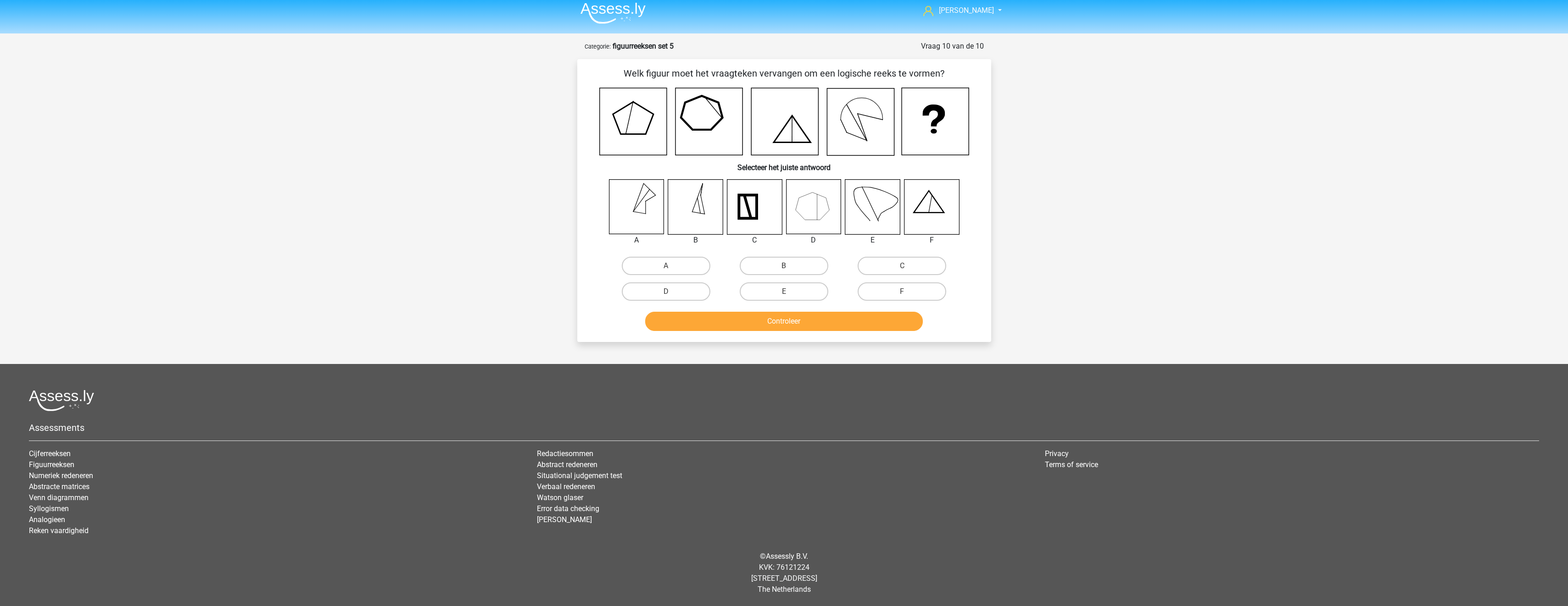
scroll to position [5, 0]
drag, startPoint x: 910, startPoint y: 291, endPoint x: 902, endPoint y: 319, distance: 29.1
click at [910, 294] on label "F" at bounding box center [902, 291] width 89 height 18
click at [908, 294] on input "F" at bounding box center [905, 294] width 6 height 6
radio input "true"
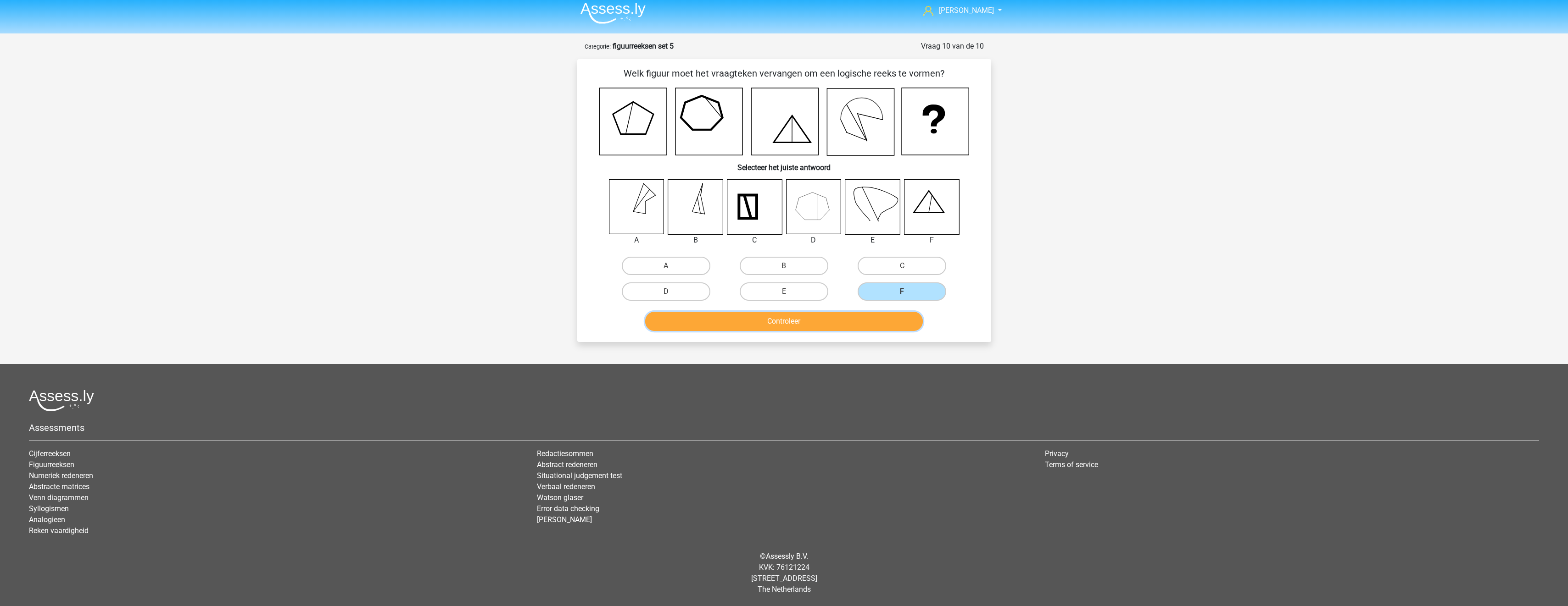
click at [901, 326] on button "Controleer" at bounding box center [784, 321] width 278 height 20
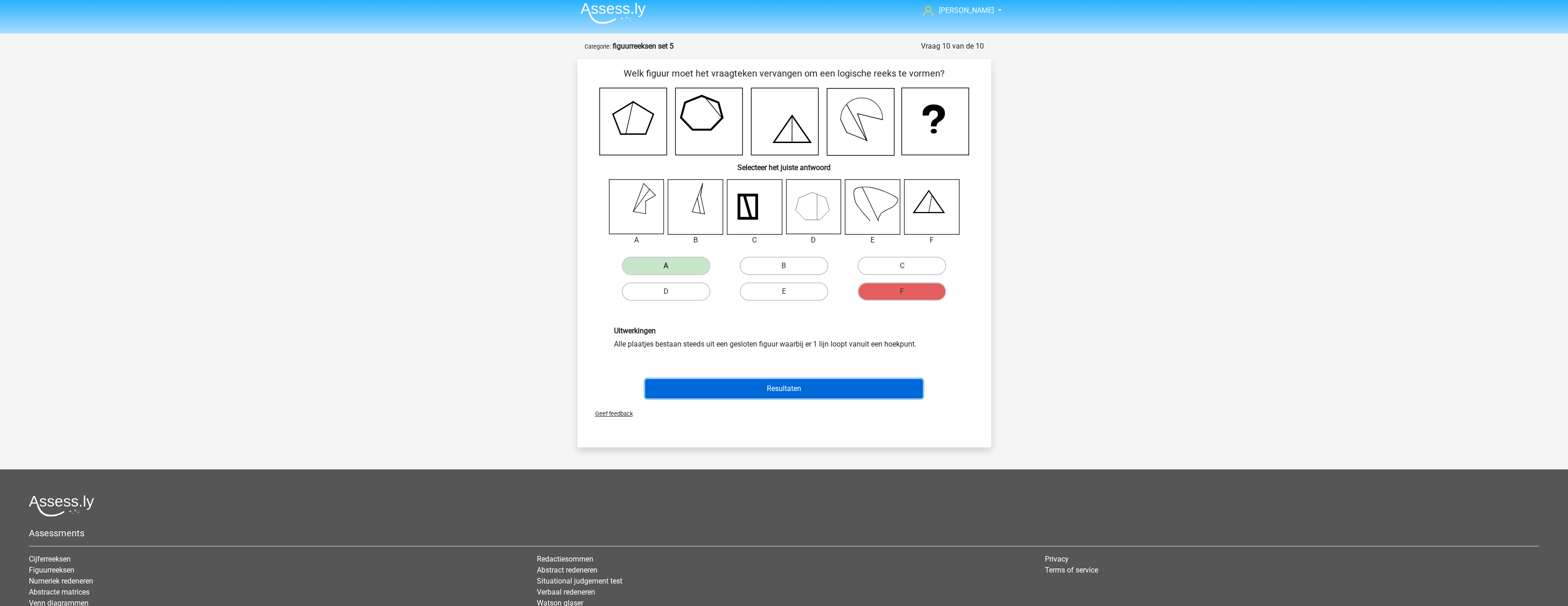
click at [733, 396] on button "Resultaten" at bounding box center [784, 389] width 278 height 20
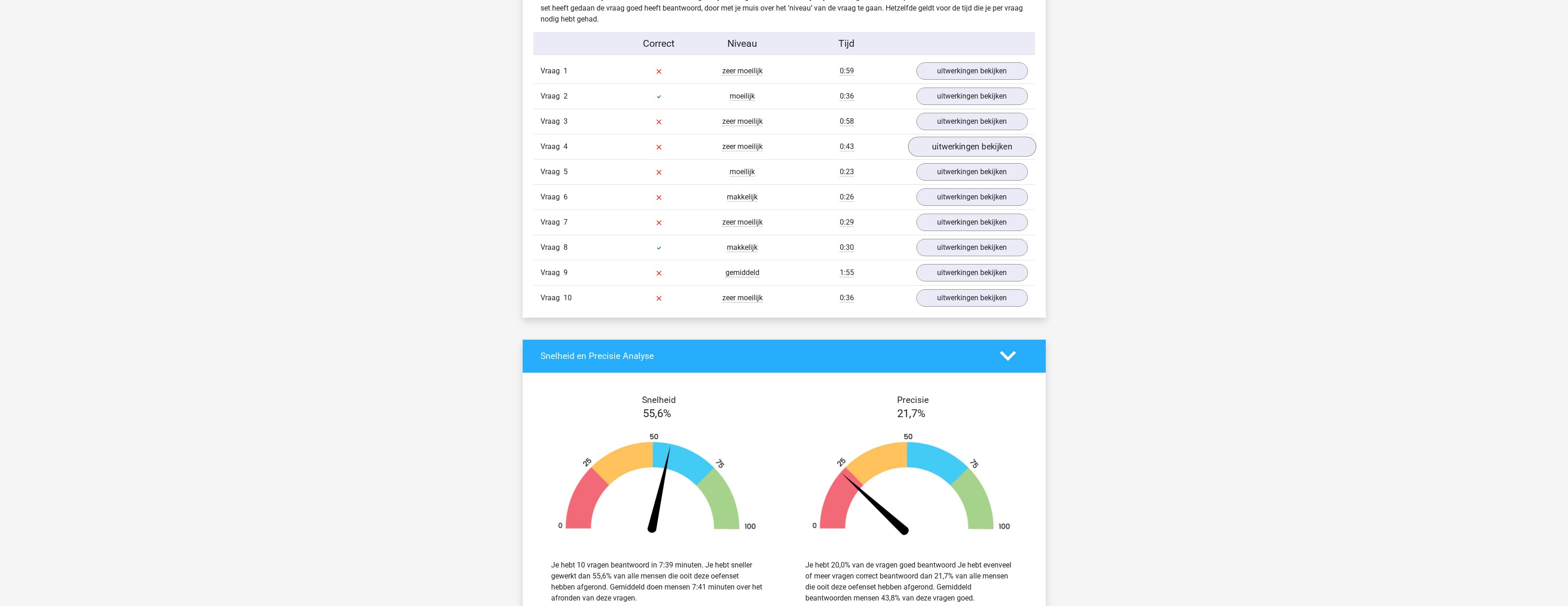
scroll to position [459, 0]
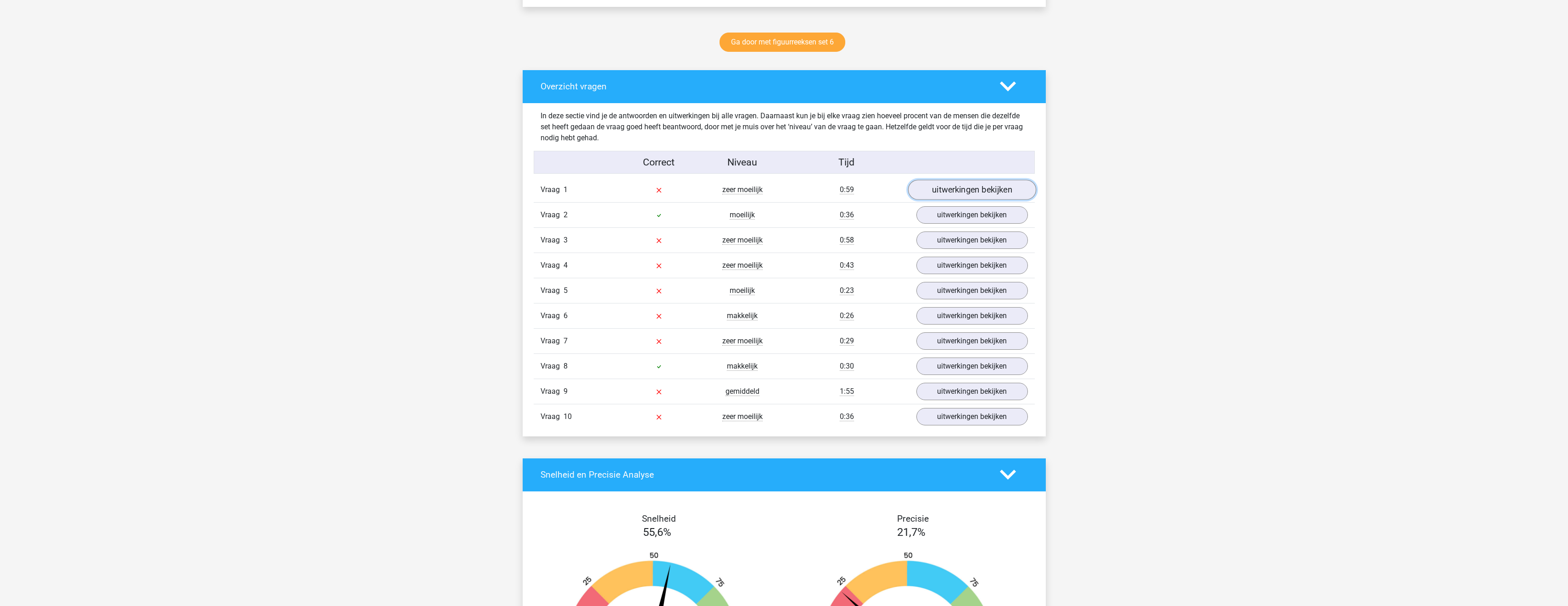
click at [981, 190] on link "uitwerkingen bekijken" at bounding box center [971, 189] width 128 height 20
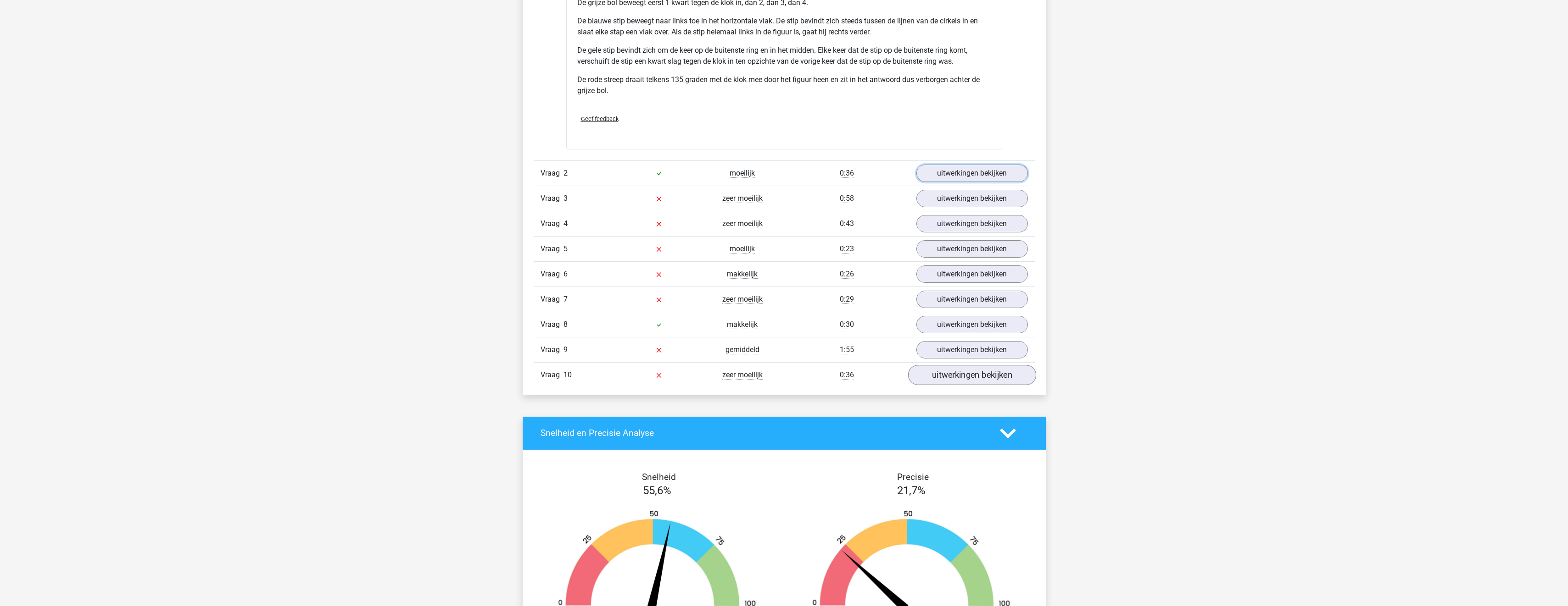
scroll to position [1146, 0]
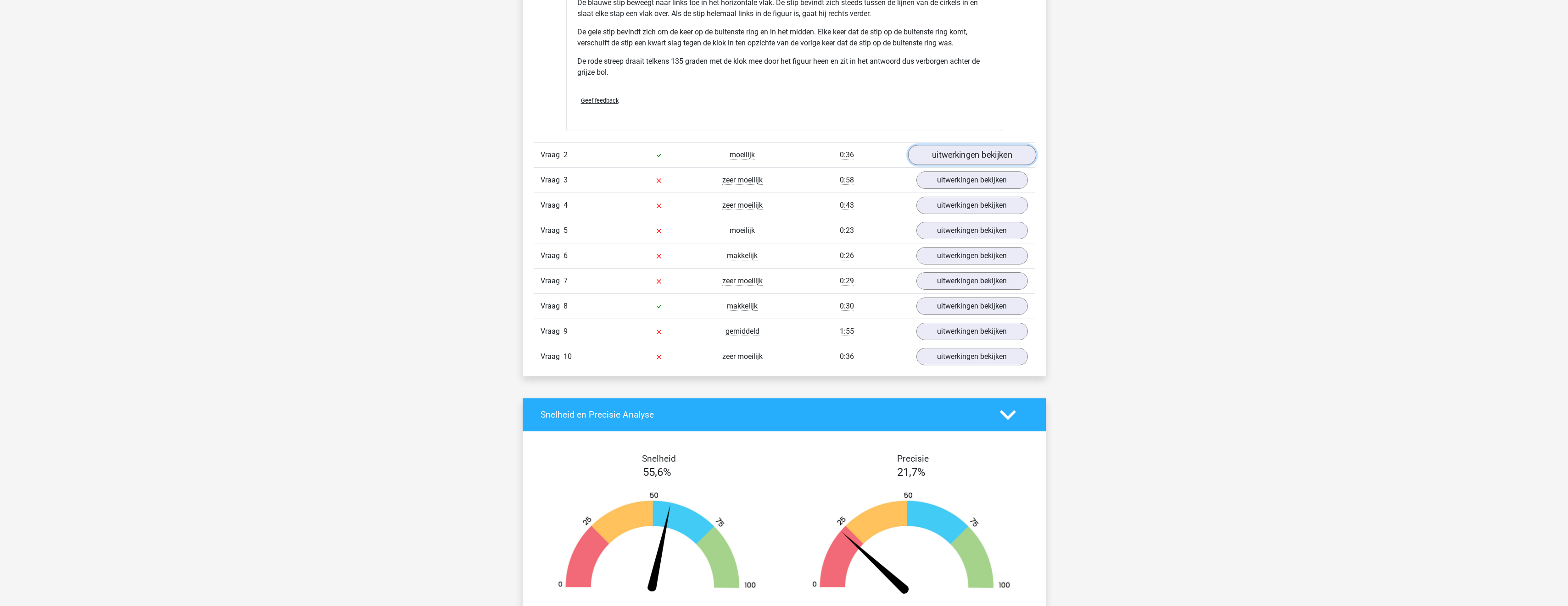
click at [956, 161] on link "uitwerkingen bekijken" at bounding box center [971, 155] width 128 height 20
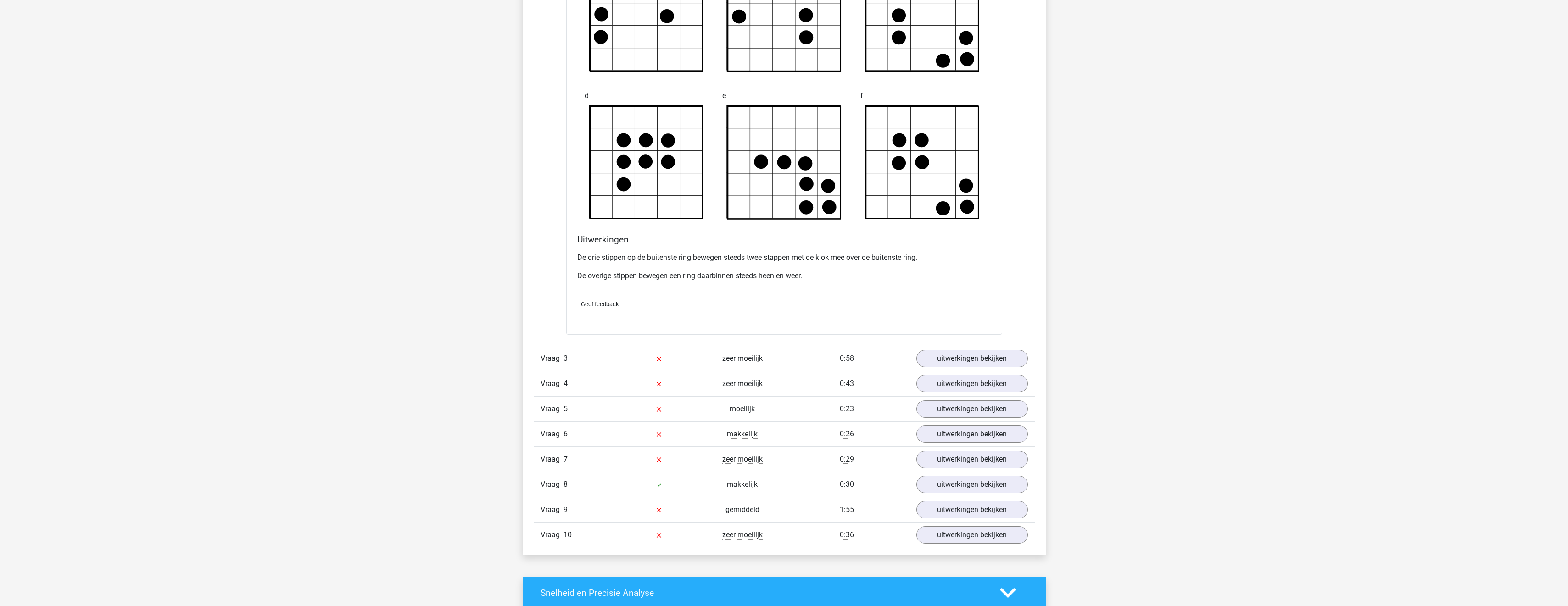
scroll to position [1513, 0]
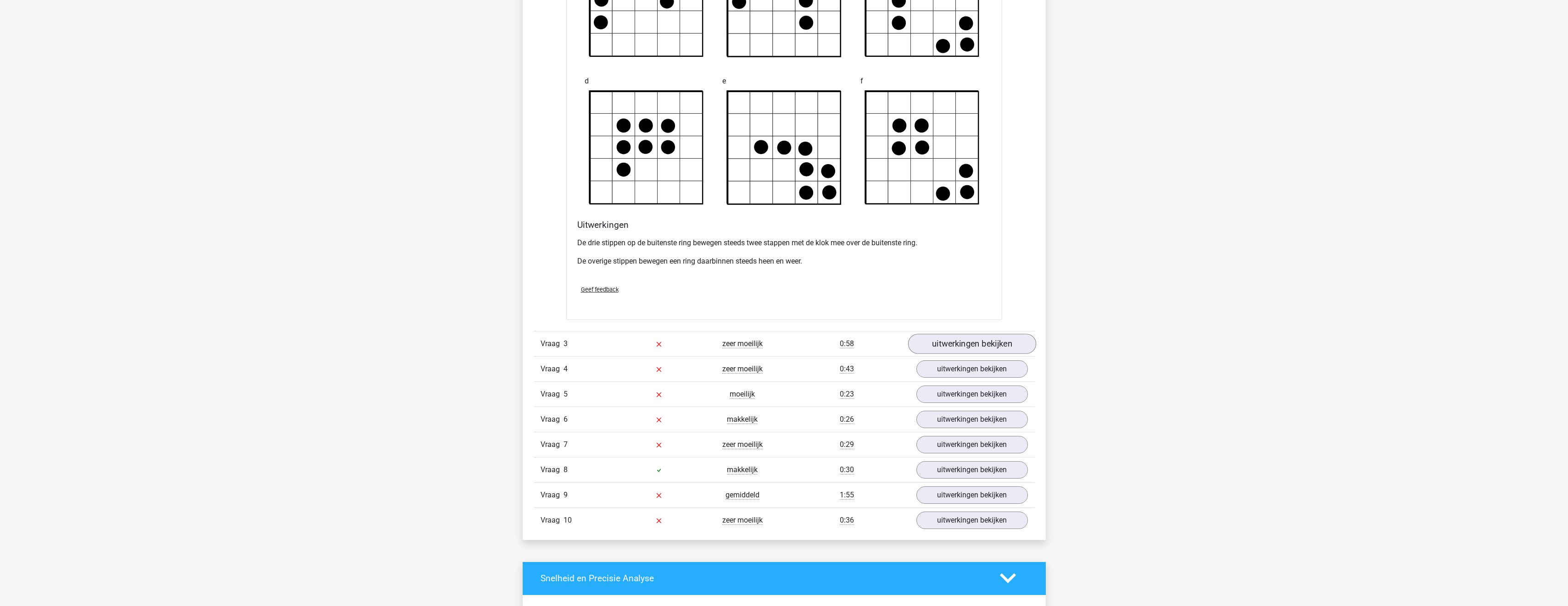
click at [962, 337] on div "Vraag 3 zeer moeilijk 0:58 uitwerkingen bekijken" at bounding box center [784, 343] width 501 height 25
click at [964, 340] on link "uitwerkingen bekijken" at bounding box center [971, 343] width 128 height 20
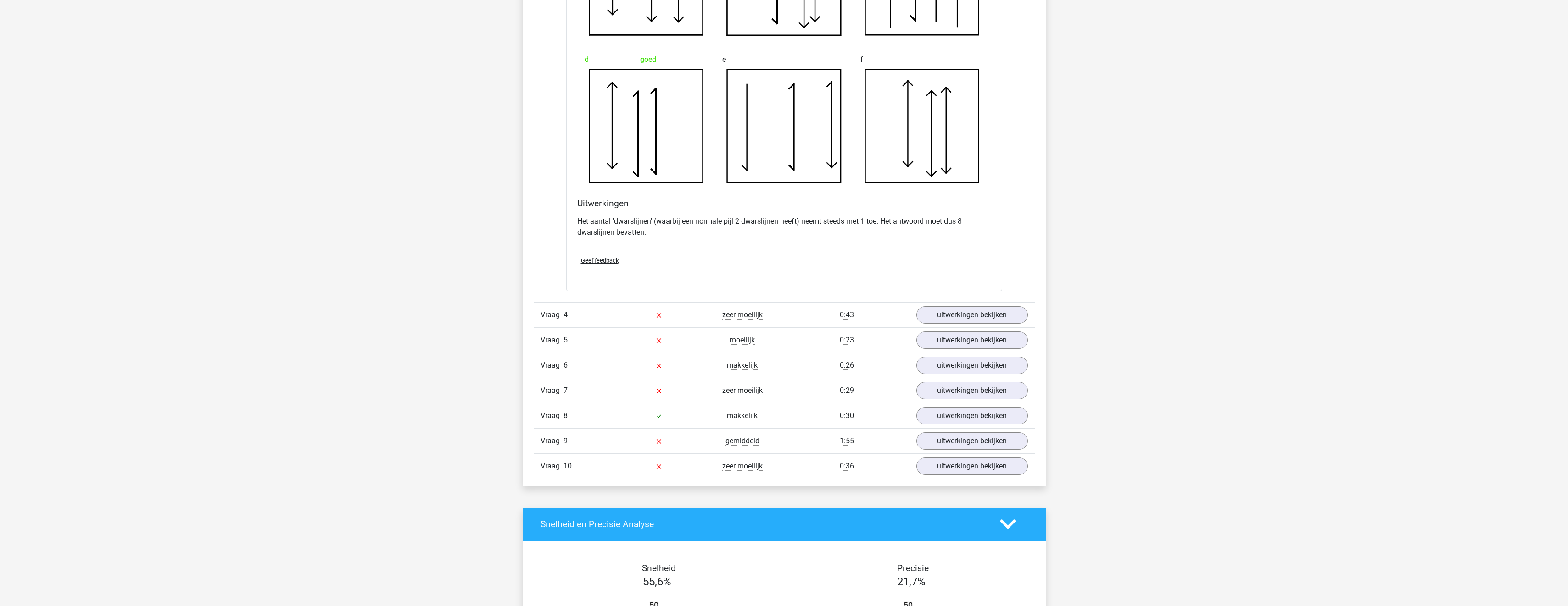
scroll to position [2109, 0]
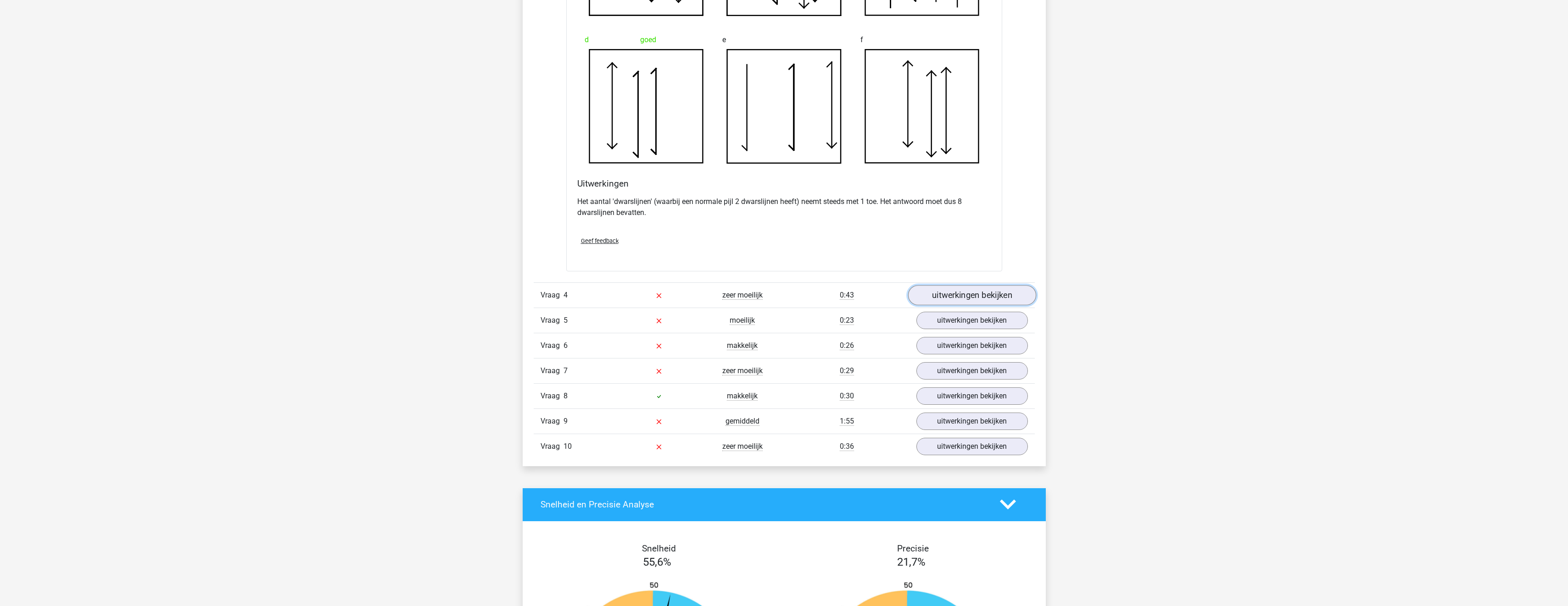
click at [968, 291] on link "uitwerkingen bekijken" at bounding box center [971, 295] width 128 height 20
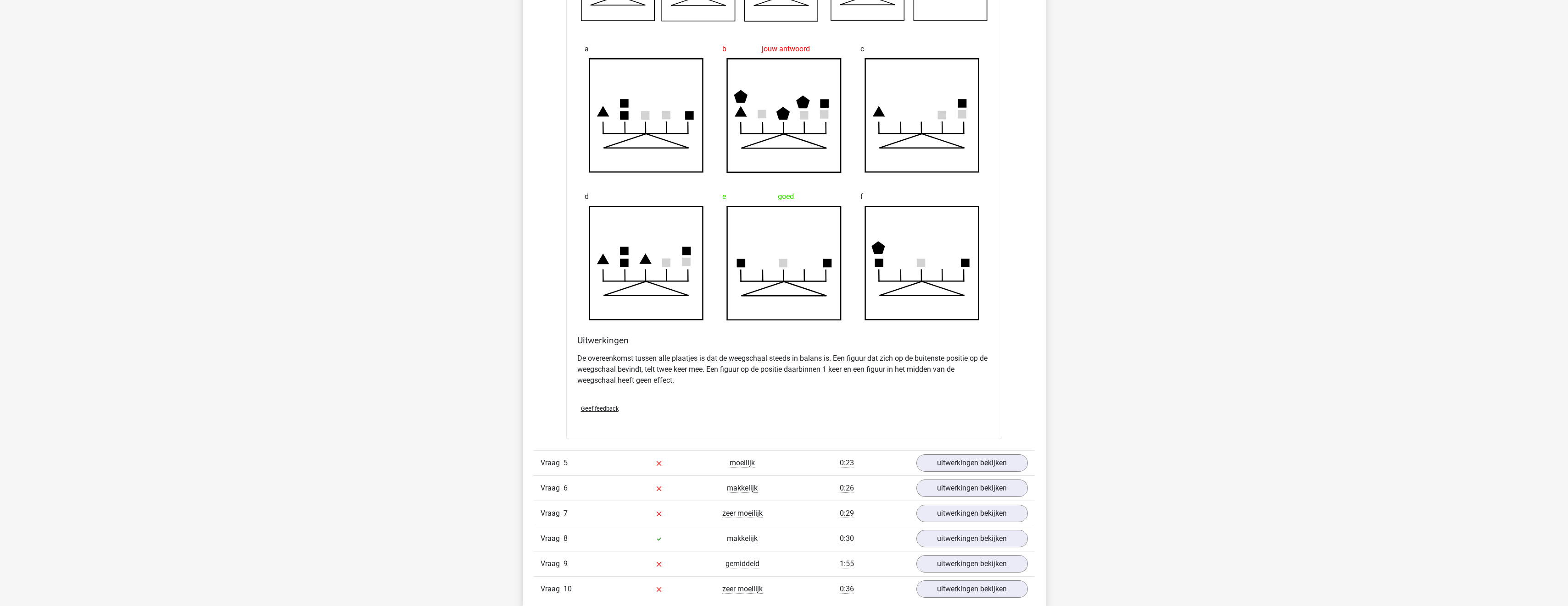
scroll to position [2568, 0]
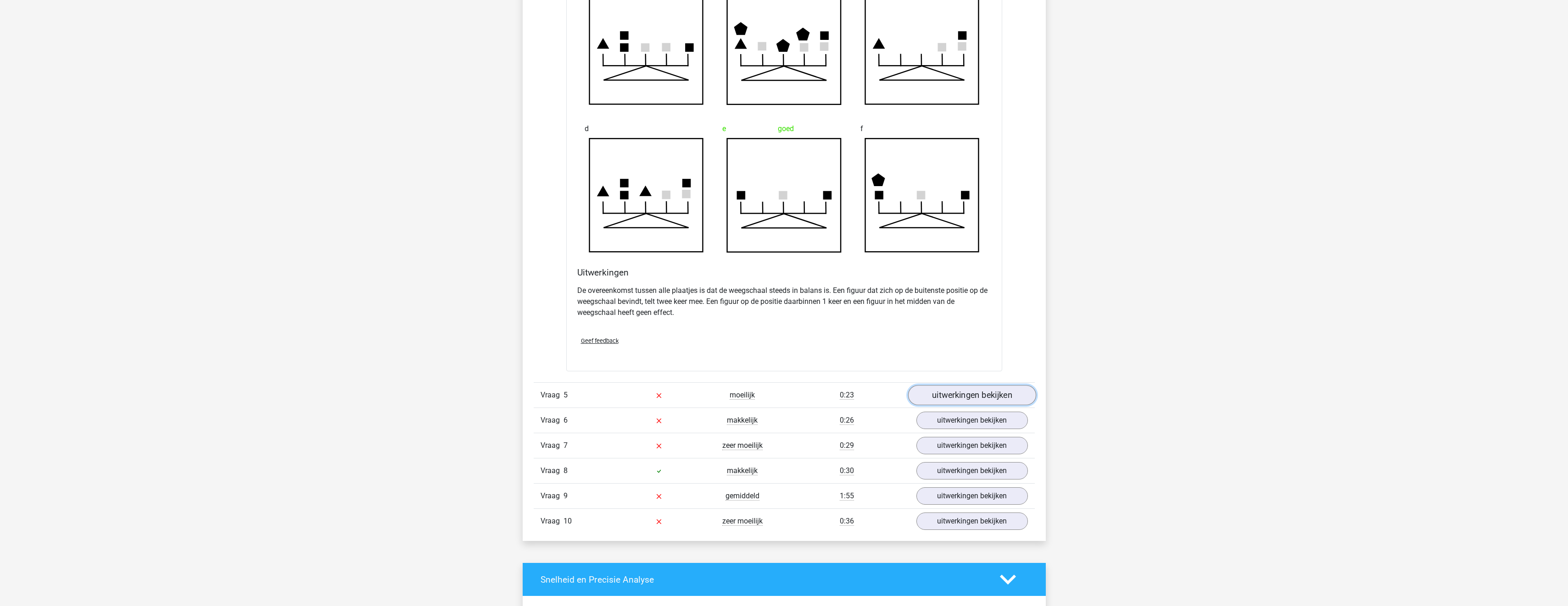
click at [966, 392] on link "uitwerkingen bekijken" at bounding box center [971, 395] width 128 height 20
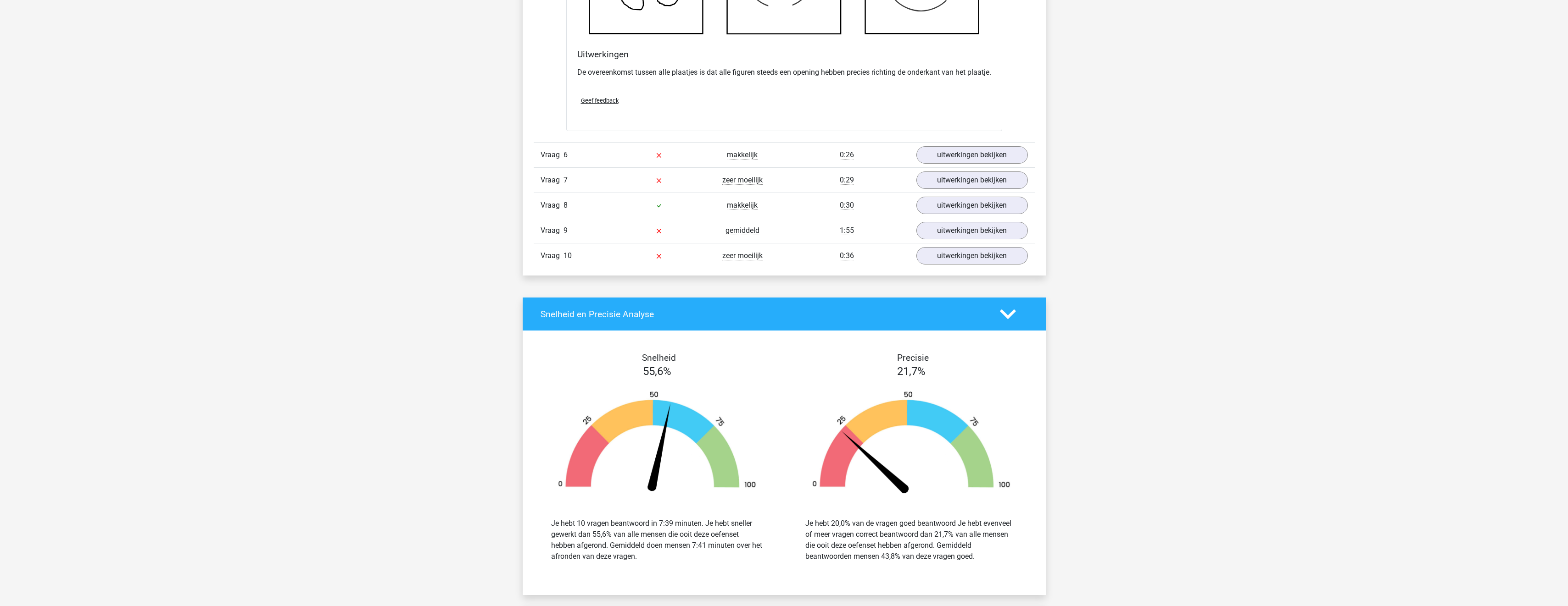
scroll to position [3347, 0]
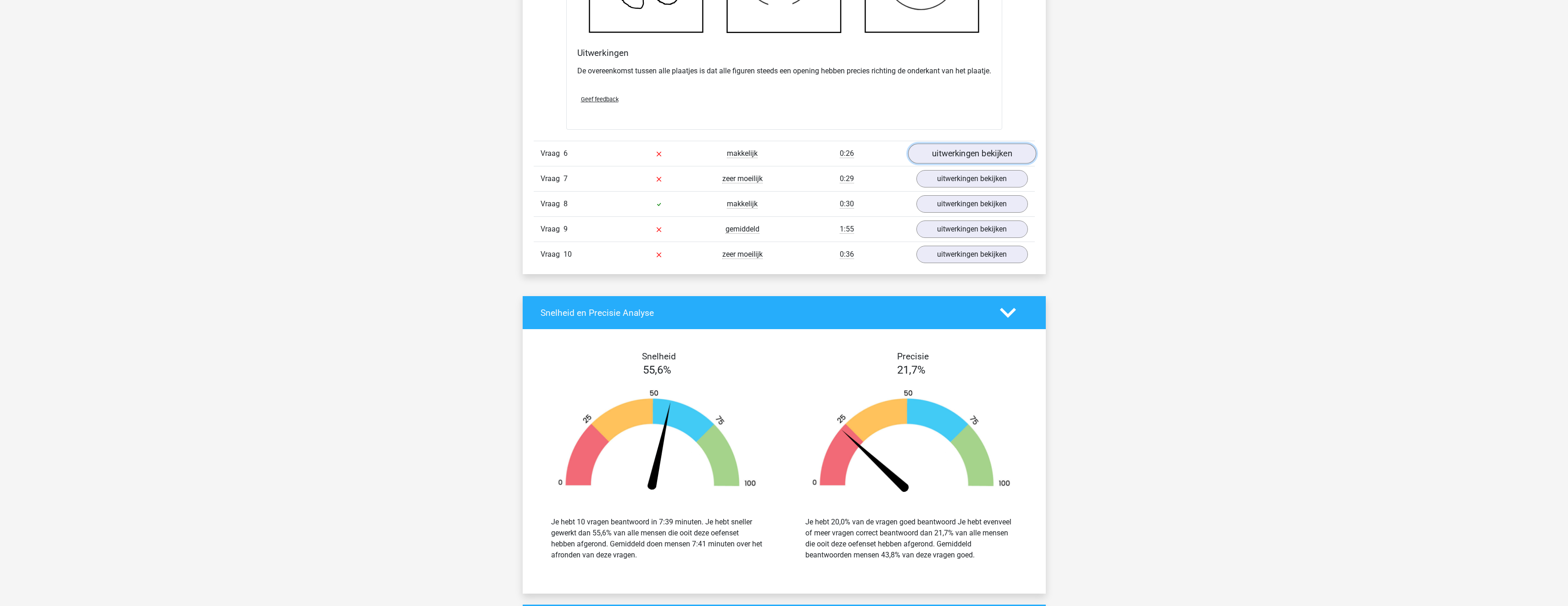
click at [946, 162] on link "uitwerkingen bekijken" at bounding box center [971, 154] width 128 height 20
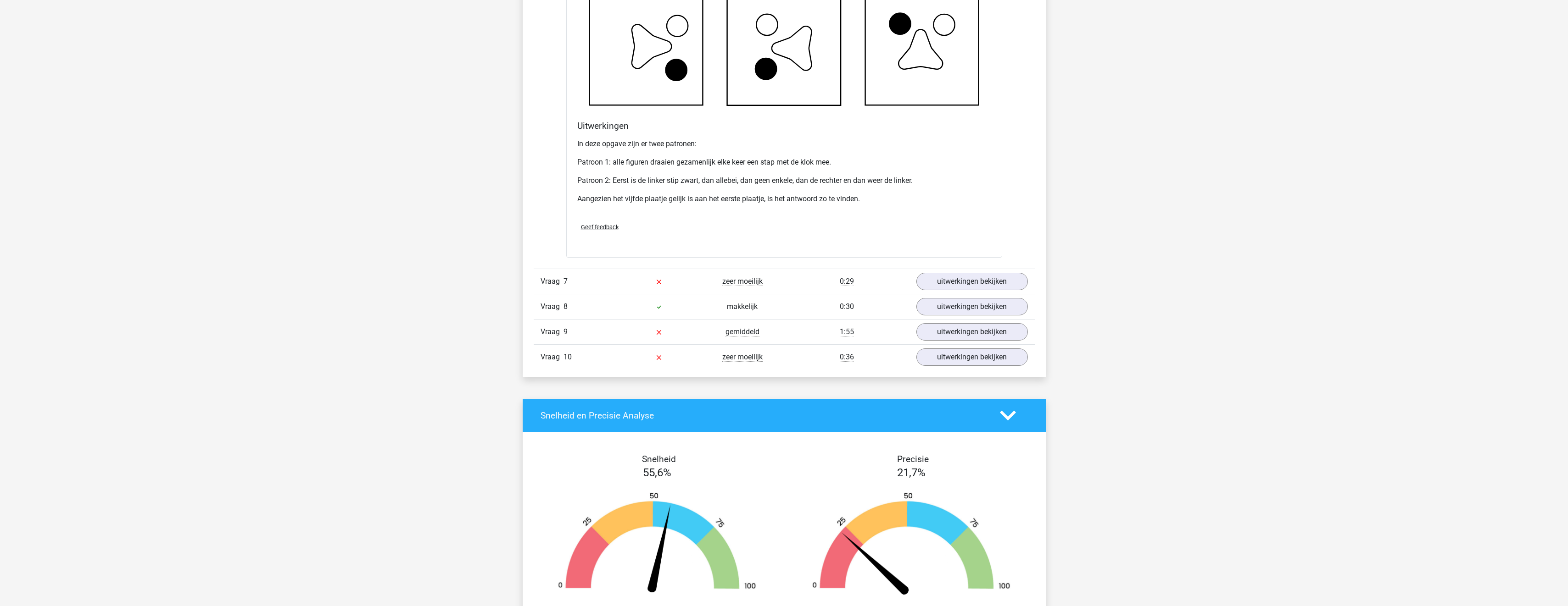
scroll to position [3852, 0]
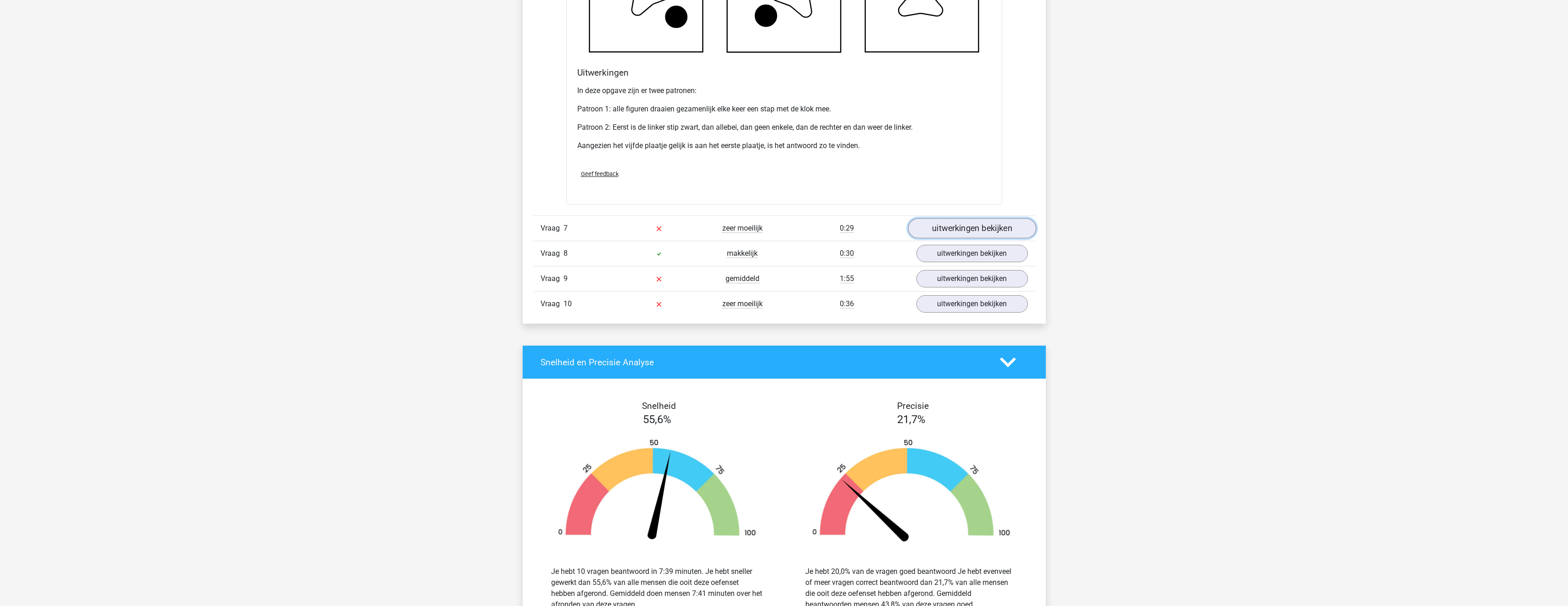
click at [959, 239] on link "uitwerkingen bekijken" at bounding box center [971, 228] width 128 height 20
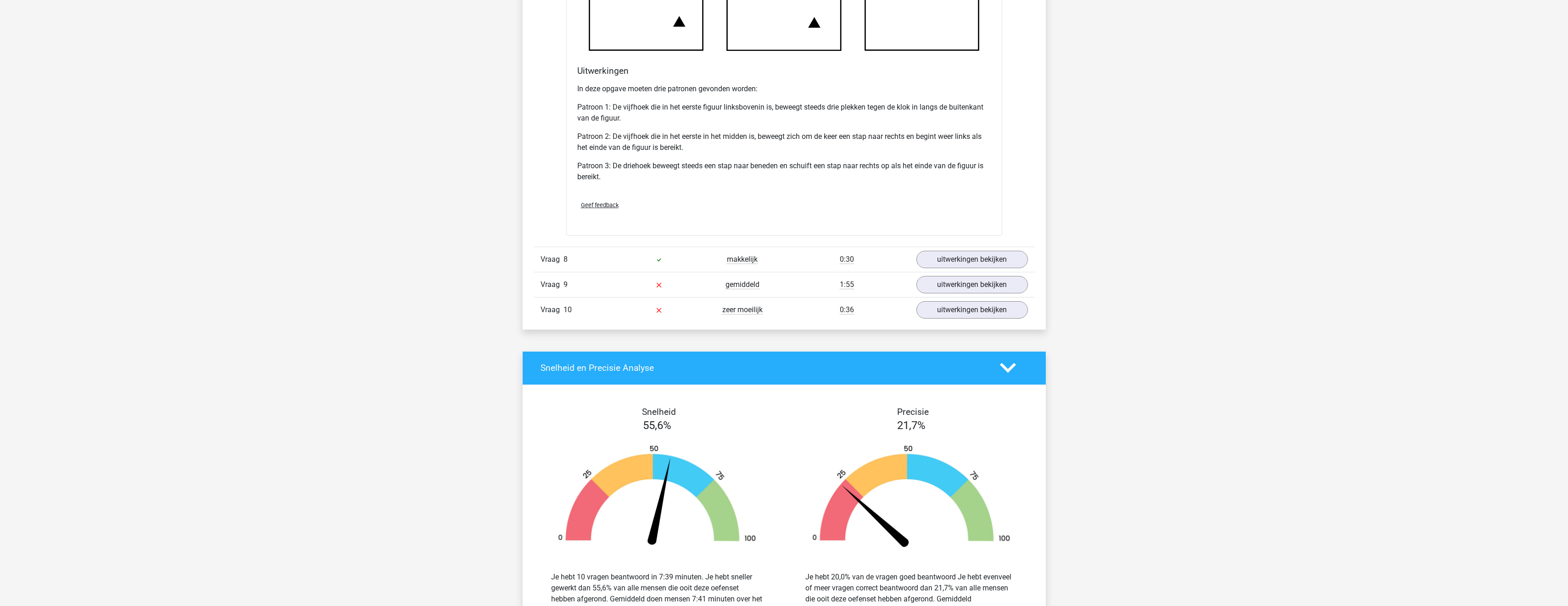
scroll to position [4448, 0]
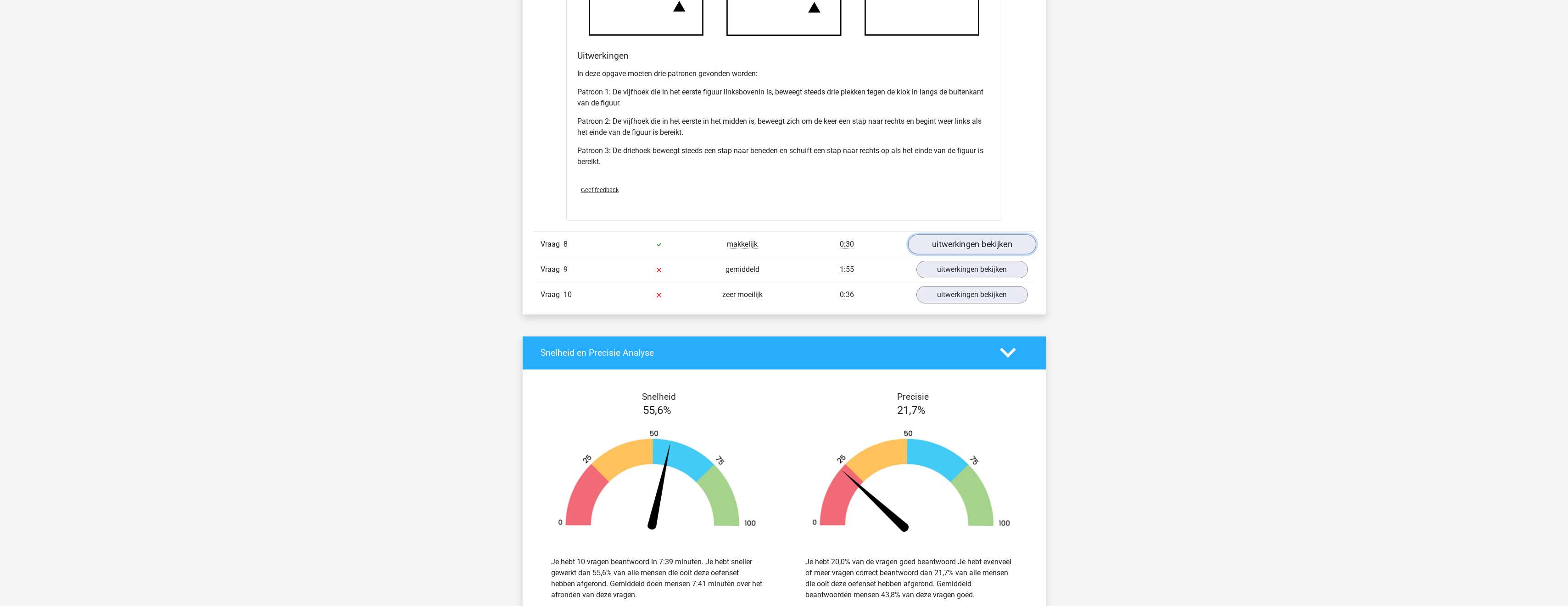
click at [1022, 252] on link "uitwerkingen bekijken" at bounding box center [971, 244] width 128 height 20
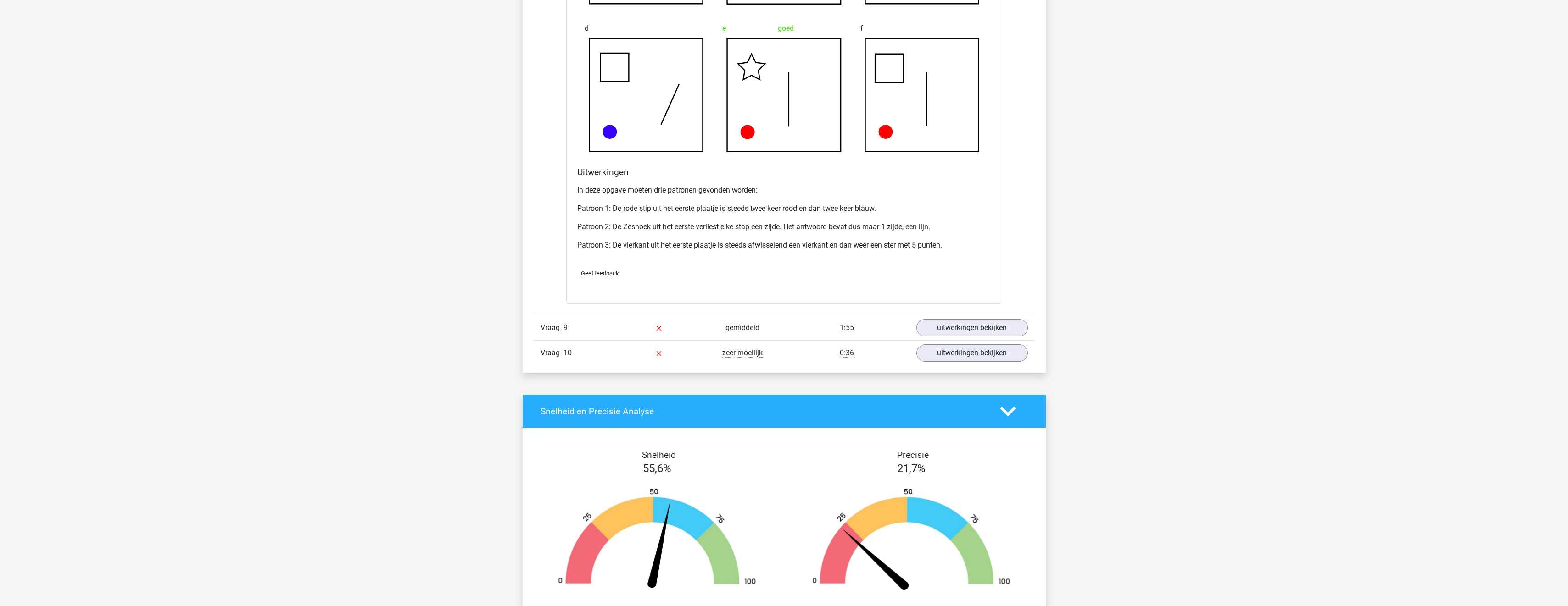
scroll to position [4952, 0]
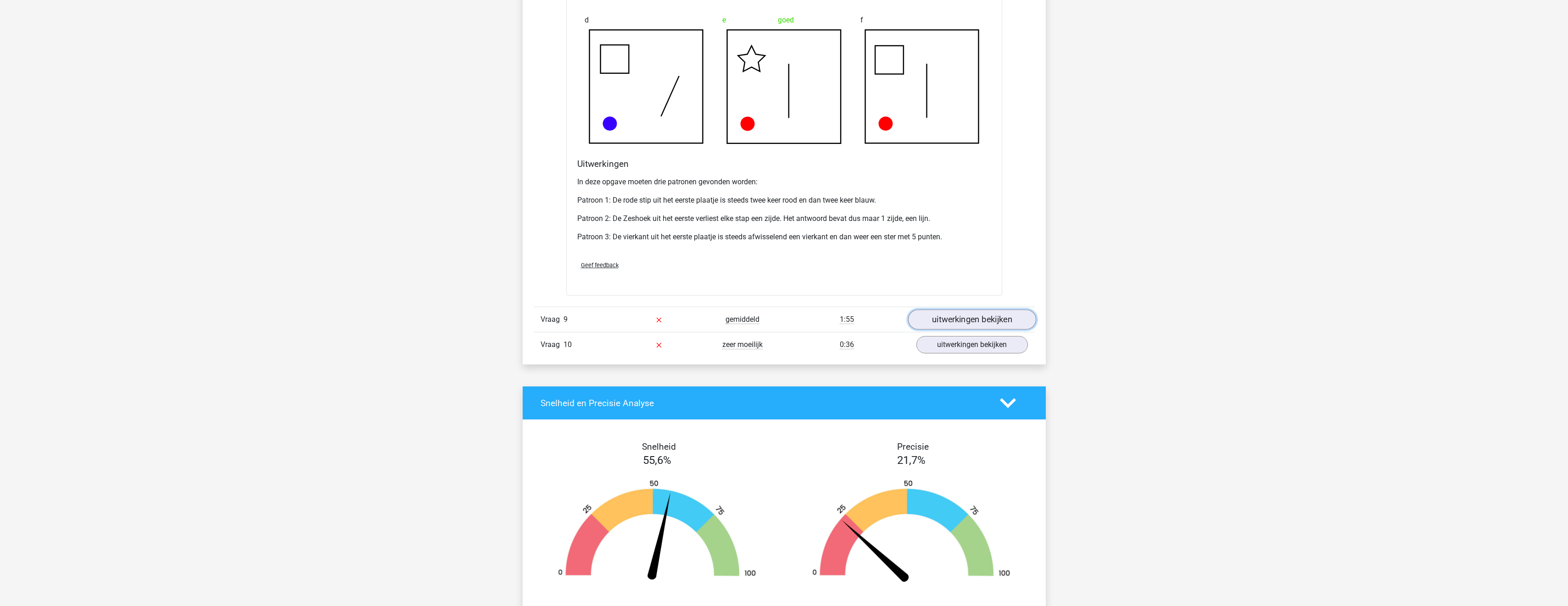
click at [973, 330] on link "uitwerkingen bekijken" at bounding box center [971, 319] width 128 height 20
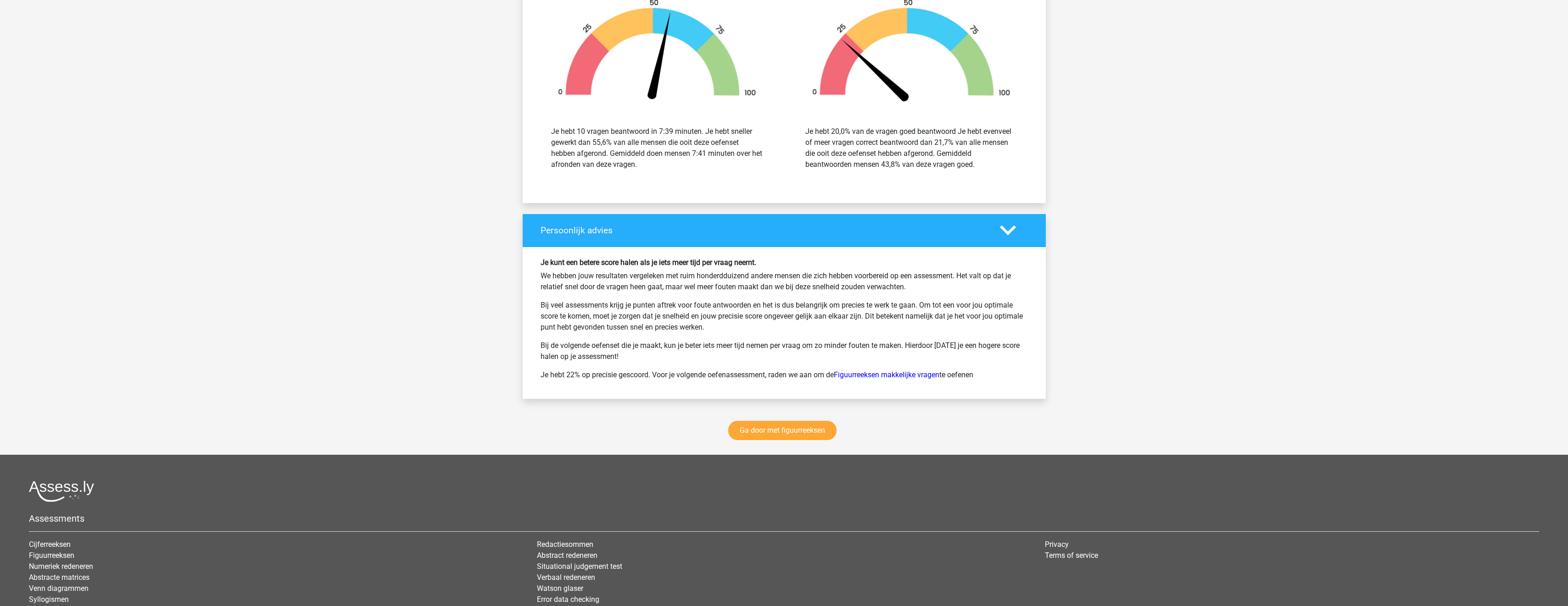
scroll to position [6098, 0]
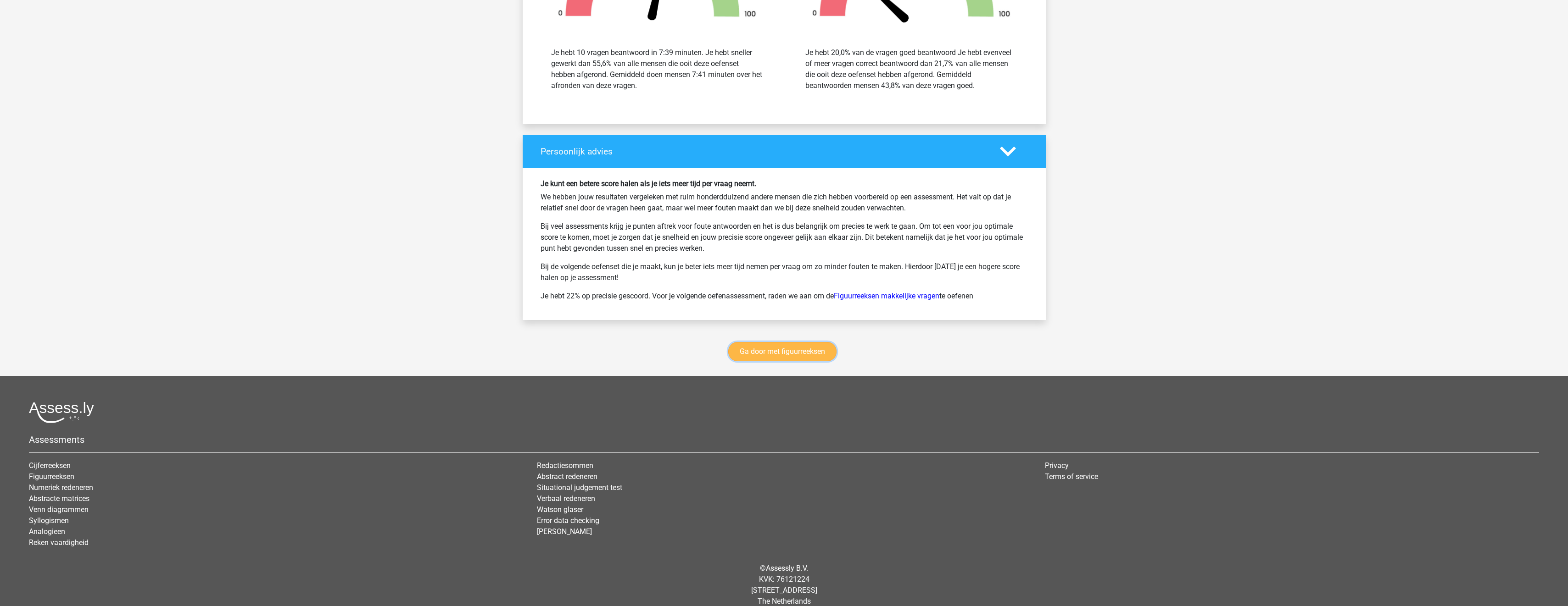
click at [795, 361] on link "Ga door met figuurreeksen" at bounding box center [782, 352] width 108 height 20
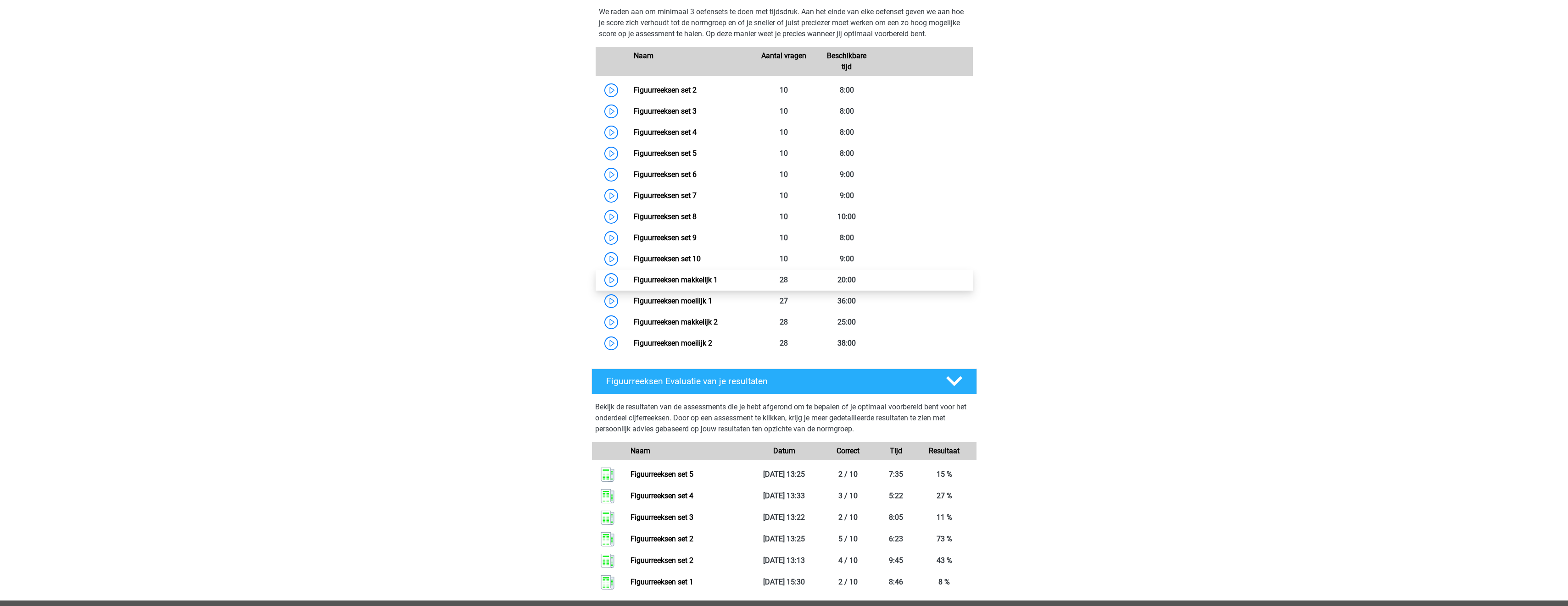
scroll to position [444, 0]
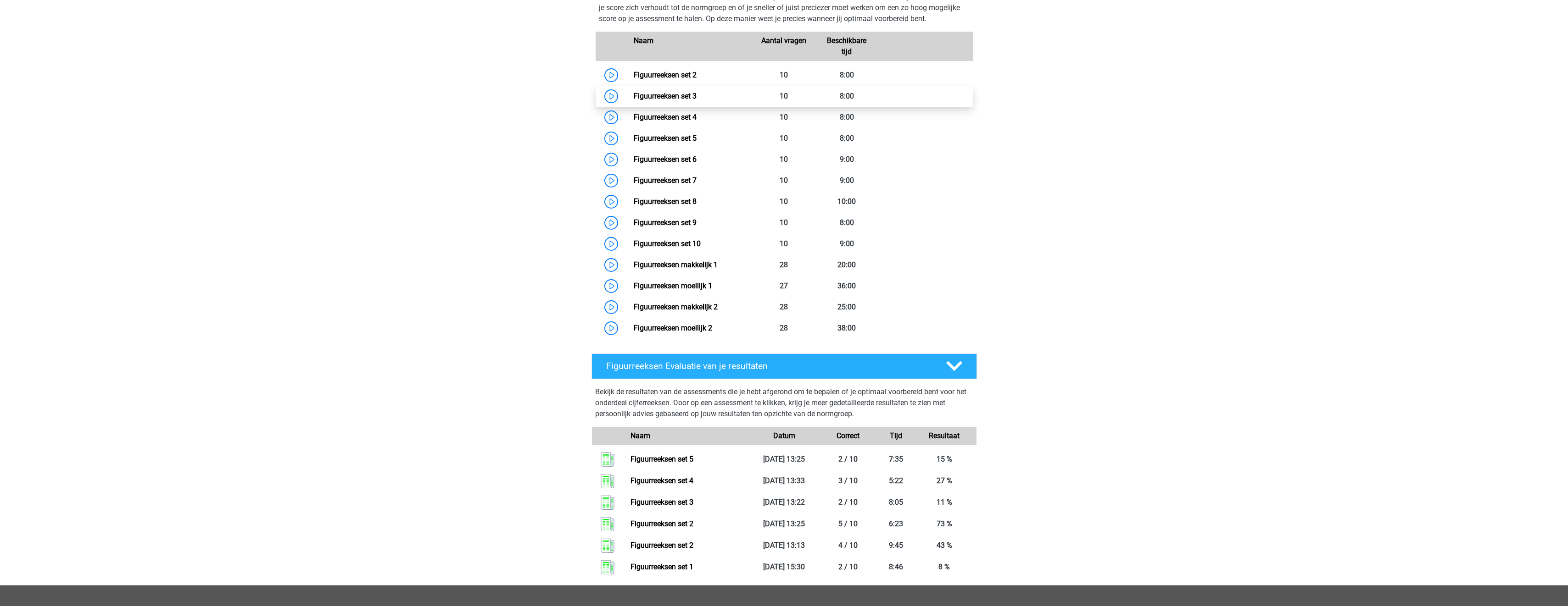
click at [683, 97] on link "Figuurreeksen set 3" at bounding box center [665, 96] width 63 height 9
click at [660, 76] on link "Figuurreeksen set 2" at bounding box center [665, 75] width 63 height 9
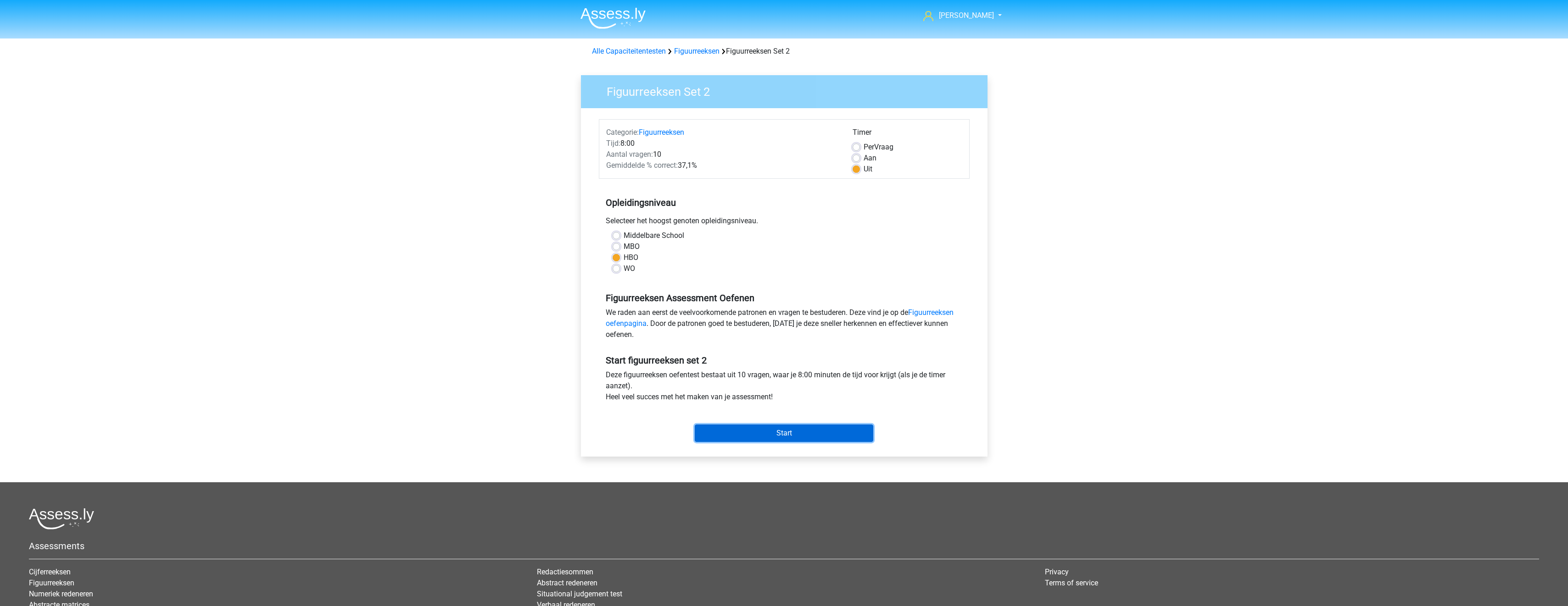
click at [760, 433] on input "Start" at bounding box center [784, 433] width 179 height 18
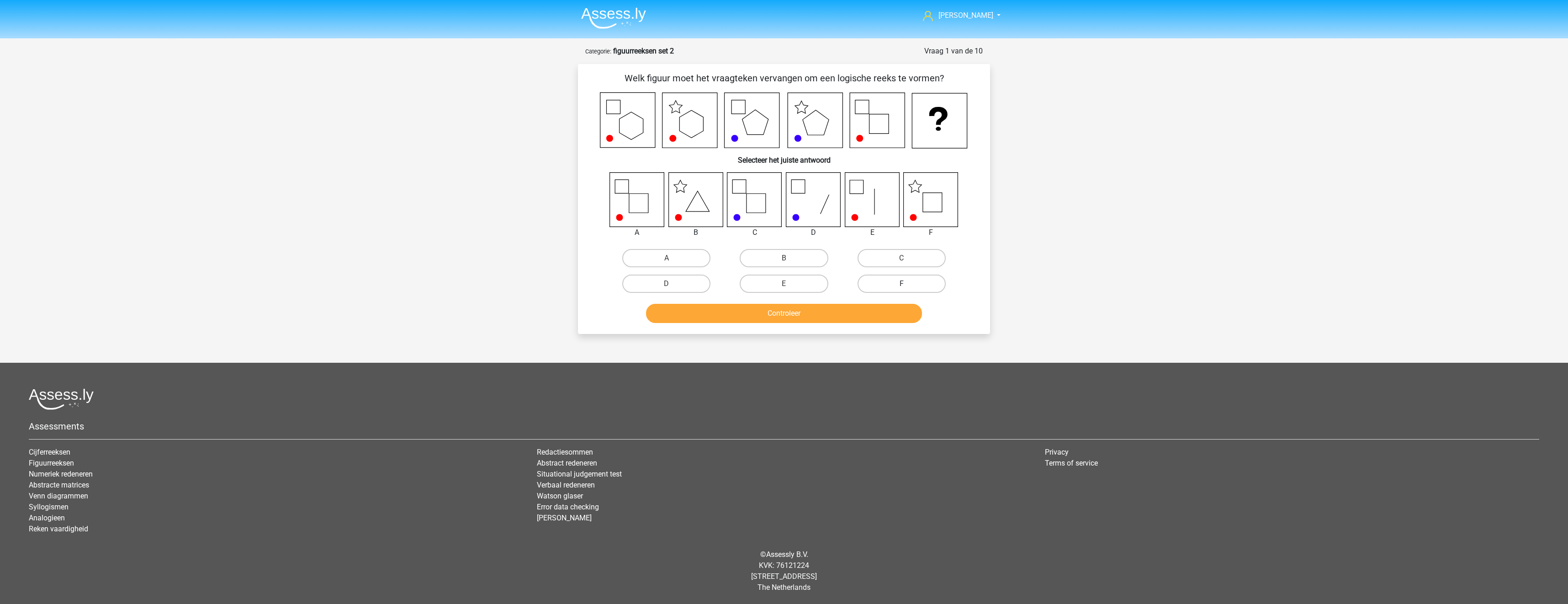
click at [902, 283] on label "F" at bounding box center [901, 284] width 88 height 18
click at [902, 284] on input "F" at bounding box center [905, 287] width 6 height 6
radio input "true"
click at [892, 315] on button "Controleer" at bounding box center [784, 314] width 276 height 19
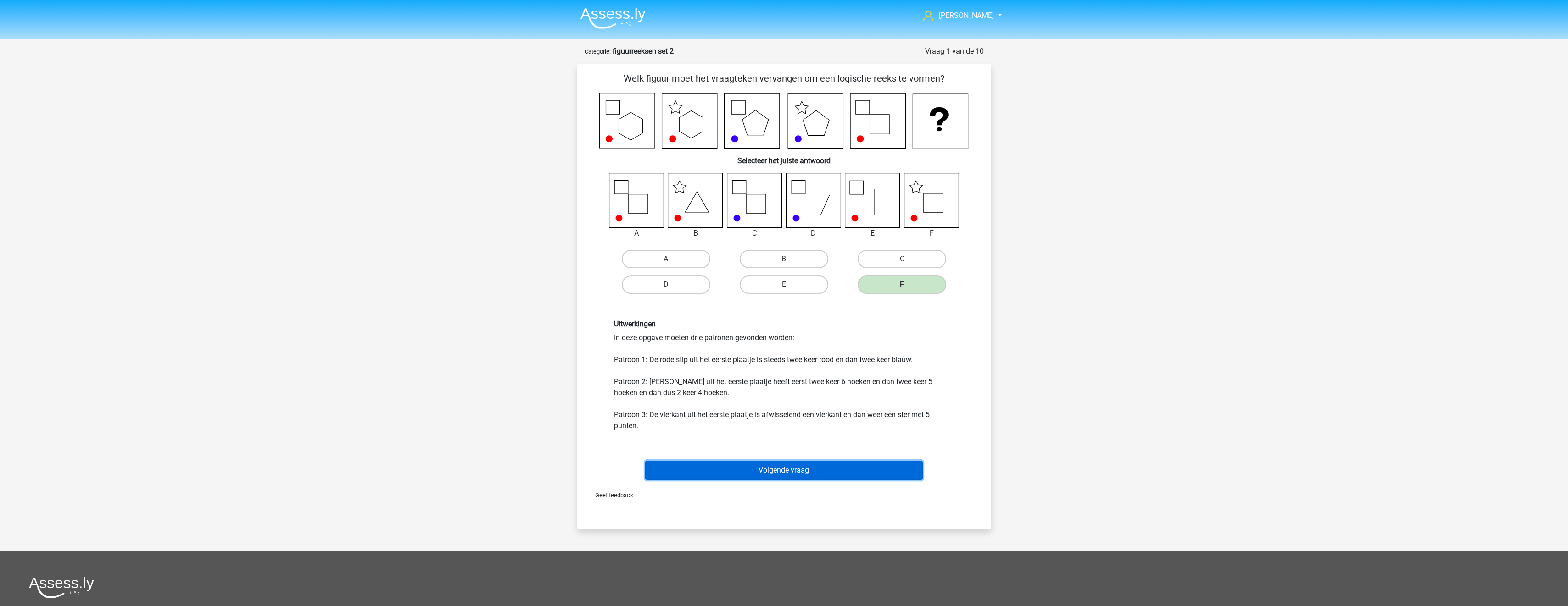
click at [870, 469] on button "Volgende vraag" at bounding box center [784, 470] width 278 height 20
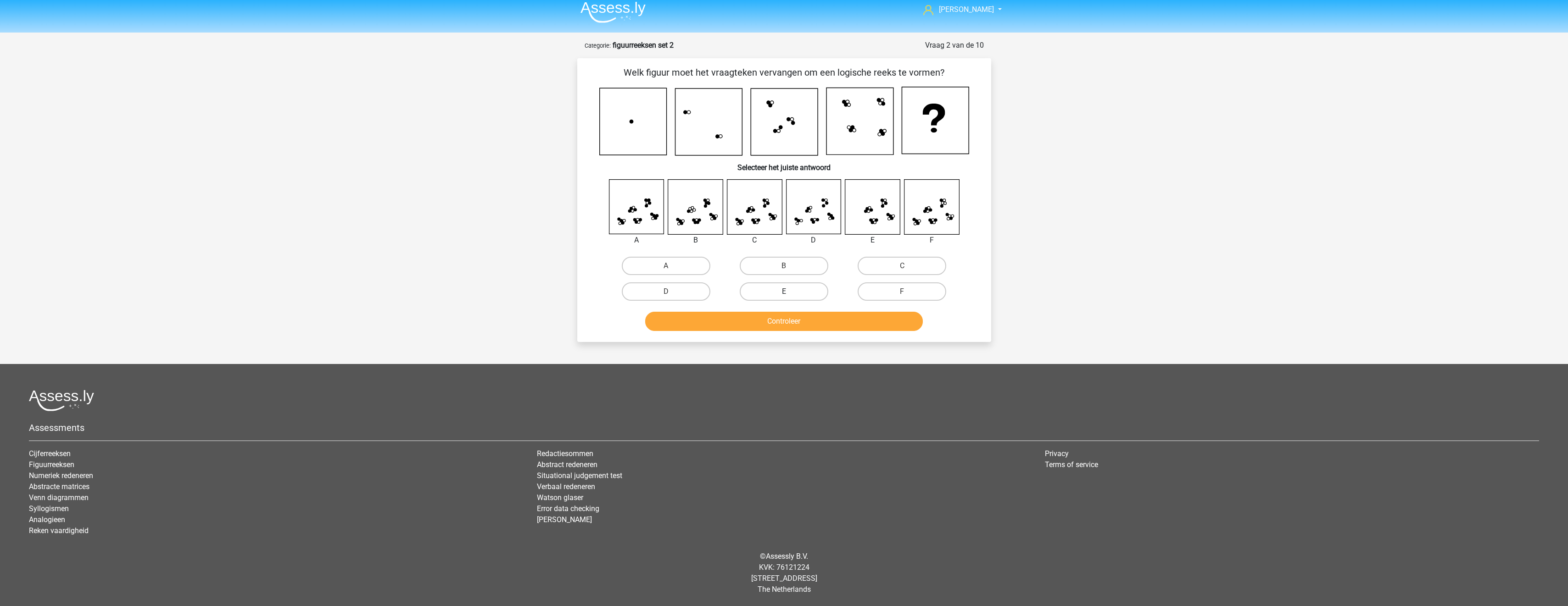
click at [789, 288] on label "E" at bounding box center [784, 291] width 89 height 18
click at [789, 291] on input "E" at bounding box center [787, 294] width 6 height 6
radio input "true"
click at [812, 317] on button "Controleer" at bounding box center [784, 321] width 278 height 20
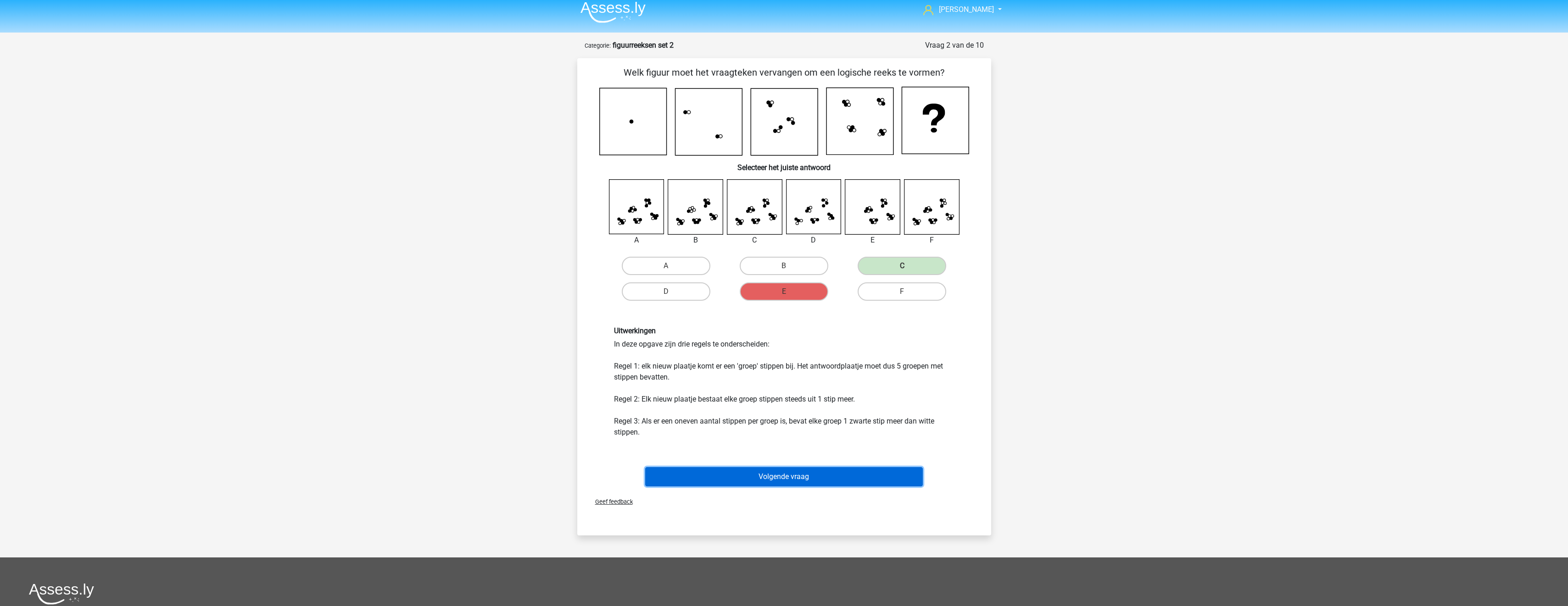
click at [789, 475] on button "Volgende vraag" at bounding box center [784, 477] width 278 height 20
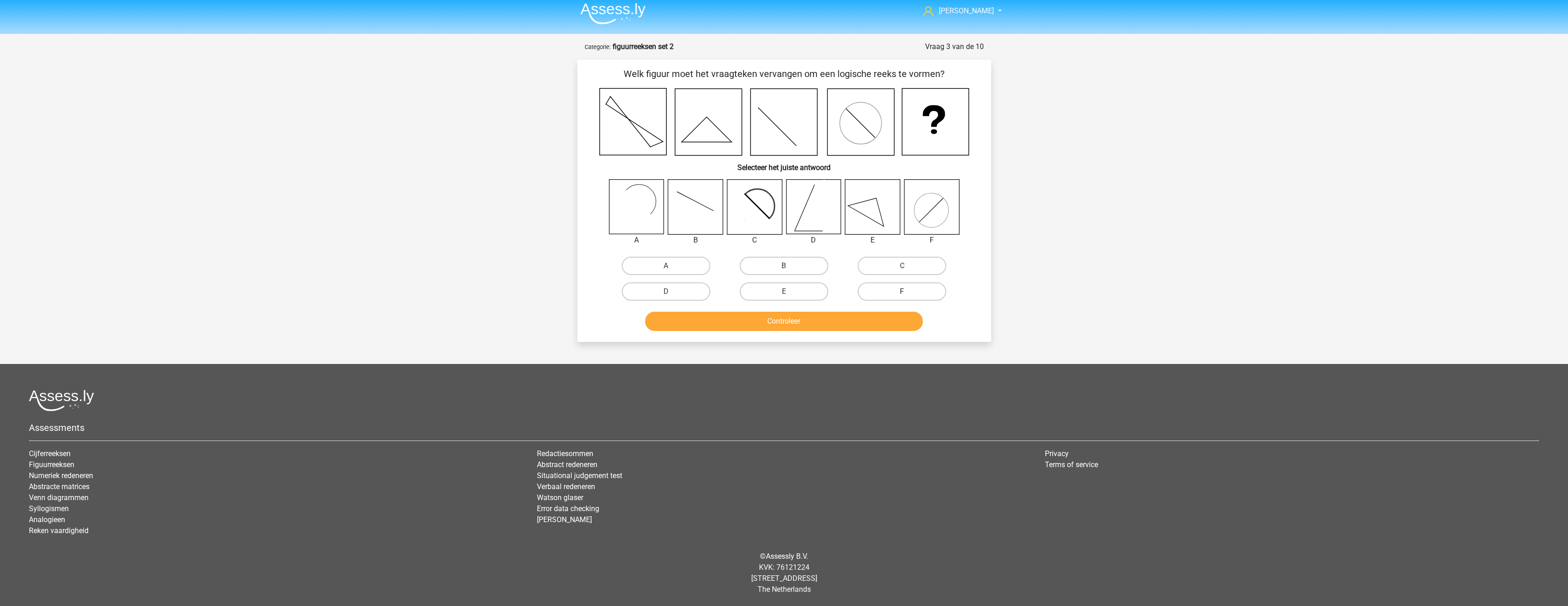
drag, startPoint x: 877, startPoint y: 287, endPoint x: 884, endPoint y: 299, distance: 13.9
click at [878, 290] on label "F" at bounding box center [902, 291] width 89 height 18
click at [902, 291] on input "F" at bounding box center [905, 294] width 6 height 6
radio input "true"
drag, startPoint x: 885, startPoint y: 323, endPoint x: 889, endPoint y: 329, distance: 7.2
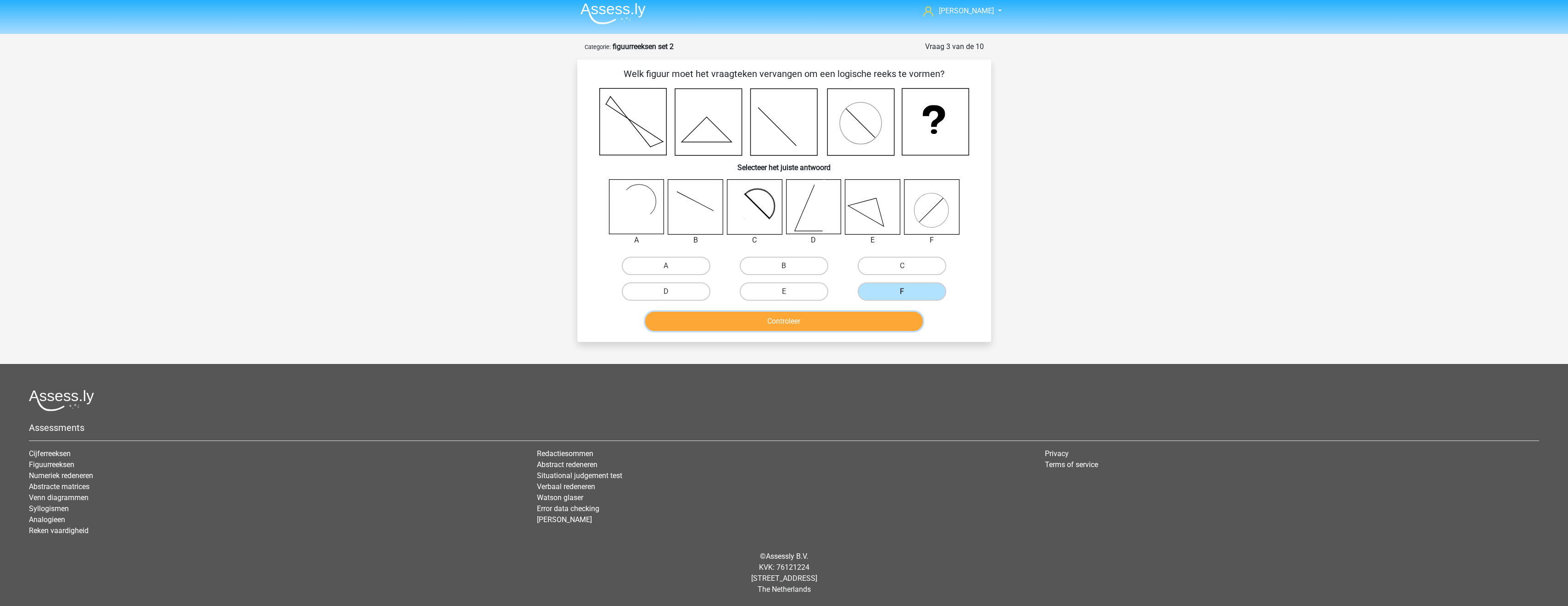
click at [886, 324] on button "Controleer" at bounding box center [784, 321] width 278 height 20
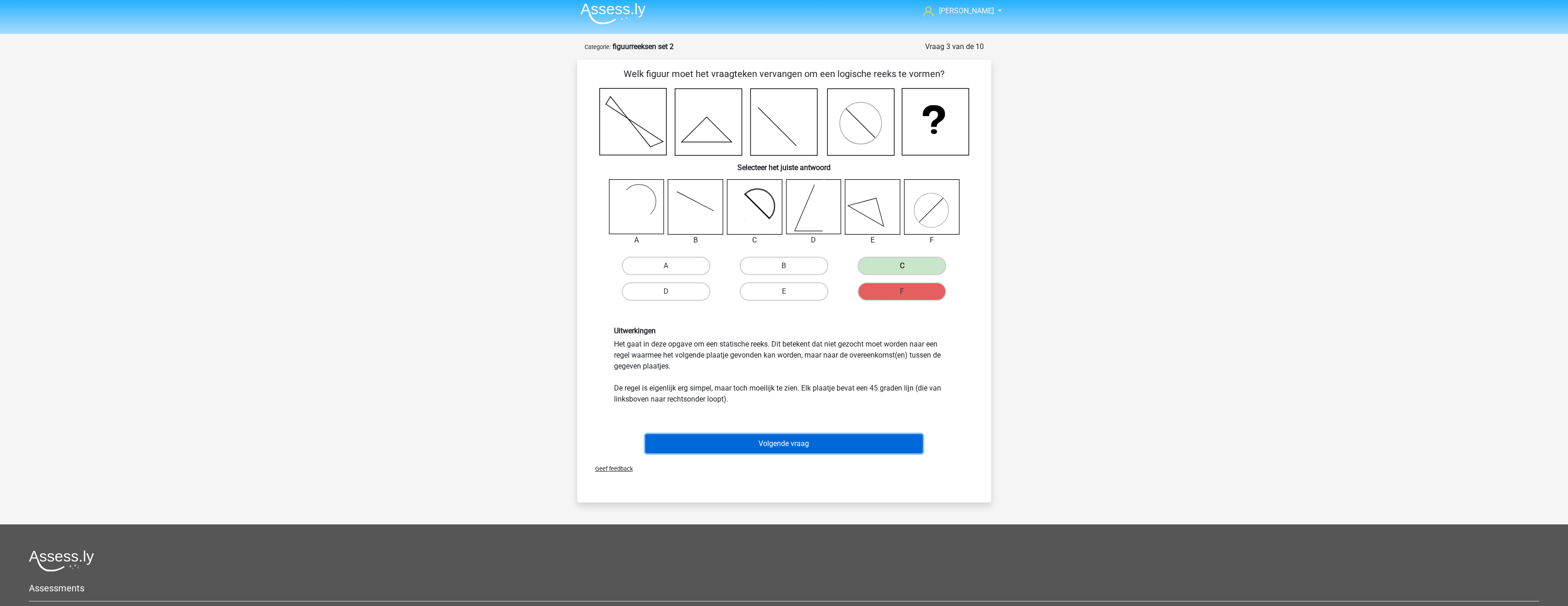
click at [829, 451] on button "Volgende vraag" at bounding box center [784, 444] width 278 height 20
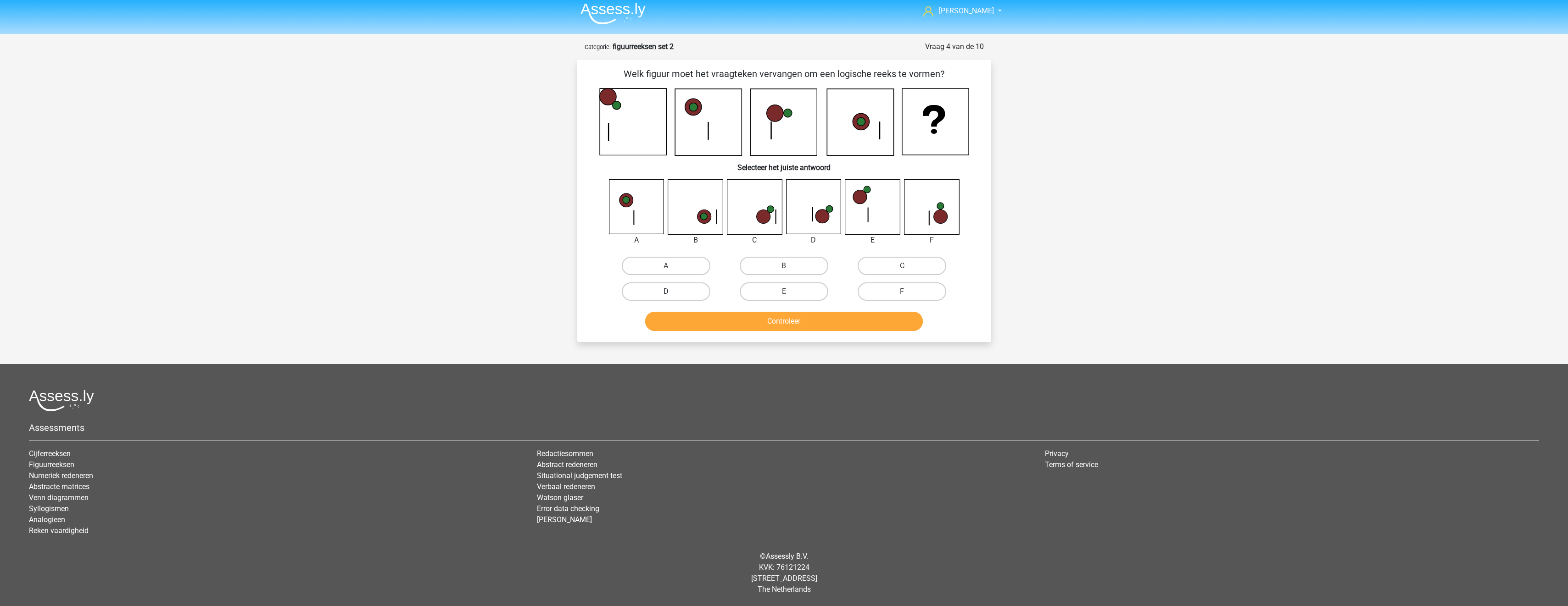
click at [655, 291] on label "D" at bounding box center [666, 291] width 89 height 18
click at [666, 291] on input "D" at bounding box center [669, 294] width 6 height 6
radio input "true"
click at [698, 321] on button "Controleer" at bounding box center [784, 321] width 278 height 20
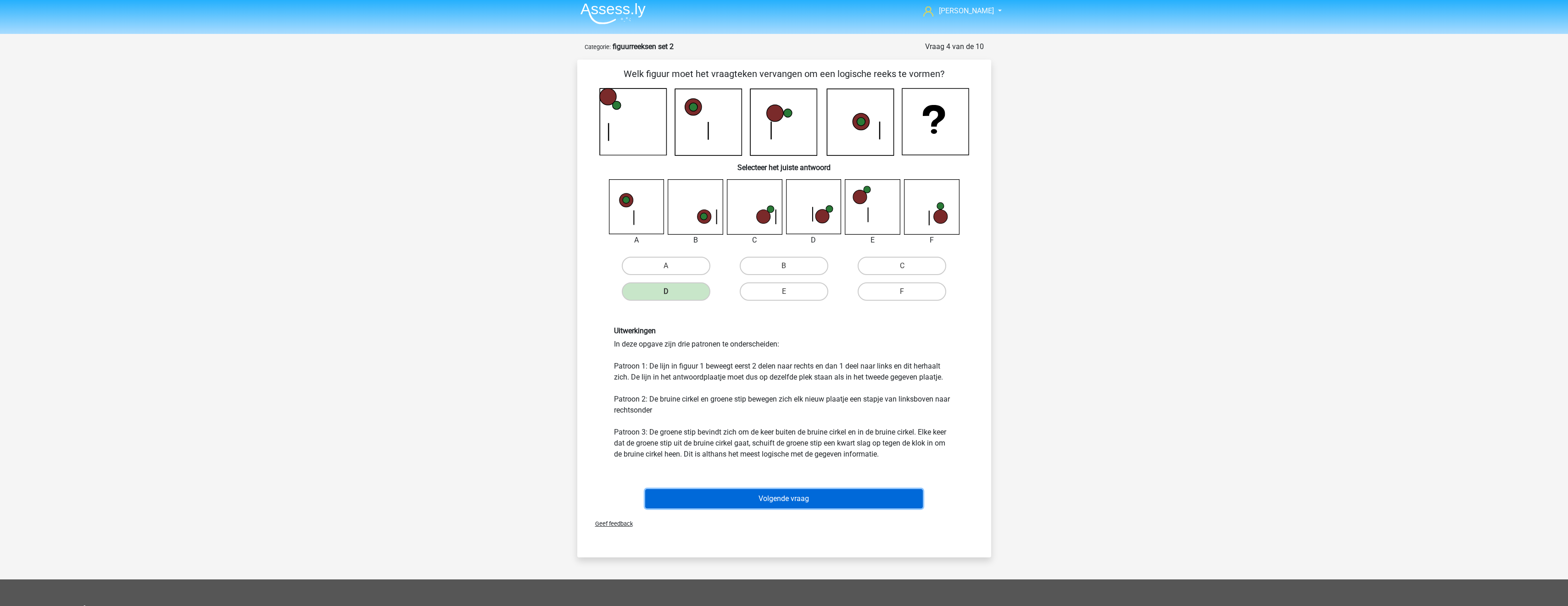
click at [775, 499] on button "Volgende vraag" at bounding box center [784, 499] width 278 height 20
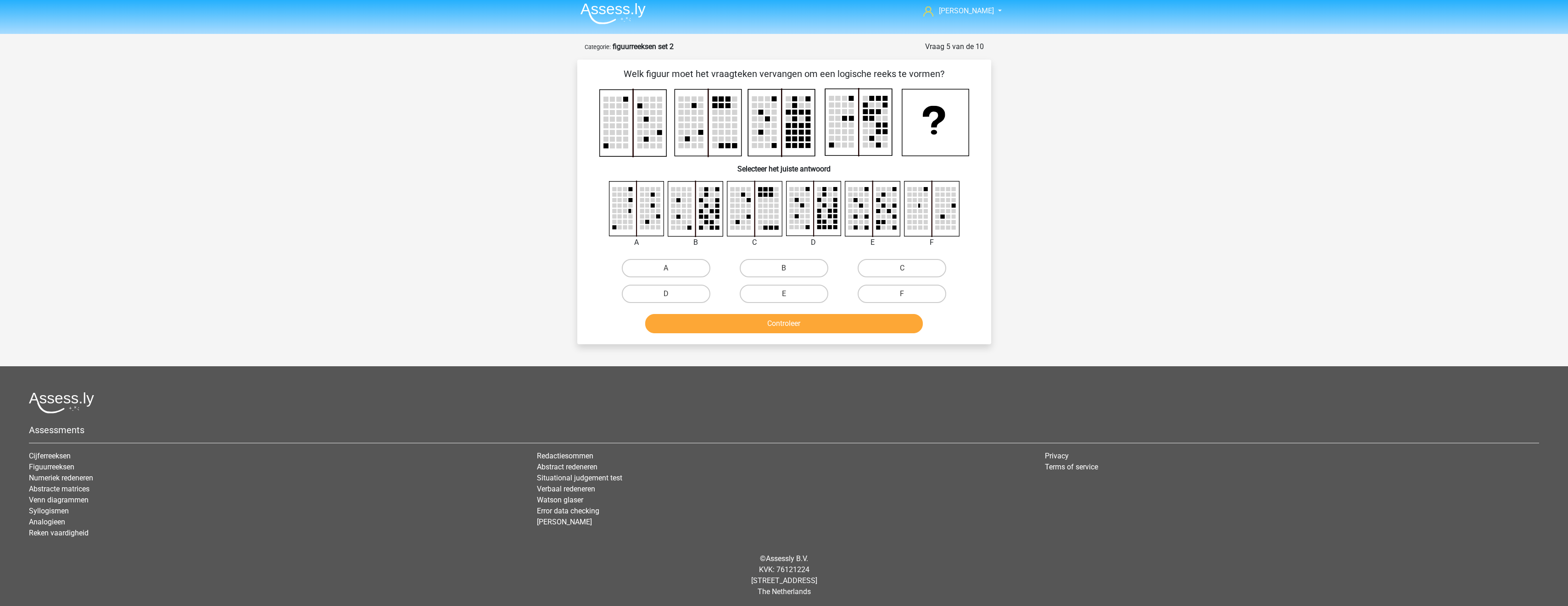
scroll to position [7, 0]
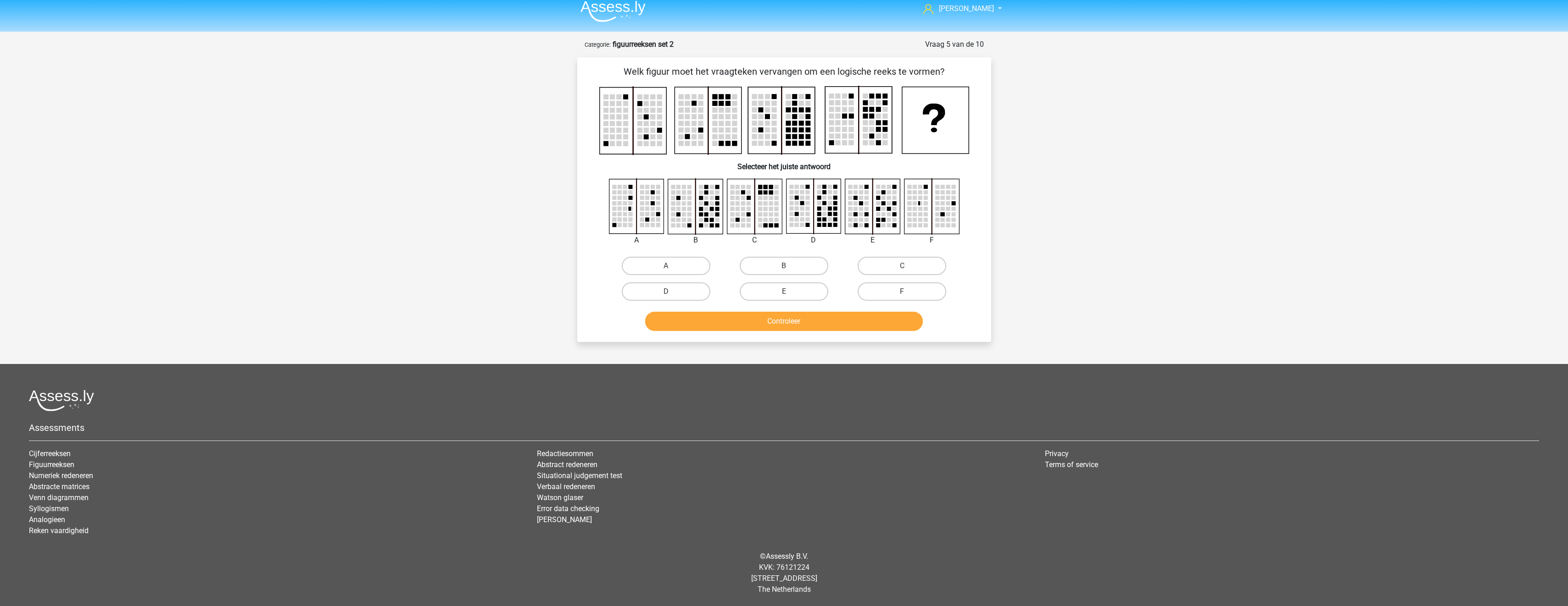
drag, startPoint x: 800, startPoint y: 294, endPoint x: 803, endPoint y: 318, distance: 24.2
click at [800, 296] on label "E" at bounding box center [784, 291] width 89 height 18
click at [790, 296] on input "E" at bounding box center [787, 294] width 6 height 6
radio input "true"
click at [803, 321] on button "Controleer" at bounding box center [784, 321] width 278 height 20
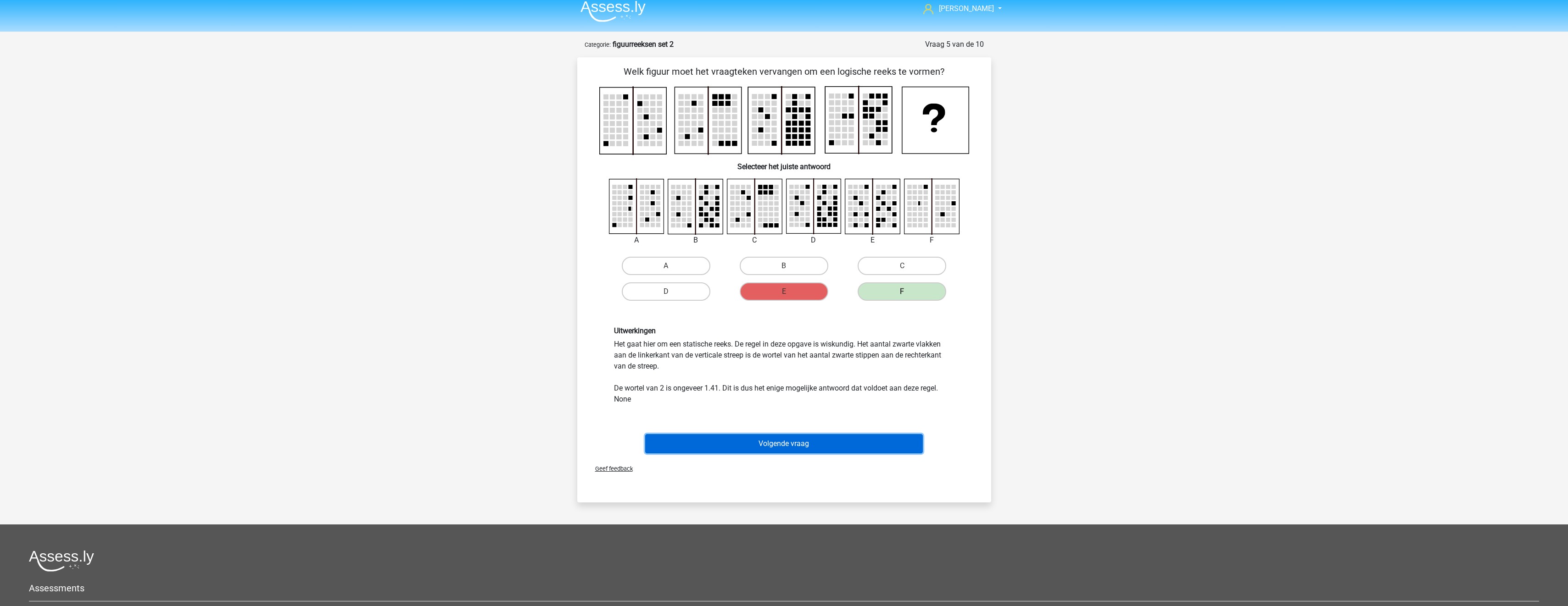
click at [863, 439] on button "Volgende vraag" at bounding box center [784, 444] width 278 height 20
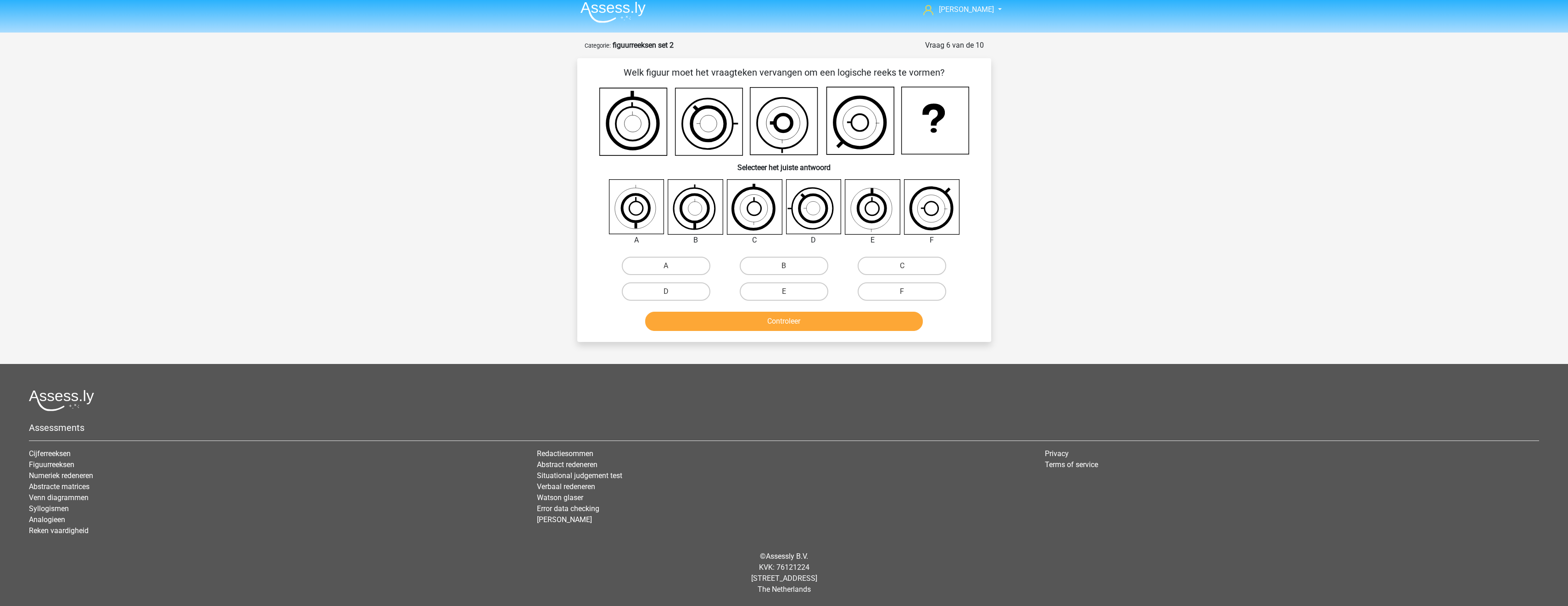
scroll to position [6, 0]
click at [798, 293] on label "E" at bounding box center [784, 291] width 89 height 18
click at [790, 293] on input "E" at bounding box center [787, 294] width 6 height 6
radio input "true"
drag, startPoint x: 805, startPoint y: 323, endPoint x: 814, endPoint y: 330, distance: 11.4
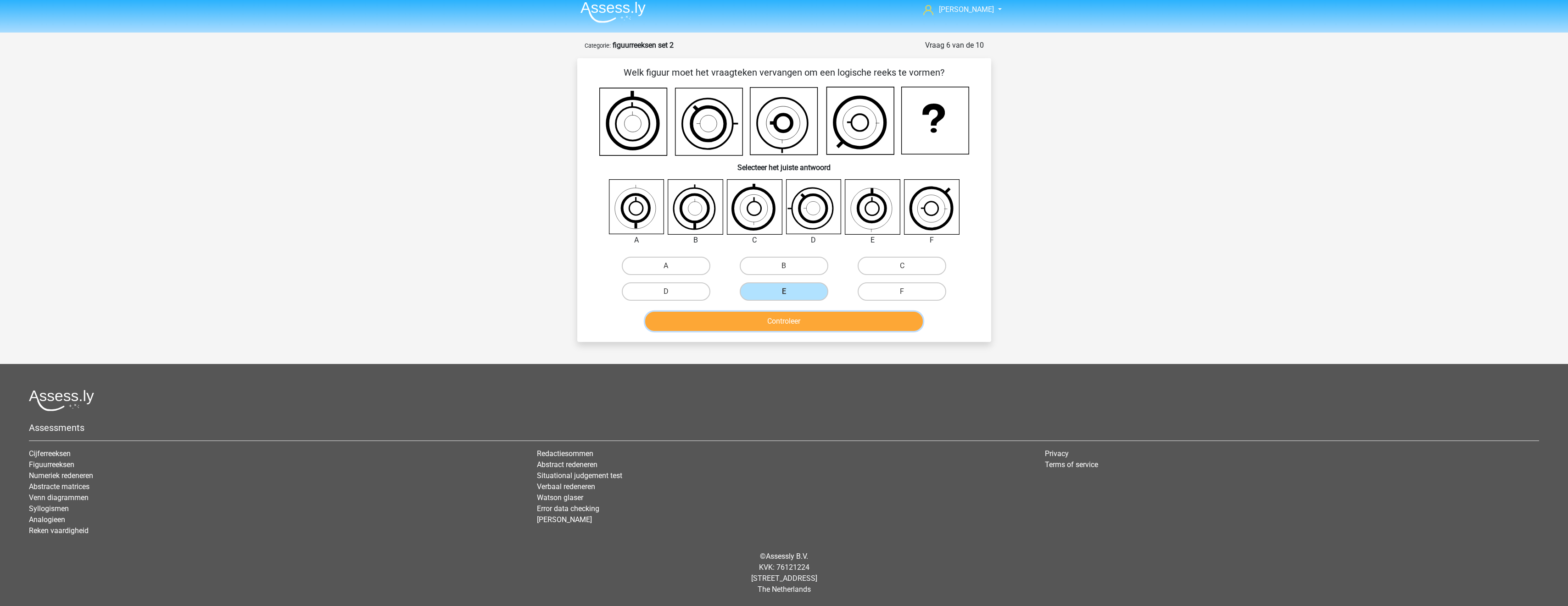
click at [806, 324] on button "Controleer" at bounding box center [784, 321] width 278 height 20
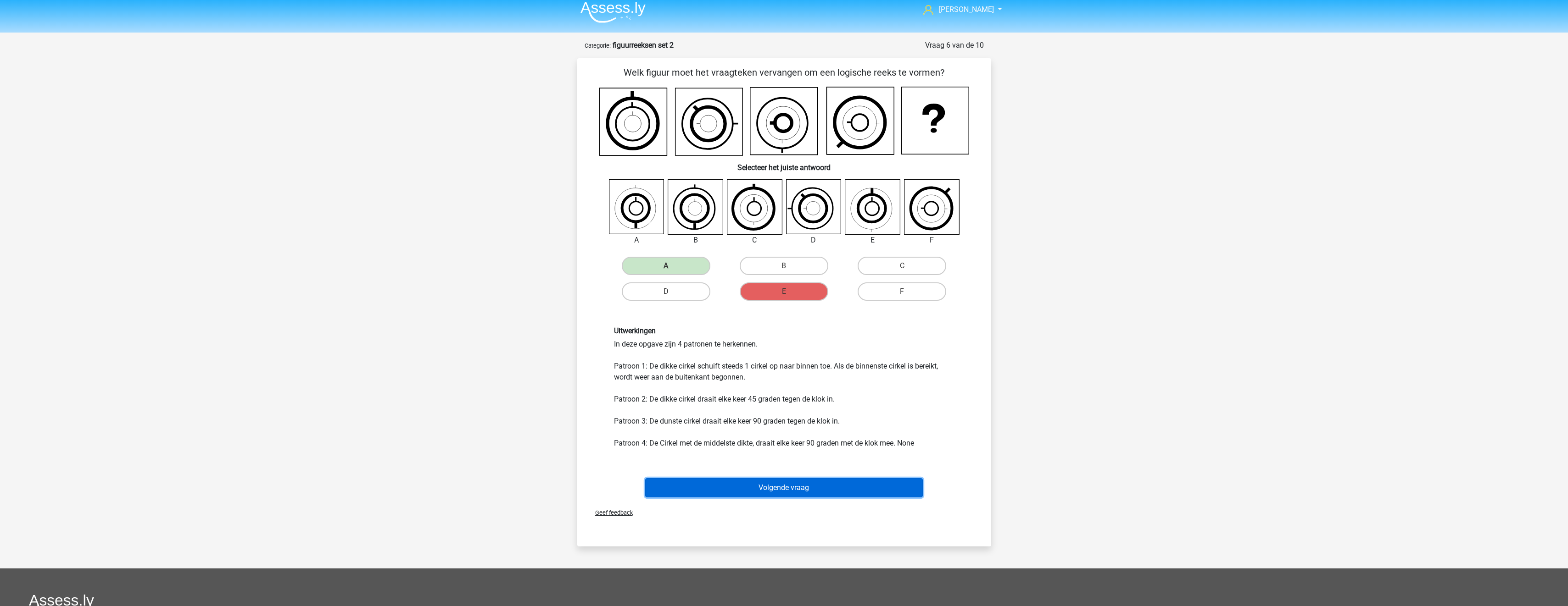
click at [814, 494] on button "Volgende vraag" at bounding box center [784, 488] width 278 height 20
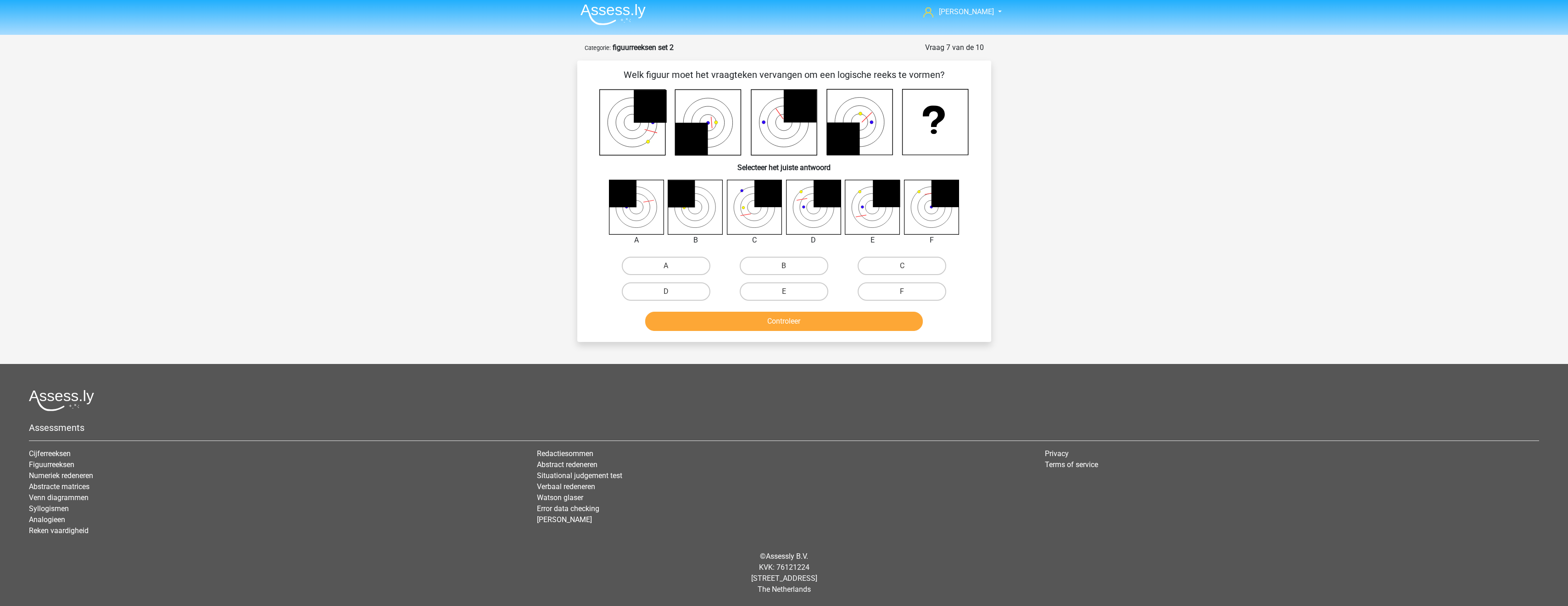
scroll to position [4, 0]
click at [929, 269] on label "C" at bounding box center [902, 266] width 89 height 18
click at [908, 269] on input "C" at bounding box center [905, 269] width 6 height 6
radio input "true"
click at [886, 329] on button "Controleer" at bounding box center [784, 321] width 278 height 20
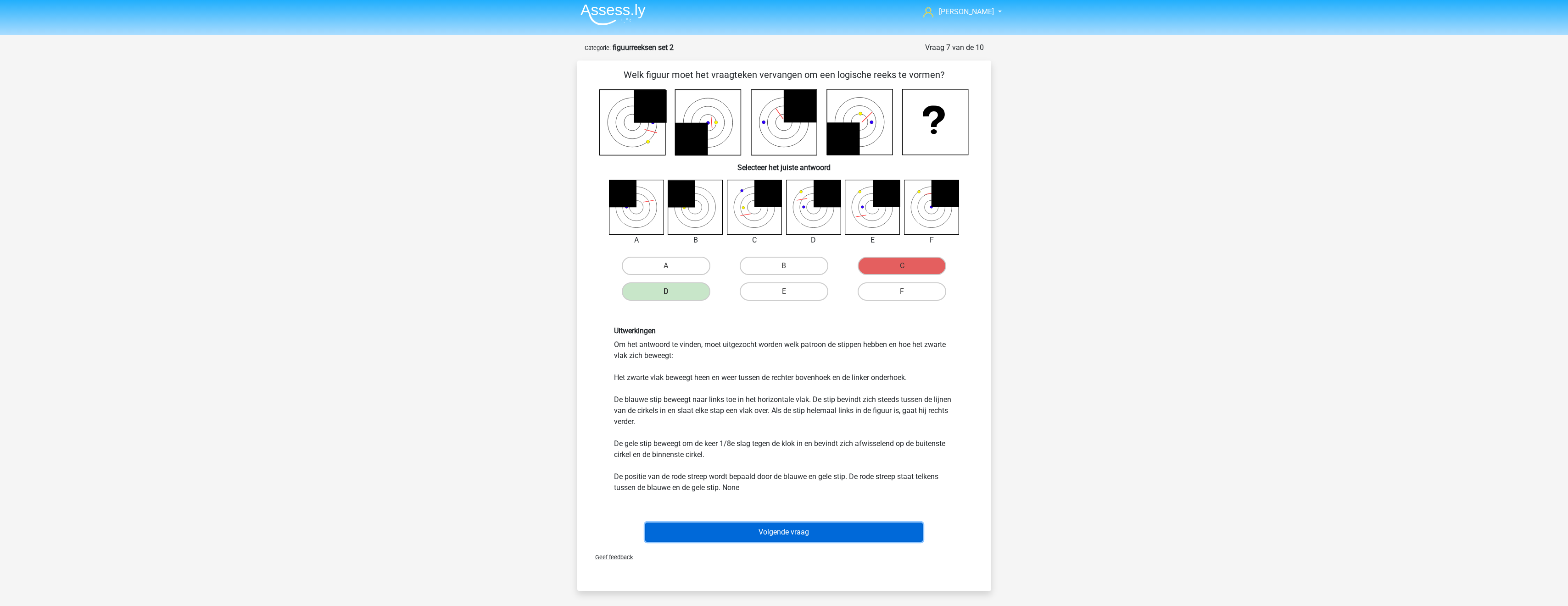
drag, startPoint x: 828, startPoint y: 533, endPoint x: 834, endPoint y: 532, distance: 6.1
click at [828, 533] on button "Volgende vraag" at bounding box center [784, 533] width 278 height 20
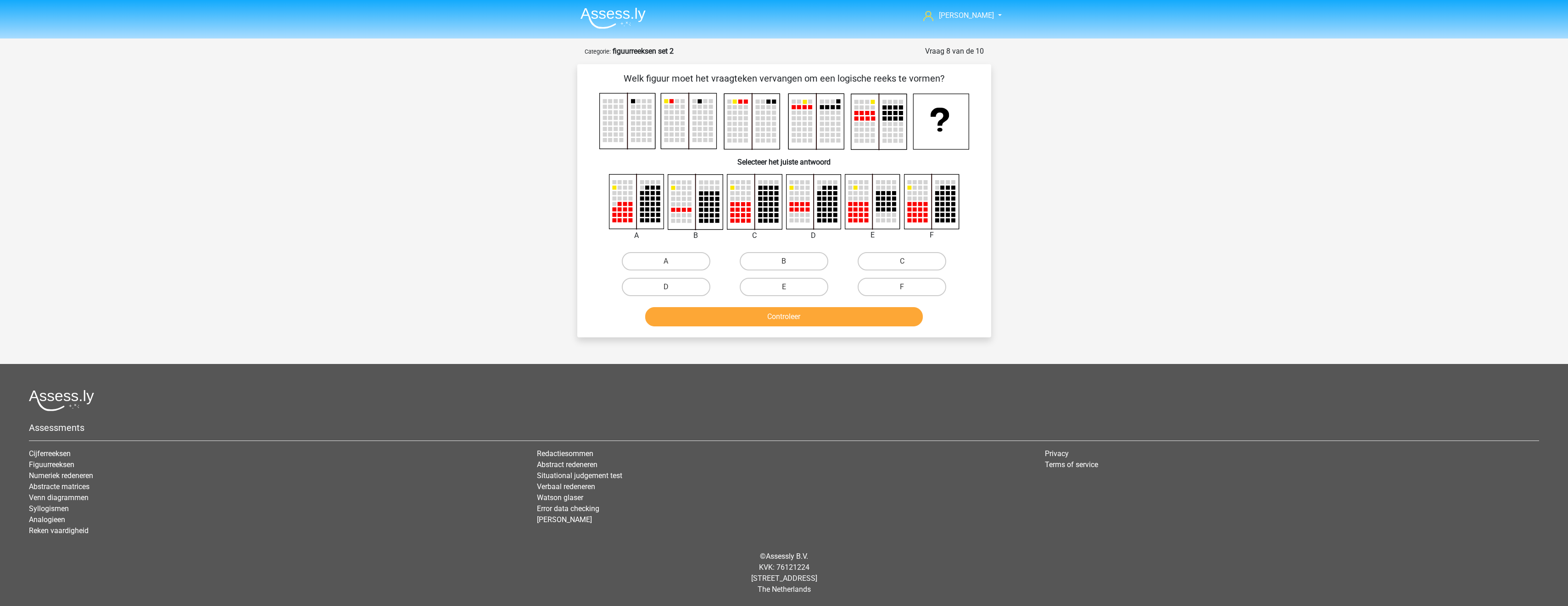
scroll to position [0, 0]
click at [878, 256] on label "C" at bounding box center [905, 261] width 89 height 18
click at [905, 261] on input "C" at bounding box center [908, 265] width 6 height 6
radio input "true"
click at [864, 329] on div "Controleer" at bounding box center [787, 319] width 354 height 23
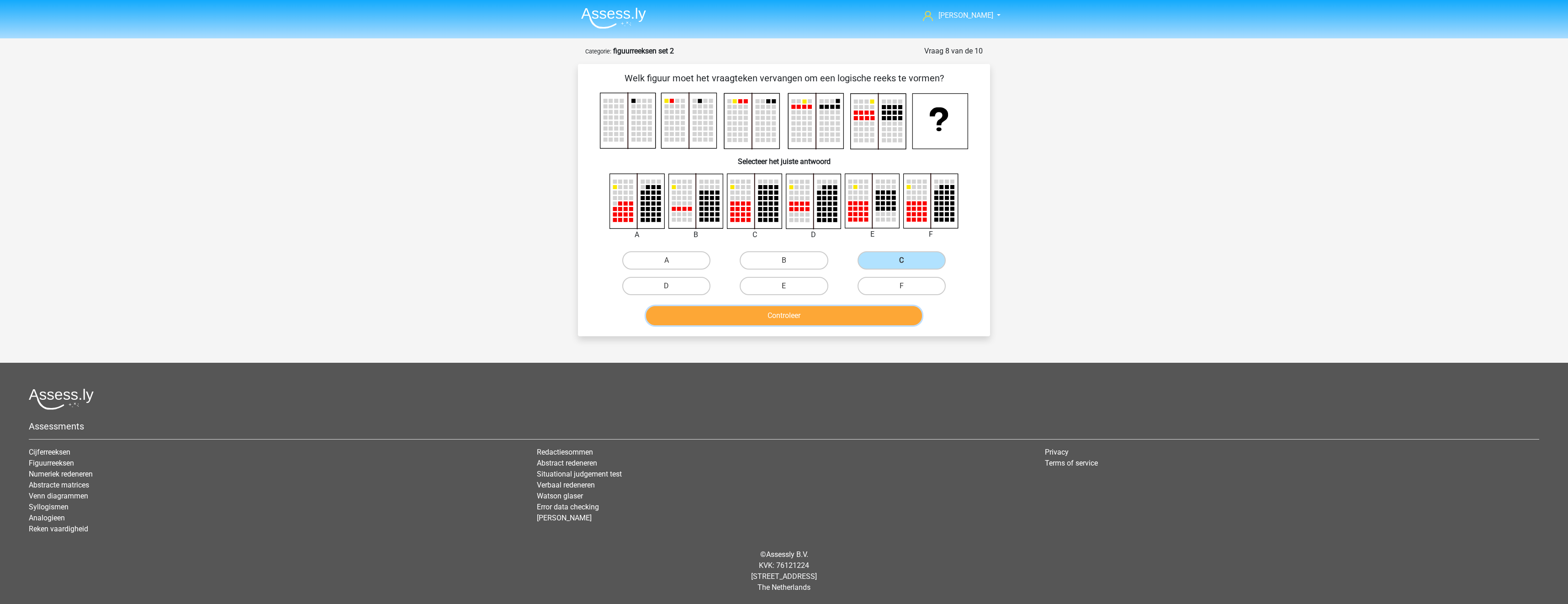
click at [866, 321] on button "Controleer" at bounding box center [784, 316] width 276 height 19
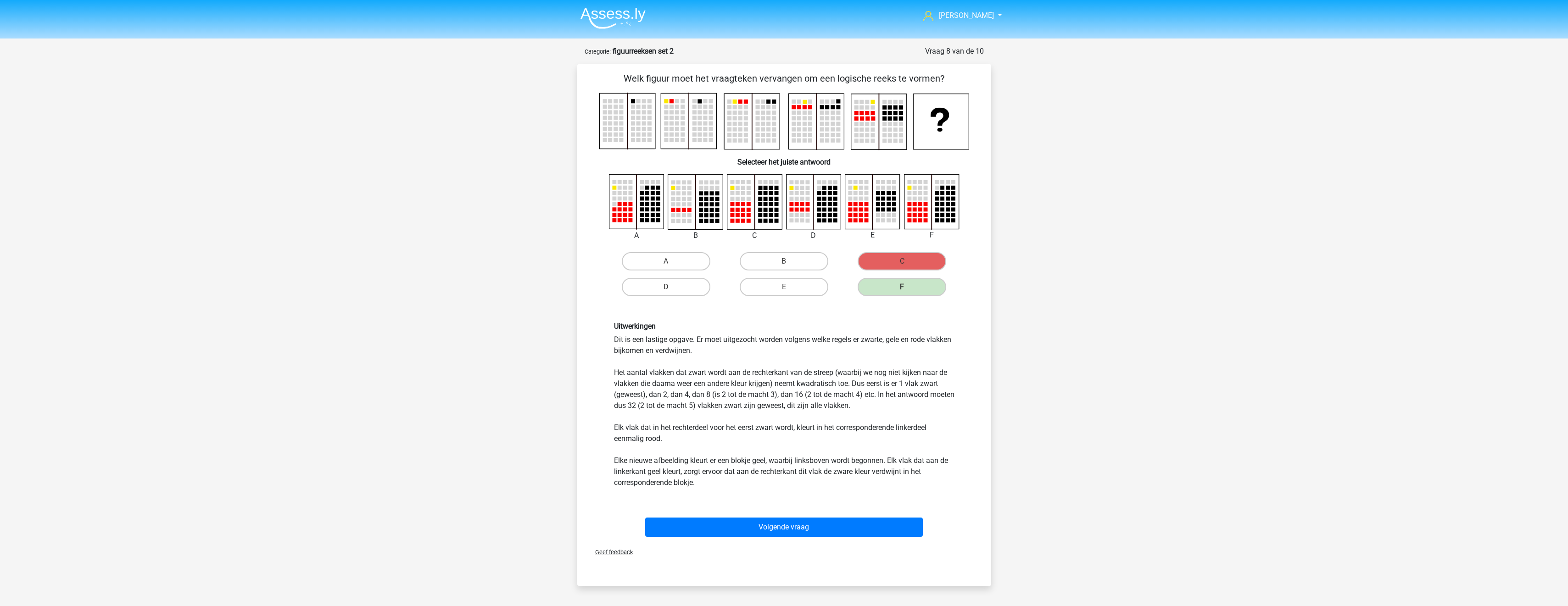
click at [851, 511] on div "Welk figuur moet het vraagteken vervangen om een logische reeks te vormen?" at bounding box center [784, 306] width 407 height 469
drag, startPoint x: 851, startPoint y: 511, endPoint x: 863, endPoint y: 524, distance: 17.7
click at [859, 522] on button "Volgende vraag" at bounding box center [784, 527] width 278 height 20
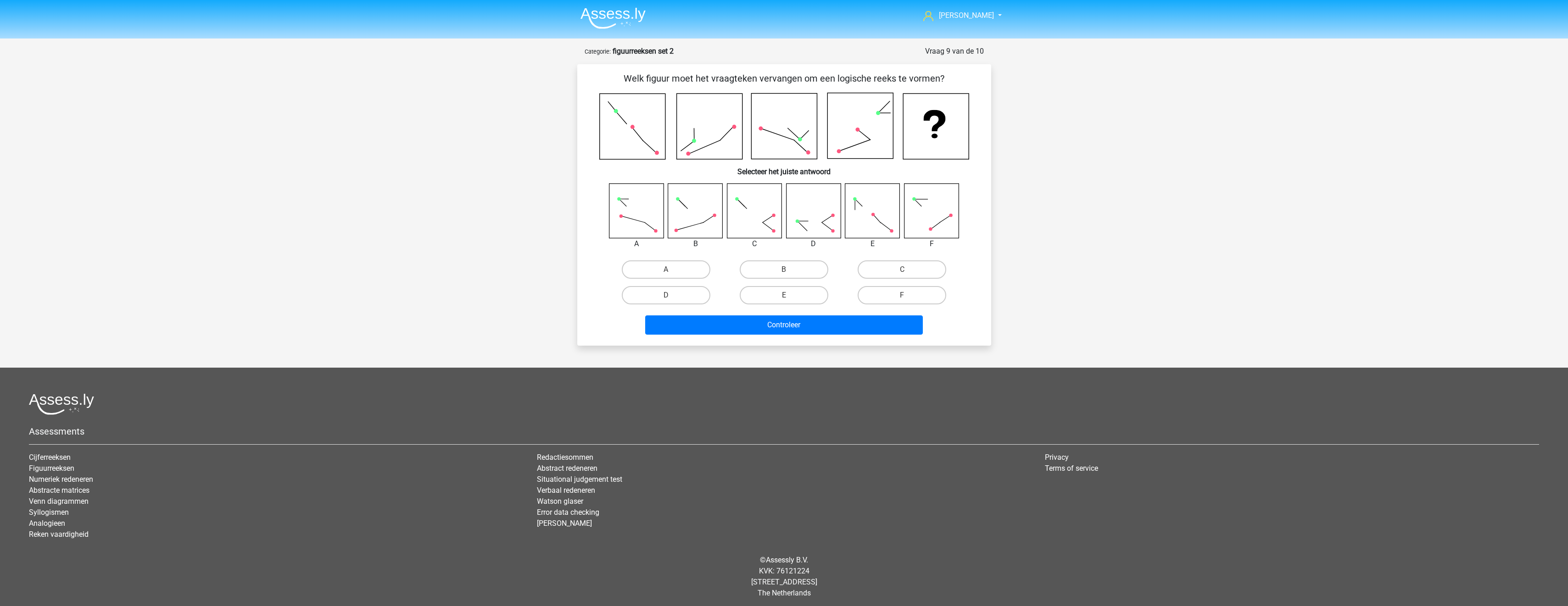
scroll to position [4, 0]
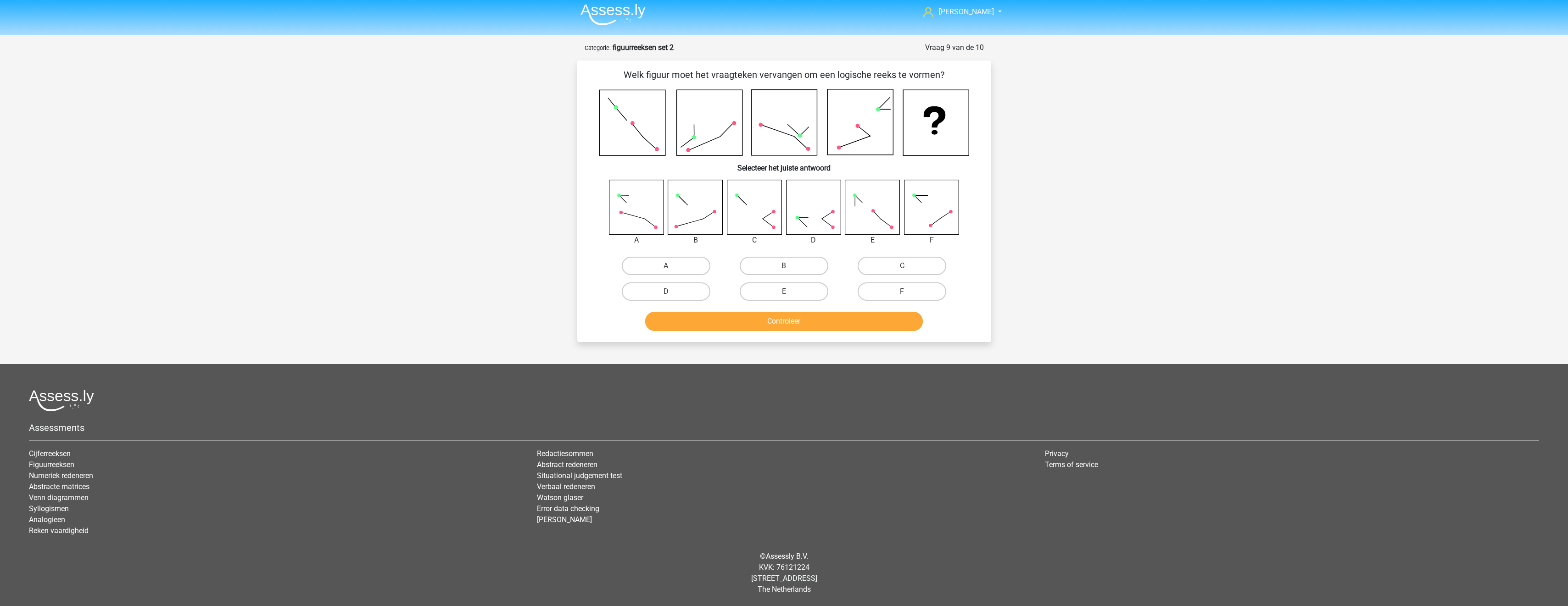
click at [902, 291] on label "F" at bounding box center [902, 291] width 89 height 18
click at [902, 291] on input "F" at bounding box center [905, 294] width 6 height 6
radio input "true"
click at [886, 326] on button "Controleer" at bounding box center [784, 321] width 278 height 20
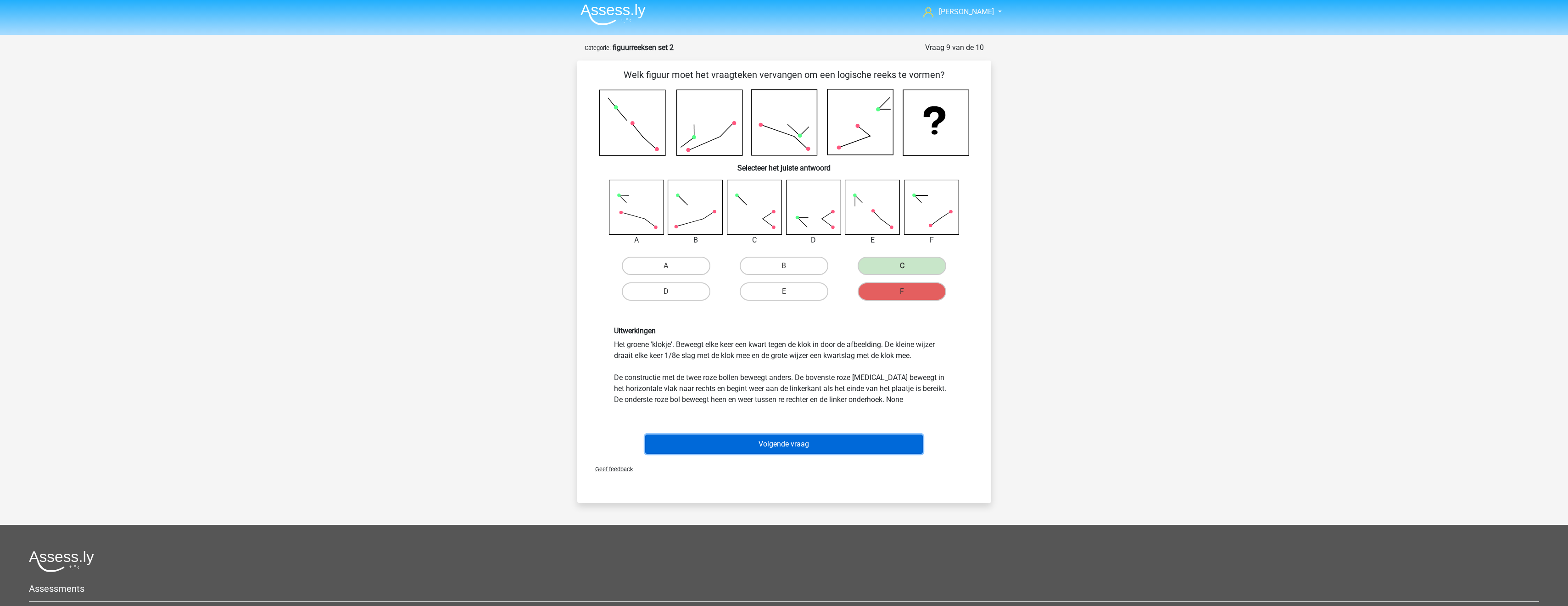
click at [845, 444] on button "Volgende vraag" at bounding box center [784, 445] width 278 height 20
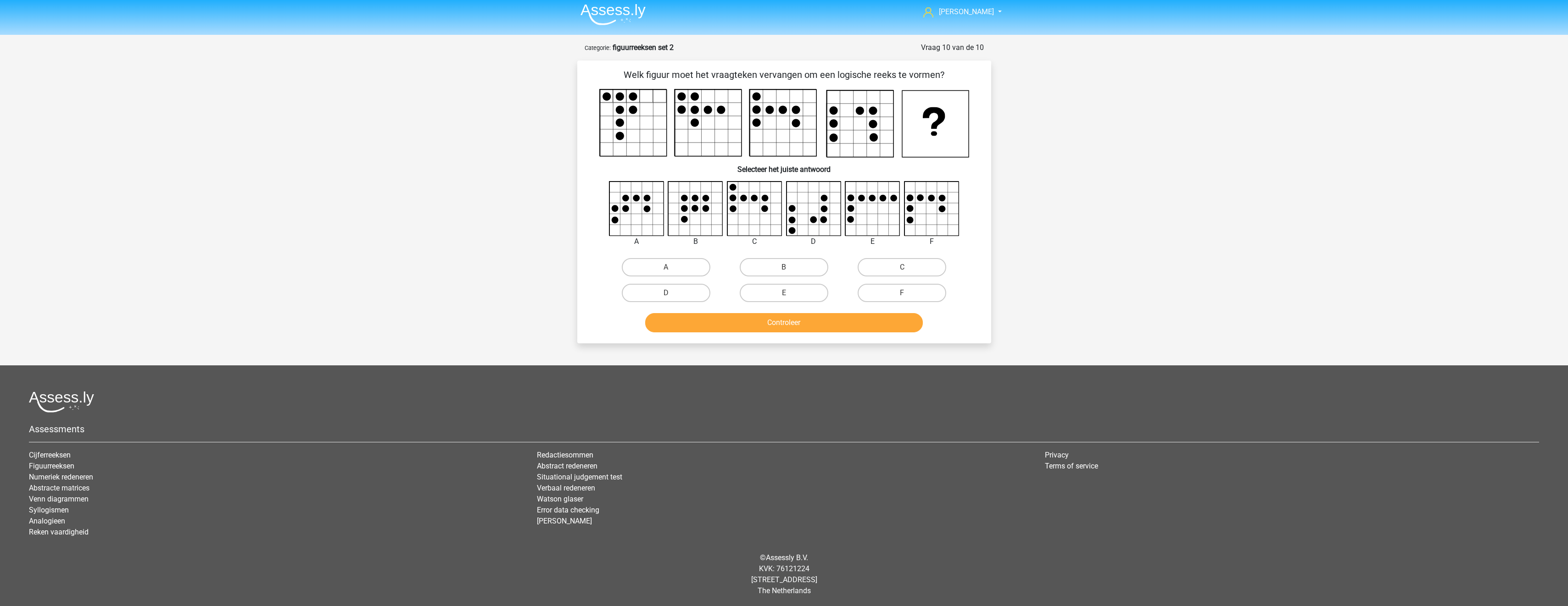
scroll to position [5, 0]
click at [689, 291] on label "D" at bounding box center [666, 291] width 89 height 18
click at [672, 291] on input "D" at bounding box center [669, 294] width 6 height 6
radio input "true"
click at [713, 330] on button "Controleer" at bounding box center [784, 321] width 278 height 20
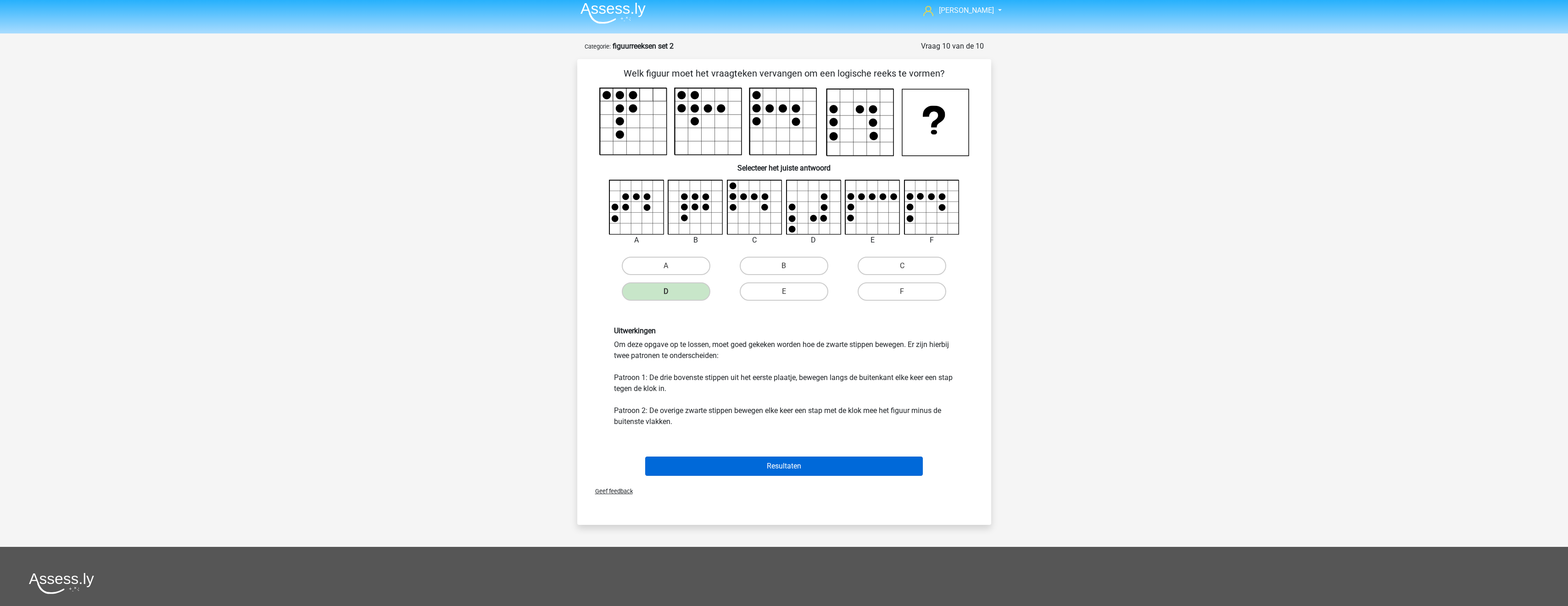
drag, startPoint x: 807, startPoint y: 450, endPoint x: 818, endPoint y: 459, distance: 14.2
click at [809, 451] on div "Resultaten" at bounding box center [784, 465] width 385 height 31
click at [820, 463] on button "Resultaten" at bounding box center [784, 467] width 278 height 20
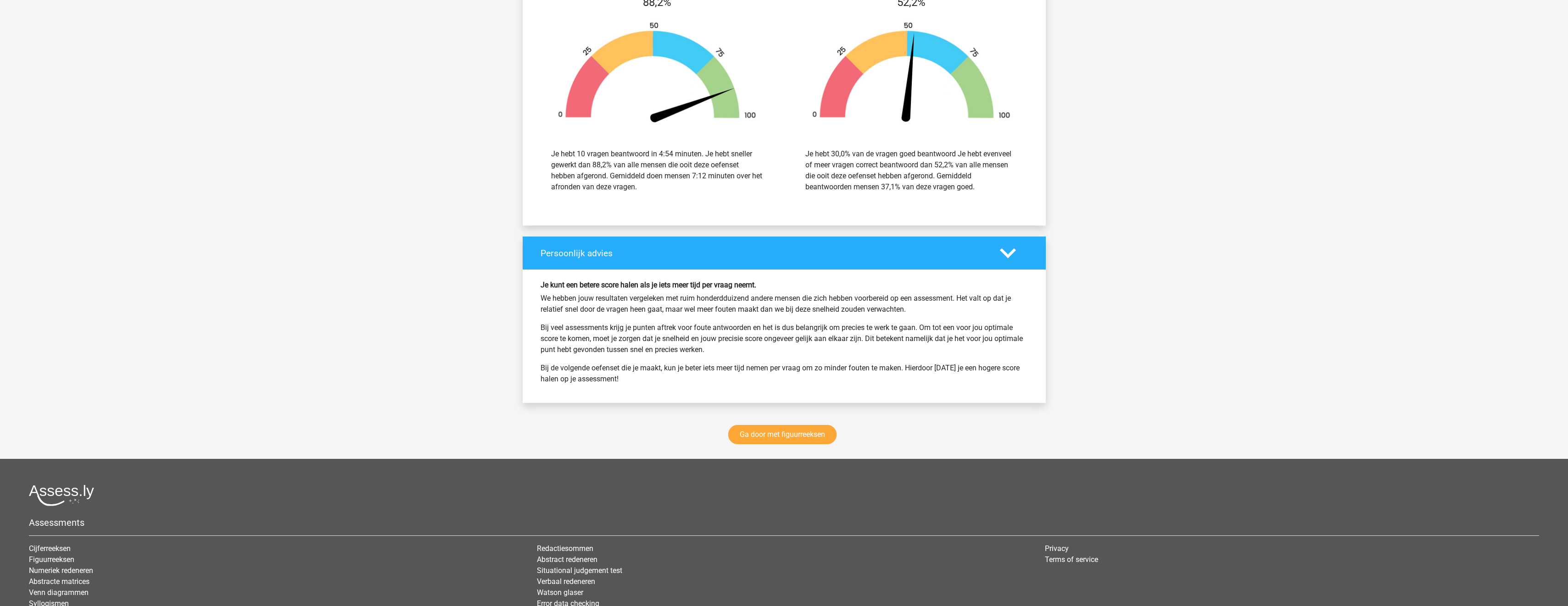
scroll to position [1009, 0]
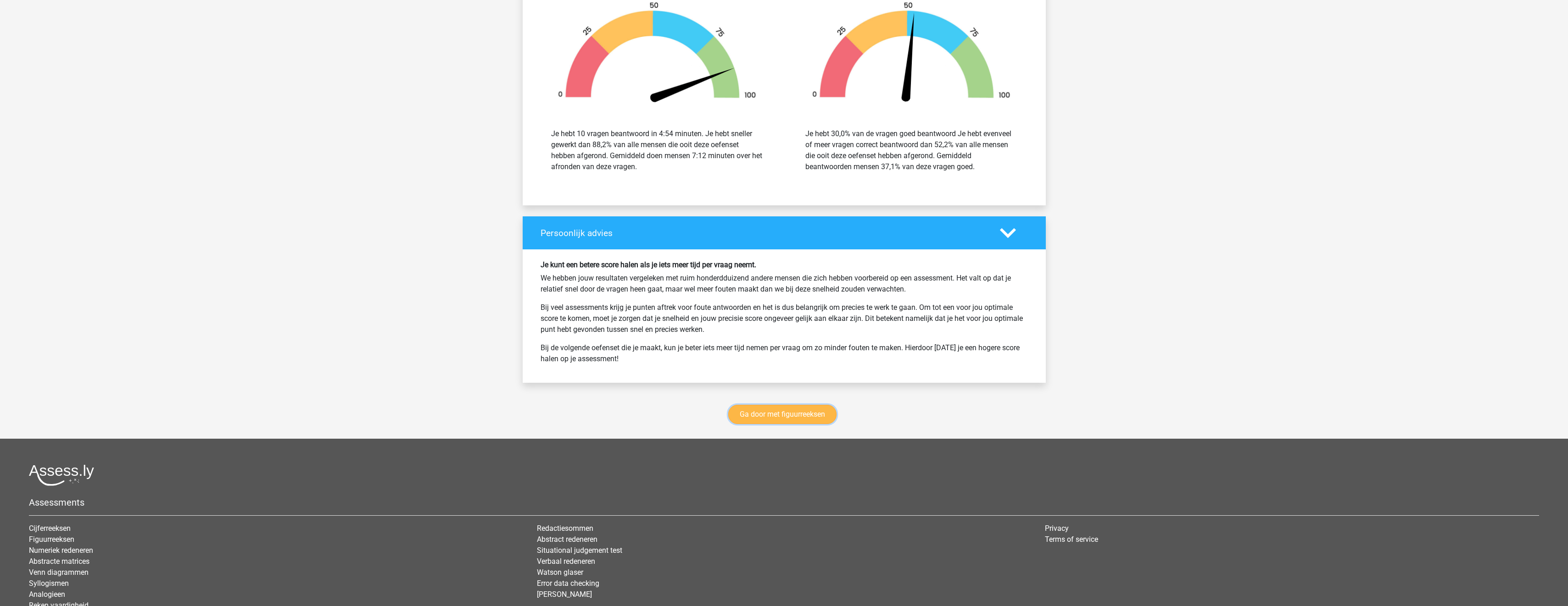
click at [805, 415] on link "Ga door met figuurreeksen" at bounding box center [782, 415] width 108 height 20
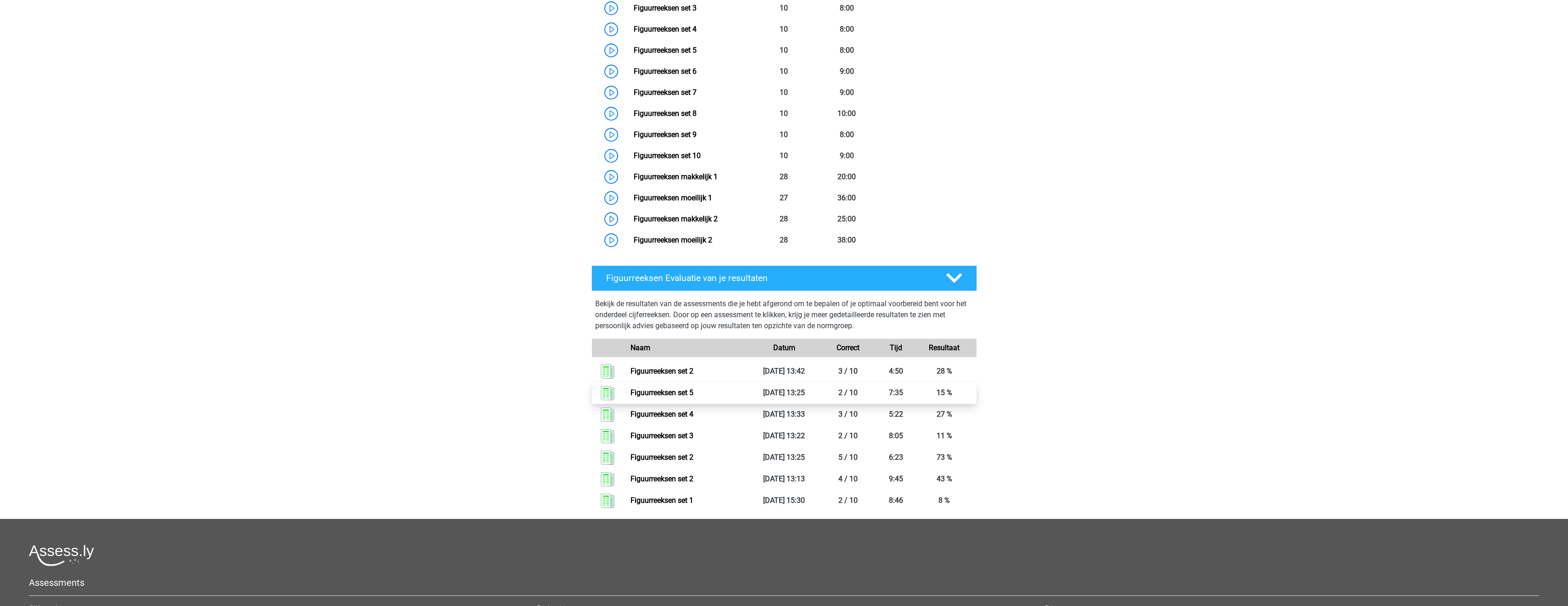
scroll to position [536, 0]
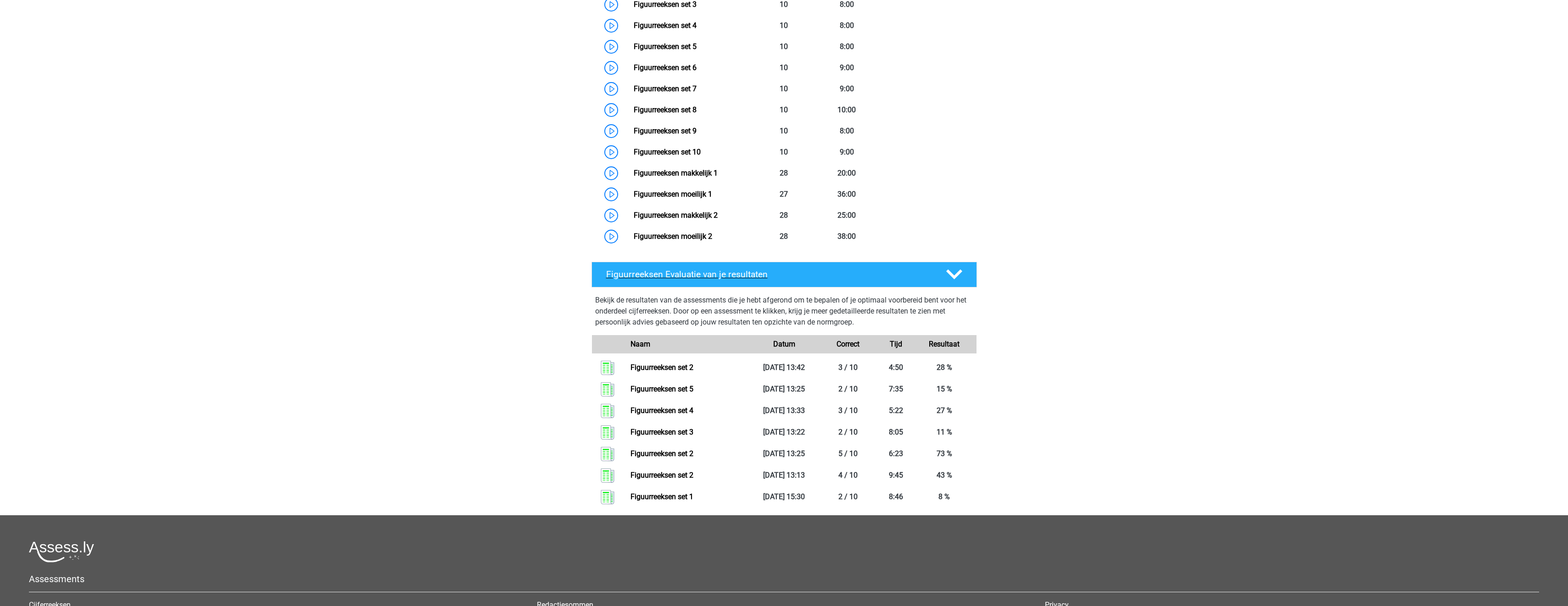
click at [954, 271] on icon at bounding box center [954, 274] width 16 height 16
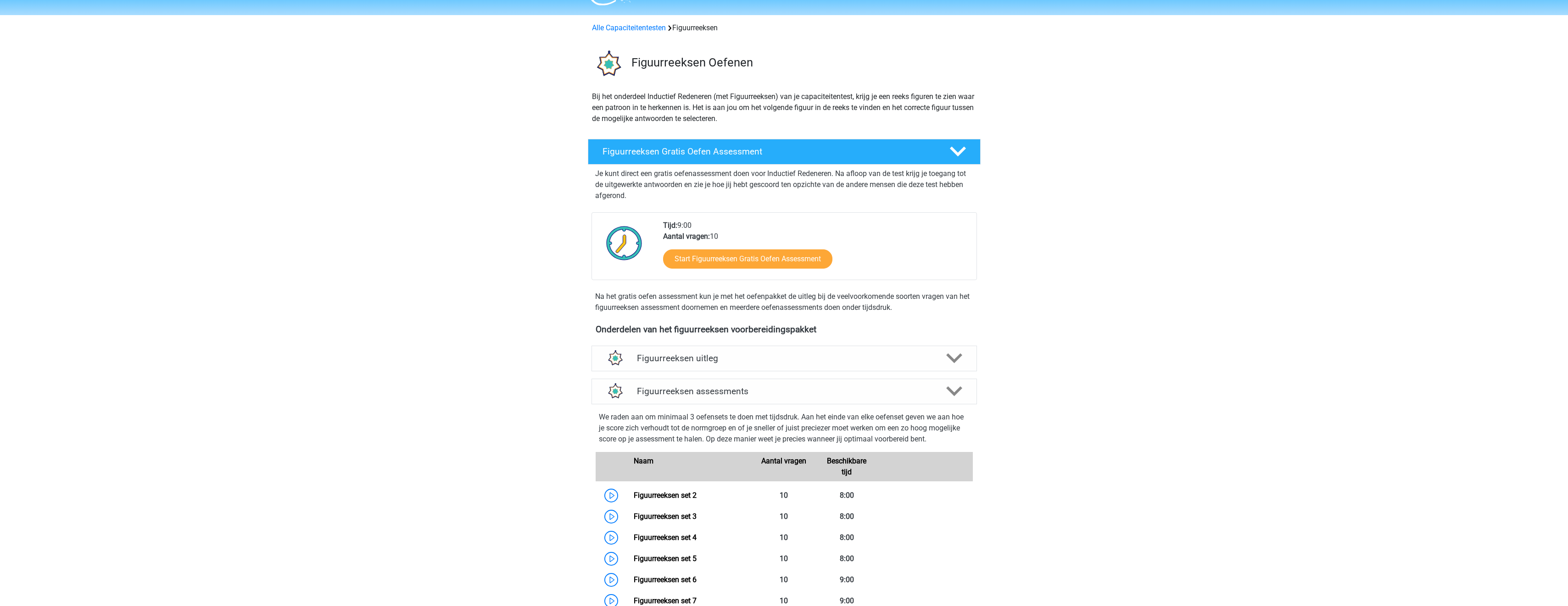
scroll to position [0, 0]
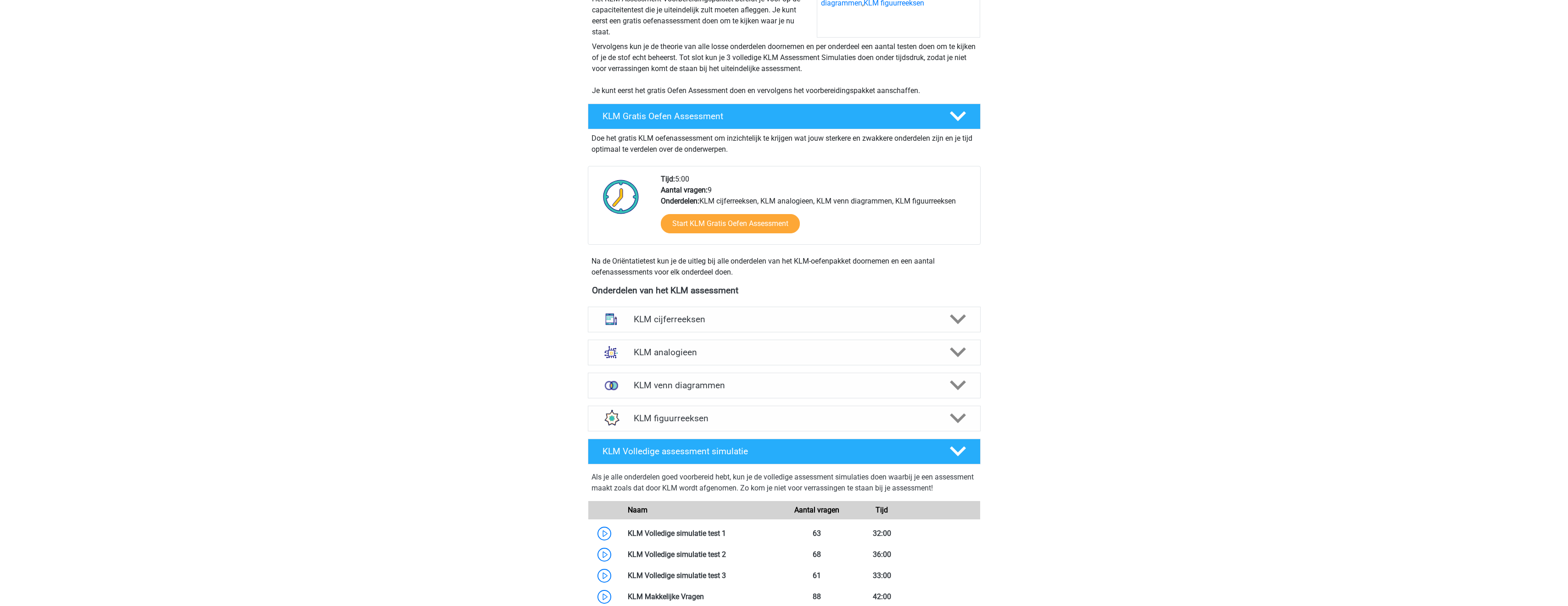
scroll to position [229, 0]
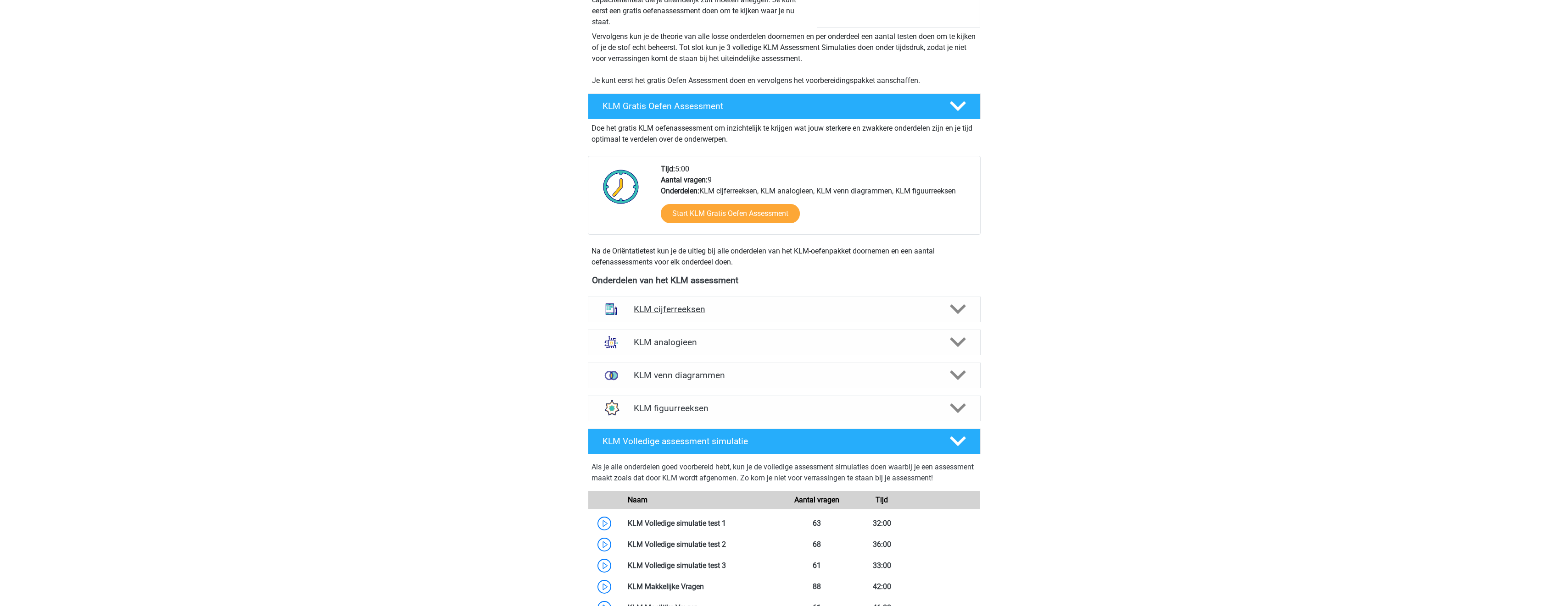
click at [820, 301] on div "KLM cijferreeksen" at bounding box center [784, 310] width 392 height 26
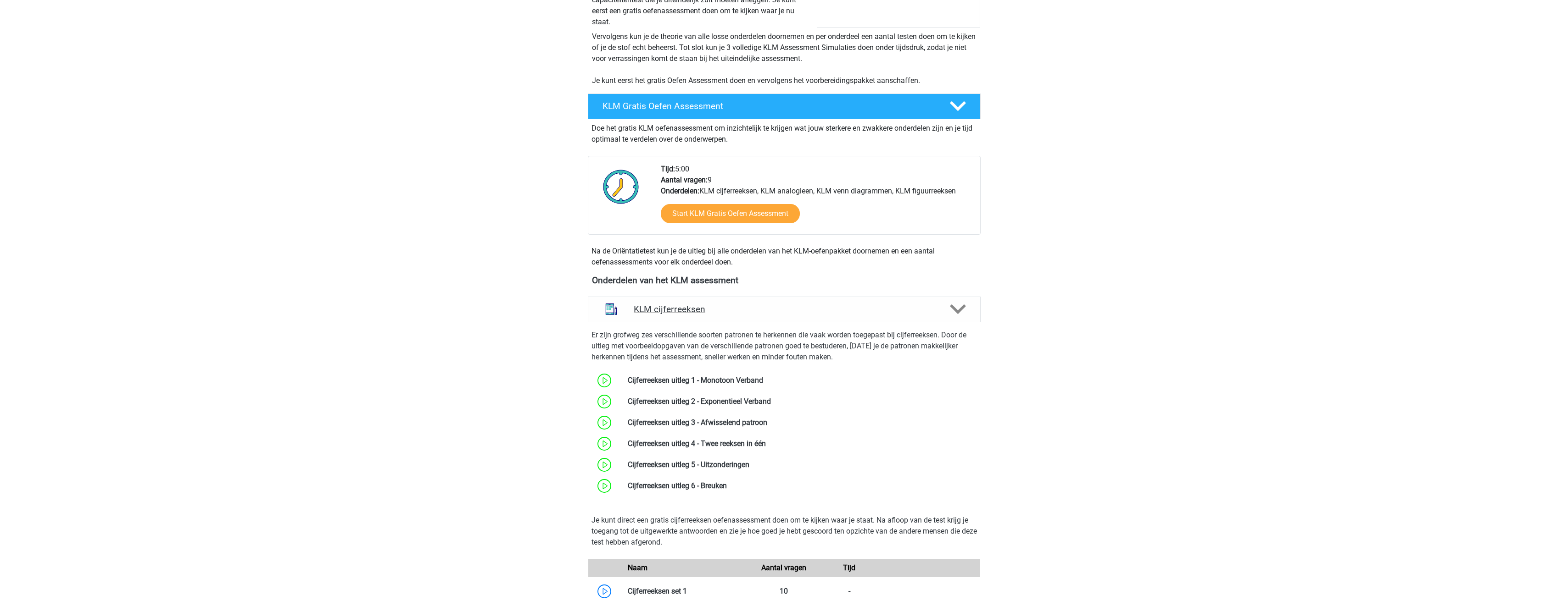
click at [820, 301] on div "KLM cijferreeksen" at bounding box center [784, 310] width 392 height 26
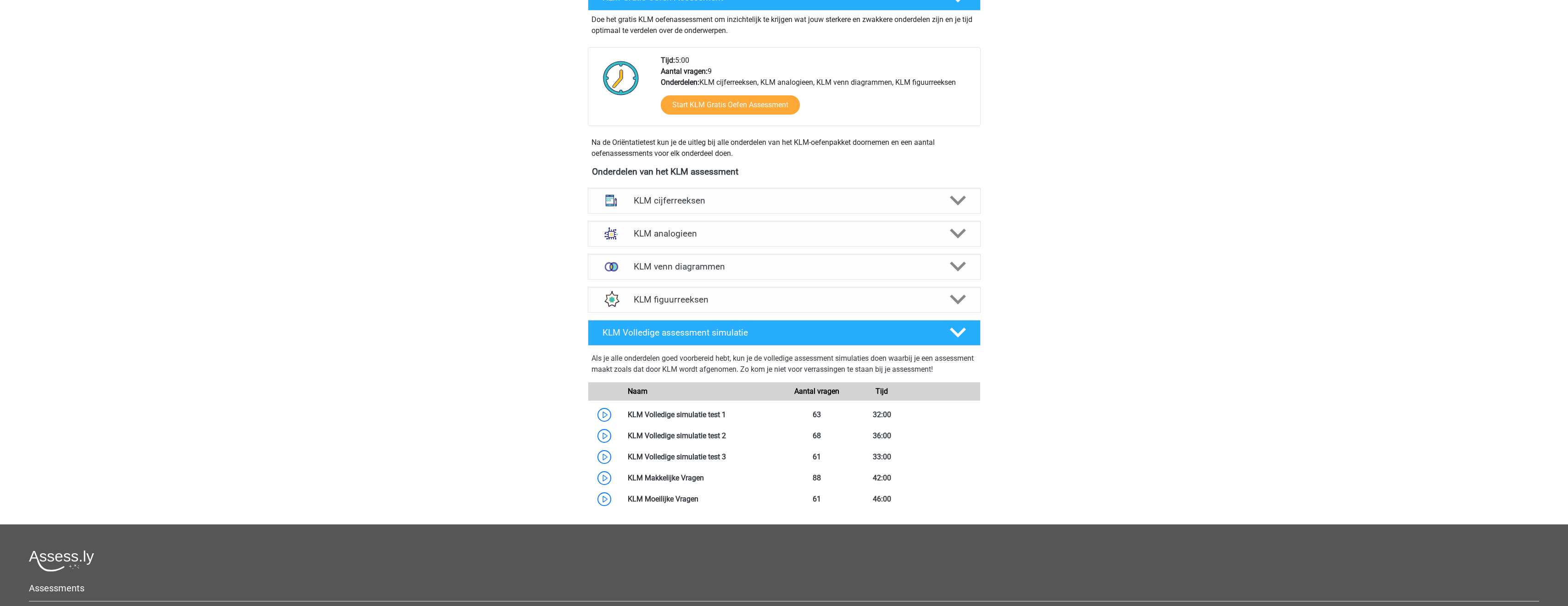
scroll to position [413, 0]
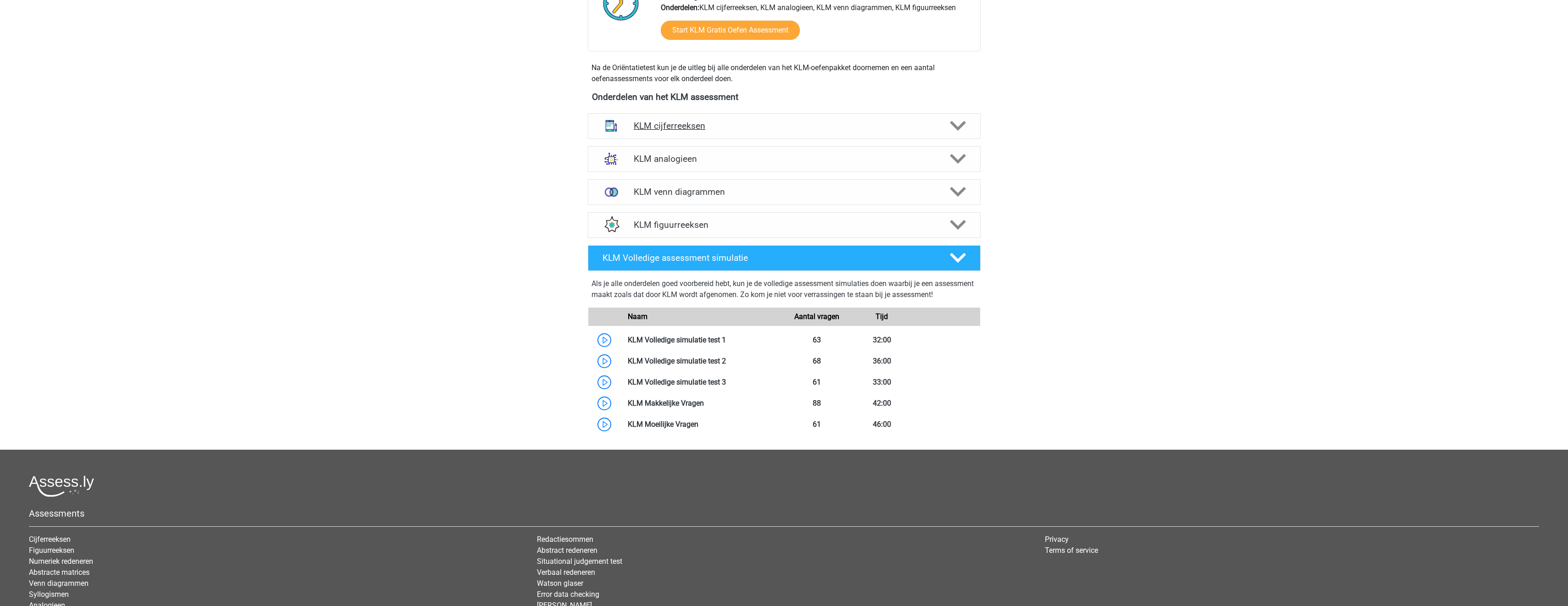
click at [736, 132] on div "KLM cijferreeksen" at bounding box center [784, 126] width 392 height 26
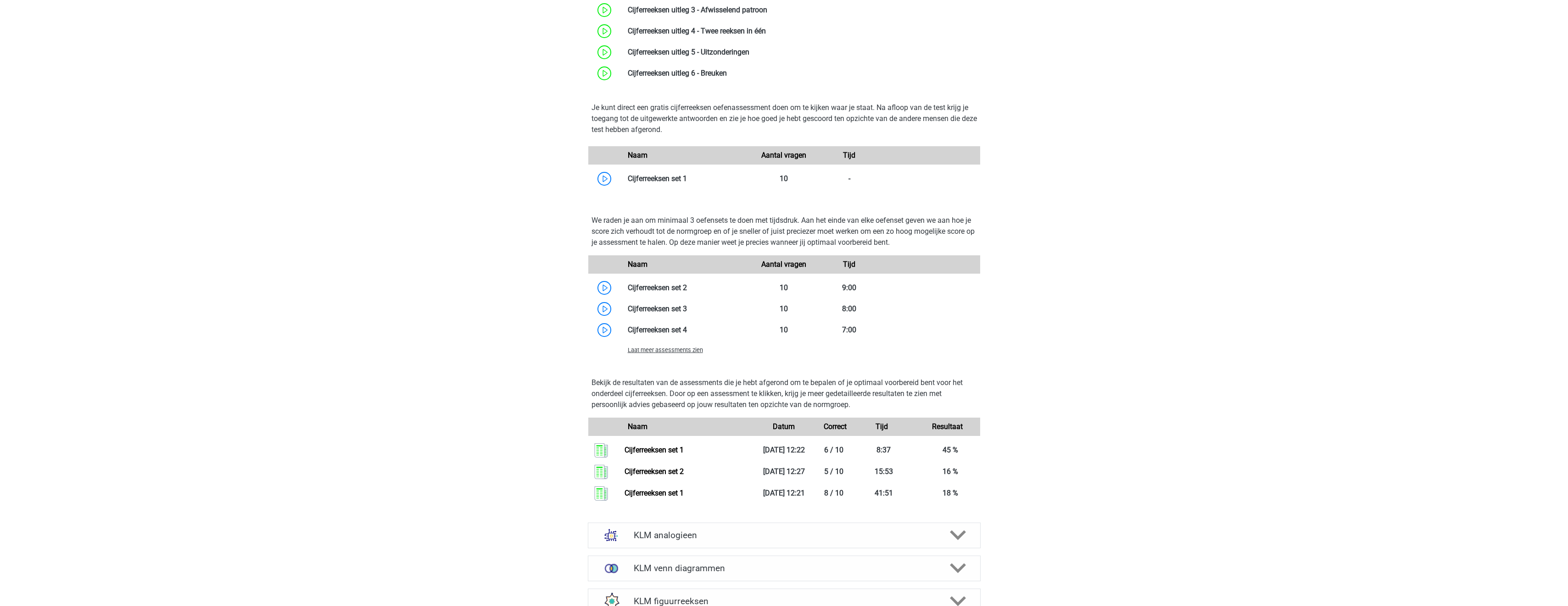
scroll to position [825, 0]
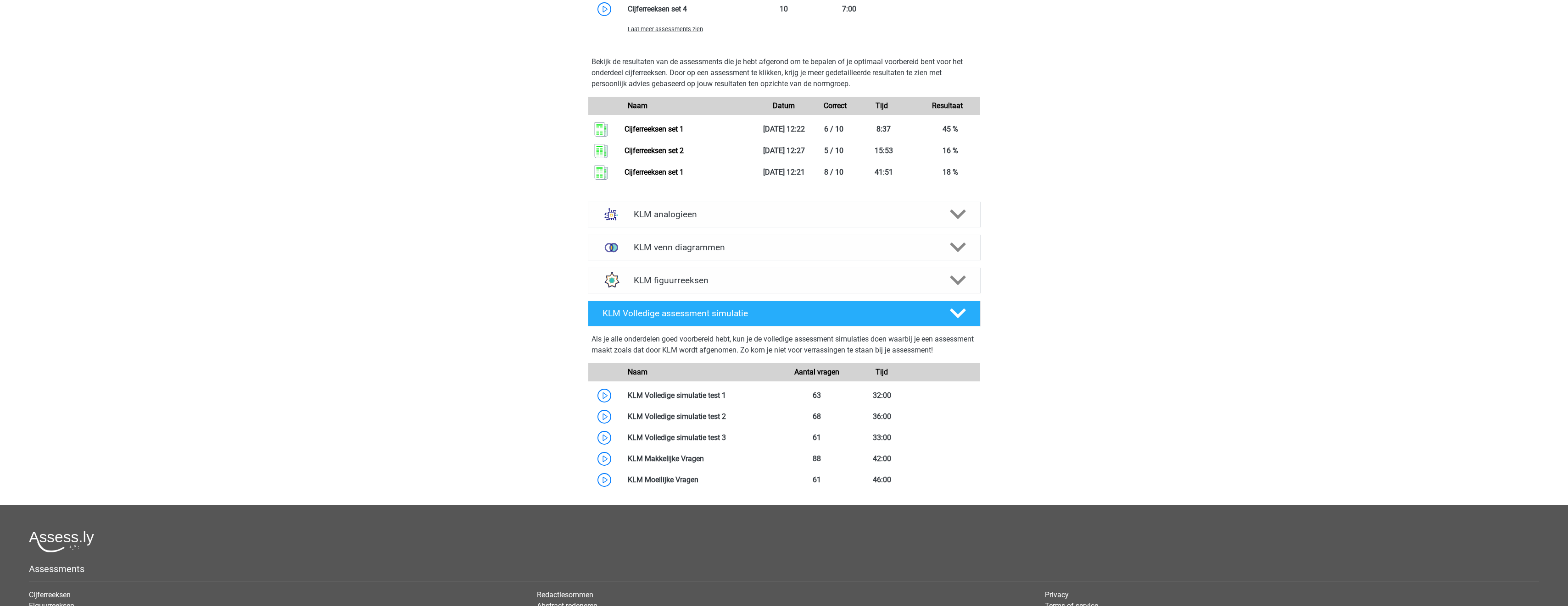
click at [927, 223] on div "KLM analogieen" at bounding box center [784, 214] width 392 height 26
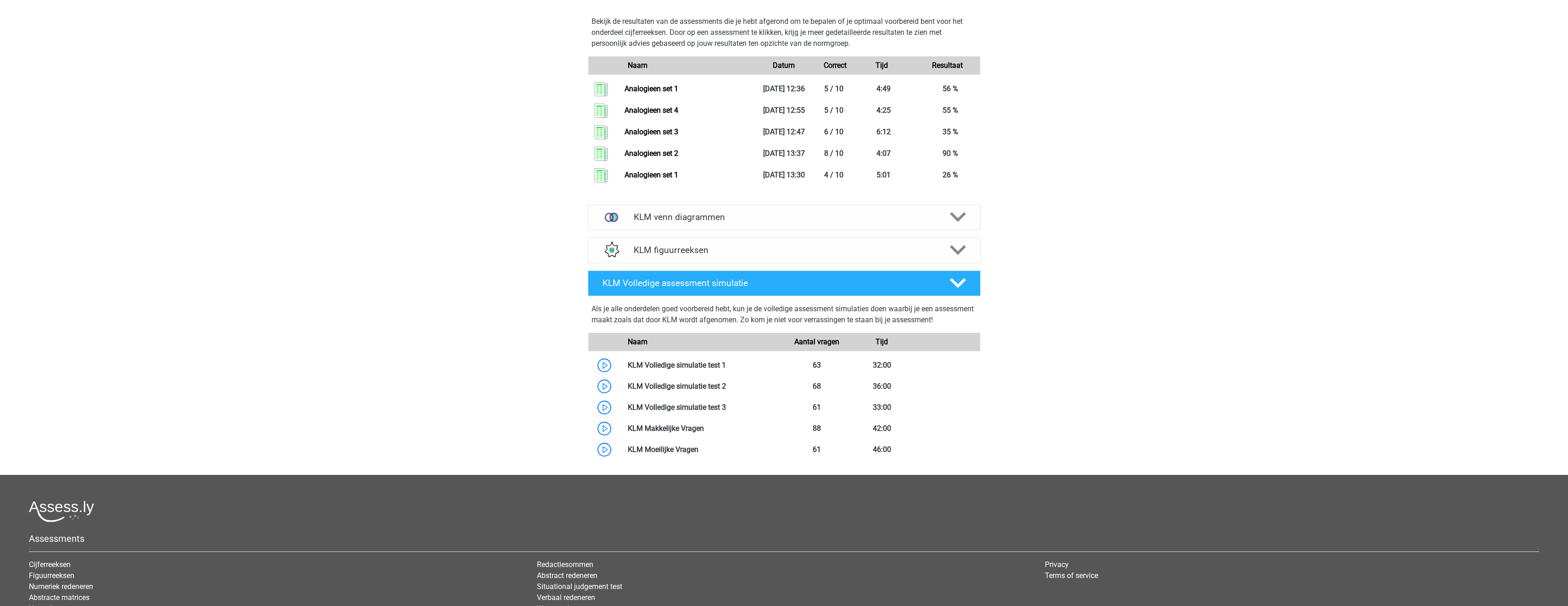
scroll to position [1742, 0]
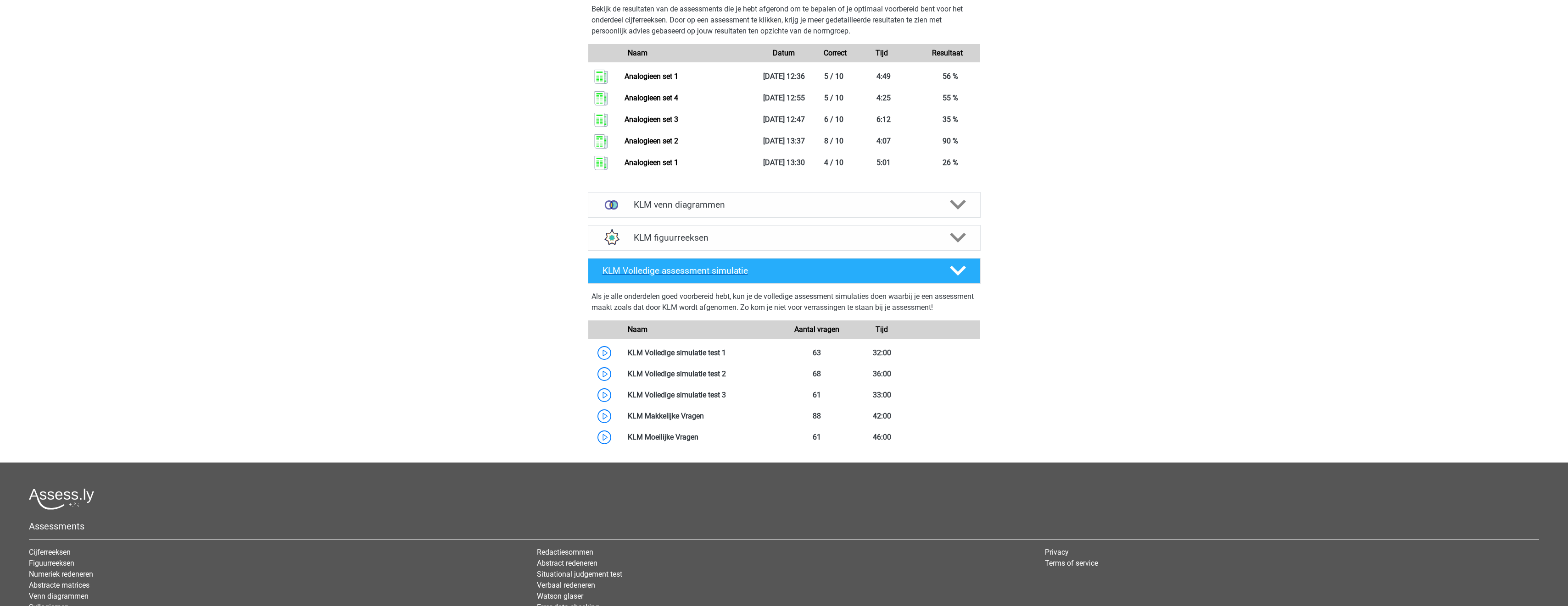
click at [951, 267] on polygon at bounding box center [958, 271] width 16 height 10
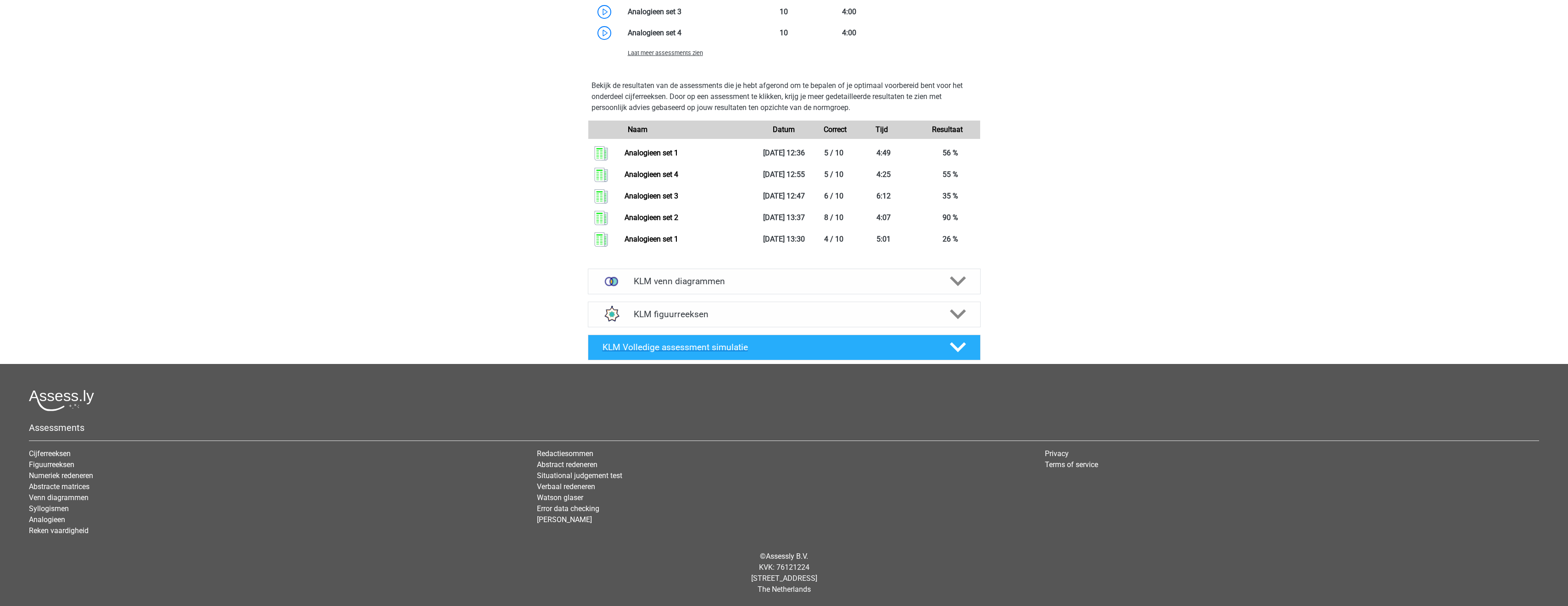
scroll to position [1666, 0]
click at [950, 280] on icon at bounding box center [958, 281] width 16 height 16
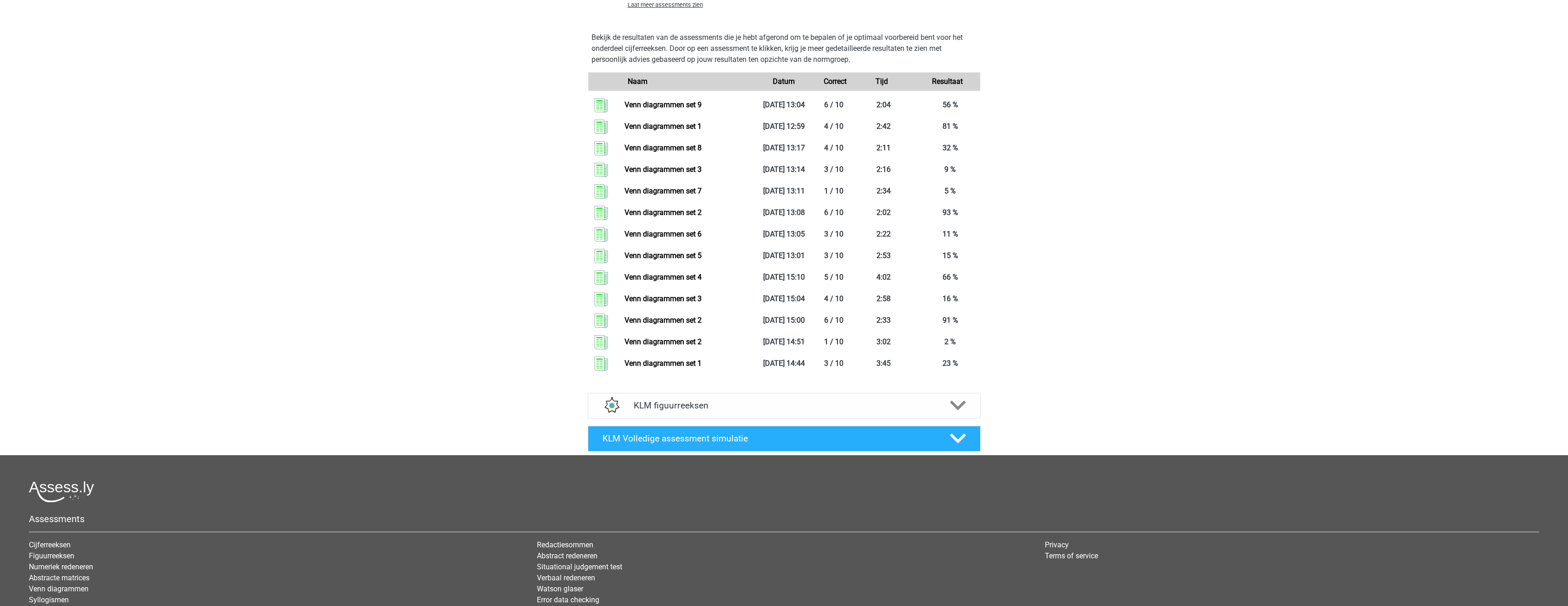
scroll to position [2254, 0]
click at [966, 436] on div at bounding box center [956, 439] width 31 height 16
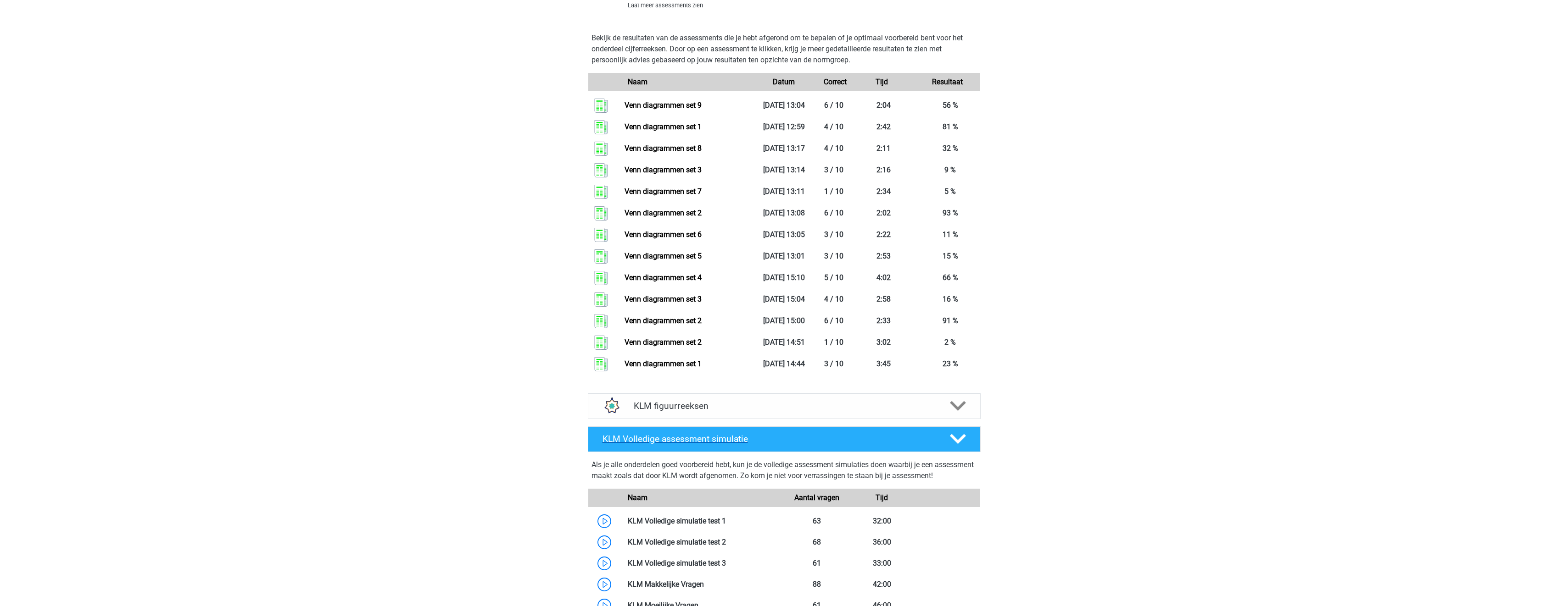
click at [966, 431] on div "KLM Volledige assessment simulatie" at bounding box center [784, 439] width 392 height 26
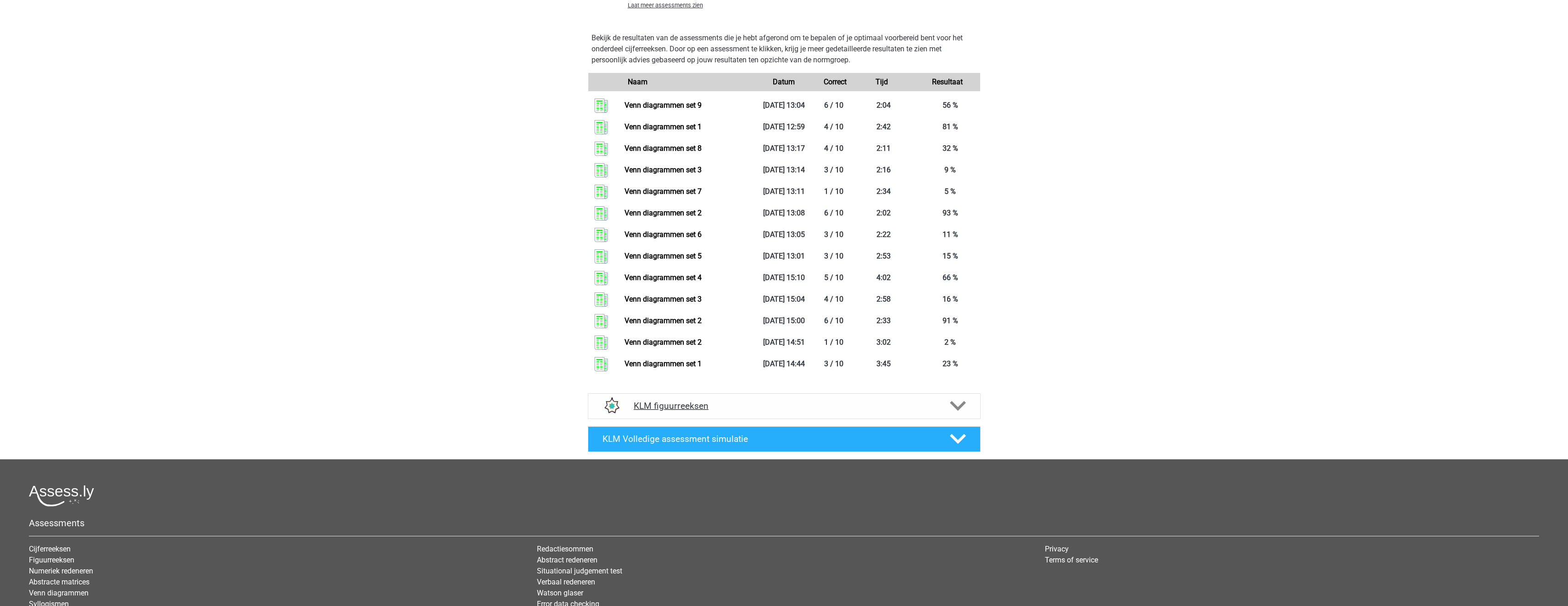
click at [959, 401] on icon at bounding box center [958, 406] width 16 height 16
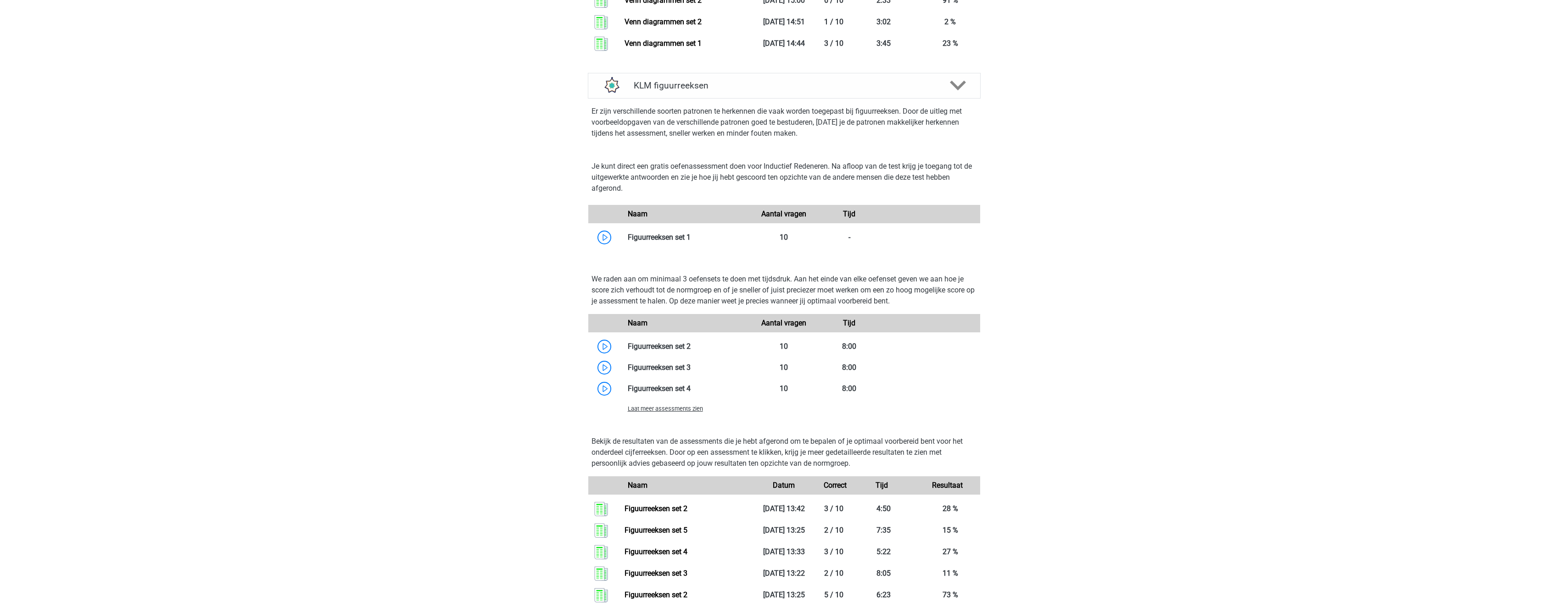
scroll to position [2712, 0]
